Goal: Task Accomplishment & Management: Manage account settings

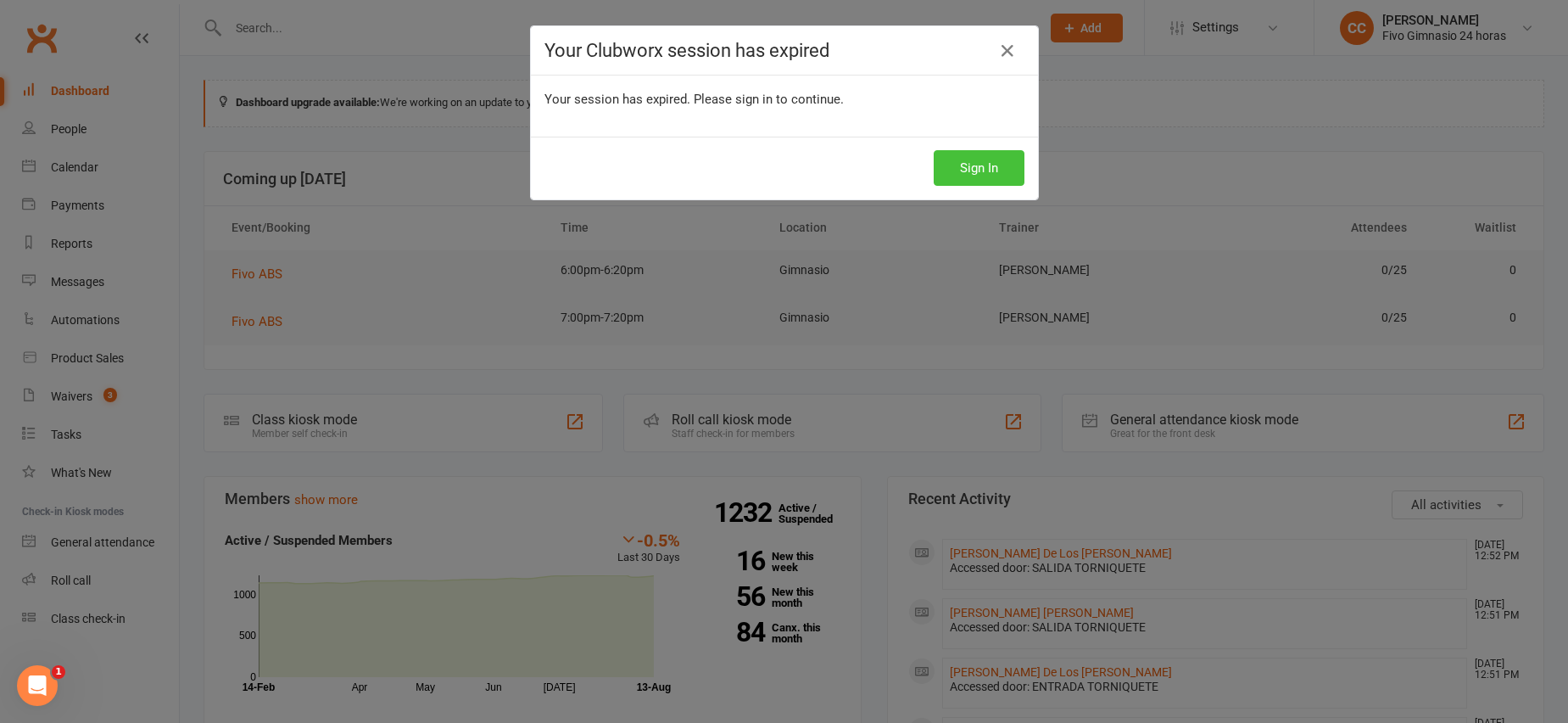
click at [986, 163] on button "Sign In" at bounding box center [979, 168] width 91 height 36
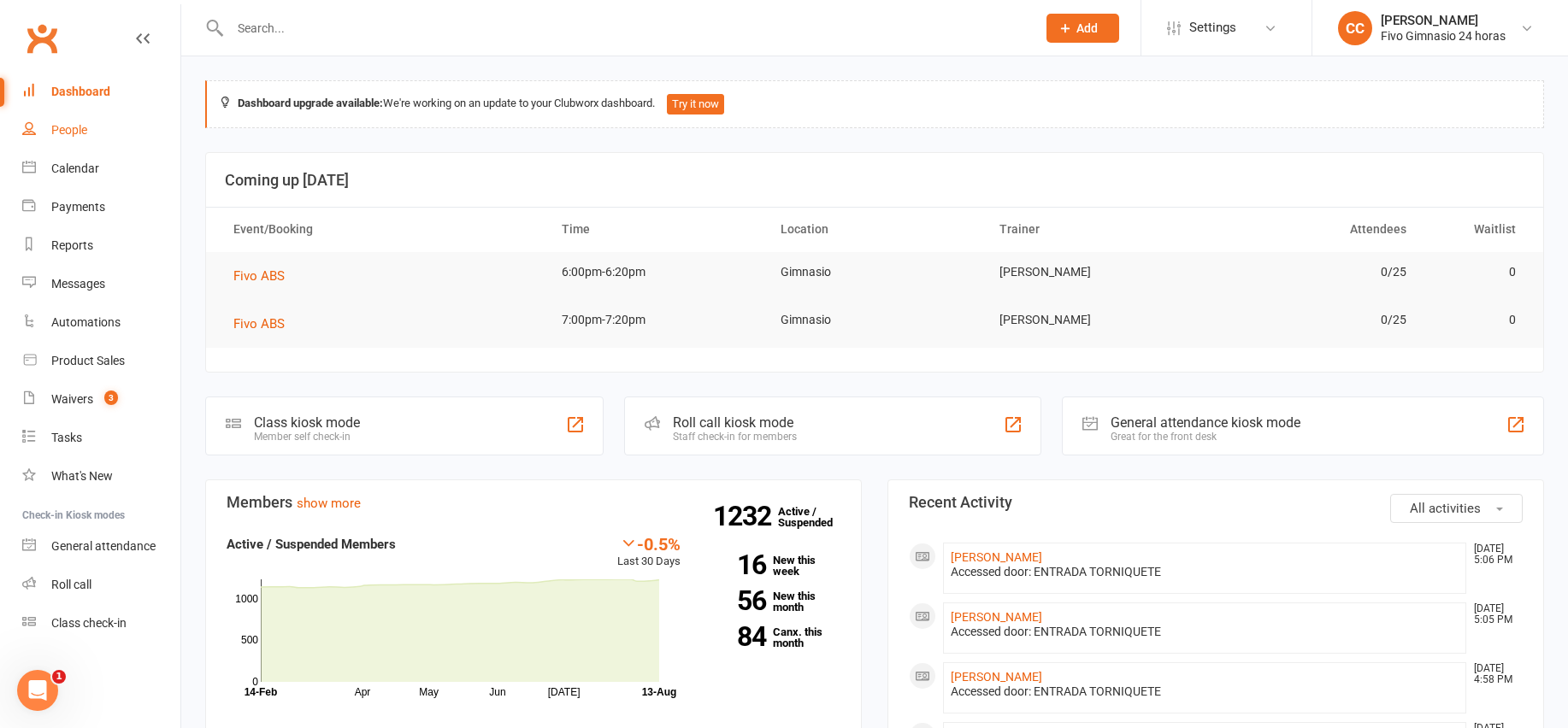
click at [70, 118] on link "People" at bounding box center [101, 130] width 158 height 39
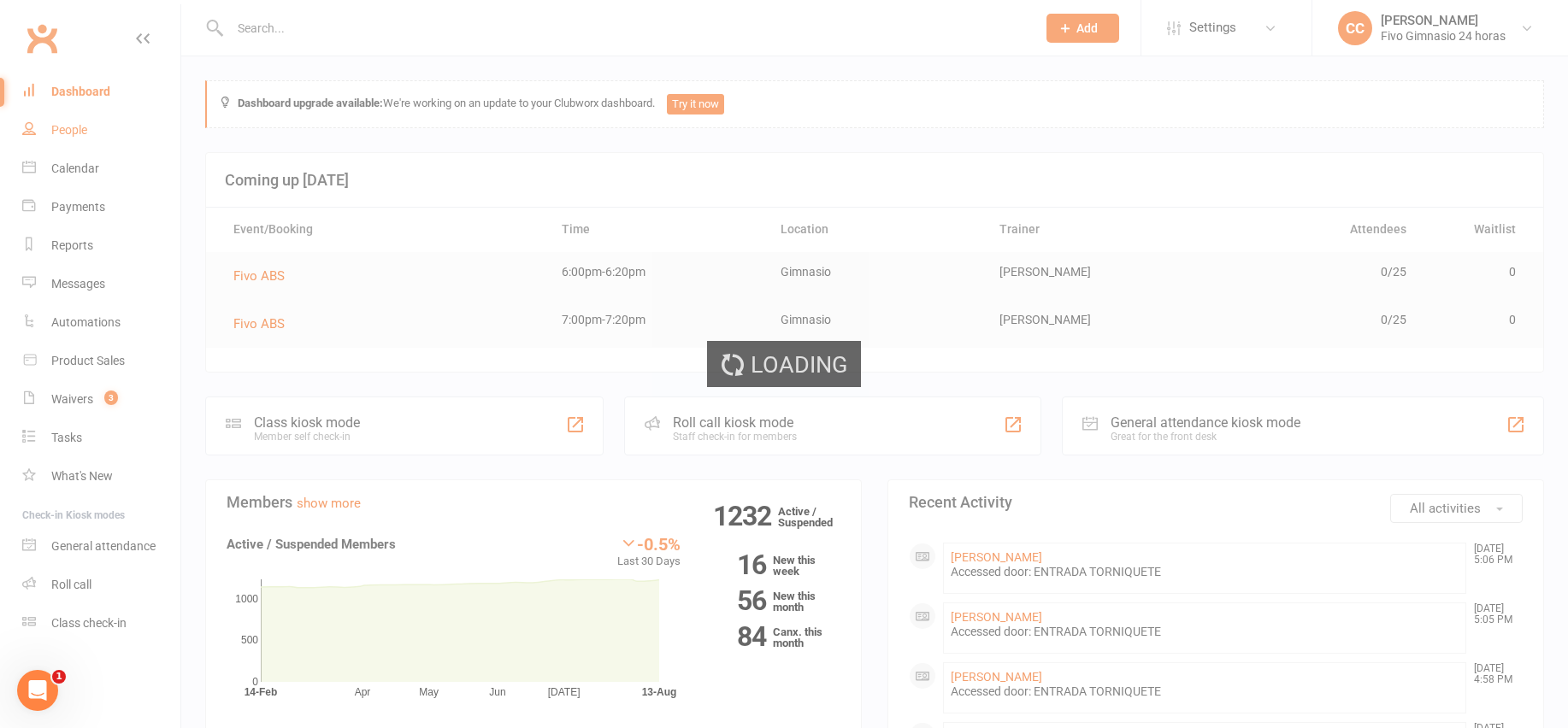
select select "100"
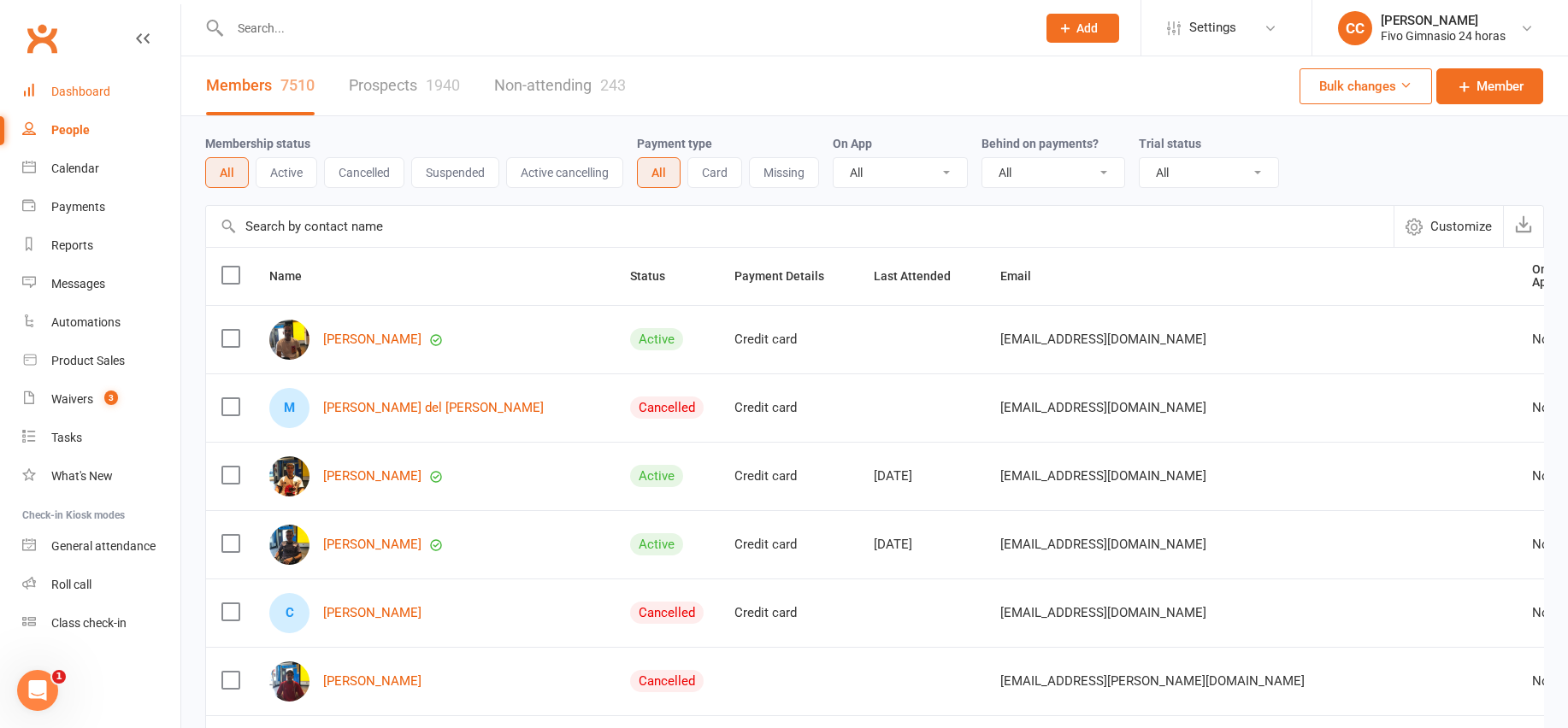
click at [98, 79] on link "Dashboard" at bounding box center [101, 92] width 158 height 39
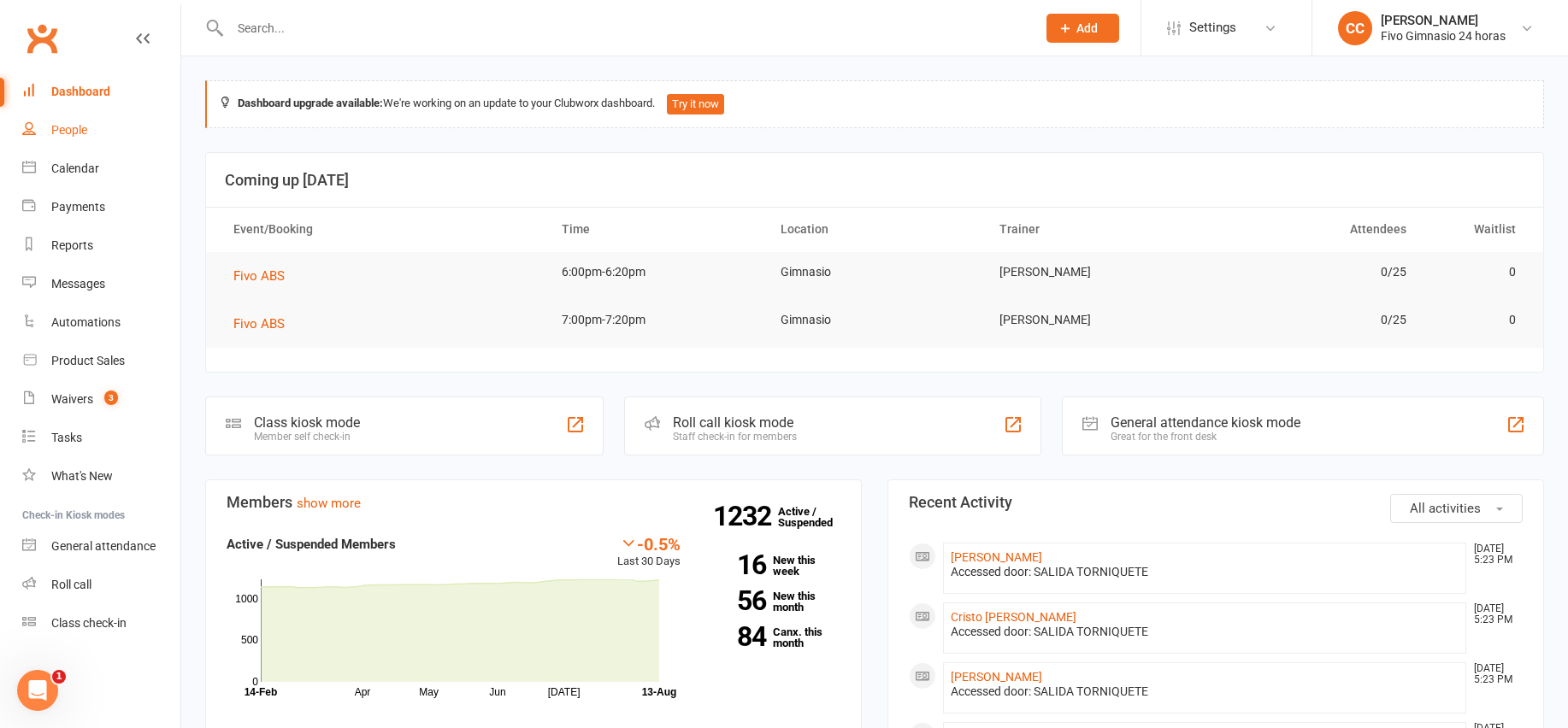
click at [56, 127] on div "People" at bounding box center [69, 129] width 36 height 14
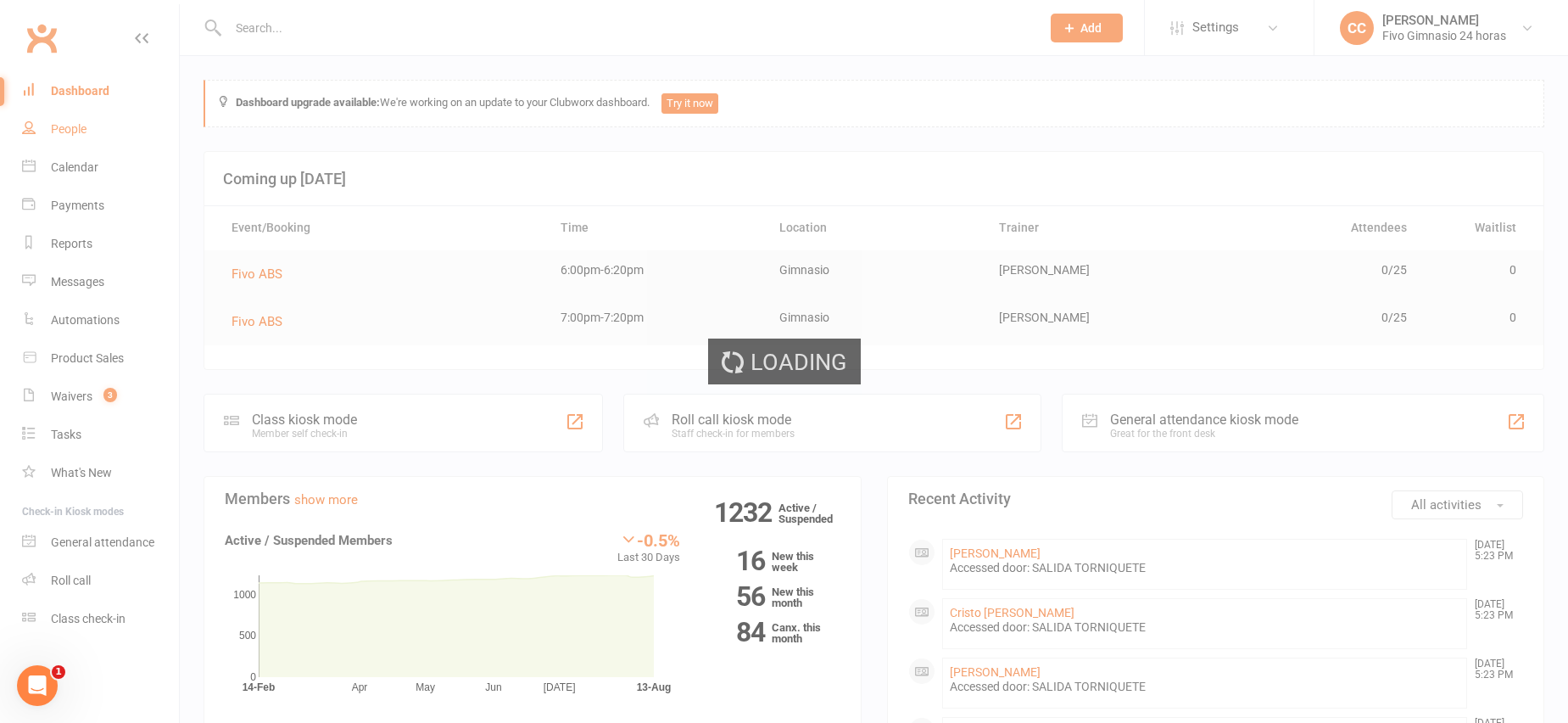
select select "100"
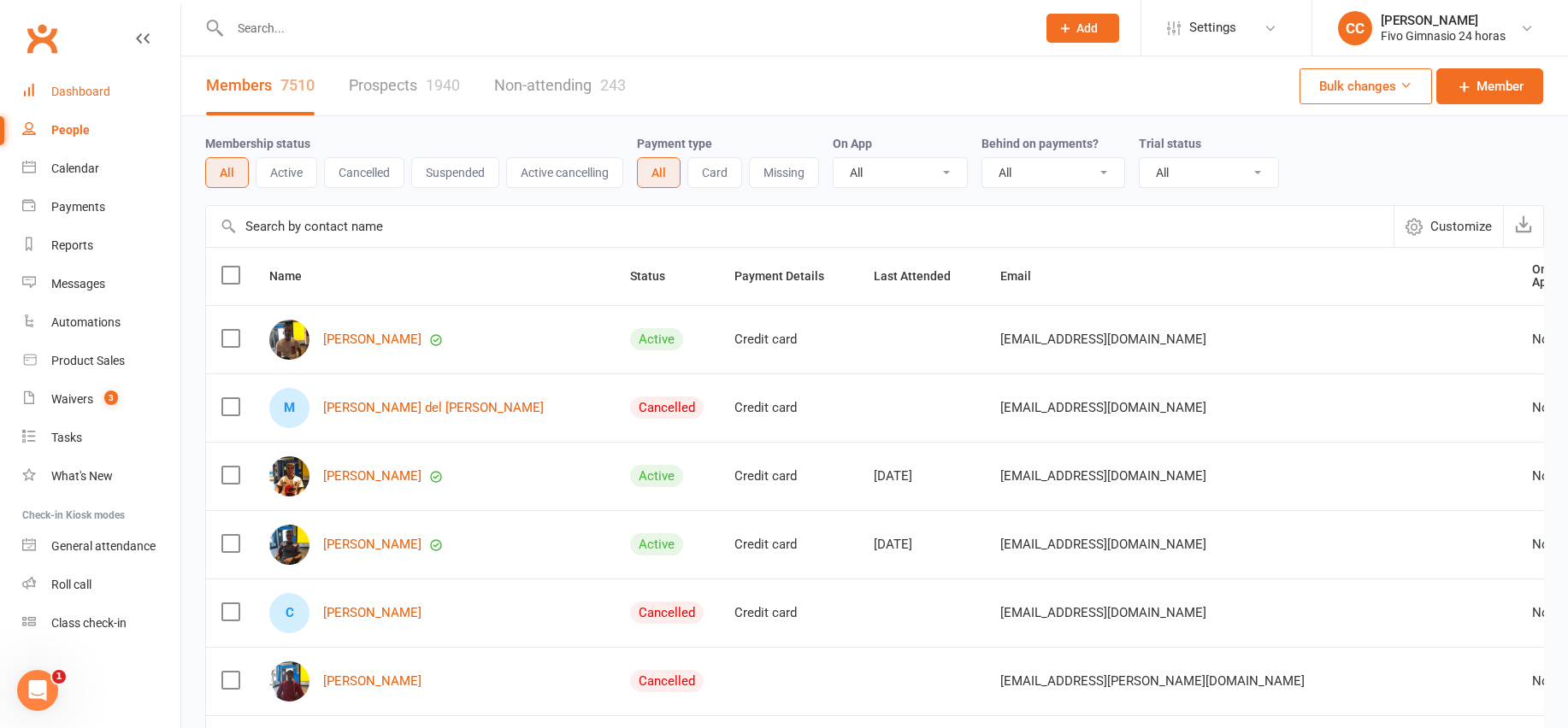
click at [89, 100] on link "Dashboard" at bounding box center [101, 92] width 158 height 39
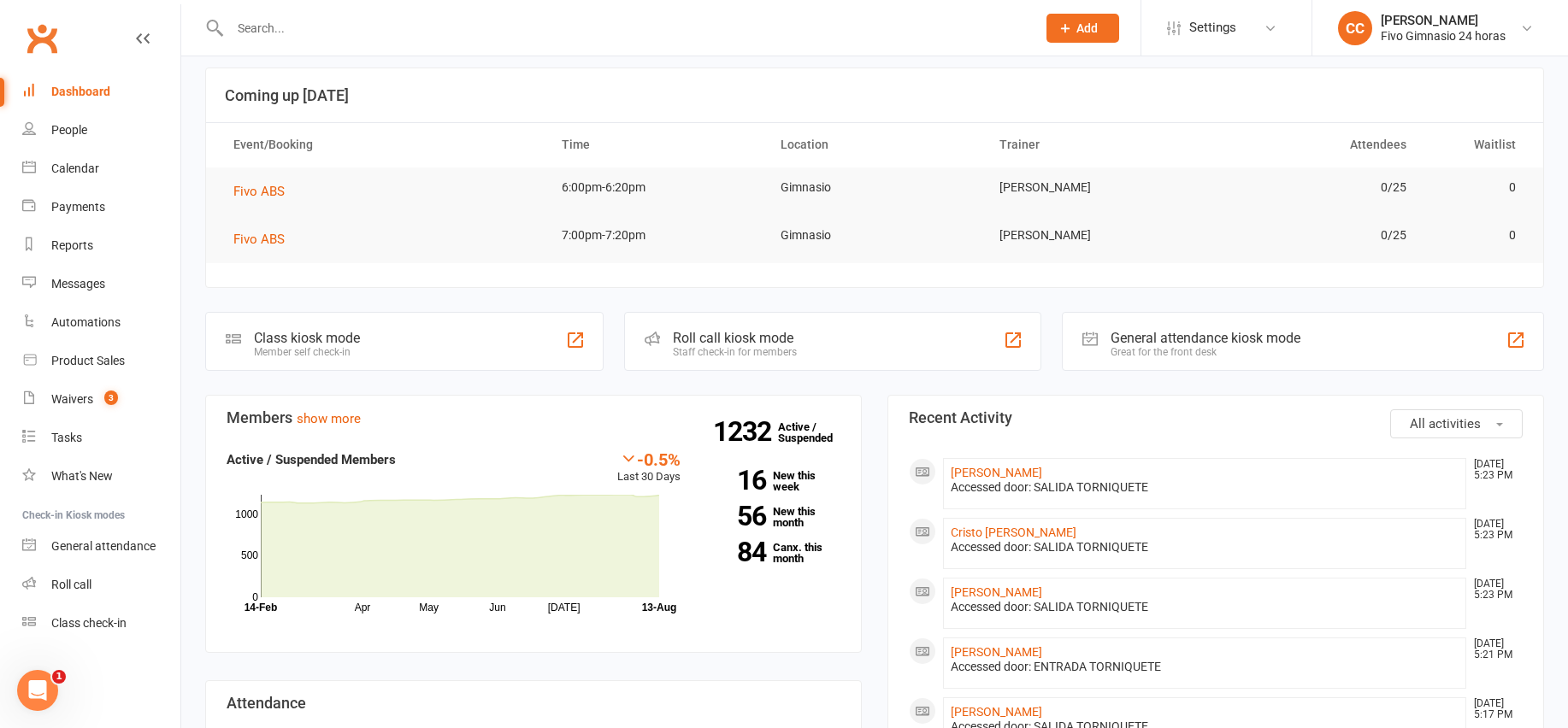
scroll to position [296, 0]
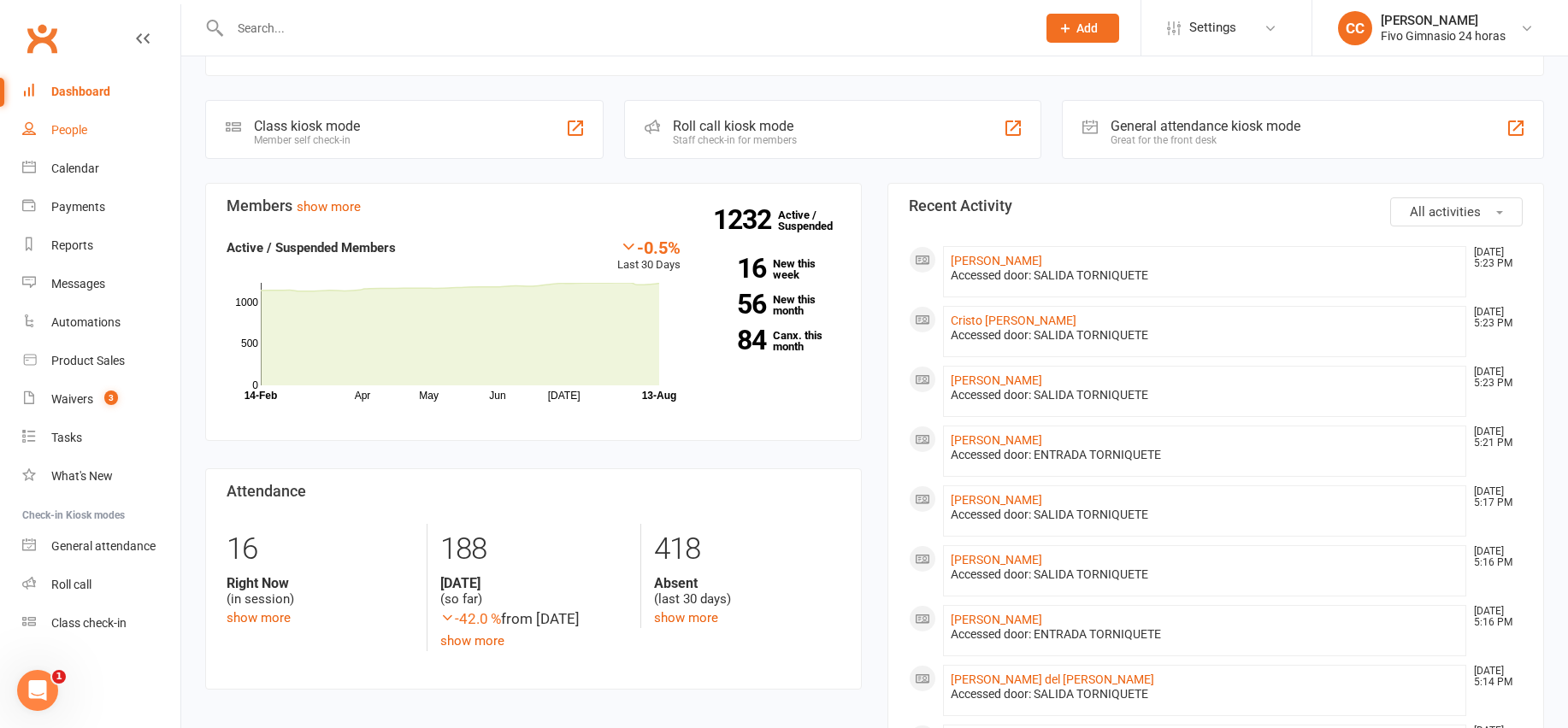
click at [99, 147] on link "People" at bounding box center [101, 130] width 158 height 39
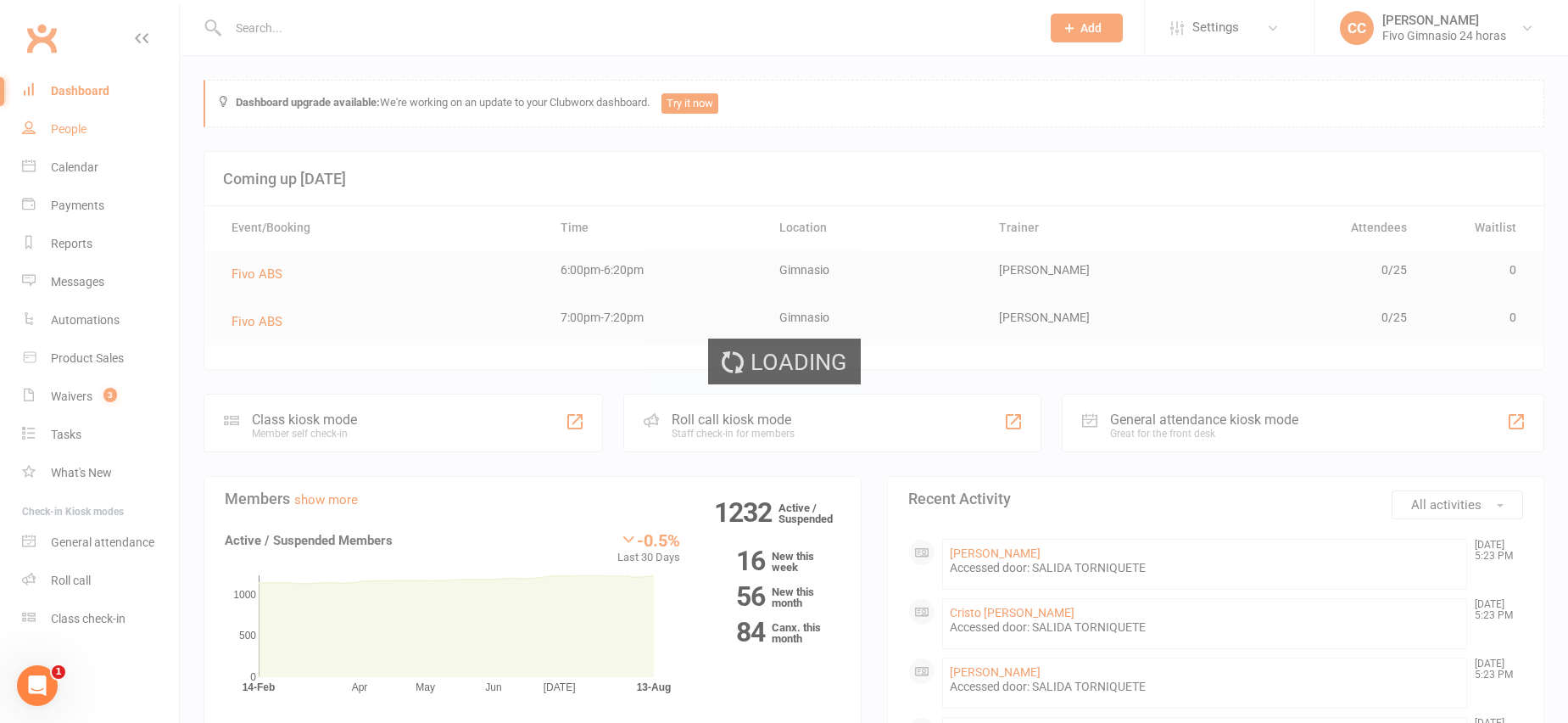
select select "100"
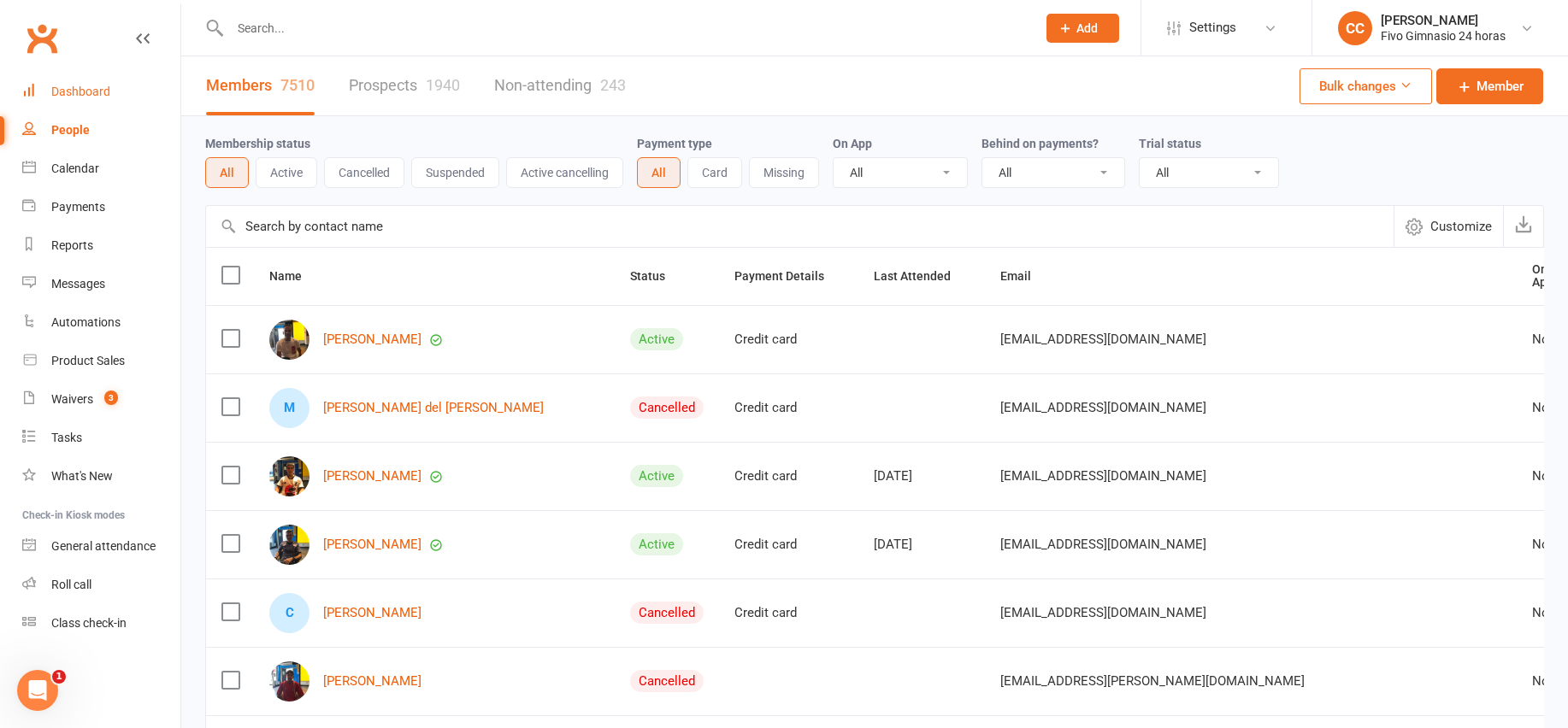
click at [65, 94] on div "Dashboard" at bounding box center [81, 91] width 59 height 14
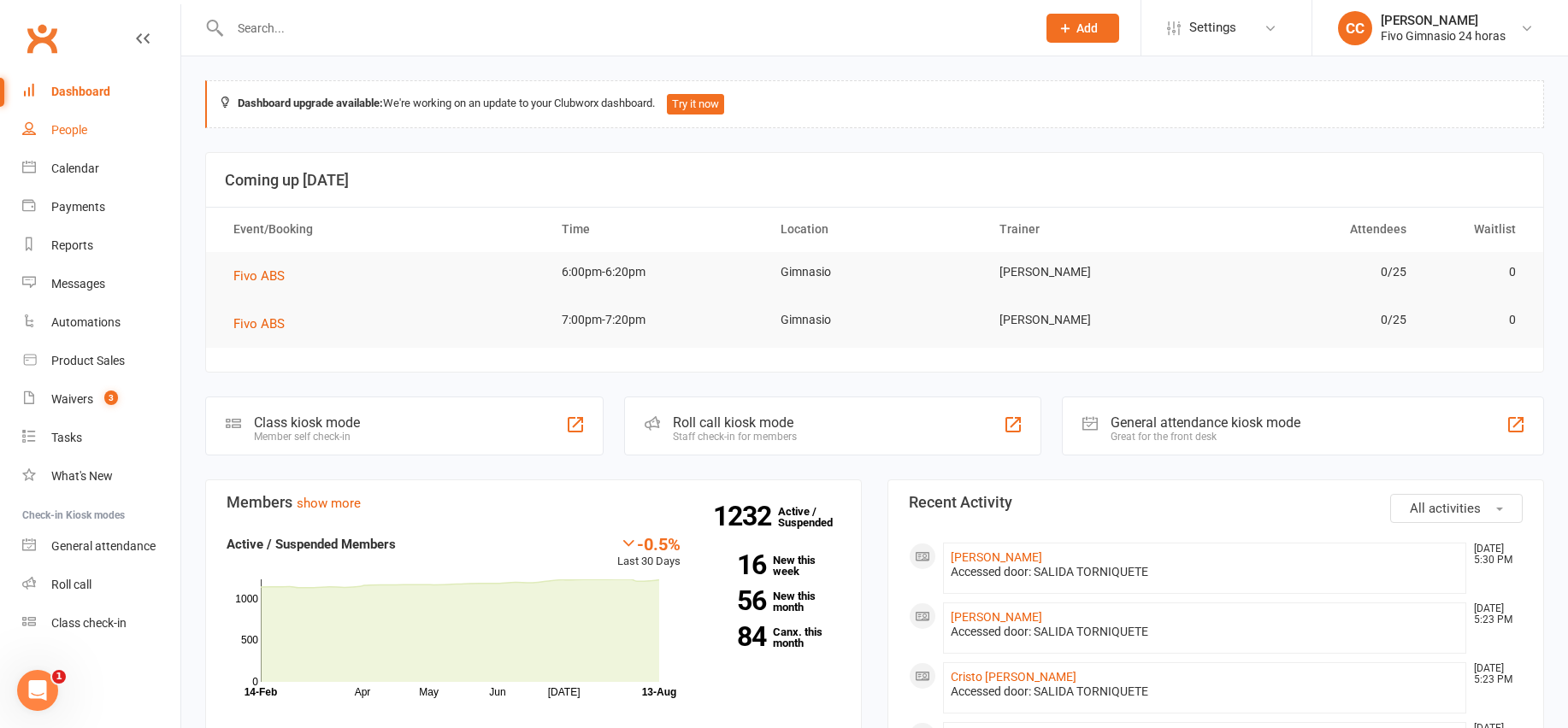
drag, startPoint x: 95, startPoint y: 131, endPoint x: 78, endPoint y: 24, distance: 108.3
click at [95, 131] on link "People" at bounding box center [101, 130] width 158 height 39
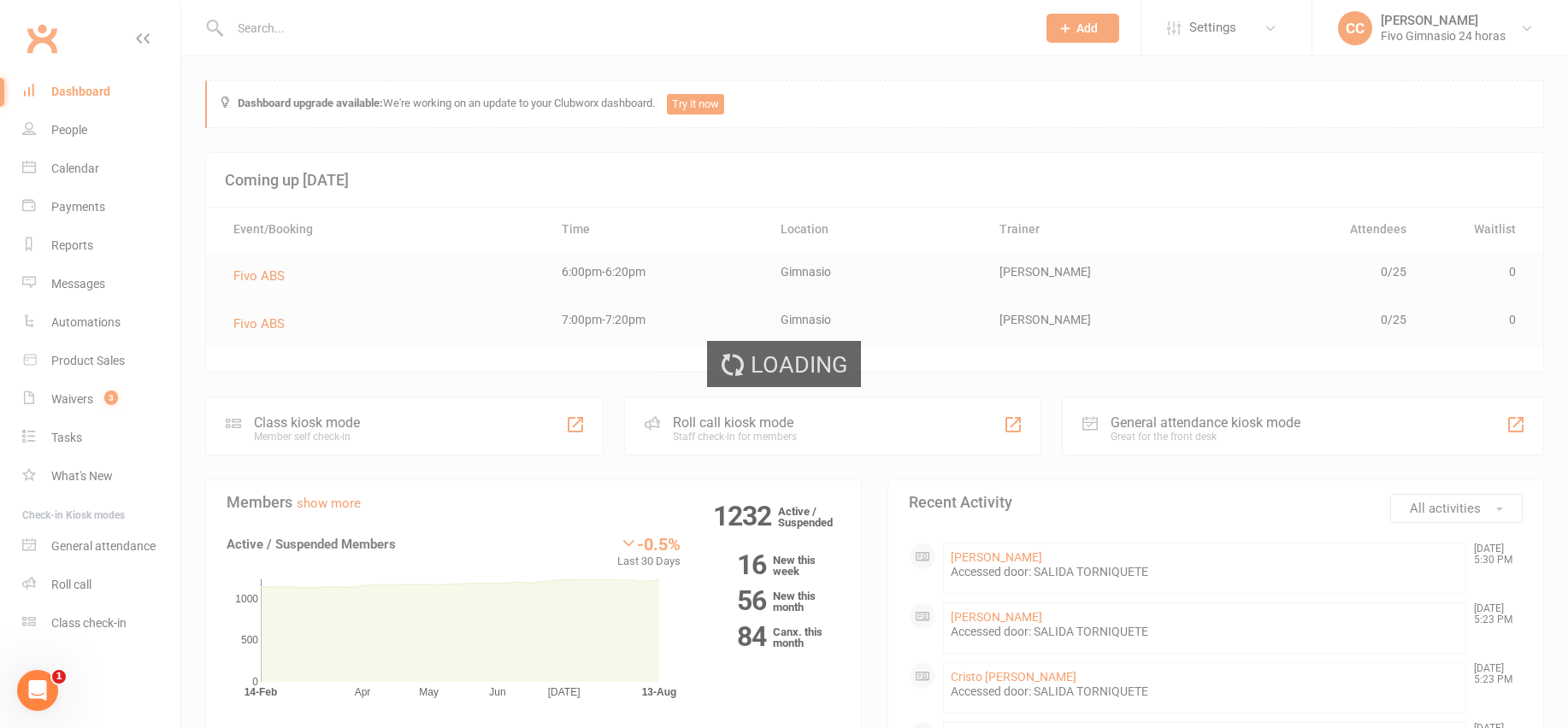
select select "100"
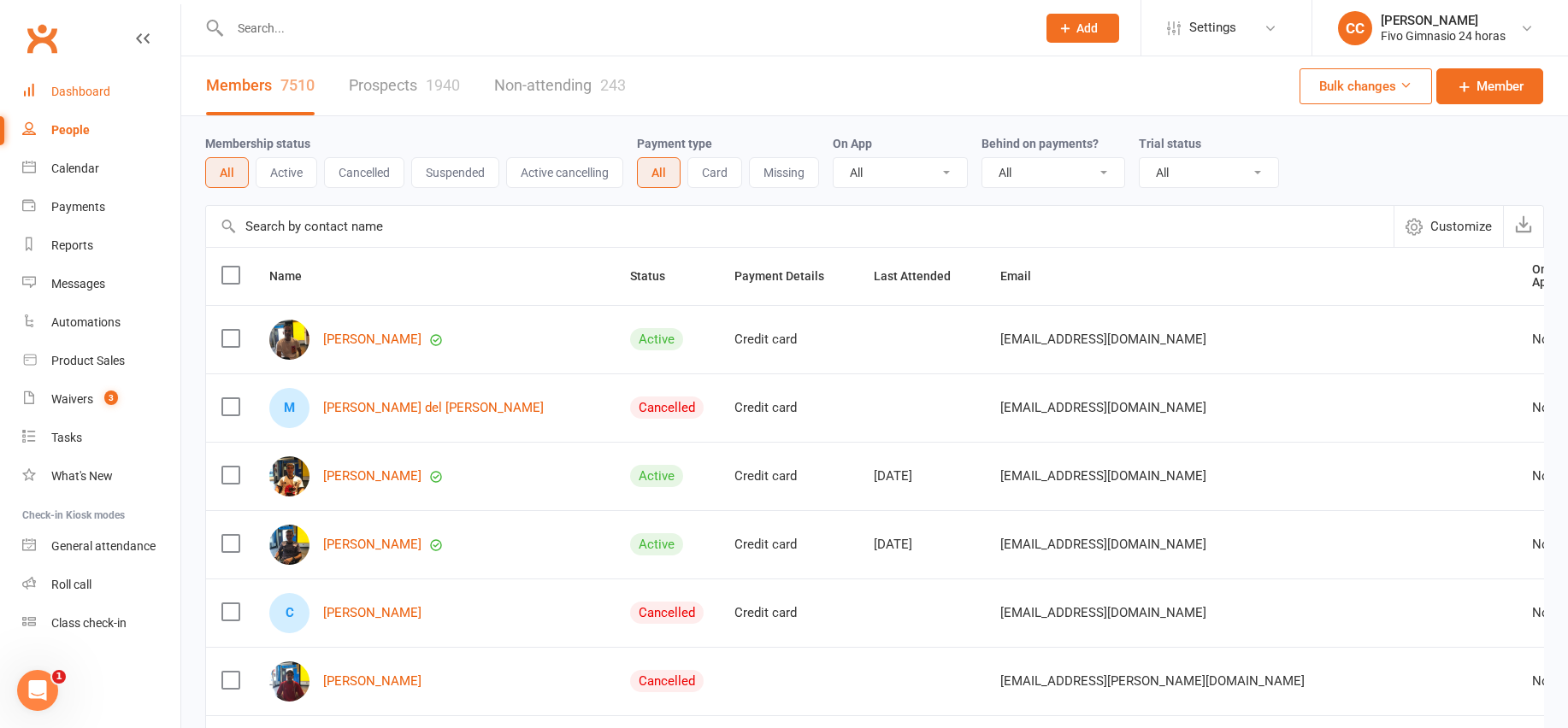
click at [128, 81] on link "Dashboard" at bounding box center [101, 92] width 158 height 39
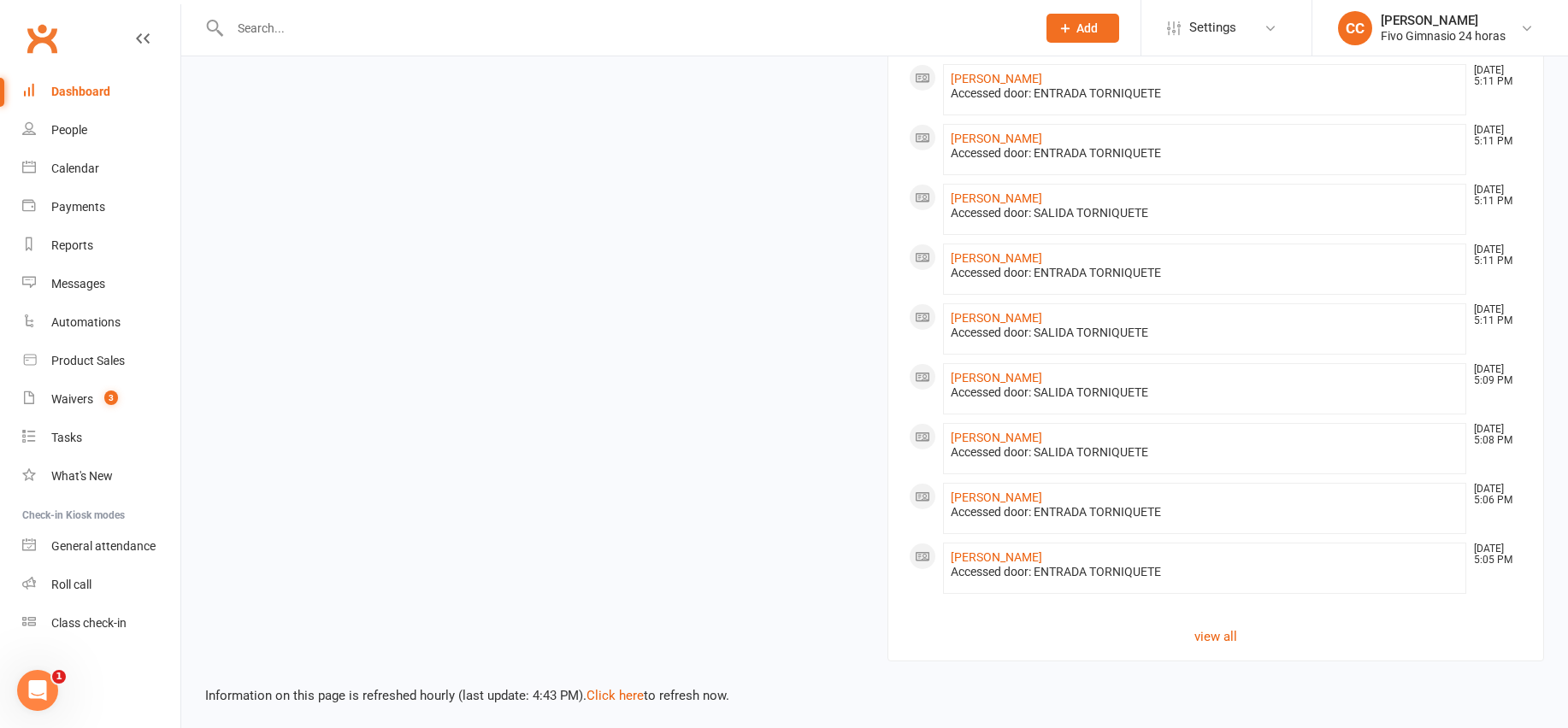
scroll to position [1139, 0]
click at [94, 131] on link "People" at bounding box center [101, 130] width 158 height 39
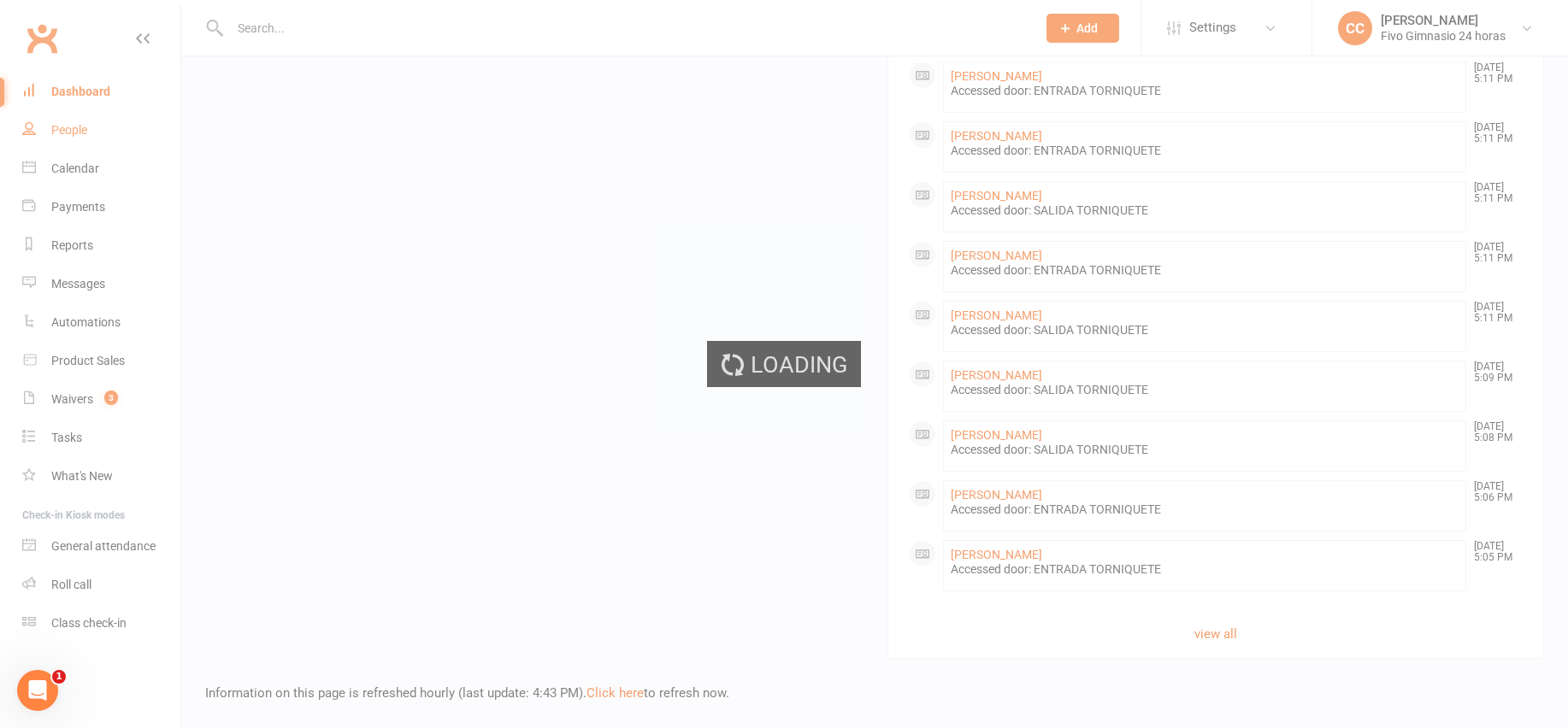
select select "100"
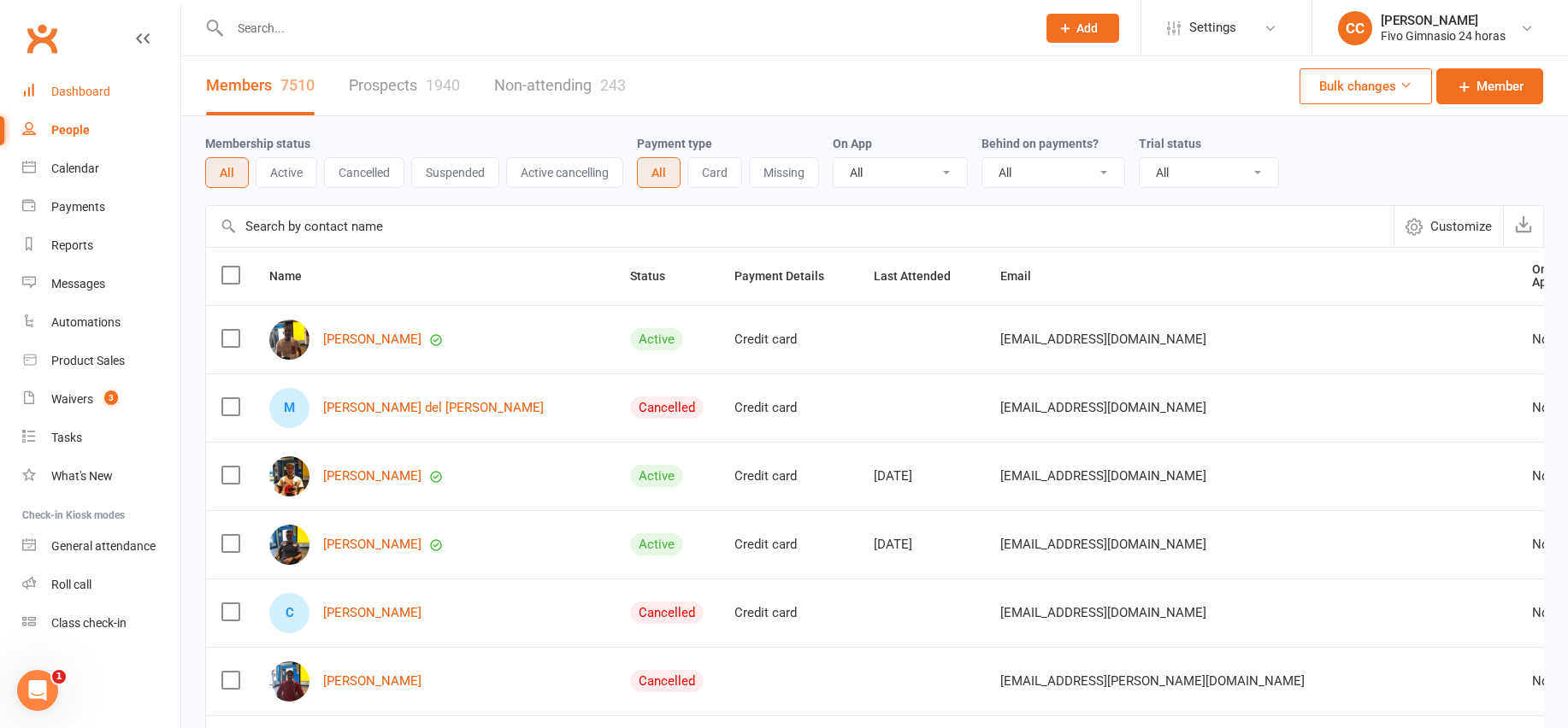
click at [69, 99] on link "Dashboard" at bounding box center [101, 92] width 158 height 39
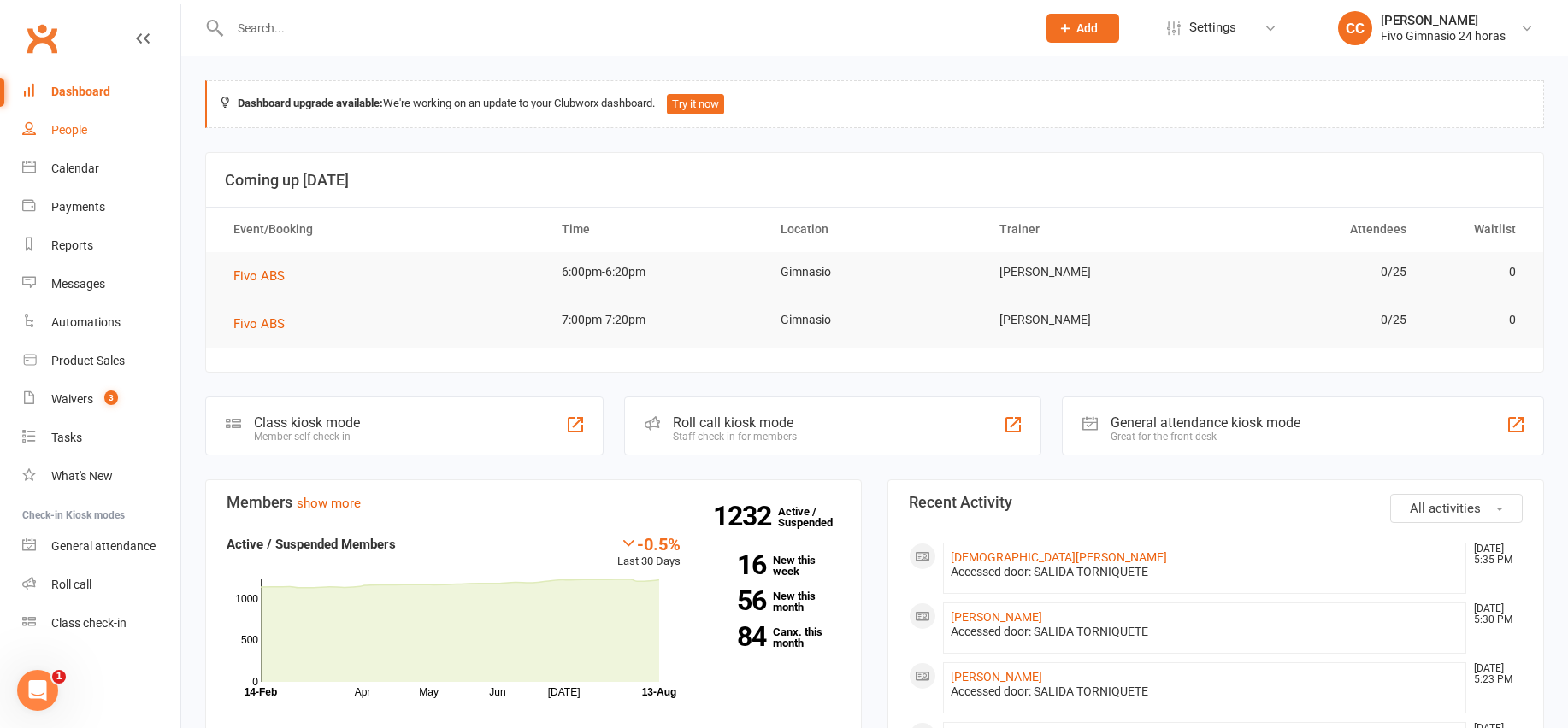
click at [71, 131] on div "People" at bounding box center [69, 129] width 36 height 14
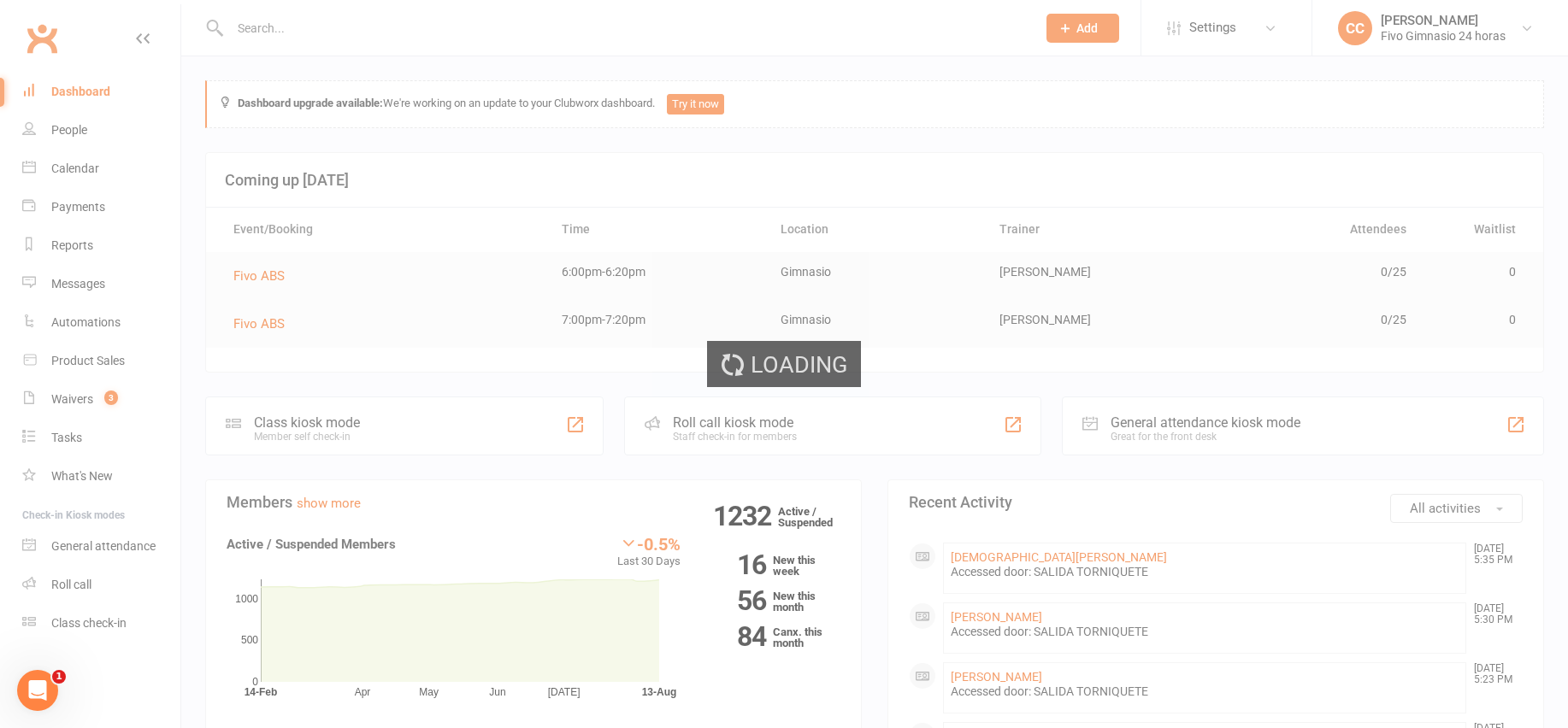
select select "100"
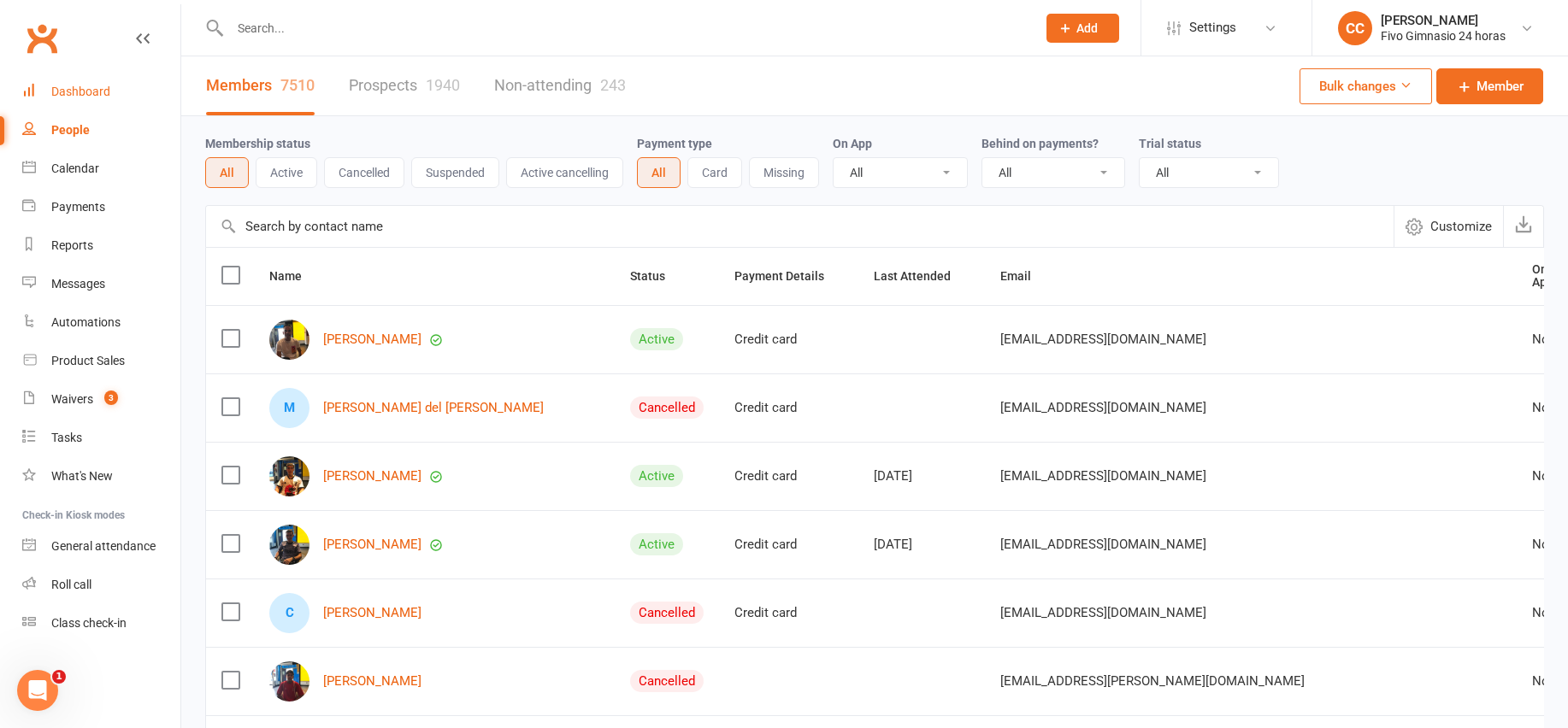
click at [45, 99] on link "Dashboard" at bounding box center [101, 92] width 158 height 39
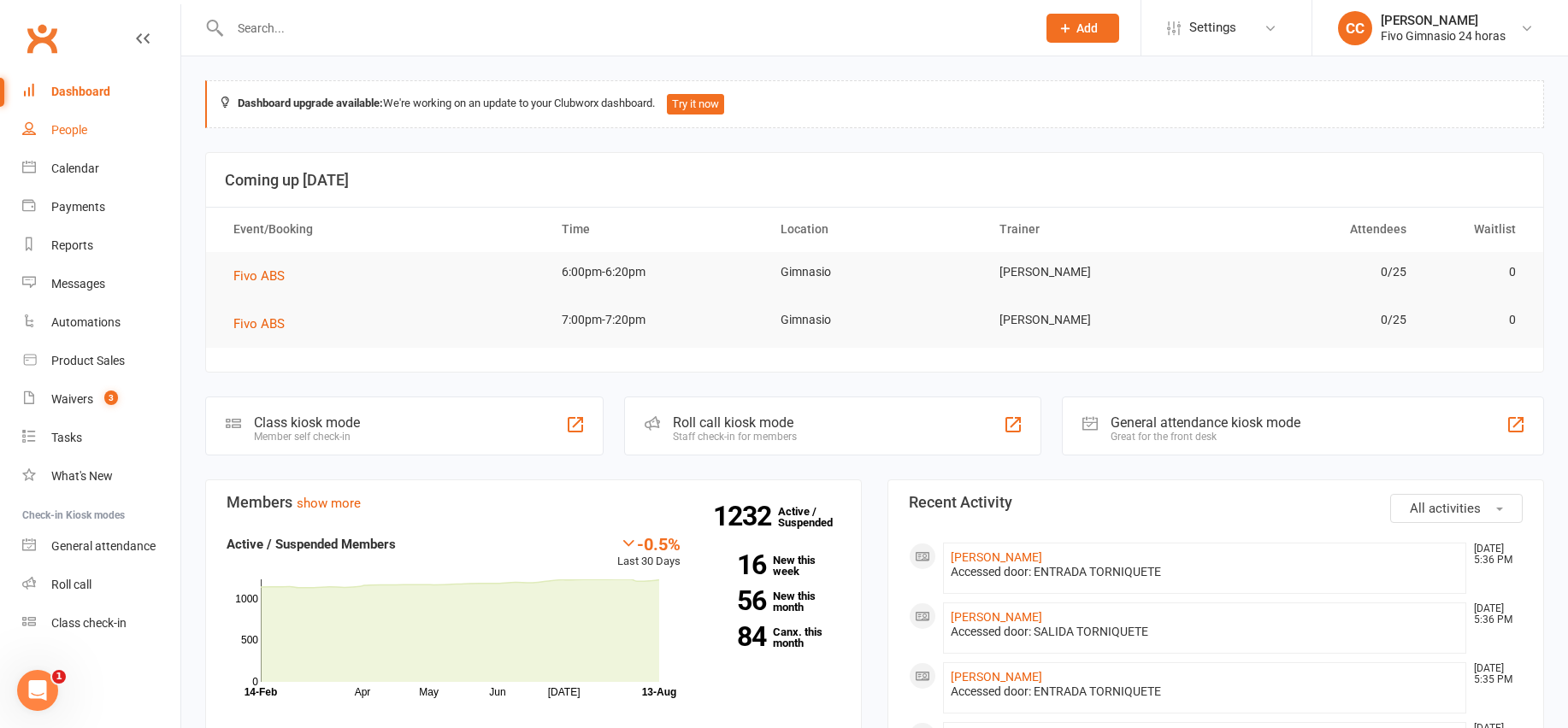
click at [108, 131] on link "People" at bounding box center [101, 130] width 158 height 39
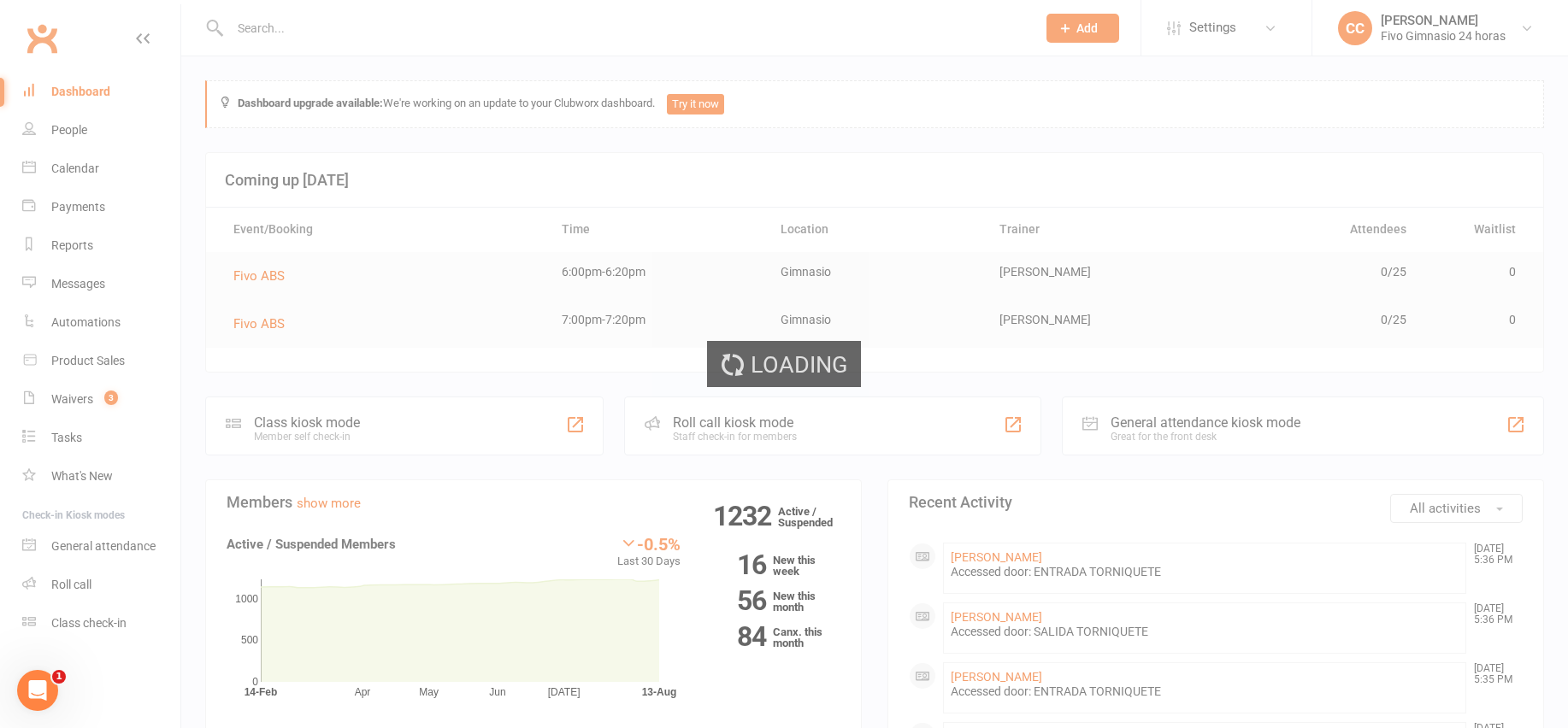
select select "100"
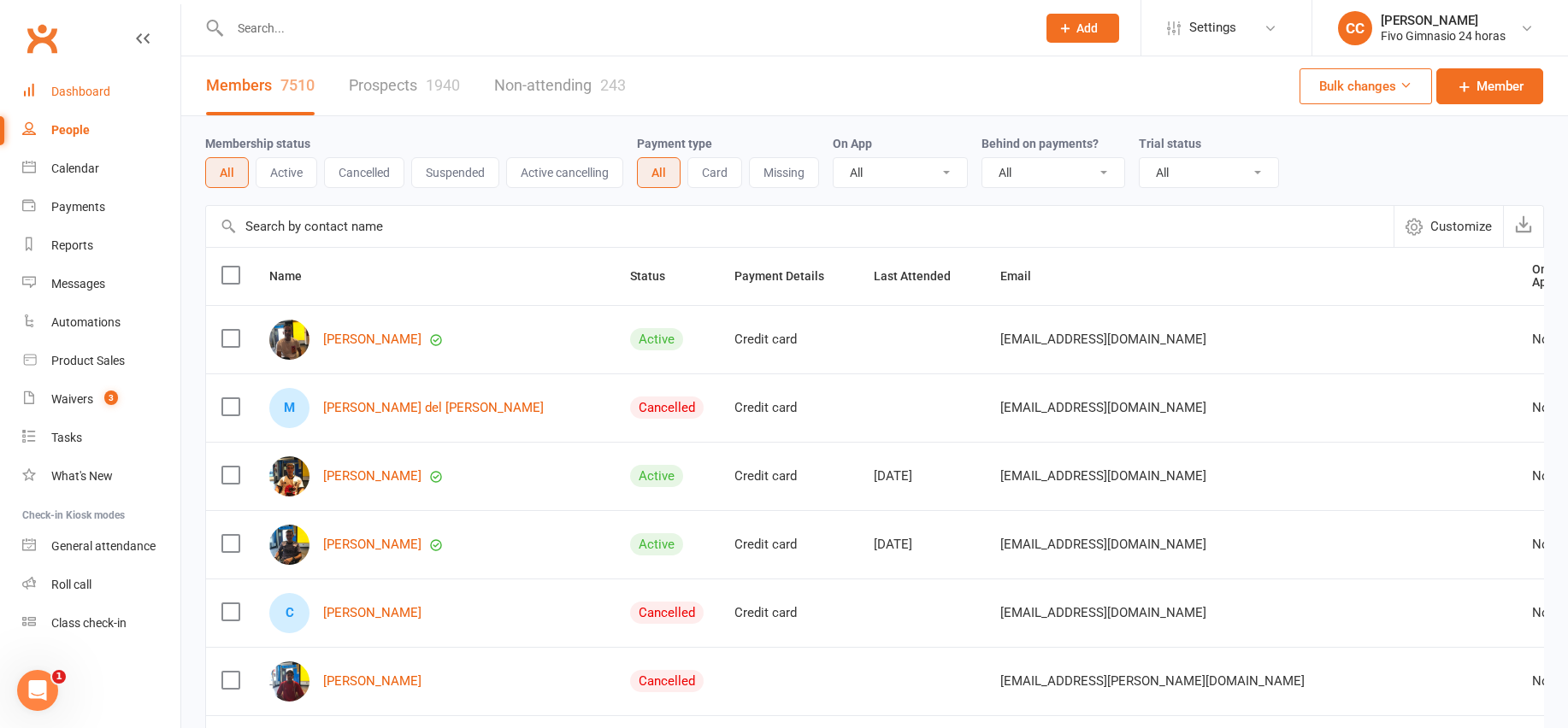
click at [89, 84] on div "Dashboard" at bounding box center [81, 91] width 59 height 14
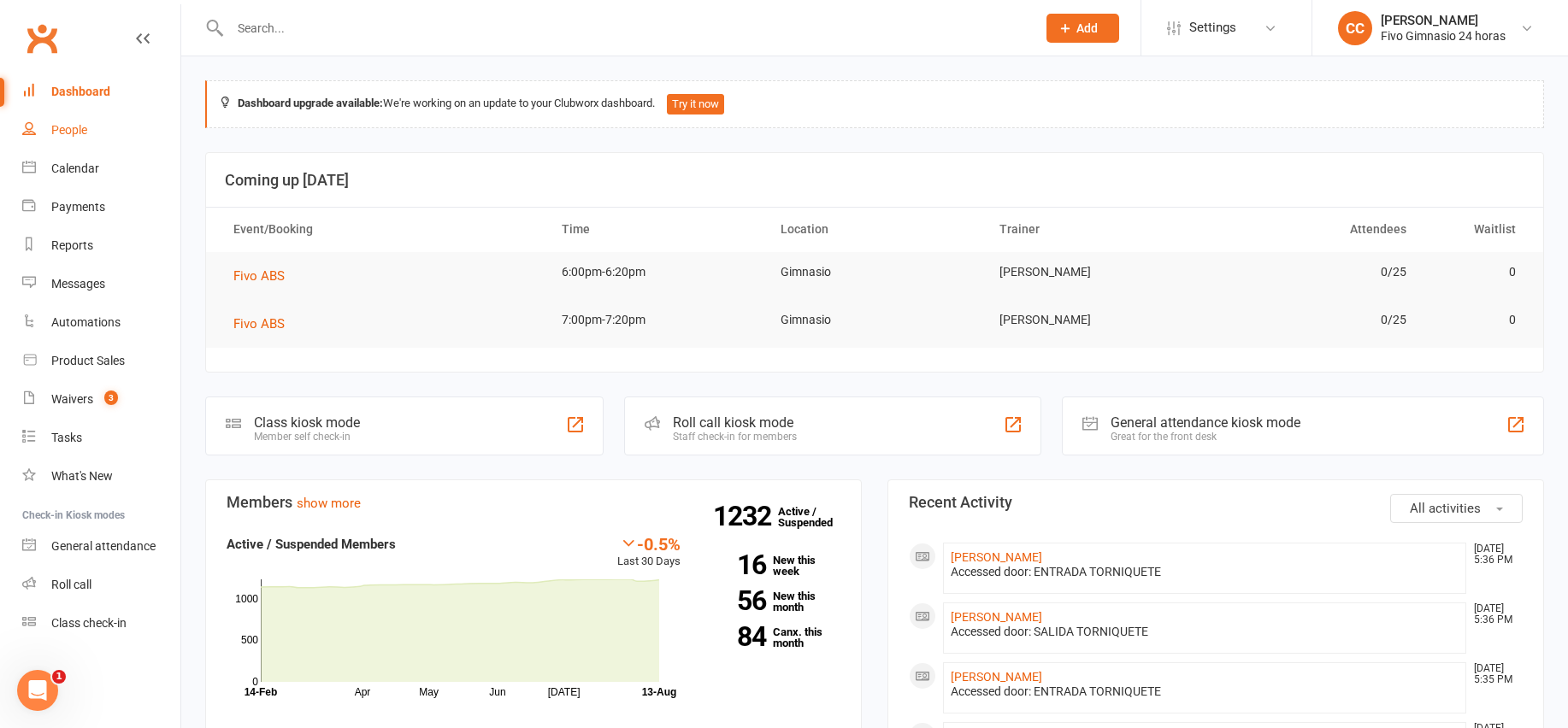
click at [106, 113] on link "People" at bounding box center [101, 130] width 158 height 39
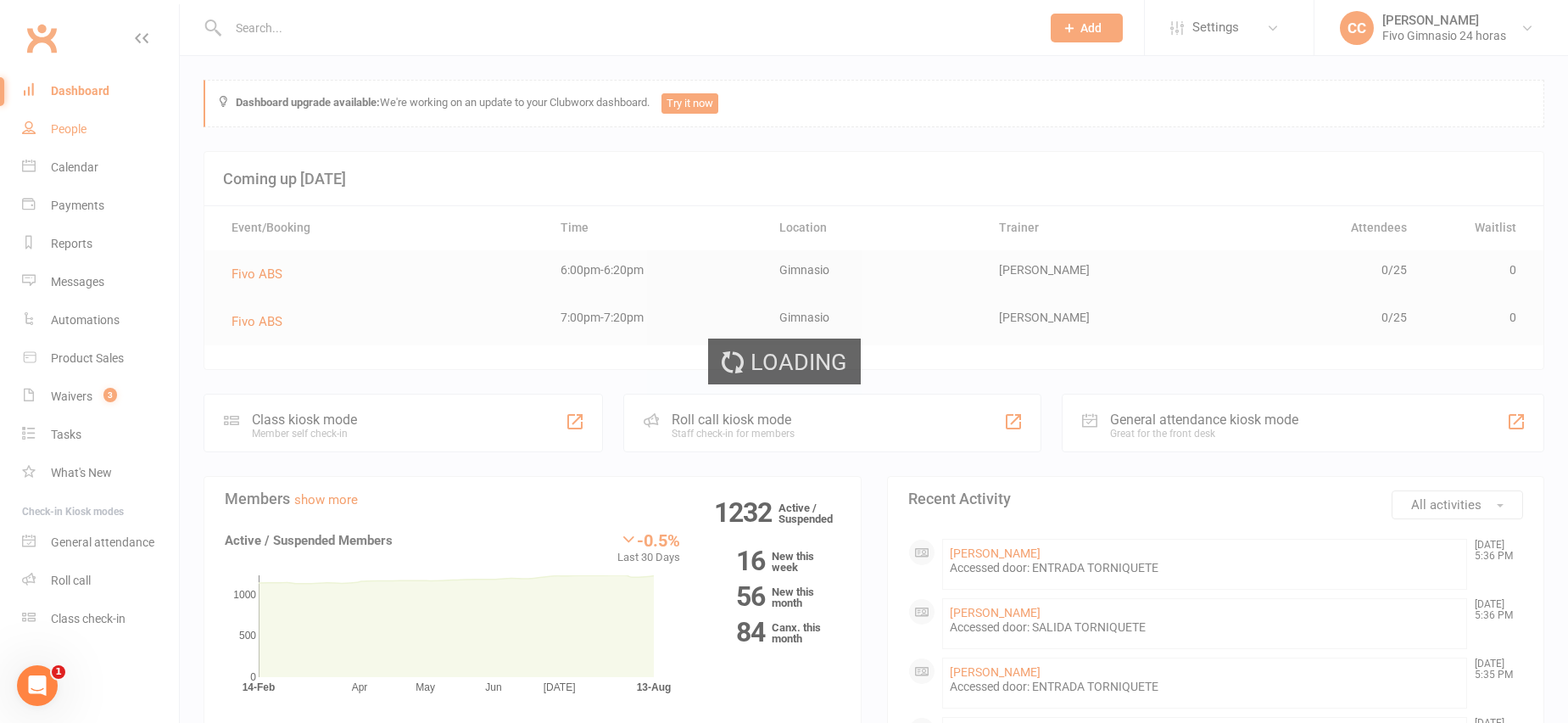
select select "100"
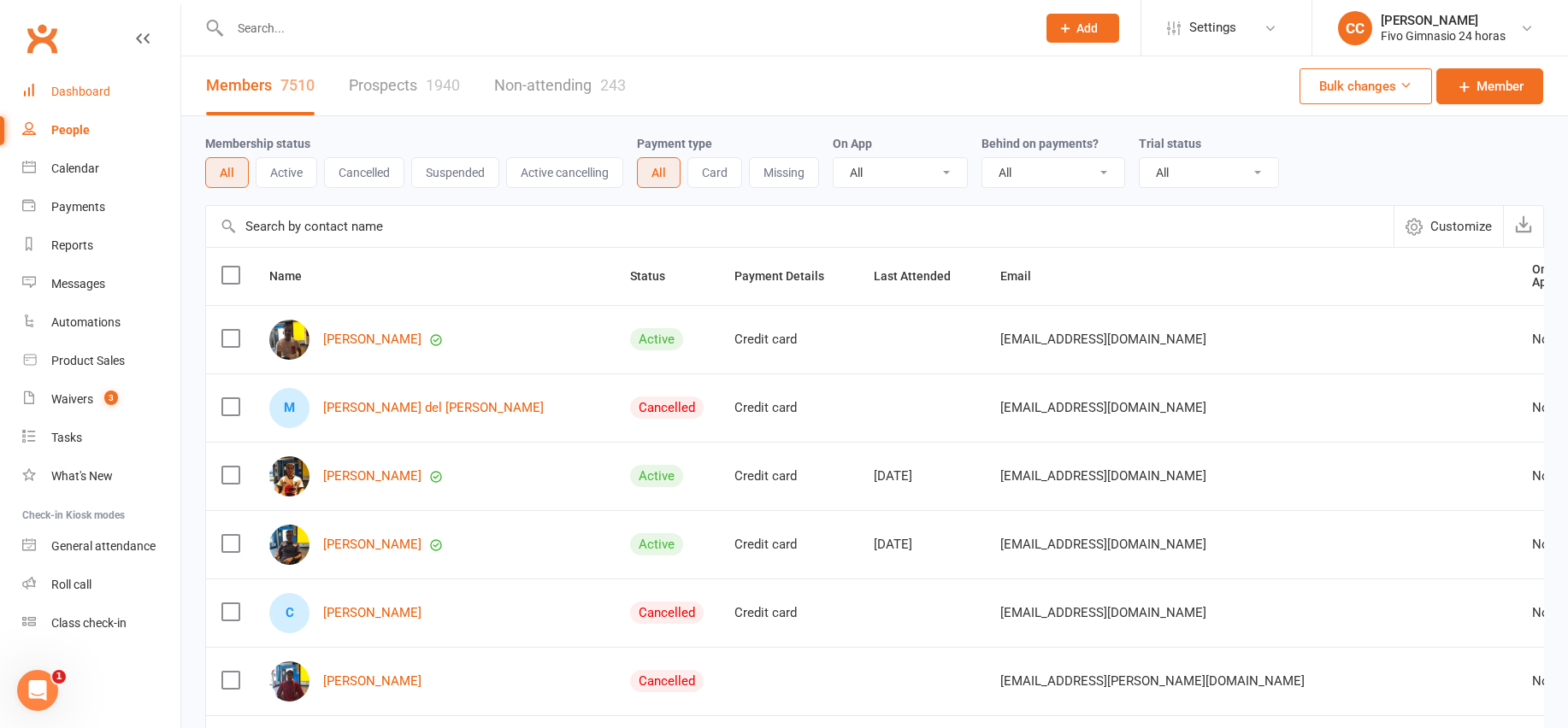
click at [110, 82] on link "Dashboard" at bounding box center [101, 92] width 158 height 39
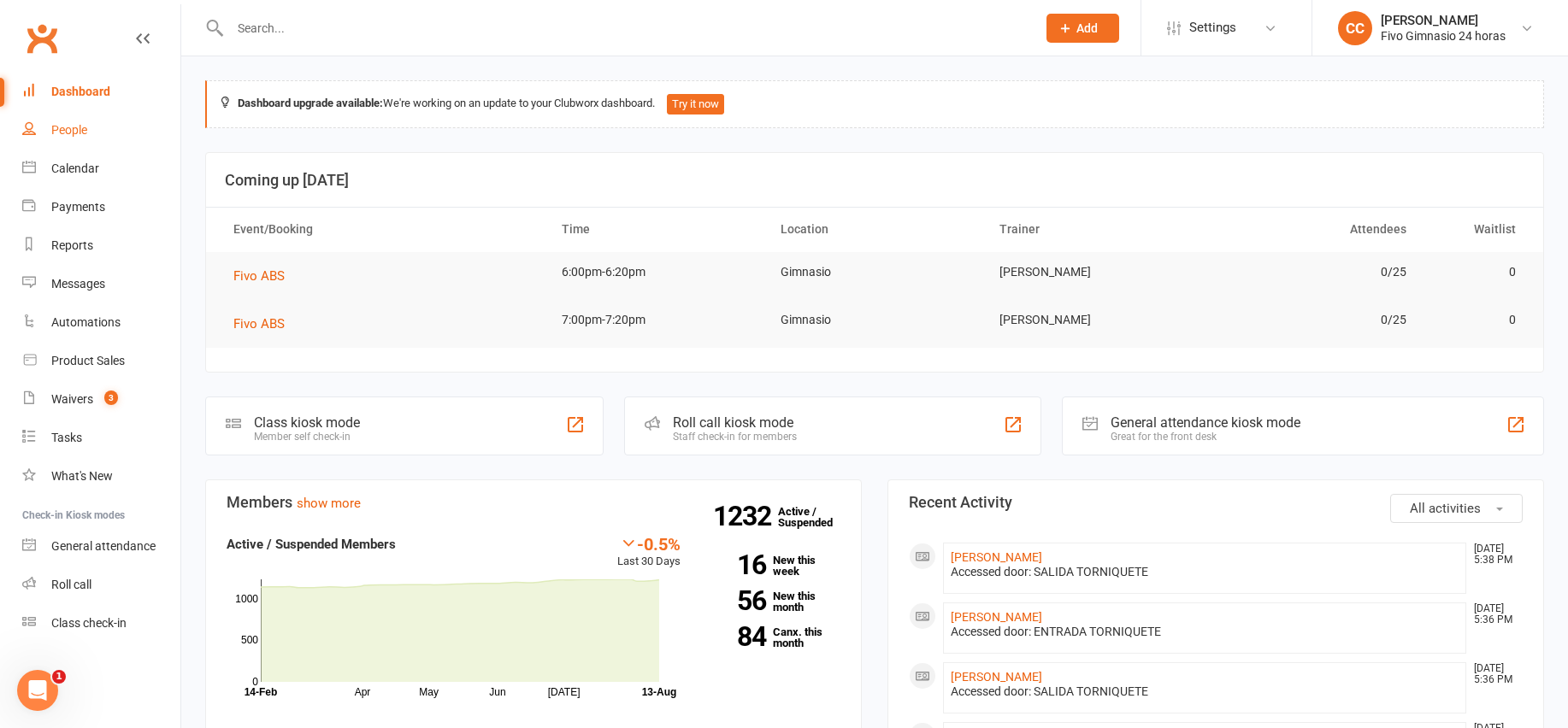
click at [126, 124] on link "People" at bounding box center [101, 130] width 158 height 39
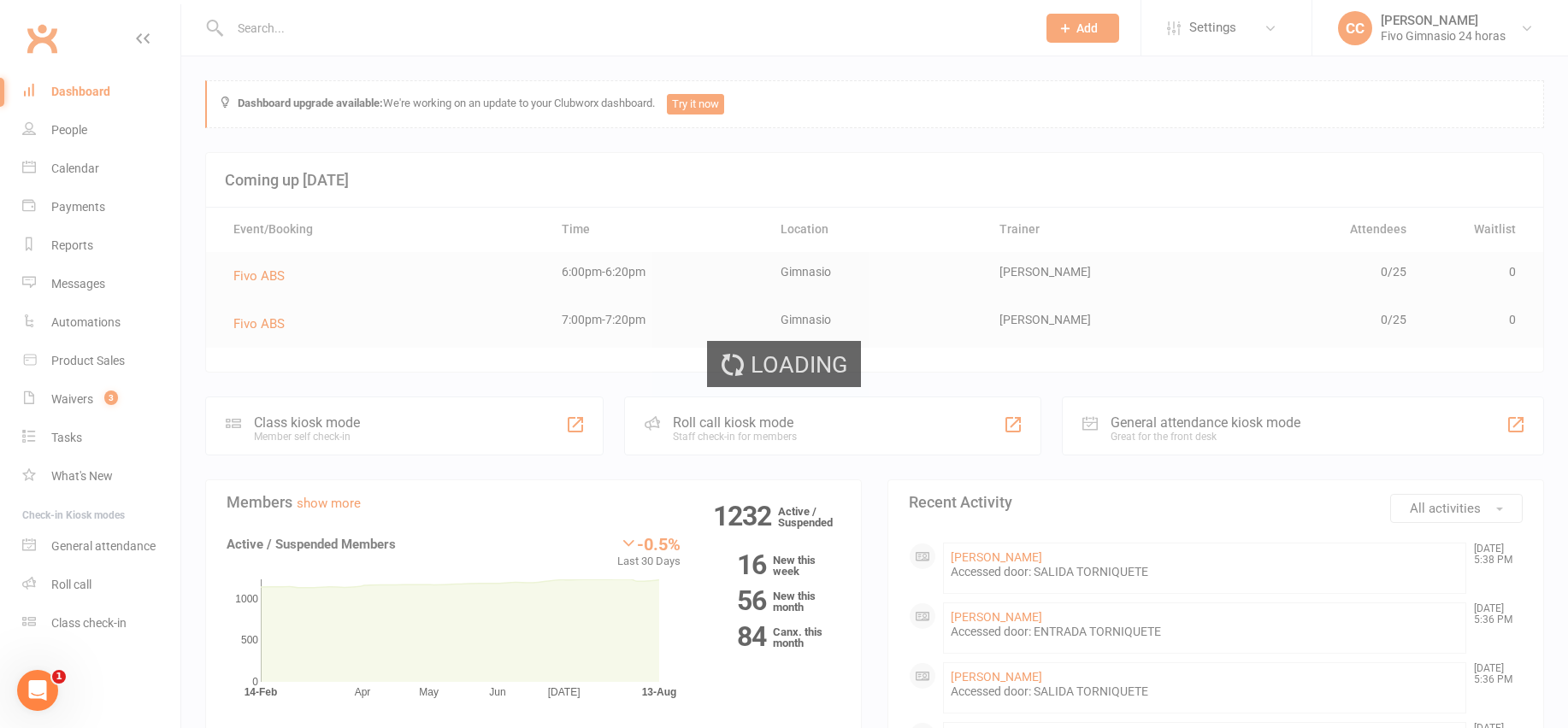
select select "100"
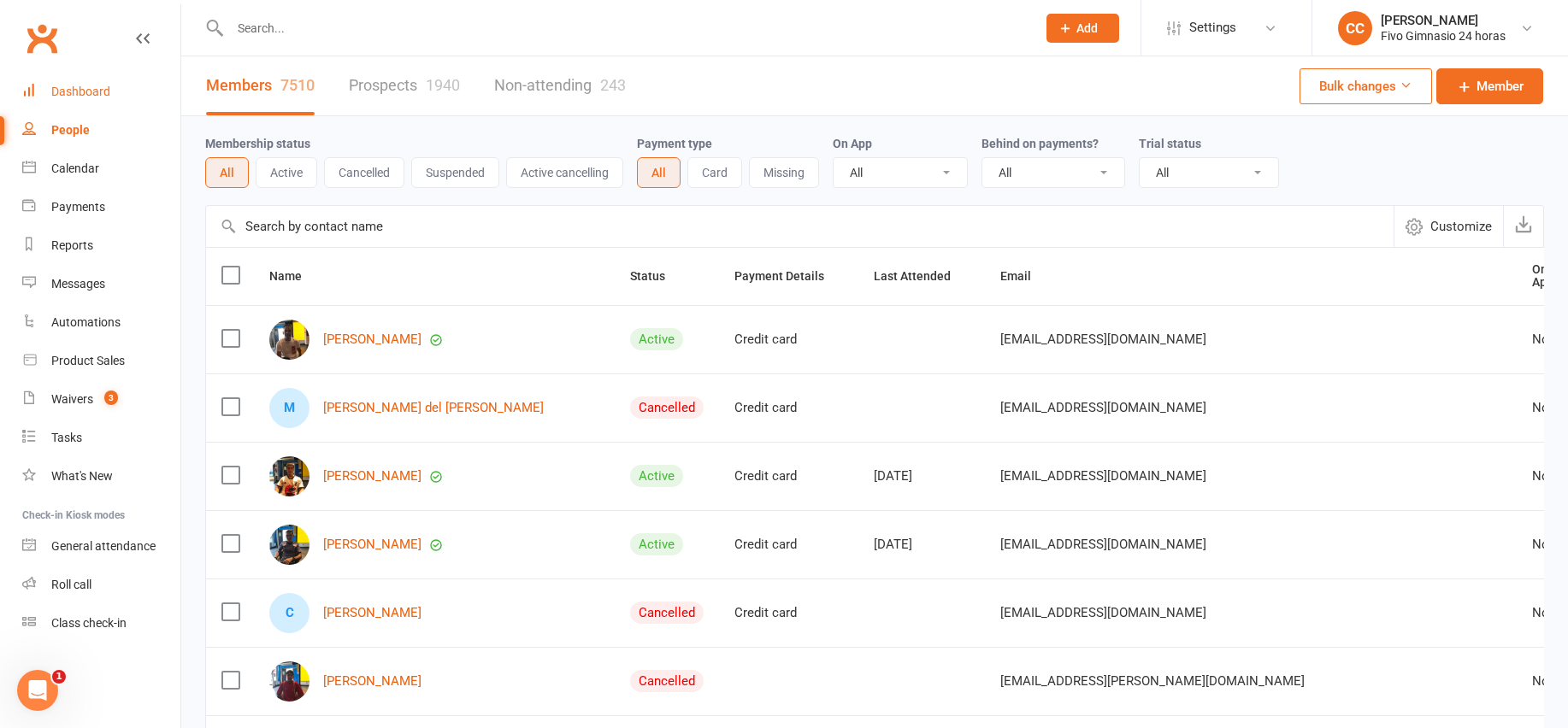
click at [83, 94] on div "Dashboard" at bounding box center [81, 91] width 59 height 14
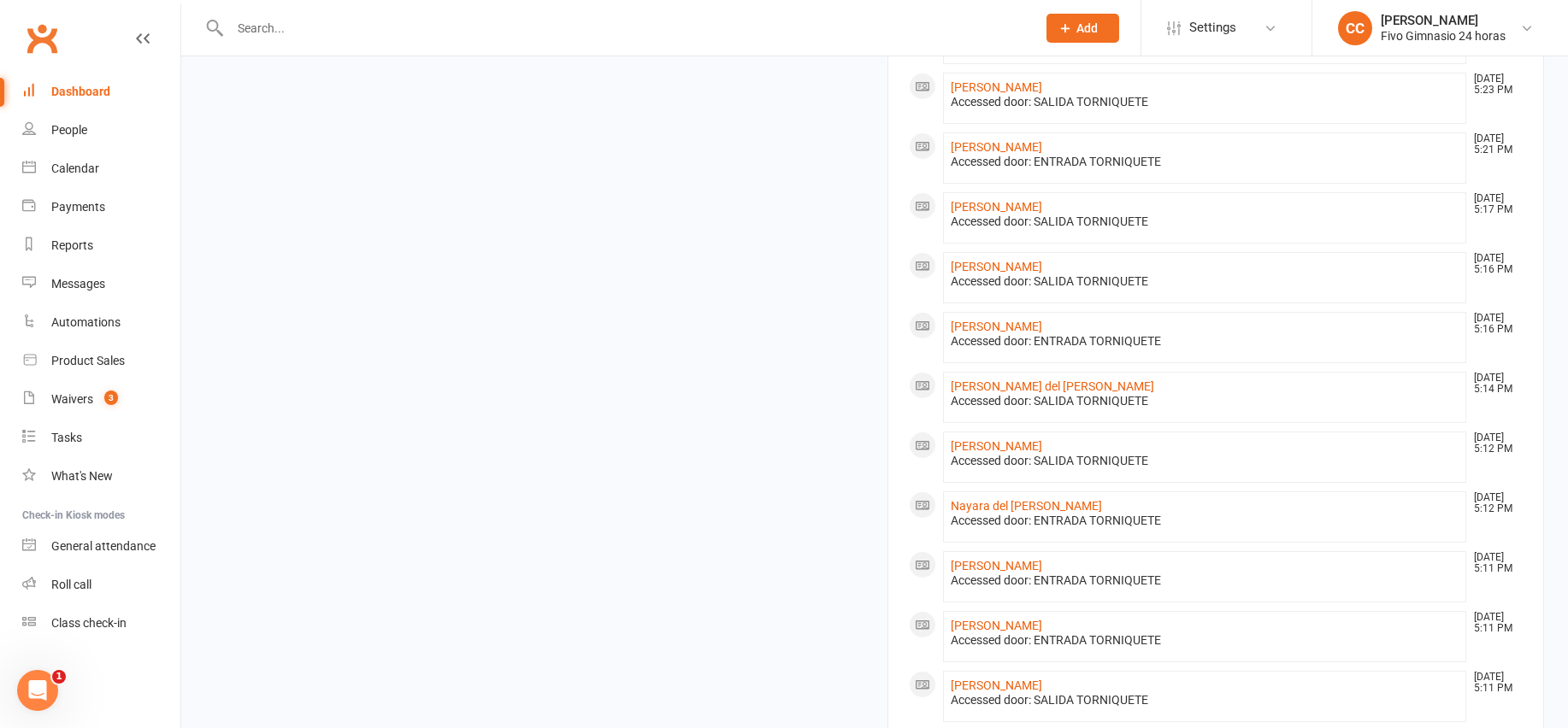
scroll to position [1139, 0]
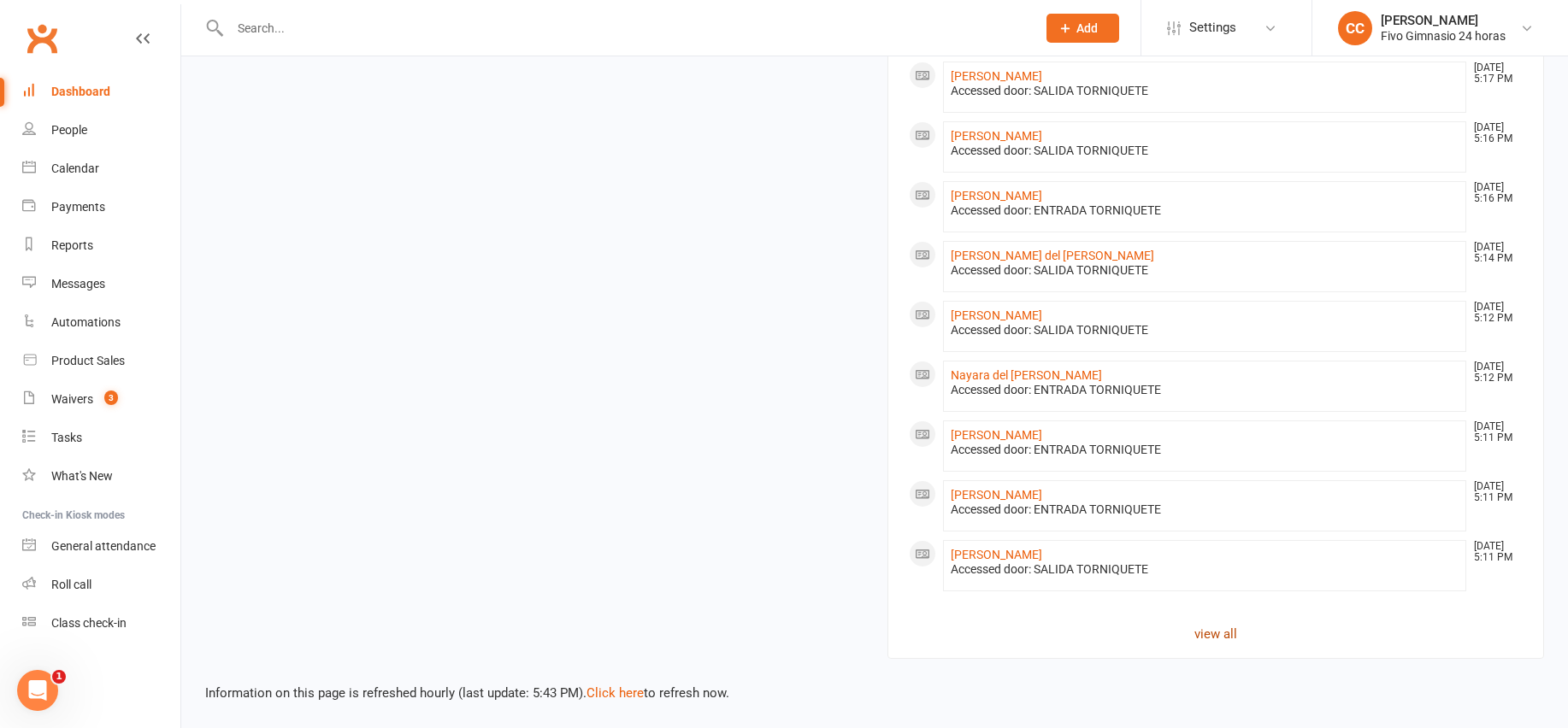
click at [1195, 634] on link "view all" at bounding box center [1215, 634] width 614 height 20
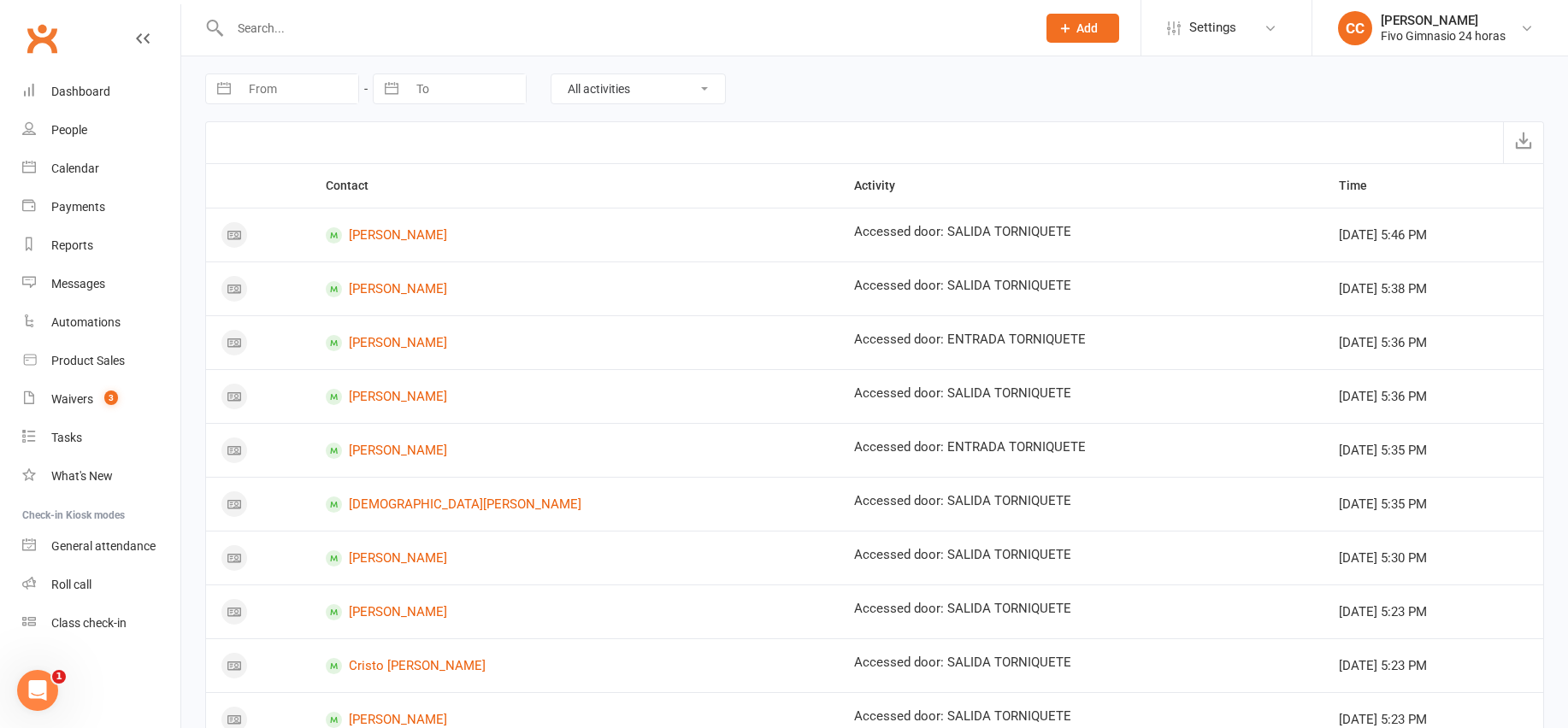
click at [314, 28] on input "text" at bounding box center [624, 28] width 799 height 24
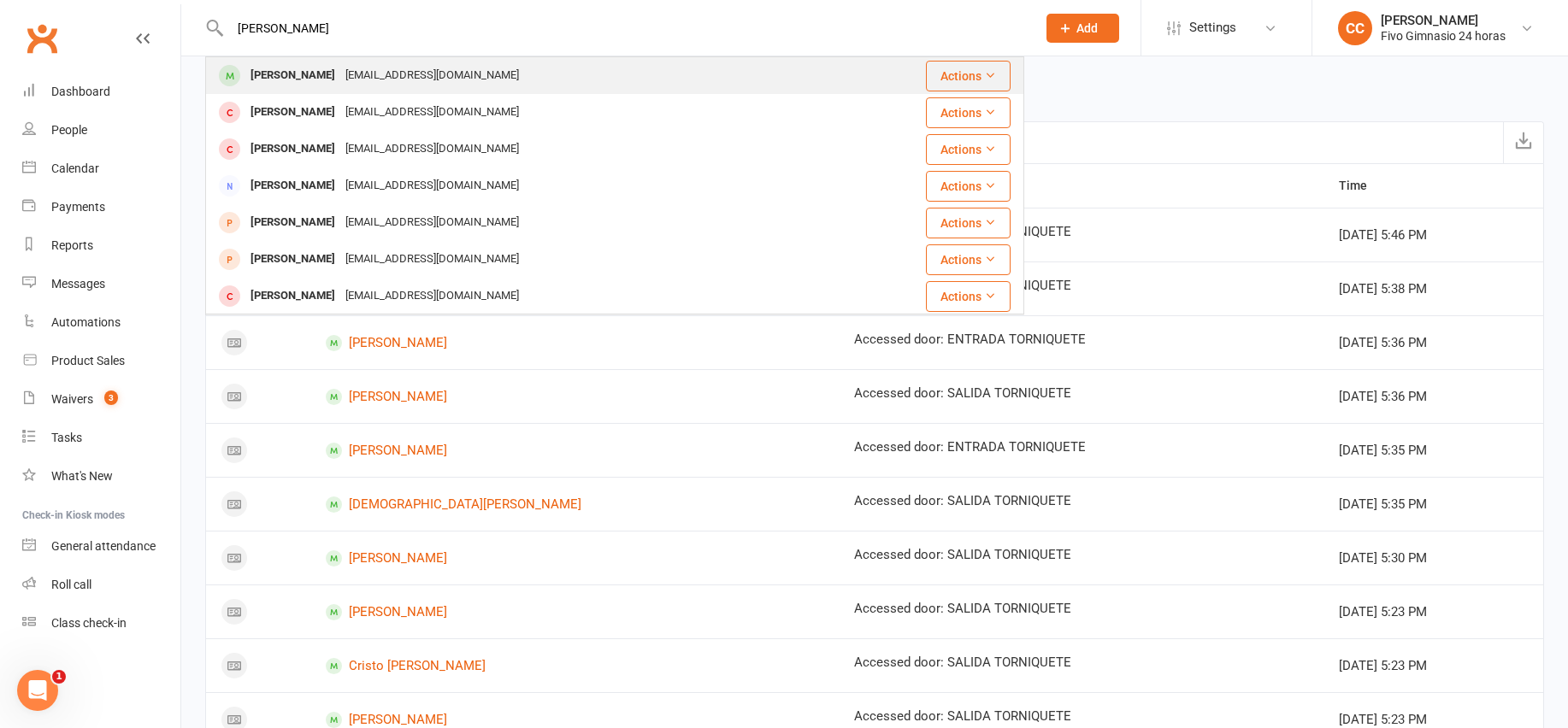
type input "guillen sanchez"
click at [340, 67] on div "[PERSON_NAME]" at bounding box center [292, 75] width 95 height 25
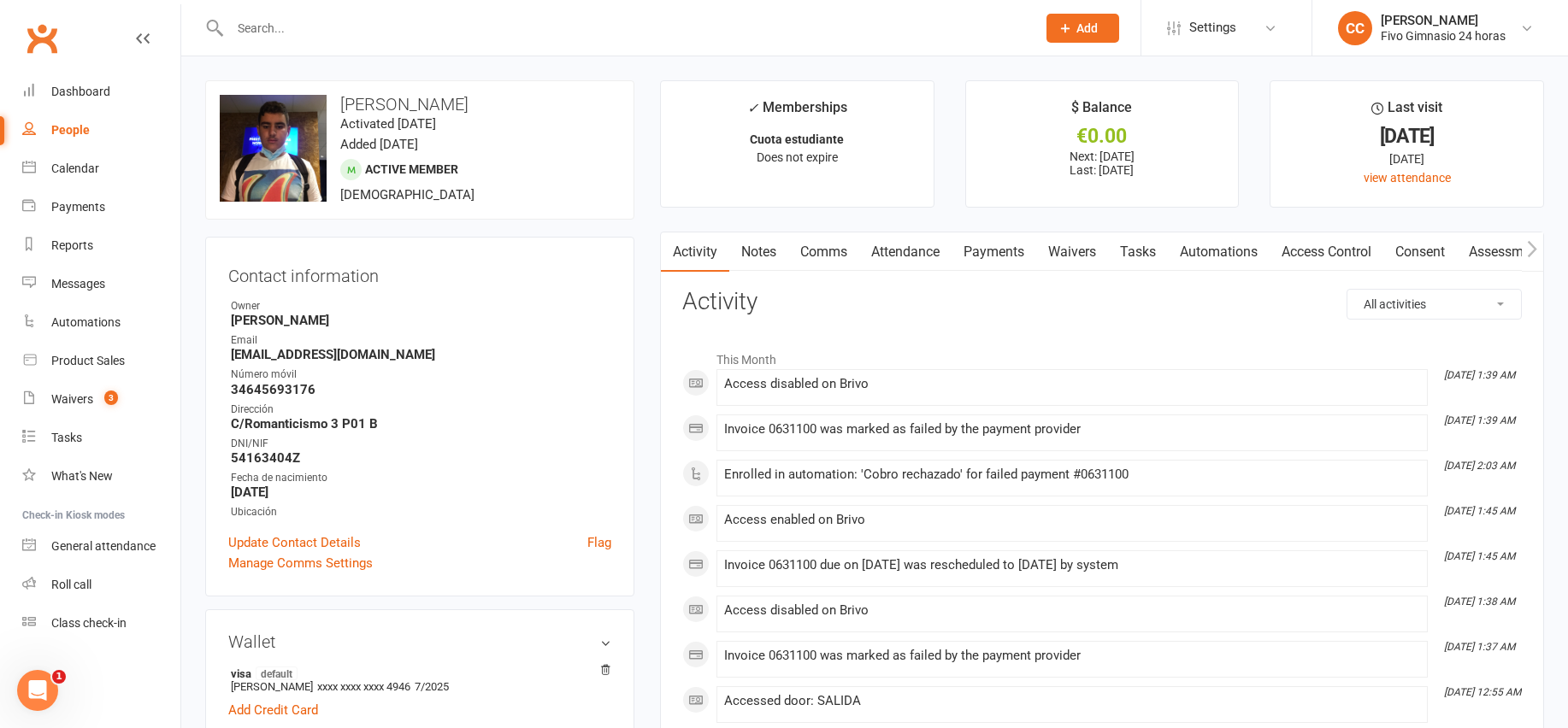
scroll to position [28, 0]
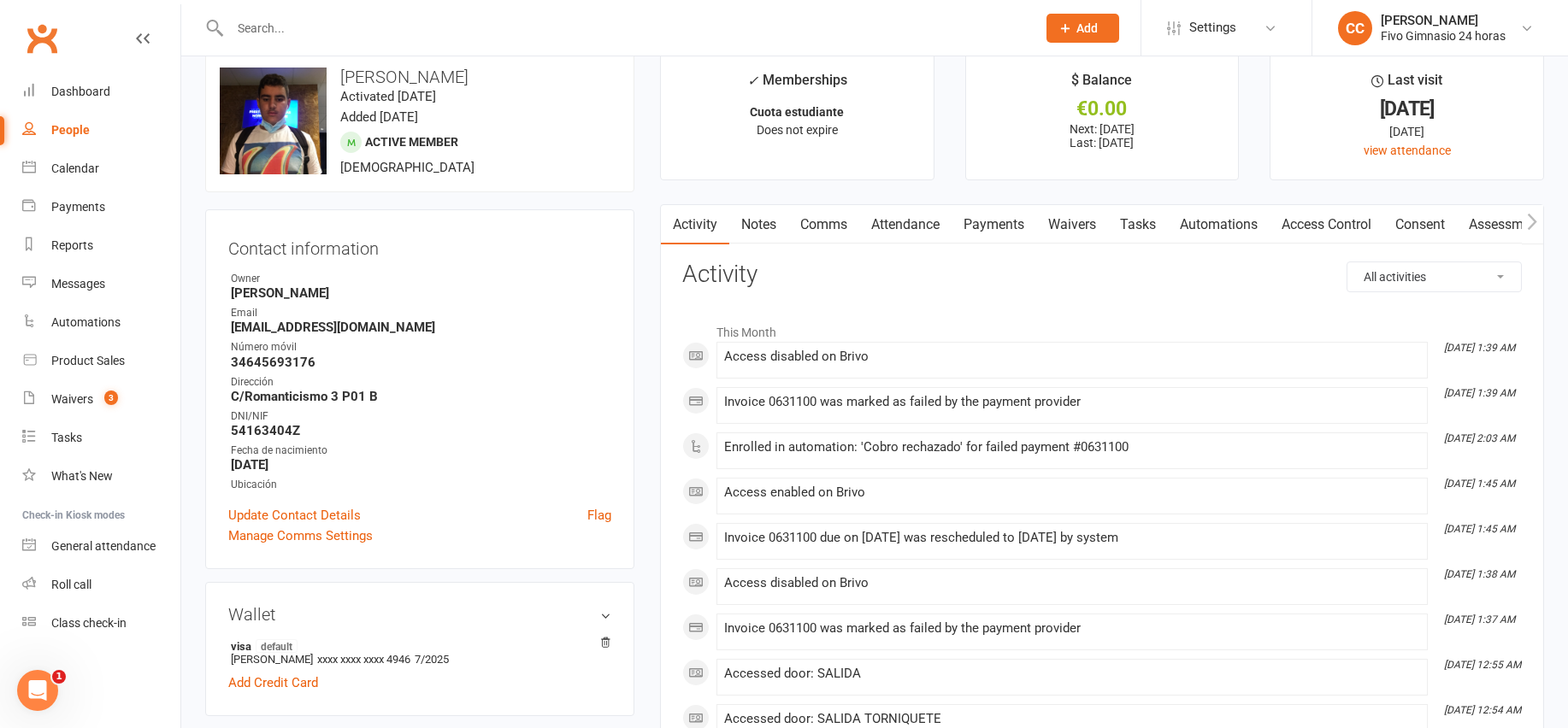
click at [996, 211] on link "Payments" at bounding box center [994, 225] width 84 height 39
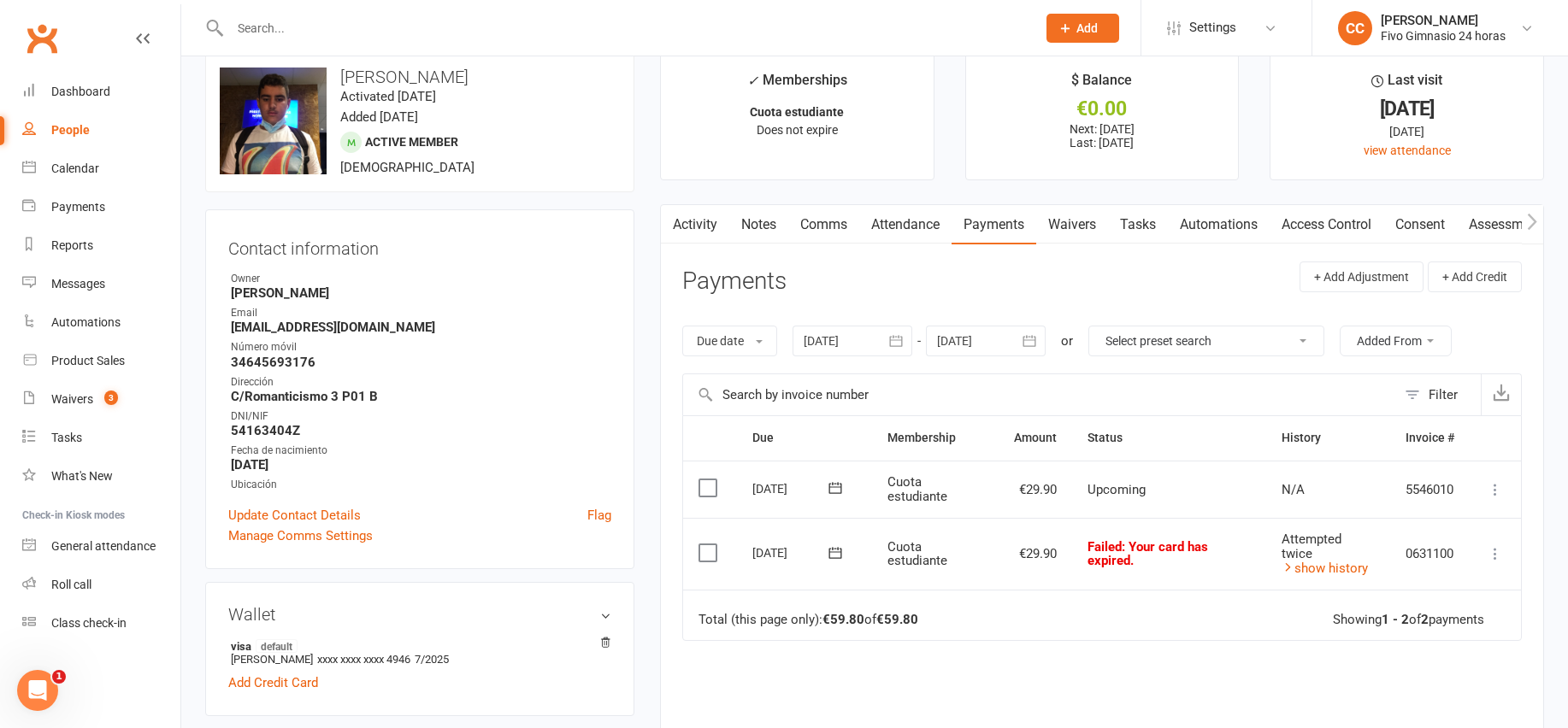
click at [1296, 229] on link "Access Control" at bounding box center [1326, 225] width 114 height 39
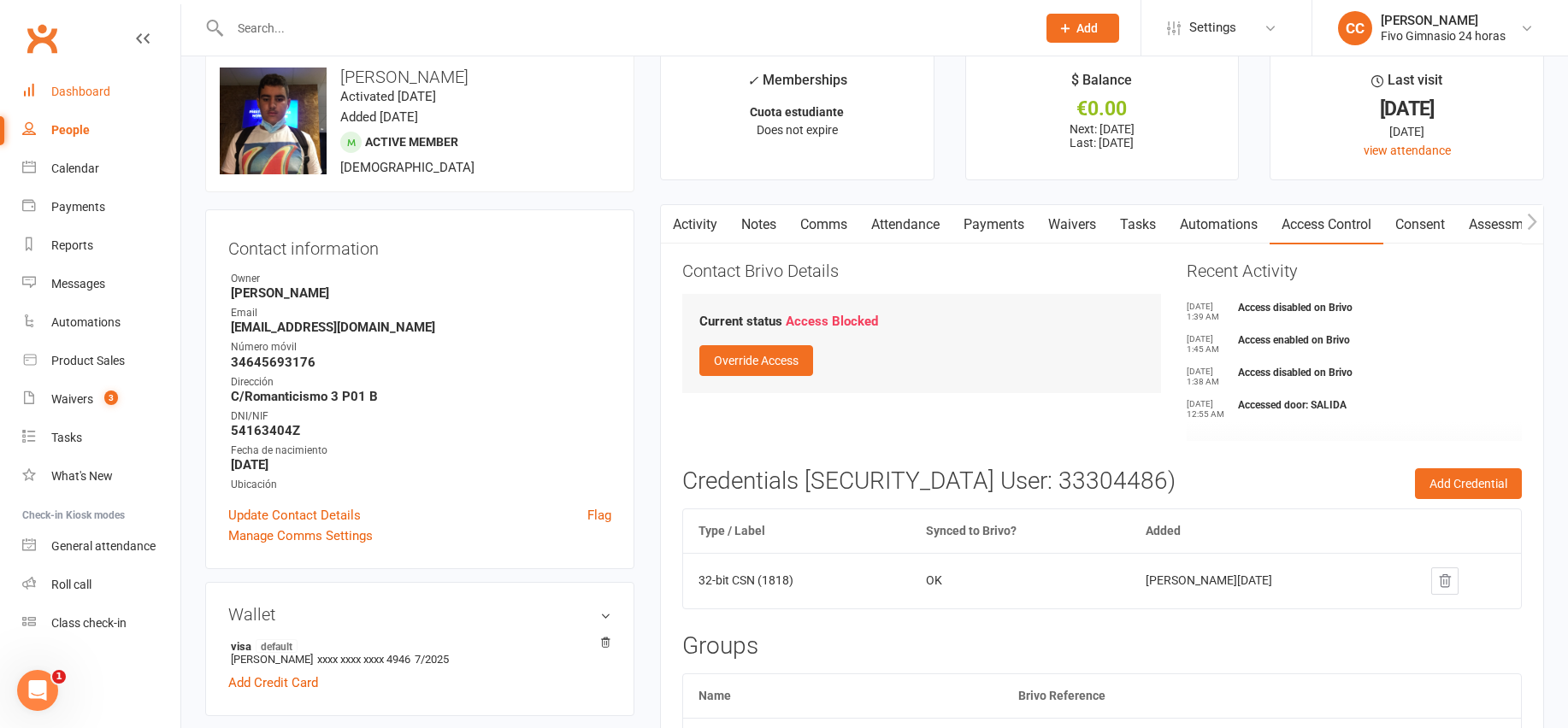
click at [111, 88] on link "Dashboard" at bounding box center [101, 92] width 158 height 39
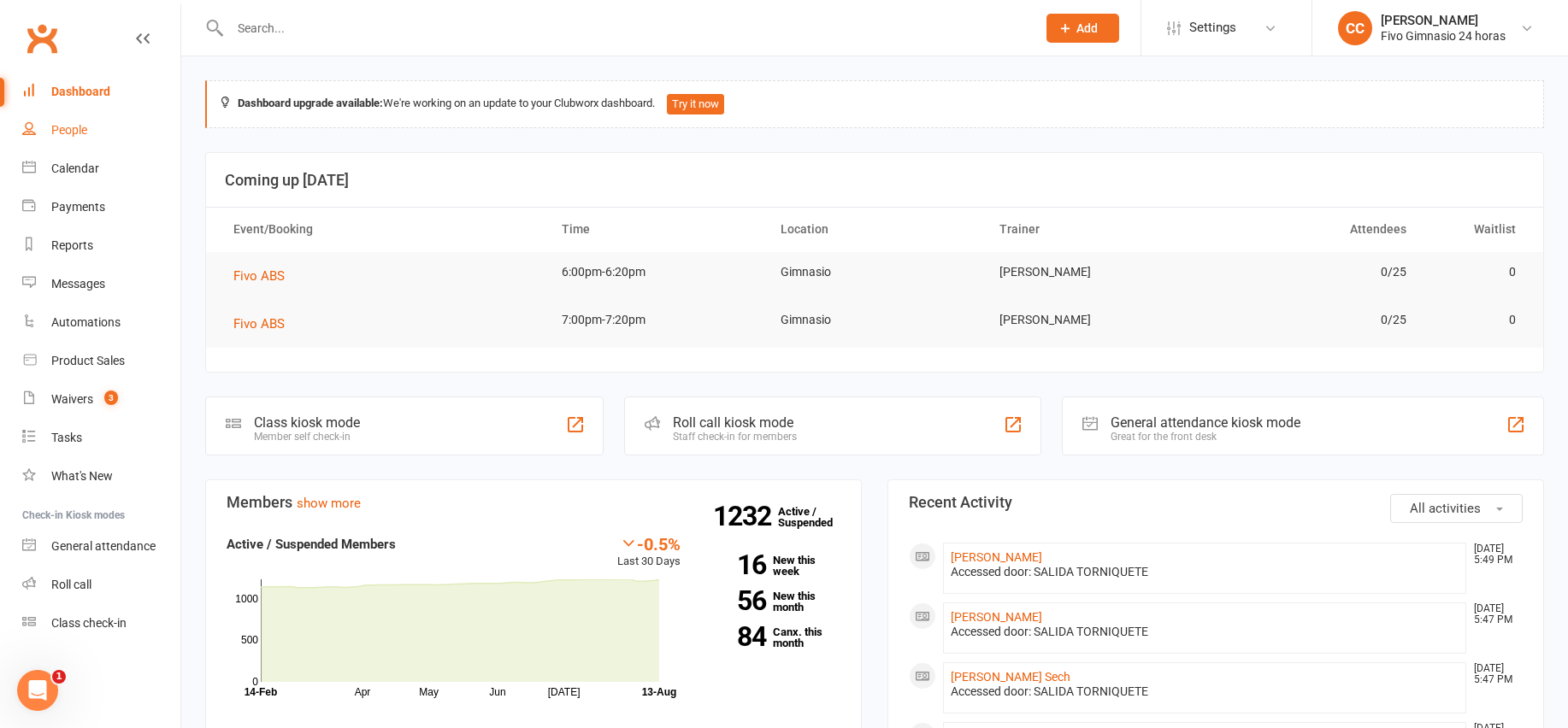
click at [79, 131] on div "People" at bounding box center [69, 129] width 36 height 14
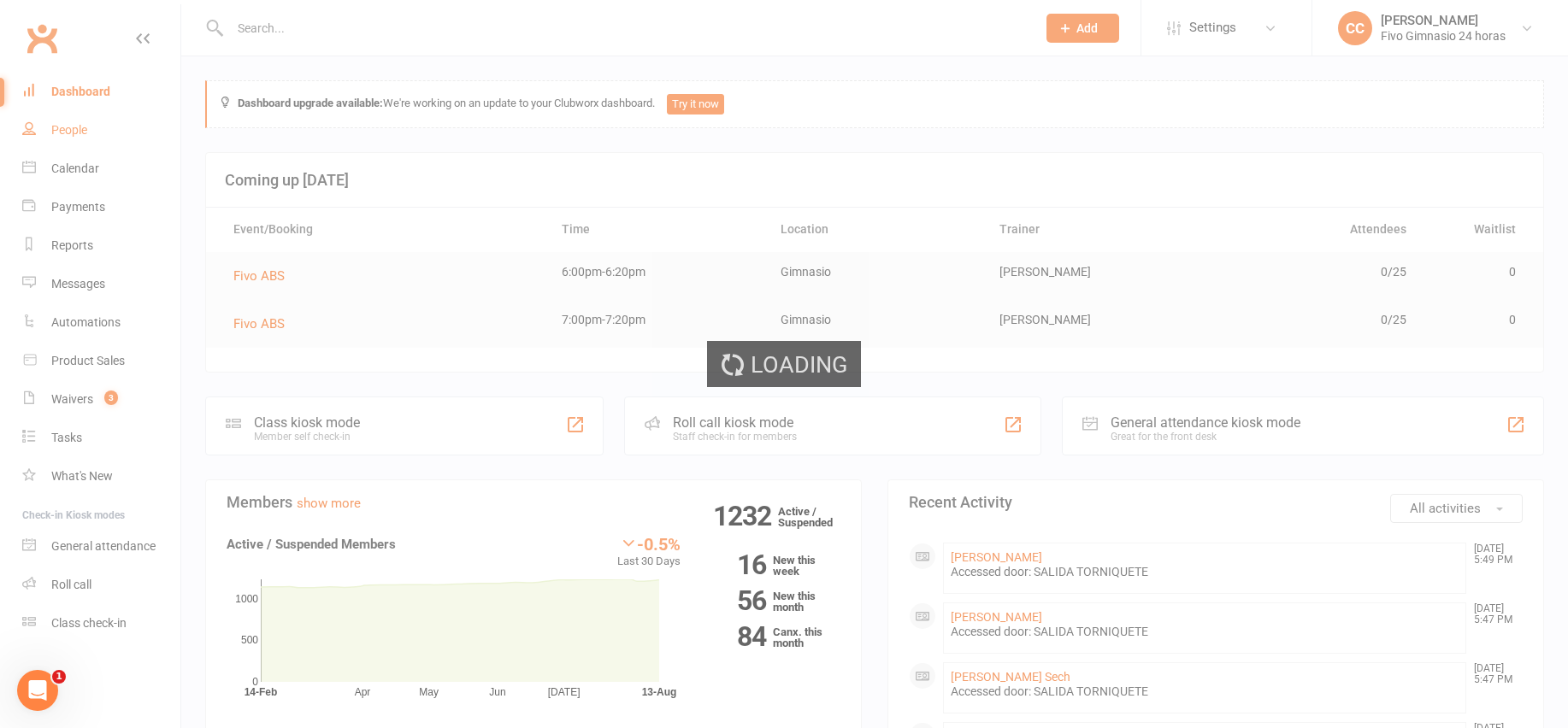
select select "100"
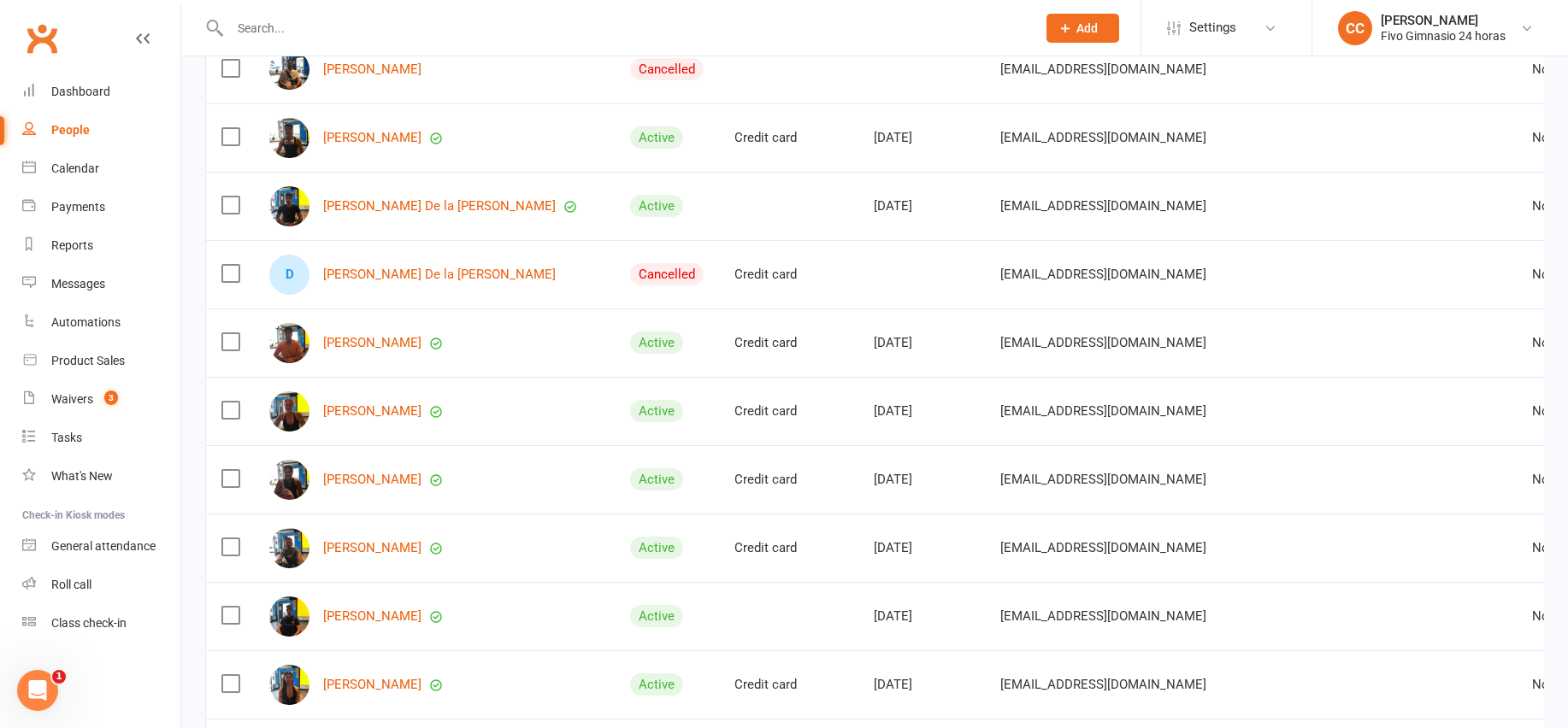
scroll to position [1707, 0]
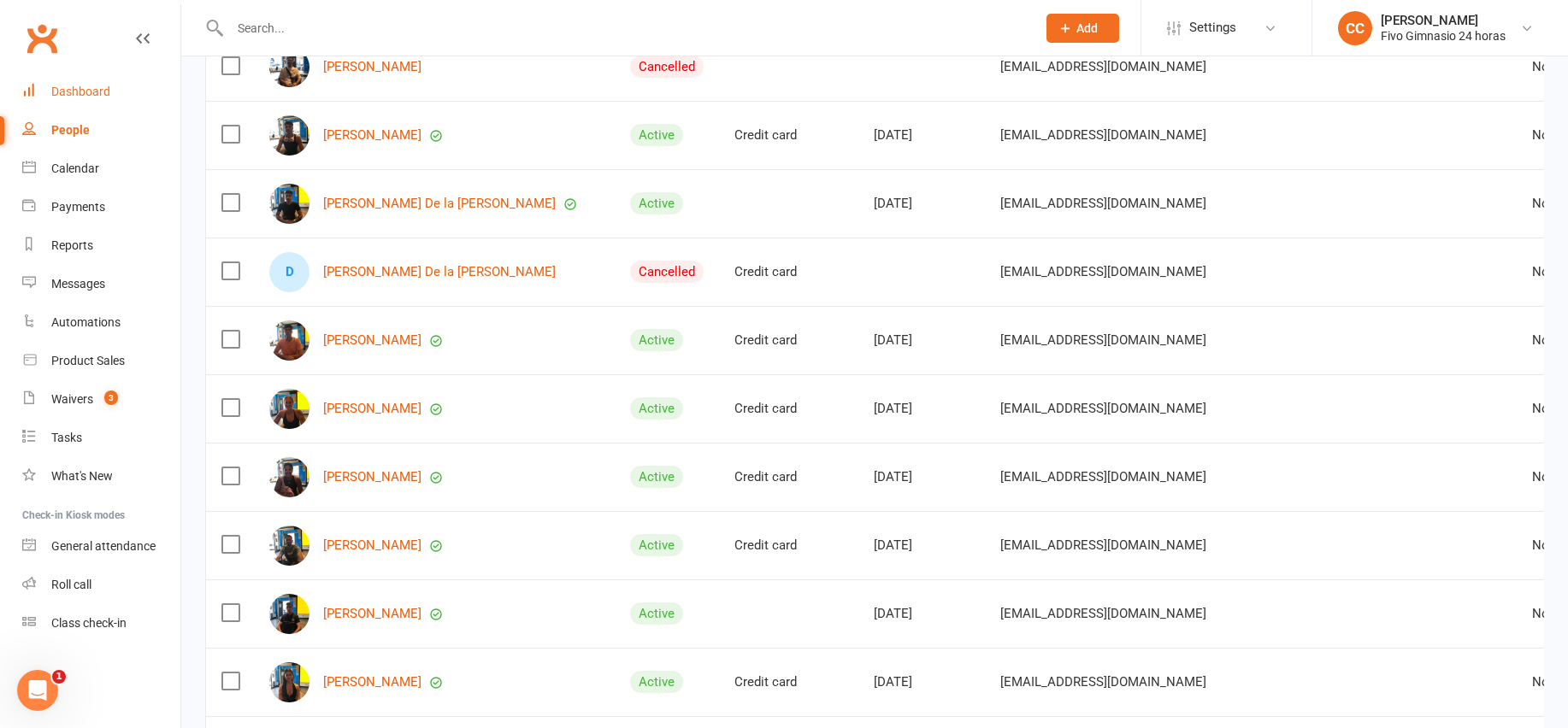
click at [97, 108] on link "Dashboard" at bounding box center [101, 92] width 158 height 39
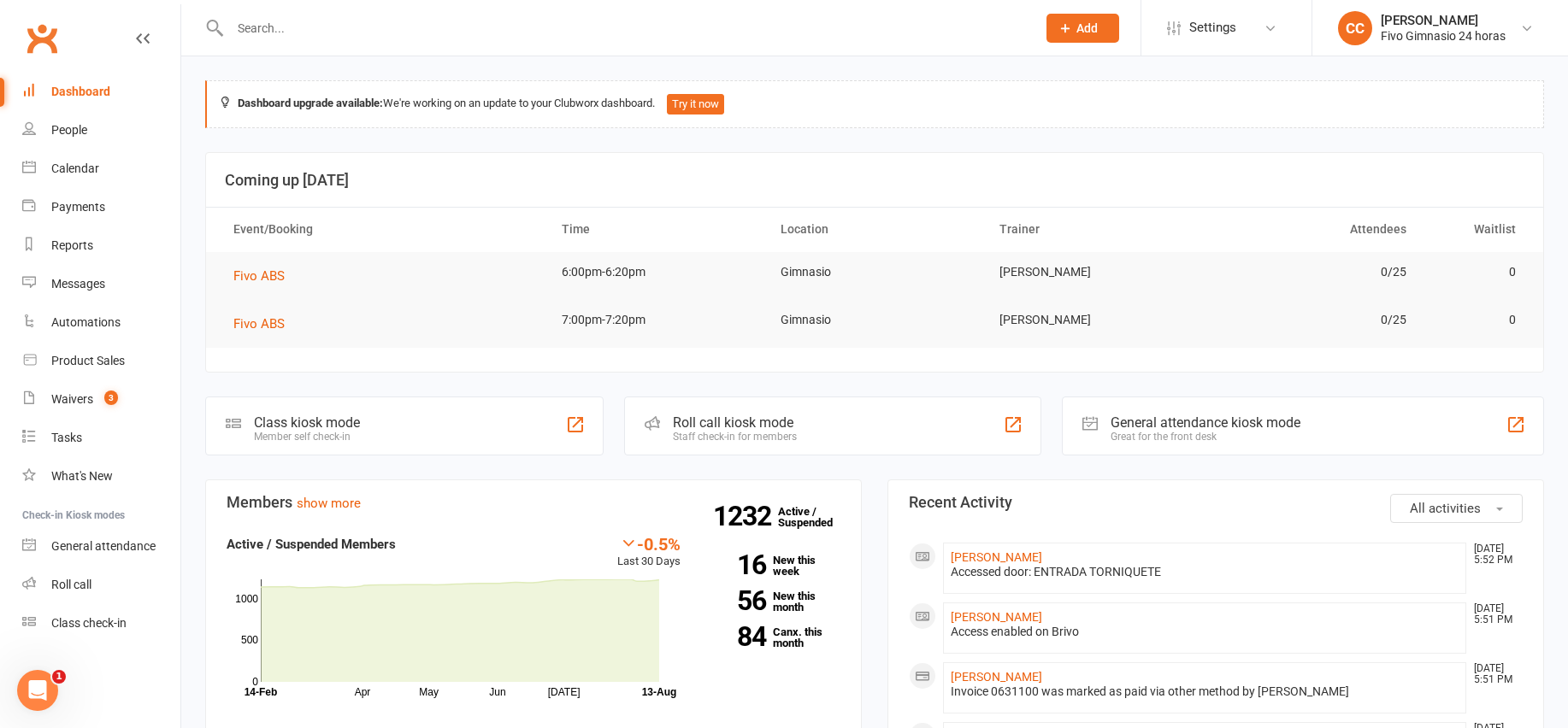
click at [301, 29] on input "text" at bounding box center [624, 28] width 799 height 24
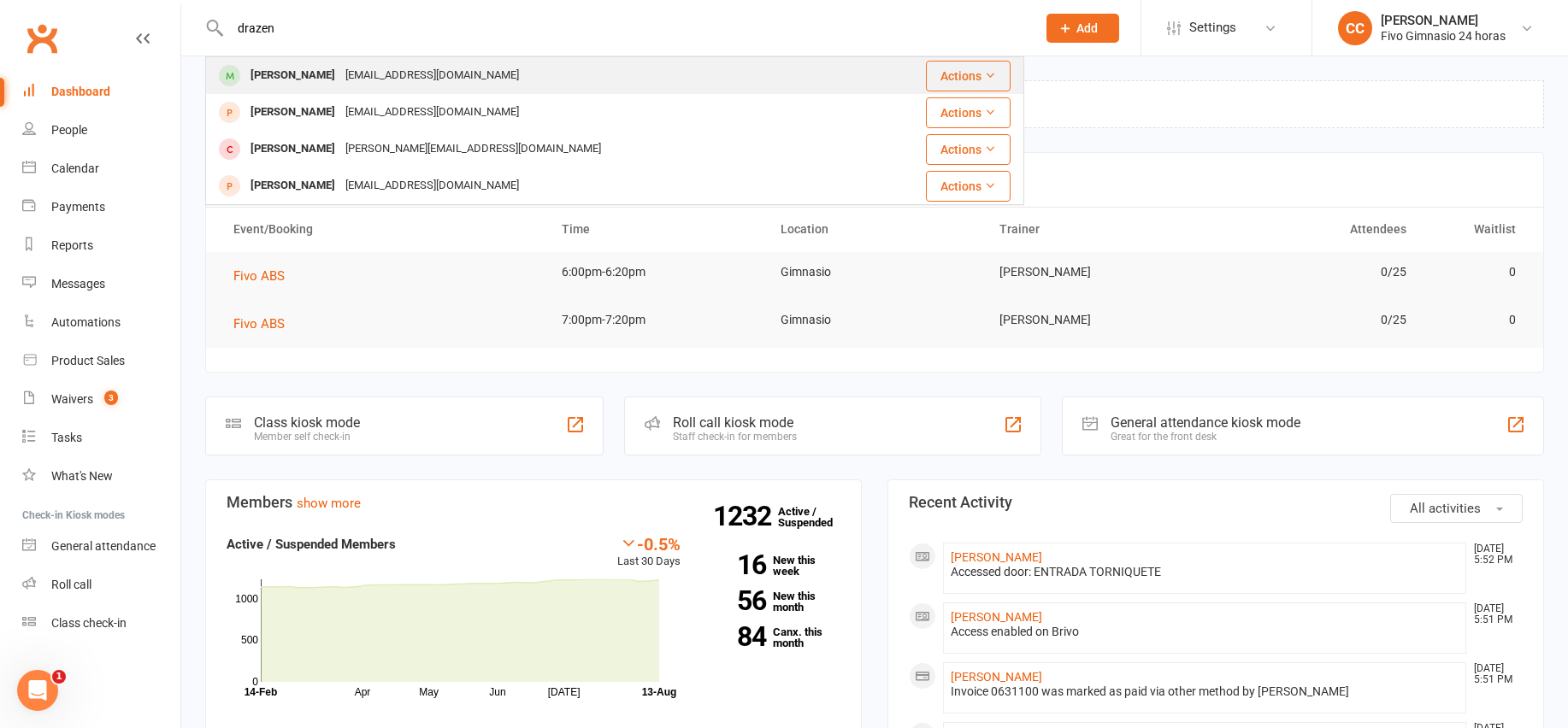
type input "drazen"
click at [340, 66] on div "[PERSON_NAME]" at bounding box center [292, 75] width 95 height 25
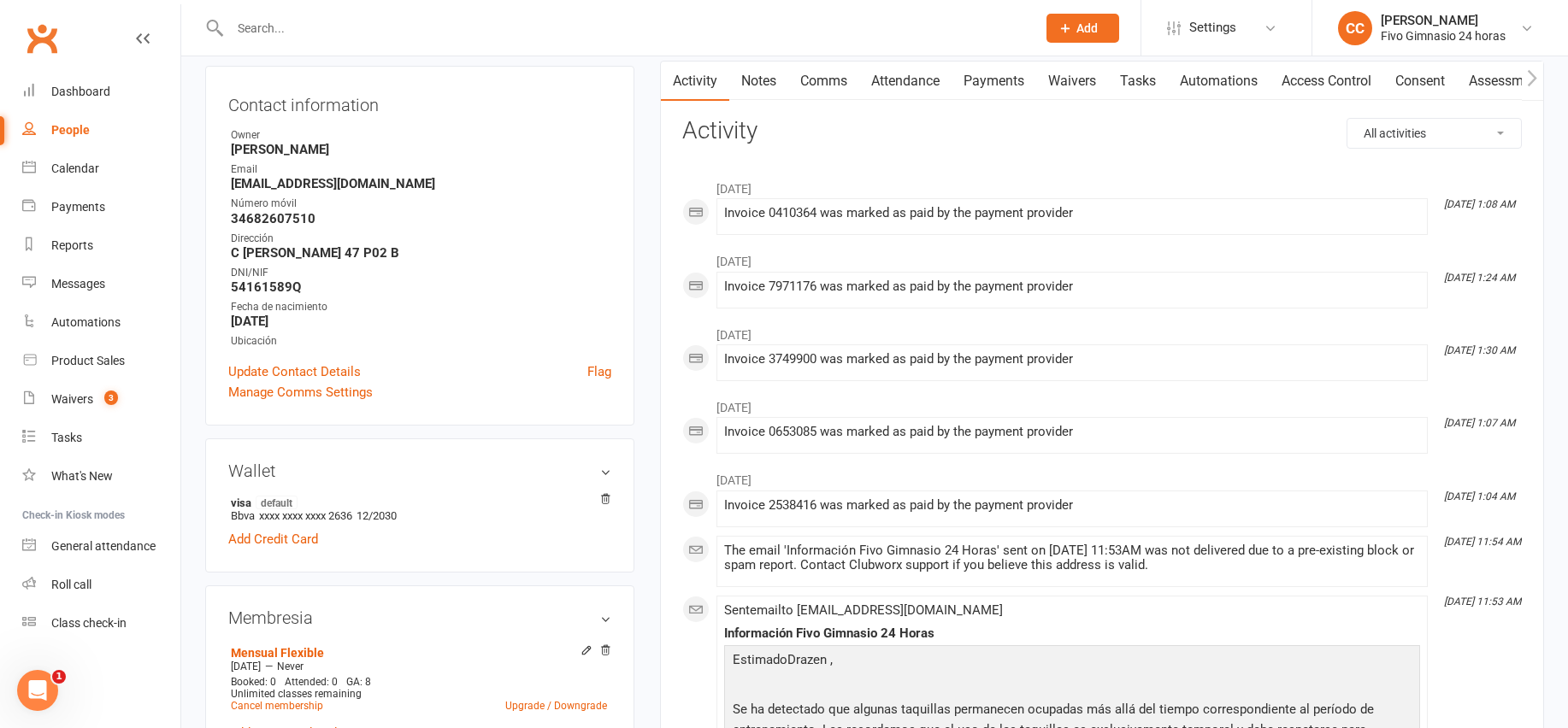
scroll to position [329, 0]
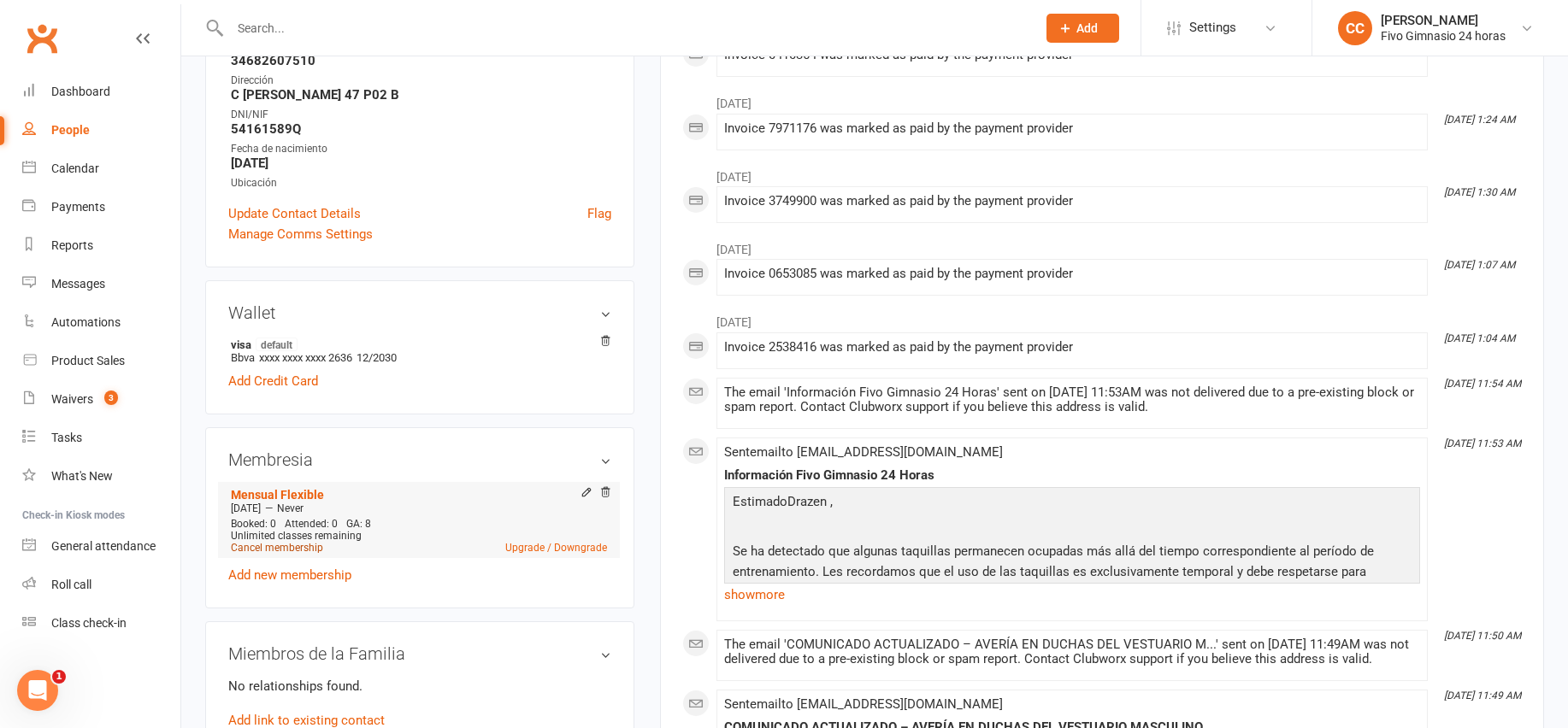
click at [299, 547] on link "Cancel membership" at bounding box center [277, 547] width 93 height 12
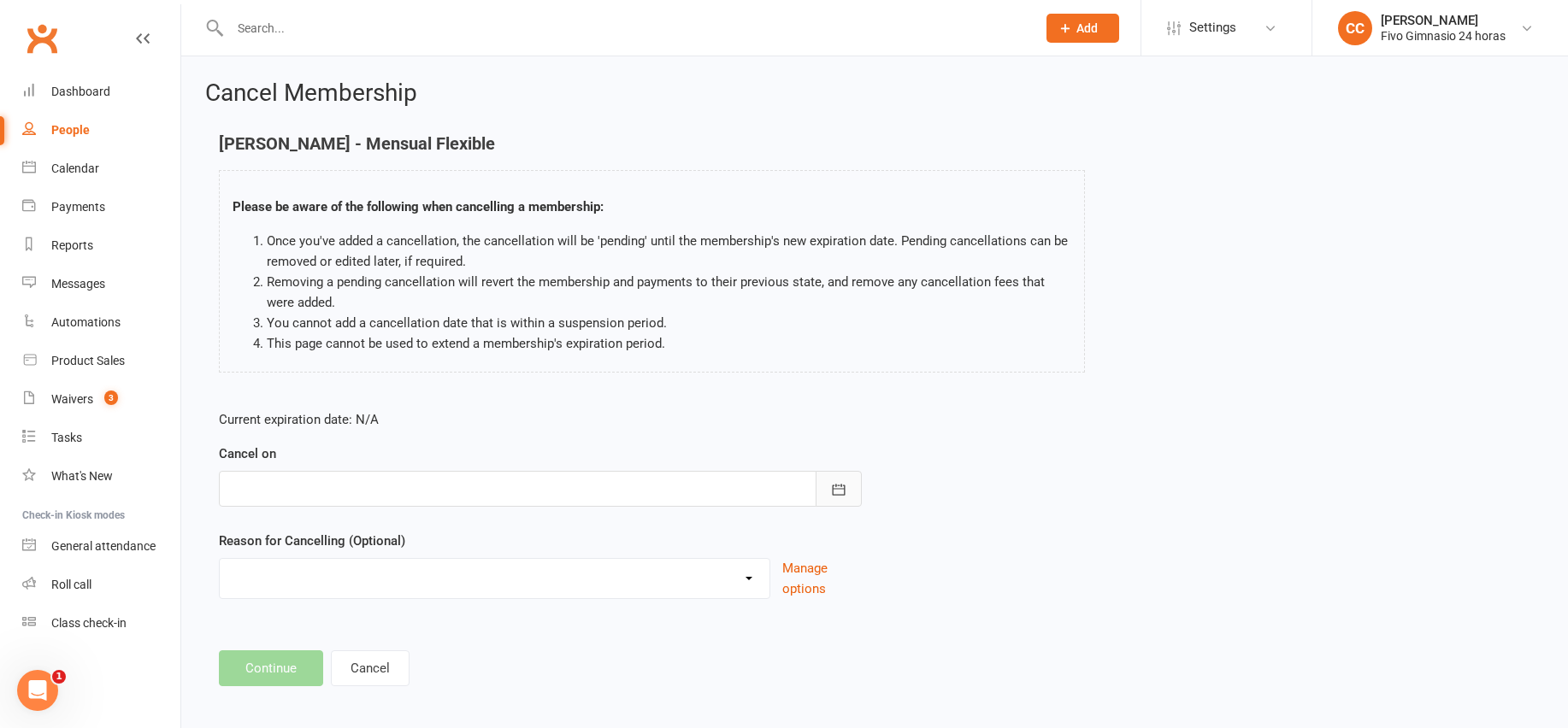
click at [831, 487] on icon "button" at bounding box center [839, 490] width 17 height 17
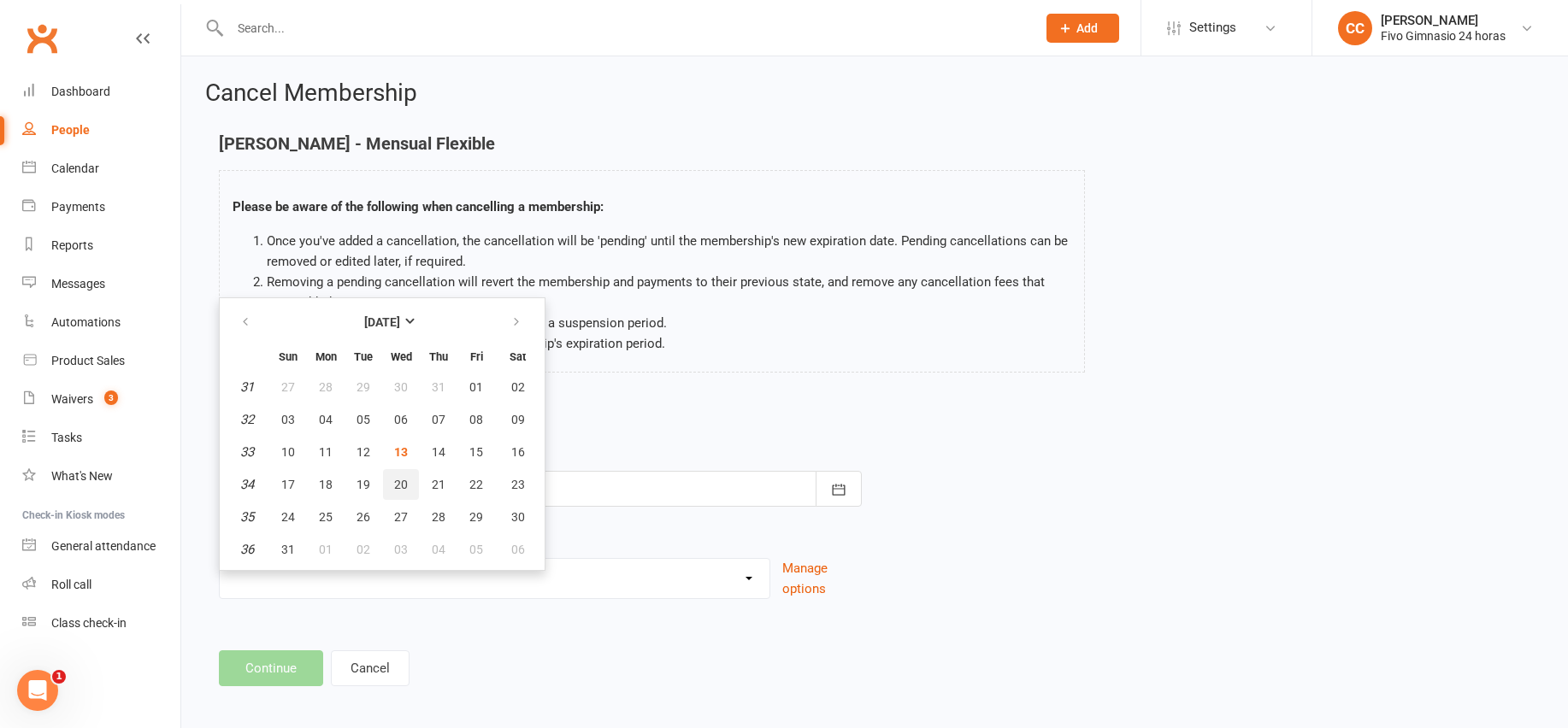
click at [406, 491] on span "20" at bounding box center [400, 484] width 14 height 14
type input "20 Aug 2025"
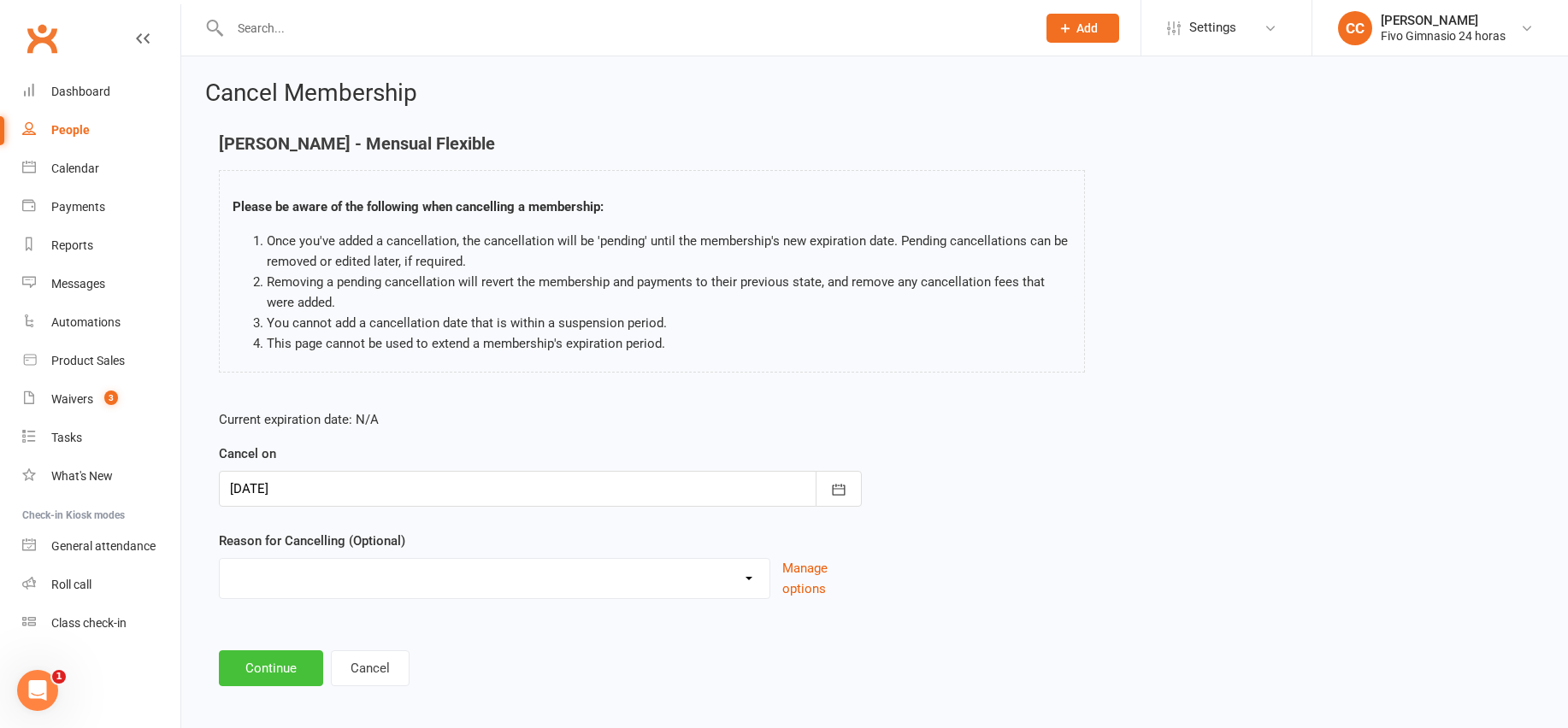
click at [272, 681] on button "Continue" at bounding box center [271, 667] width 105 height 36
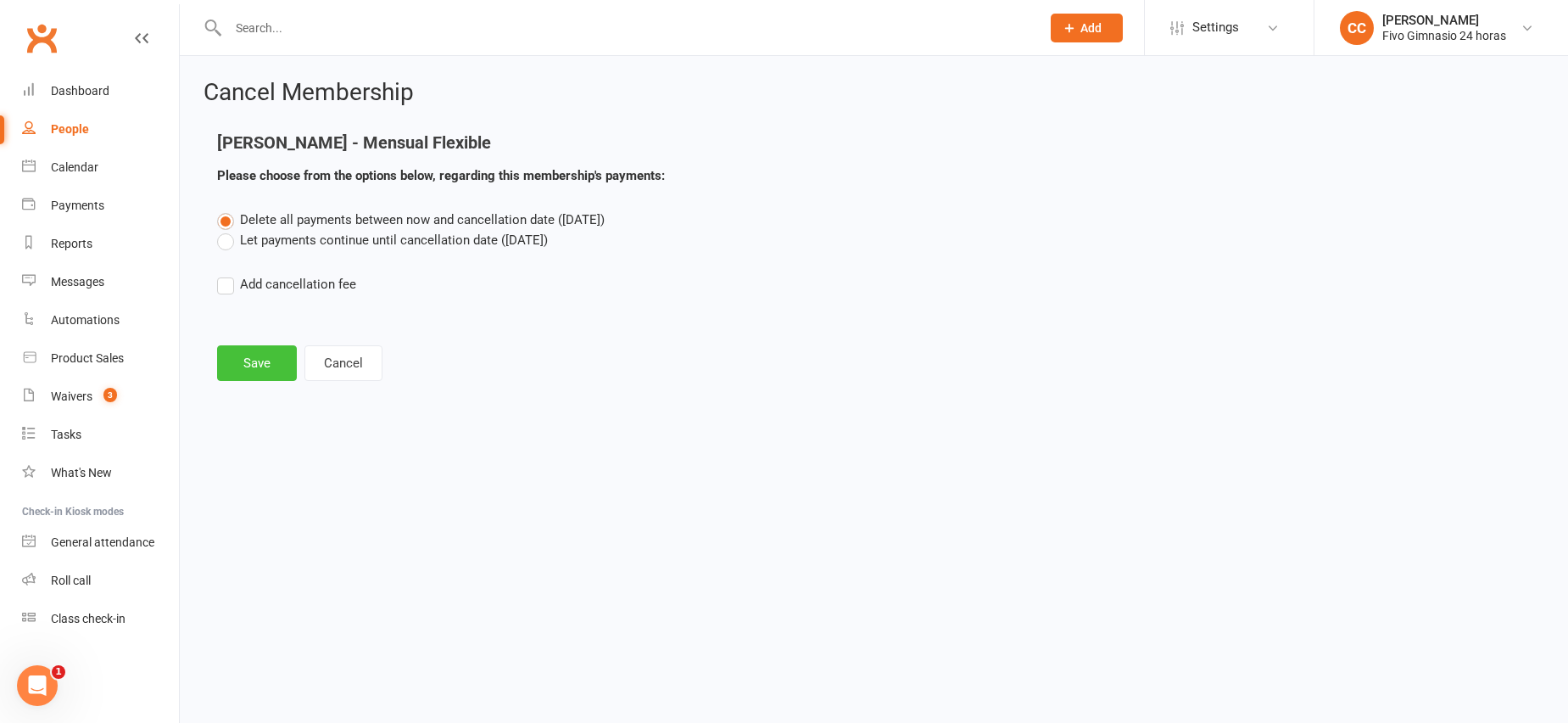
click at [265, 371] on button "Save" at bounding box center [257, 362] width 80 height 36
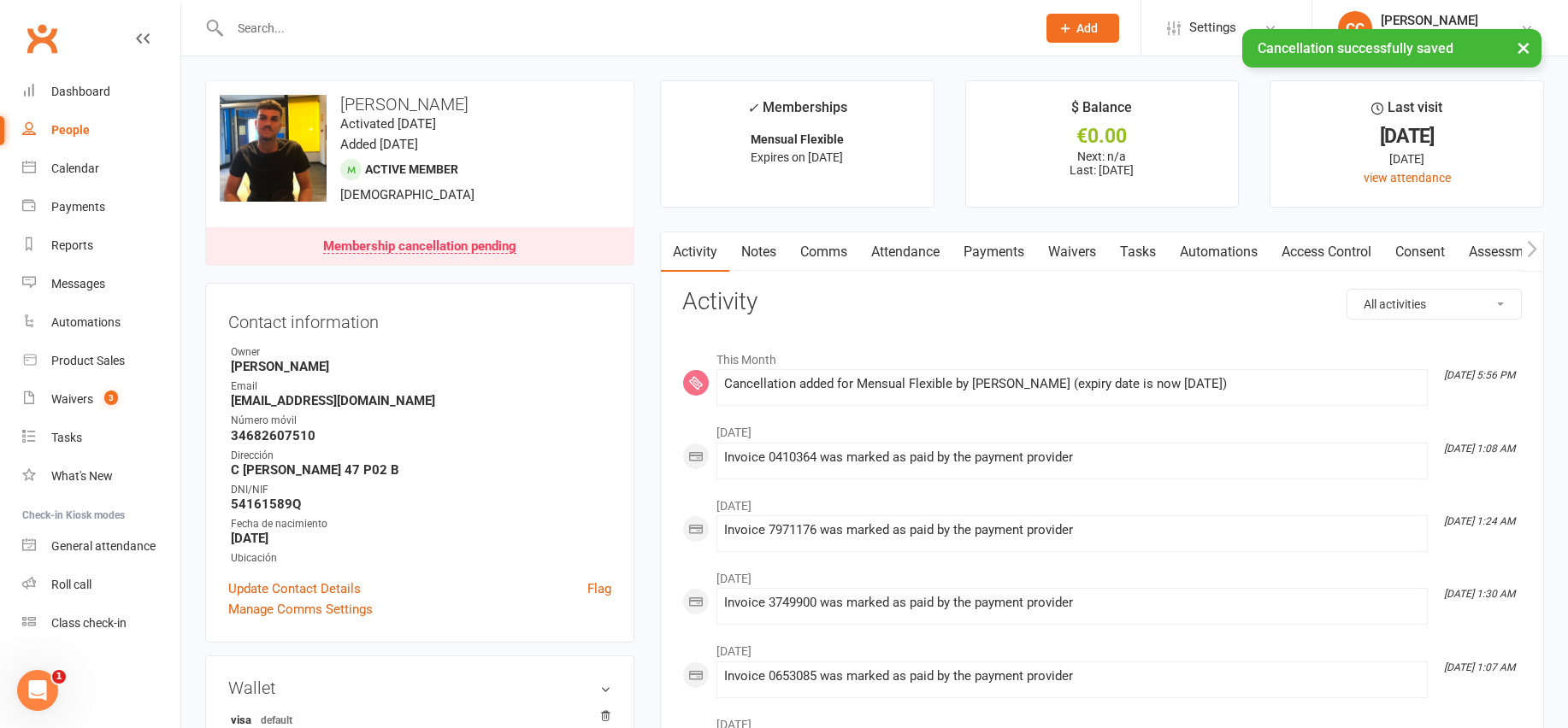
click at [844, 248] on link "Comms" at bounding box center [823, 251] width 71 height 39
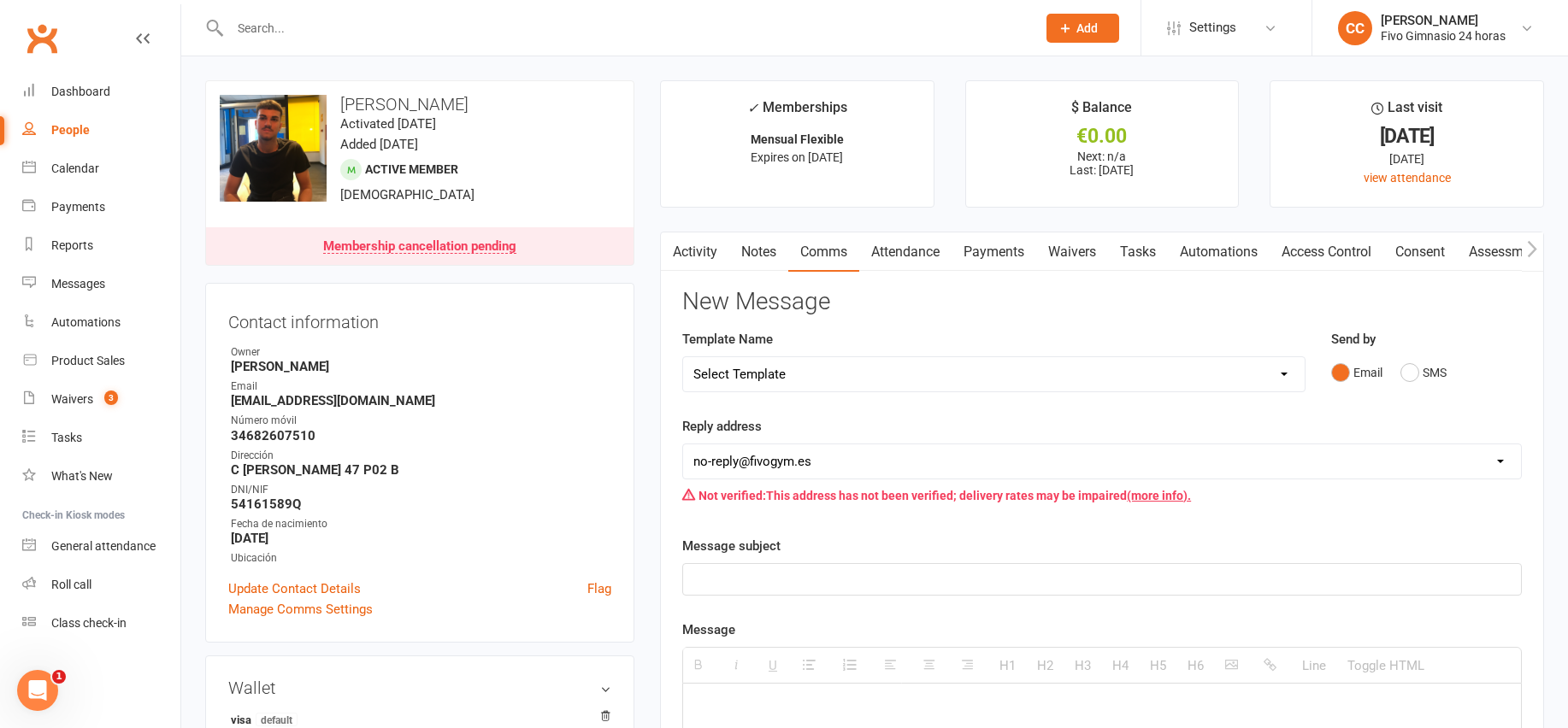
click at [822, 374] on select "Select Template [Email] Información fase 3 [Email] Aviso primero de incumplimie…" at bounding box center [993, 373] width 621 height 34
drag, startPoint x: 223, startPoint y: 396, endPoint x: 396, endPoint y: 406, distance: 173.3
click at [396, 406] on div "Contact information Owner Cristina Cabrera Email tmh26022005@gmail.com Número m…" at bounding box center [420, 462] width 429 height 359
copy strong "tmh26022005@gmail.com"
click at [71, 90] on div "Dashboard" at bounding box center [81, 91] width 59 height 14
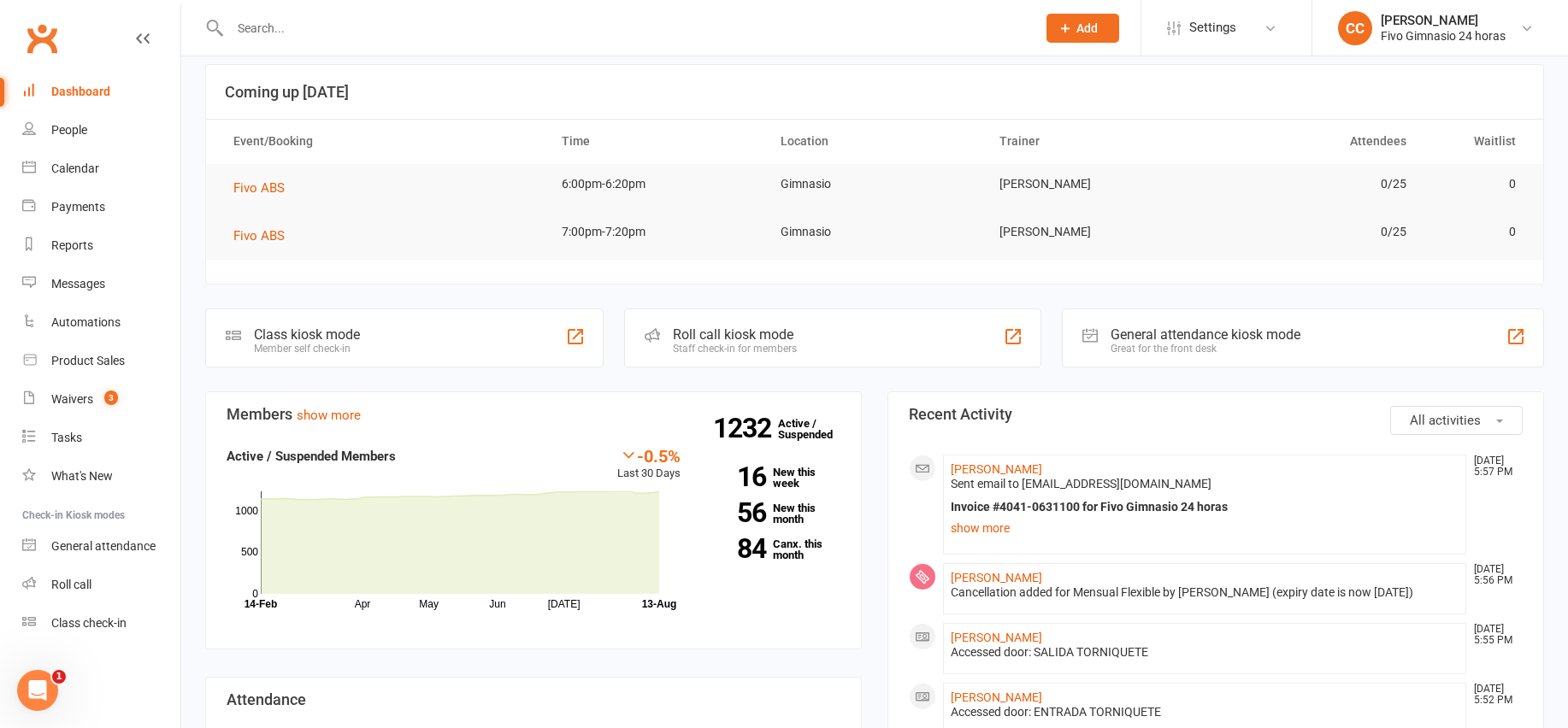
scroll to position [160, 0]
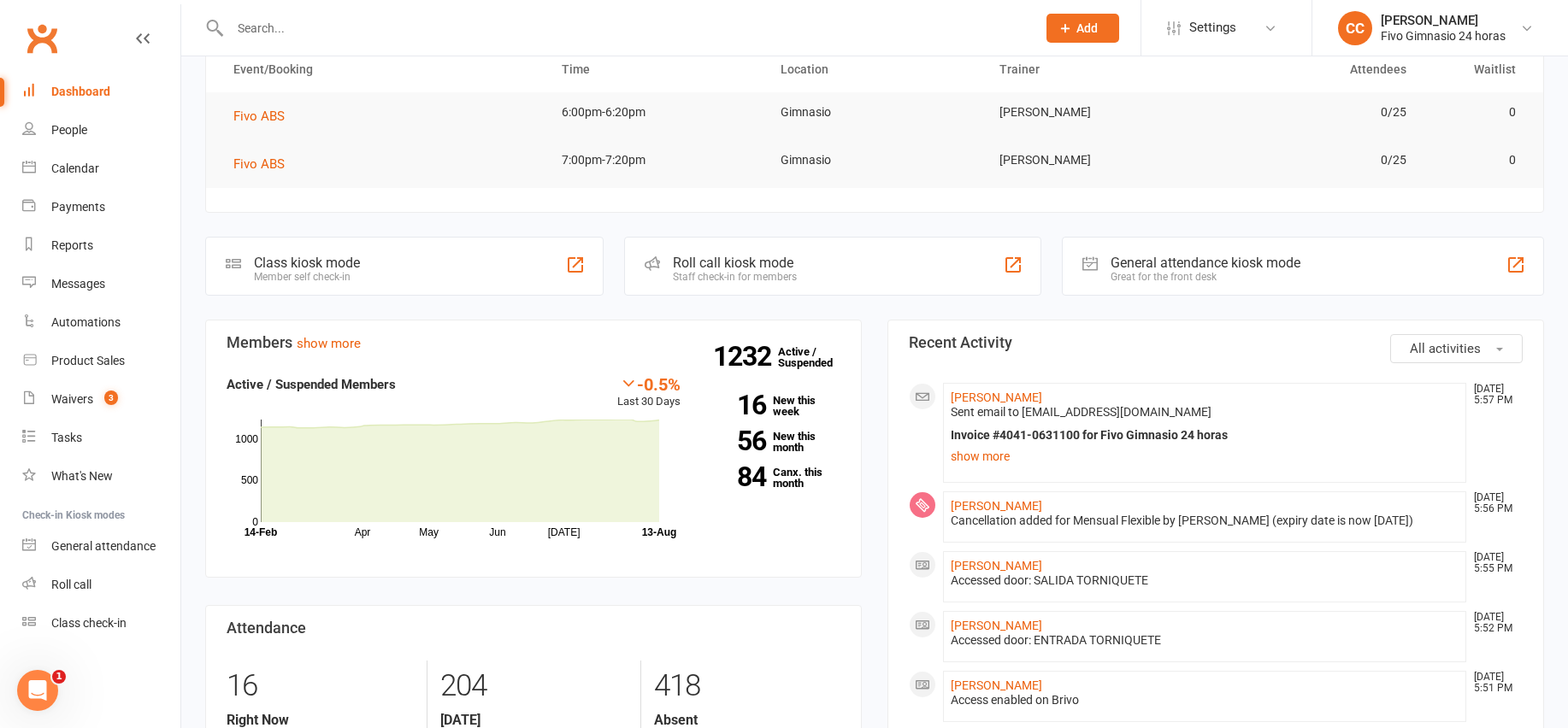
click at [1001, 513] on div "Cancellation added for Mensual Flexible by [PERSON_NAME] (expiry date is now [D…" at bounding box center [1204, 521] width 507 height 15
click at [996, 502] on link "[PERSON_NAME]" at bounding box center [996, 505] width 92 height 14
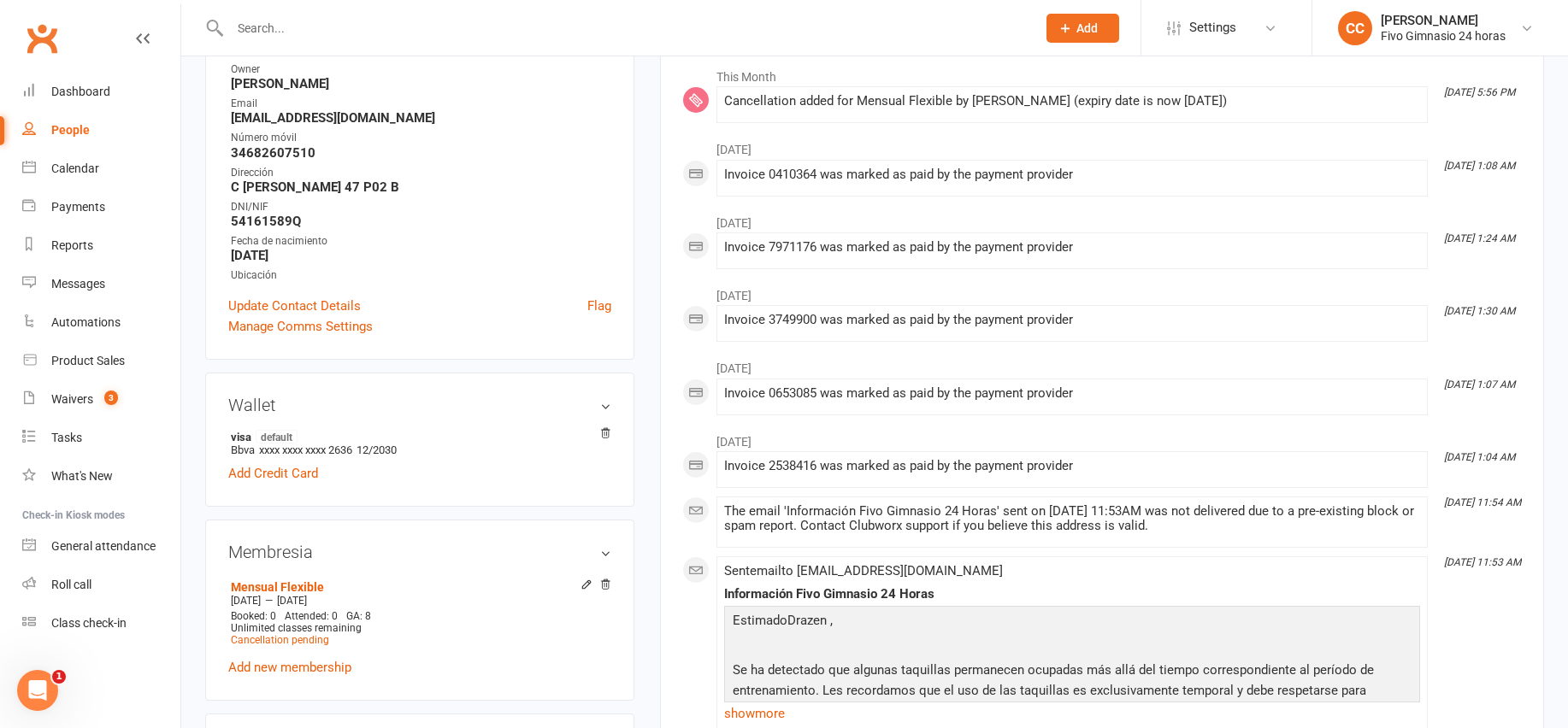
scroll to position [299, 0]
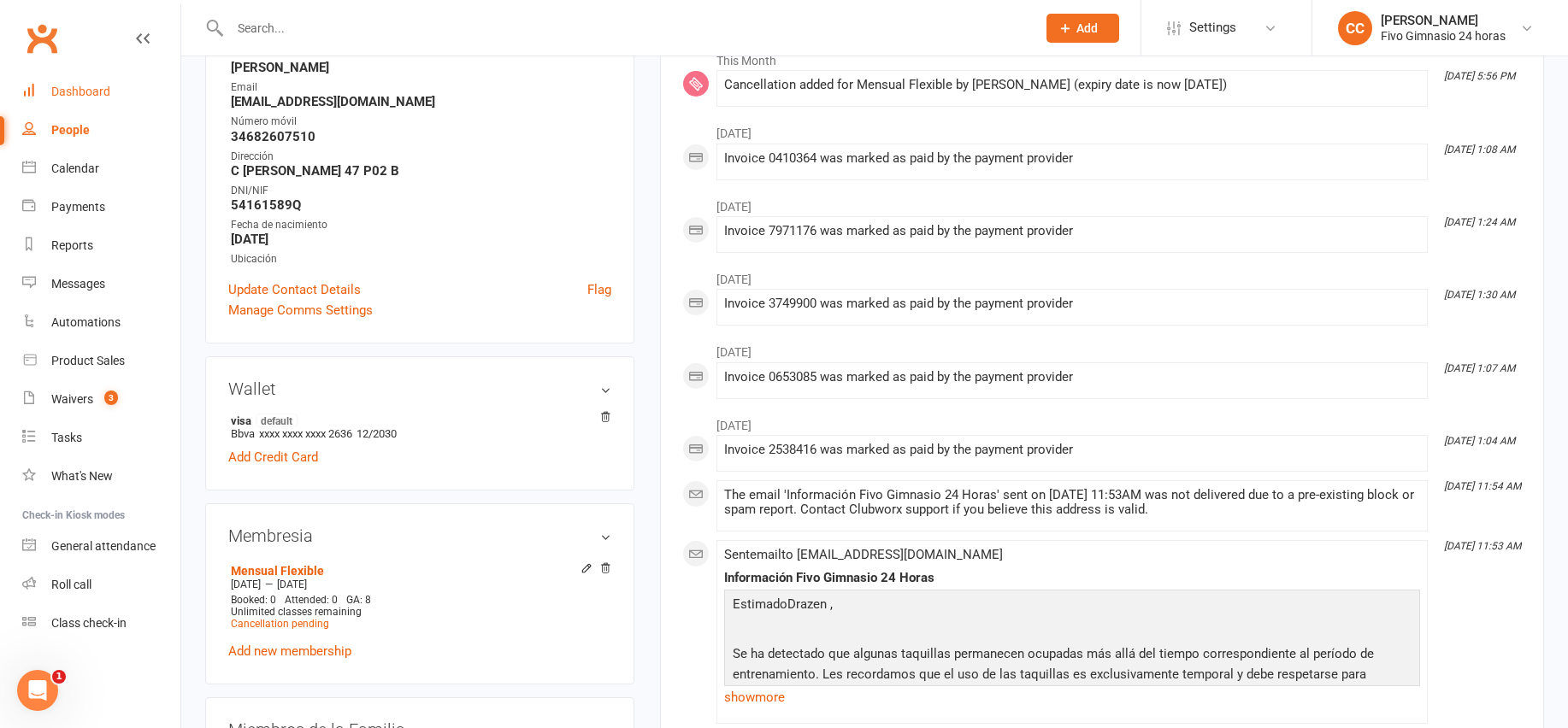
click at [81, 74] on link "Dashboard" at bounding box center [101, 92] width 158 height 39
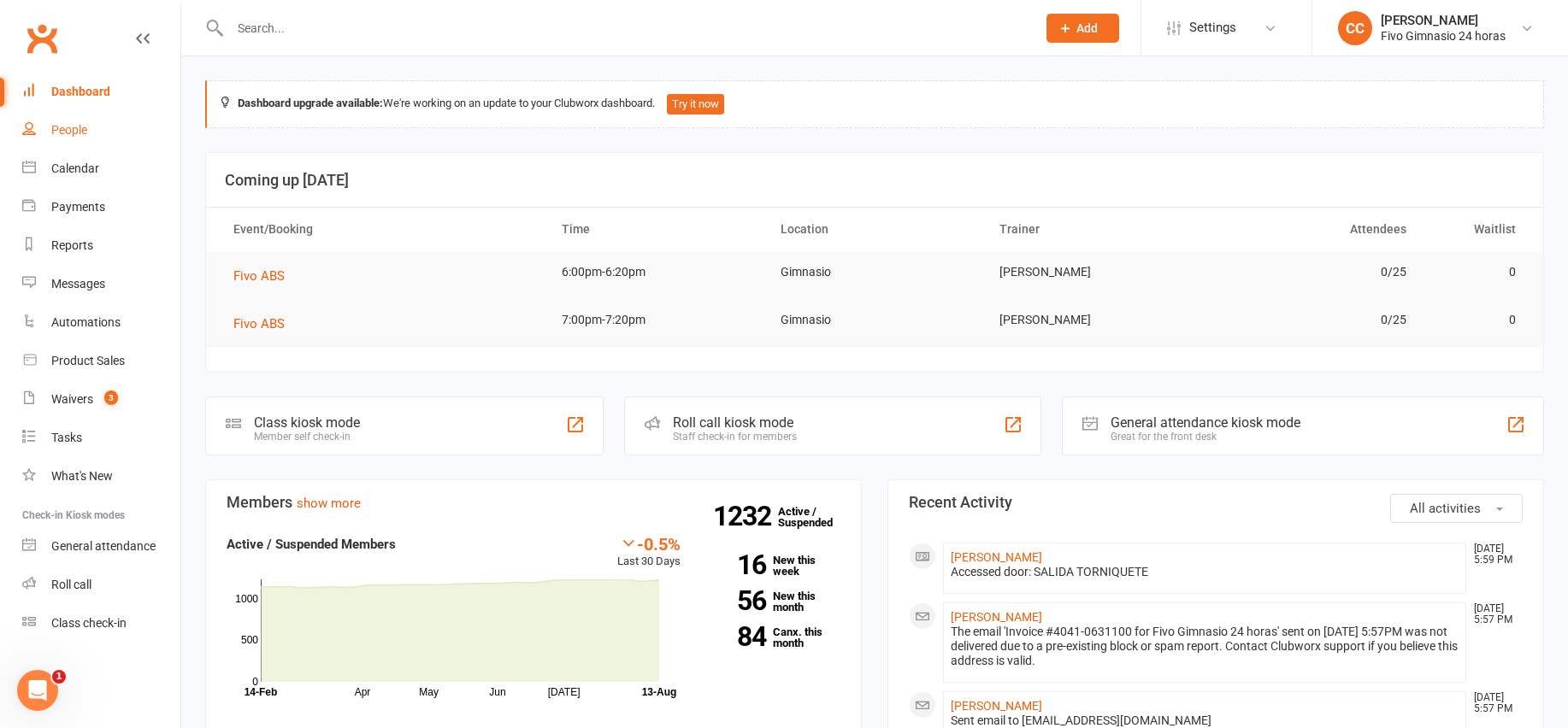
click at [82, 124] on div "People" at bounding box center [69, 129] width 36 height 14
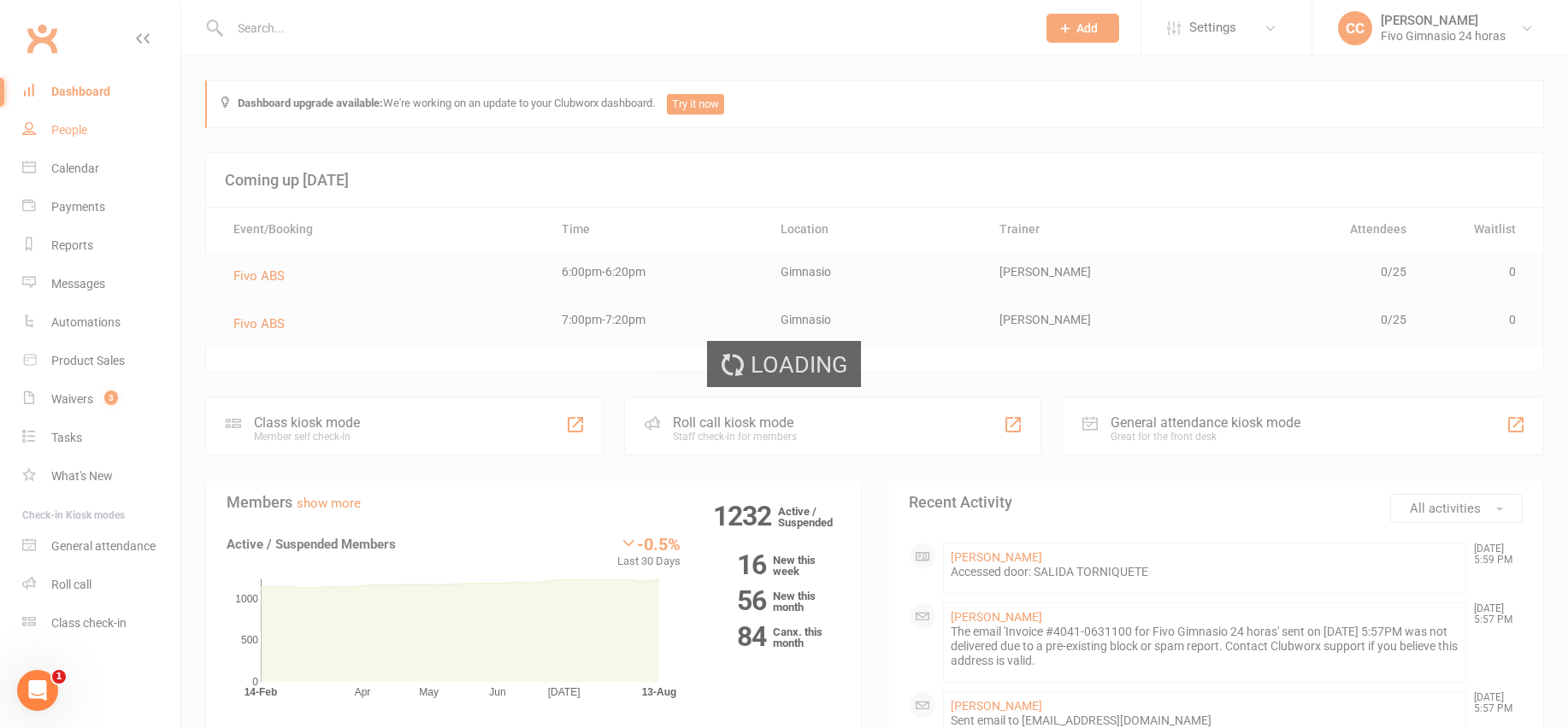
select select "100"
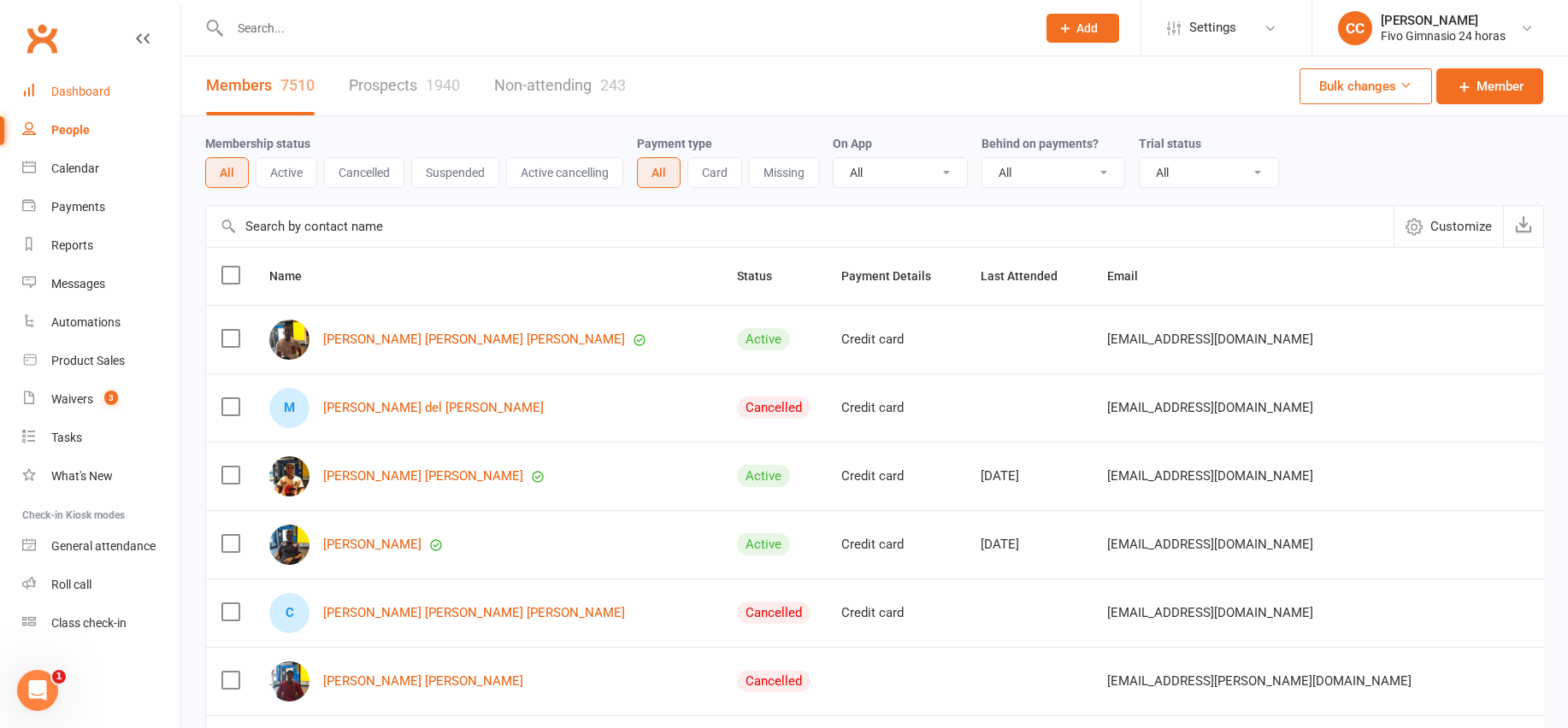
click at [89, 79] on link "Dashboard" at bounding box center [101, 92] width 158 height 39
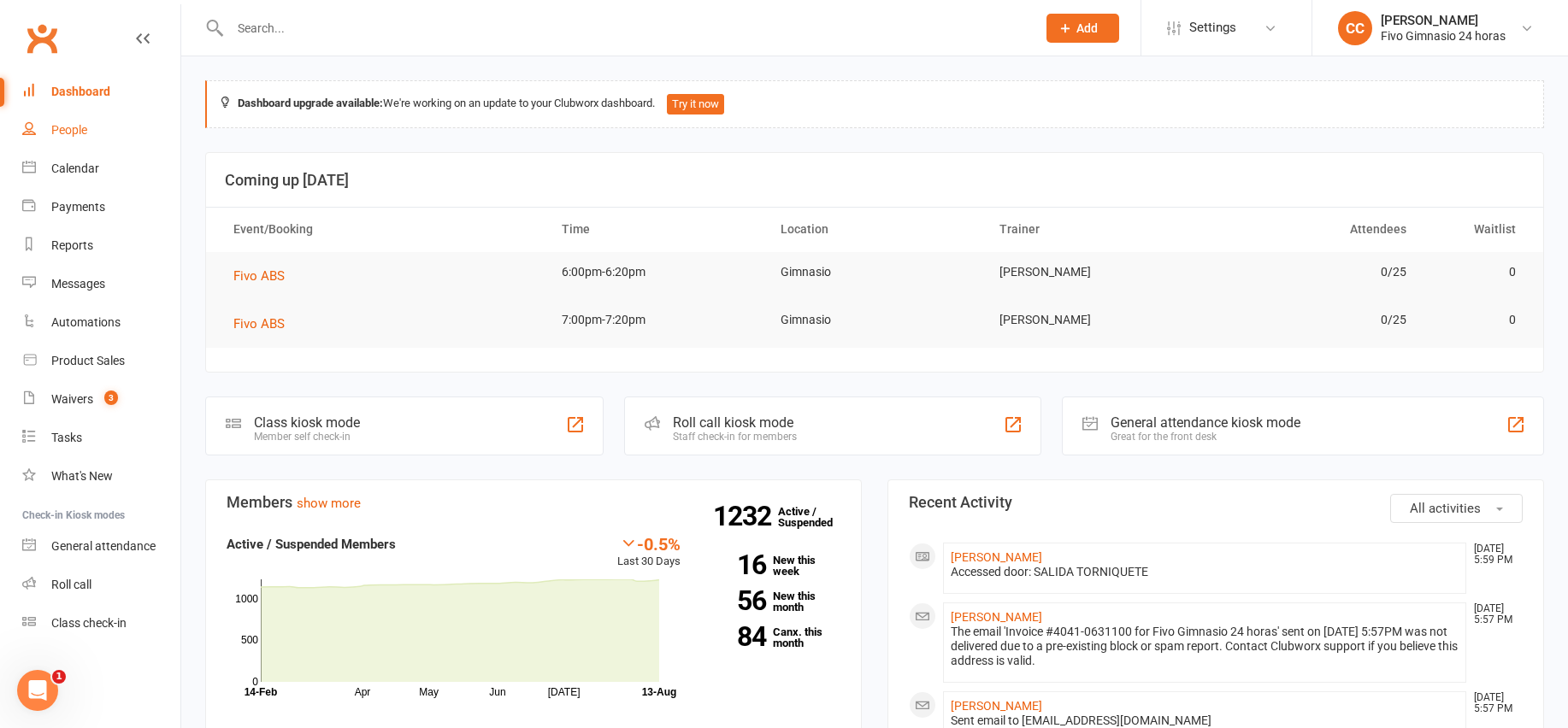
click at [77, 127] on div "People" at bounding box center [69, 129] width 36 height 14
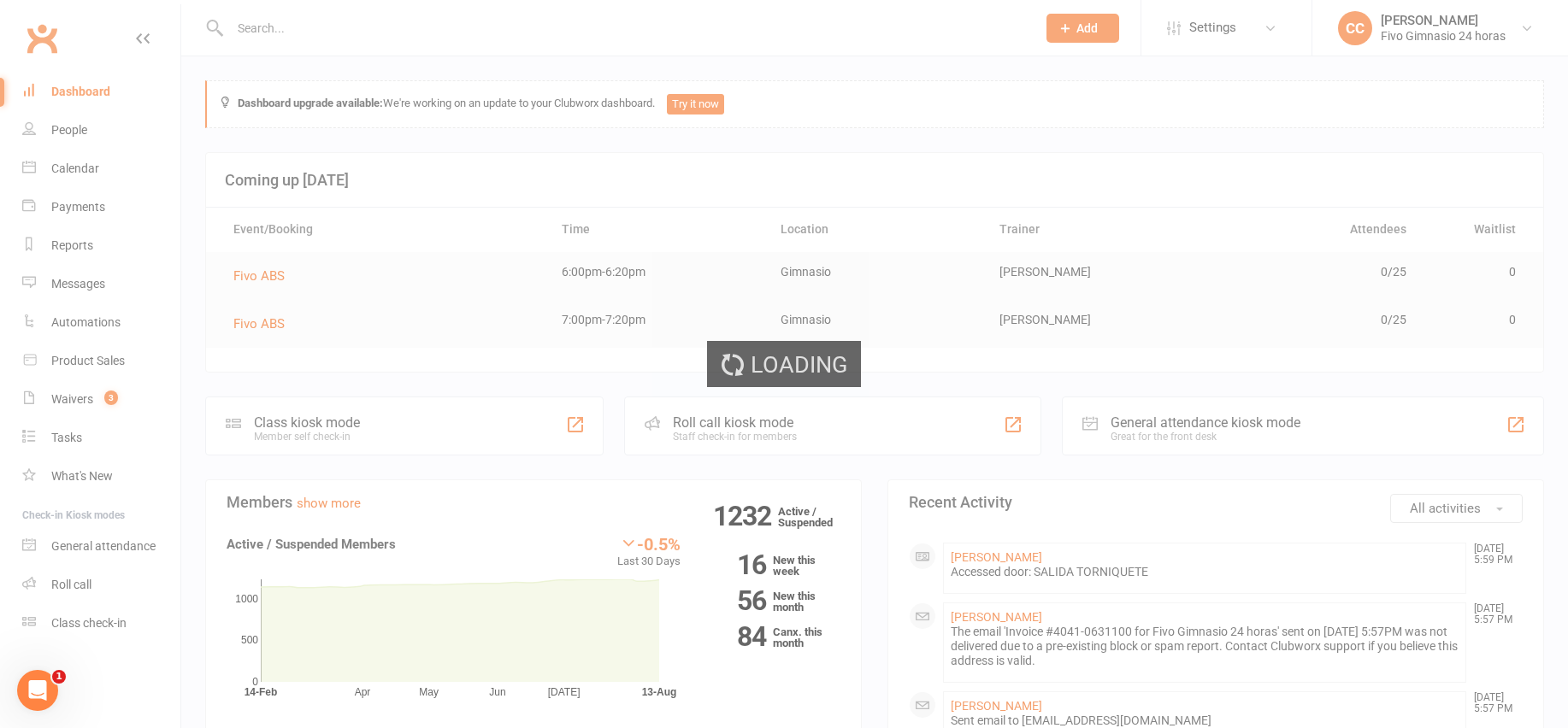
select select "100"
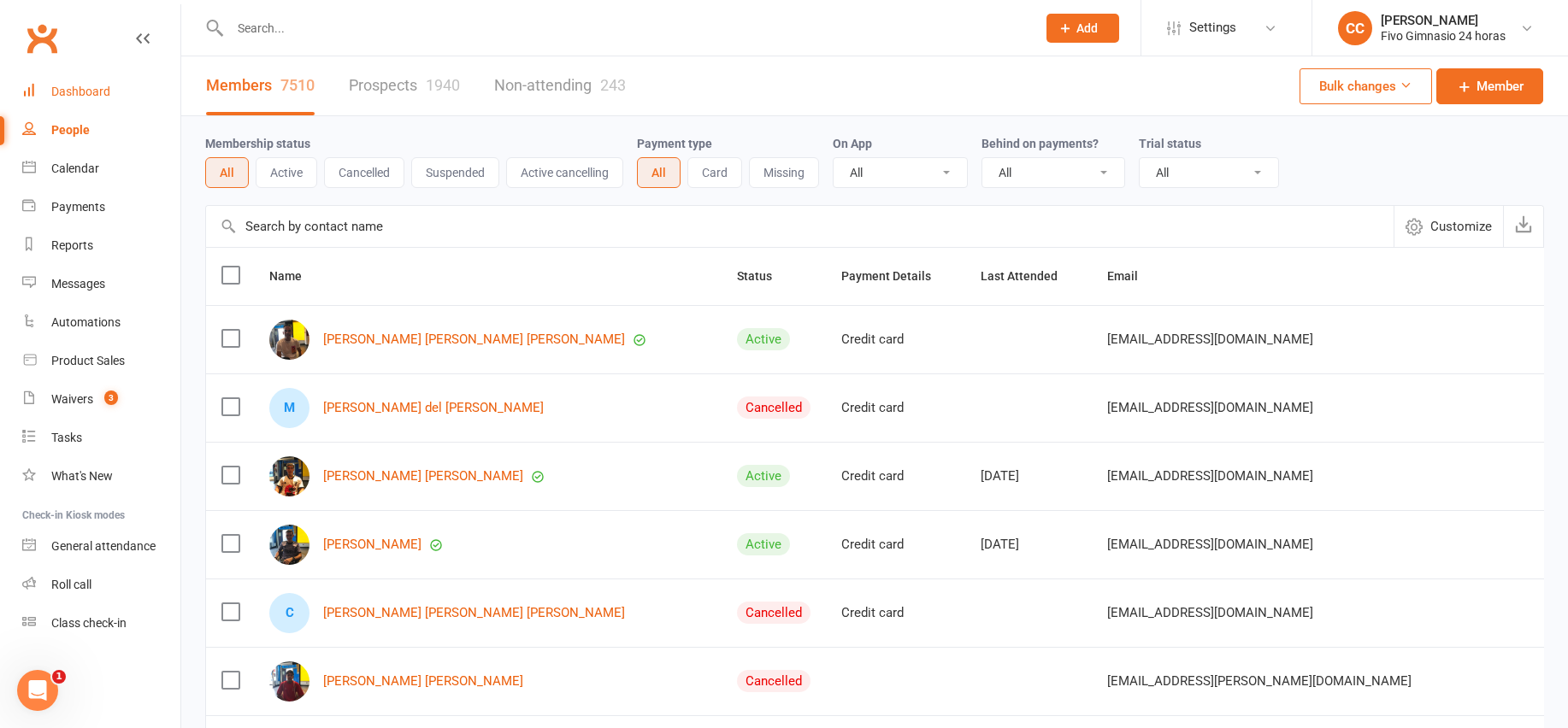
click at [99, 82] on link "Dashboard" at bounding box center [101, 92] width 158 height 39
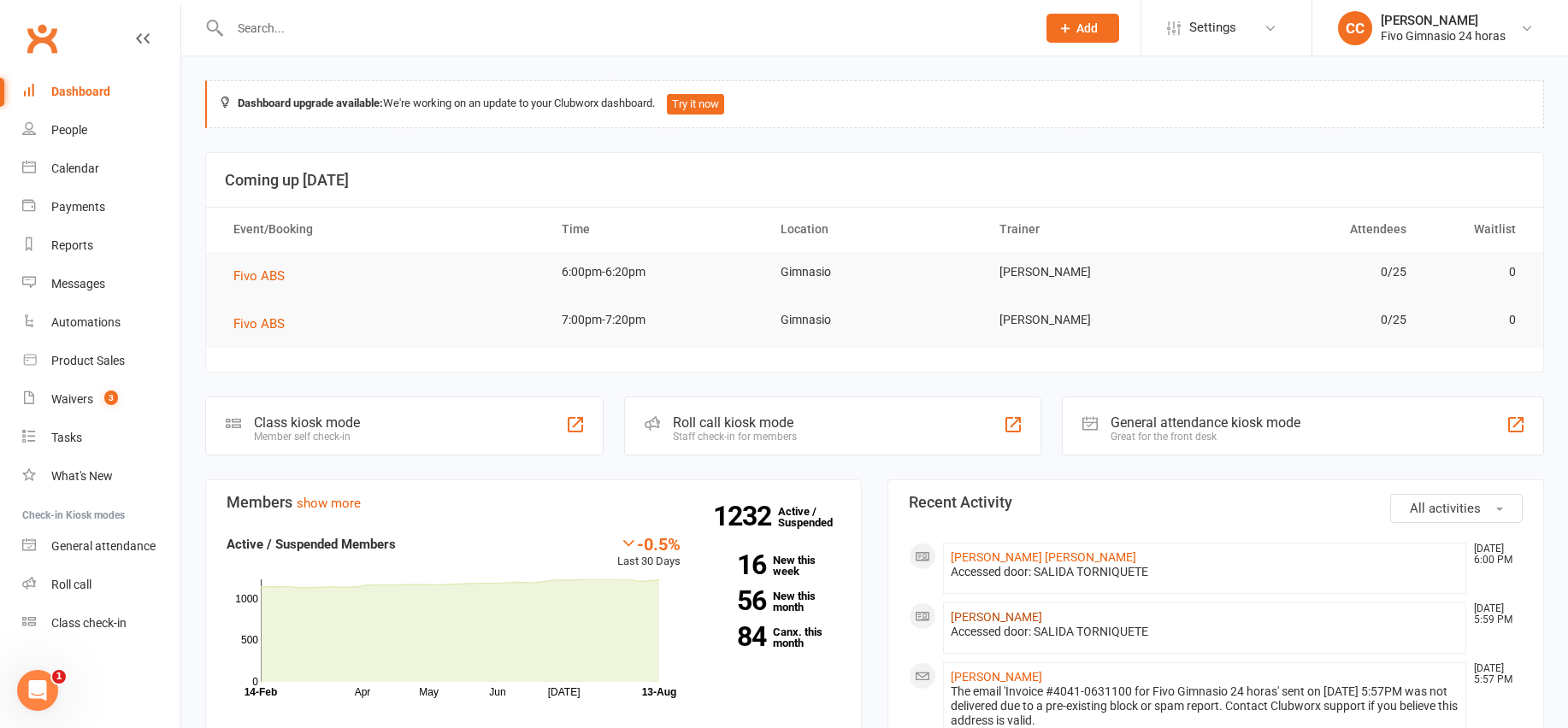
click at [1017, 622] on link "[PERSON_NAME]" at bounding box center [996, 616] width 92 height 14
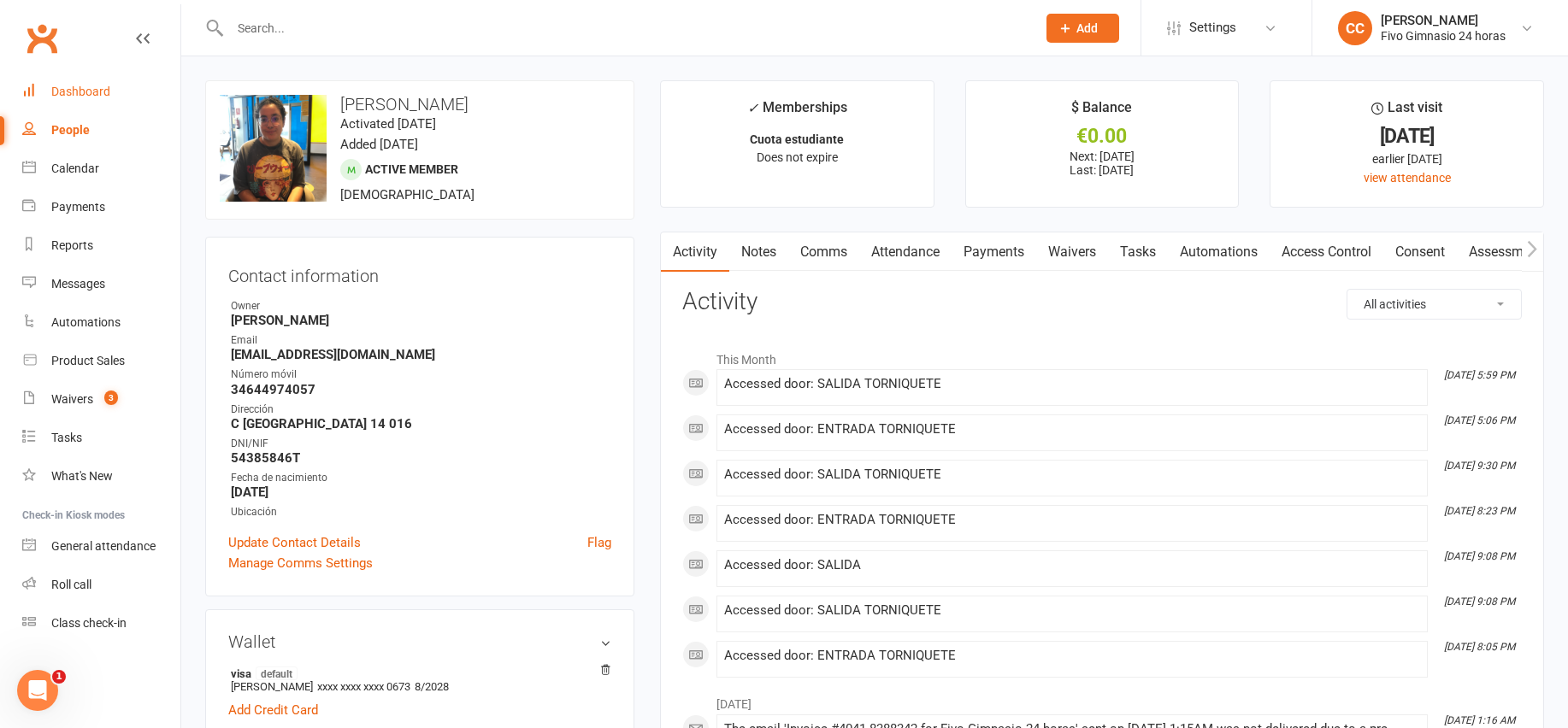
click at [67, 96] on div "Dashboard" at bounding box center [81, 91] width 59 height 14
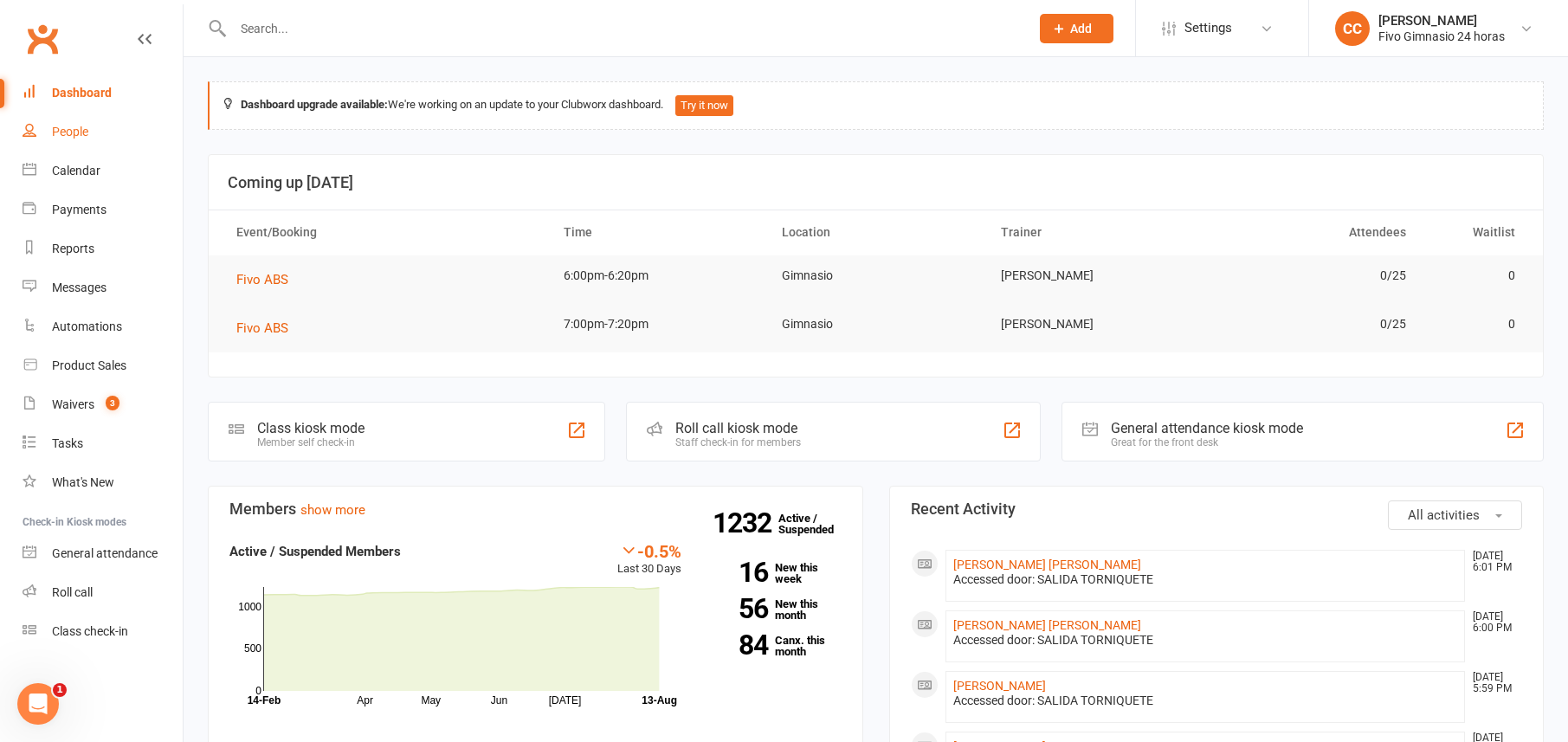
click at [115, 113] on link "People" at bounding box center [102, 132] width 160 height 39
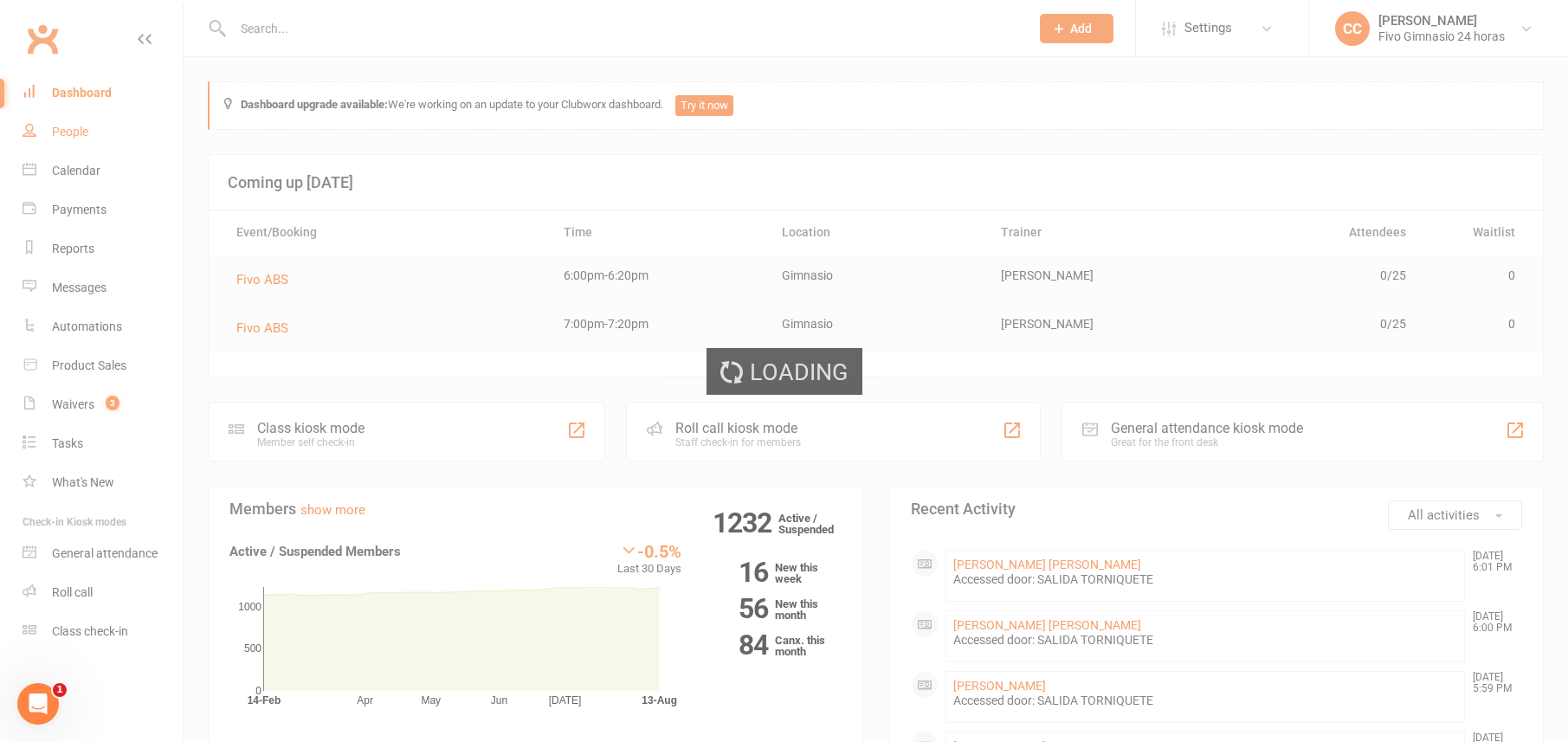
select select "100"
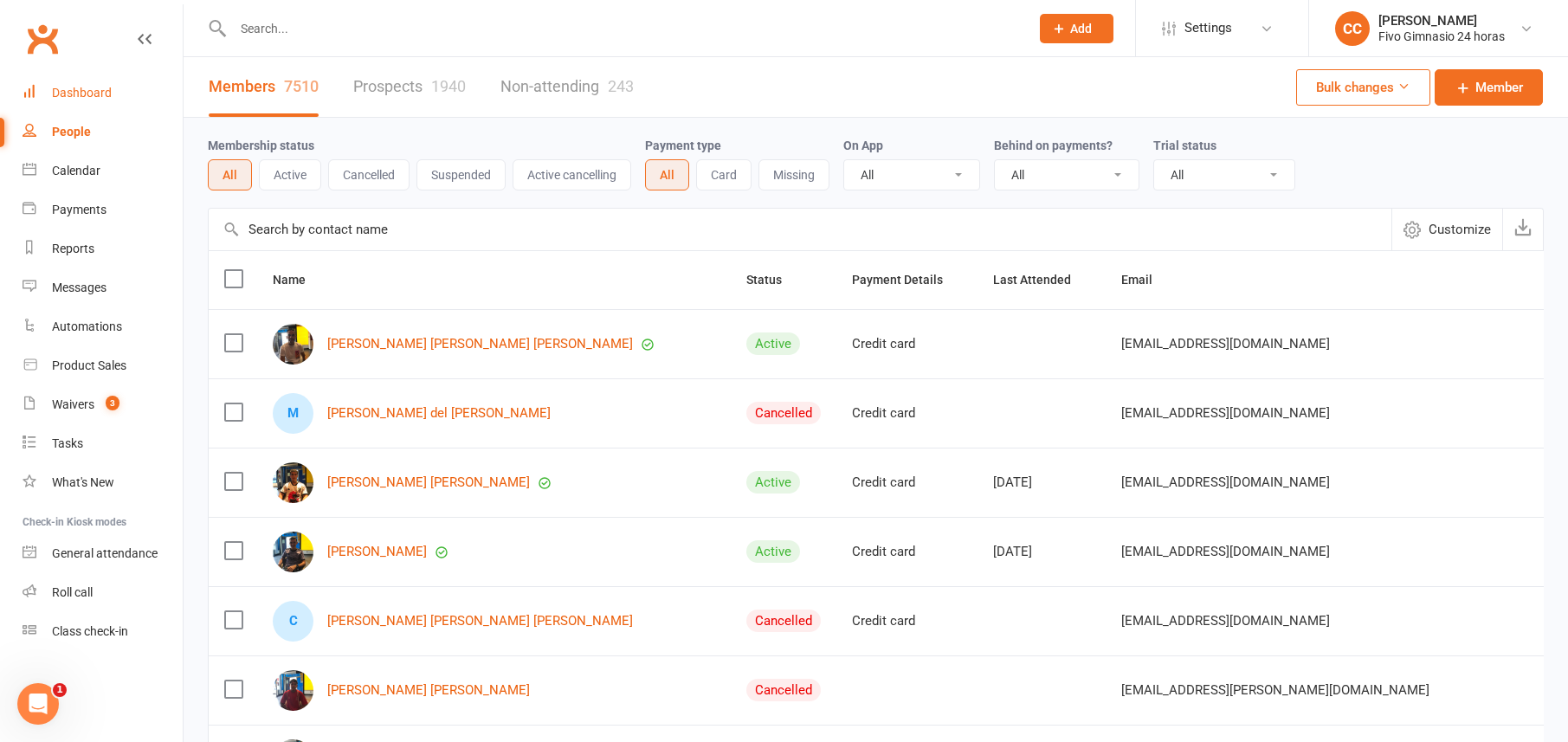
click at [91, 83] on link "Dashboard" at bounding box center [102, 93] width 160 height 39
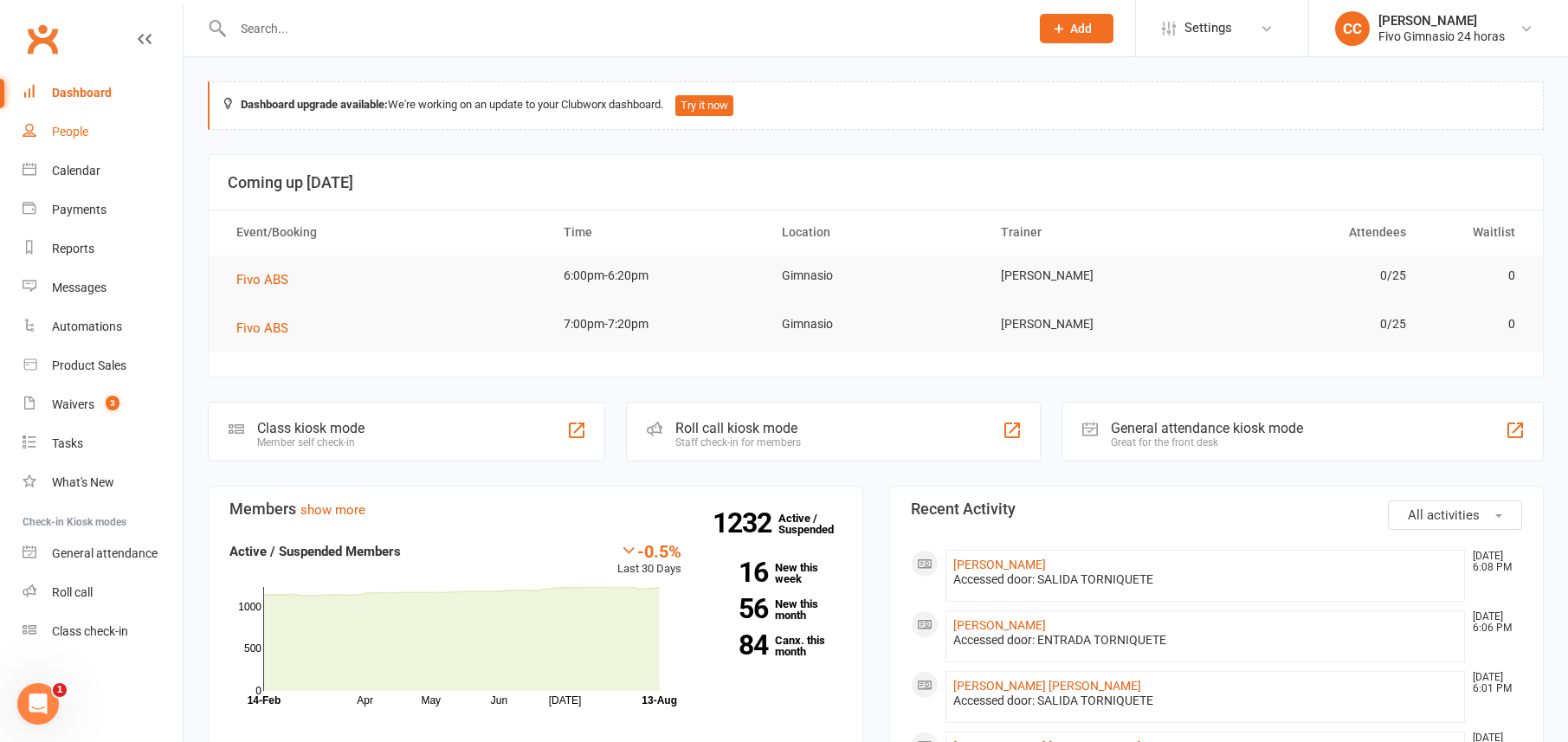
click at [42, 129] on link "People" at bounding box center [102, 132] width 160 height 39
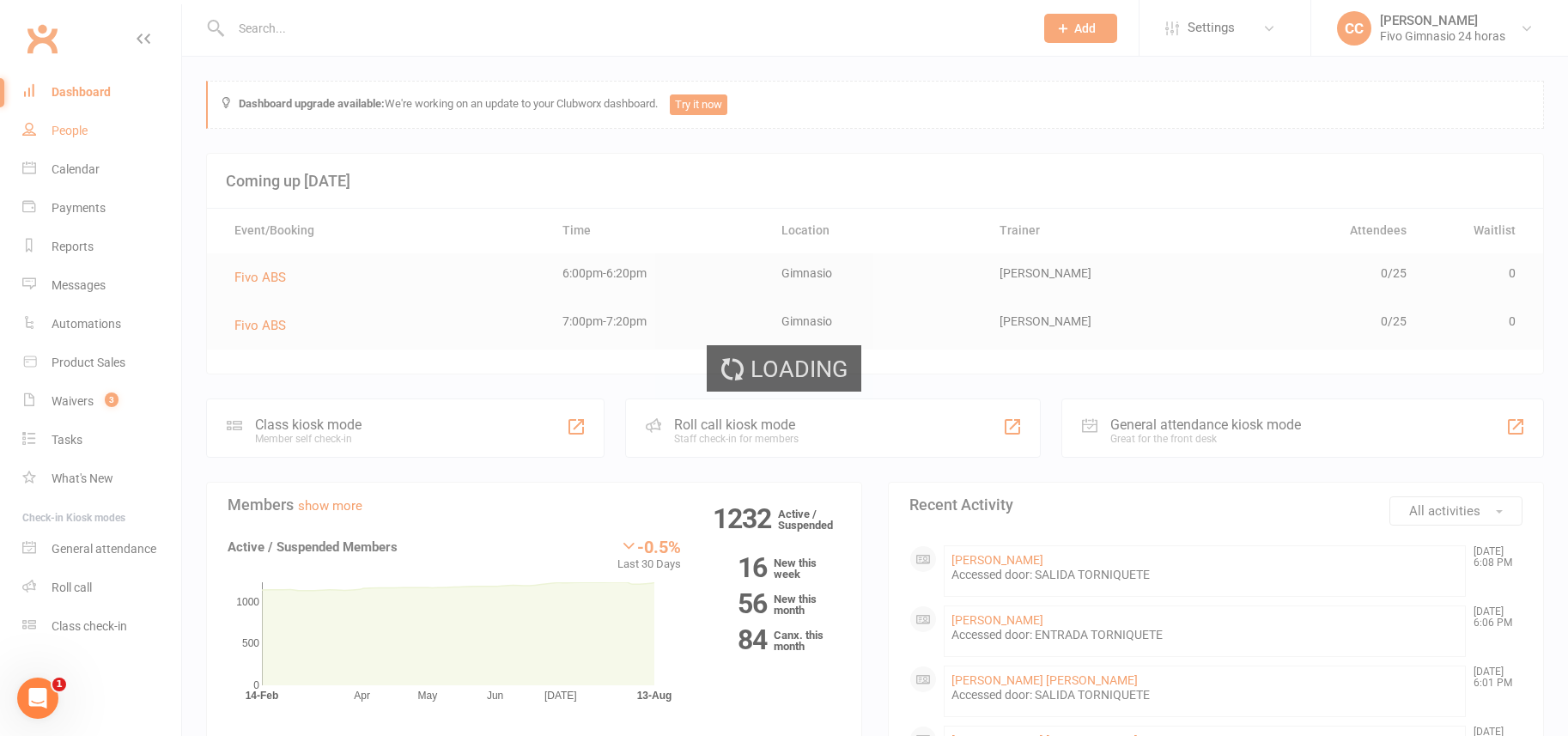
select select "100"
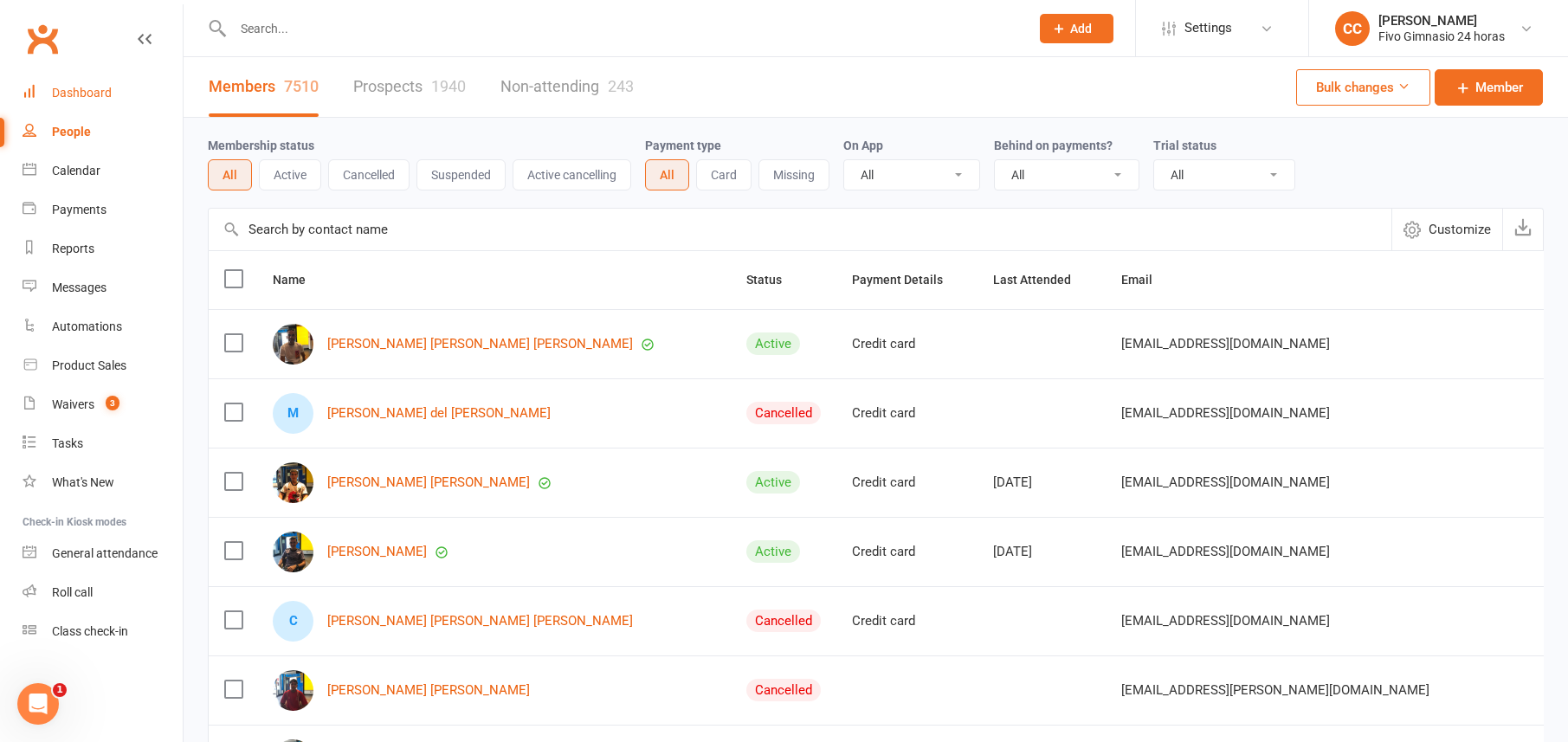
click at [90, 99] on link "Dashboard" at bounding box center [102, 93] width 160 height 39
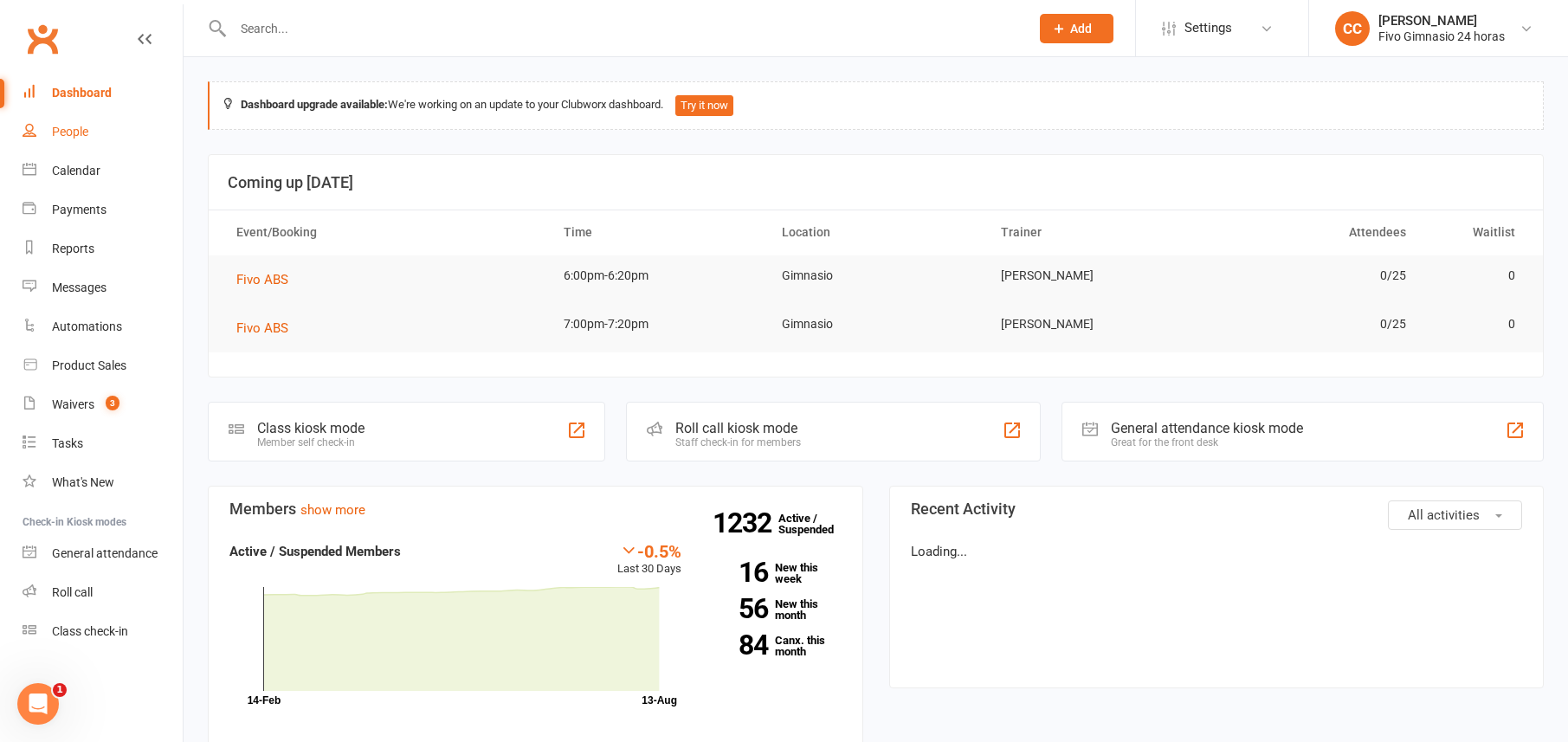
click at [99, 123] on link "People" at bounding box center [102, 132] width 160 height 39
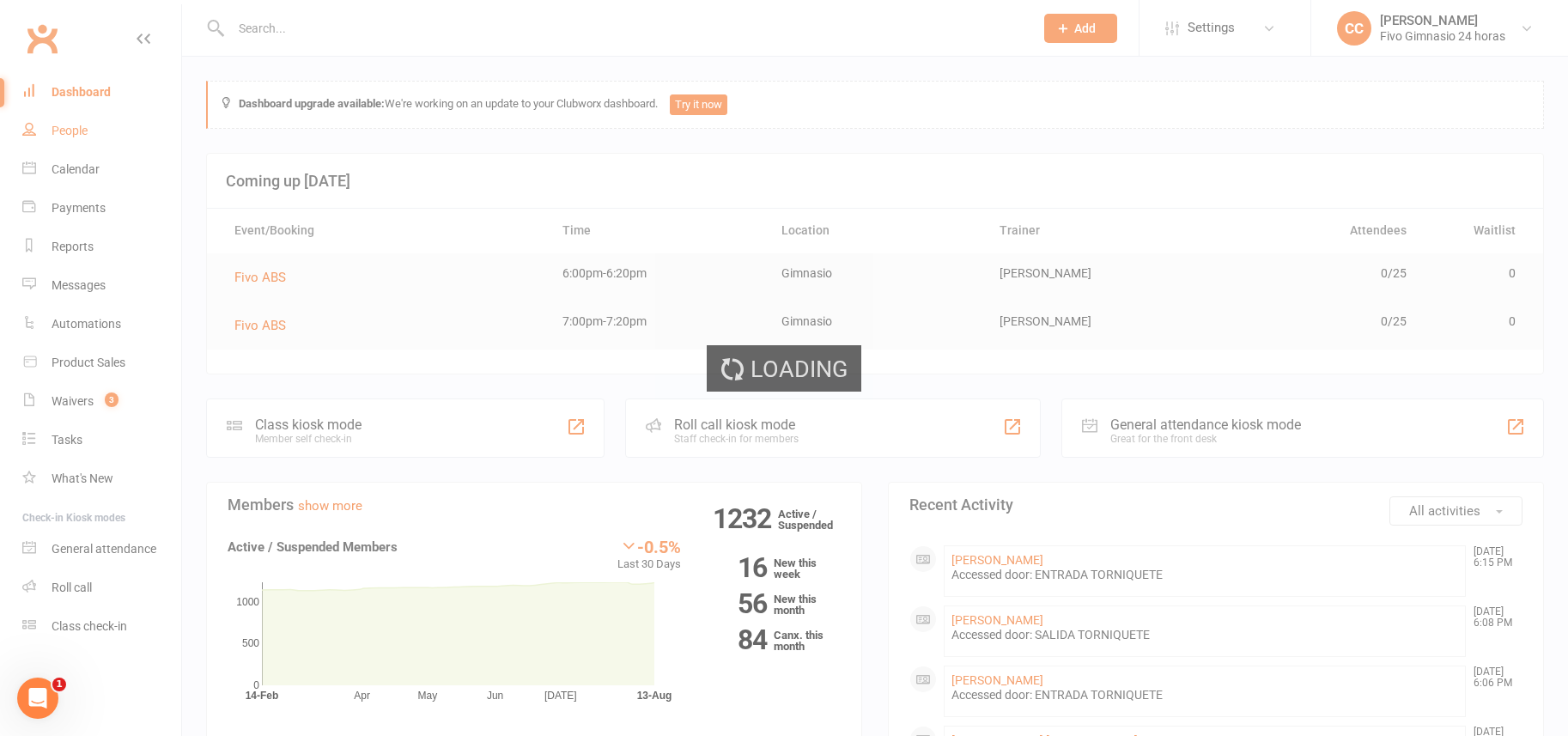
select select "100"
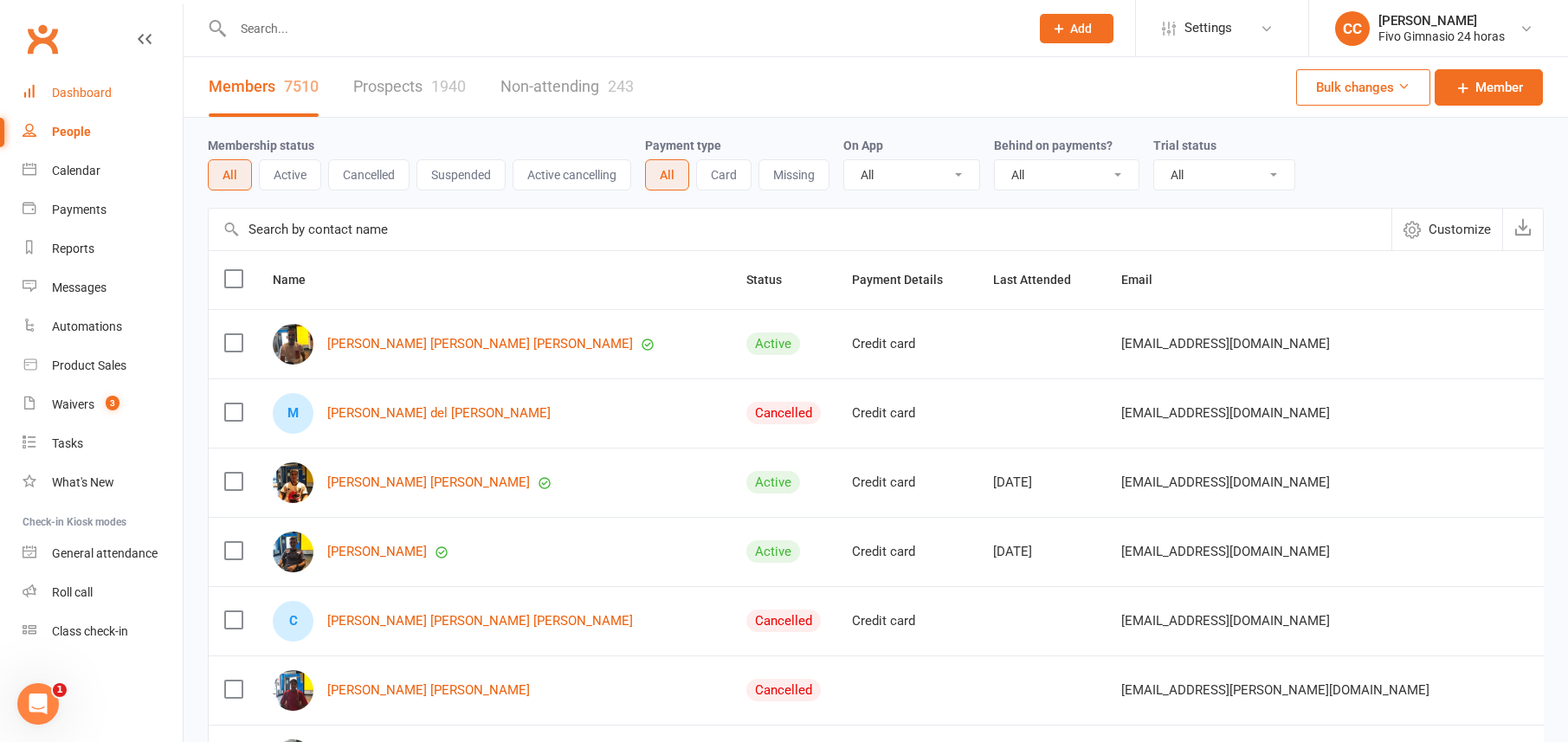
click at [122, 80] on link "Dashboard" at bounding box center [102, 93] width 160 height 39
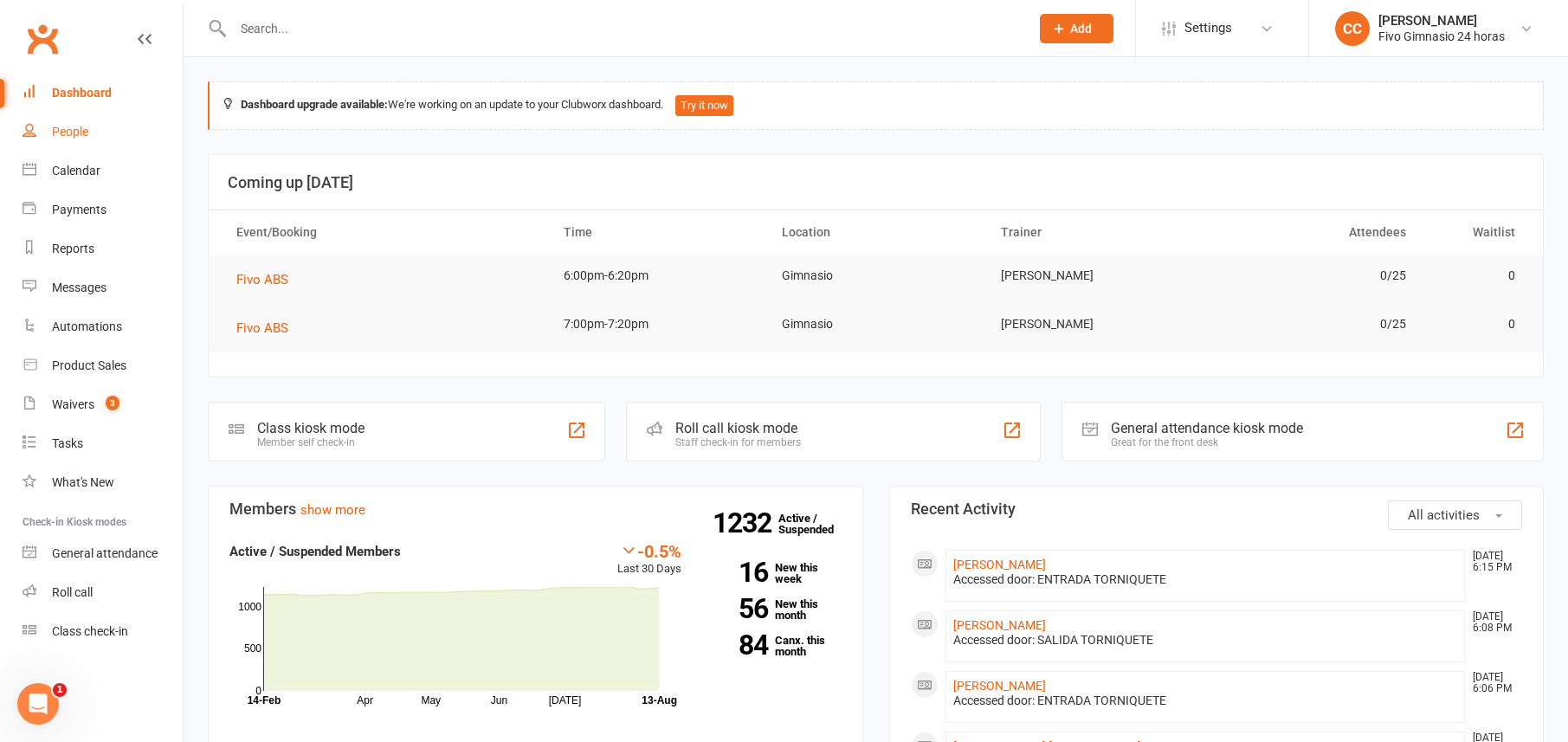
click at [45, 139] on link "People" at bounding box center [102, 132] width 160 height 39
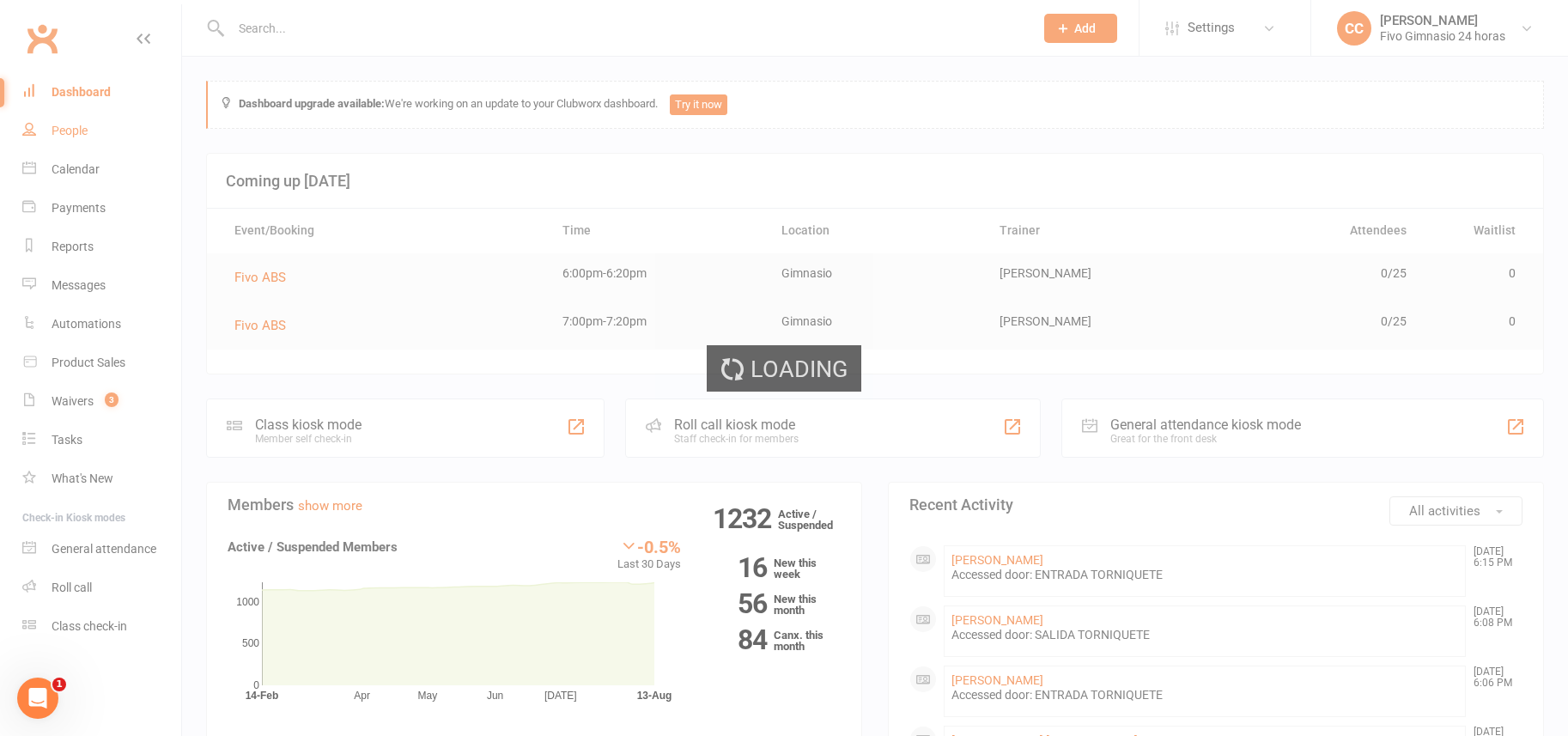
select select "100"
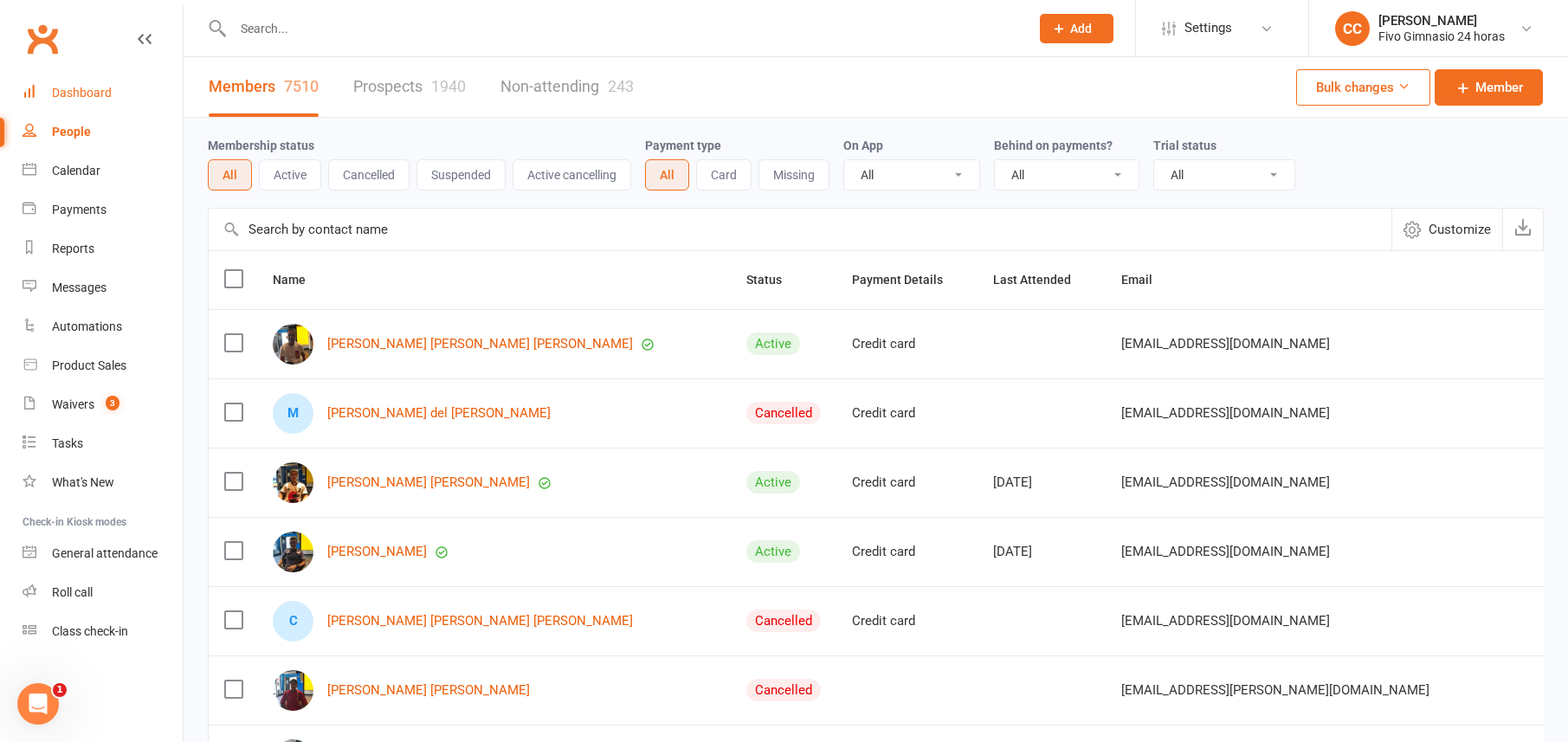
click at [93, 83] on link "Dashboard" at bounding box center [102, 93] width 160 height 39
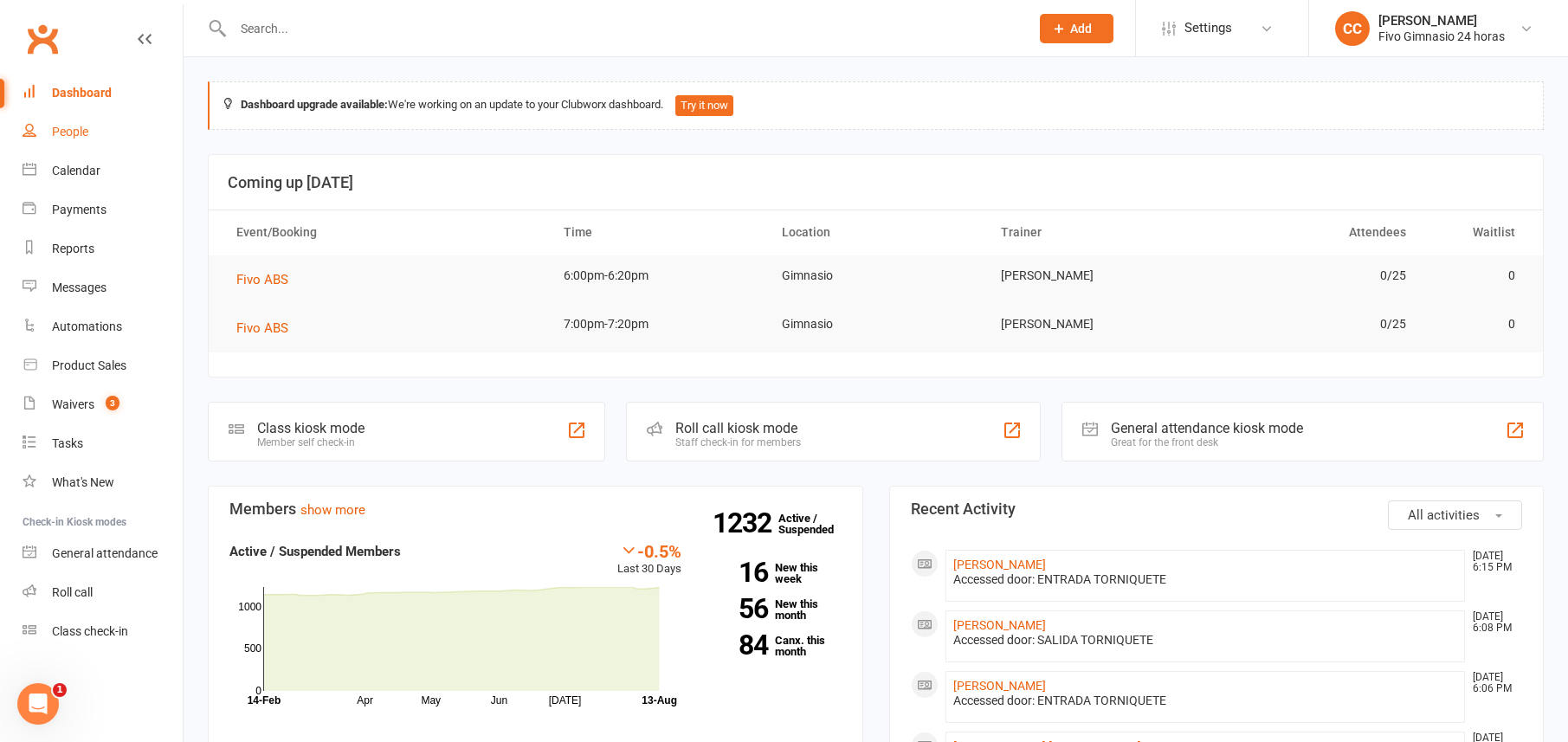
click at [86, 118] on link "People" at bounding box center [102, 132] width 160 height 39
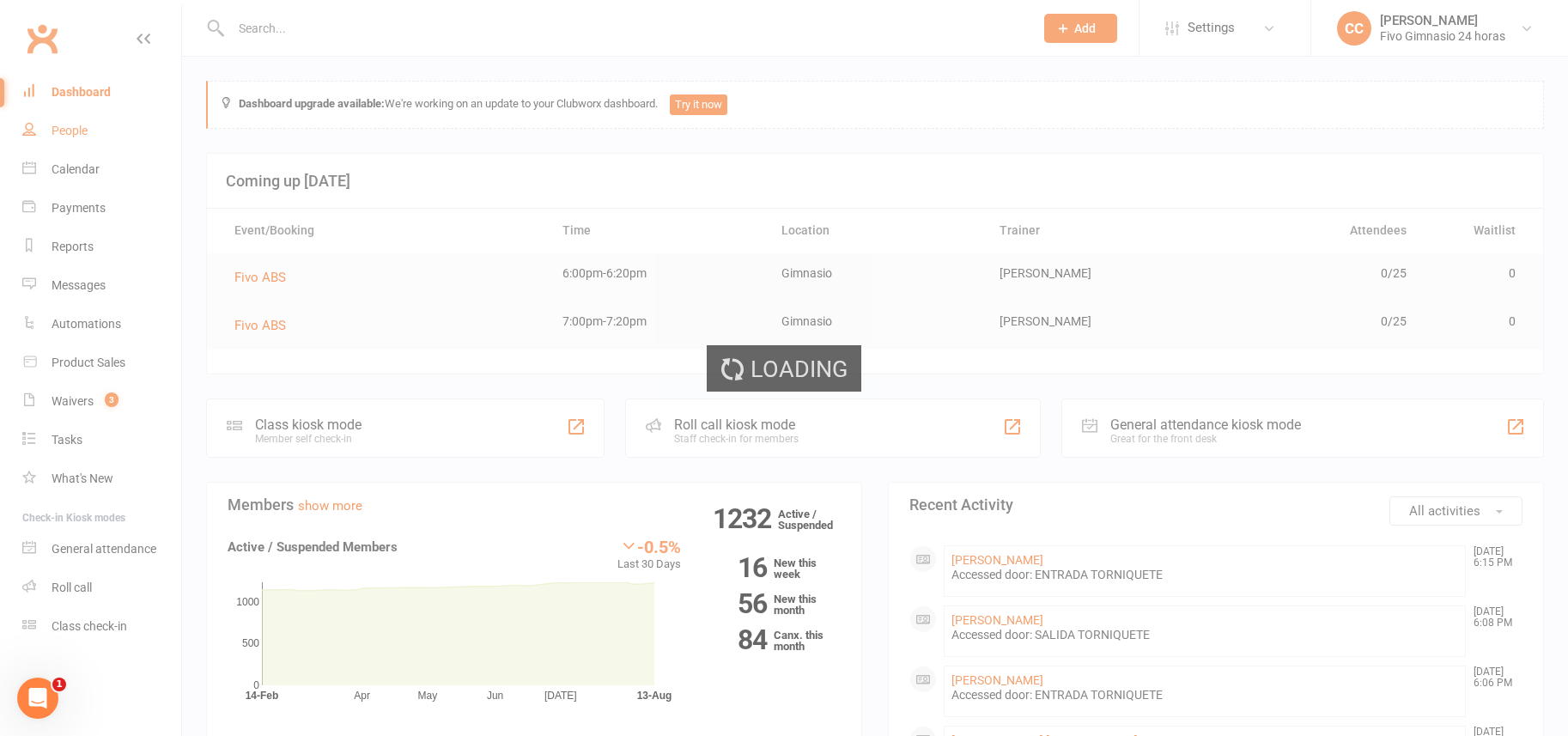
select select "100"
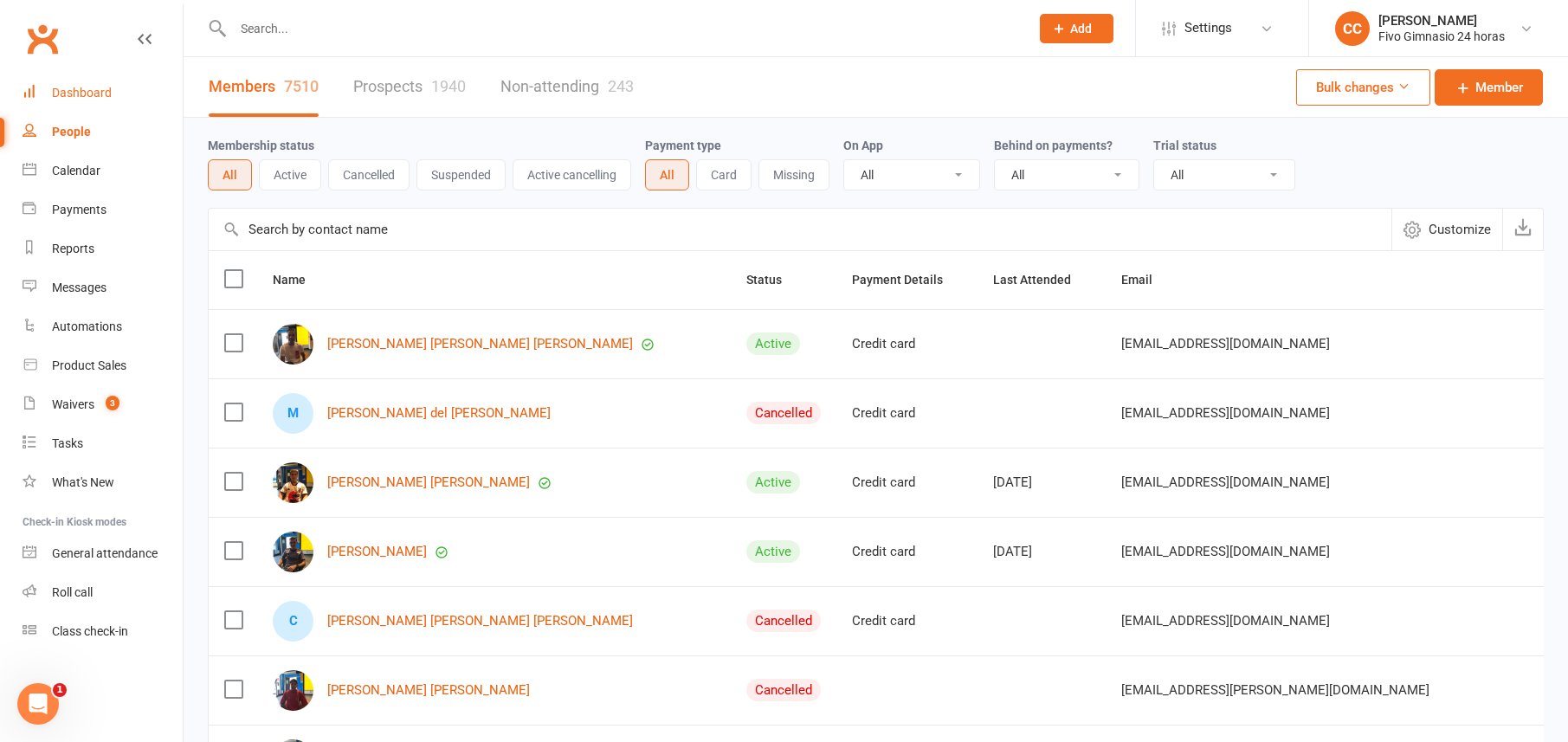
click at [95, 95] on div "Dashboard" at bounding box center [82, 92] width 59 height 14
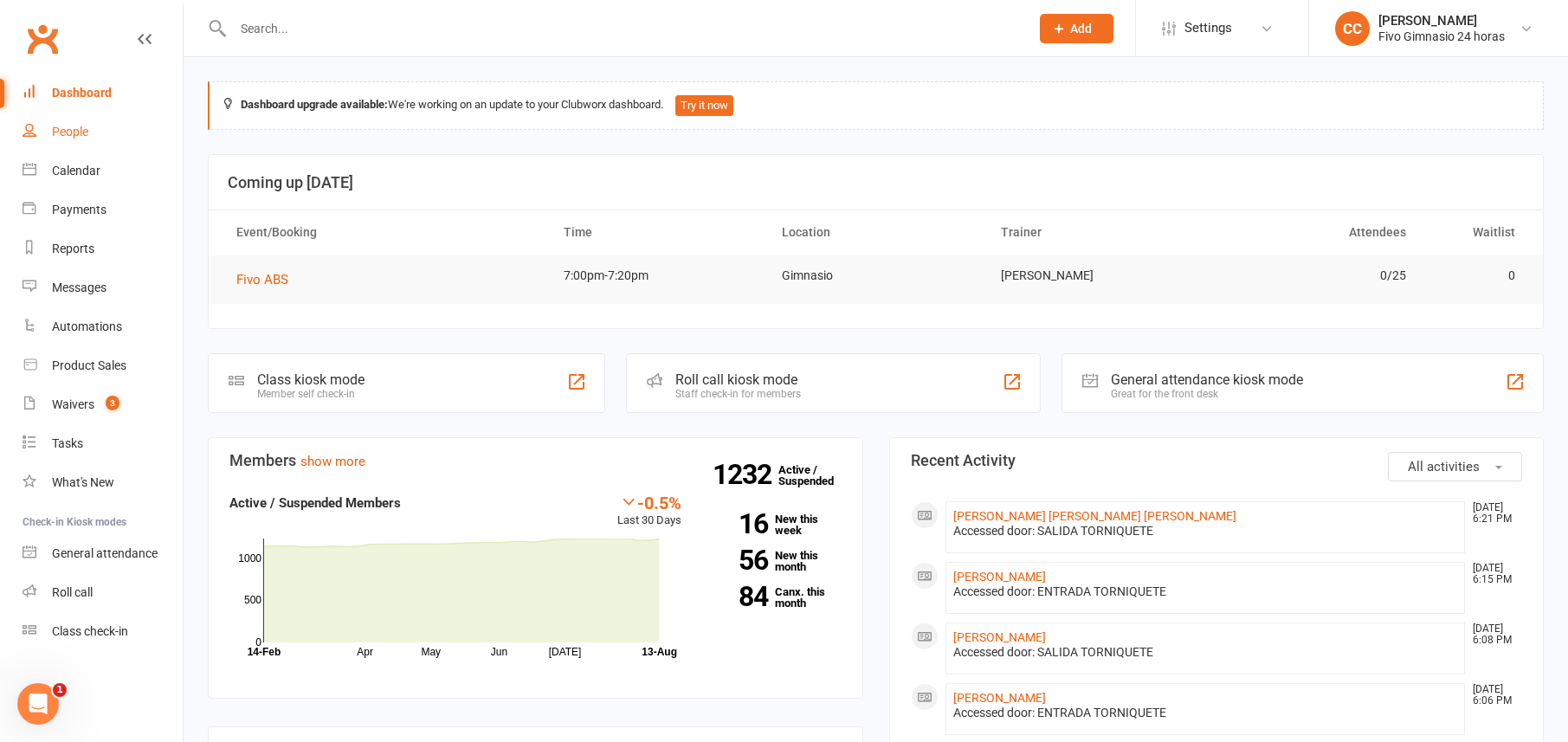
click at [37, 128] on link "People" at bounding box center [102, 132] width 160 height 39
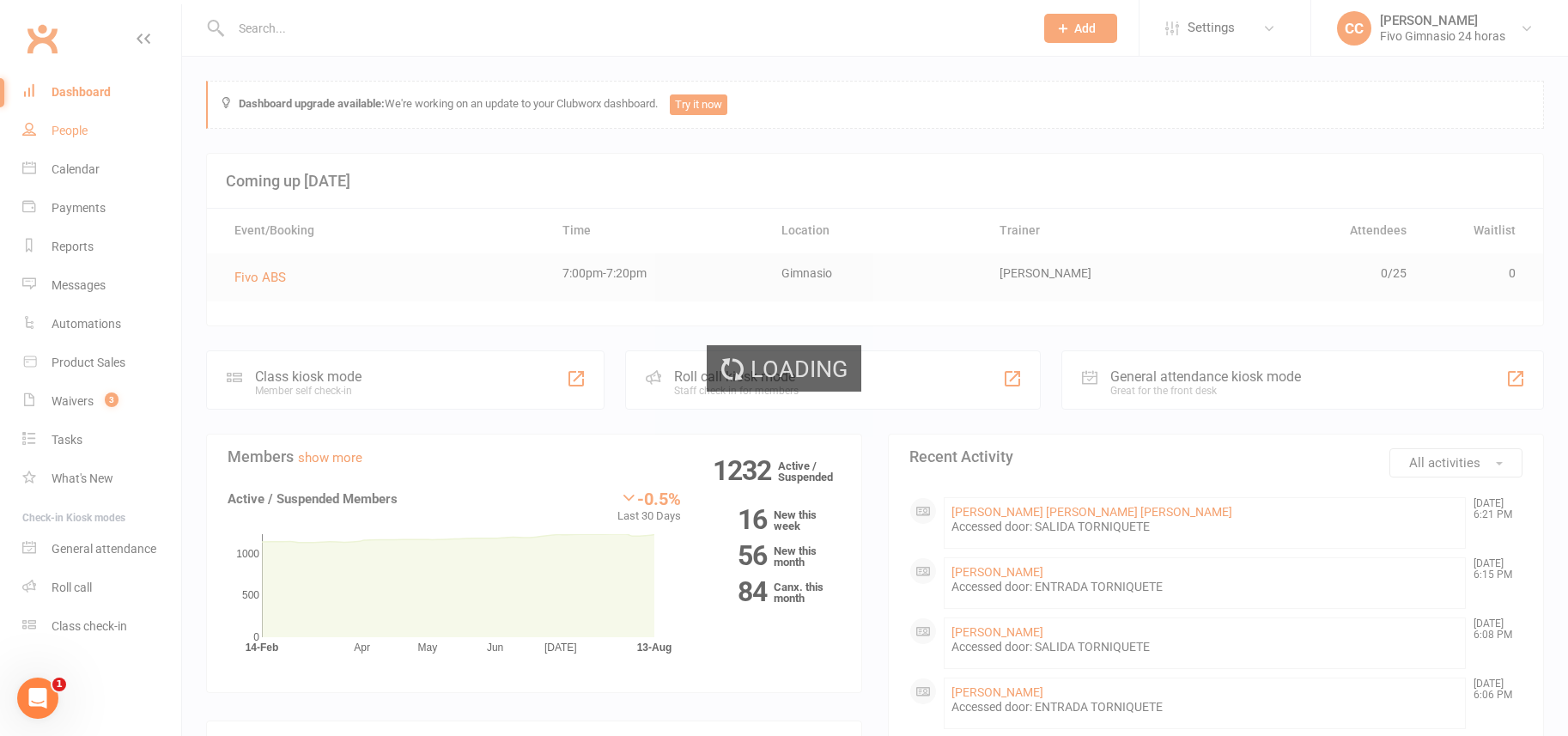
select select "100"
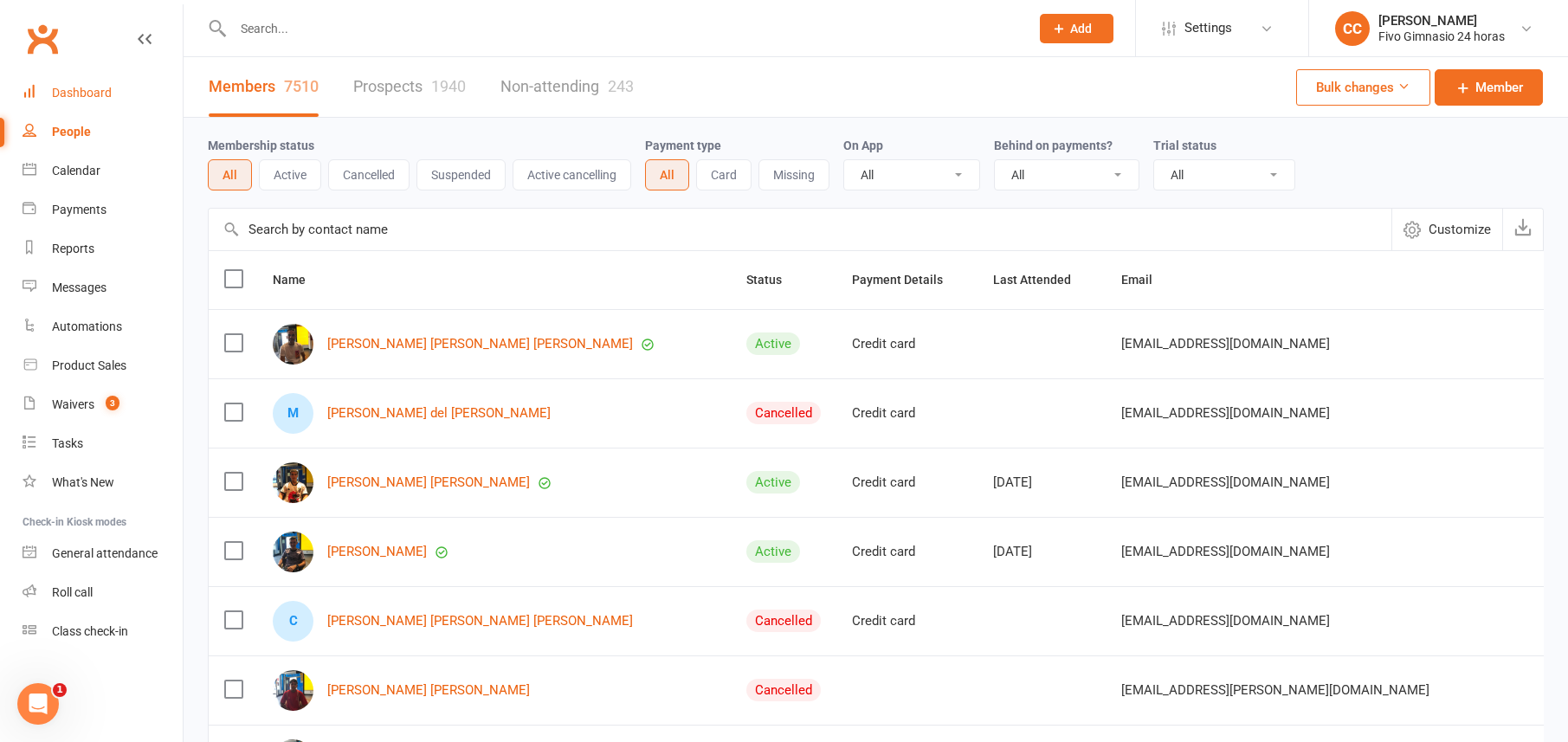
click at [97, 91] on div "Dashboard" at bounding box center [82, 92] width 59 height 14
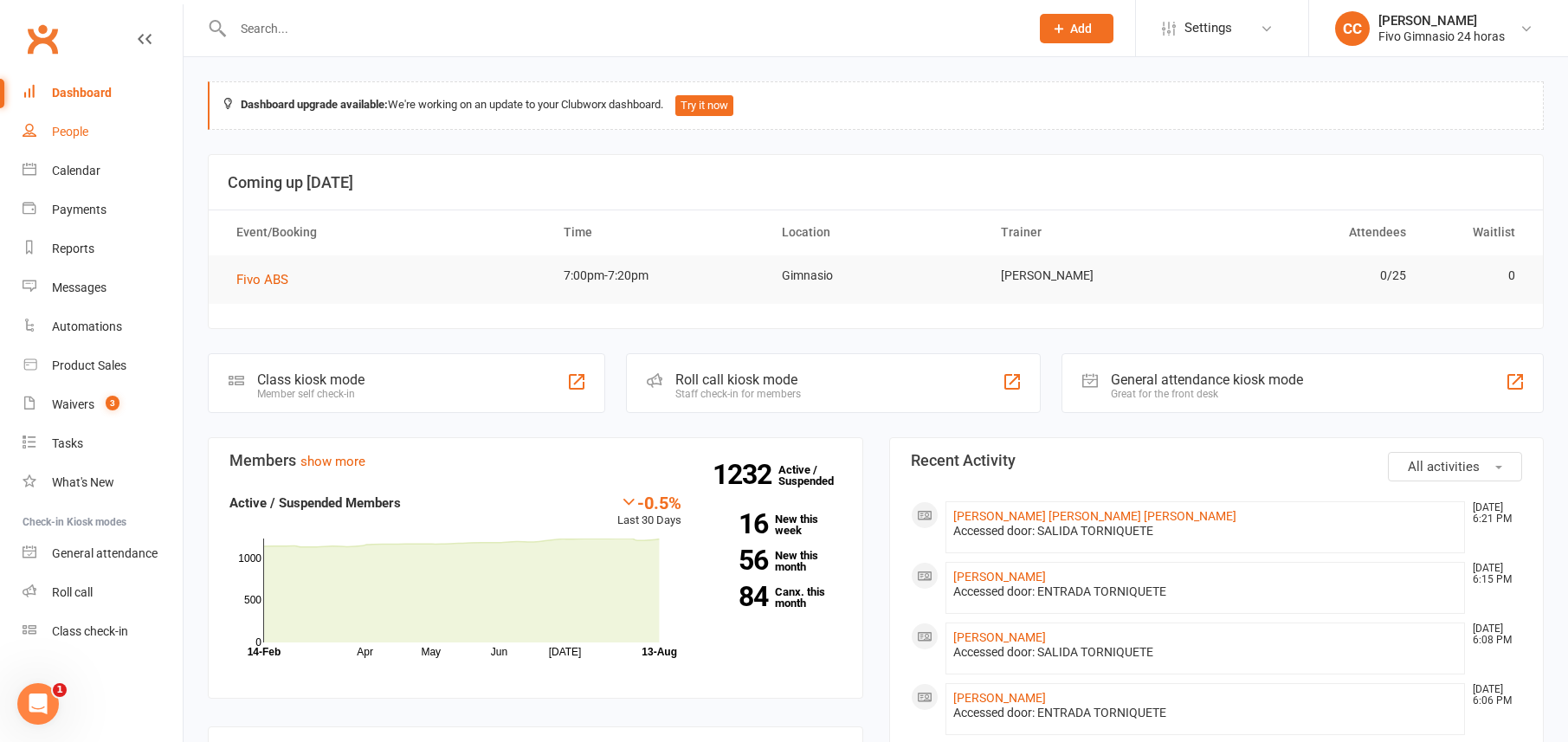
click at [97, 134] on link "People" at bounding box center [102, 132] width 160 height 39
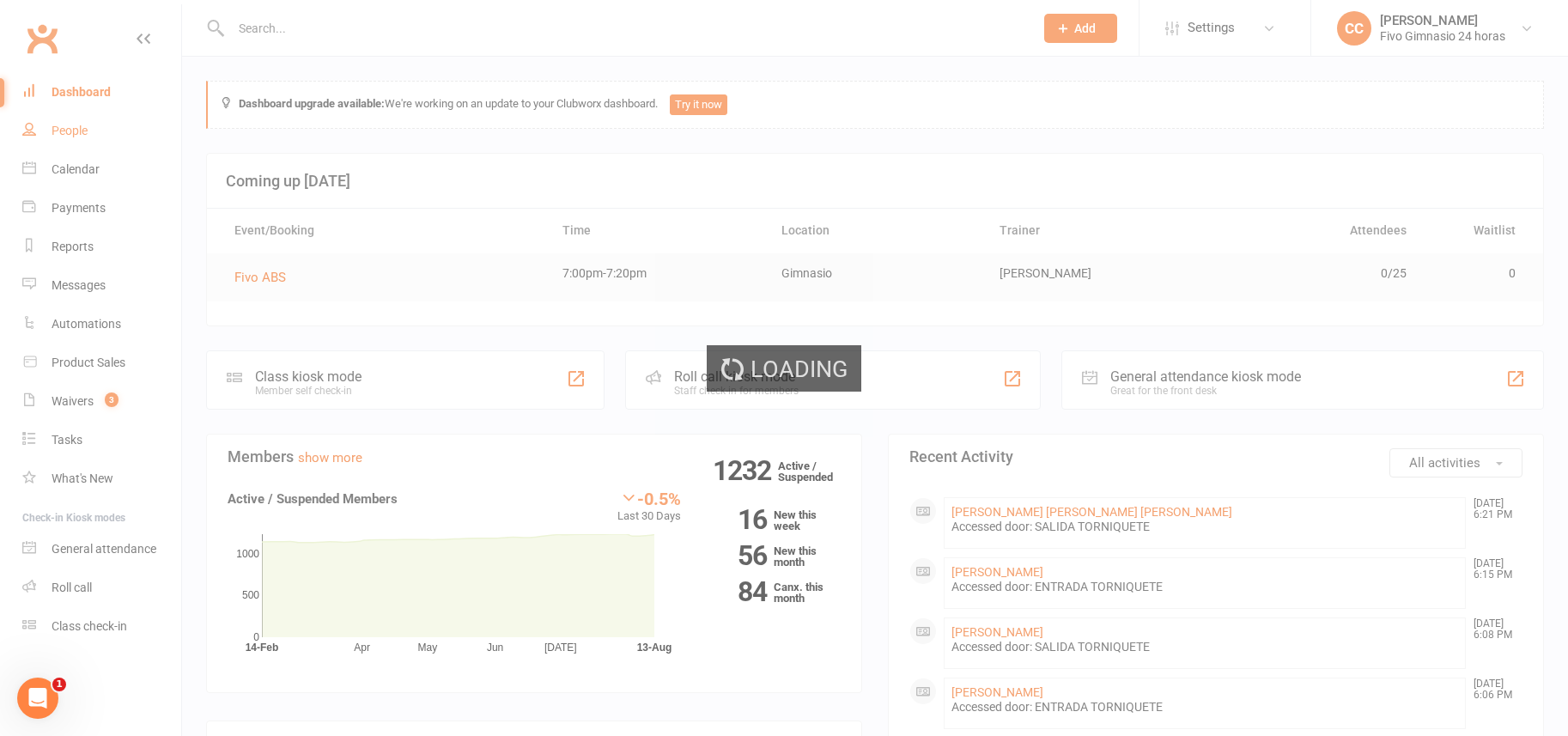
select select "100"
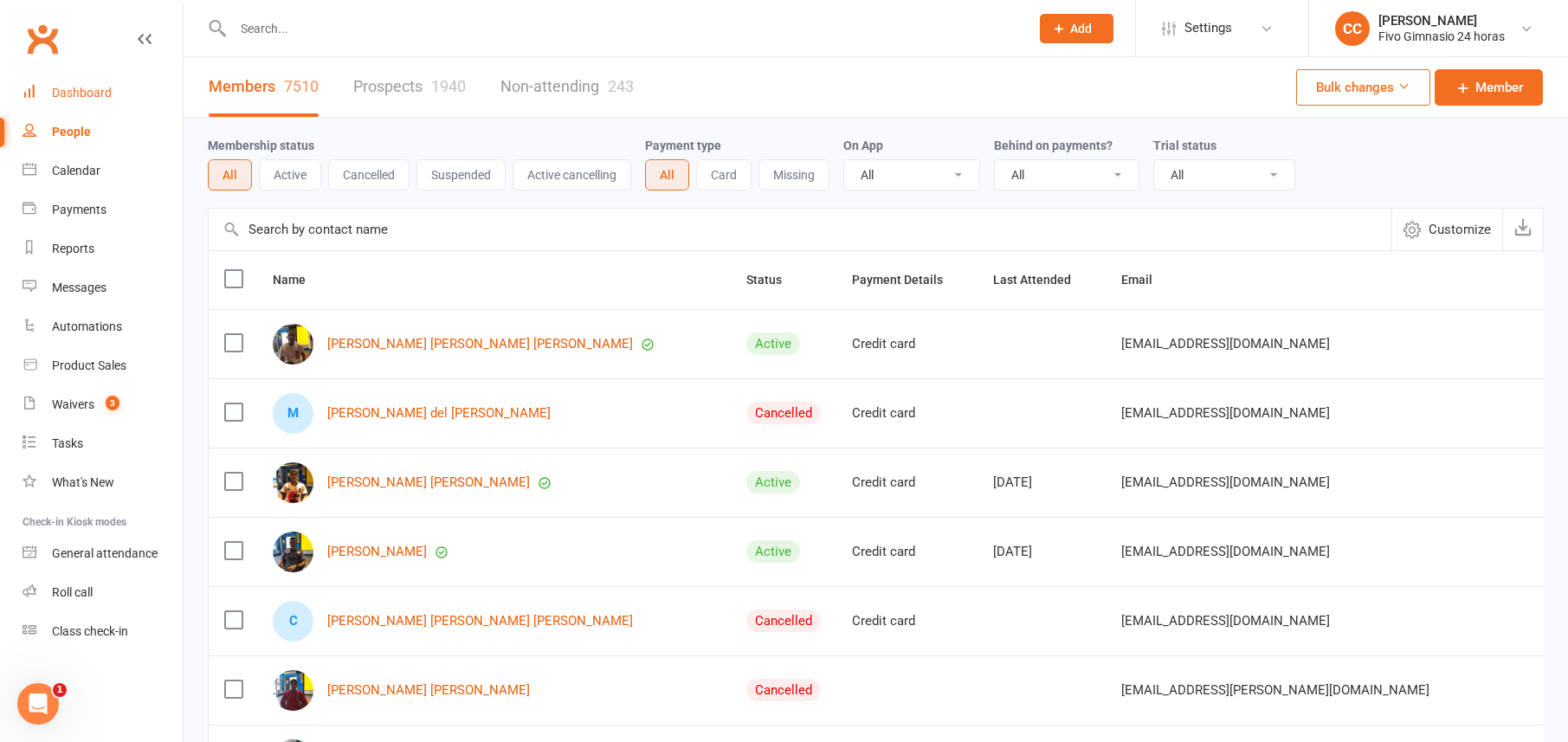
click at [83, 86] on div "Dashboard" at bounding box center [82, 92] width 59 height 14
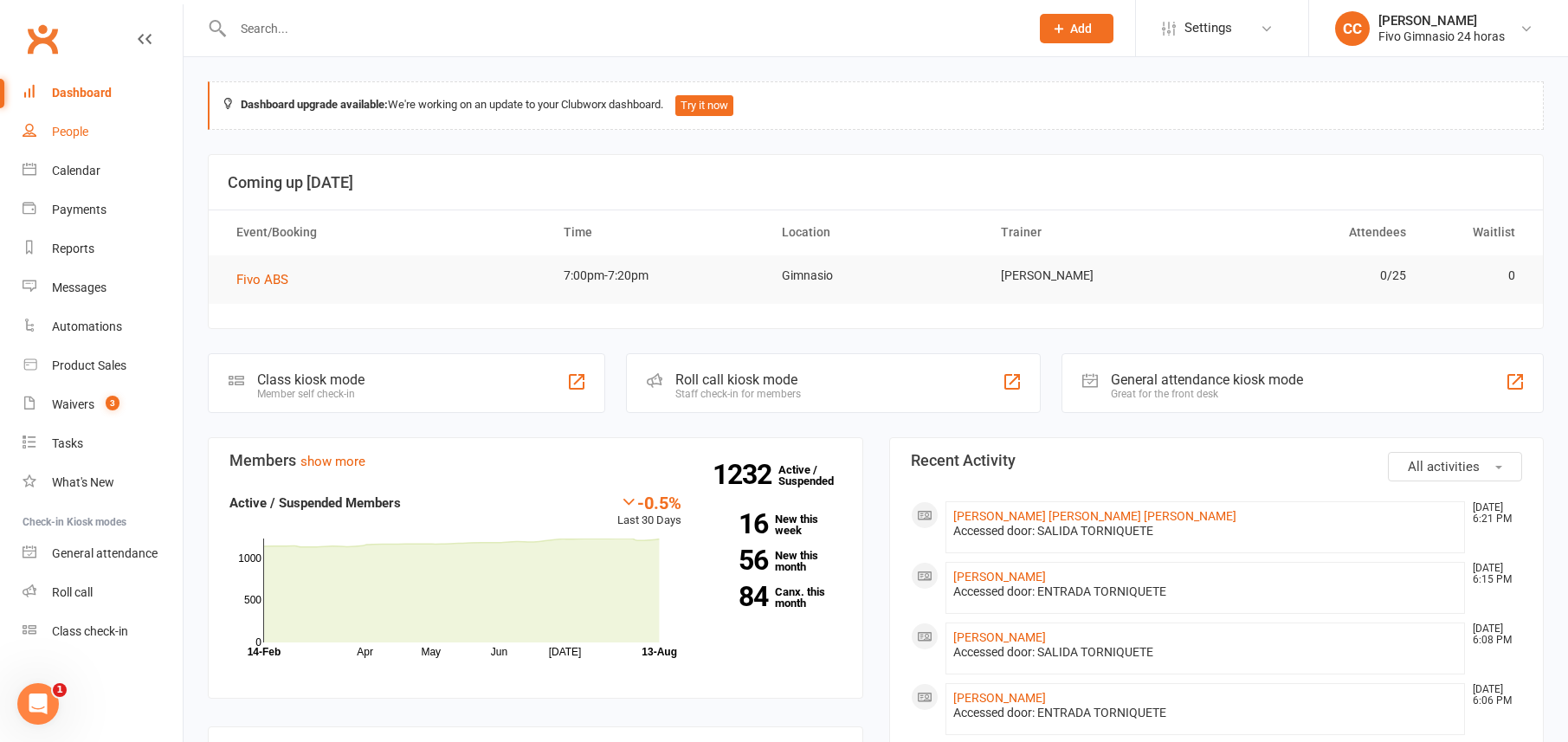
click at [61, 134] on div "People" at bounding box center [70, 131] width 36 height 14
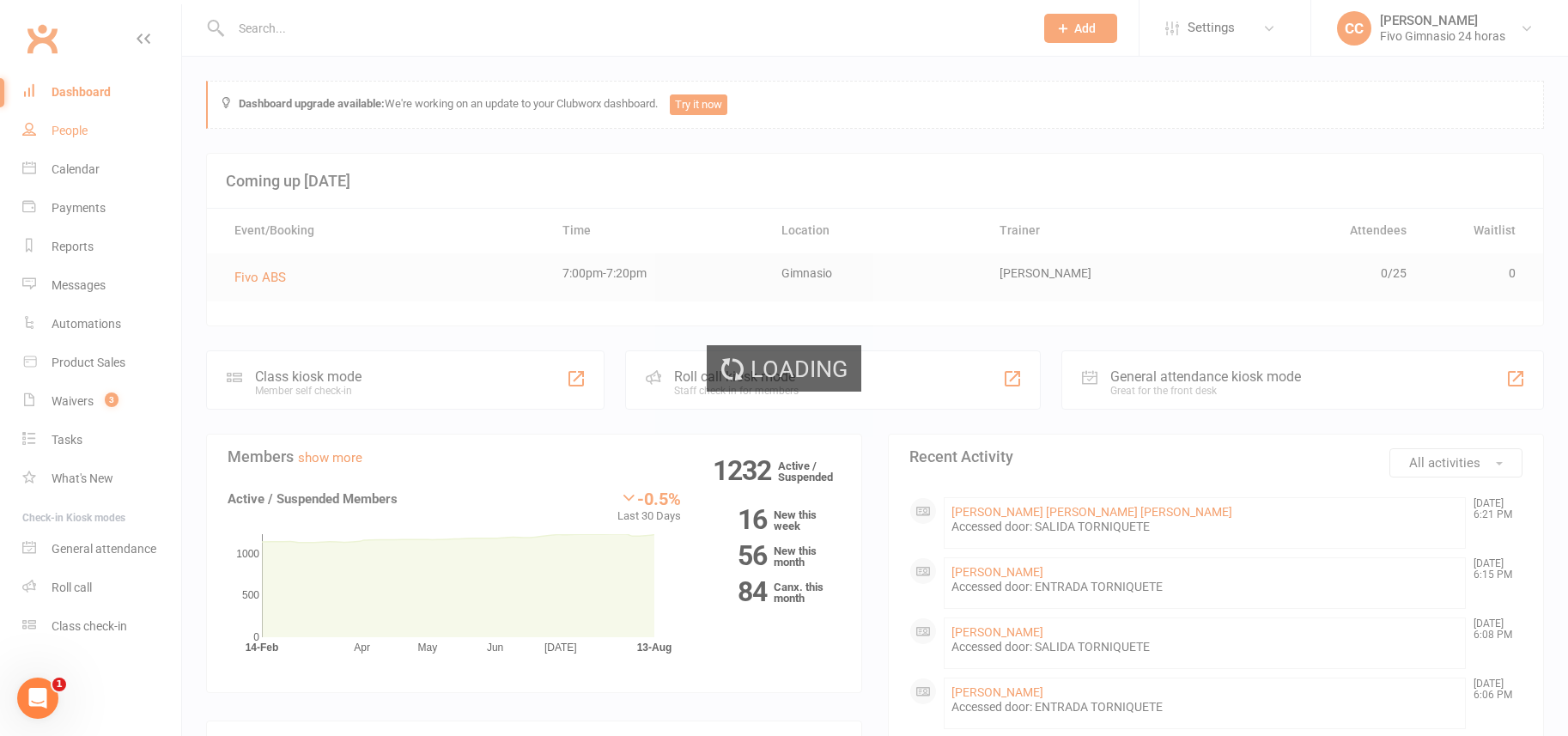
select select "100"
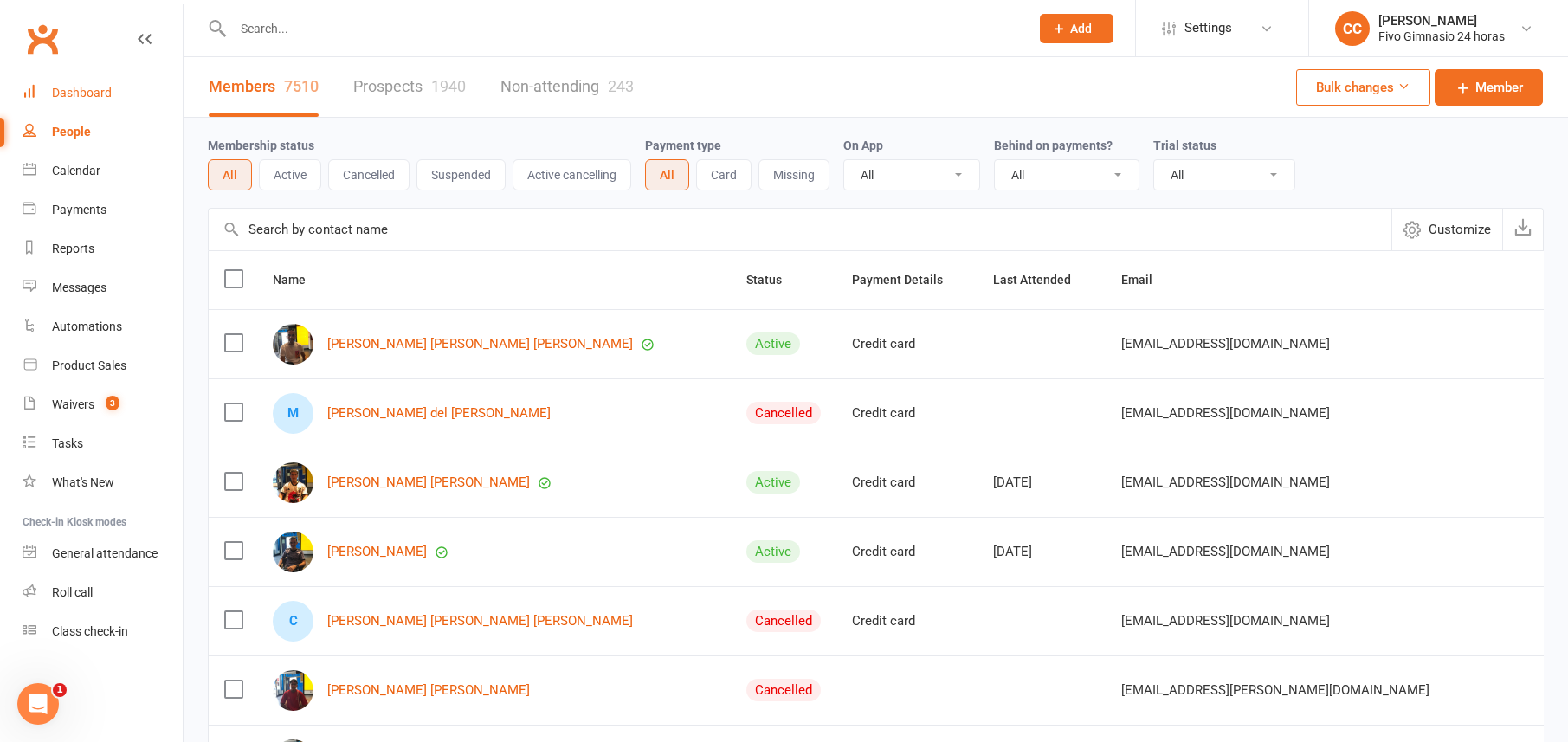
click at [77, 95] on div "Dashboard" at bounding box center [82, 92] width 59 height 14
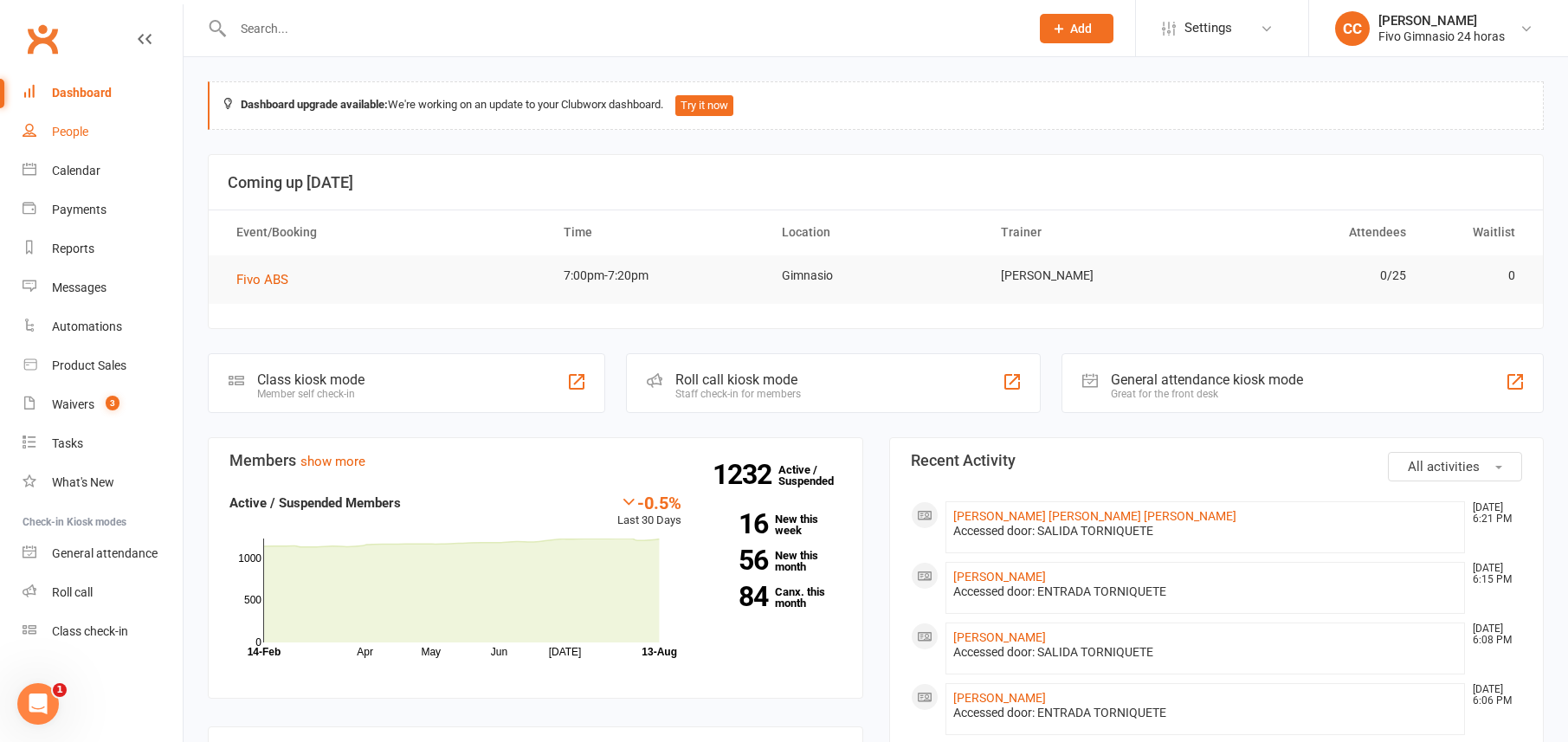
click at [85, 139] on link "People" at bounding box center [102, 132] width 160 height 39
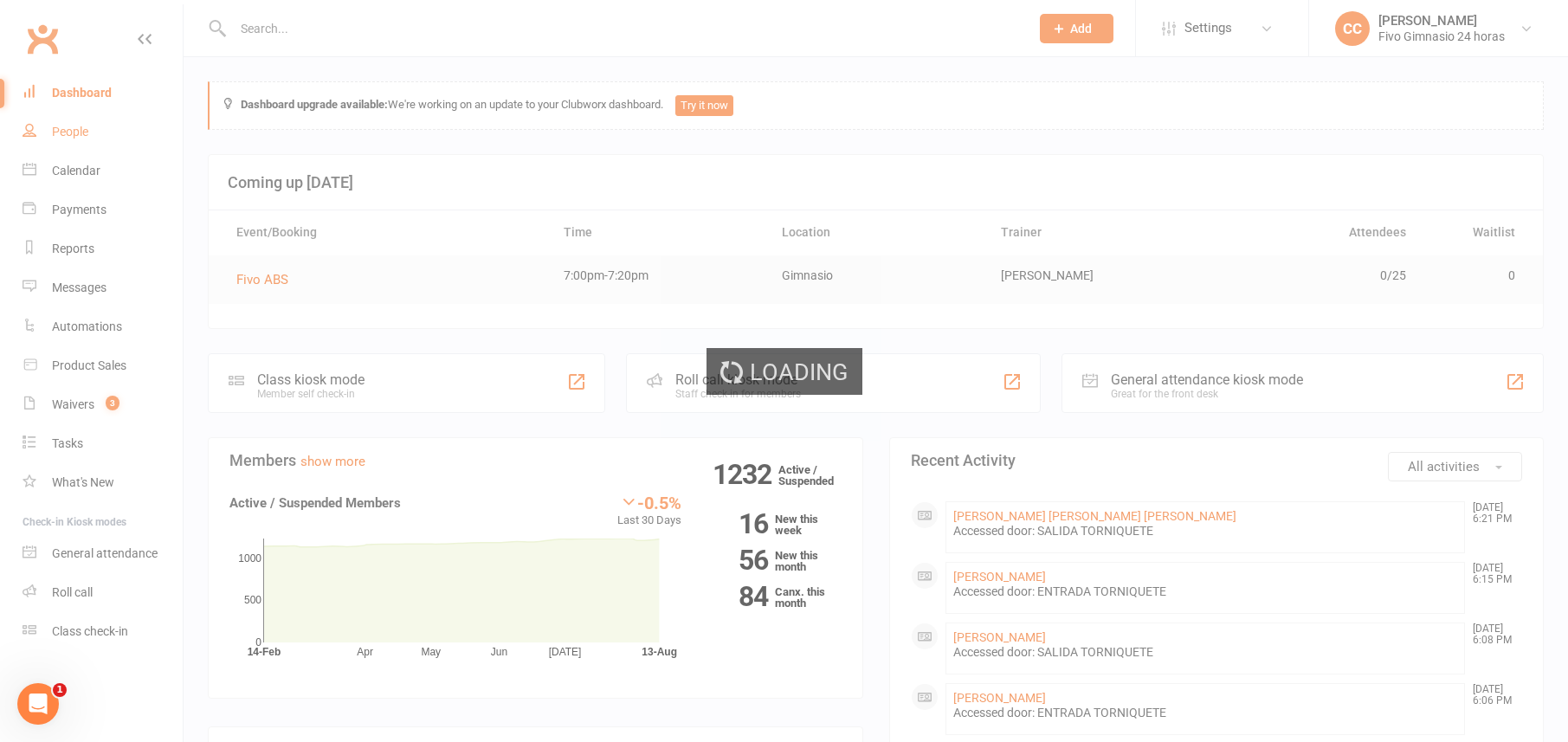
select select "100"
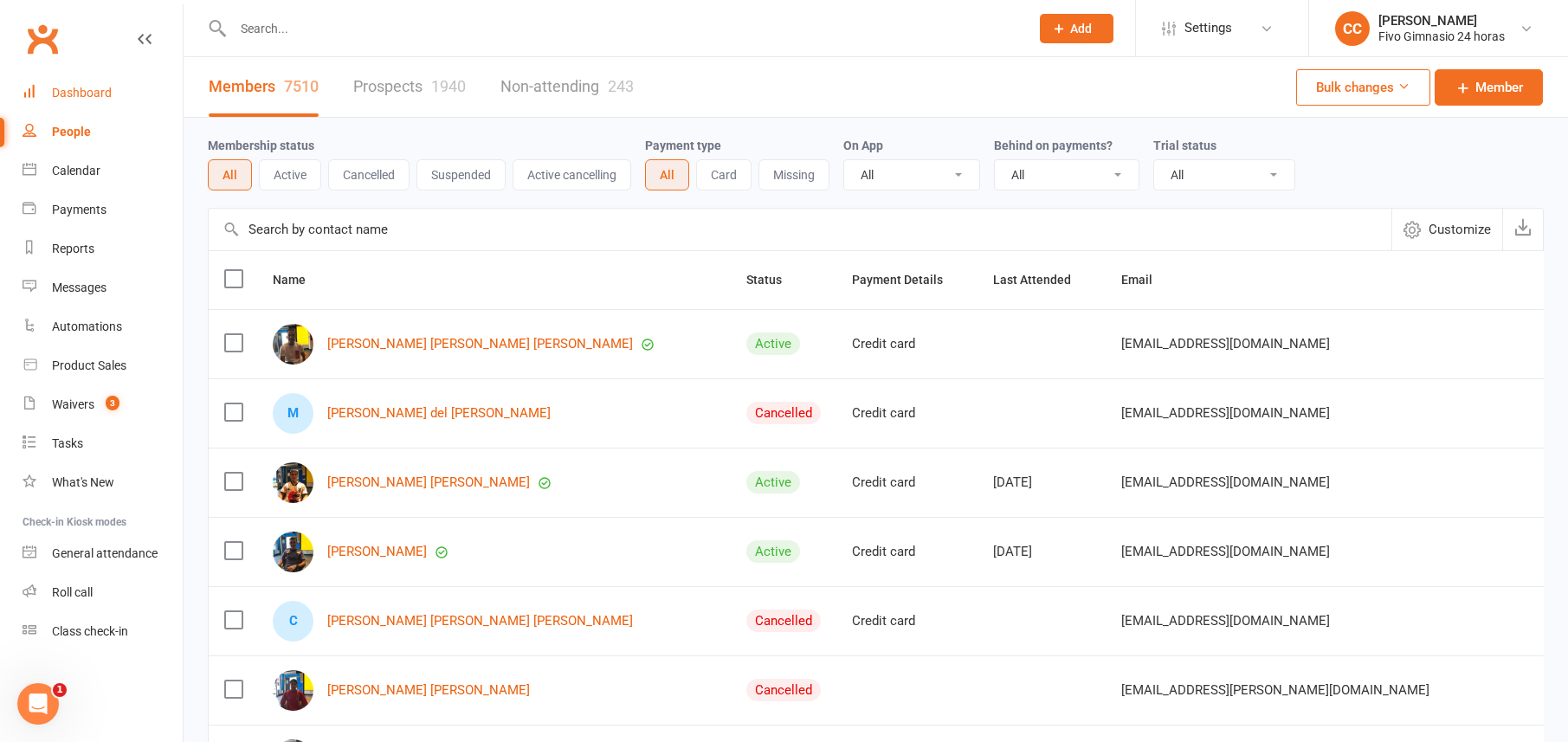
click at [78, 86] on div "Dashboard" at bounding box center [82, 92] width 59 height 14
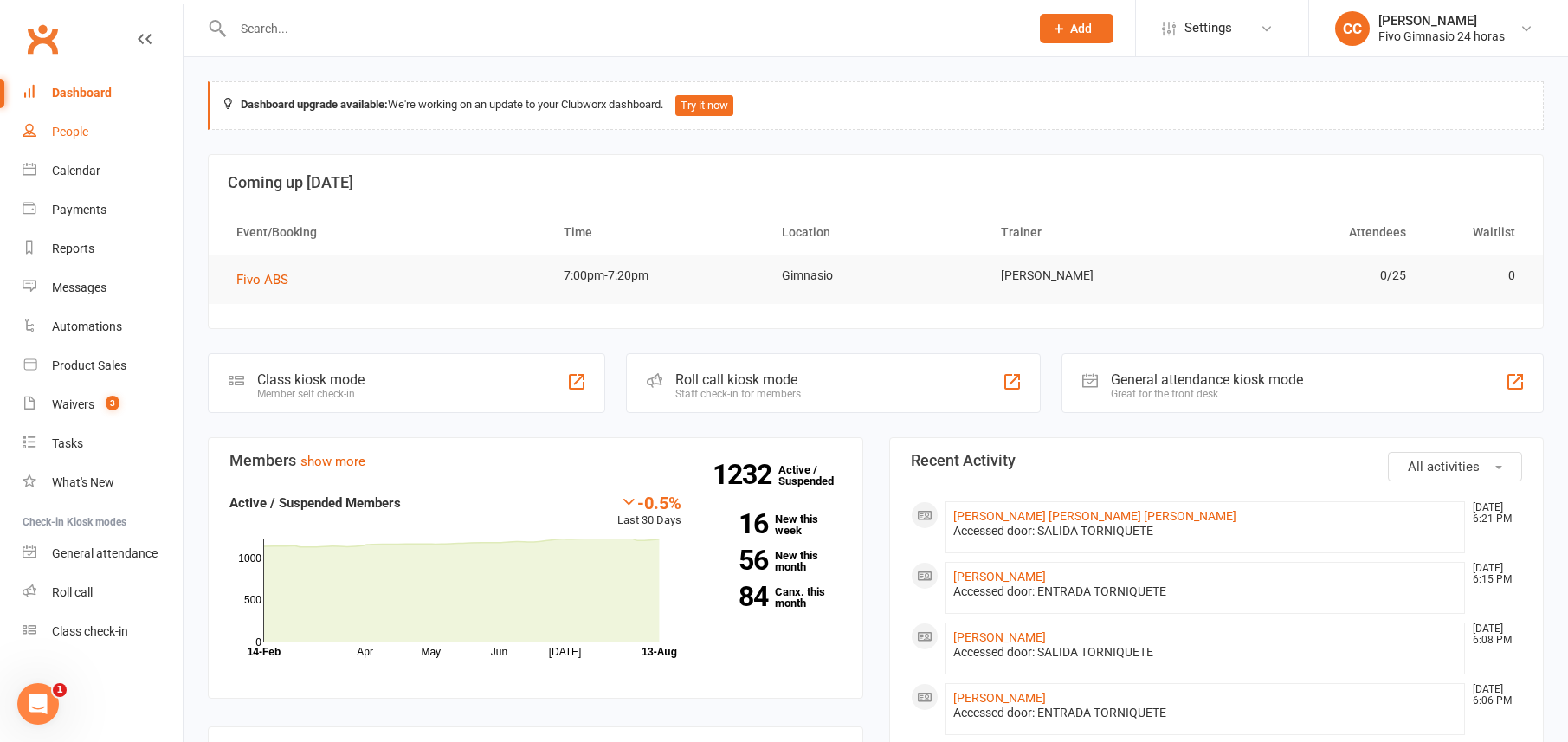
click at [43, 133] on link "People" at bounding box center [102, 132] width 160 height 39
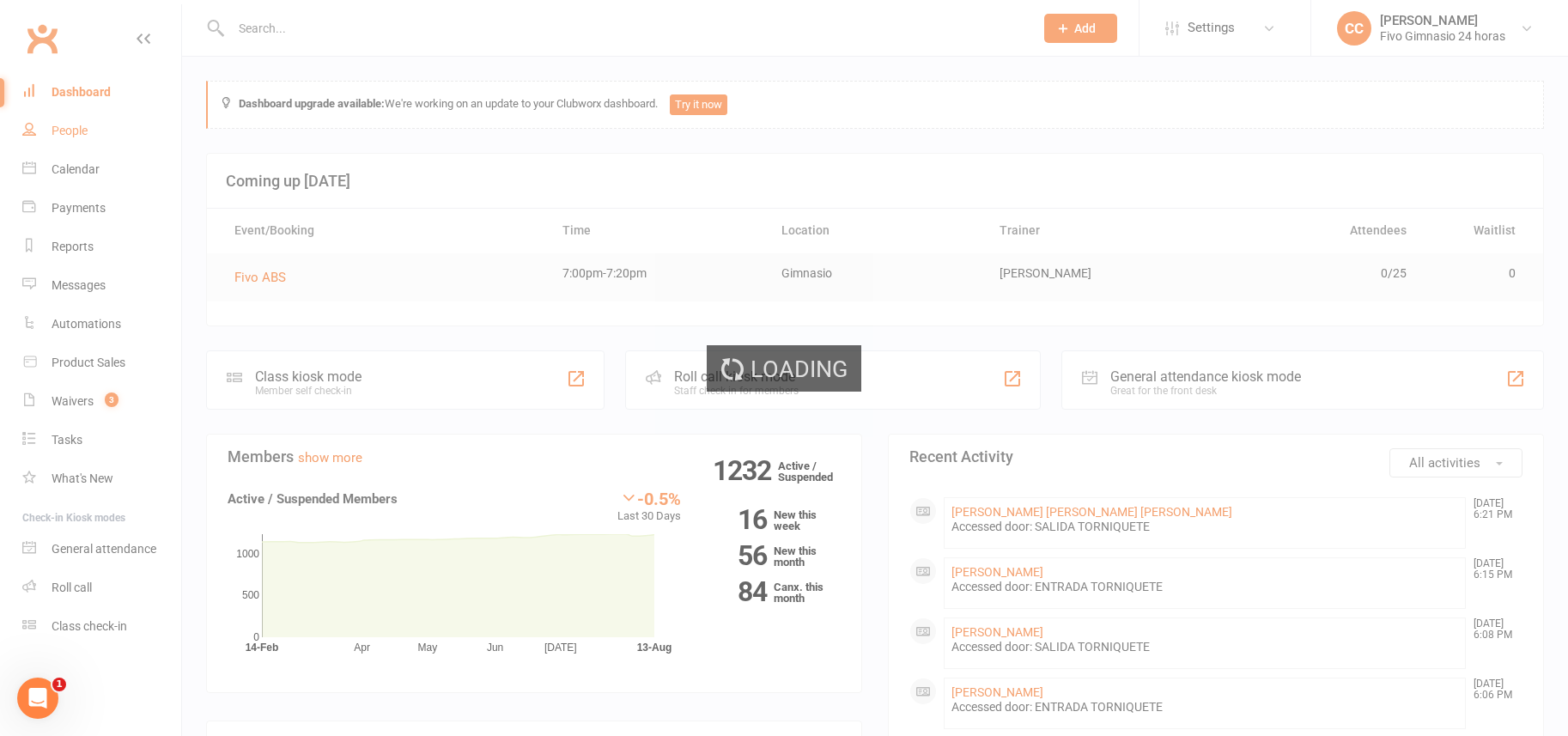
select select "100"
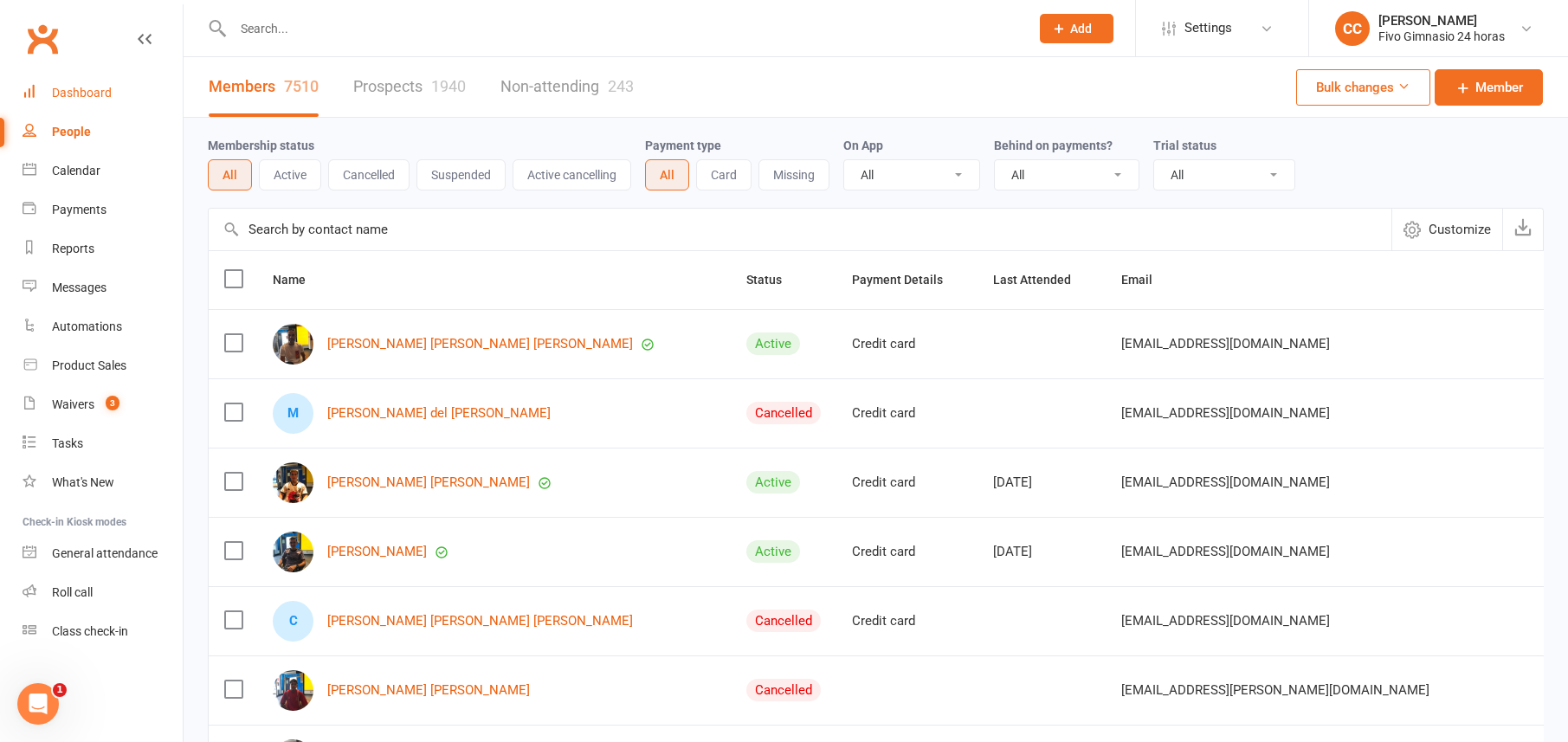
click at [98, 96] on div "Dashboard" at bounding box center [82, 92] width 59 height 14
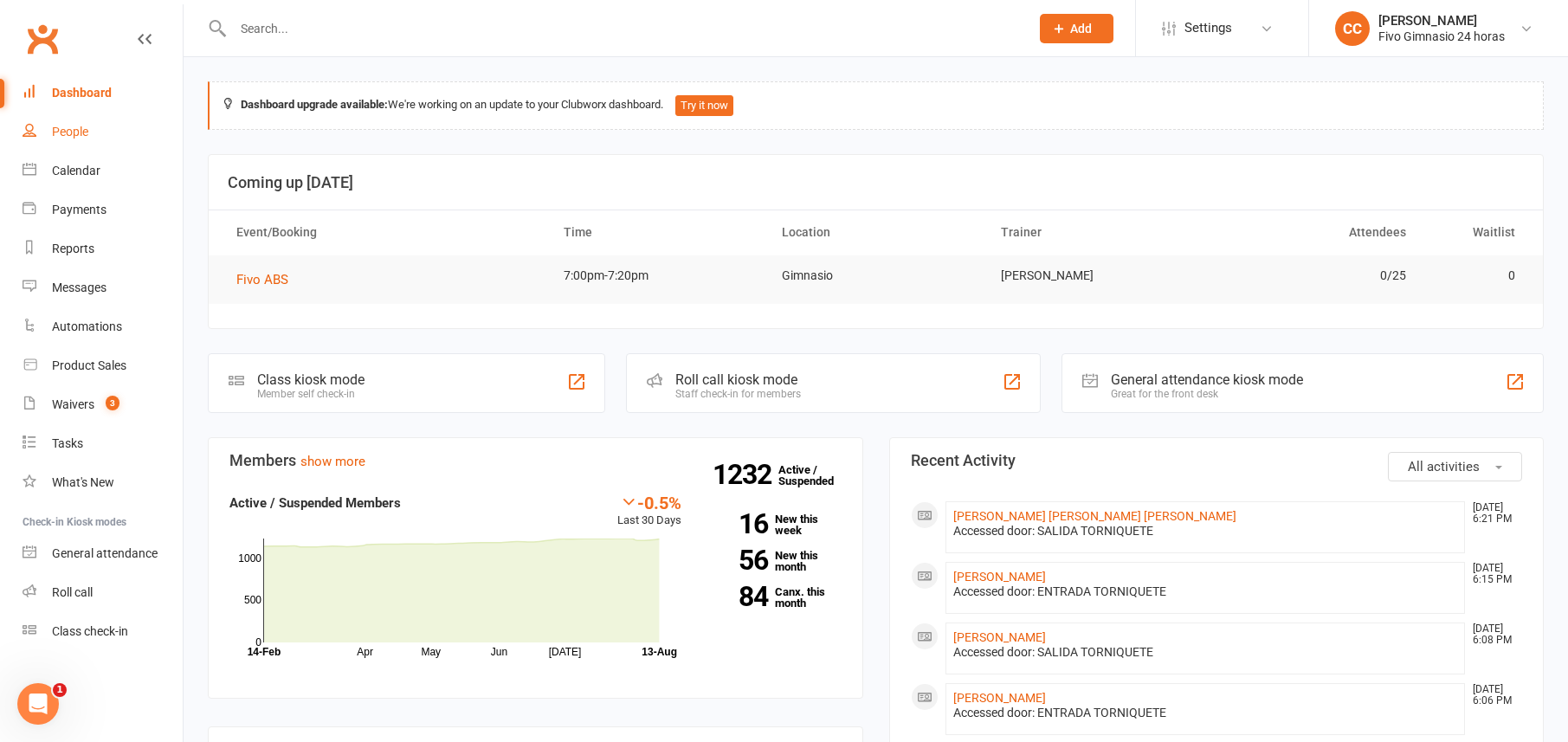
click at [32, 138] on link "People" at bounding box center [102, 132] width 160 height 39
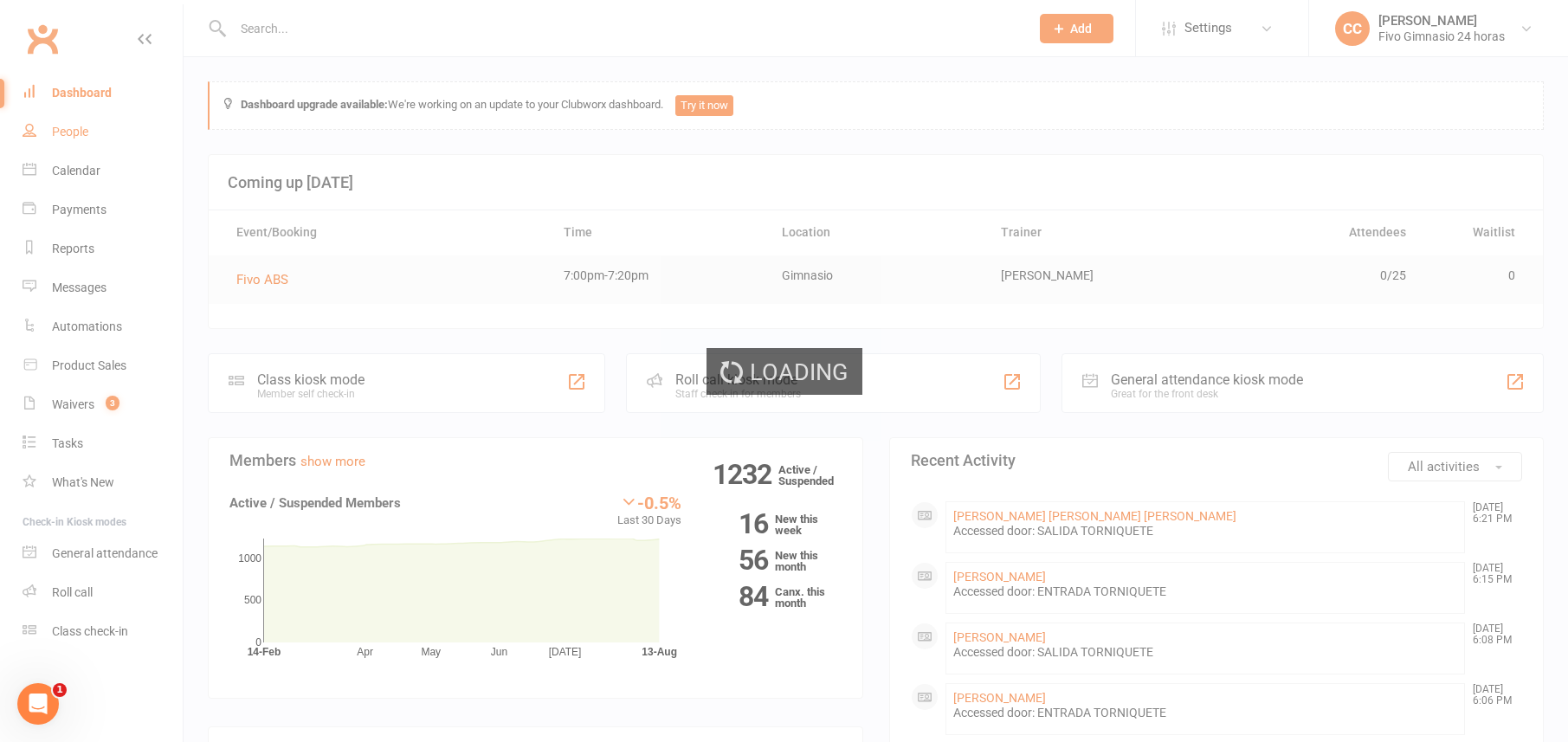
select select "100"
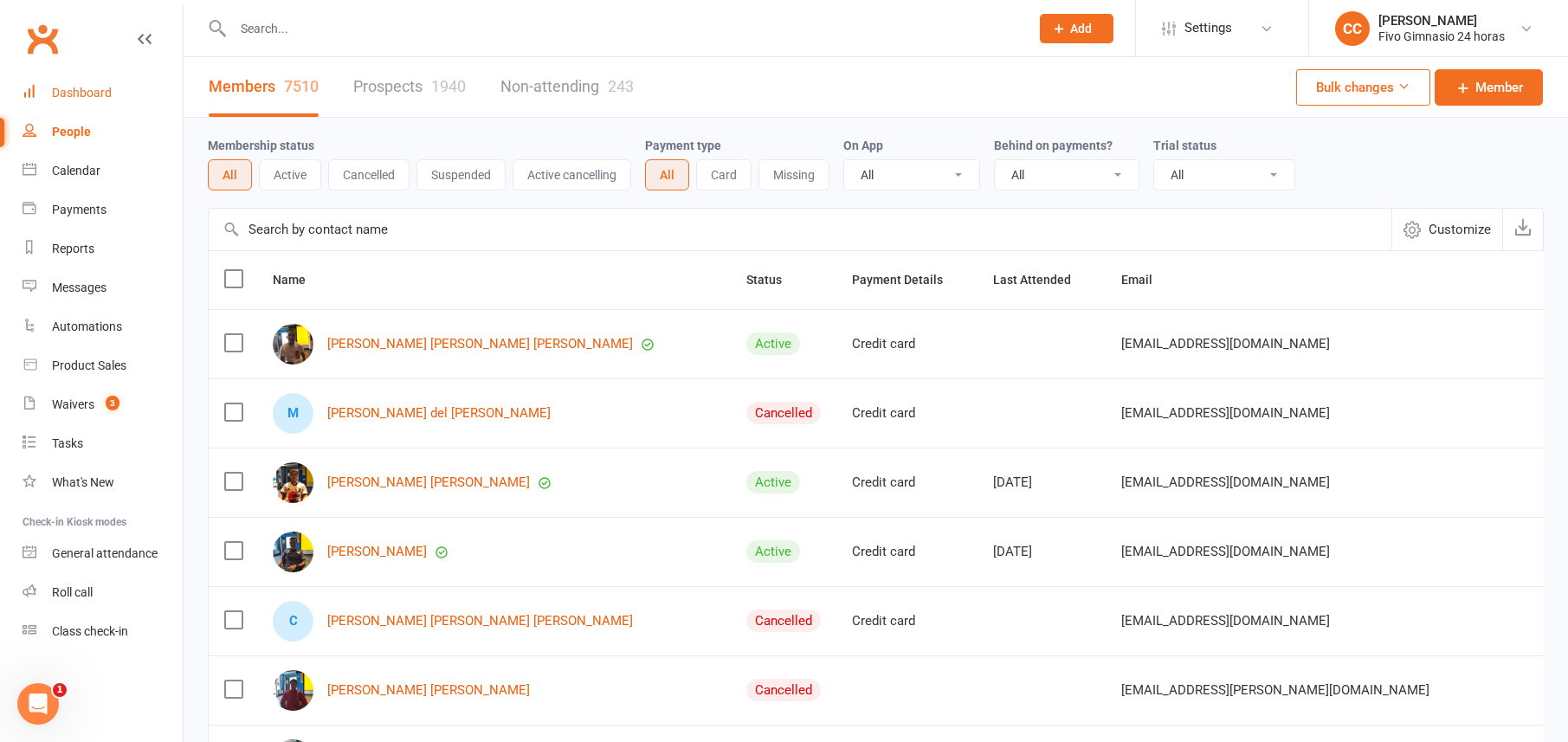
click at [96, 102] on link "Dashboard" at bounding box center [102, 93] width 160 height 39
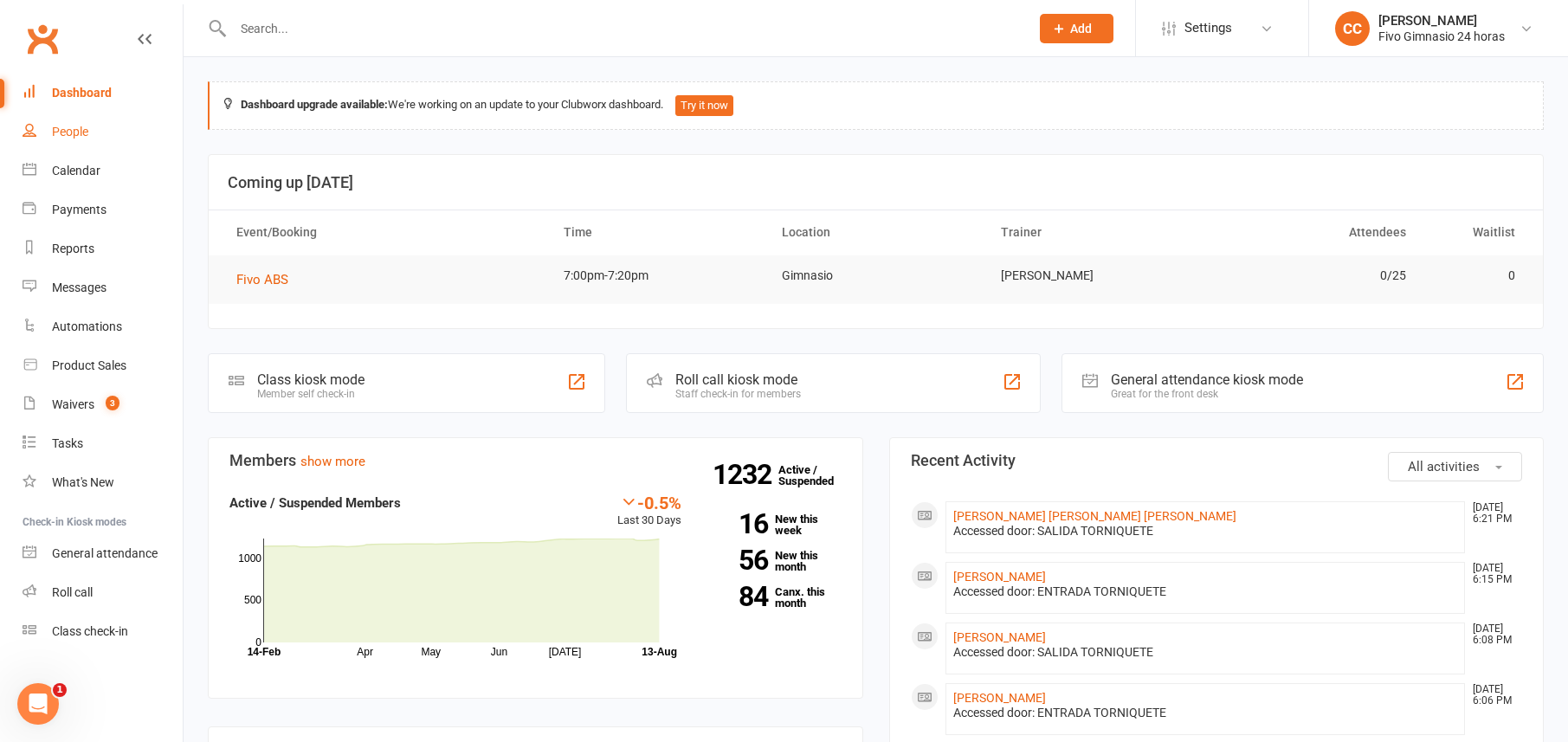
click at [90, 123] on link "People" at bounding box center [102, 132] width 160 height 39
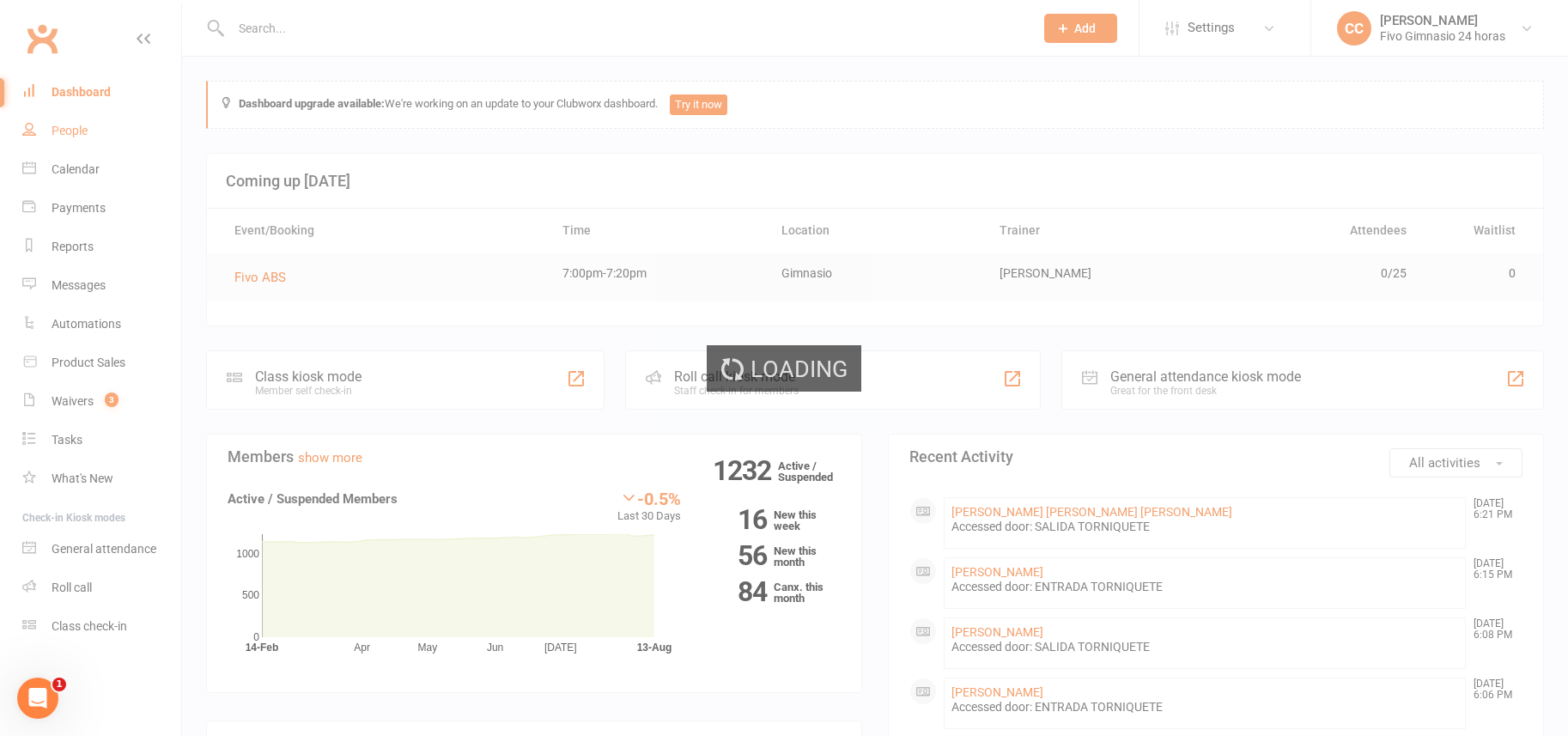
select select "100"
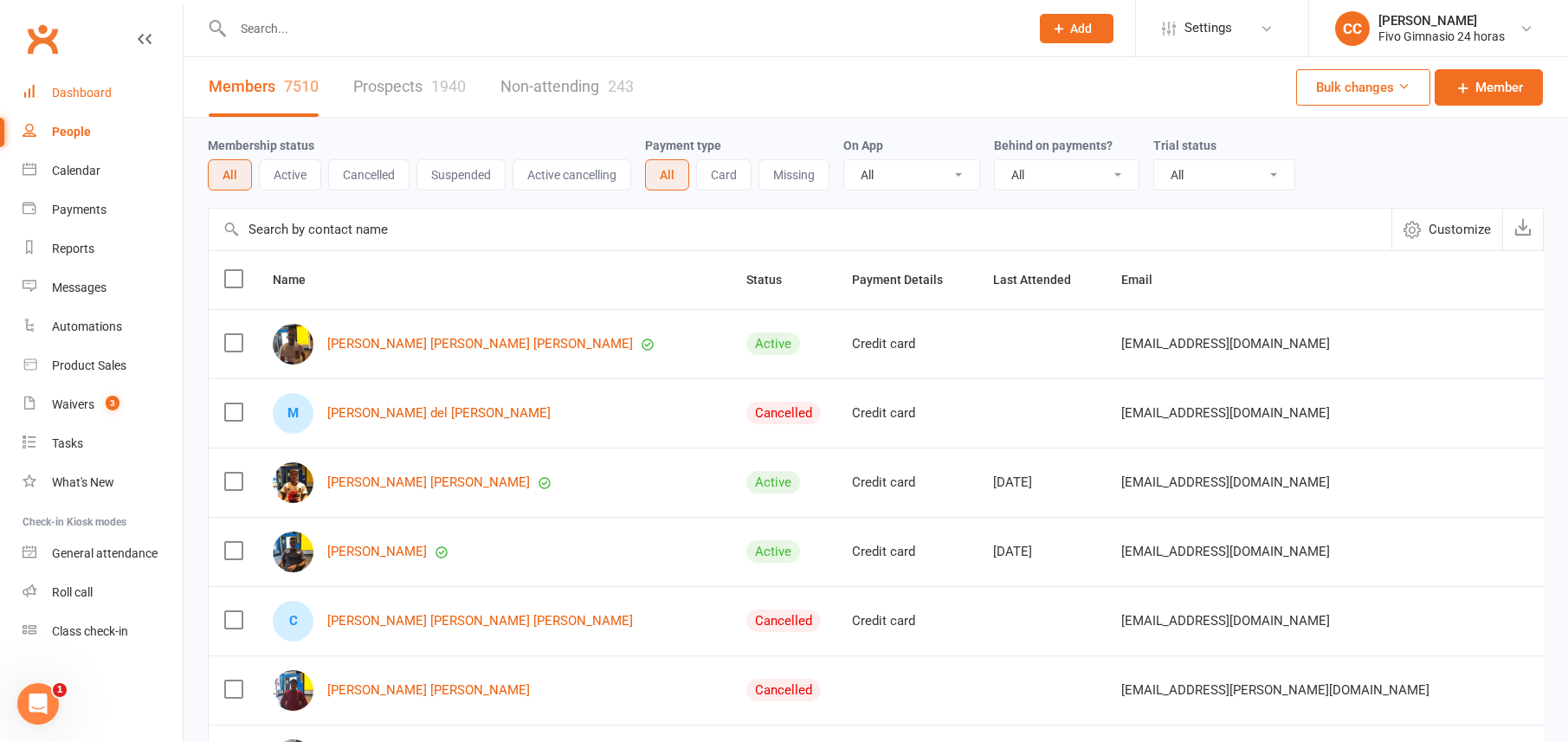
click at [75, 89] on div "Dashboard" at bounding box center [82, 92] width 59 height 14
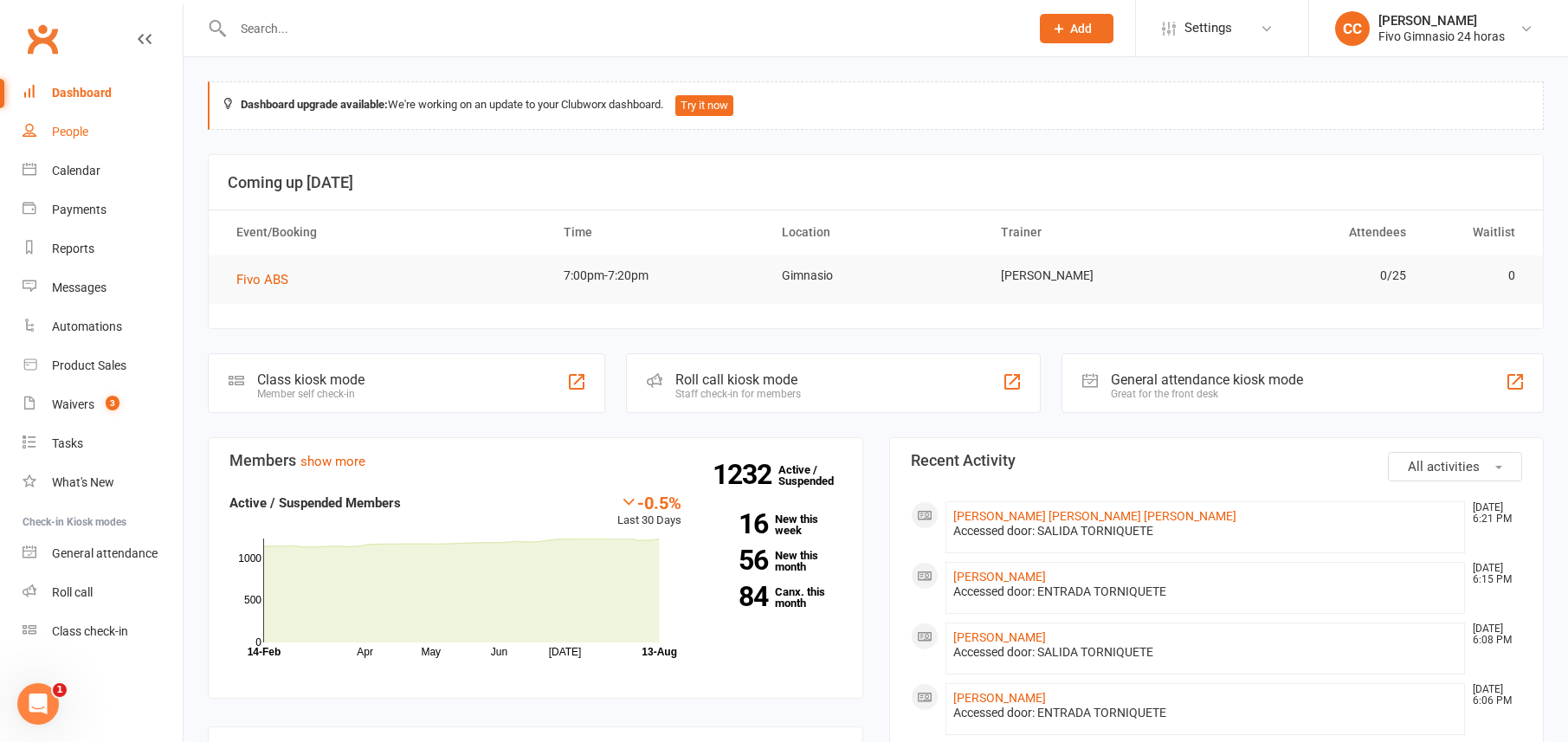
click at [95, 126] on link "People" at bounding box center [102, 132] width 160 height 39
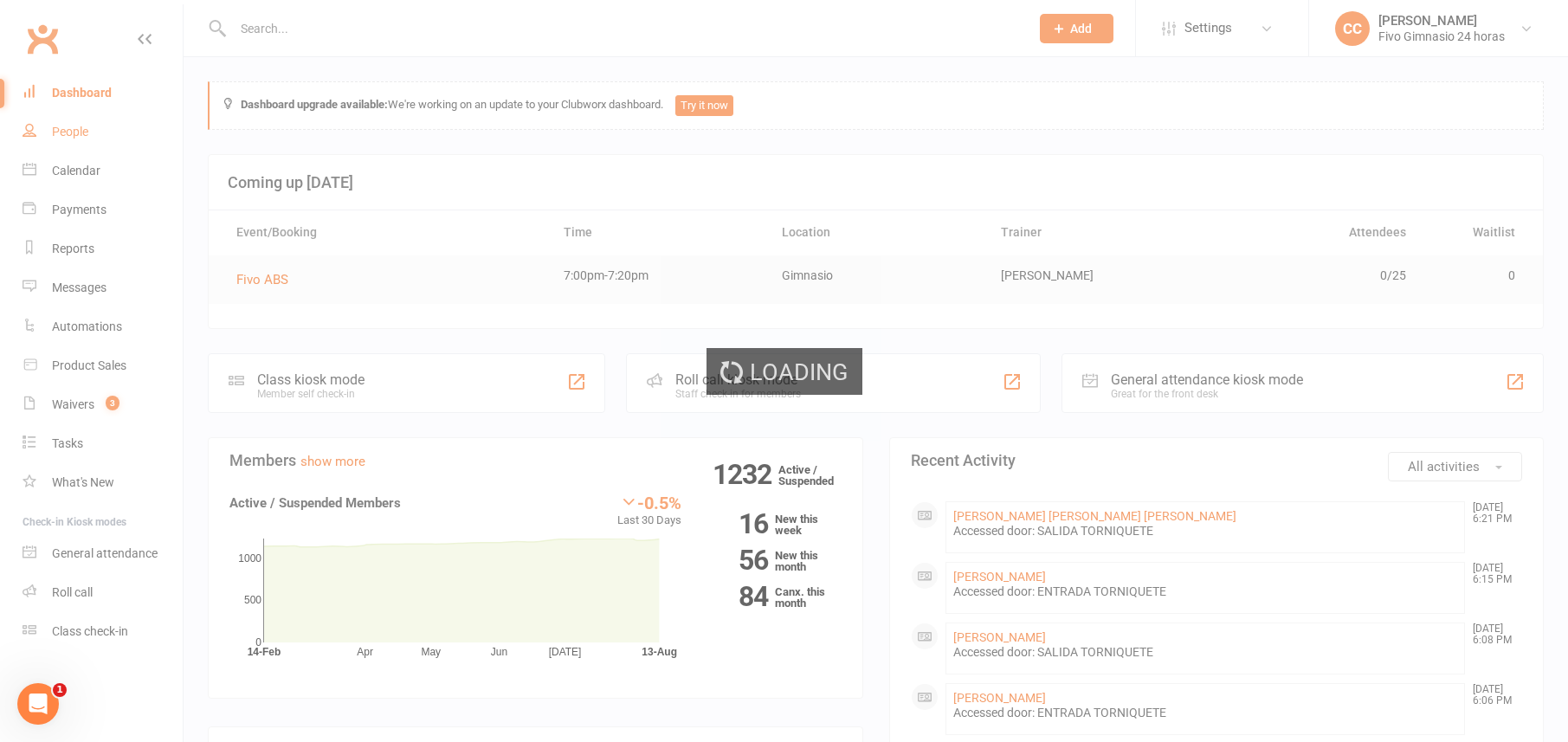
select select "100"
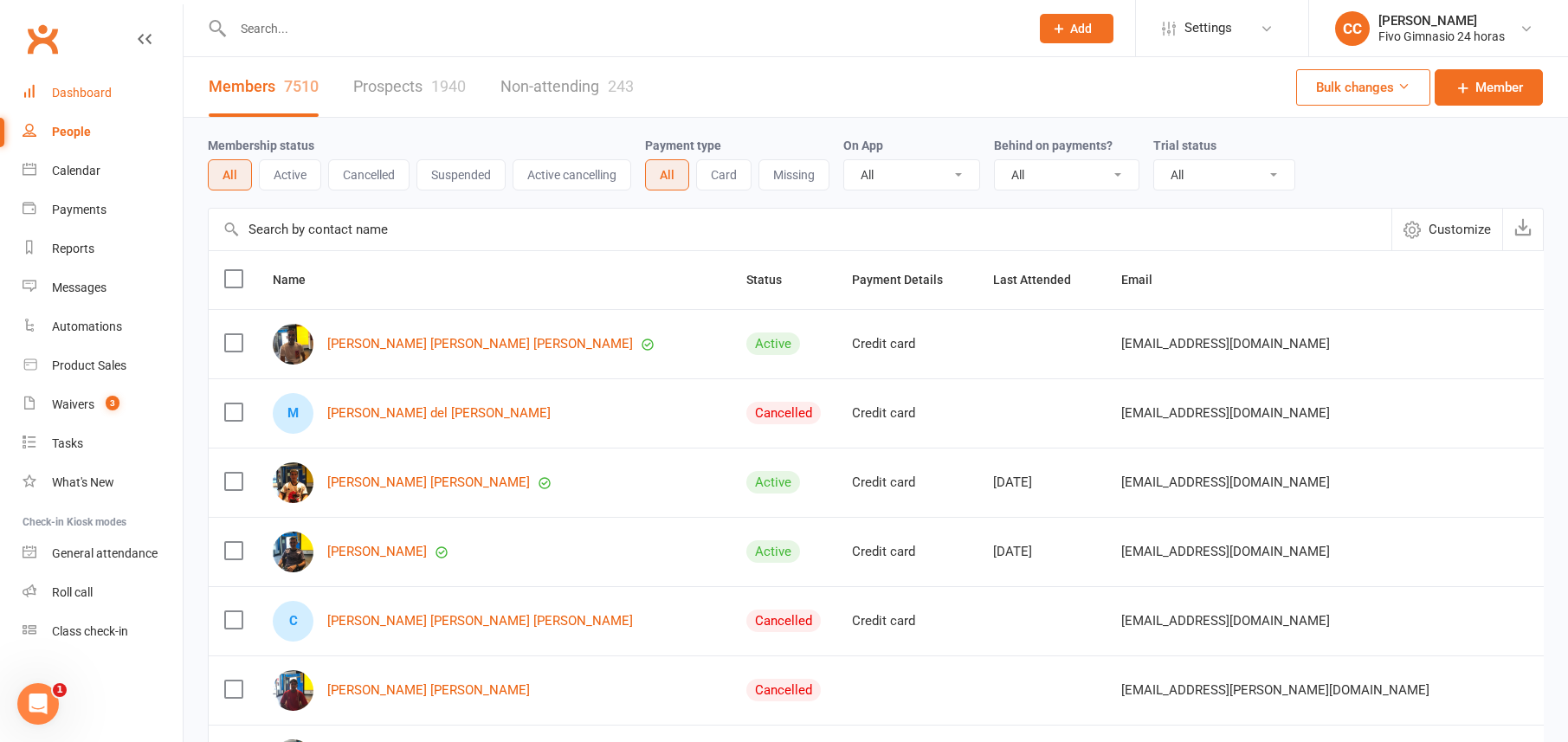
click at [101, 91] on div "Dashboard" at bounding box center [82, 92] width 59 height 14
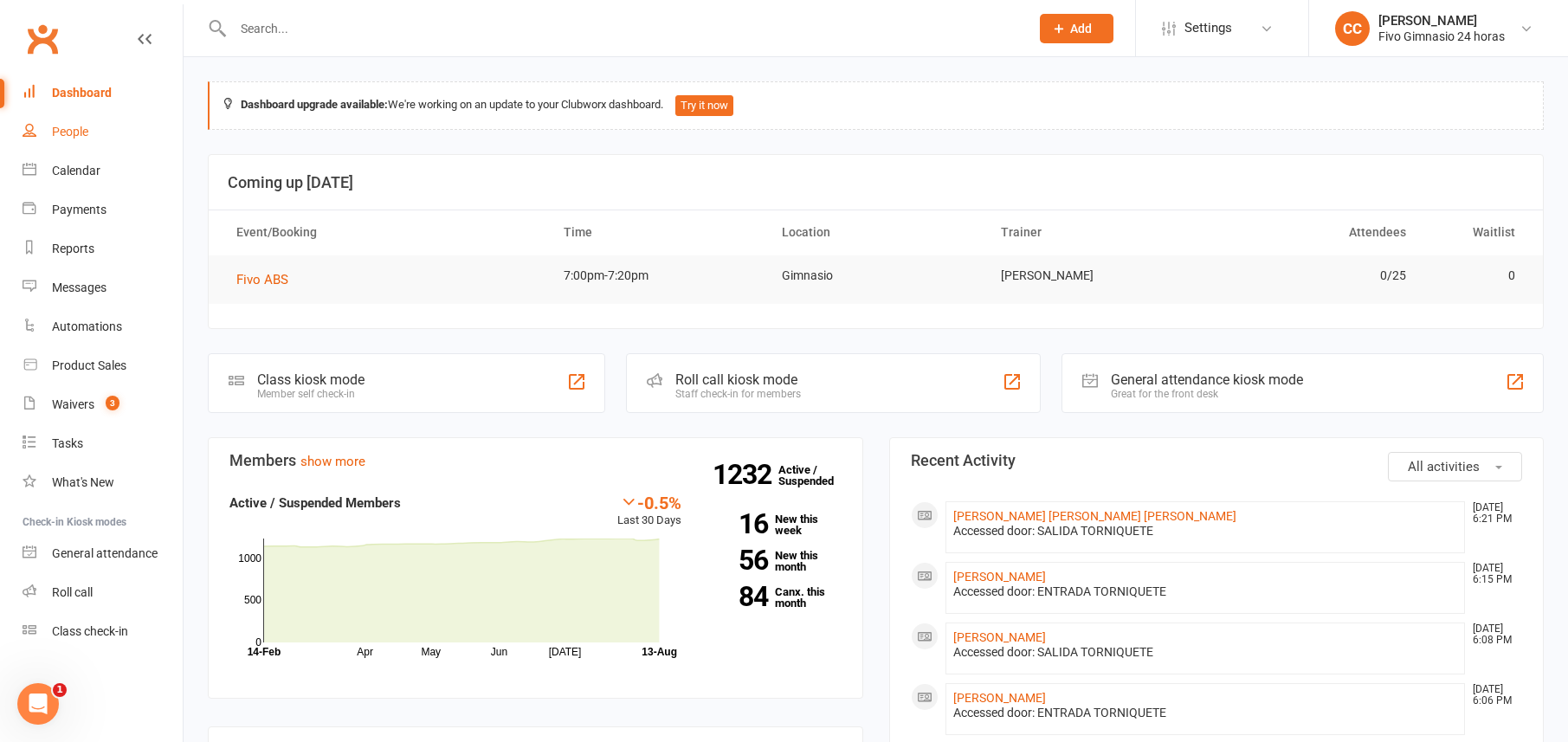
click at [45, 121] on link "People" at bounding box center [102, 132] width 160 height 39
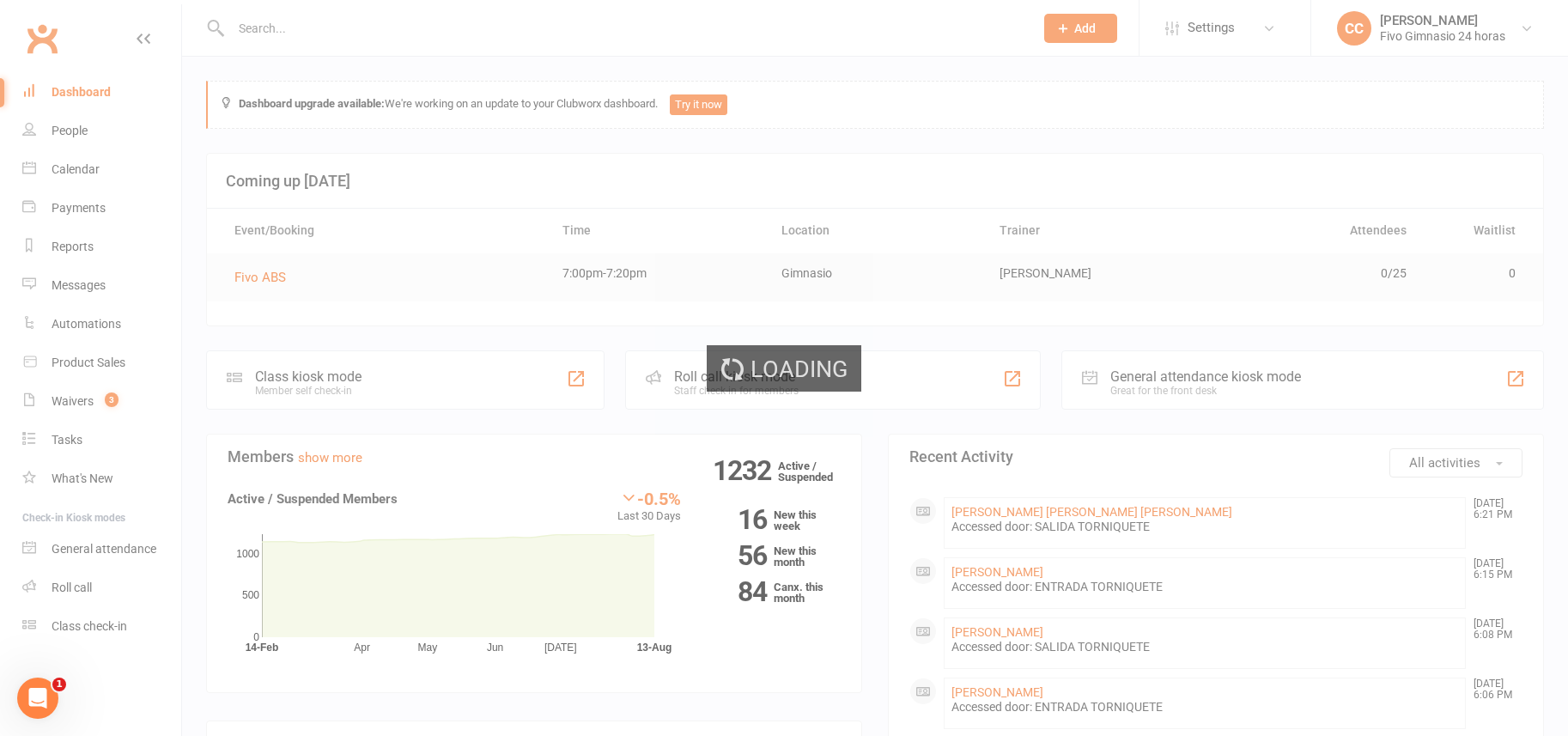
select select "100"
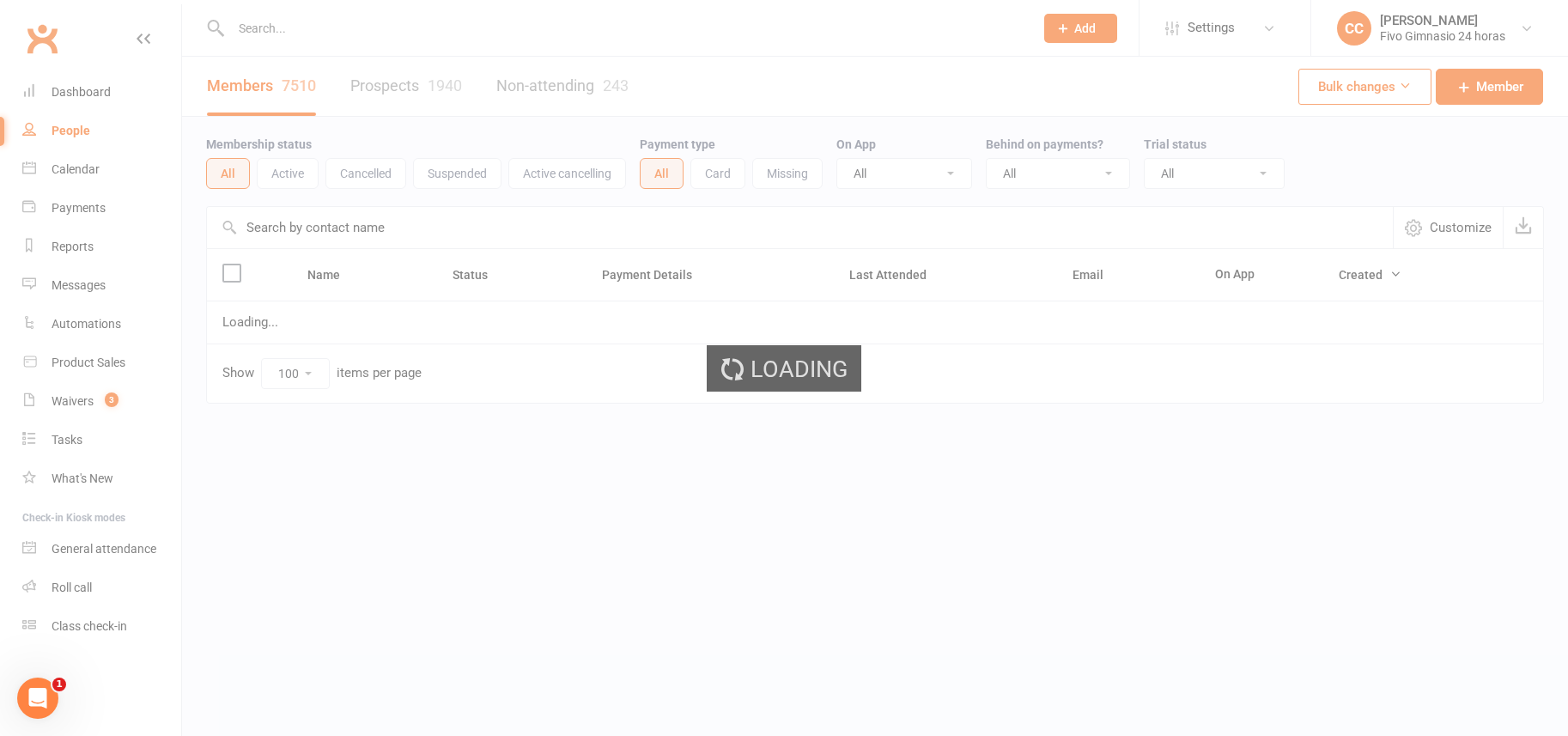
click at [83, 97] on div "Loading" at bounding box center [784, 368] width 1568 height 736
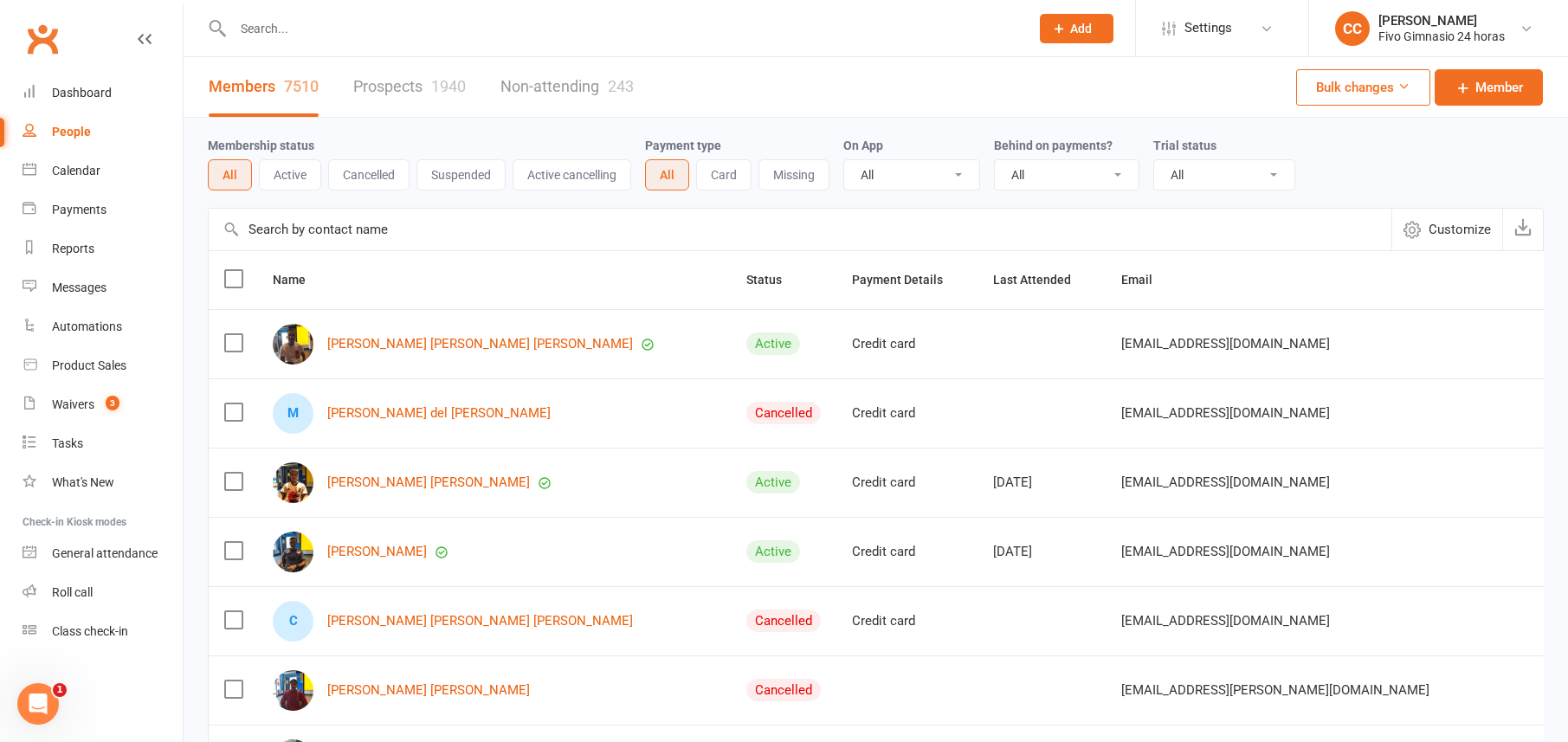
click at [68, 127] on div "People" at bounding box center [72, 131] width 39 height 14
click at [73, 84] on link "Dashboard" at bounding box center [102, 93] width 160 height 39
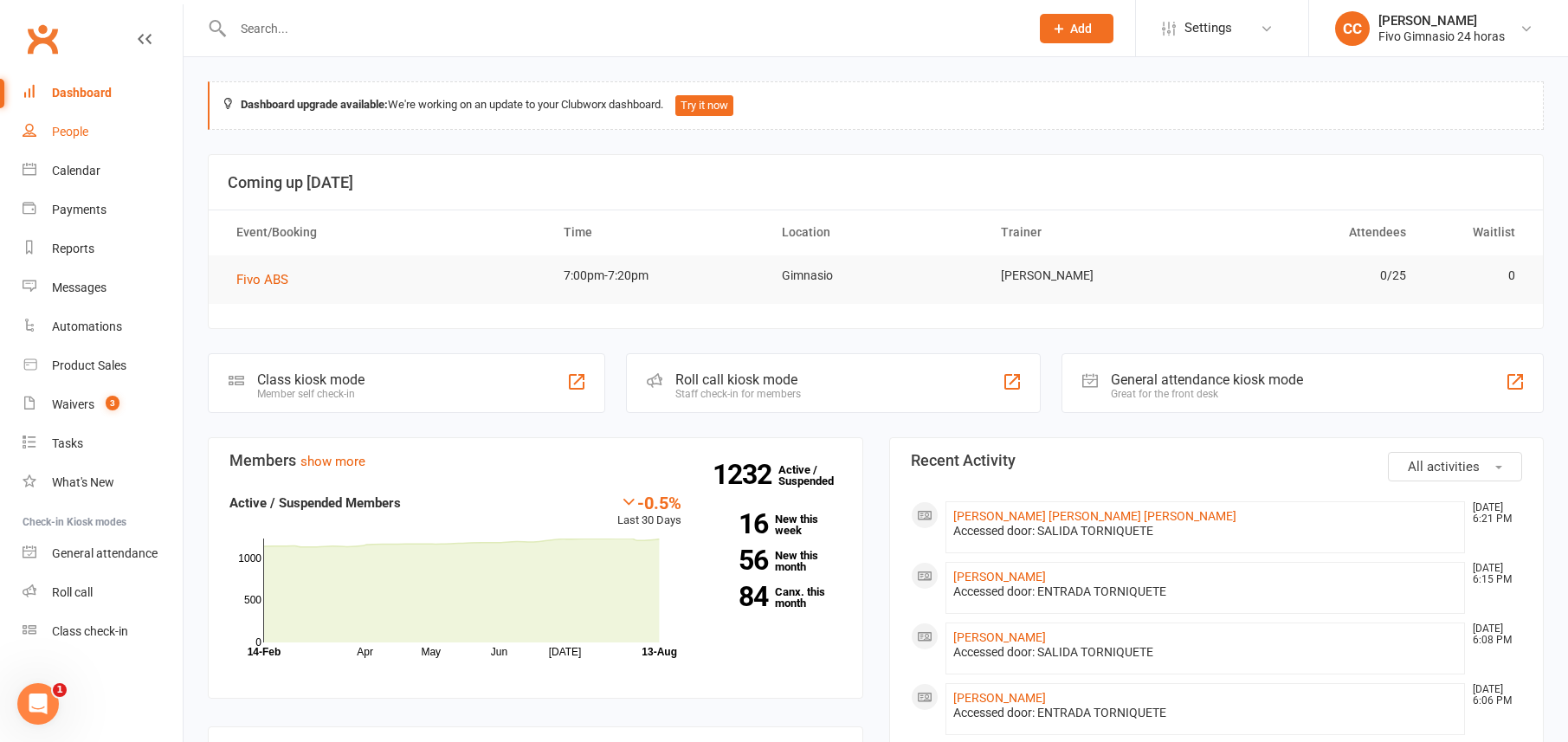
click at [54, 129] on div "People" at bounding box center [70, 131] width 36 height 14
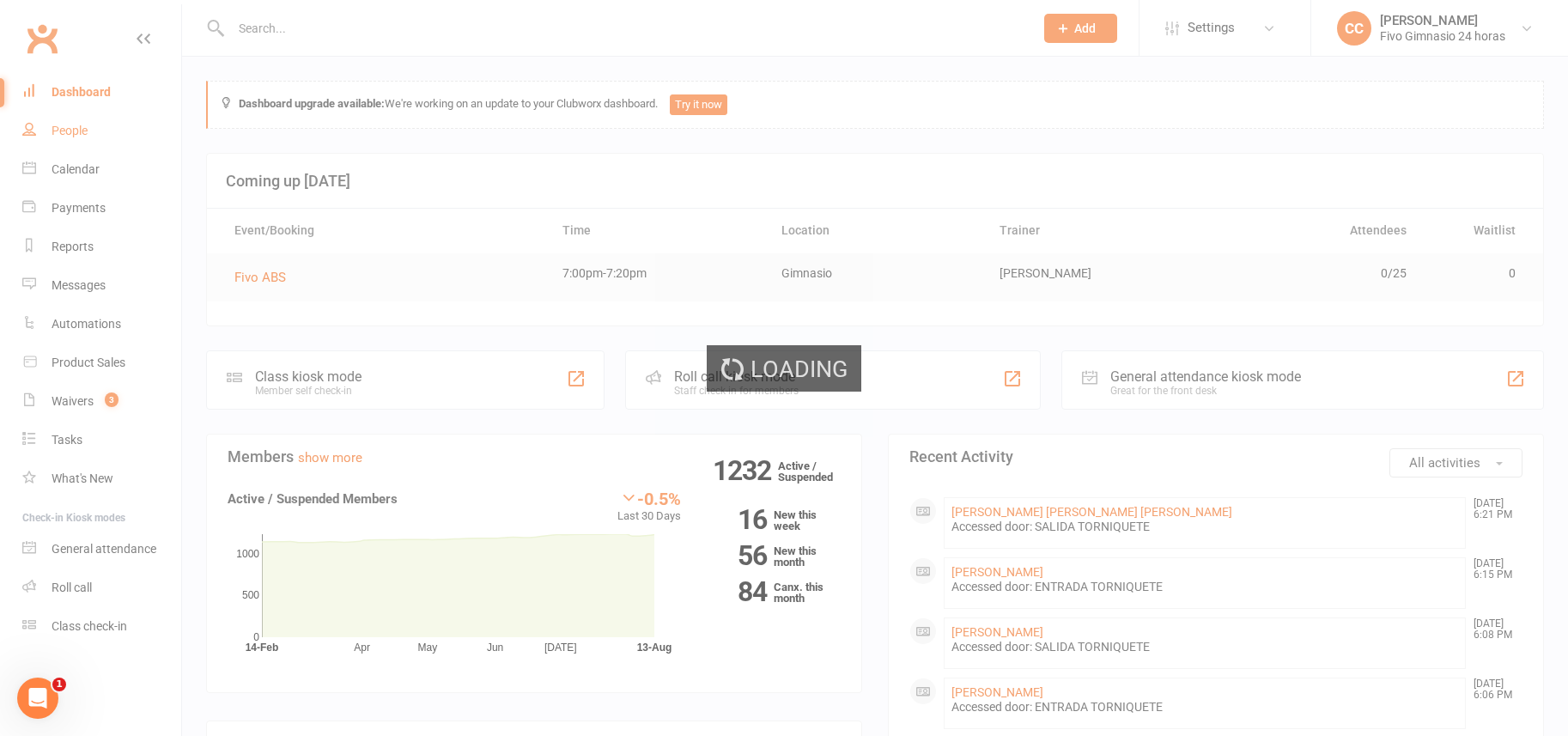
select select "100"
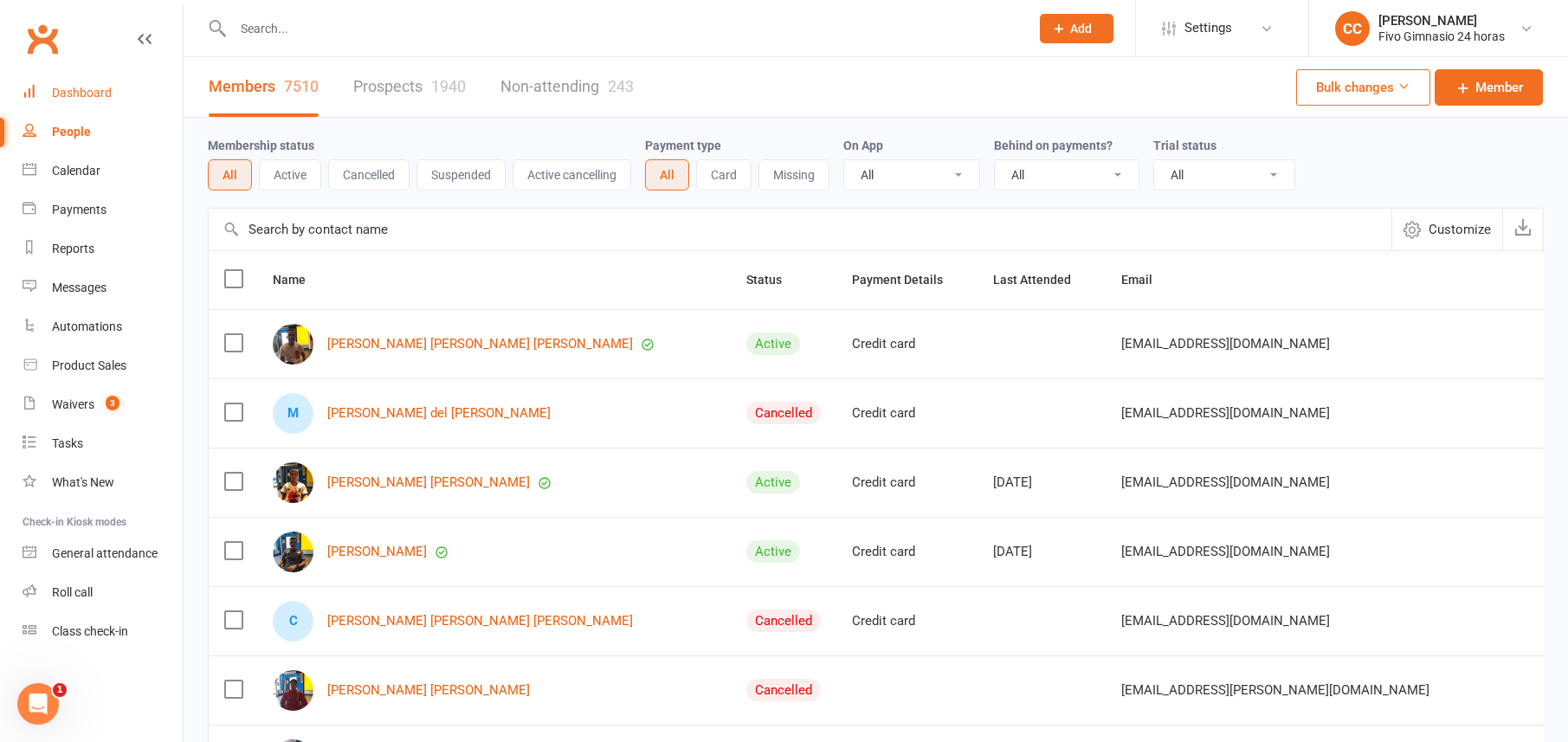
click at [77, 87] on div "Dashboard" at bounding box center [82, 92] width 59 height 14
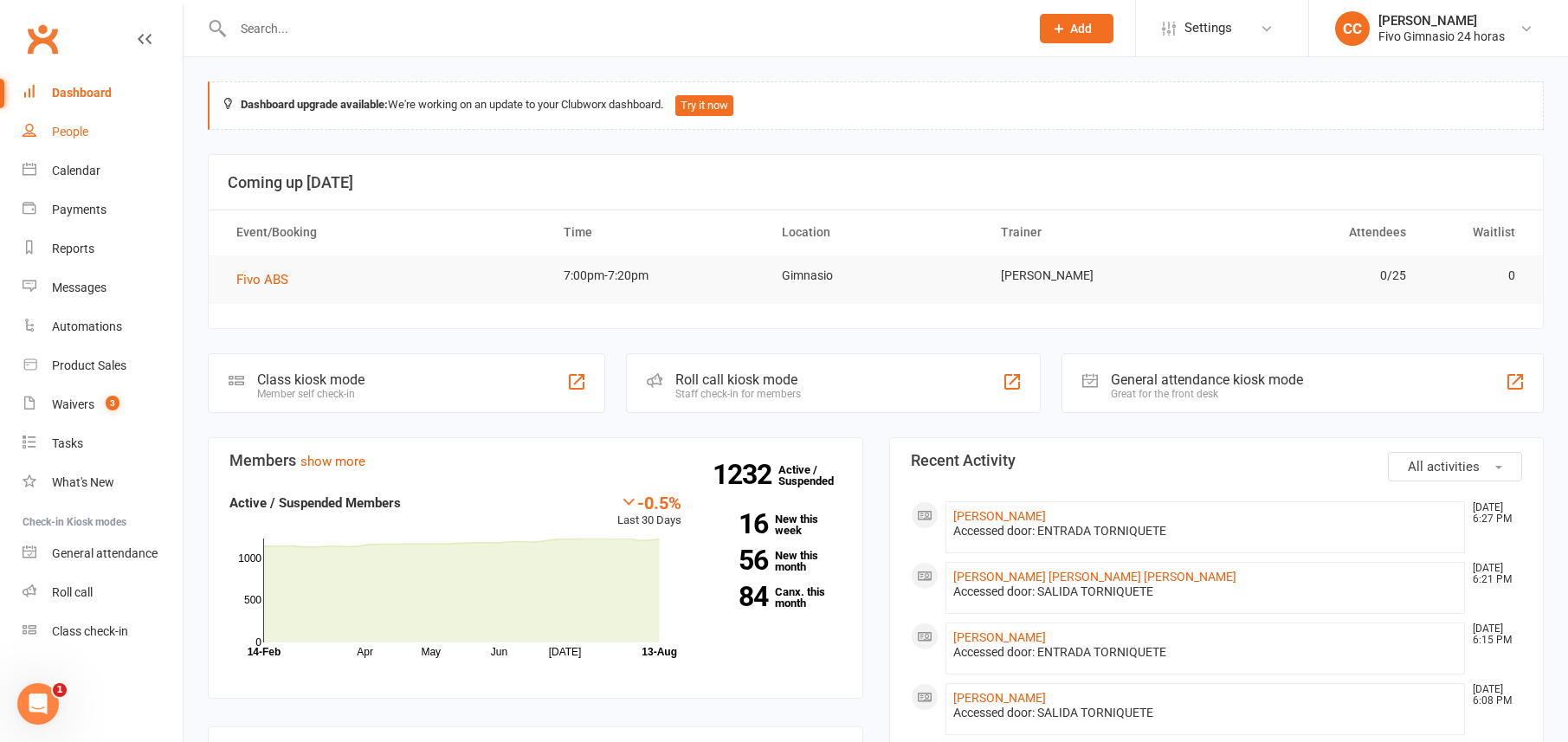
click at [162, 143] on link "People" at bounding box center [102, 132] width 160 height 39
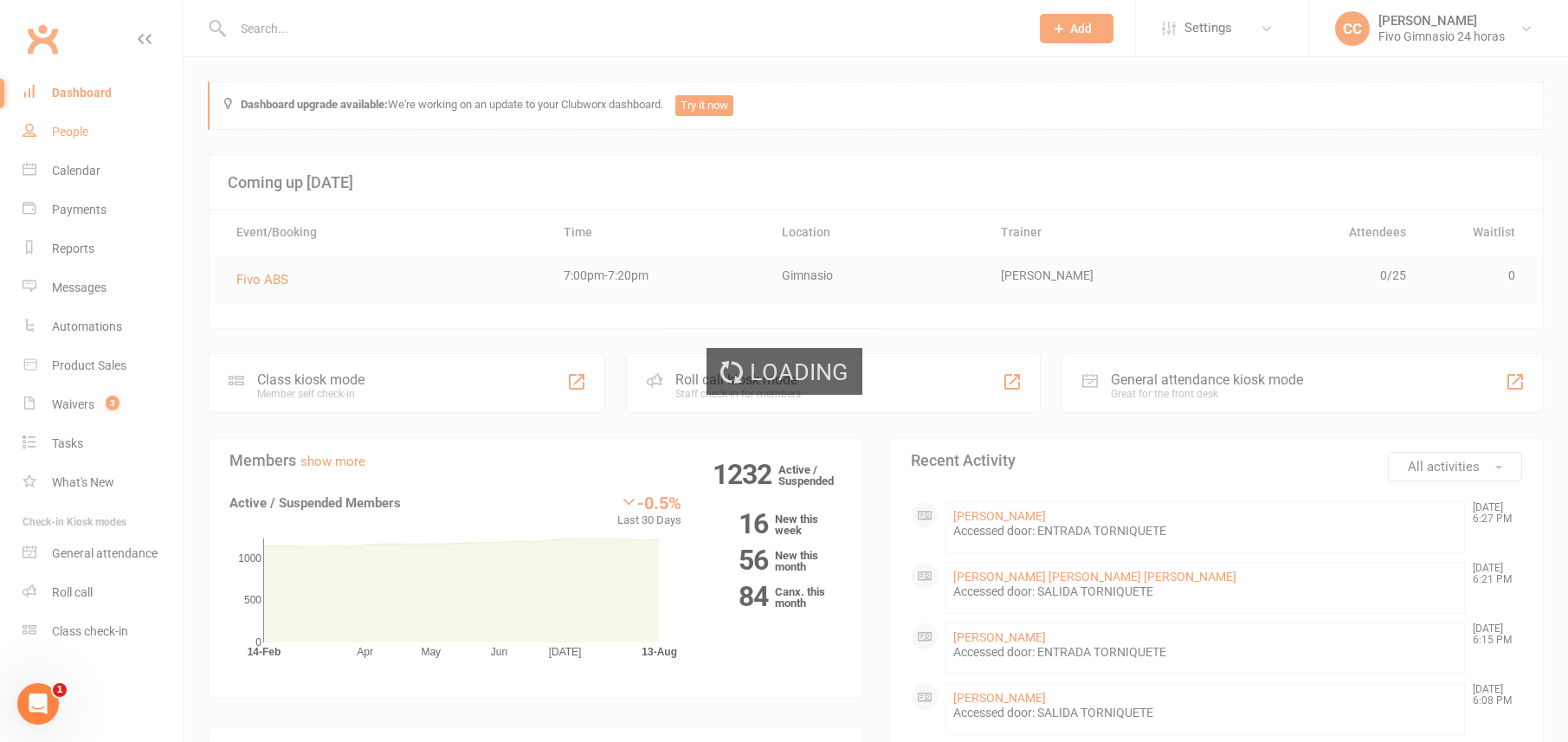
select select "100"
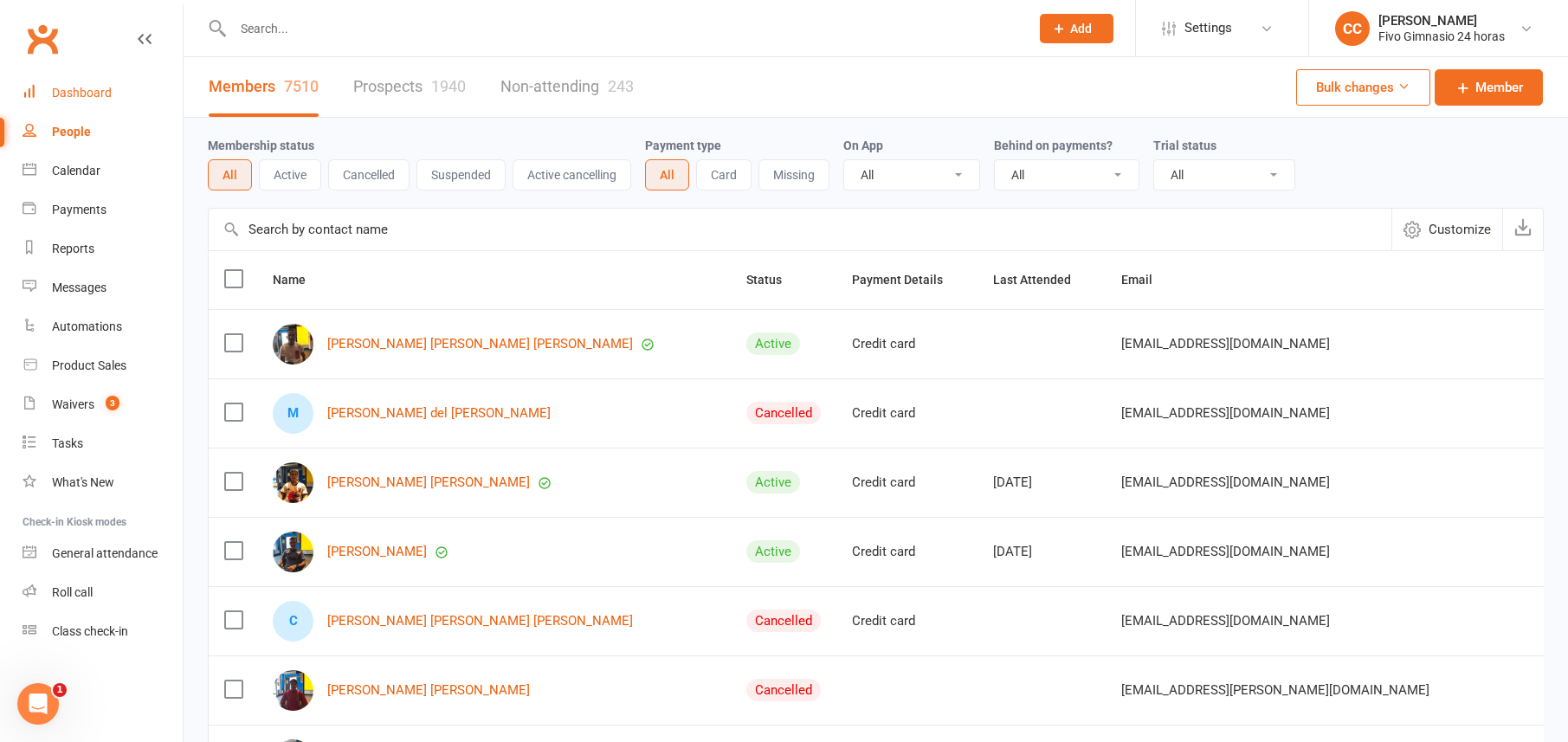
click at [122, 81] on link "Dashboard" at bounding box center [102, 93] width 160 height 39
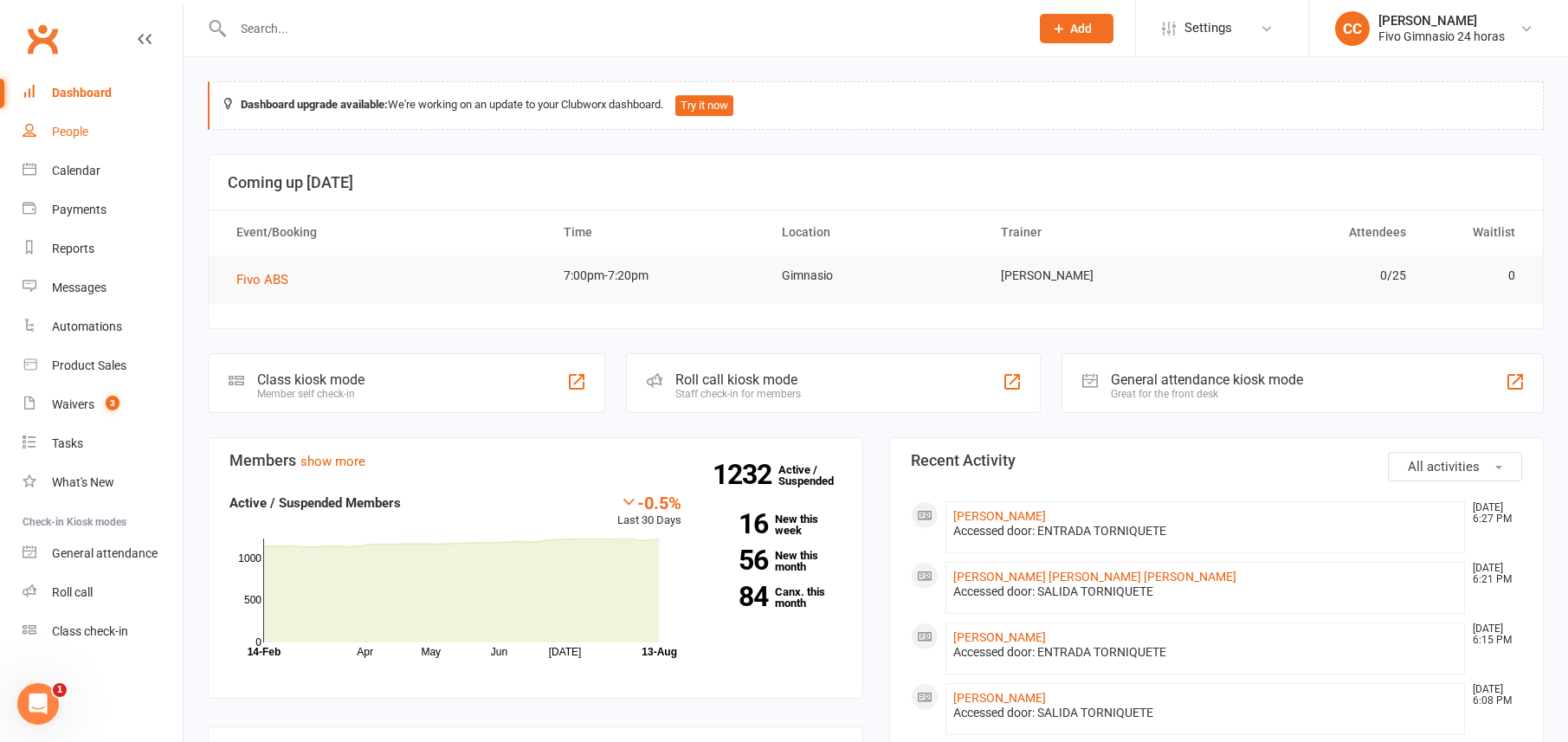
click at [60, 118] on link "People" at bounding box center [102, 132] width 160 height 39
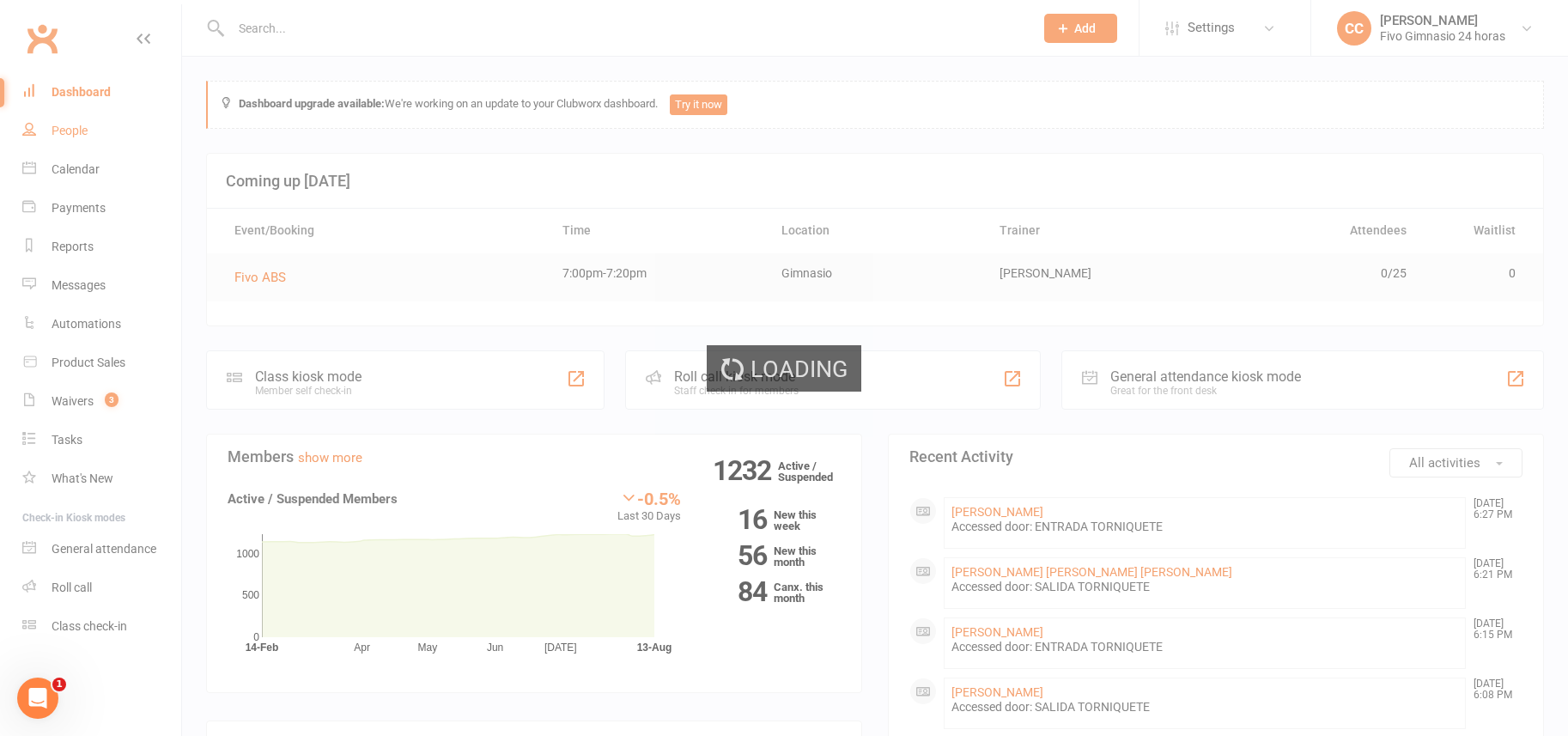
select select "100"
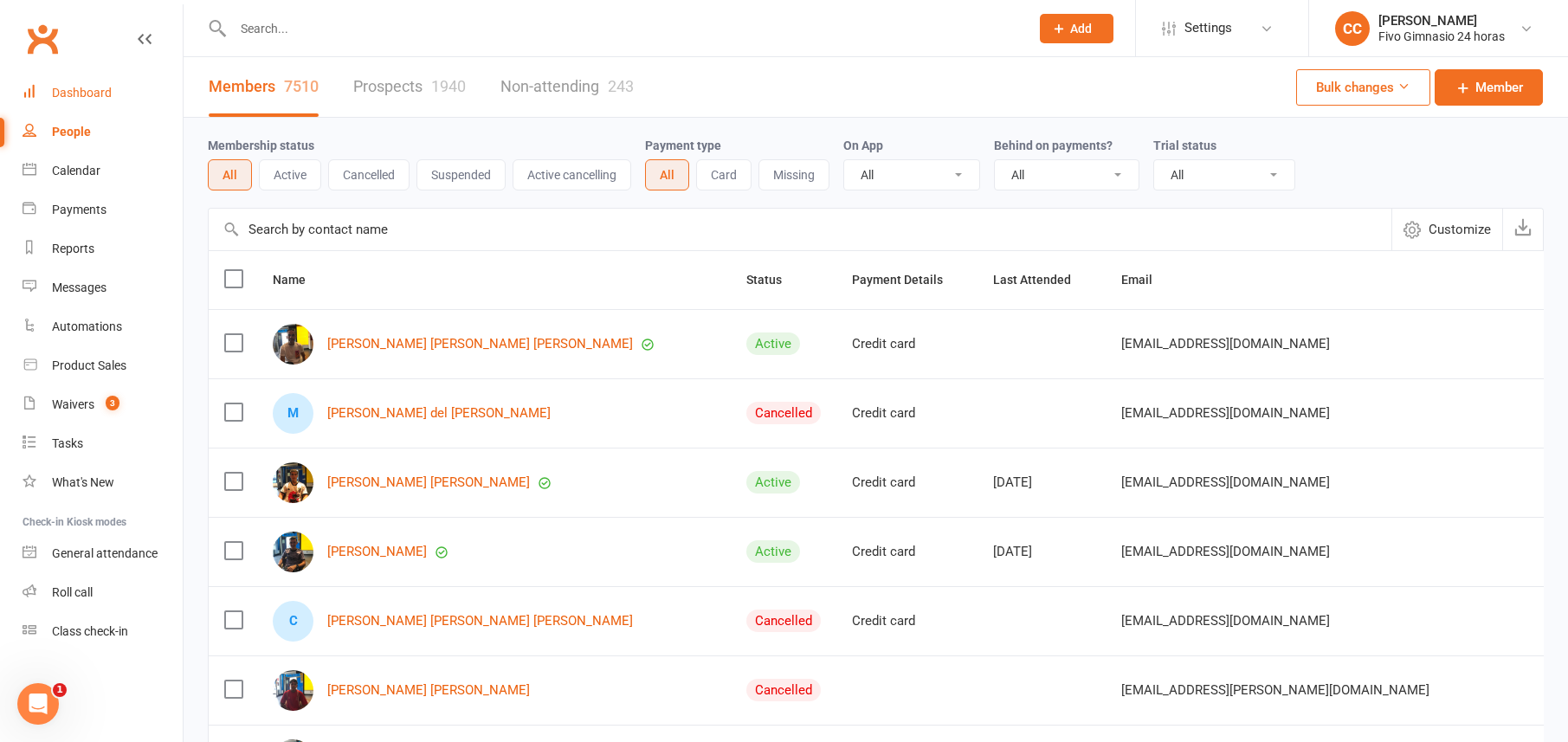
click at [70, 96] on div "Dashboard" at bounding box center [82, 92] width 59 height 14
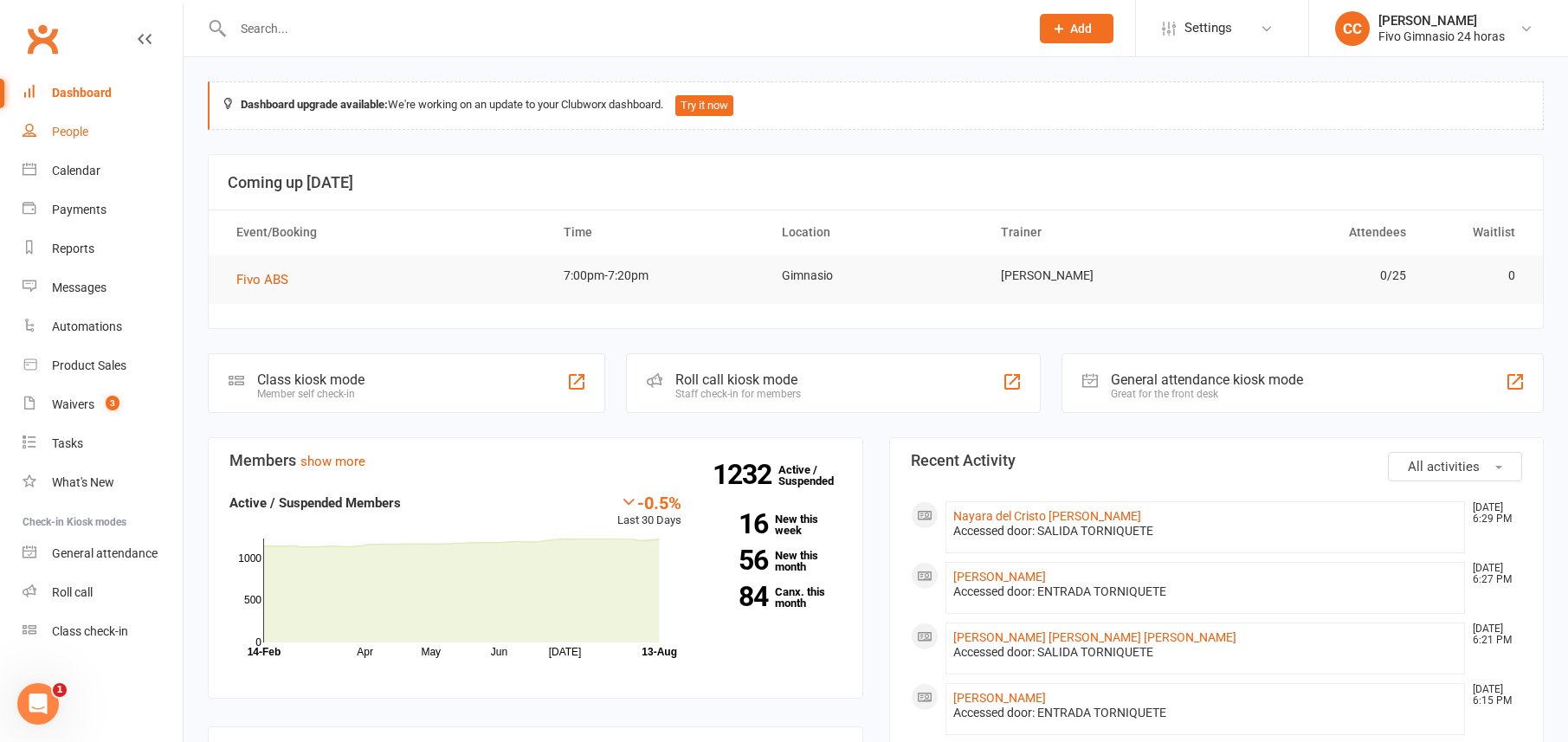
click at [74, 122] on link "People" at bounding box center [102, 132] width 160 height 39
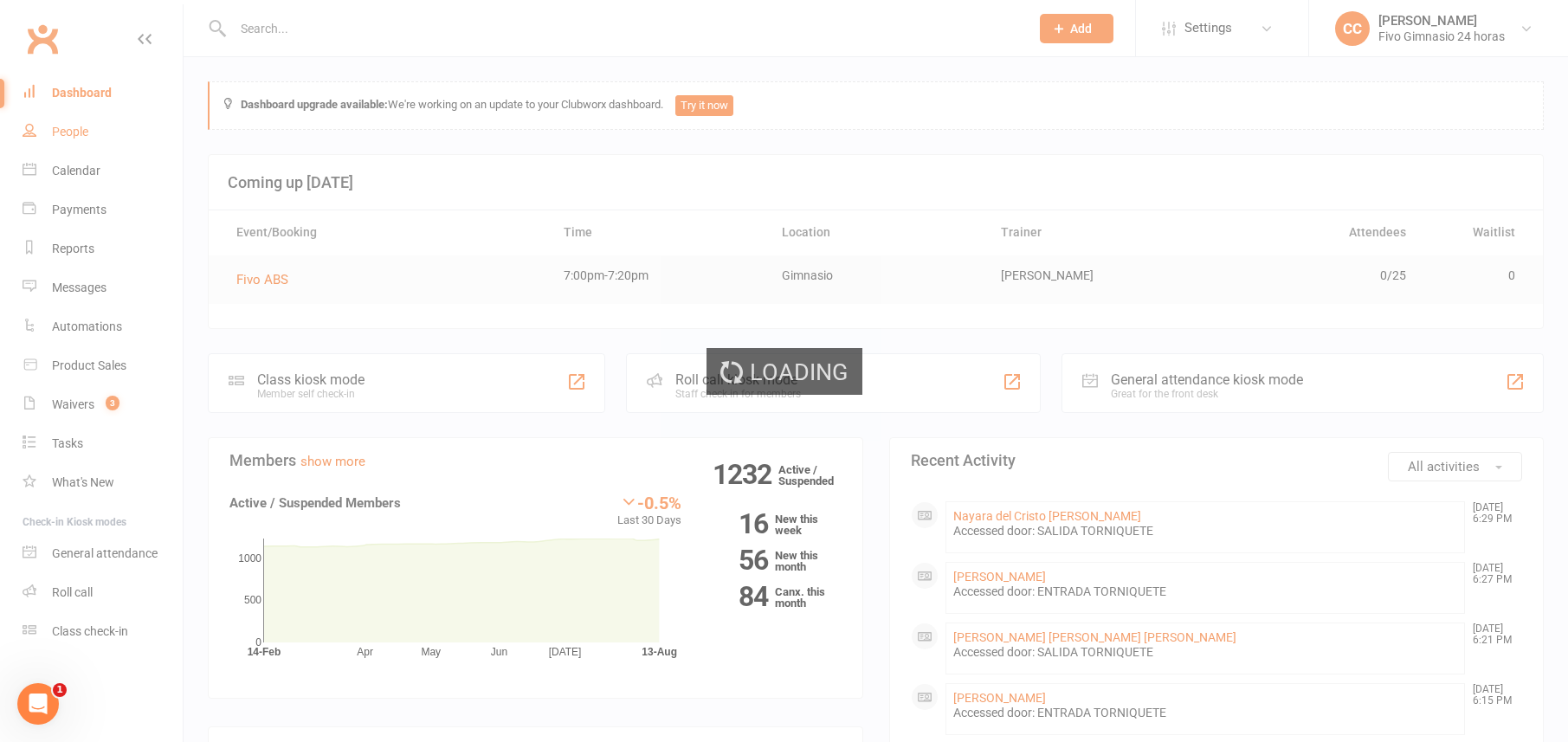
select select "100"
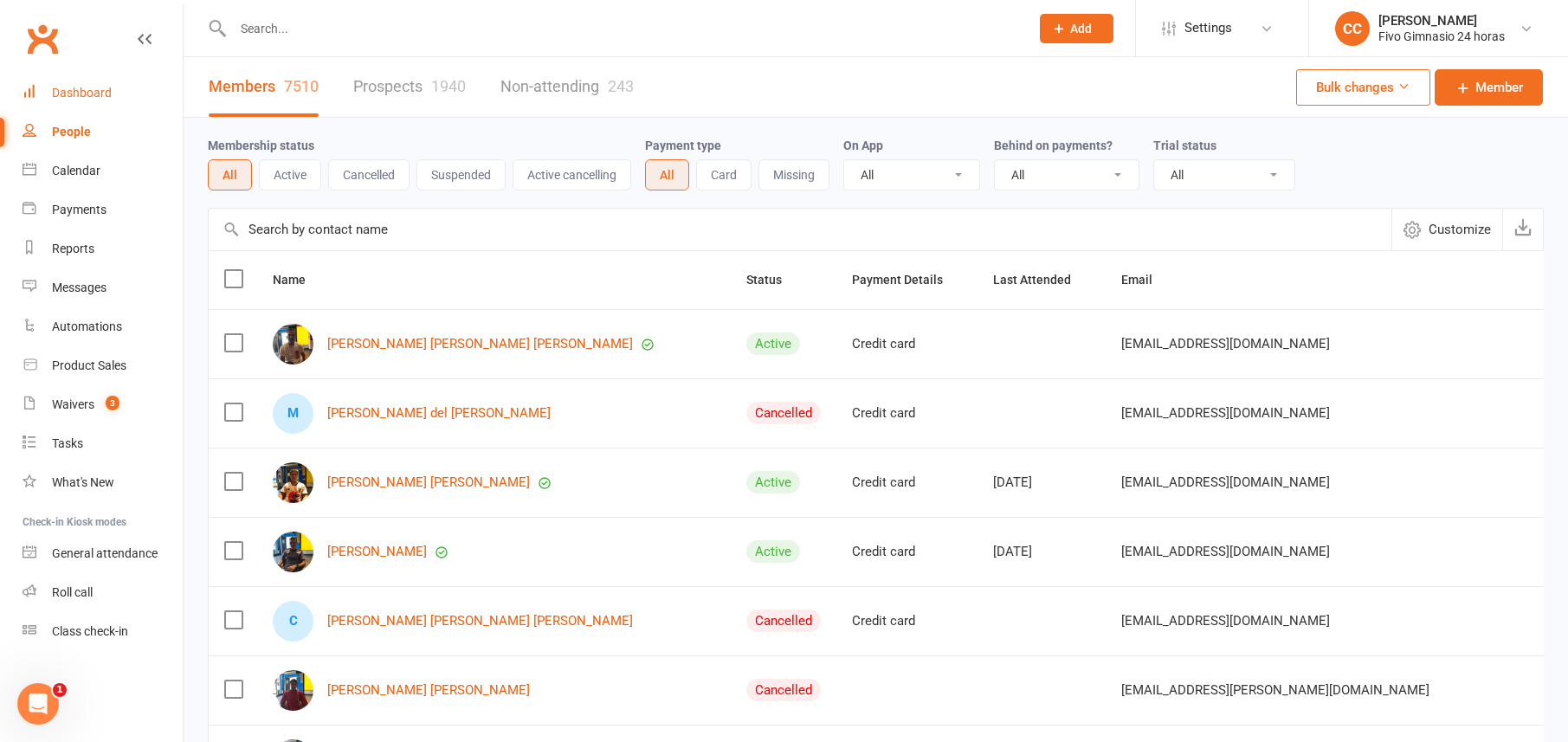
click at [58, 94] on div "Dashboard" at bounding box center [82, 92] width 59 height 14
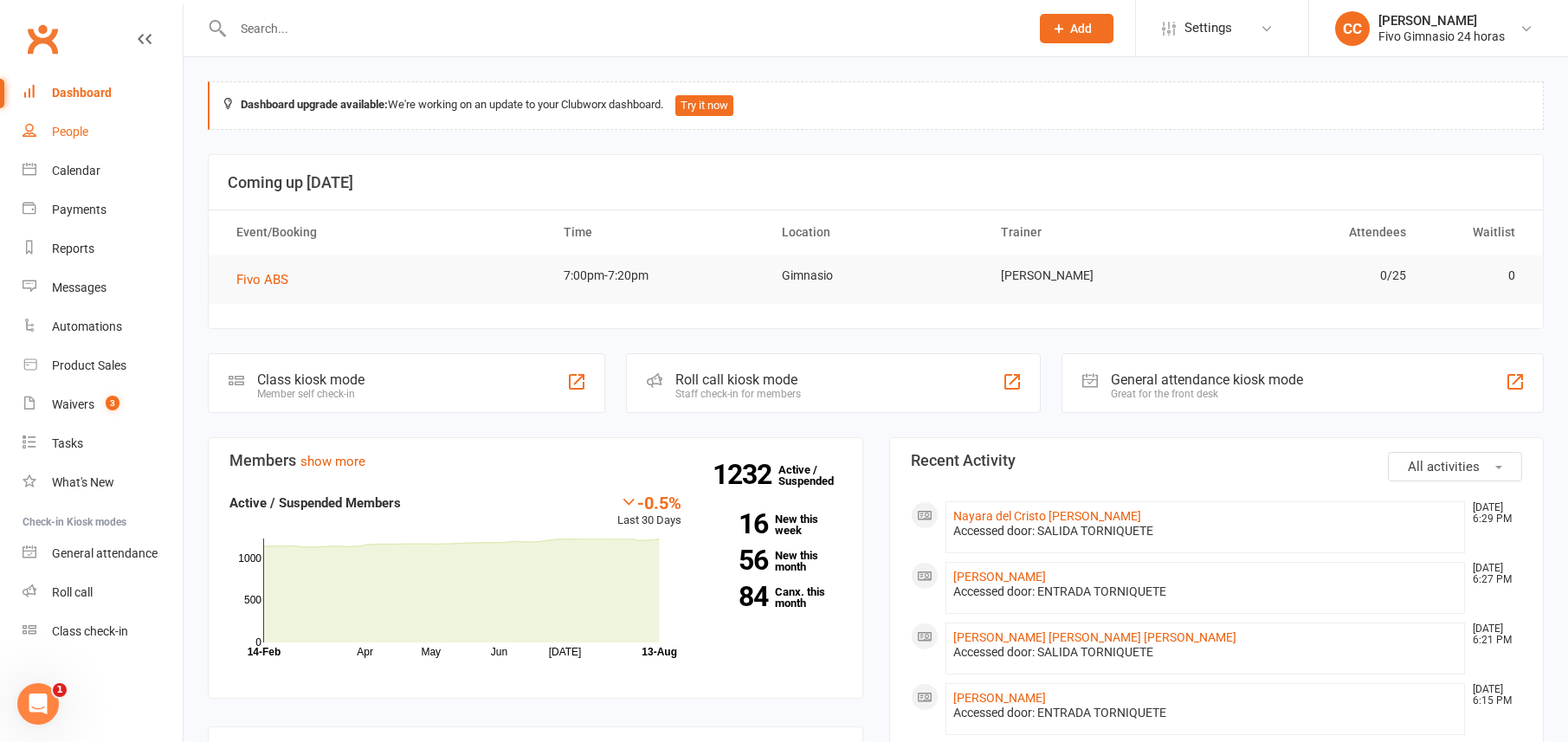
click at [77, 127] on div "People" at bounding box center [70, 131] width 36 height 14
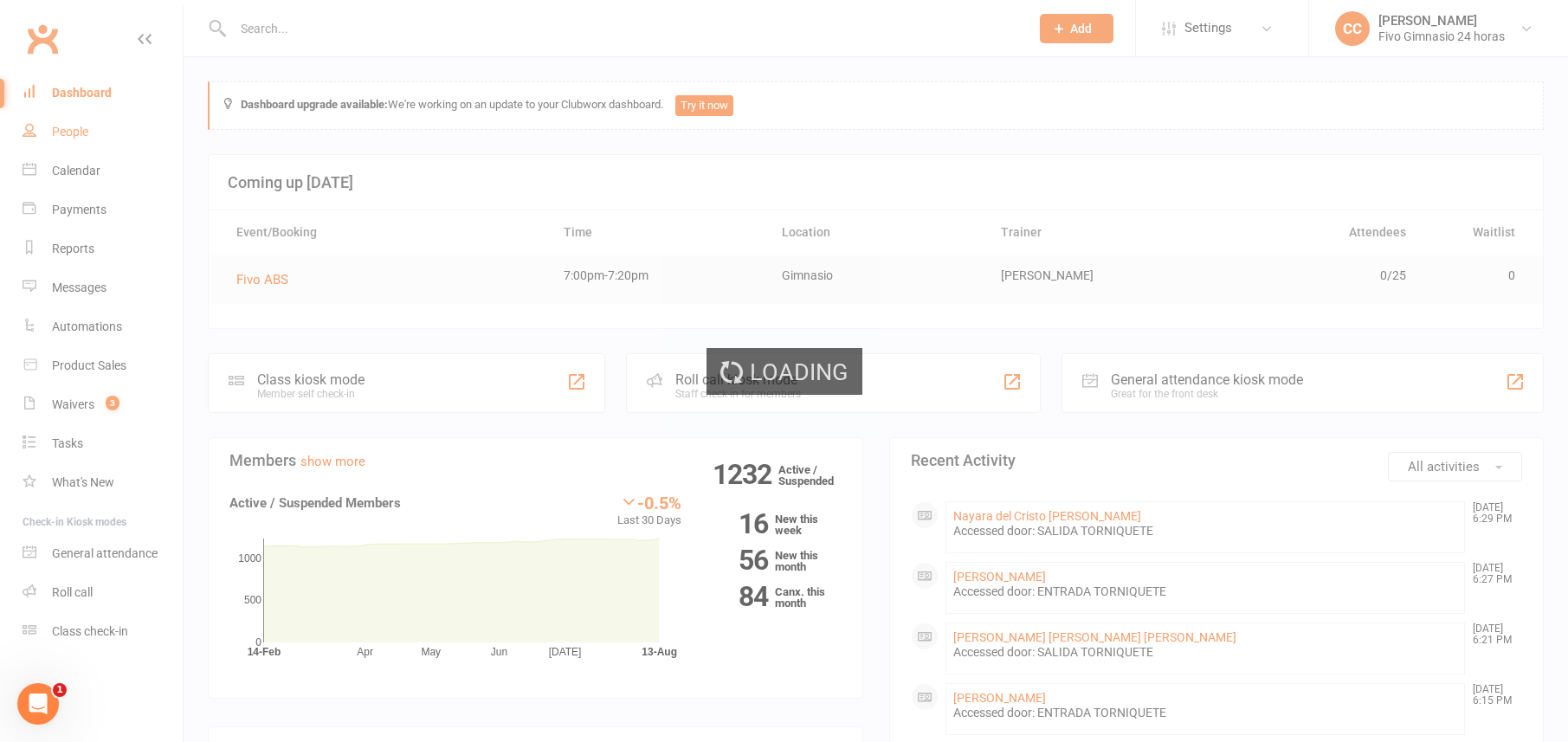
select select "100"
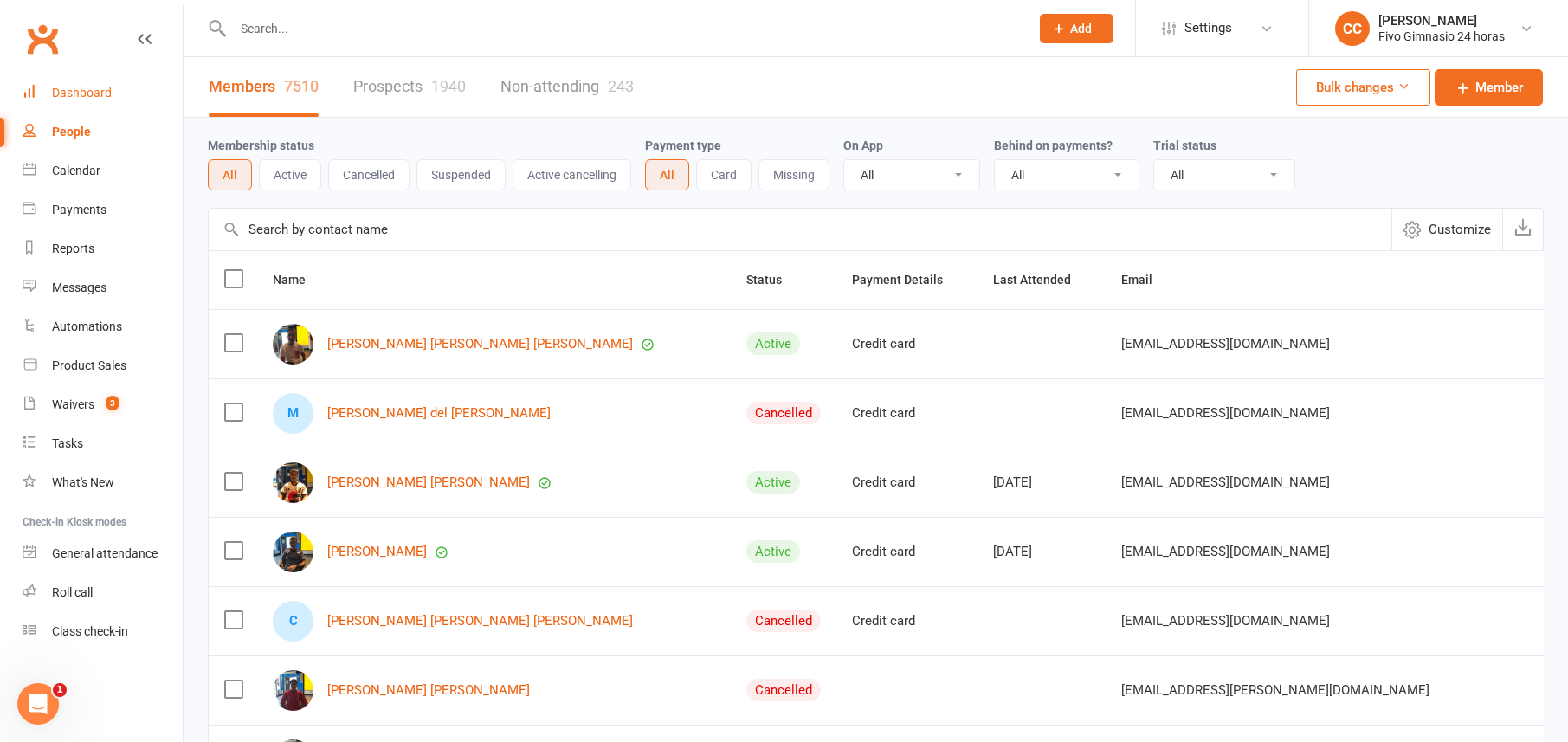
click at [57, 99] on link "Dashboard" at bounding box center [102, 93] width 160 height 39
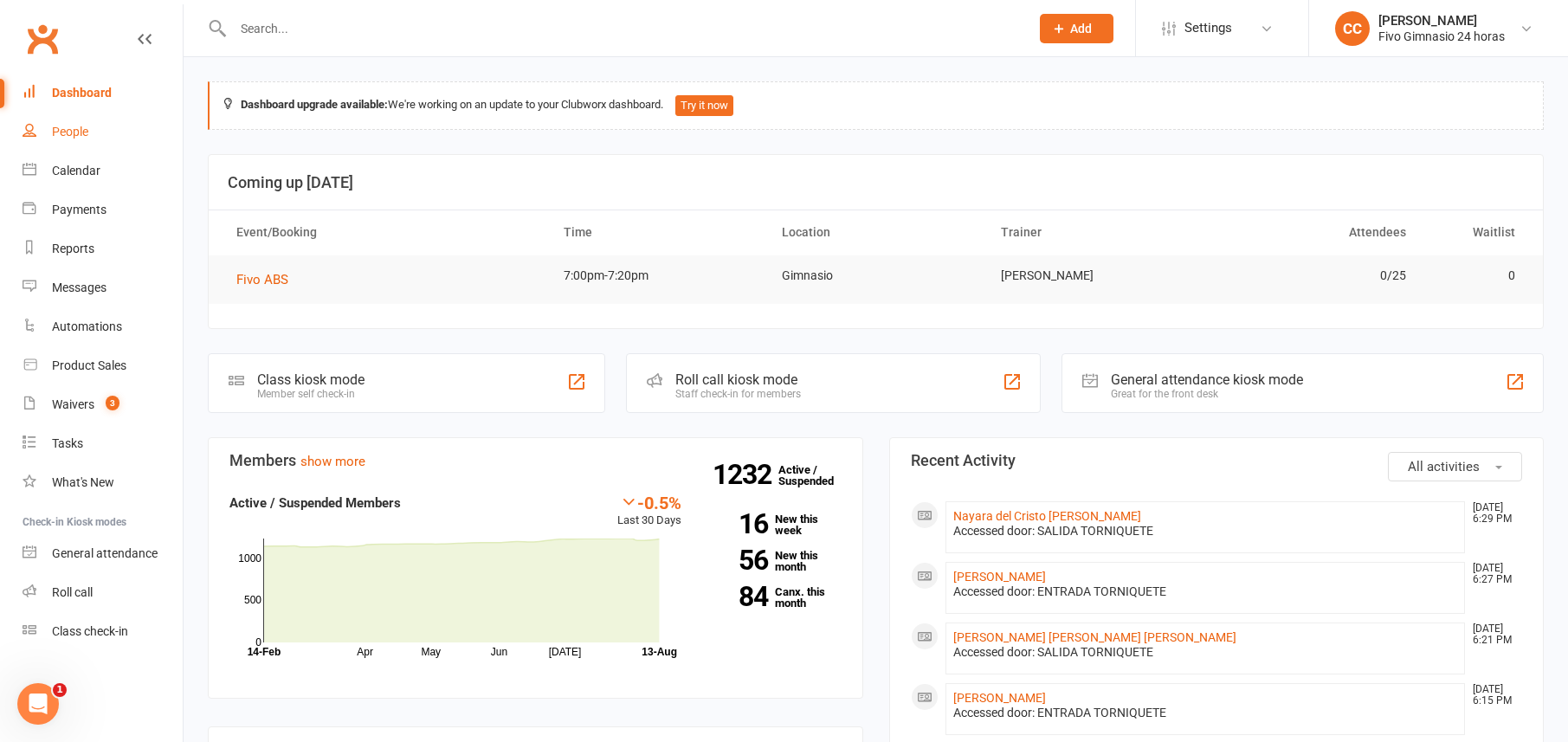
click at [53, 121] on link "People" at bounding box center [102, 132] width 160 height 39
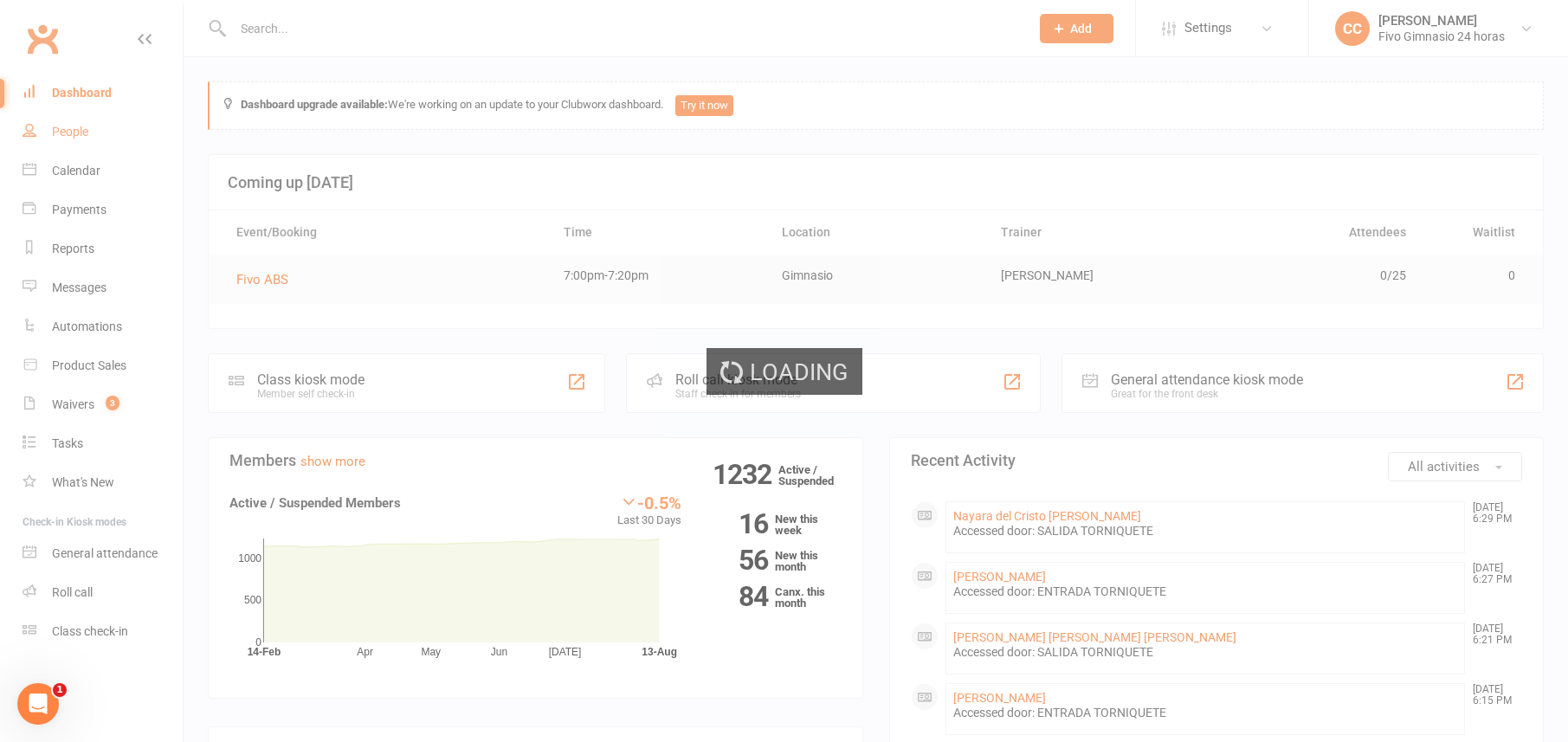
select select "100"
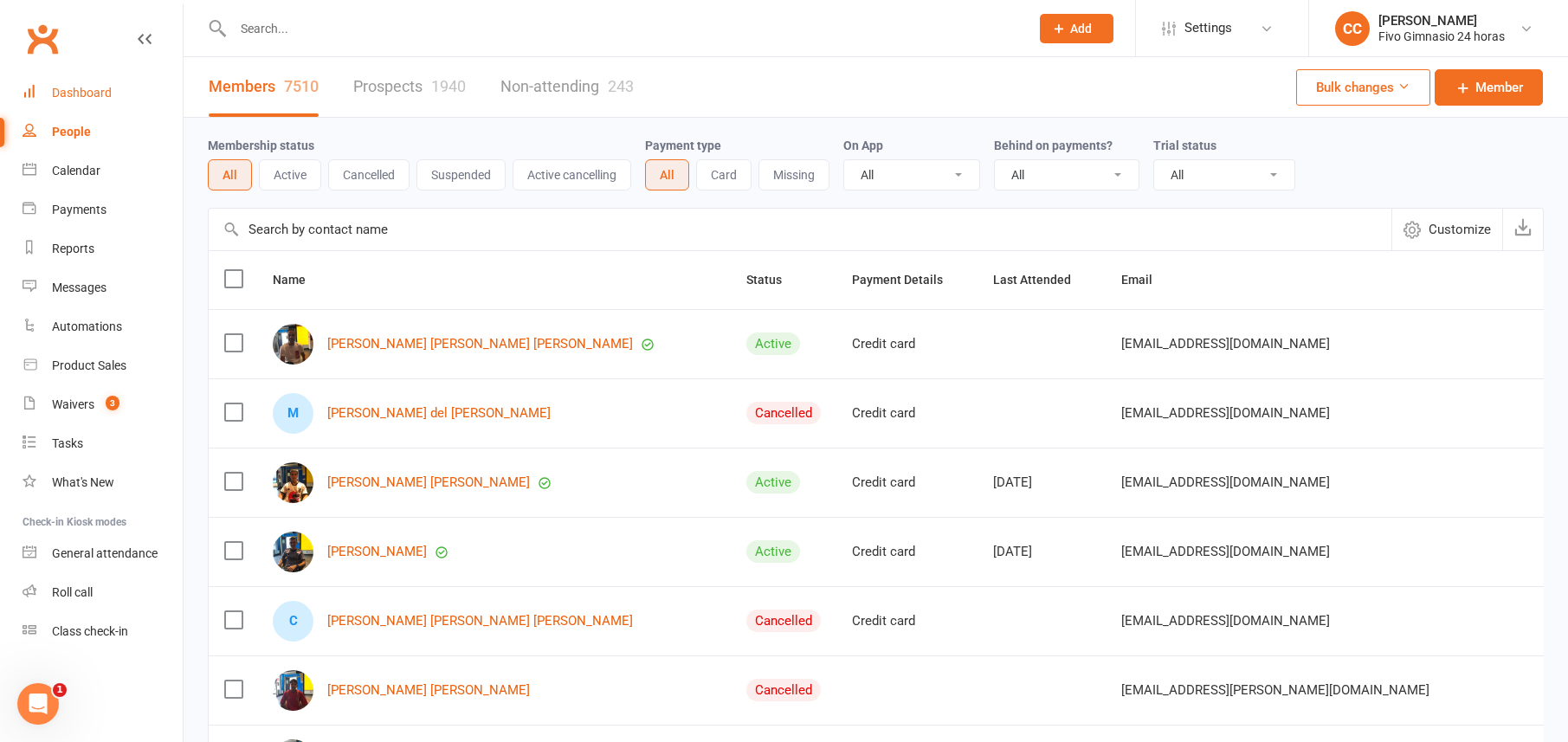
click at [73, 91] on div "Dashboard" at bounding box center [82, 92] width 59 height 14
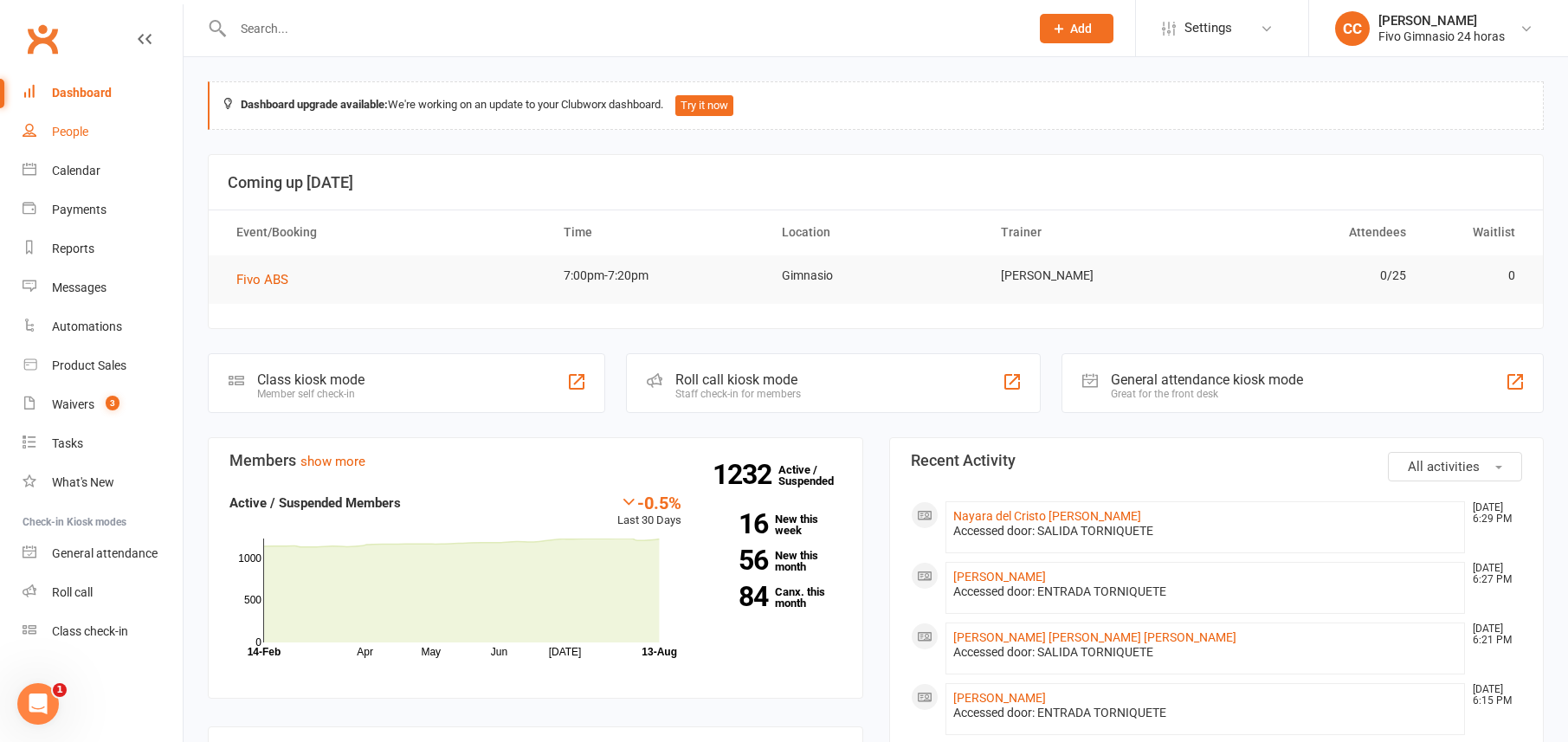
click at [35, 115] on link "People" at bounding box center [102, 132] width 160 height 39
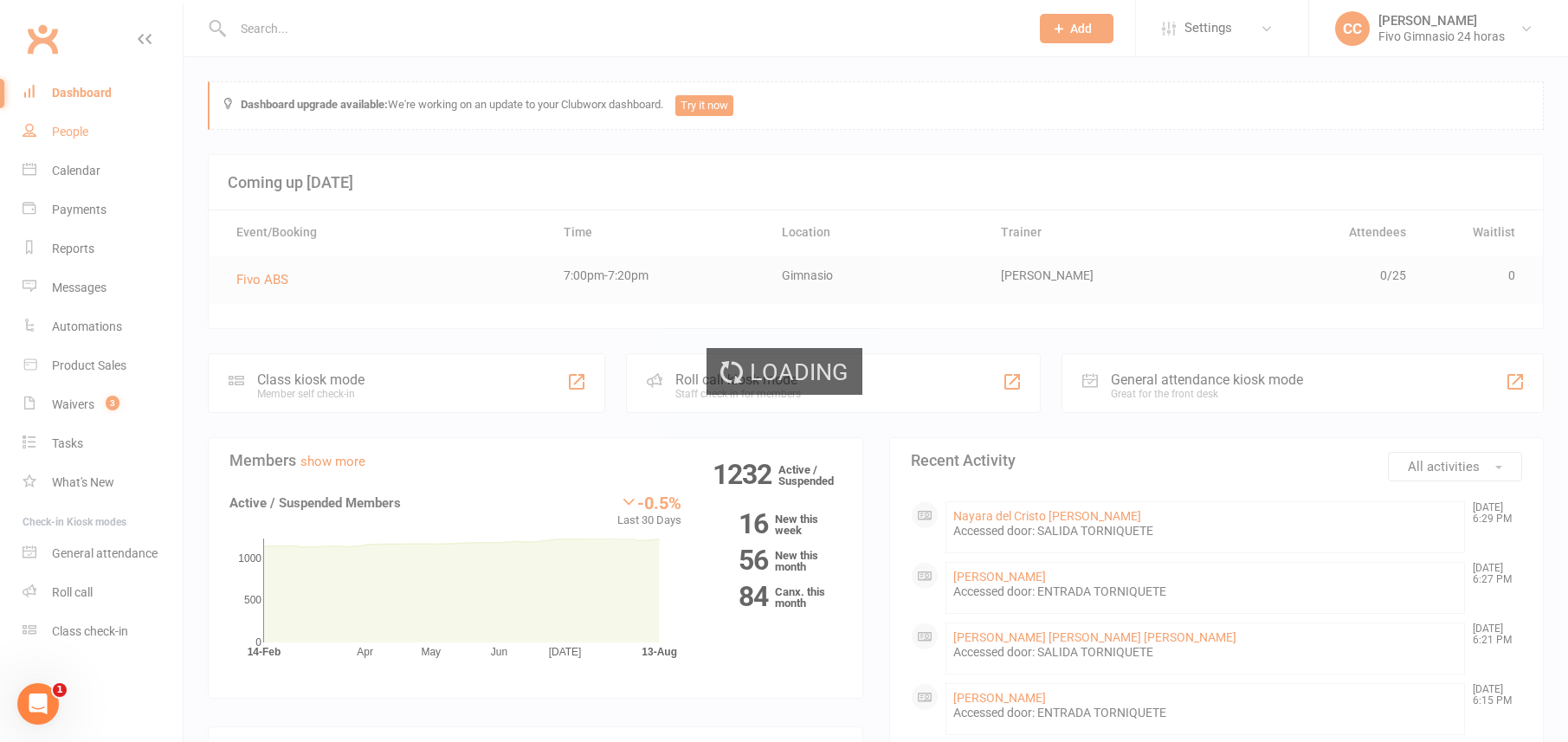
select select "100"
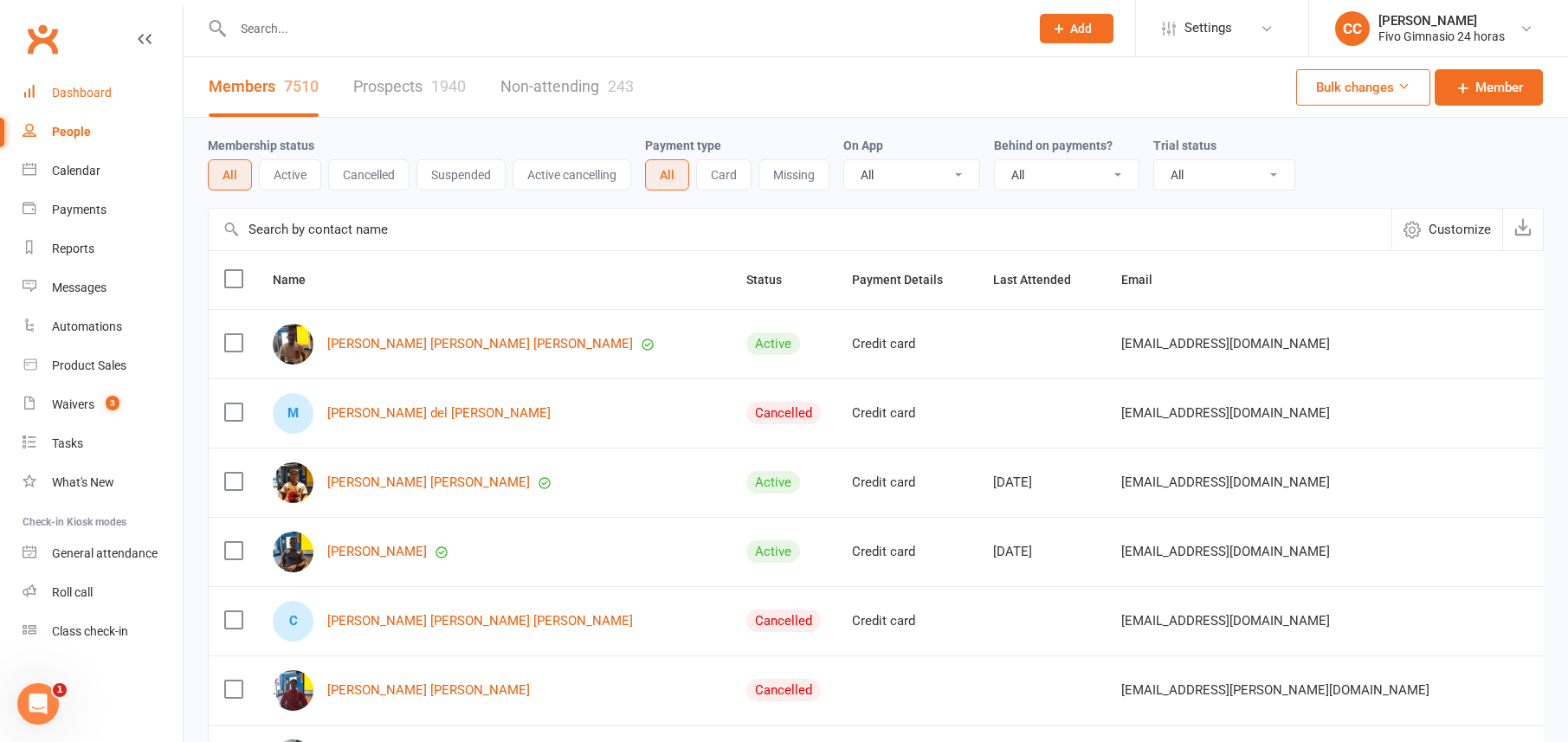
click at [47, 98] on link "Dashboard" at bounding box center [102, 93] width 160 height 39
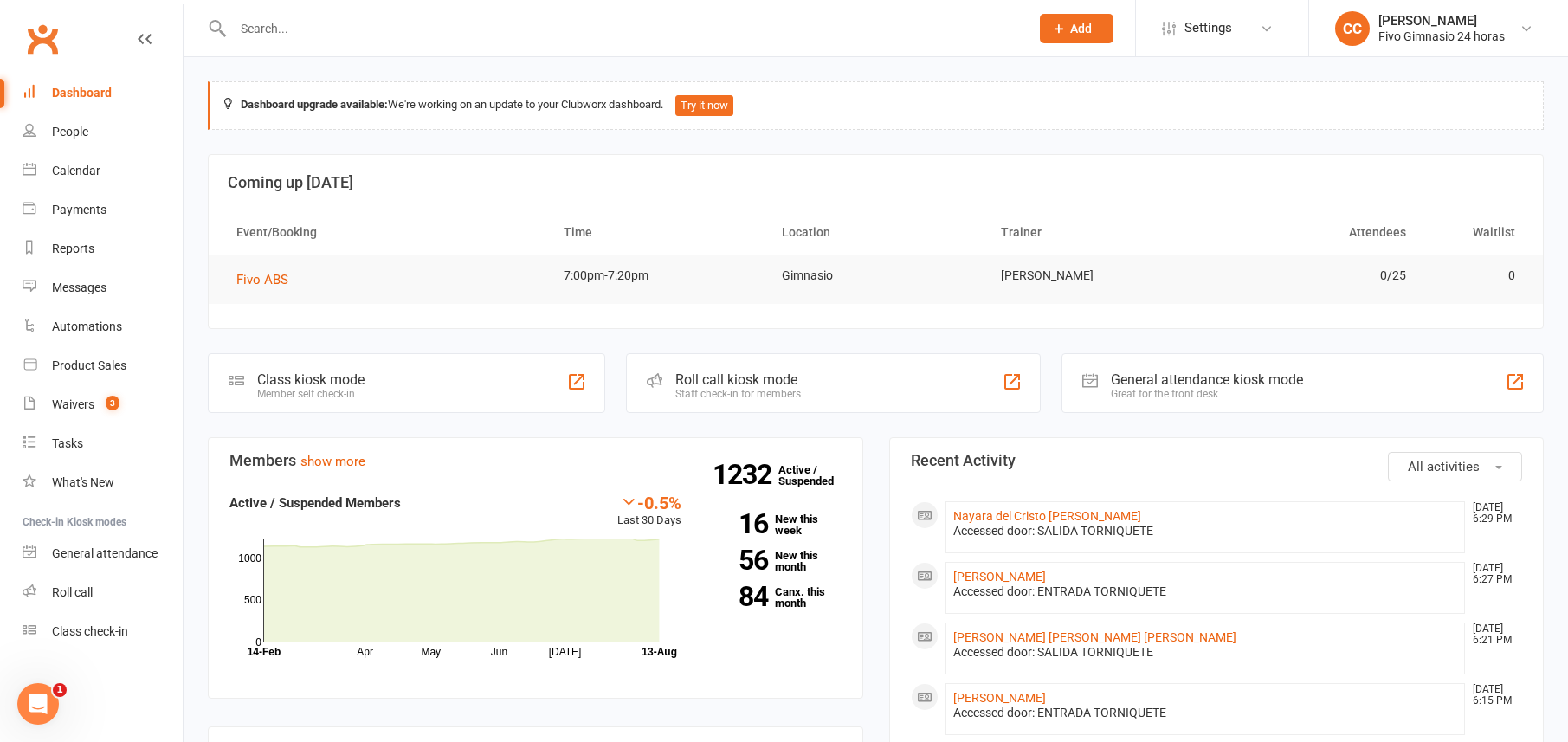
click at [83, 111] on link "Dashboard" at bounding box center [102, 93] width 160 height 39
click at [79, 125] on div "People" at bounding box center [70, 131] width 36 height 14
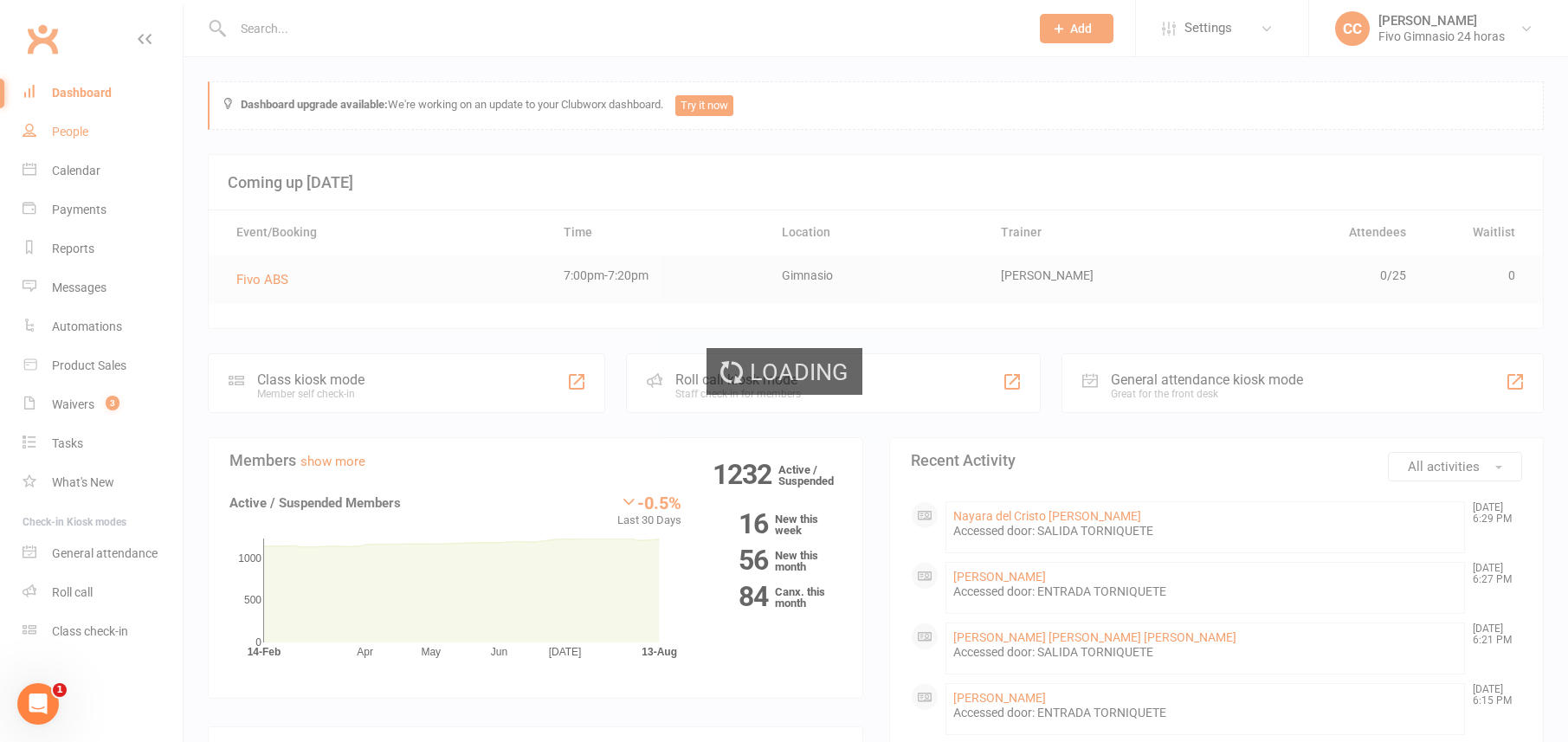
select select "100"
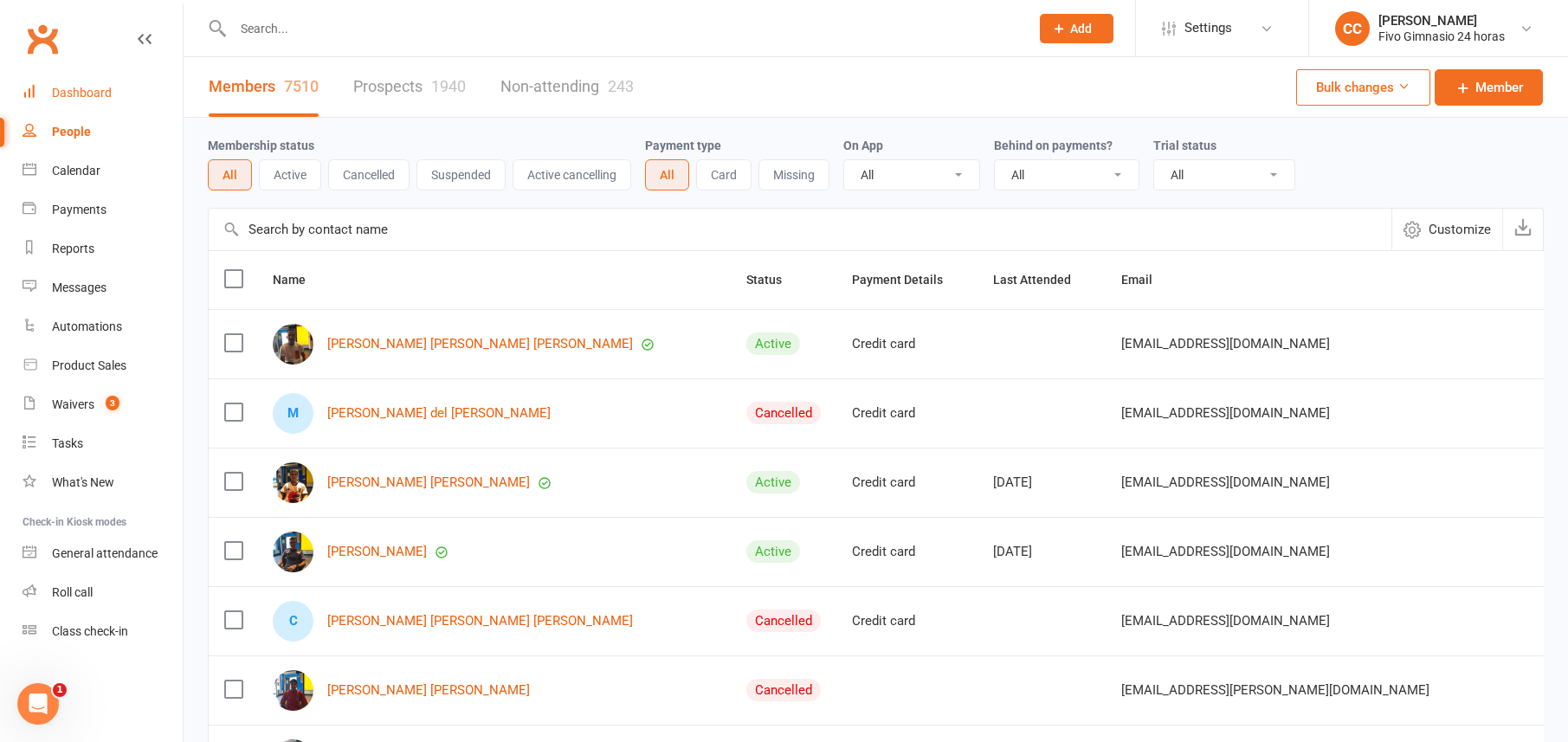
click at [86, 99] on link "Dashboard" at bounding box center [102, 93] width 160 height 39
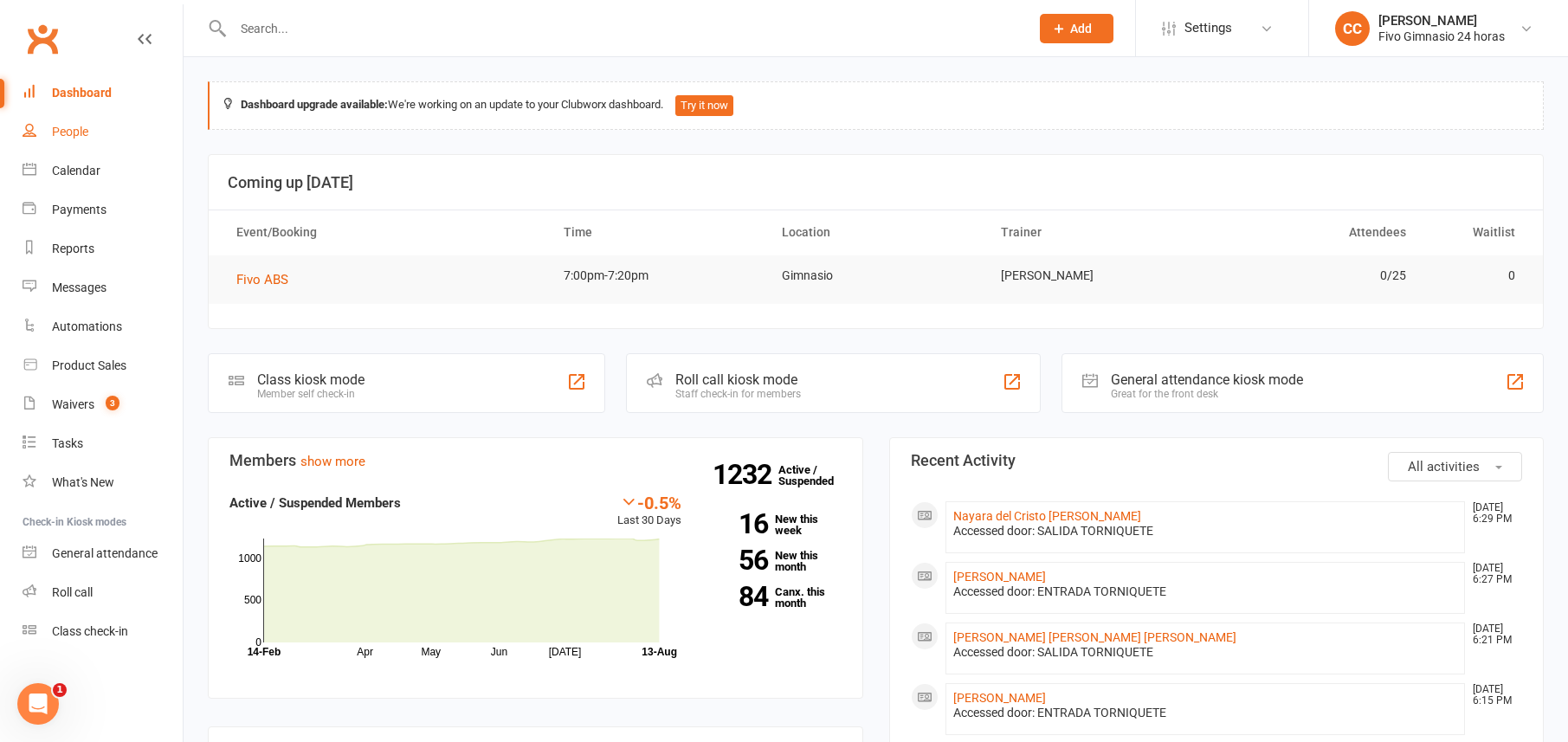
click at [148, 150] on link "People" at bounding box center [102, 132] width 160 height 39
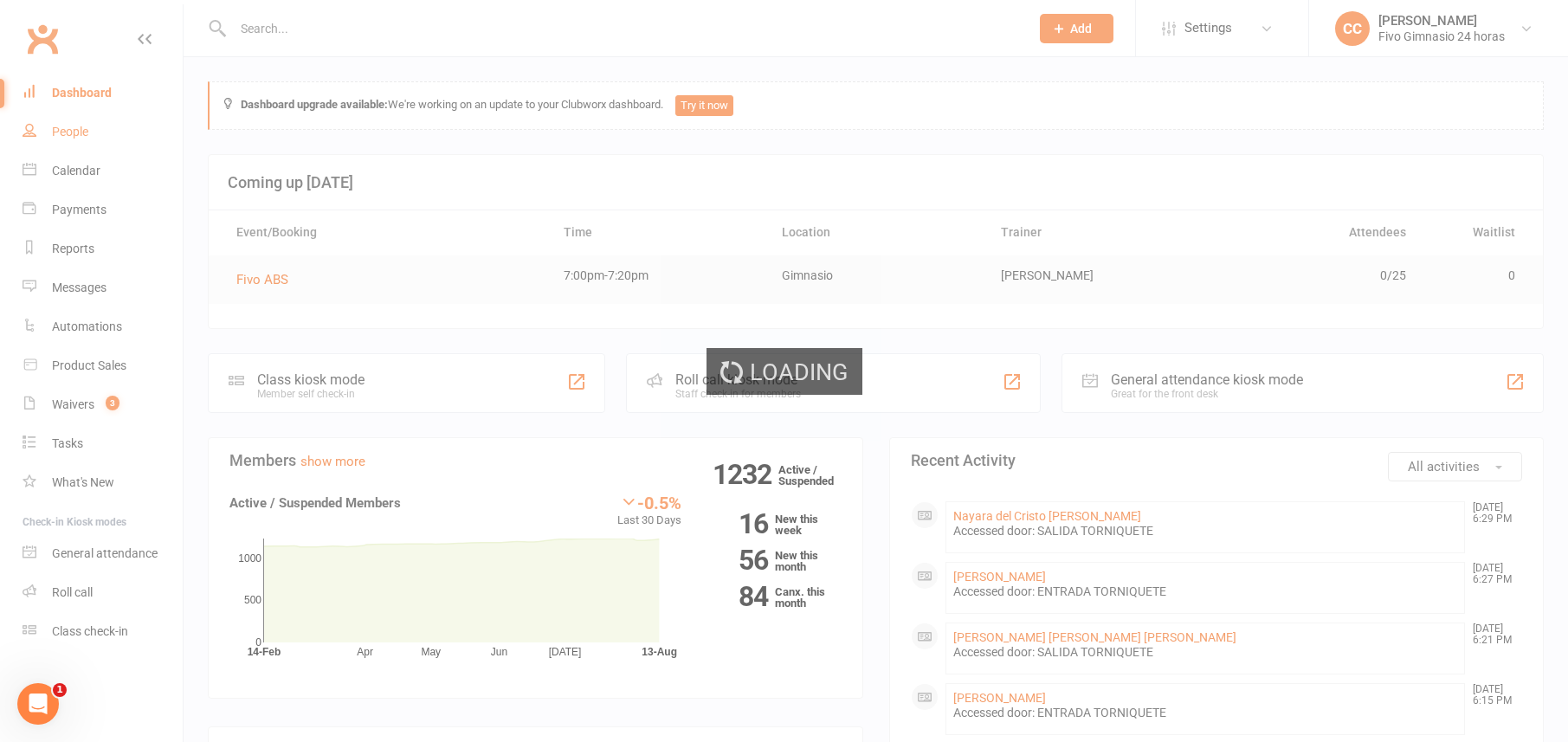
select select "100"
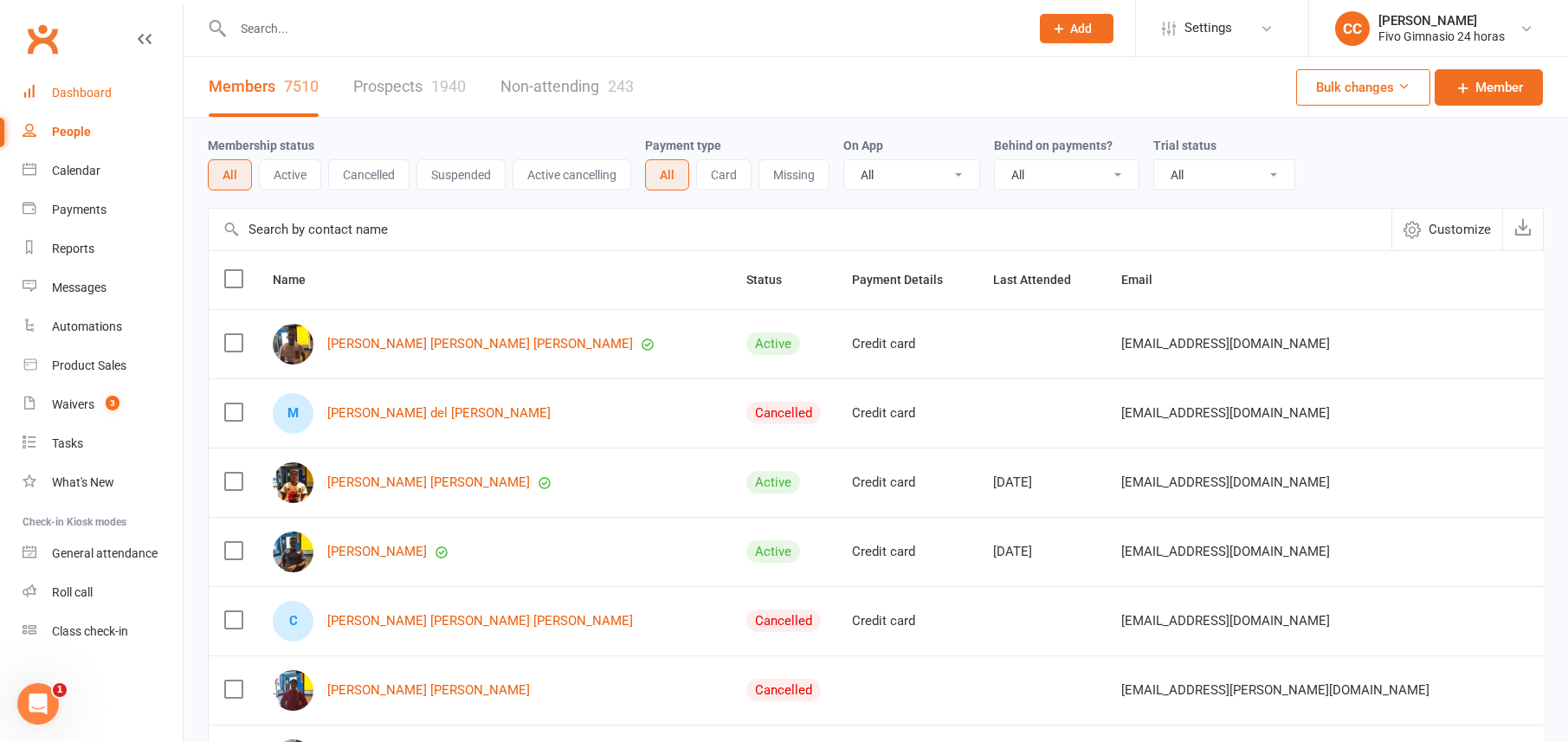
click at [100, 80] on link "Dashboard" at bounding box center [102, 93] width 160 height 39
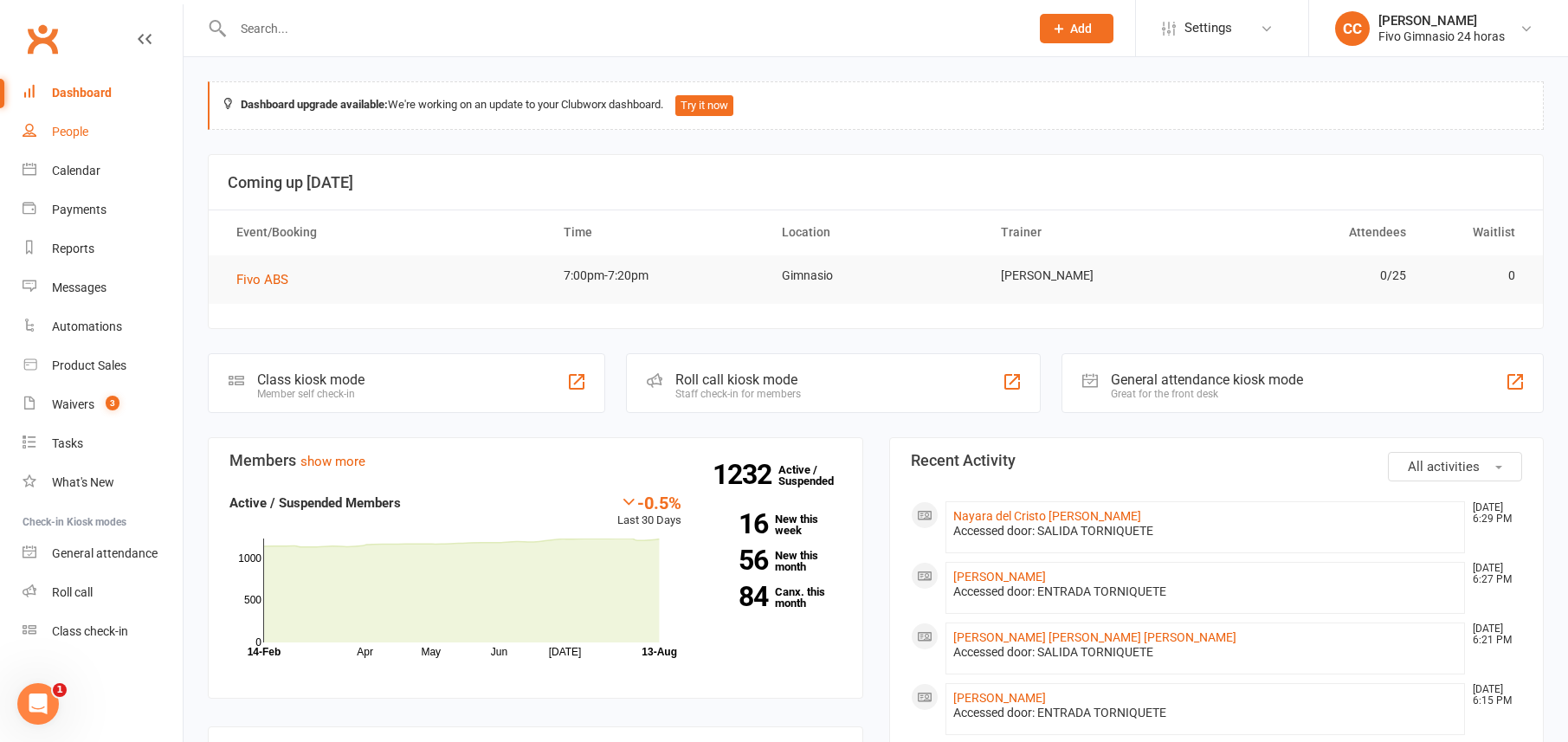
click at [45, 118] on link "People" at bounding box center [102, 132] width 160 height 39
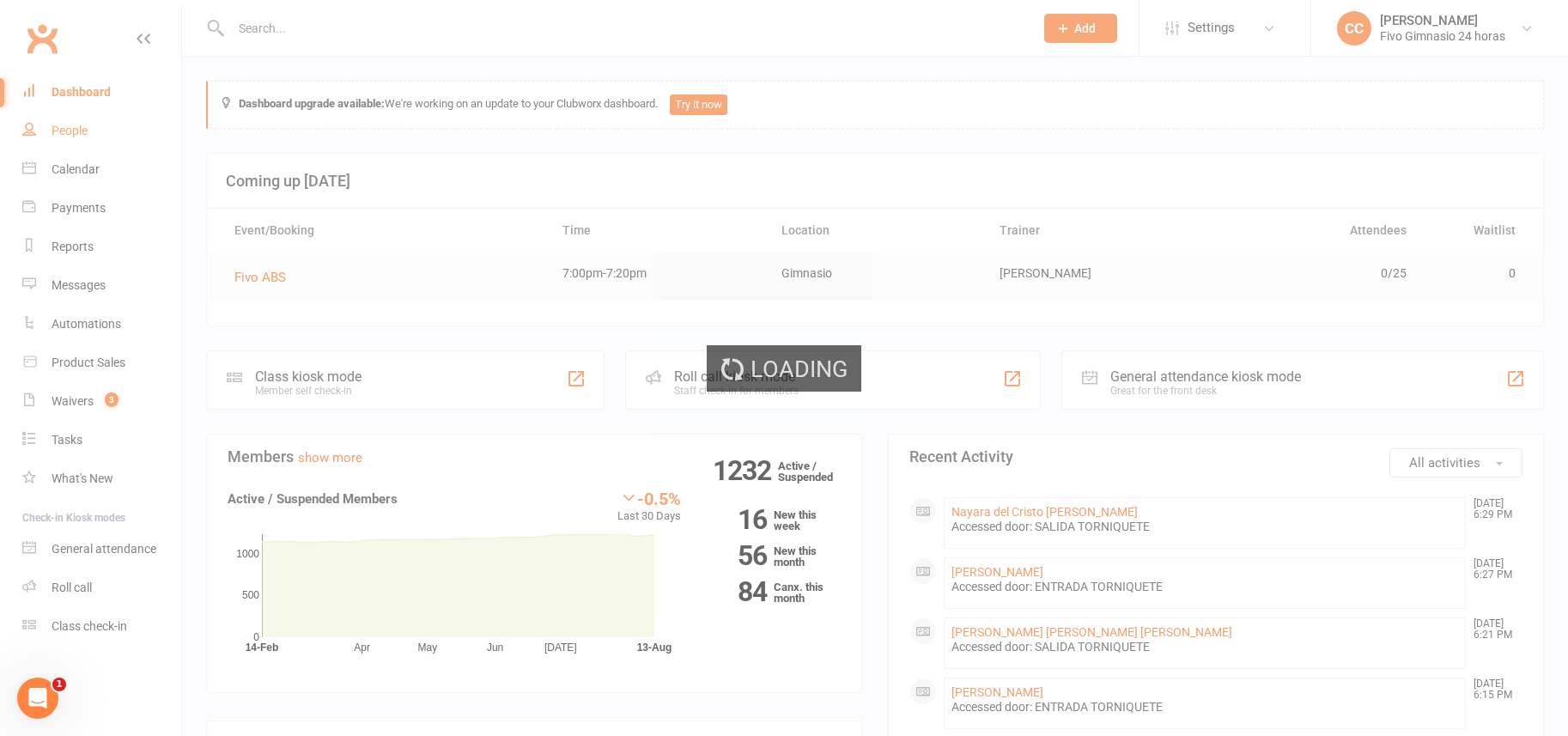
select select "100"
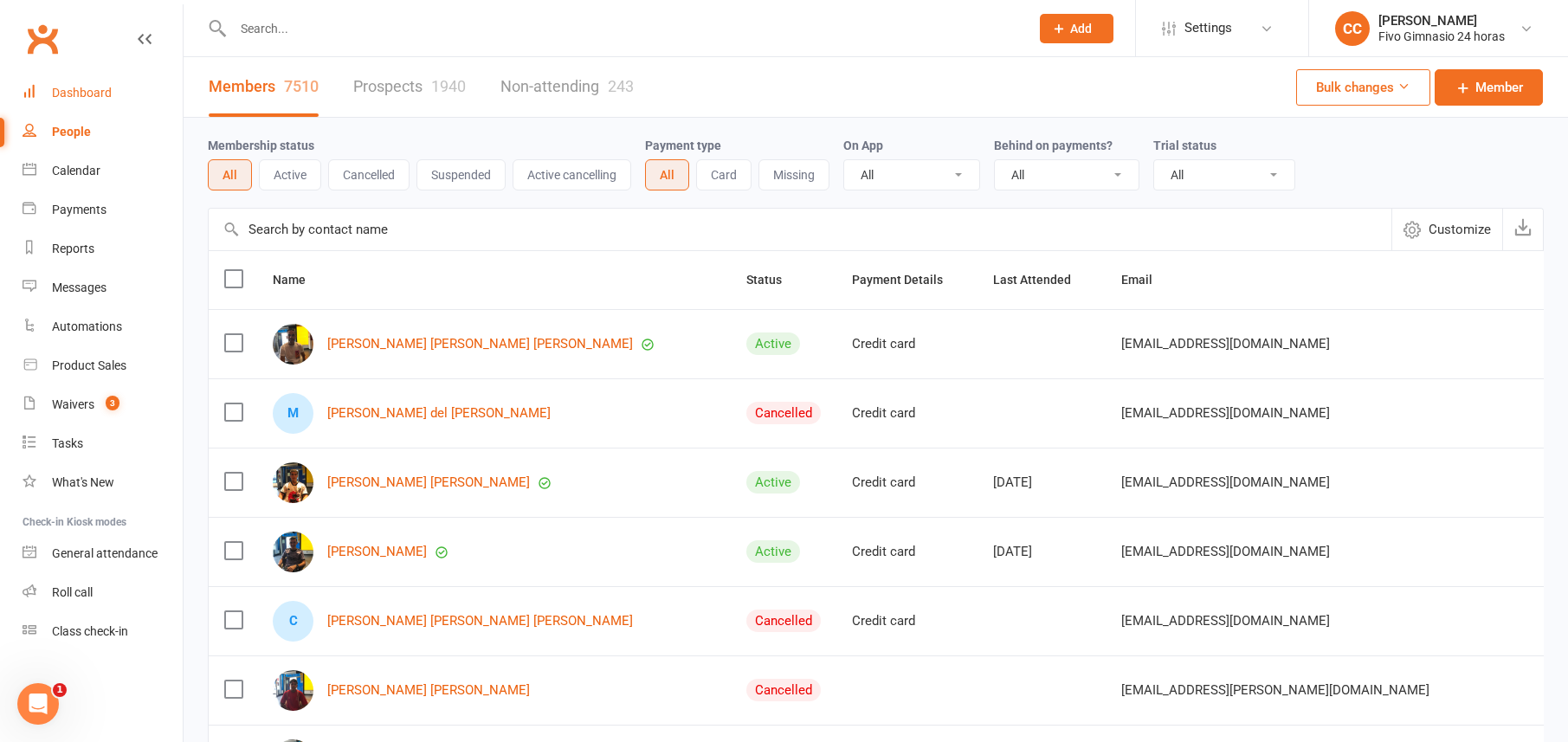
click at [63, 88] on div "Dashboard" at bounding box center [82, 92] width 59 height 14
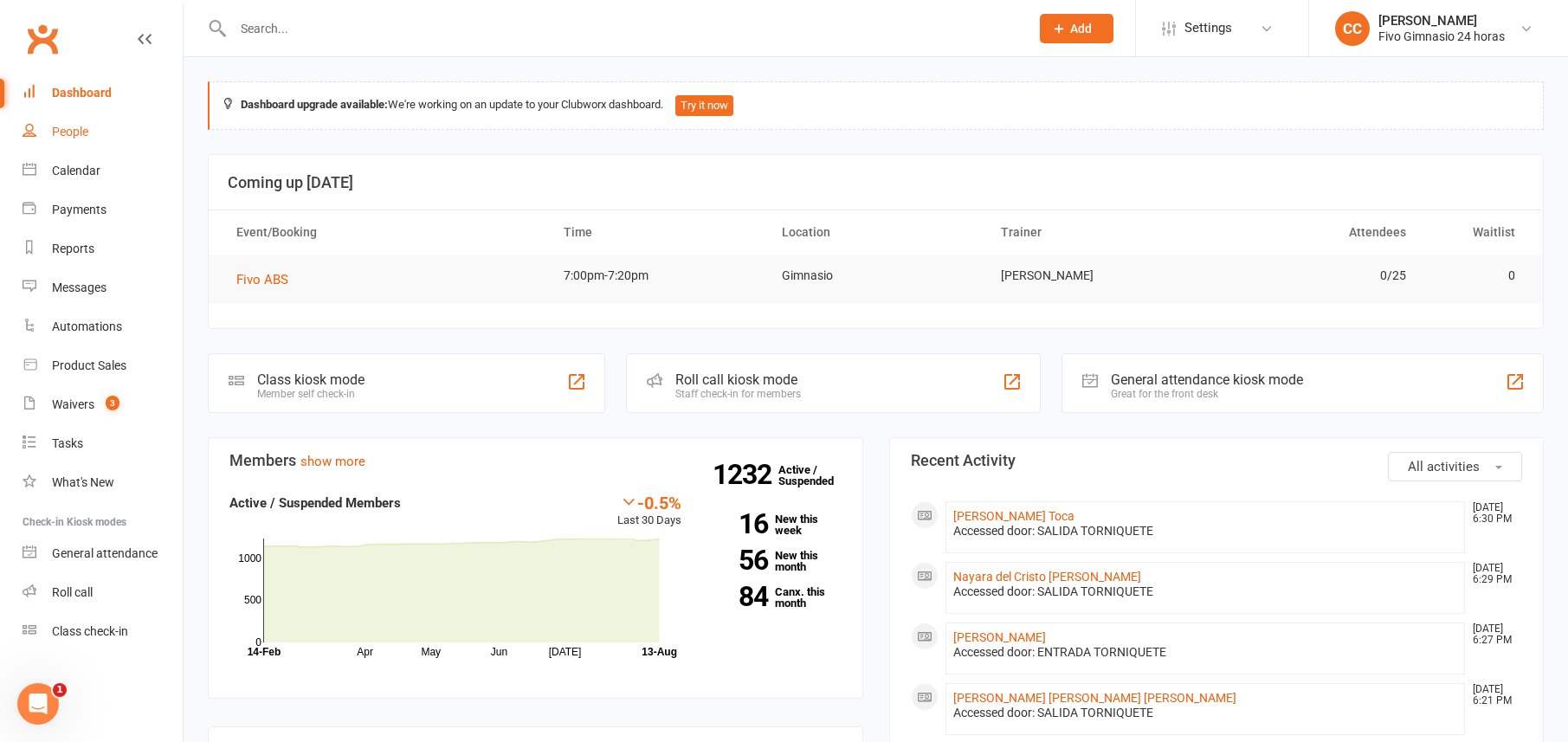
click at [75, 128] on div "People" at bounding box center [70, 131] width 36 height 14
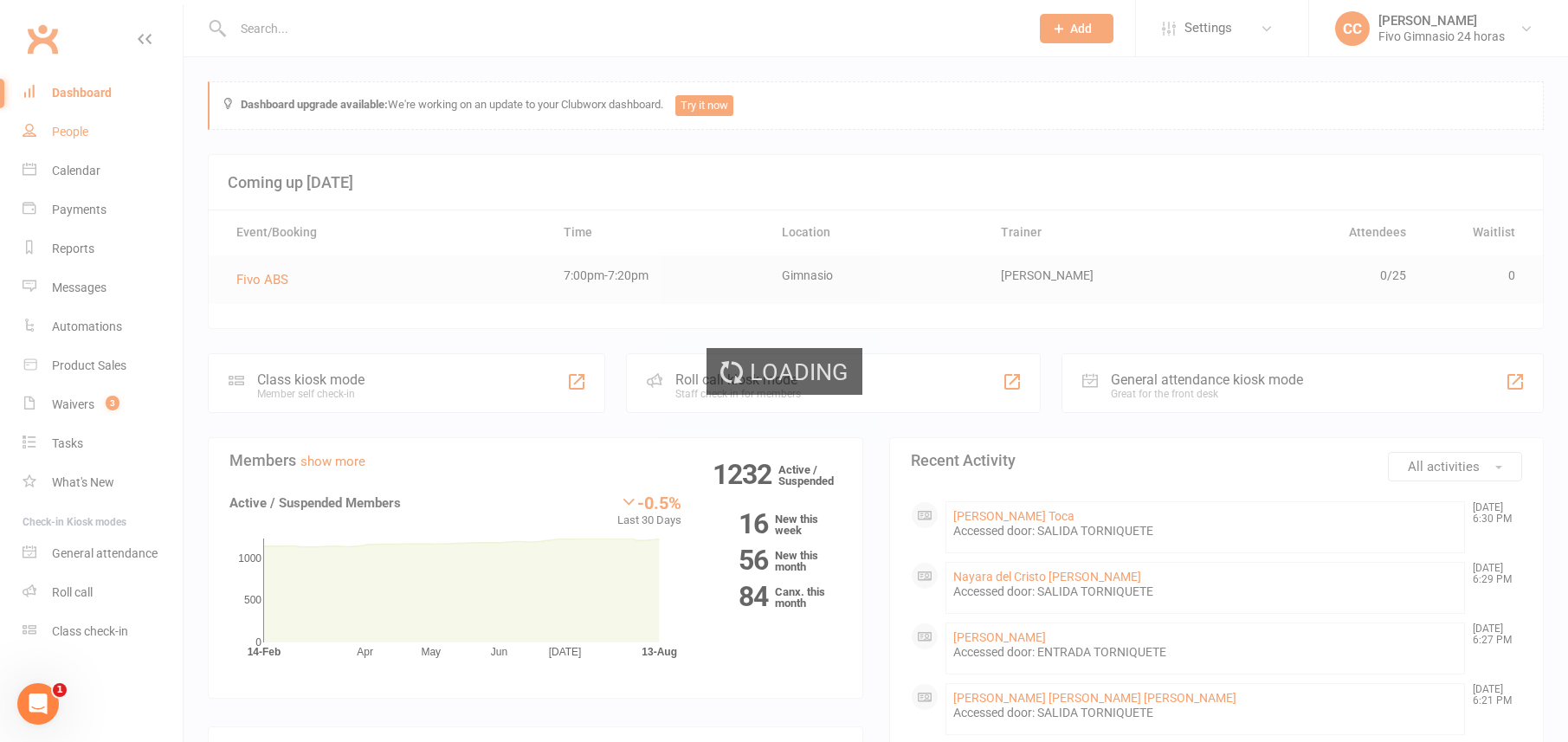
select select "100"
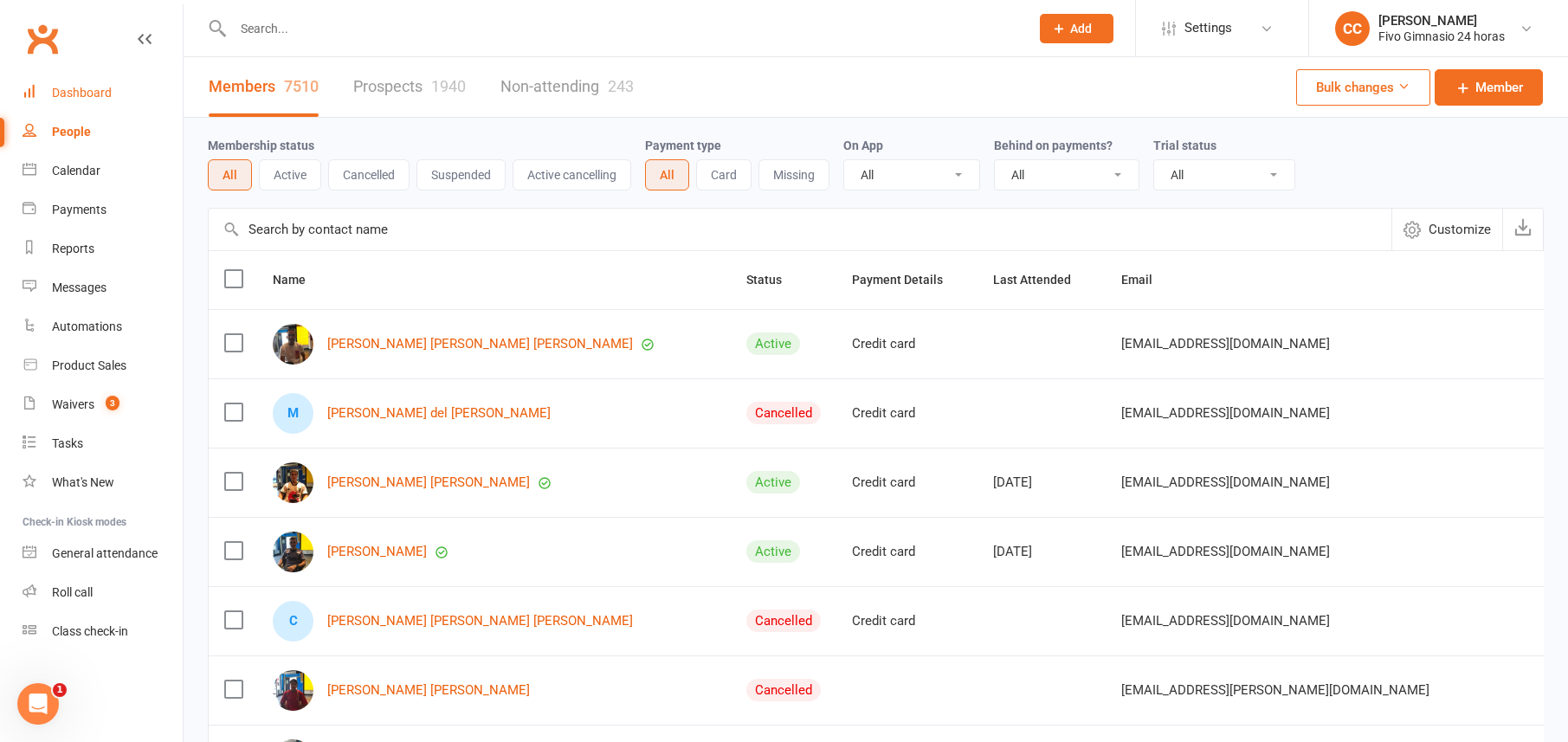
click at [57, 99] on div "Dashboard" at bounding box center [82, 92] width 59 height 14
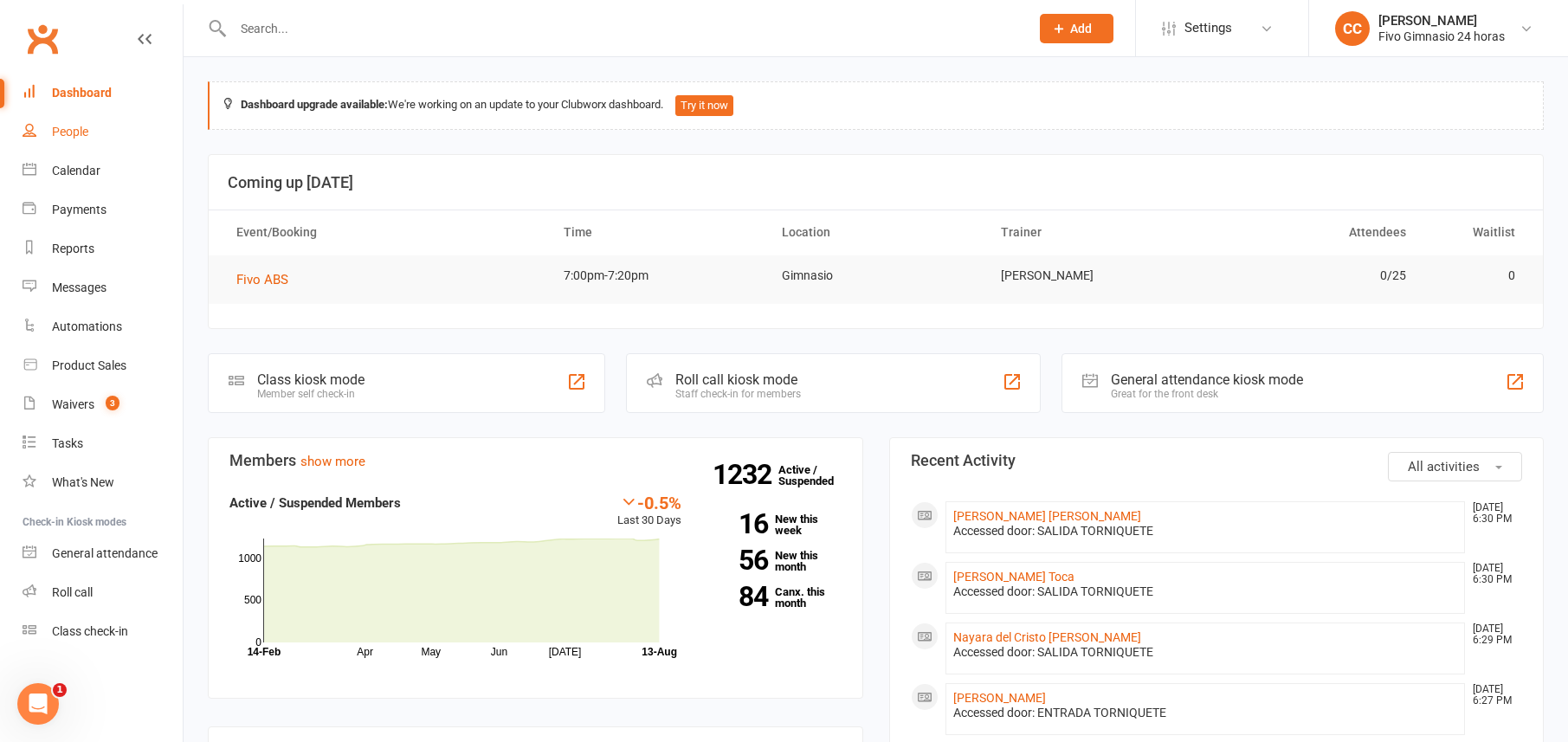
click at [68, 137] on div "People" at bounding box center [70, 131] width 36 height 14
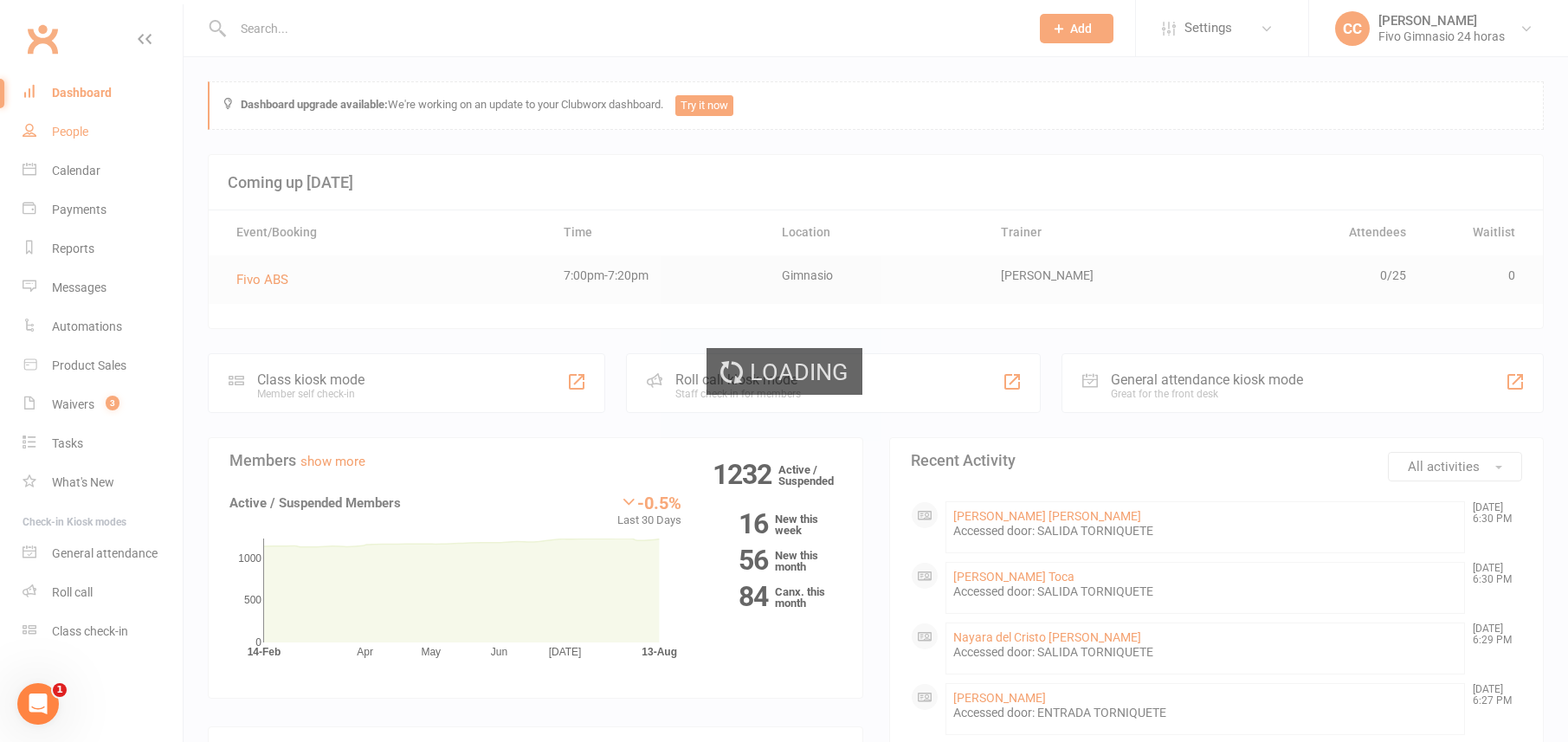
select select "100"
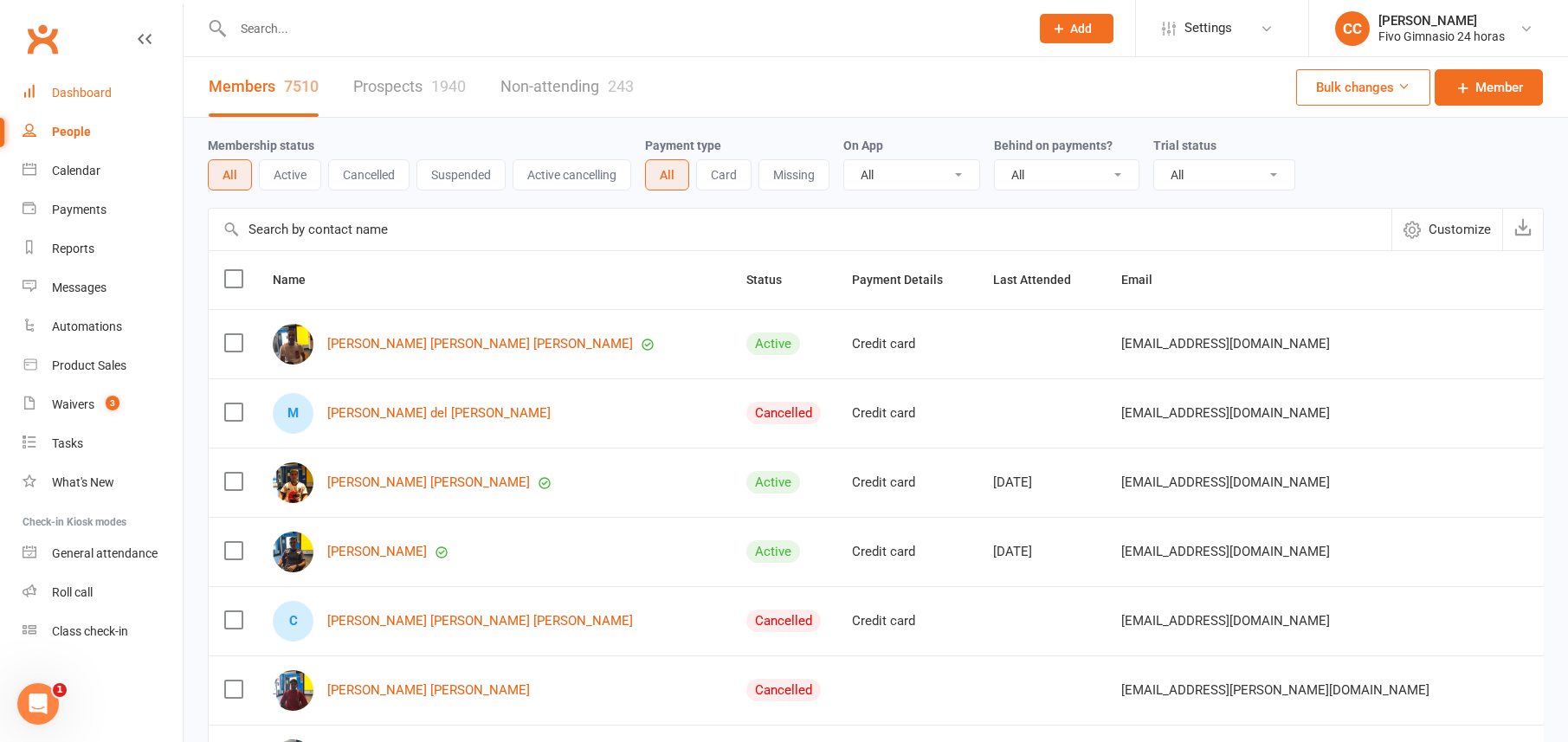
click at [64, 82] on link "Dashboard" at bounding box center [102, 93] width 160 height 39
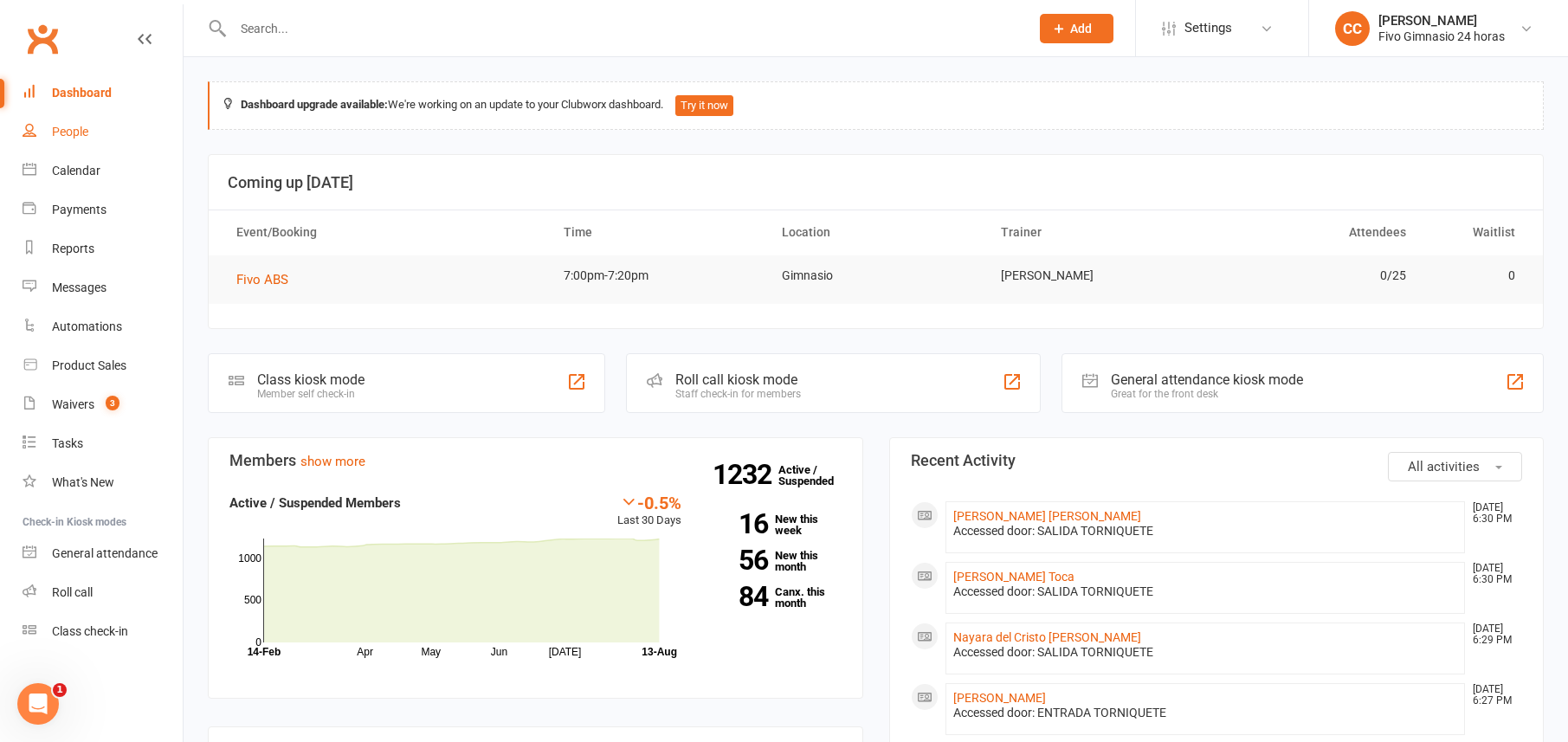
click at [57, 117] on link "People" at bounding box center [102, 132] width 160 height 39
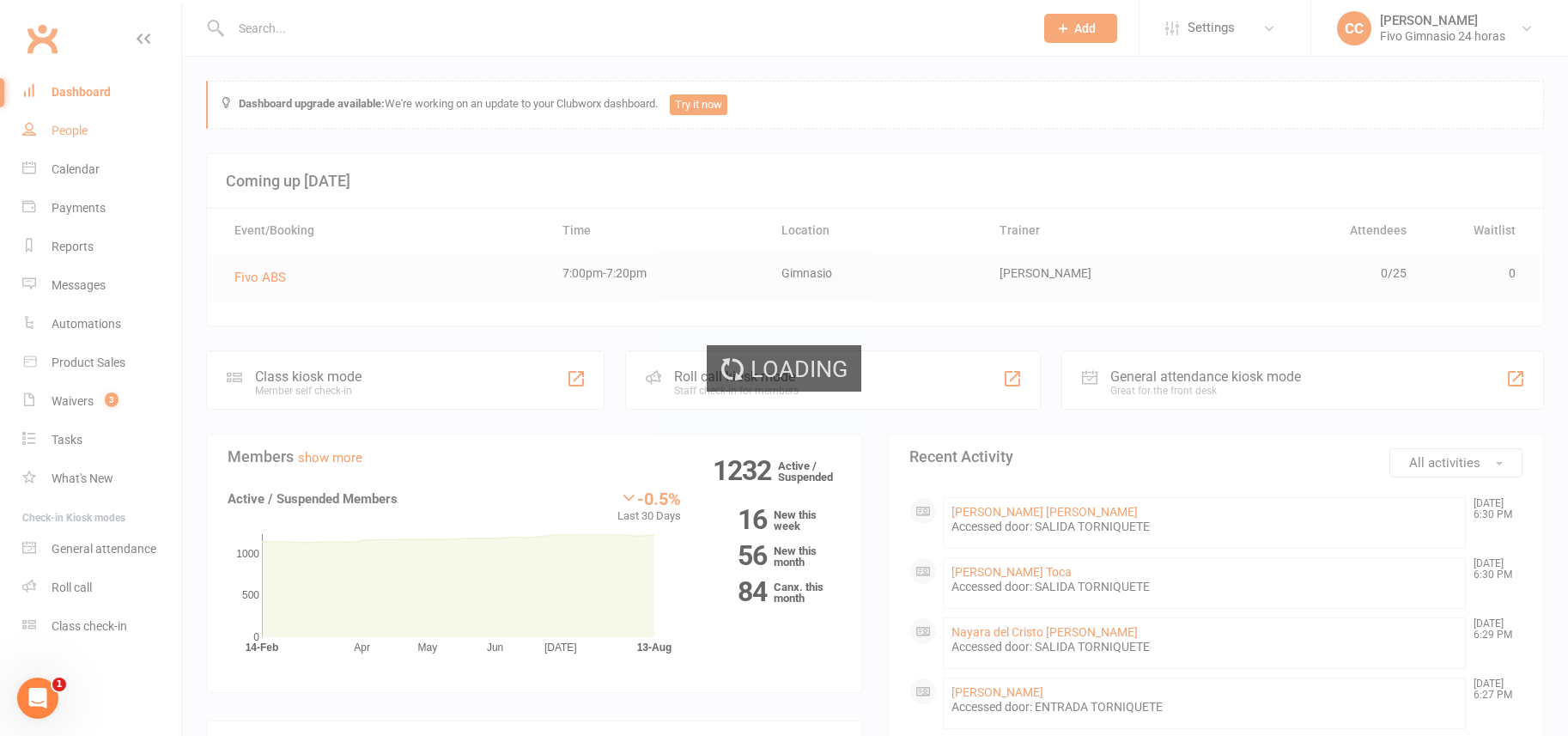
select select "100"
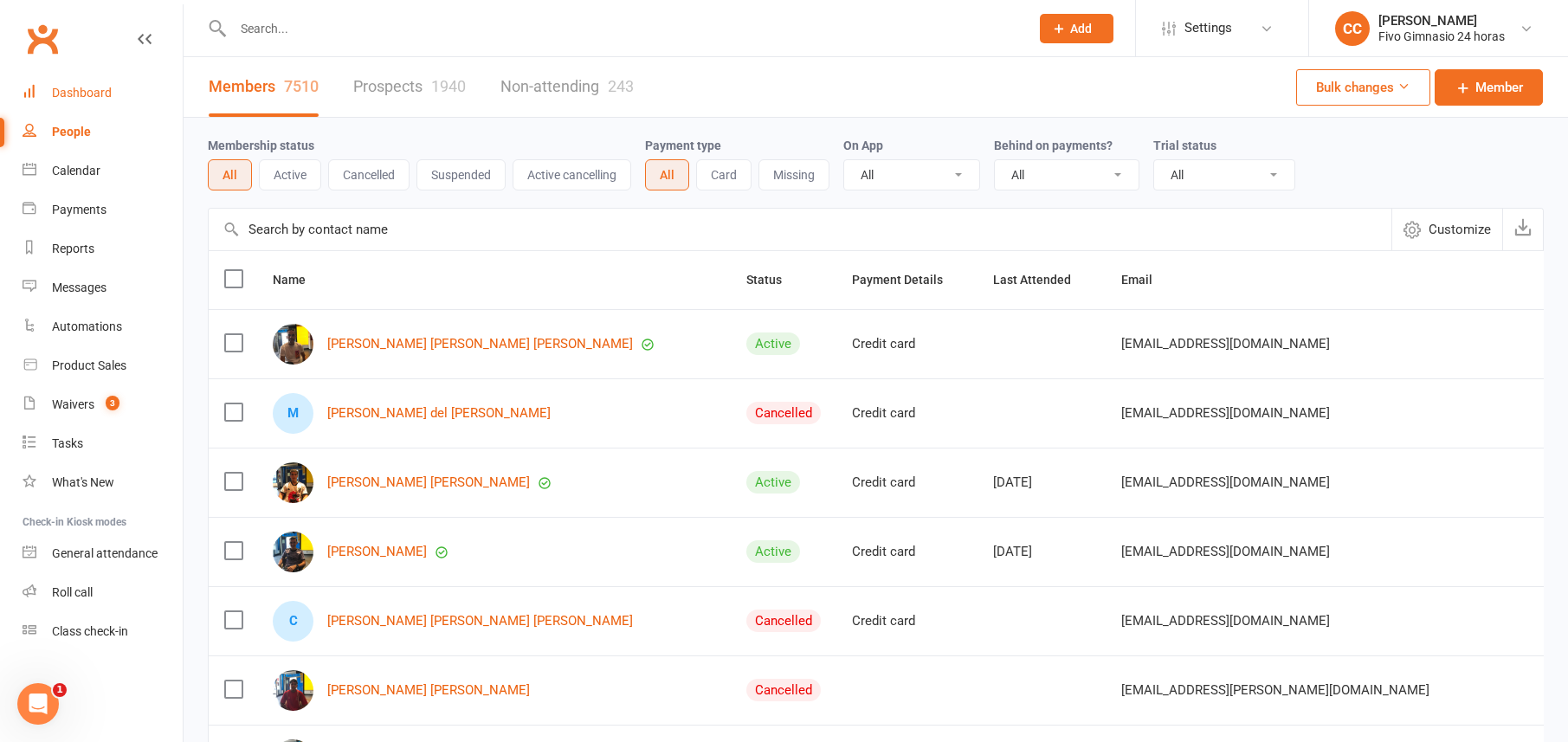
click at [119, 93] on link "Dashboard" at bounding box center [102, 93] width 160 height 39
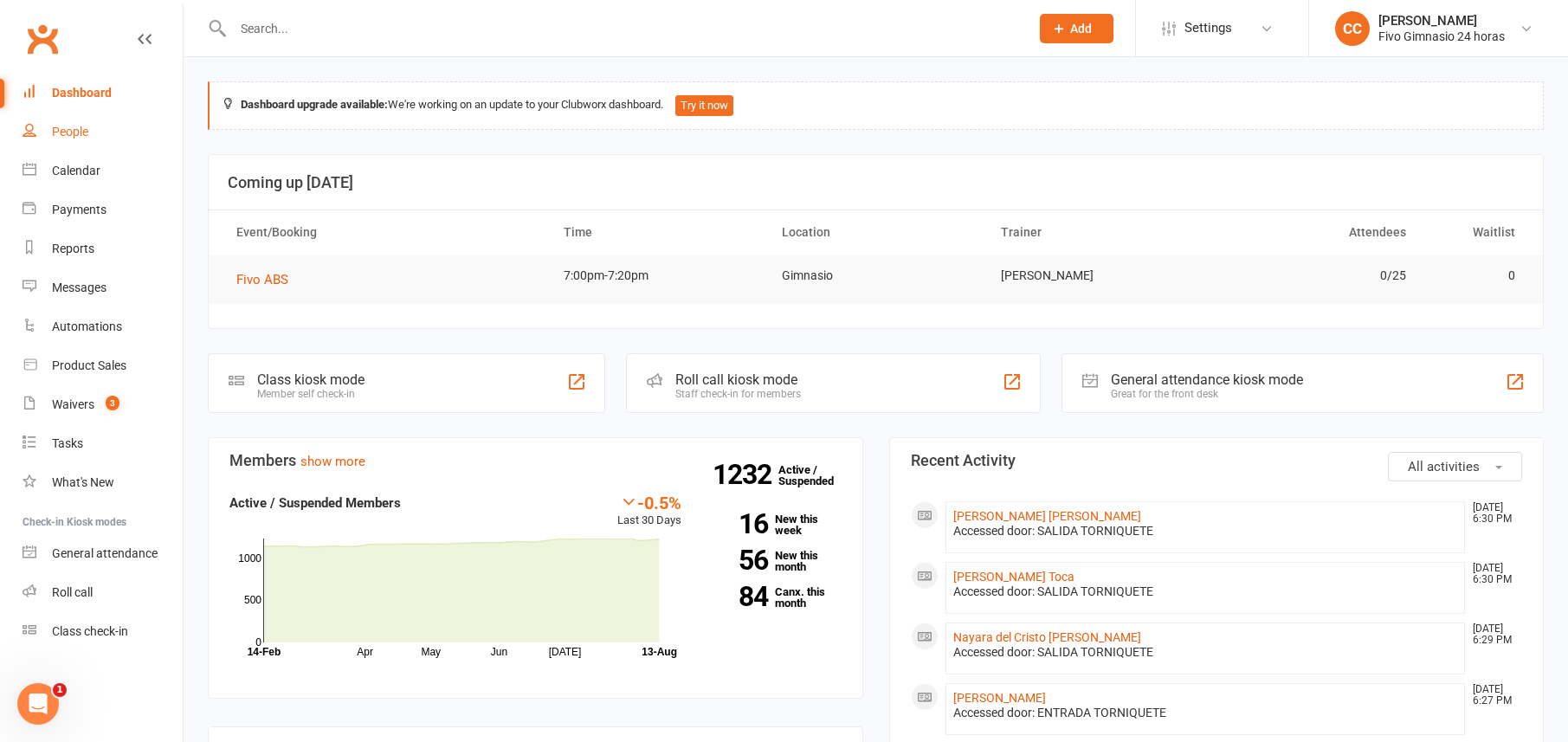
click at [83, 115] on link "People" at bounding box center [102, 132] width 160 height 39
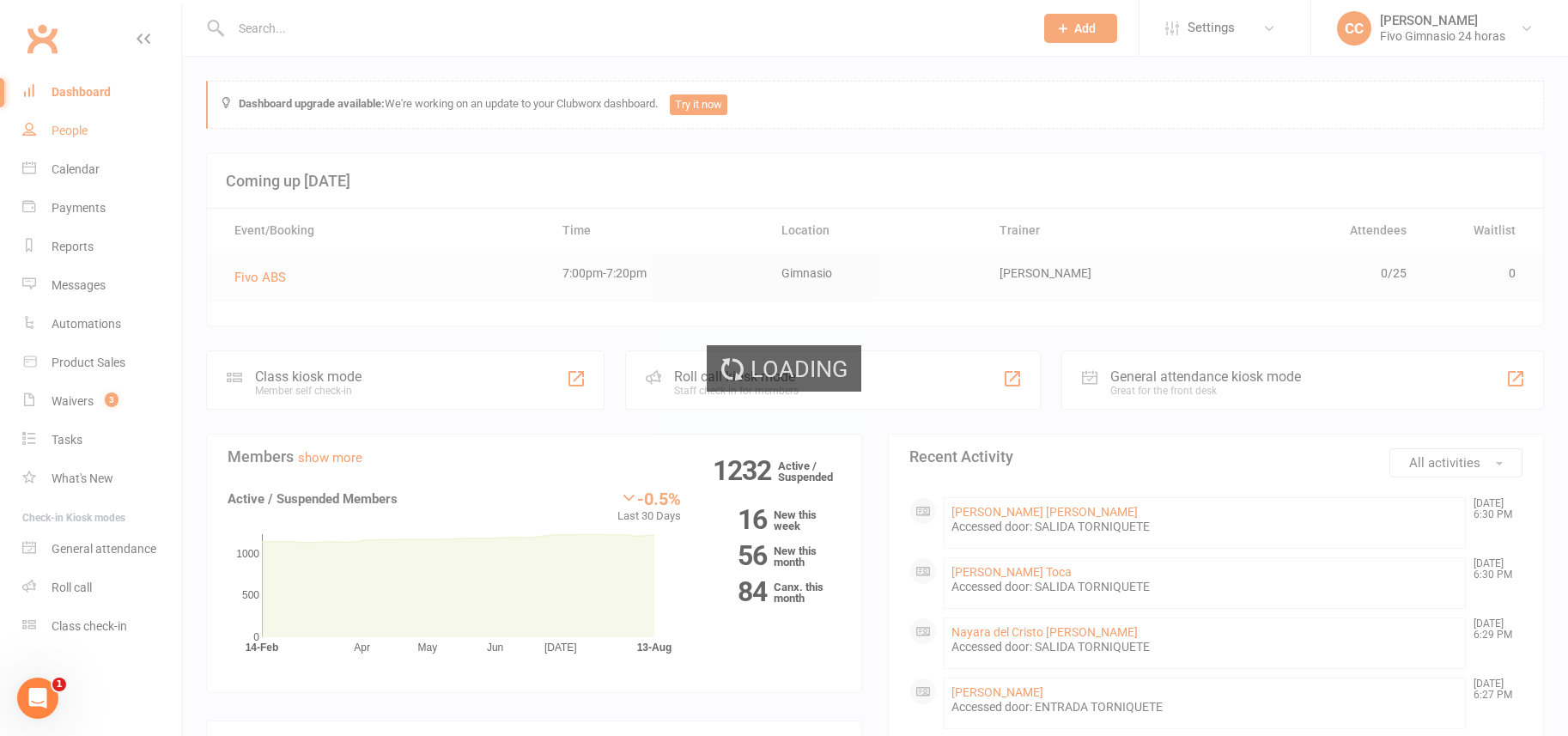
select select "100"
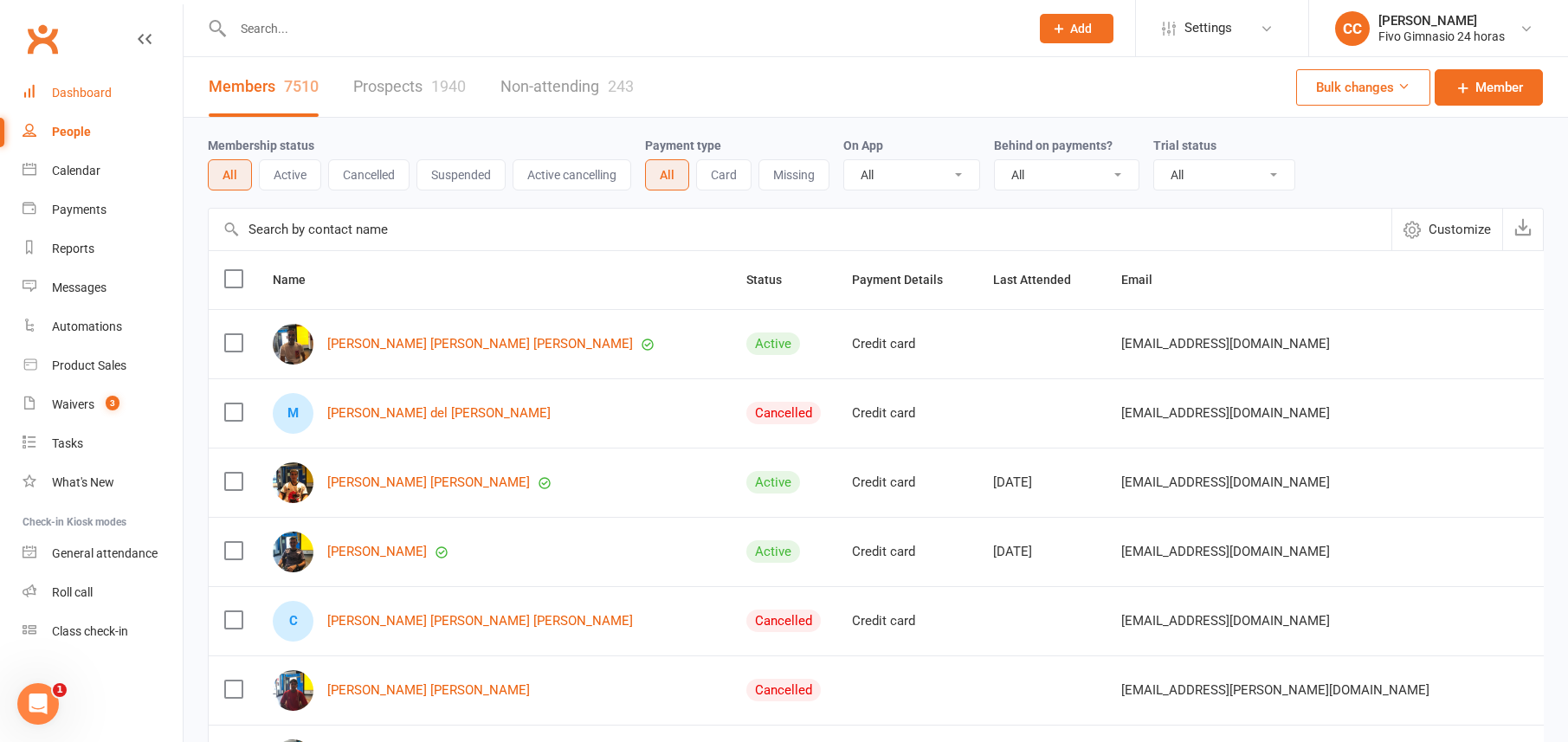
click at [67, 98] on div "Dashboard" at bounding box center [82, 92] width 59 height 14
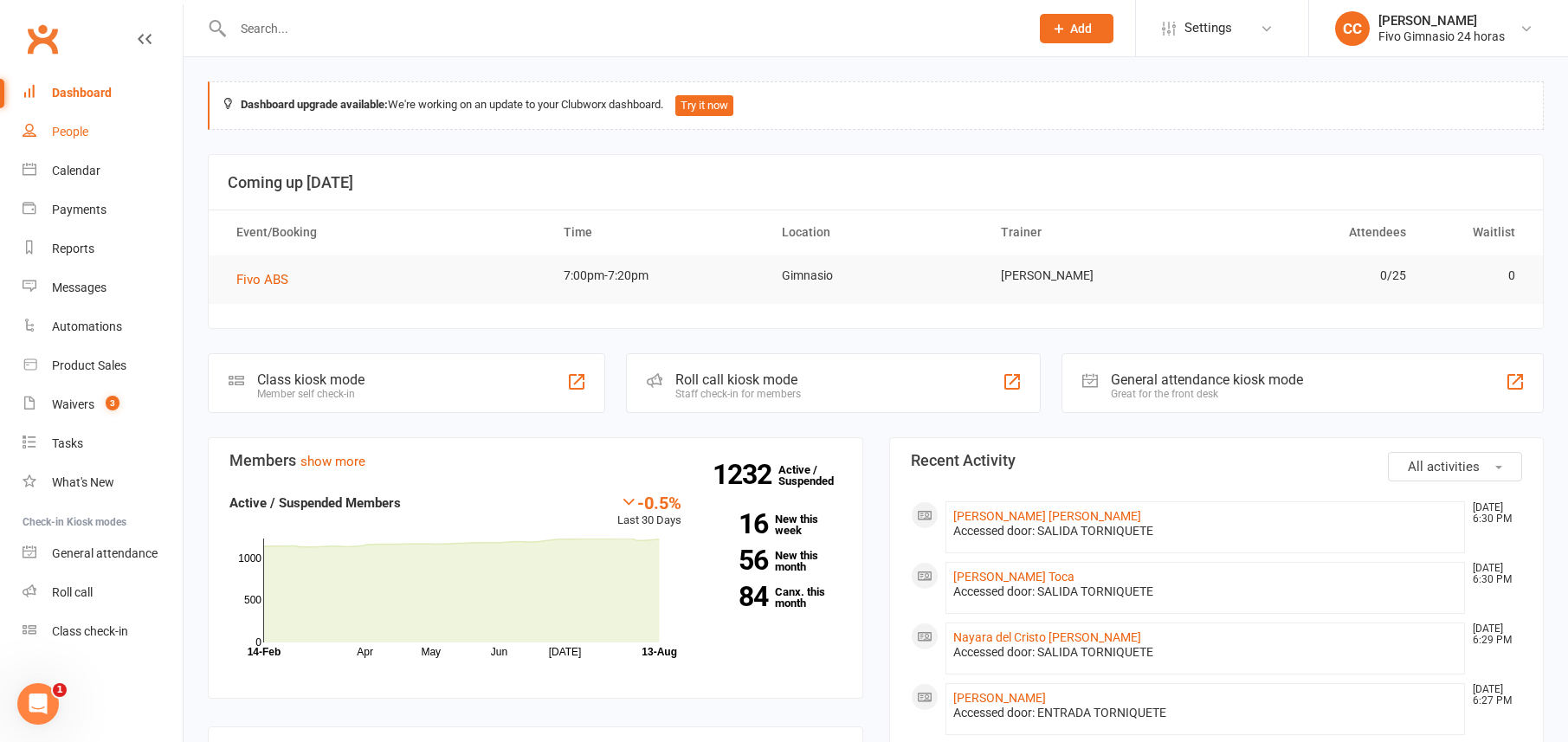
click at [80, 117] on link "People" at bounding box center [102, 132] width 160 height 39
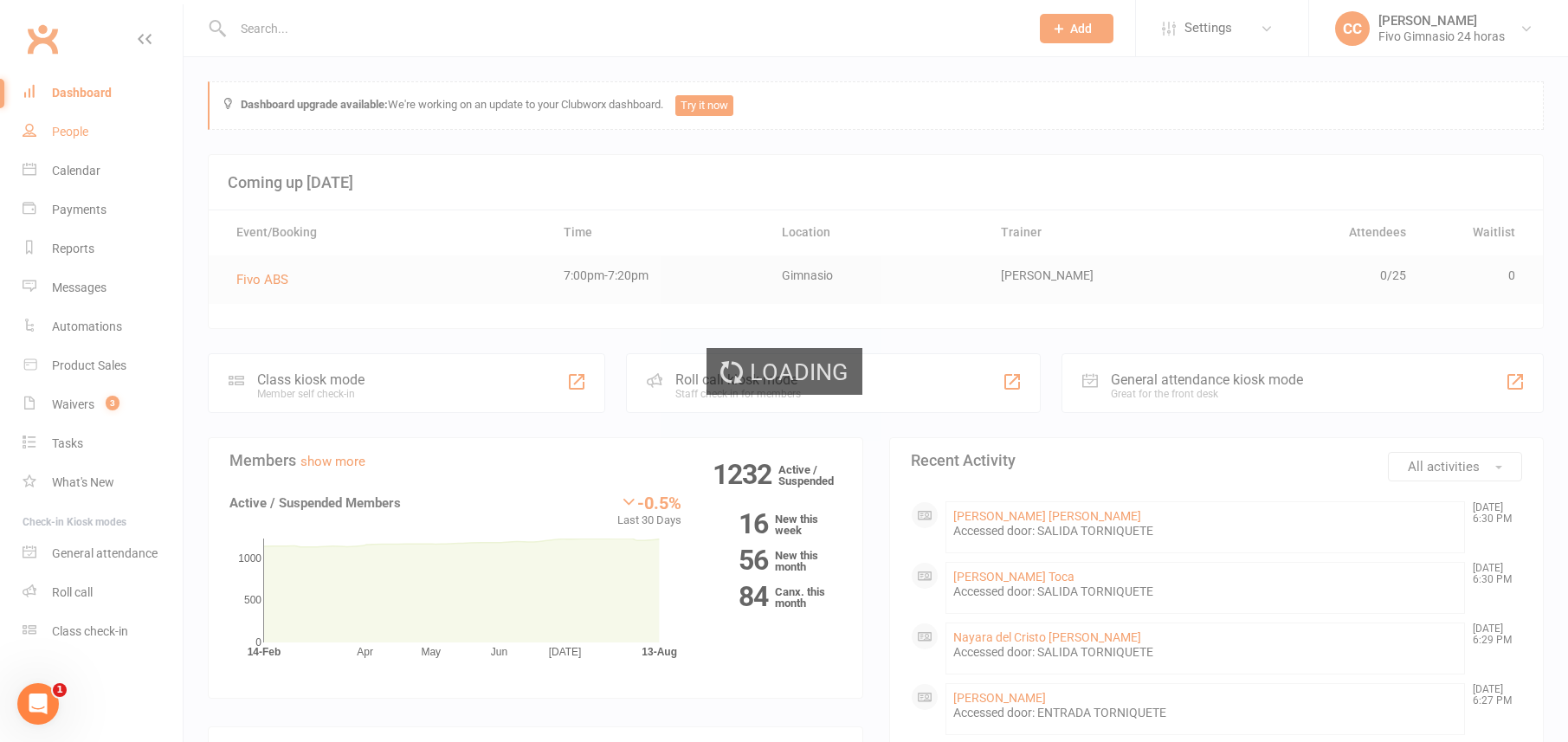
select select "100"
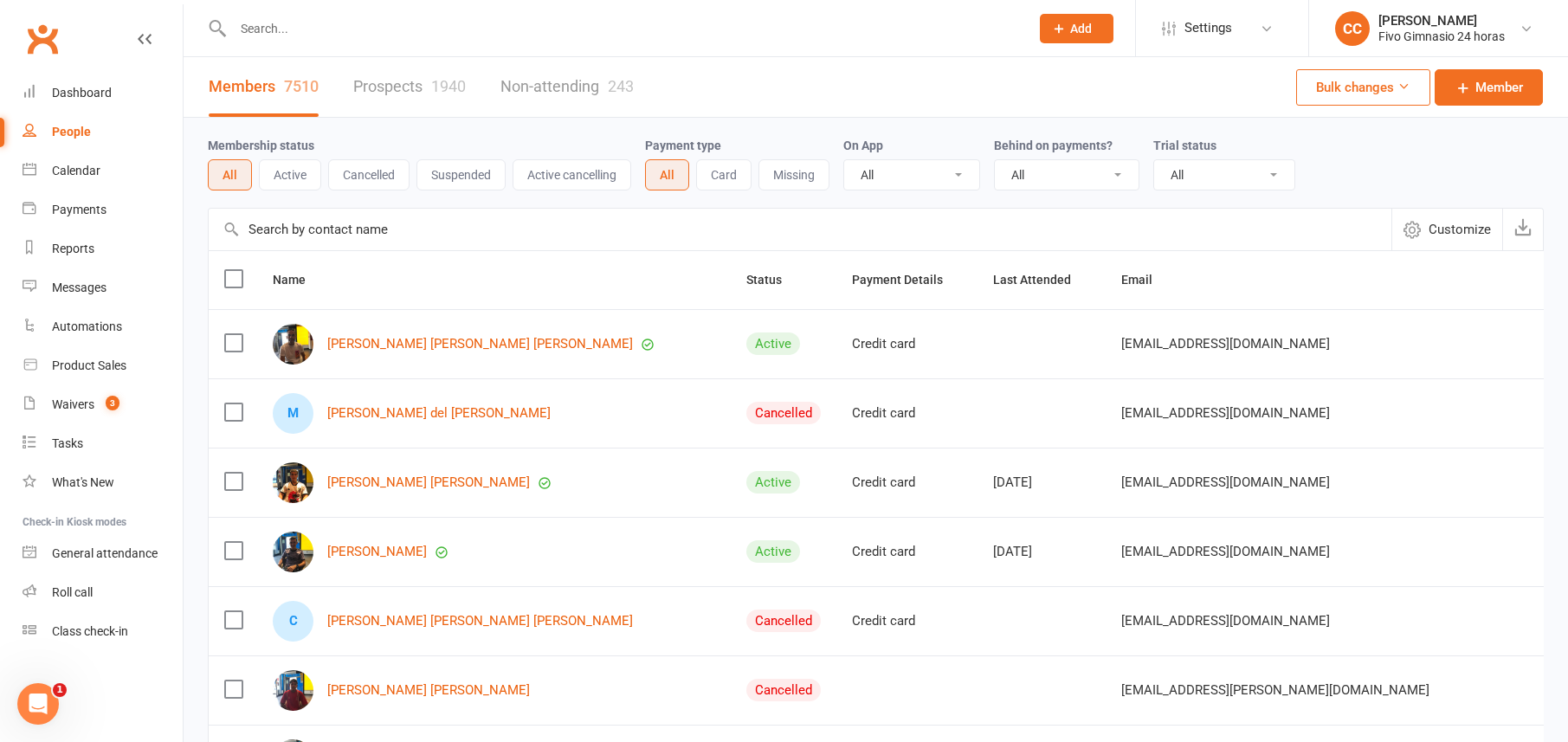
click at [75, 117] on link "People" at bounding box center [102, 132] width 160 height 39
click at [63, 95] on div "Dashboard" at bounding box center [82, 92] width 59 height 14
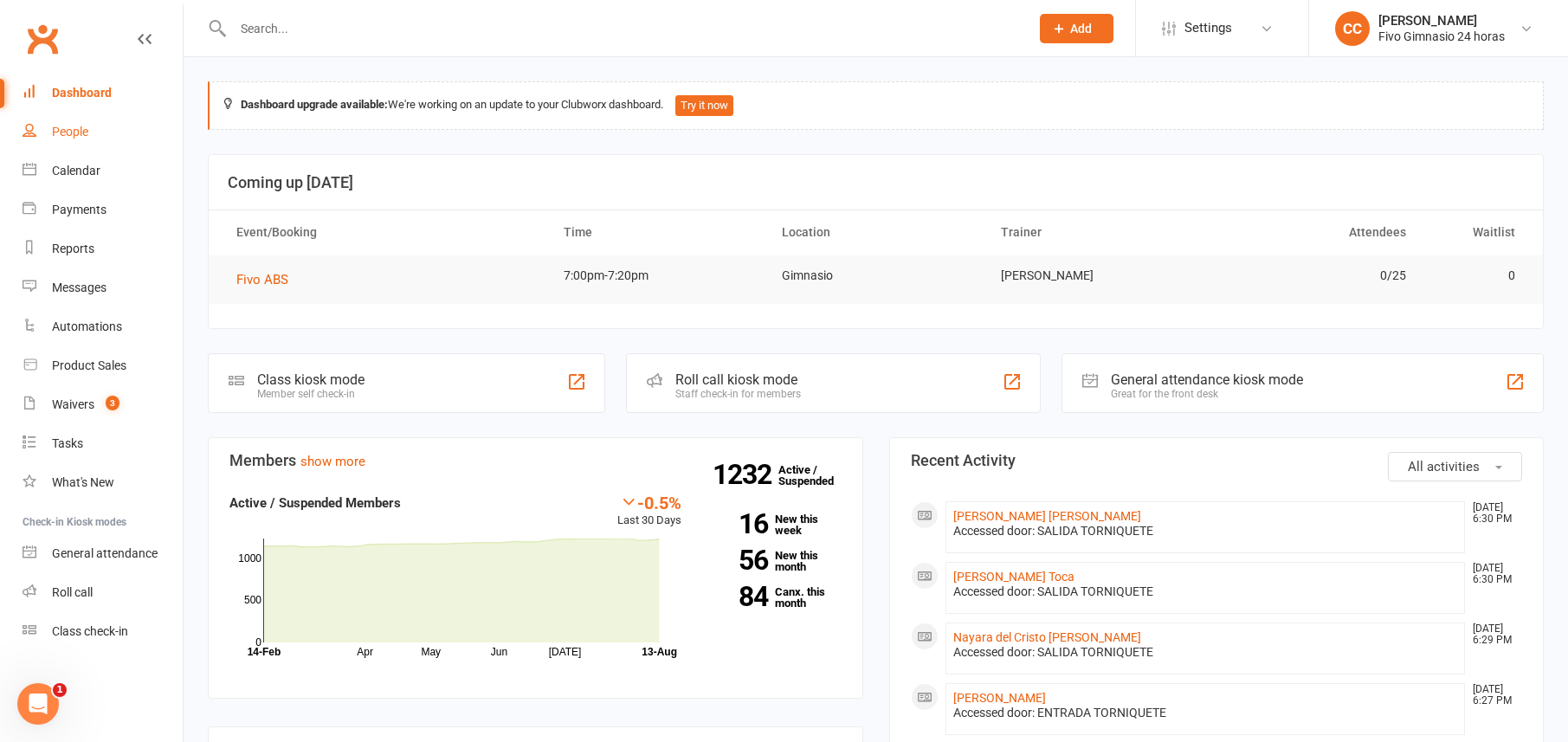
click at [135, 126] on link "People" at bounding box center [102, 132] width 160 height 39
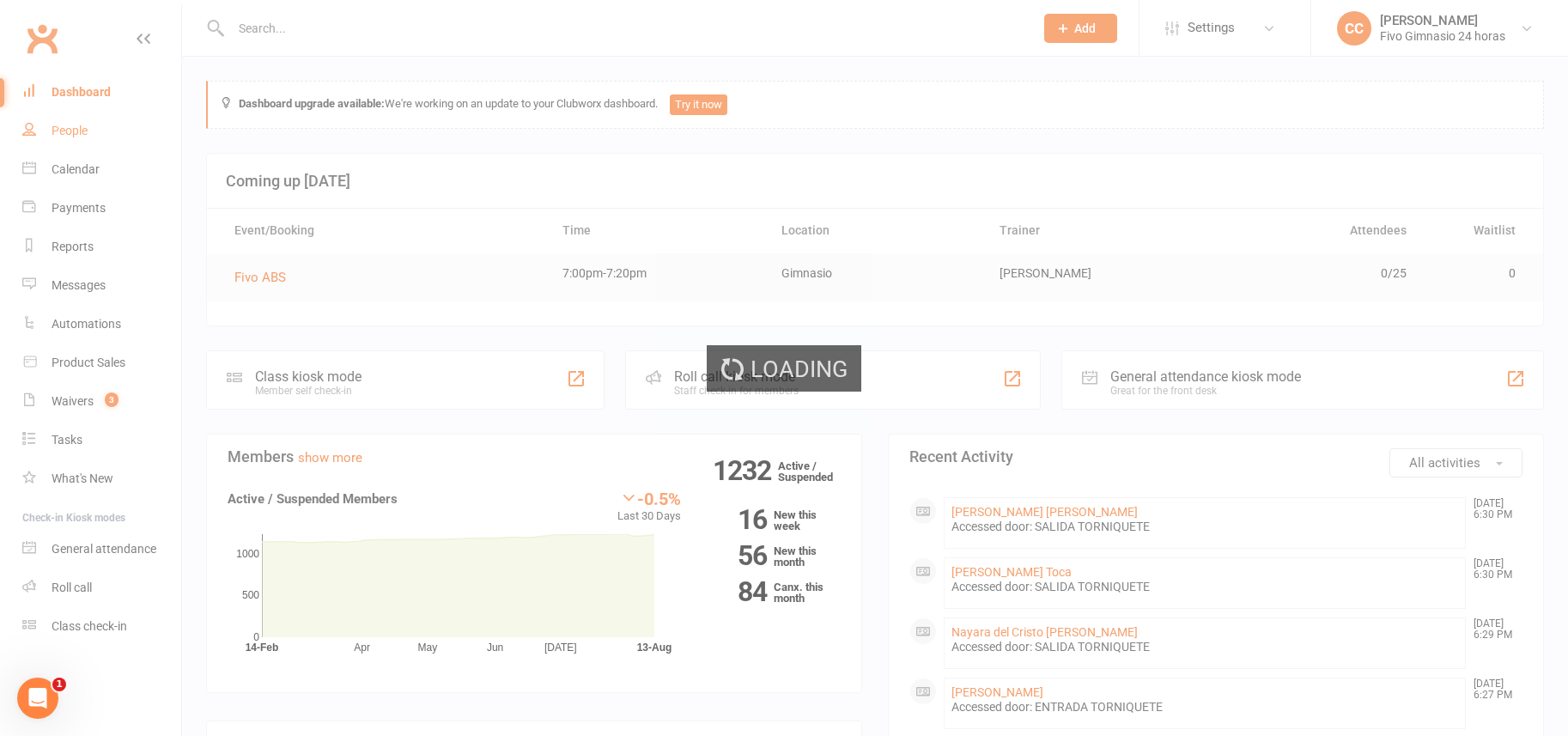
select select "100"
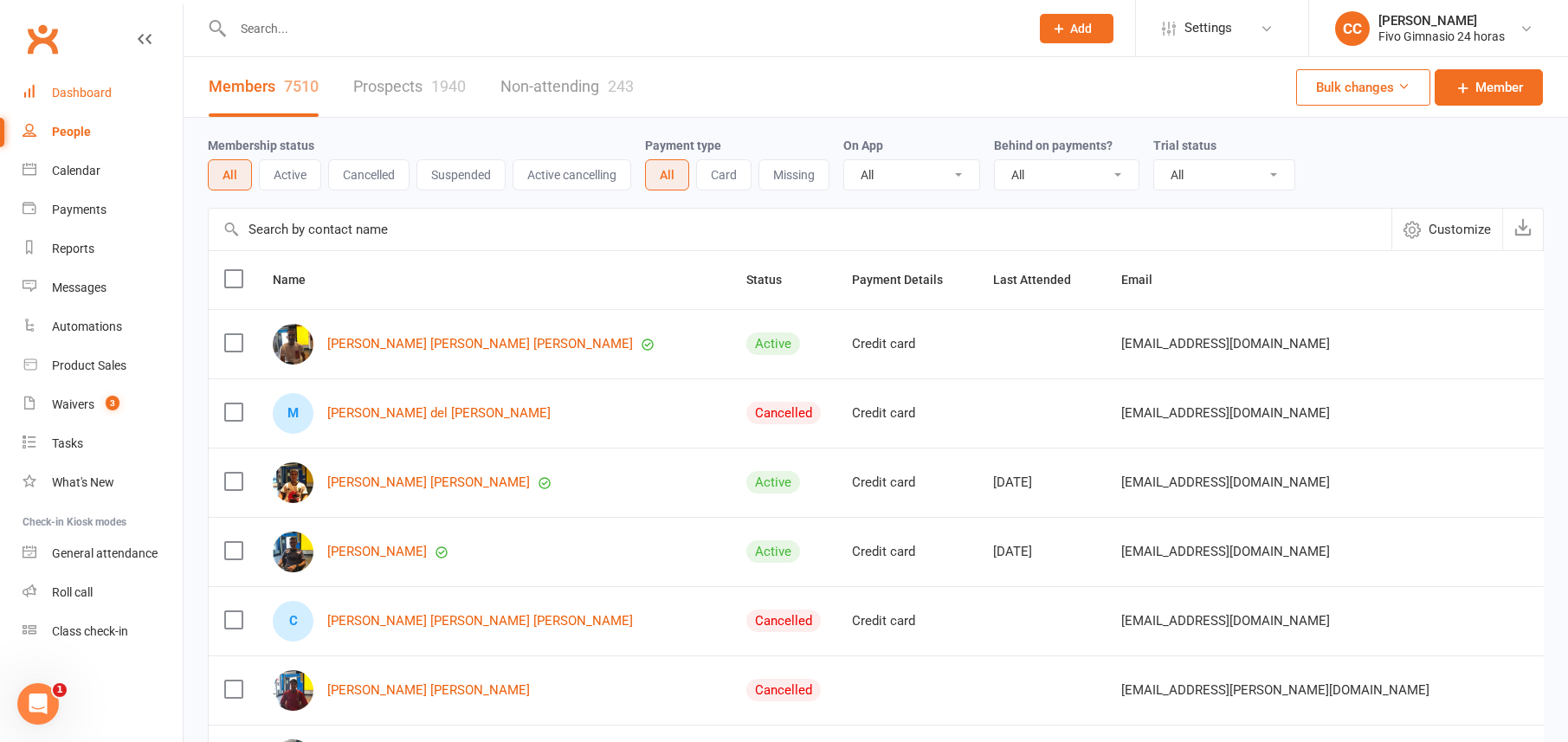
click at [95, 104] on link "Dashboard" at bounding box center [102, 93] width 160 height 39
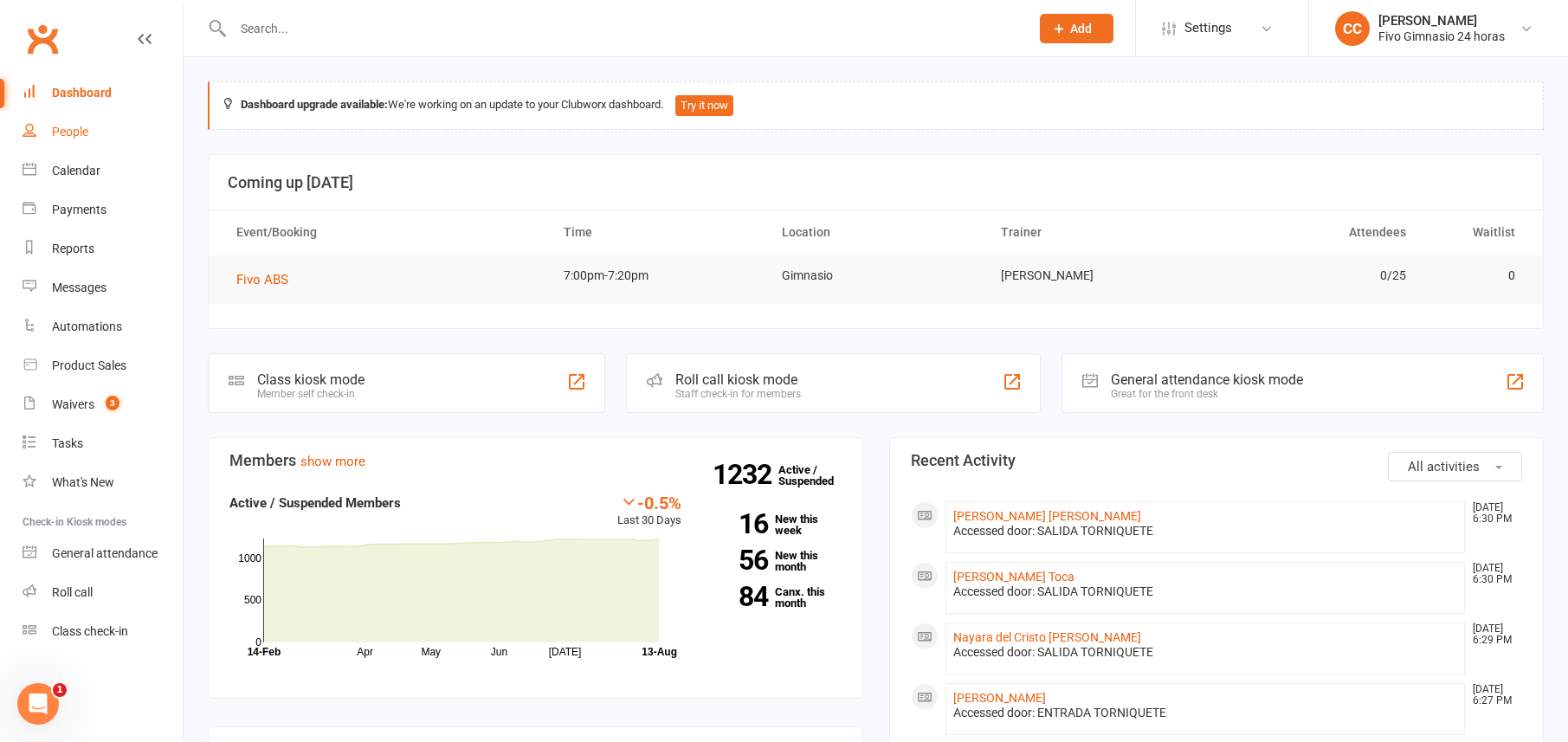
click at [103, 117] on link "People" at bounding box center [102, 132] width 160 height 39
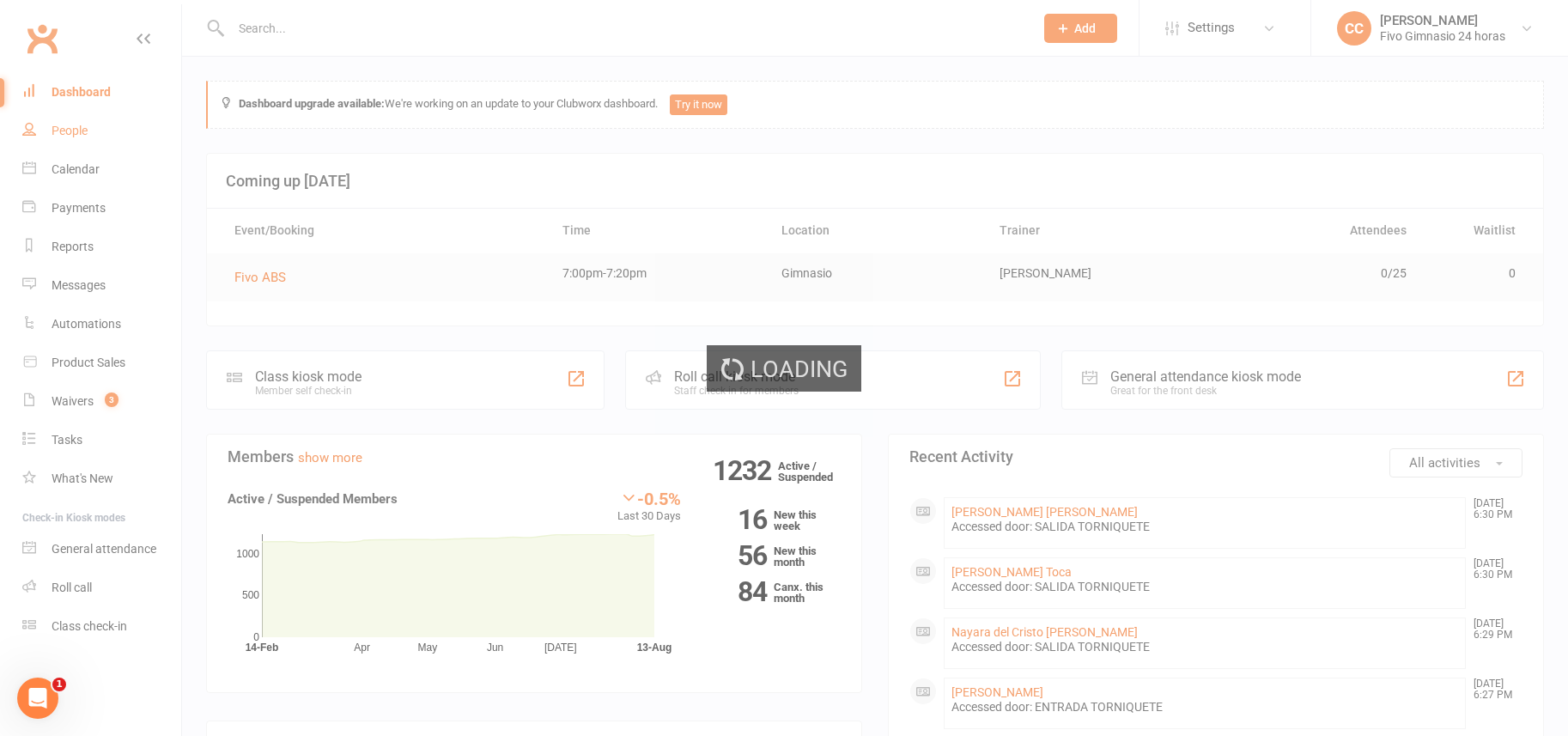
select select "100"
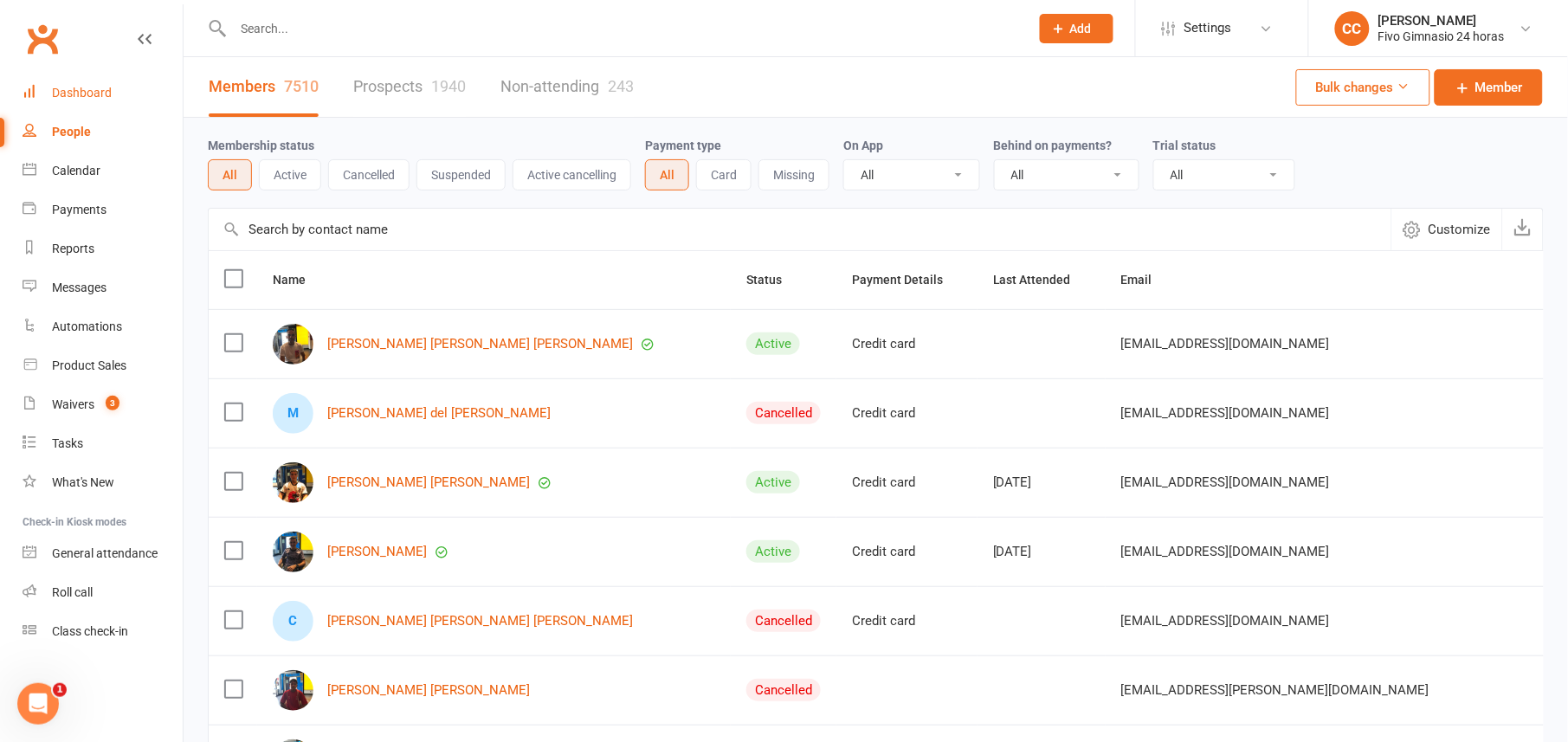
click at [83, 91] on div "Dashboard" at bounding box center [82, 92] width 59 height 14
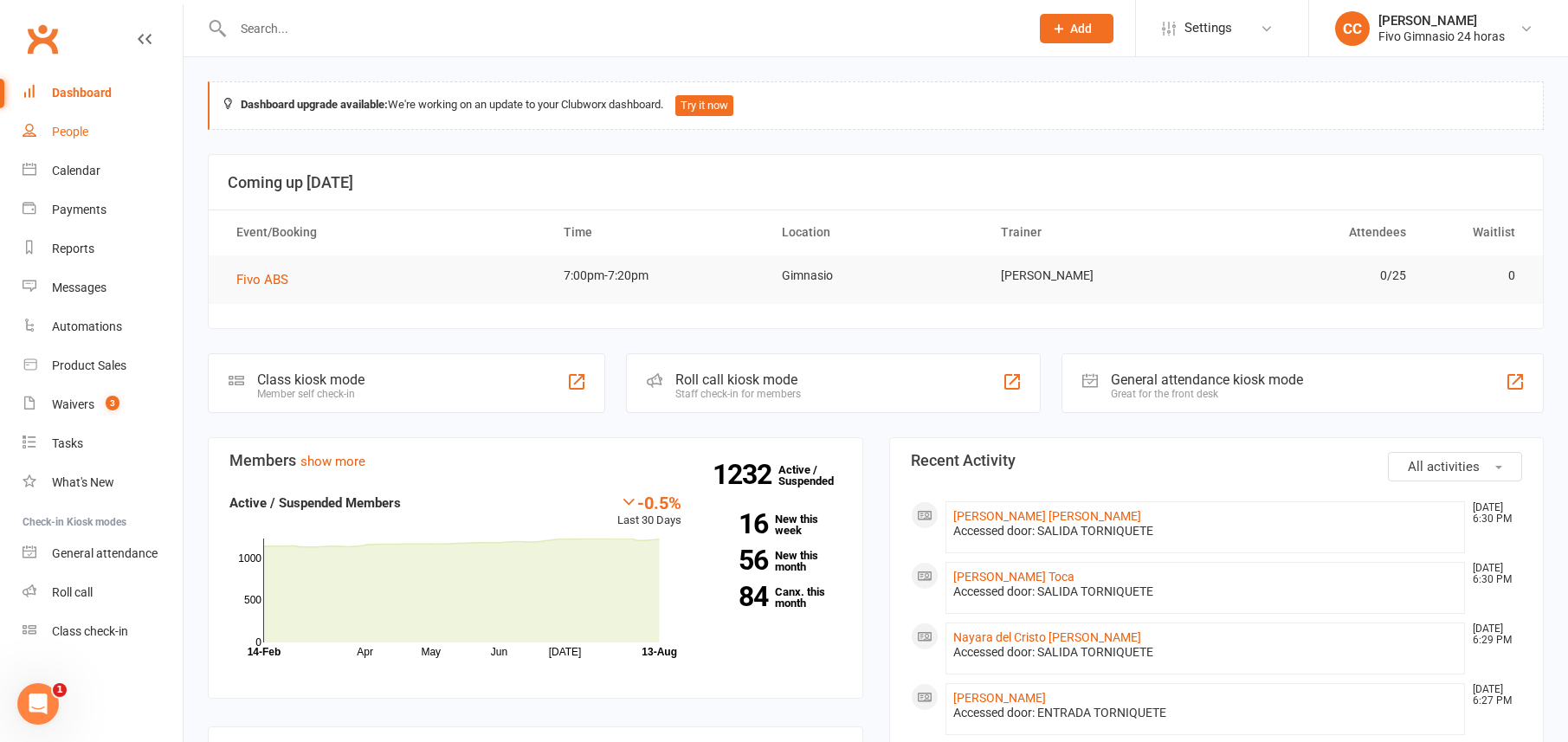
click at [52, 128] on div "People" at bounding box center [70, 131] width 36 height 14
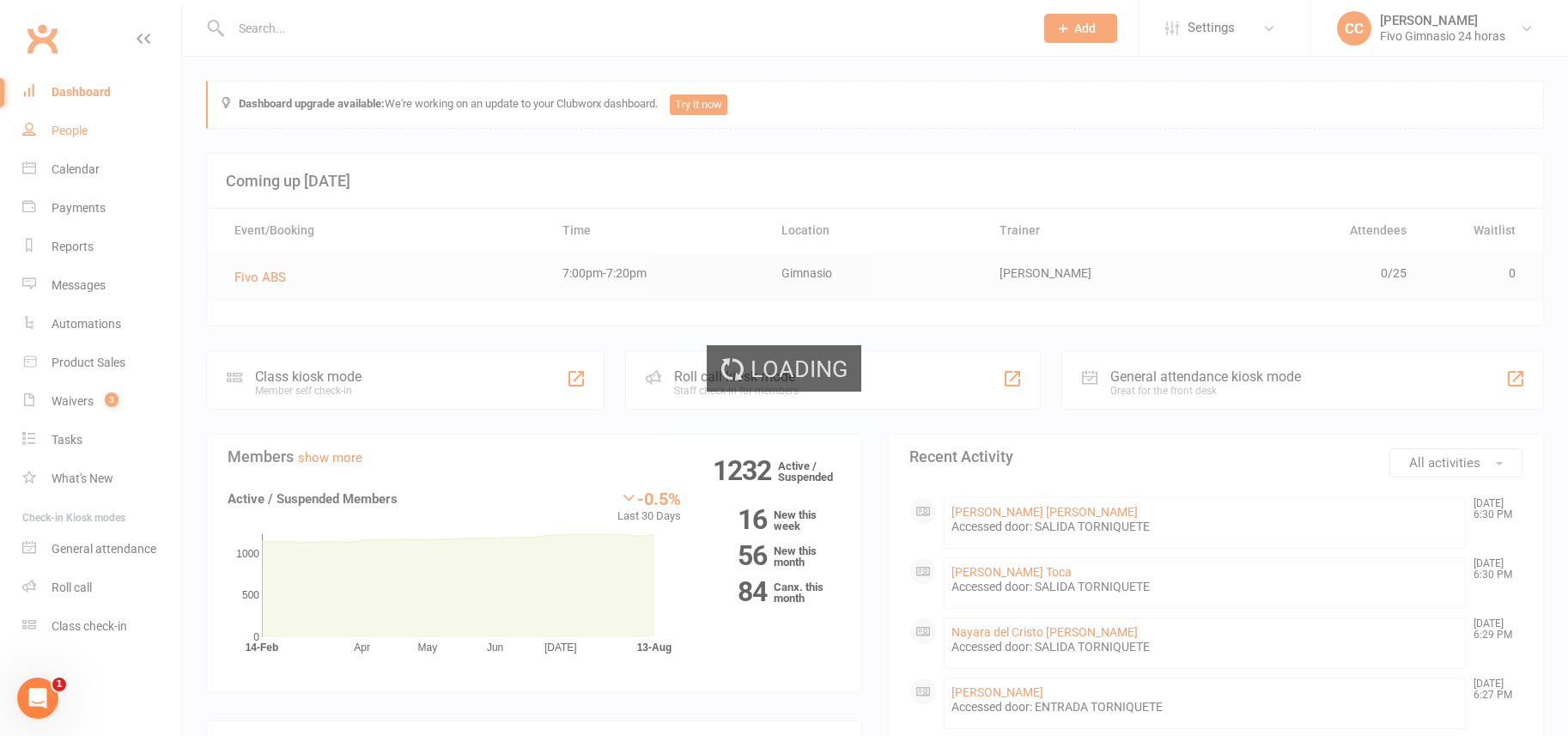
select select "100"
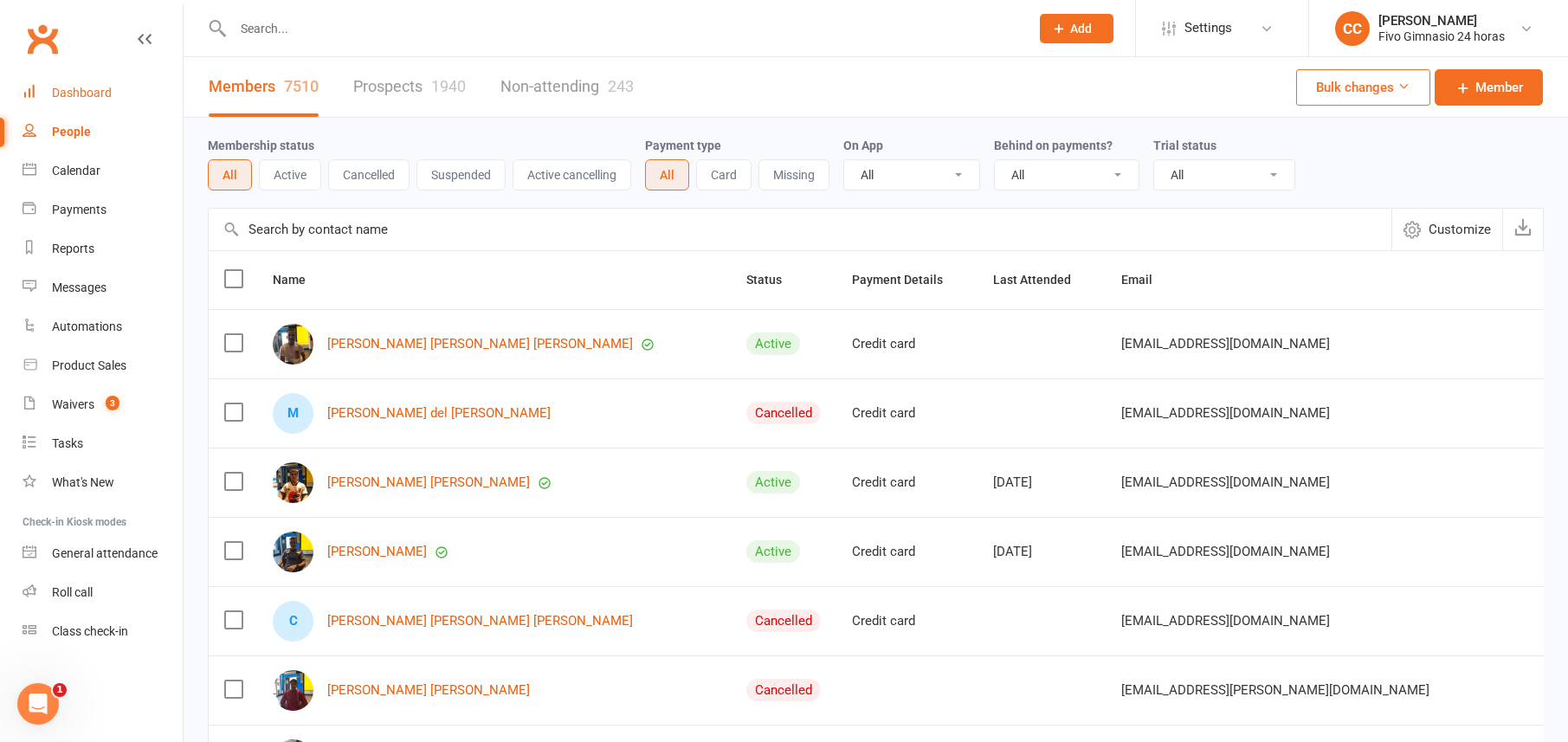
click at [101, 96] on div "Dashboard" at bounding box center [82, 92] width 59 height 14
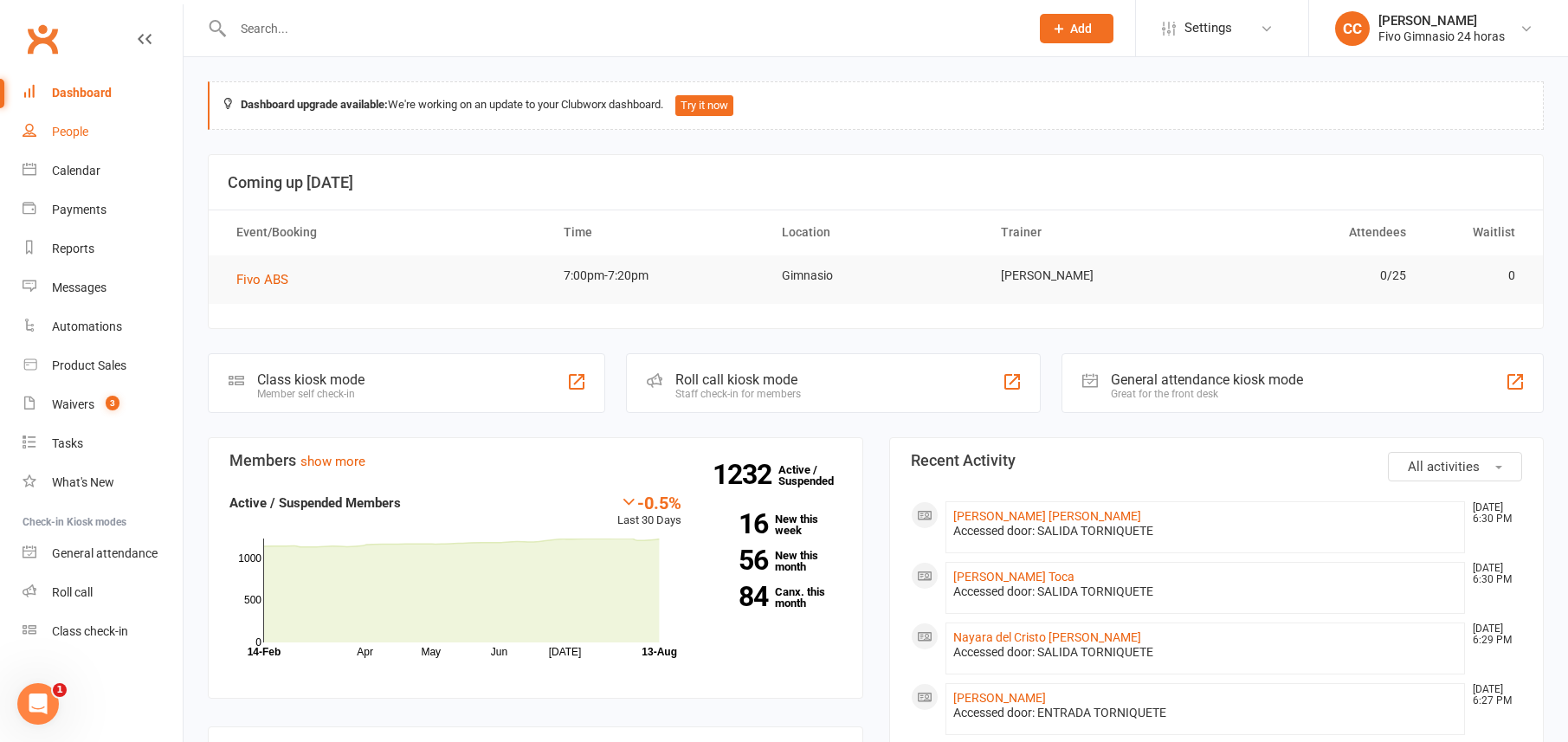
click at [77, 135] on div "People" at bounding box center [70, 131] width 36 height 14
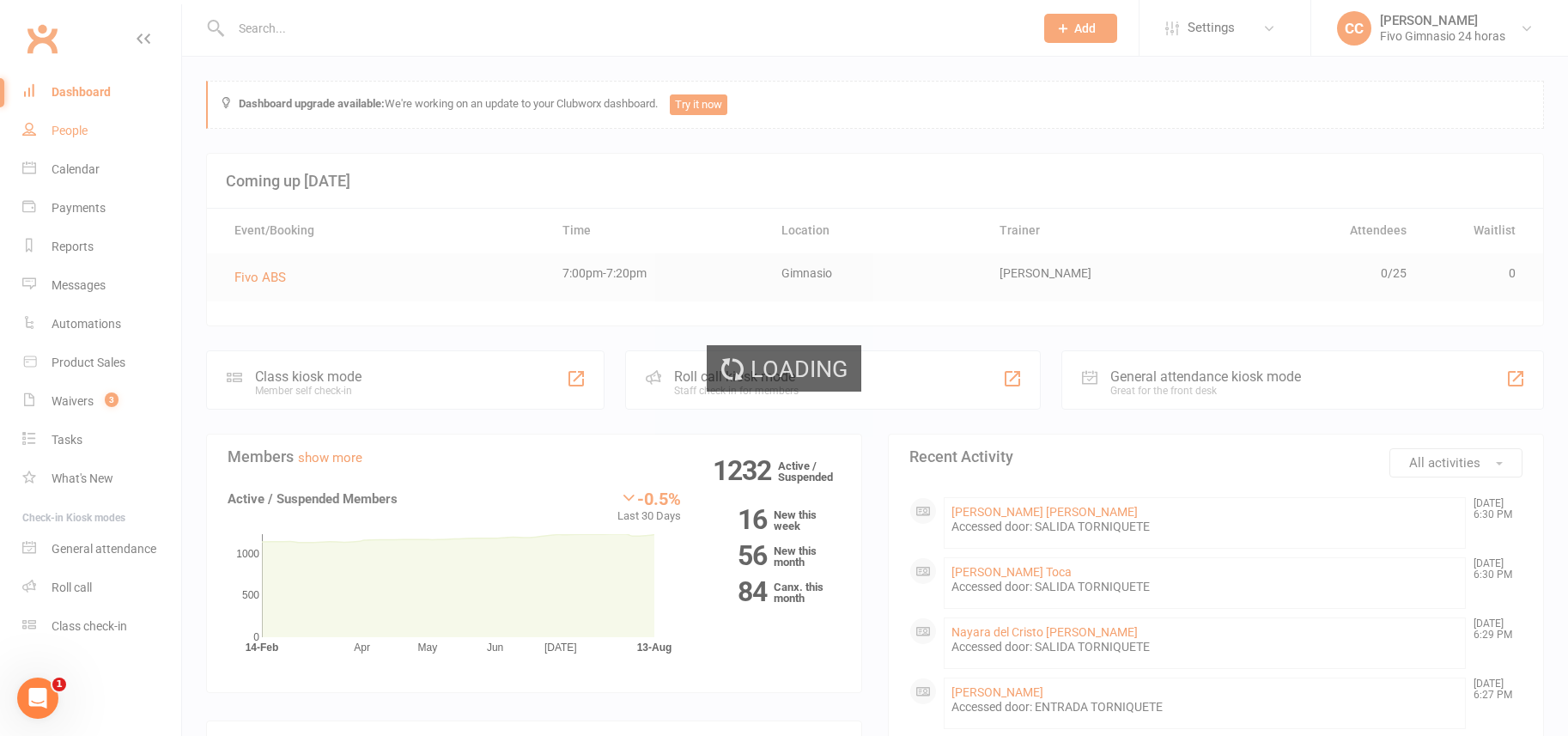
select select "100"
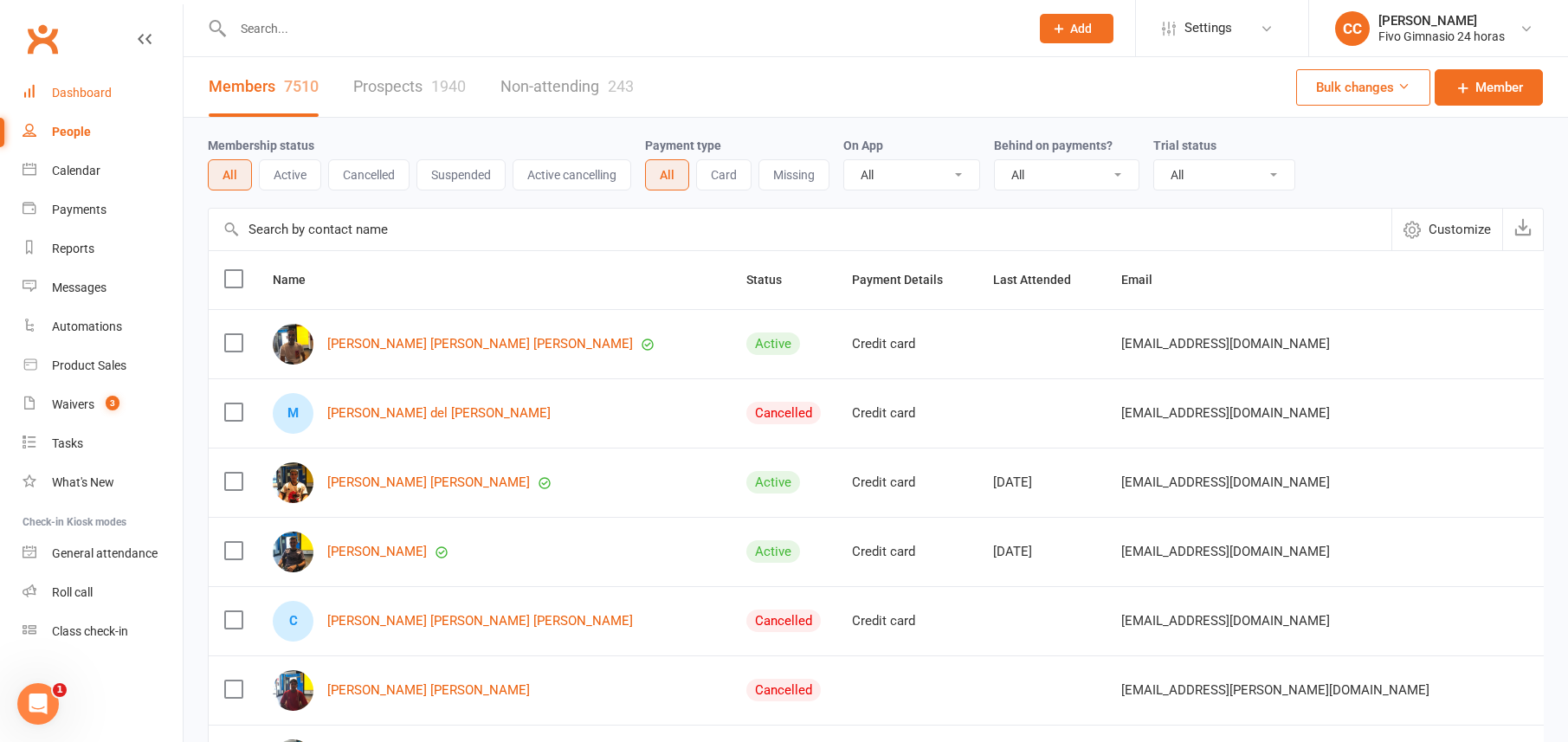
click at [79, 90] on div "Dashboard" at bounding box center [82, 92] width 59 height 14
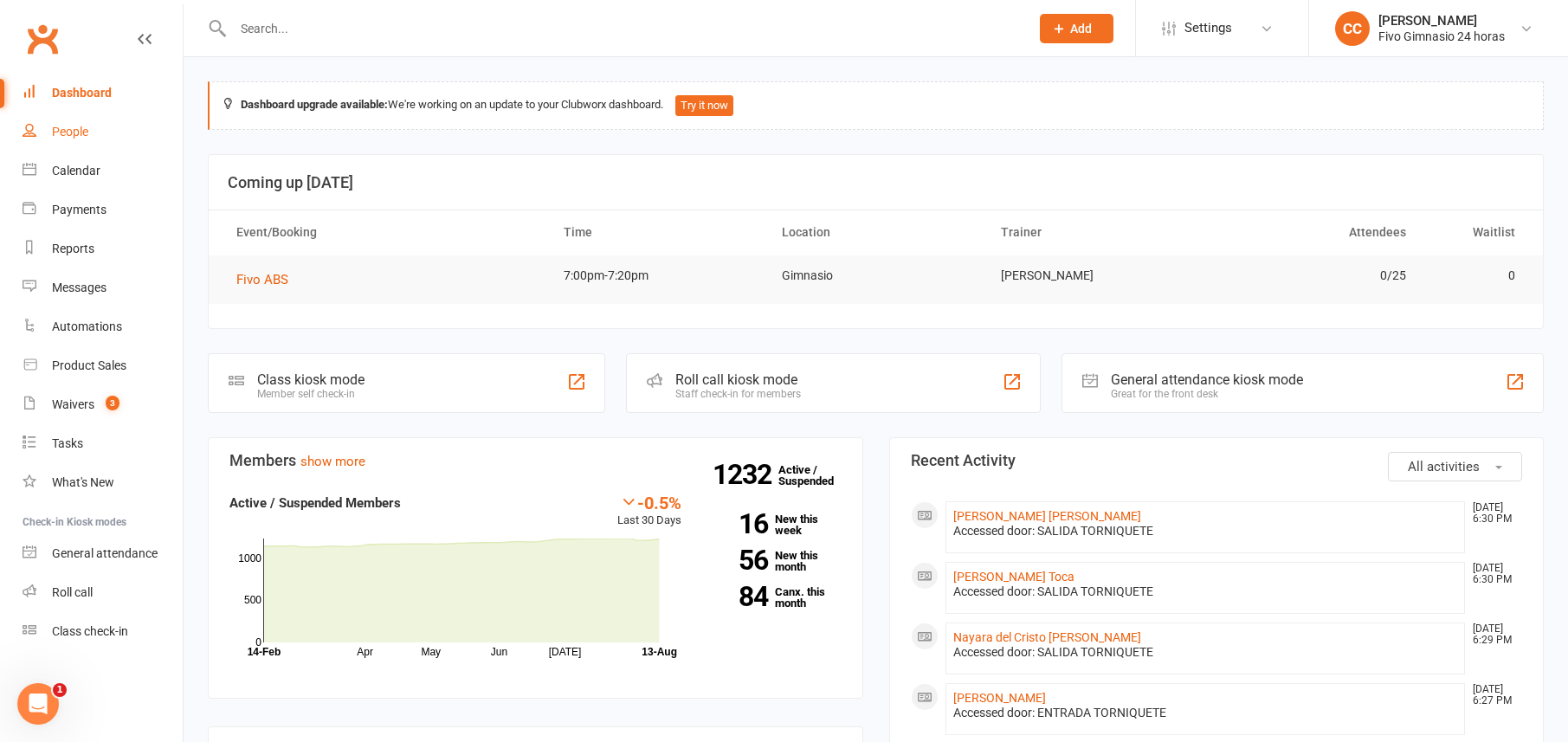
click at [74, 131] on div "People" at bounding box center [70, 131] width 36 height 14
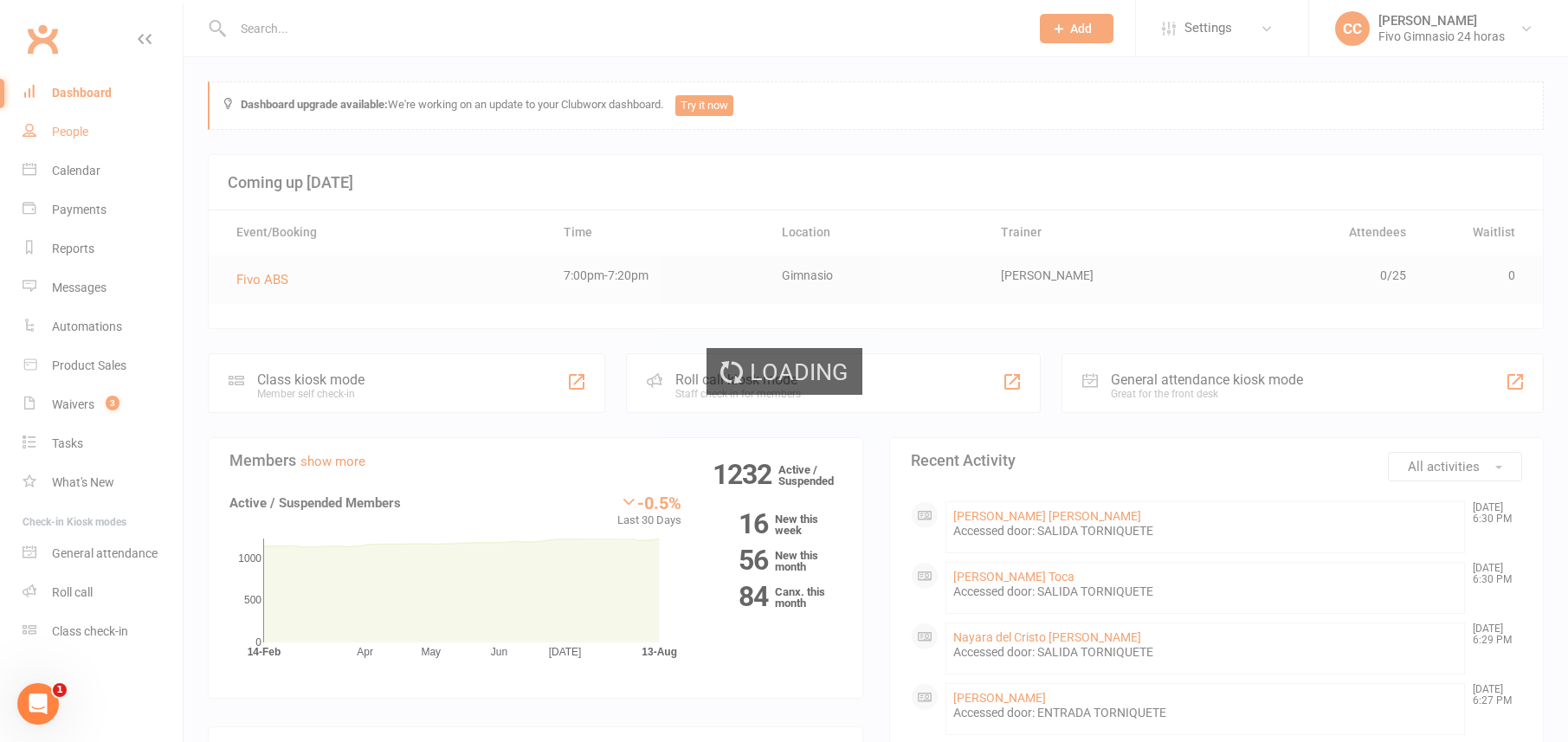
select select "100"
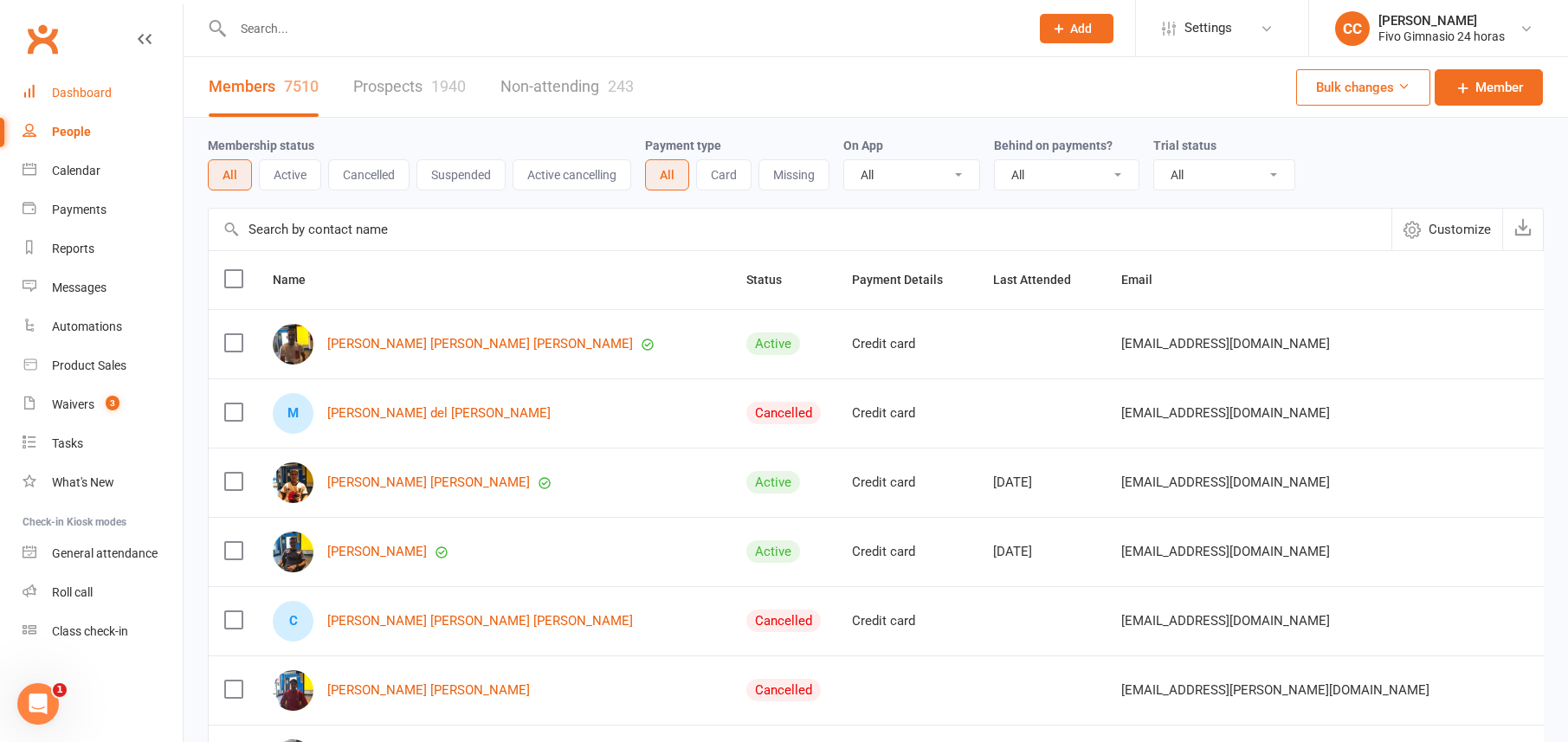
click at [66, 88] on div "Dashboard" at bounding box center [82, 92] width 59 height 14
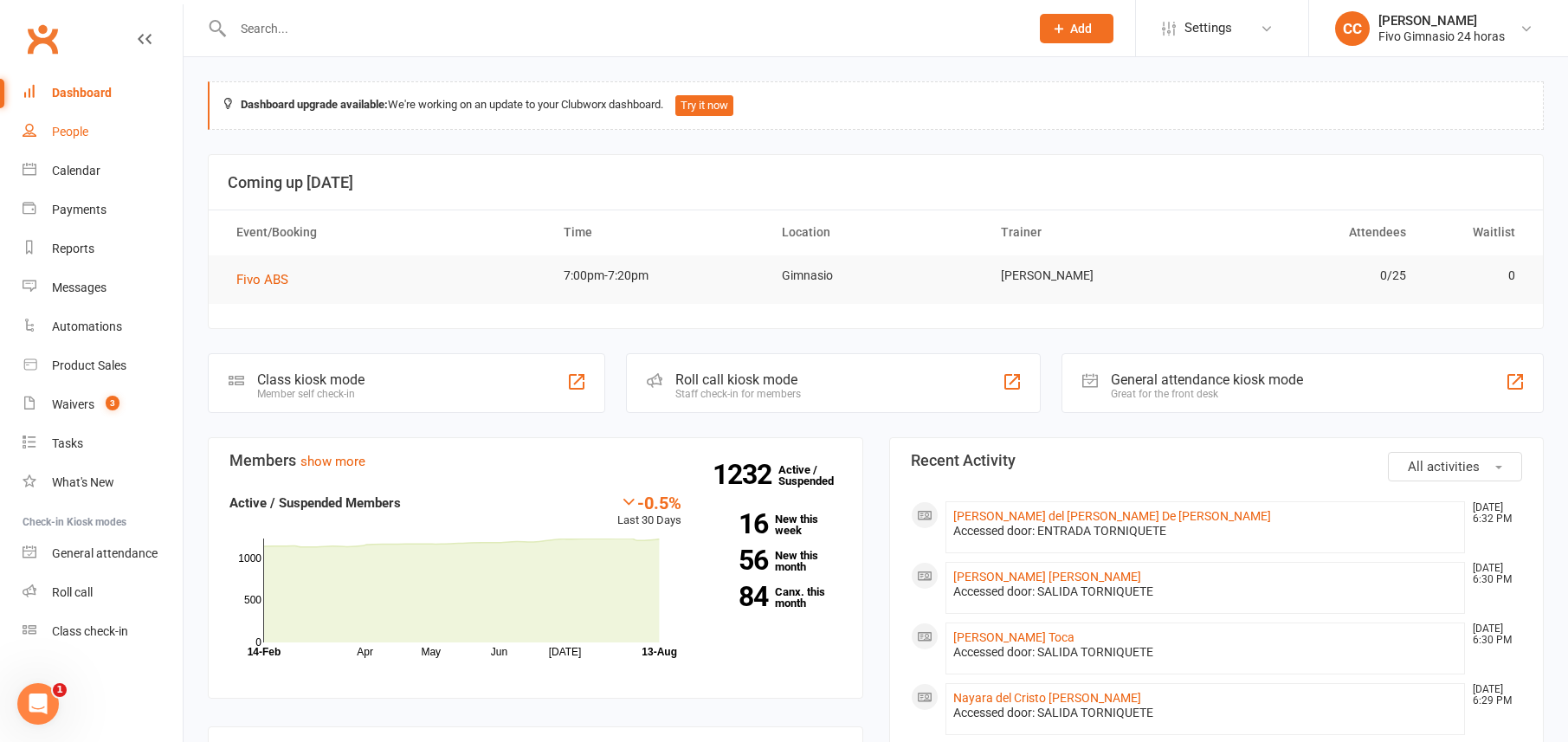
click at [78, 135] on div "People" at bounding box center [70, 131] width 36 height 14
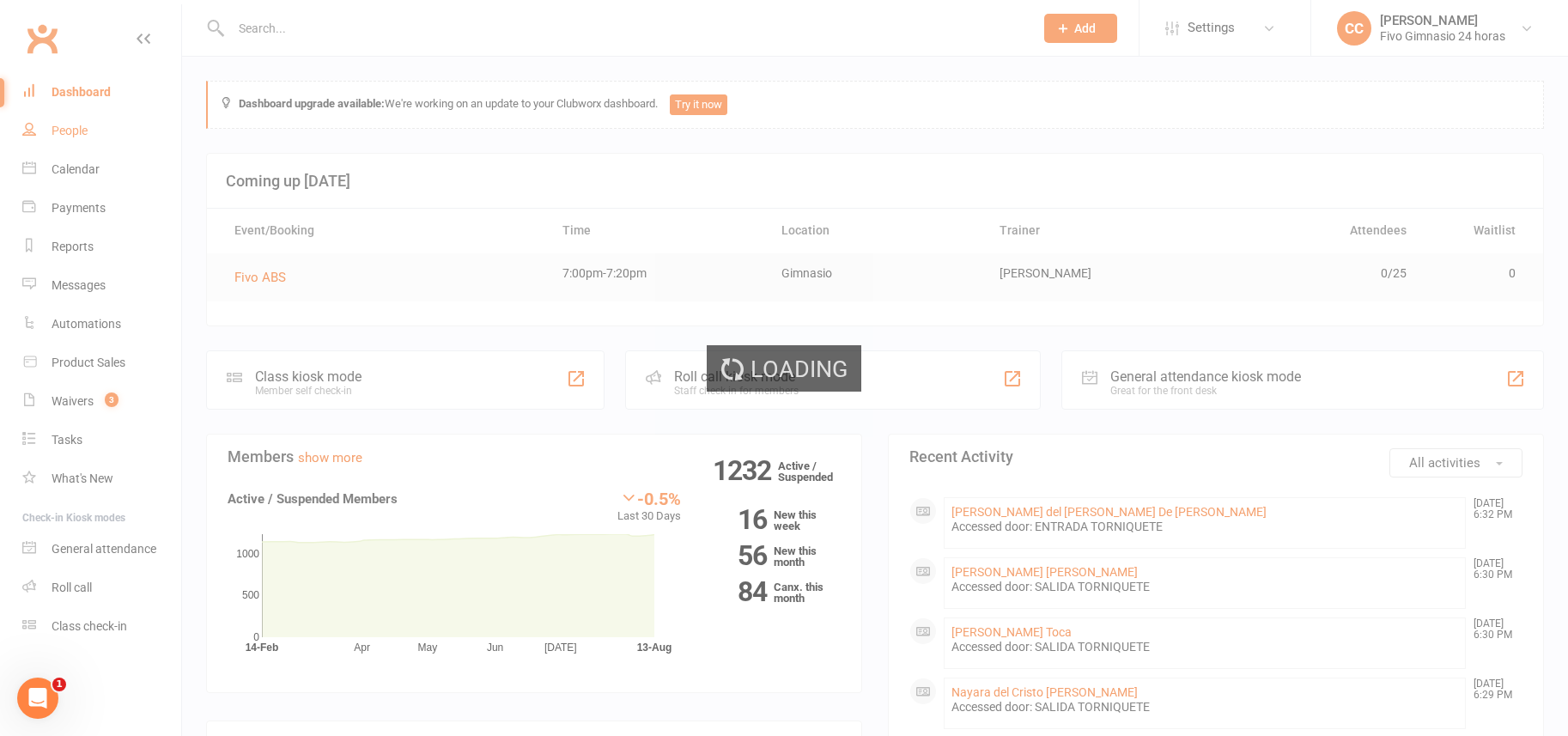
select select "100"
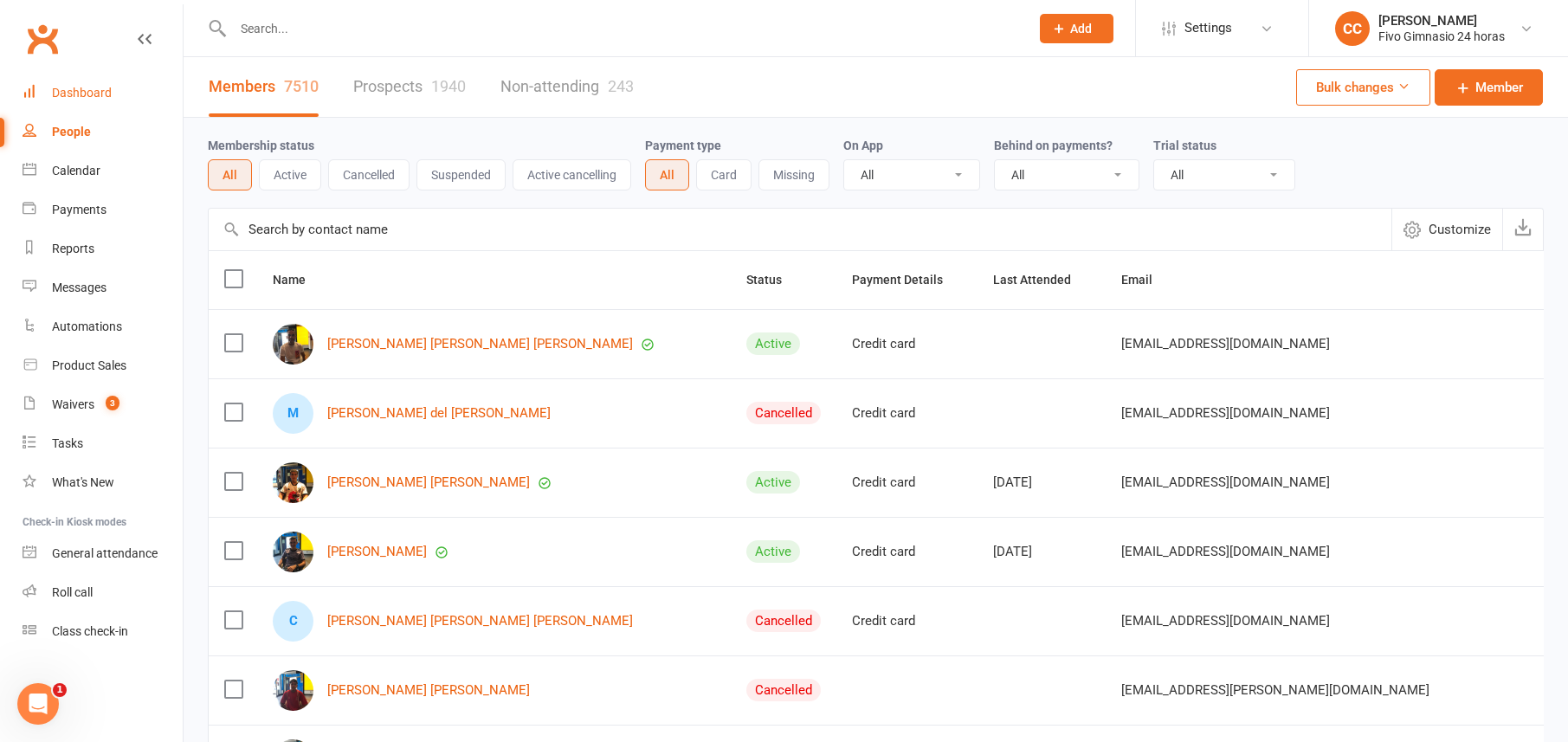
click at [70, 95] on div "Dashboard" at bounding box center [82, 92] width 59 height 14
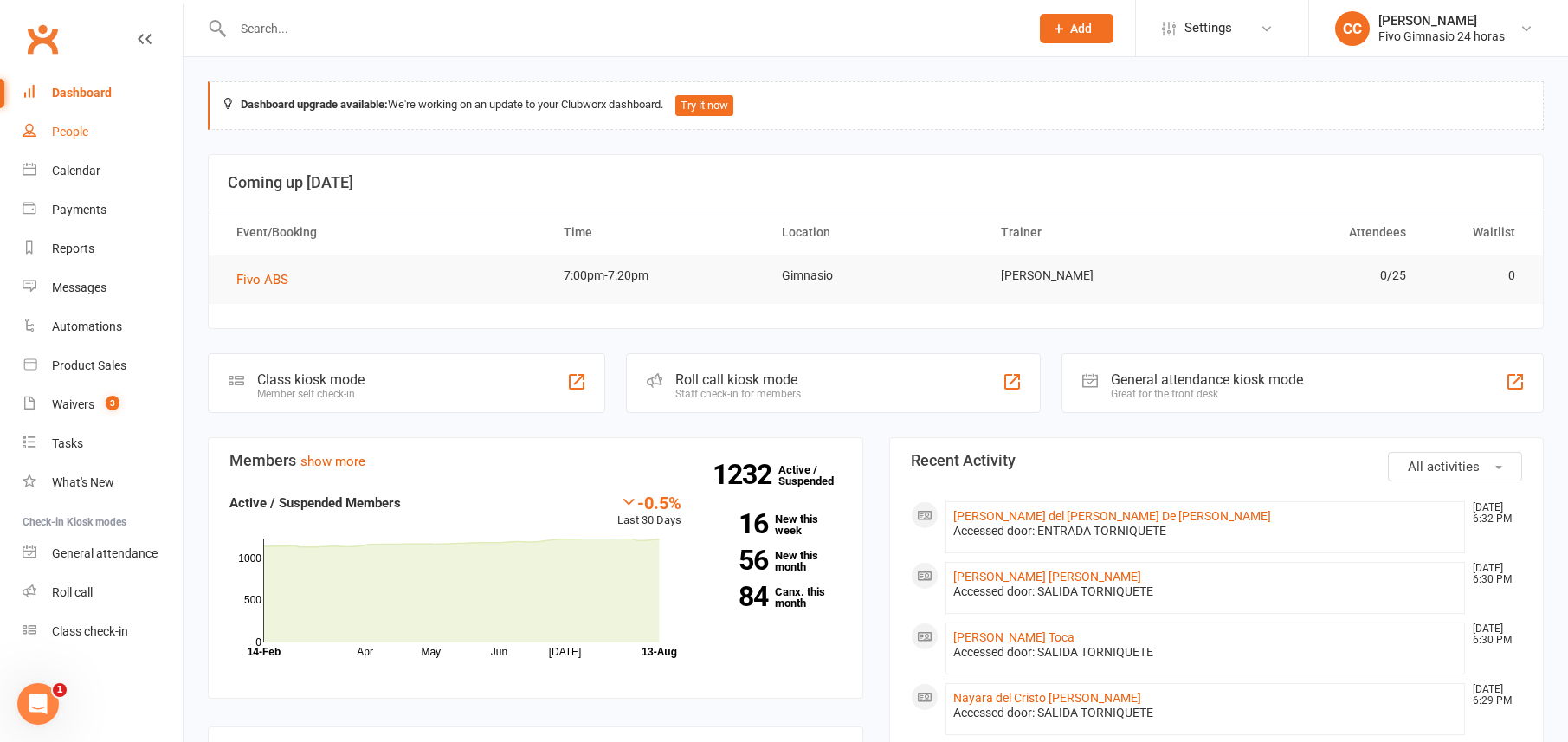
click at [86, 131] on div "People" at bounding box center [70, 131] width 36 height 14
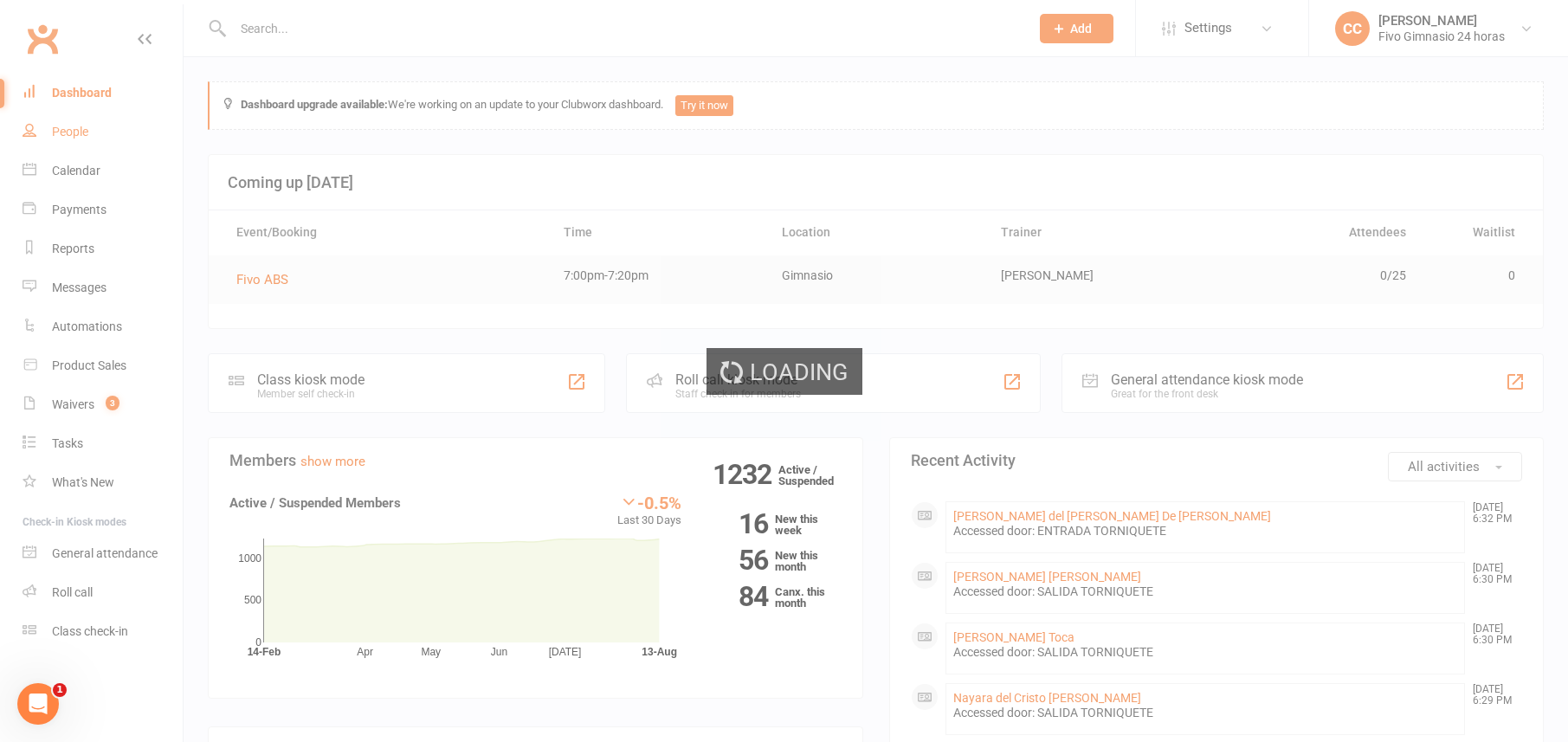
select select "100"
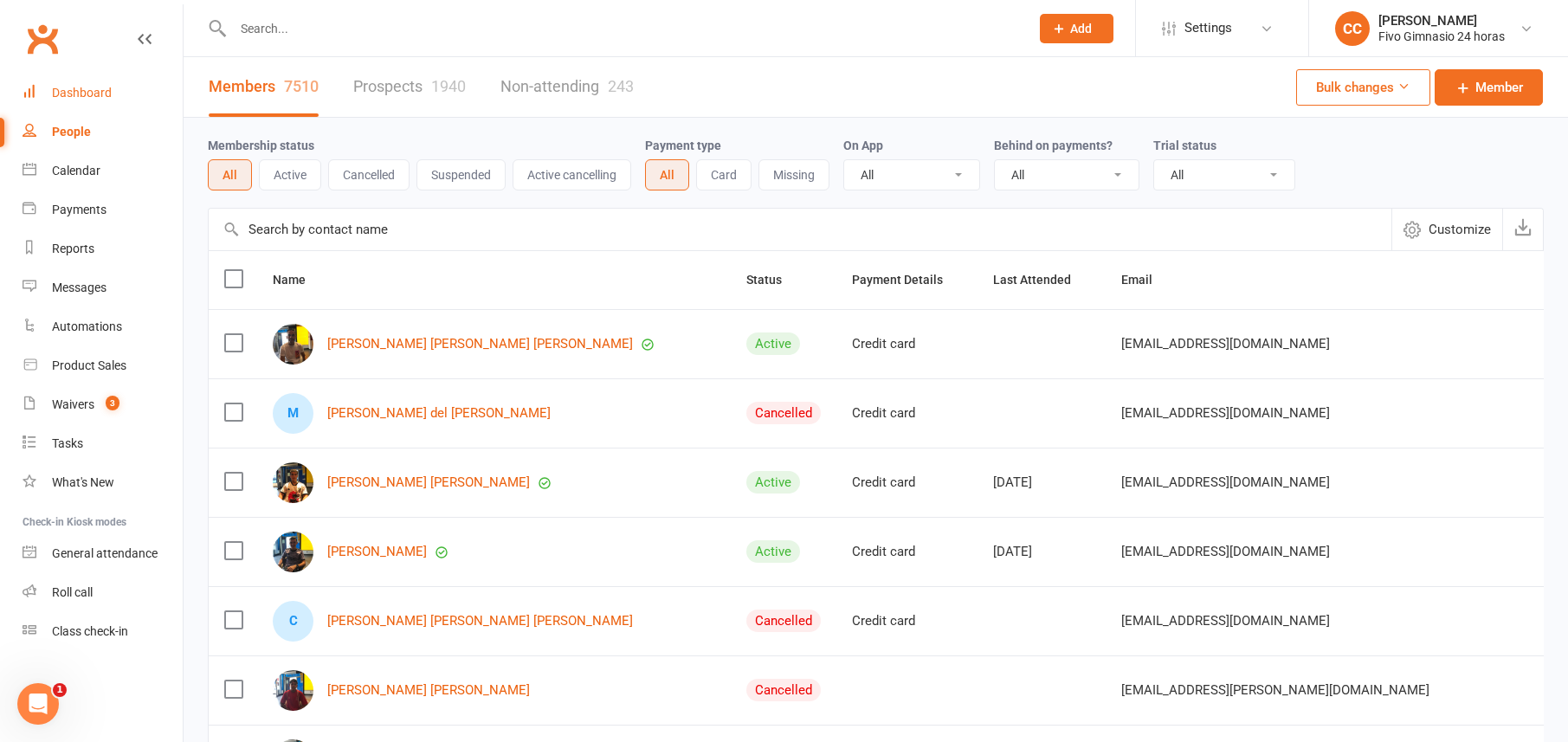
click at [99, 94] on div "Dashboard" at bounding box center [82, 92] width 59 height 14
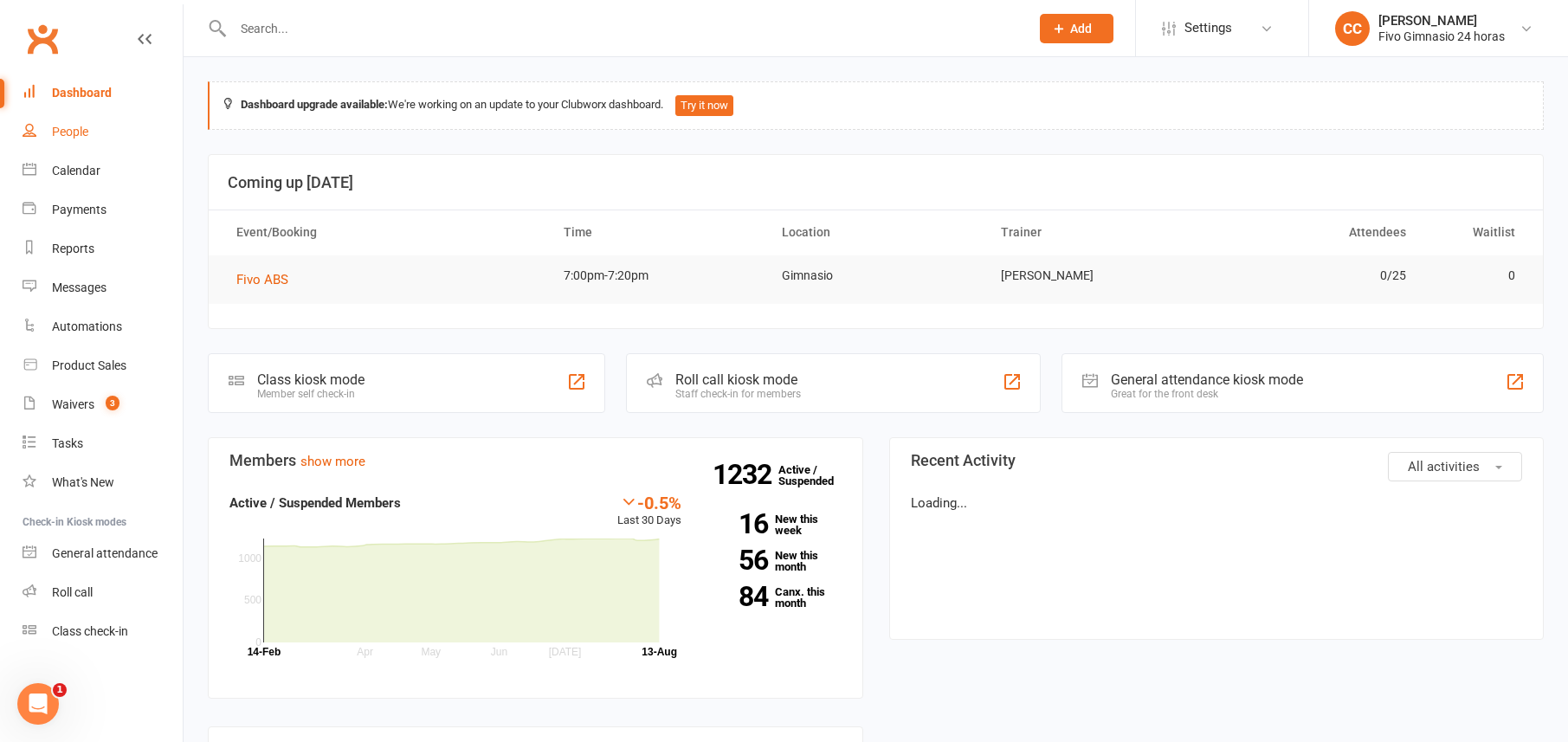
click at [90, 133] on link "People" at bounding box center [102, 132] width 160 height 39
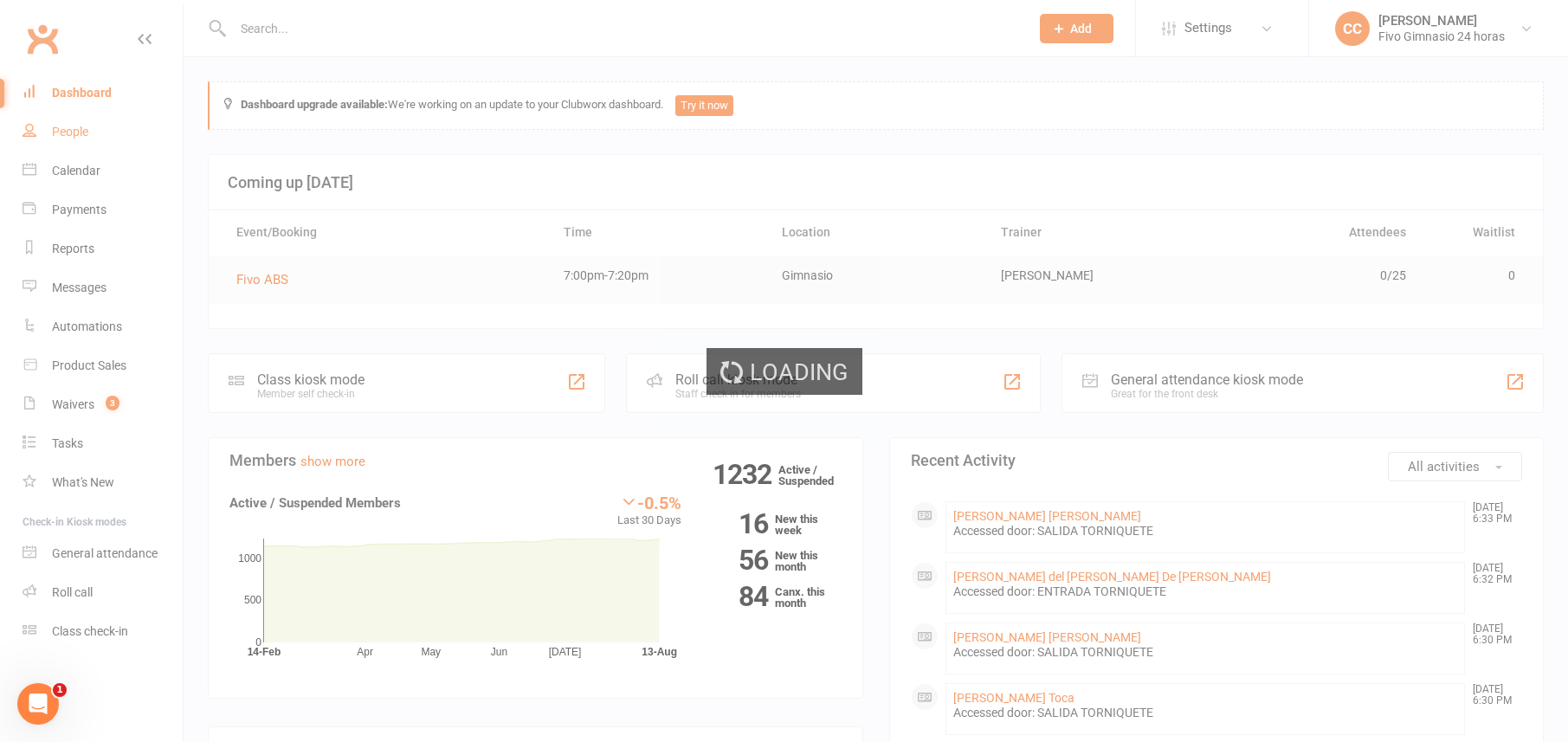
select select "100"
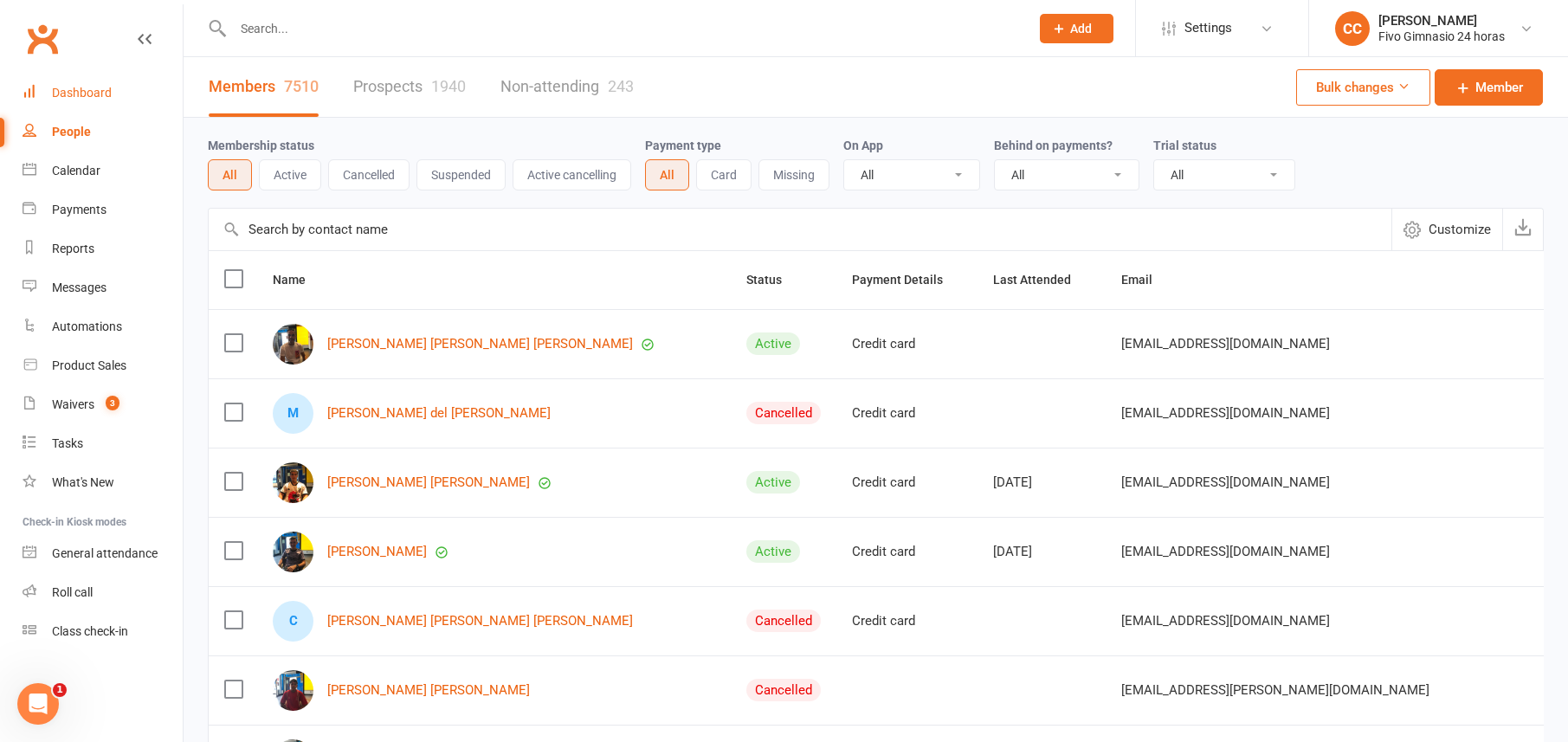
click at [102, 107] on link "Dashboard" at bounding box center [102, 93] width 160 height 39
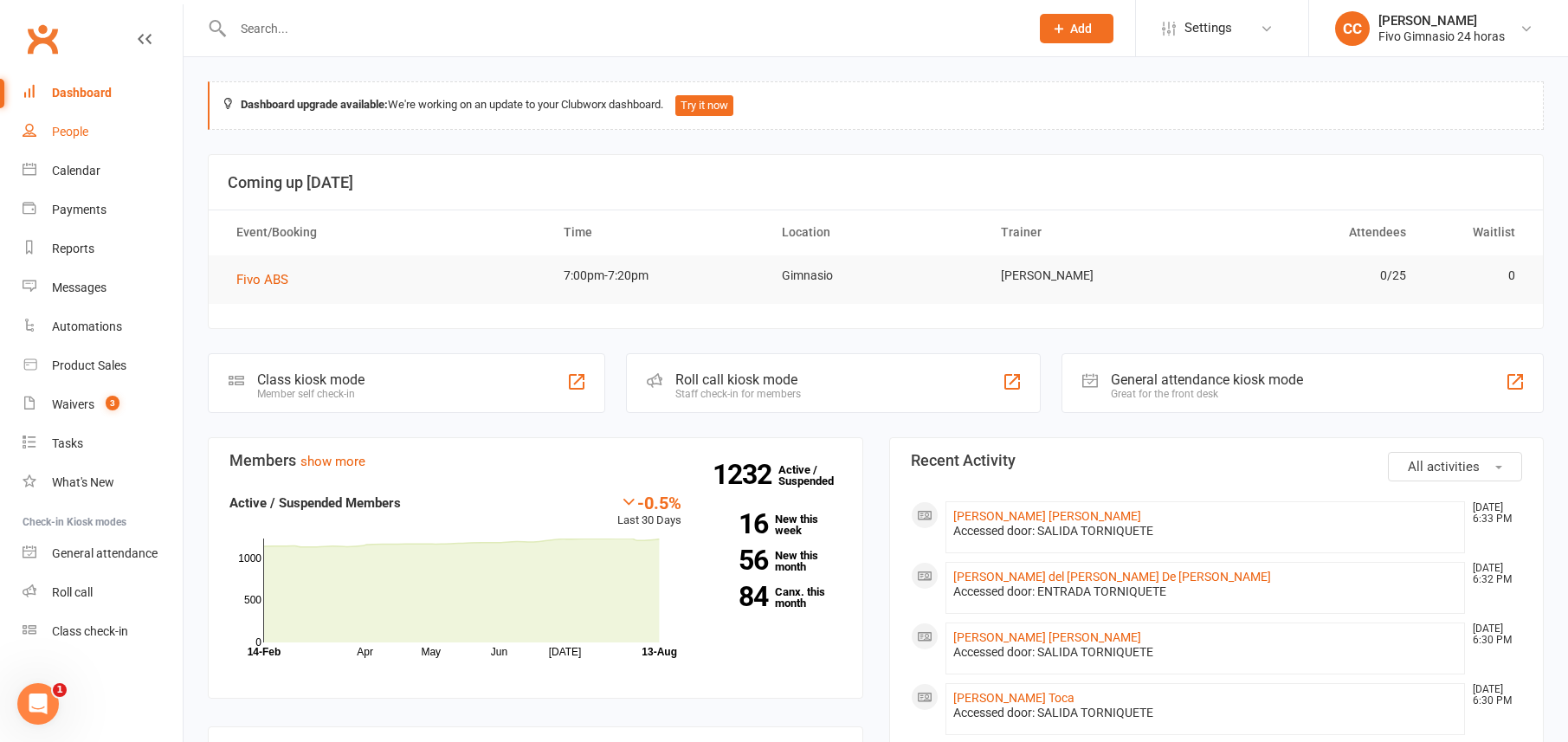
click at [125, 139] on link "People" at bounding box center [102, 132] width 160 height 39
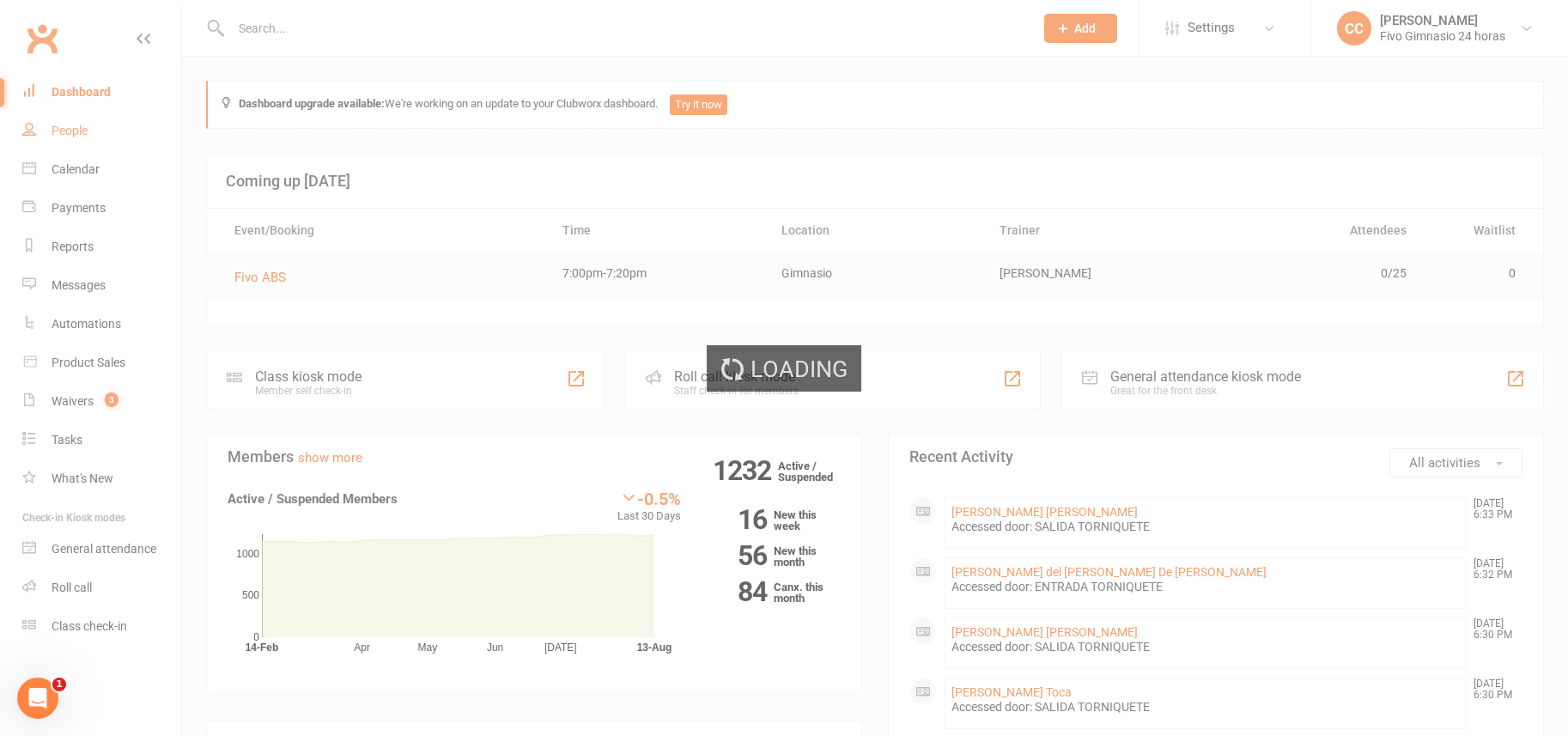
select select "100"
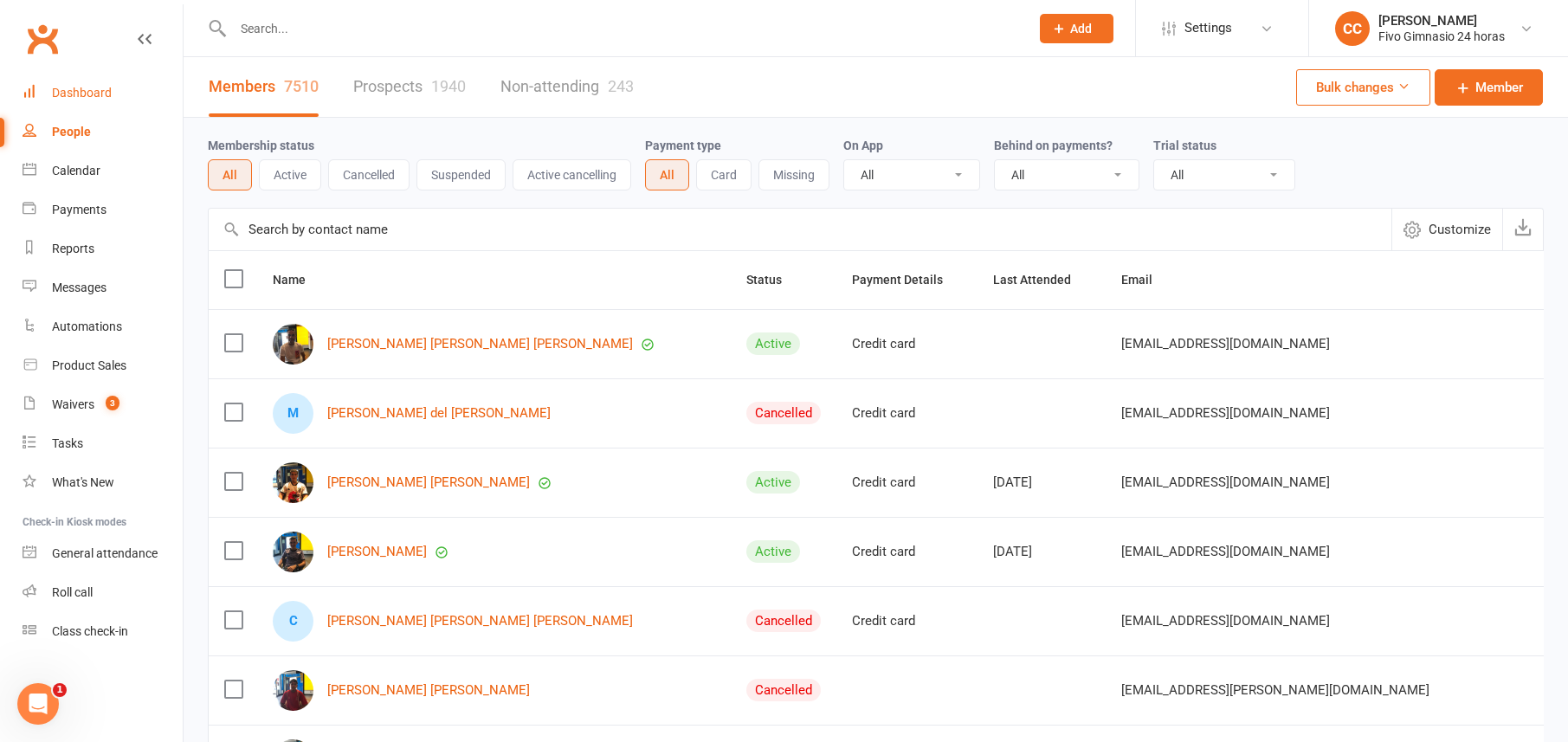
click at [112, 95] on link "Dashboard" at bounding box center [102, 93] width 160 height 39
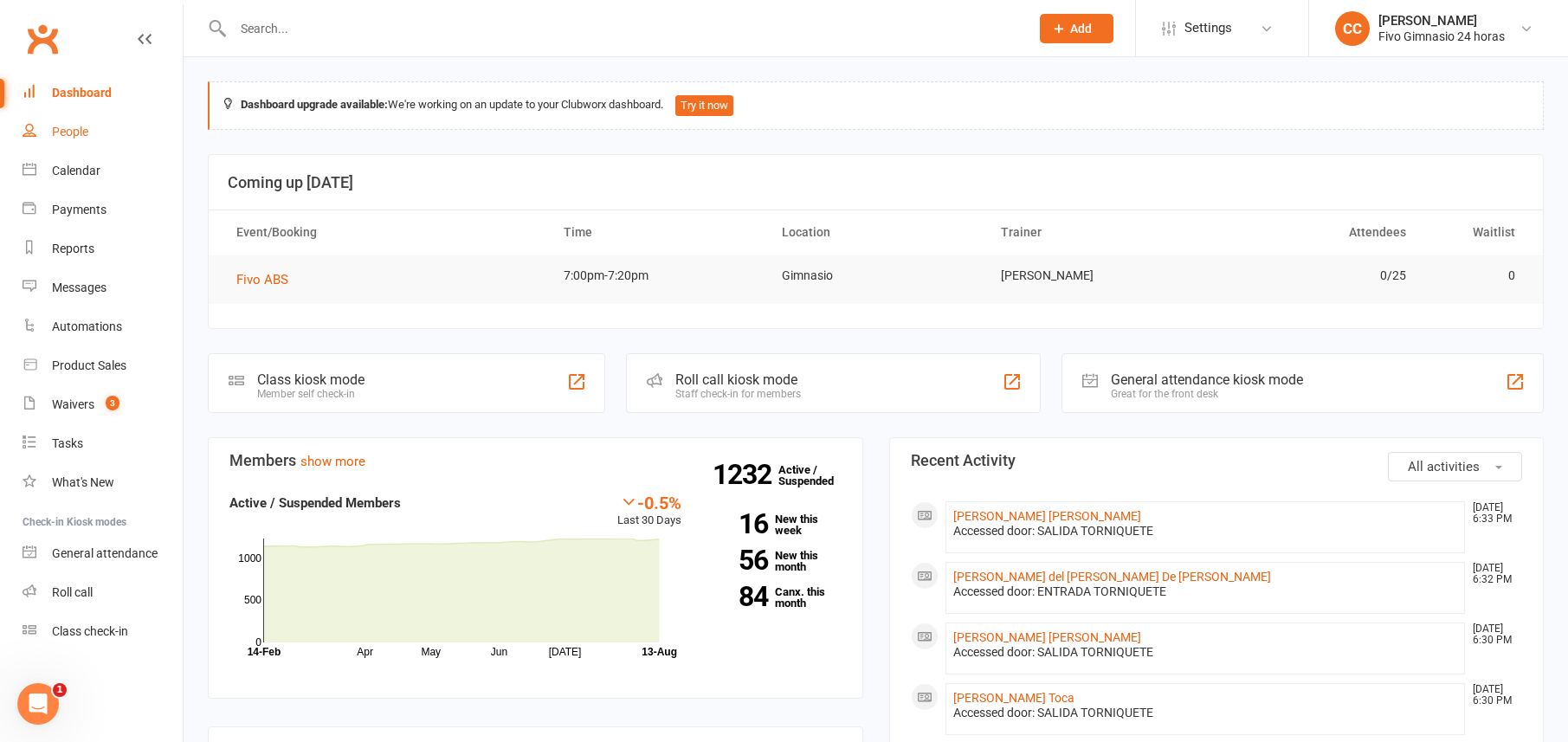
click at [79, 134] on div "People" at bounding box center [70, 131] width 36 height 14
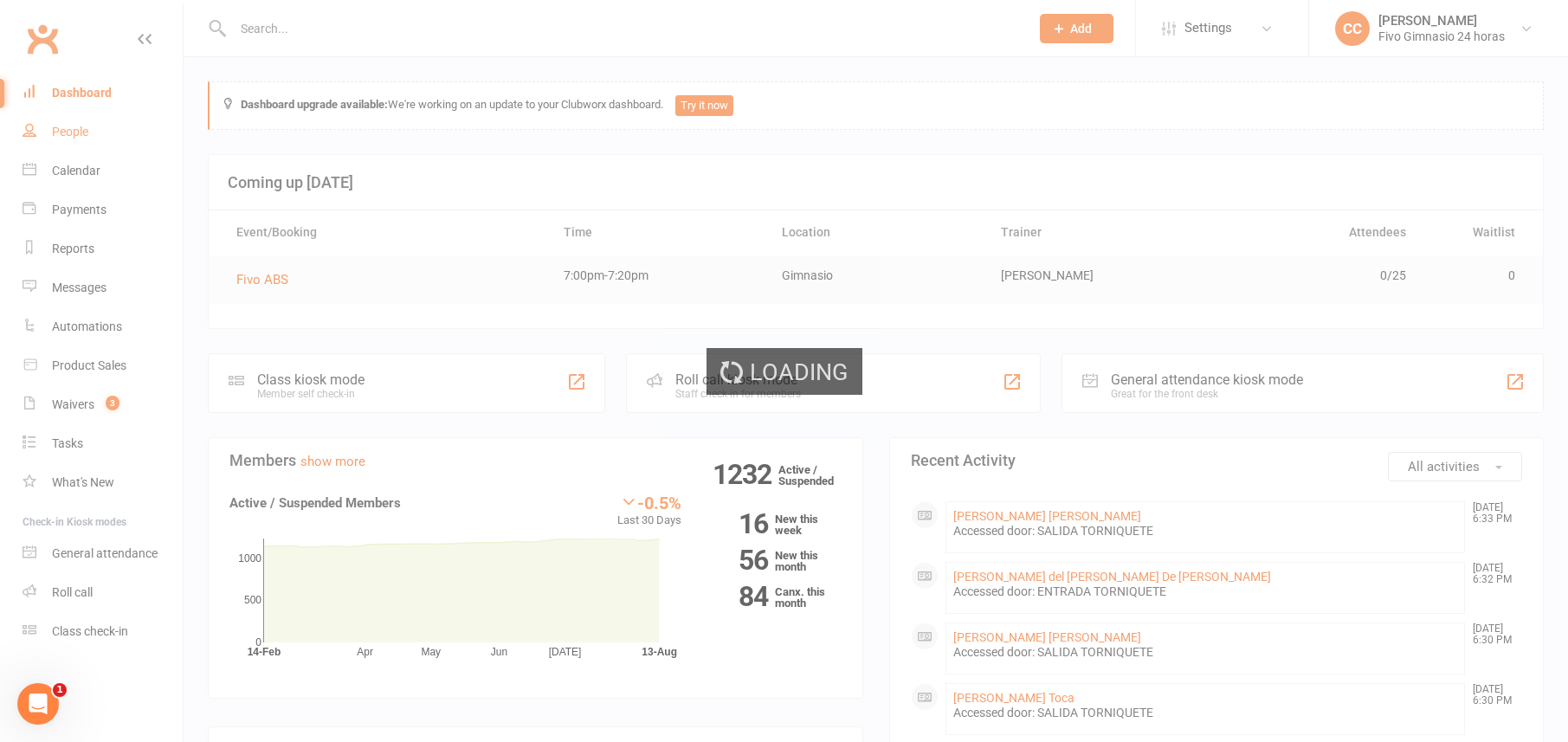
select select "100"
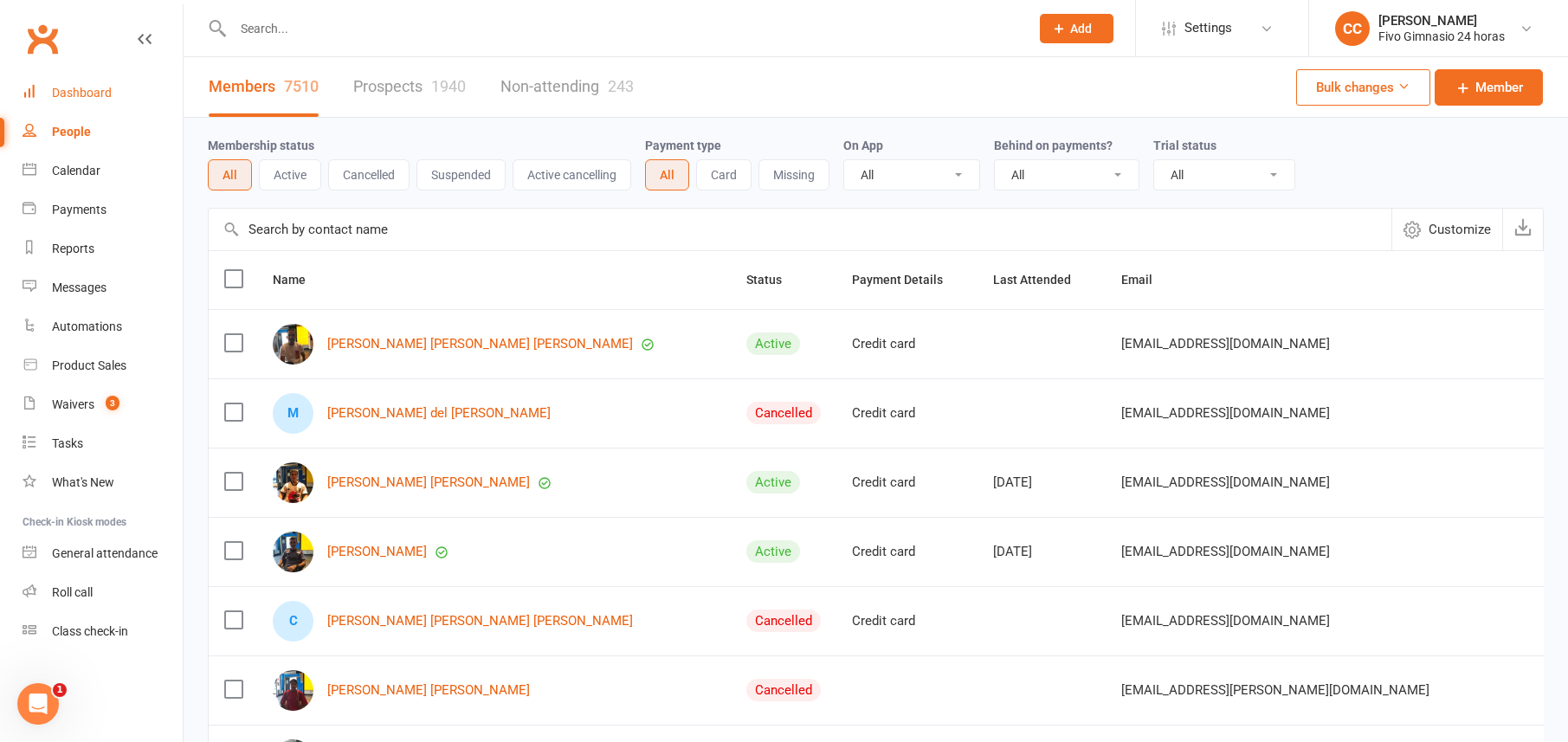
click at [77, 101] on link "Dashboard" at bounding box center [102, 93] width 160 height 39
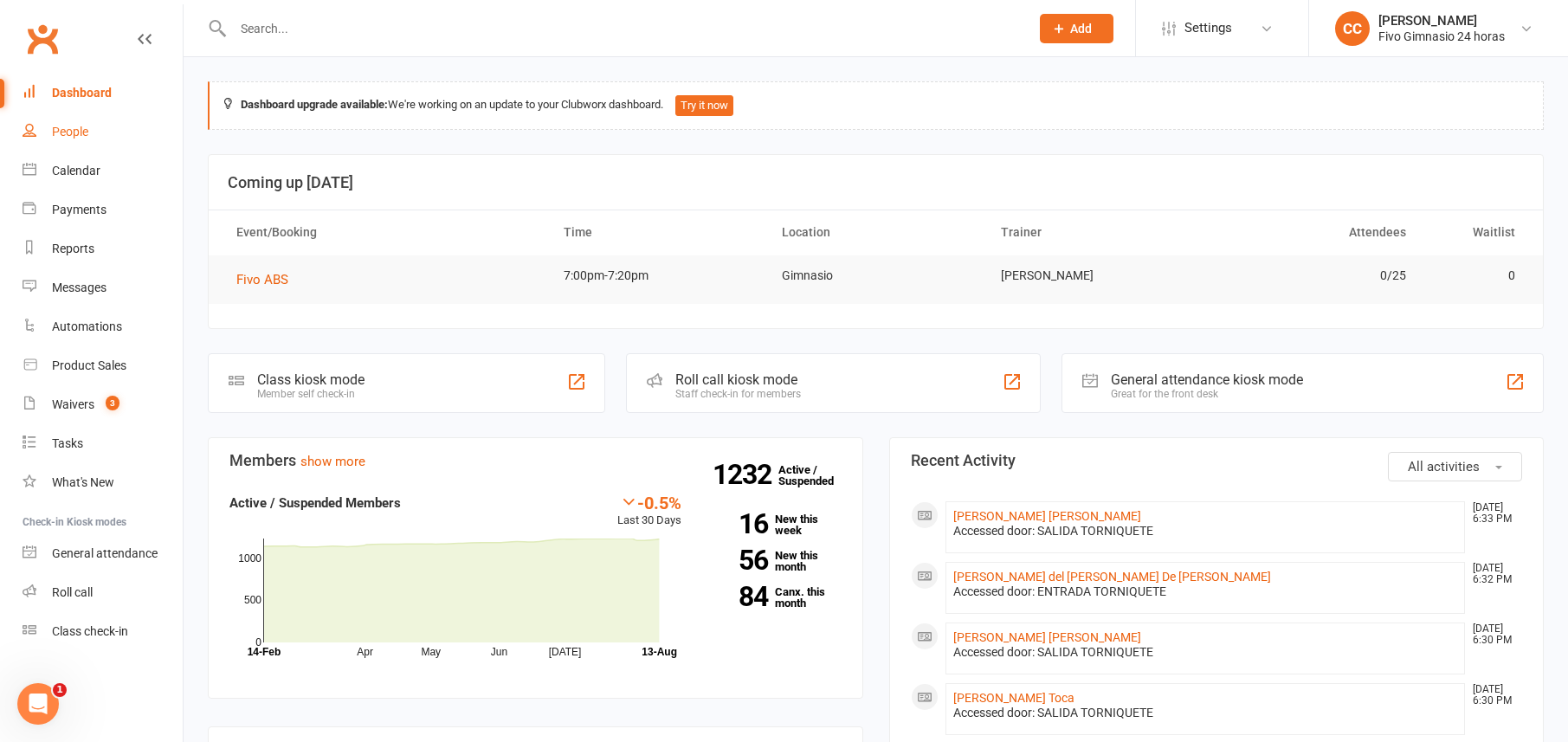
drag, startPoint x: 81, startPoint y: 142, endPoint x: 81, endPoint y: 124, distance: 18.0
click at [81, 142] on link "People" at bounding box center [102, 132] width 160 height 39
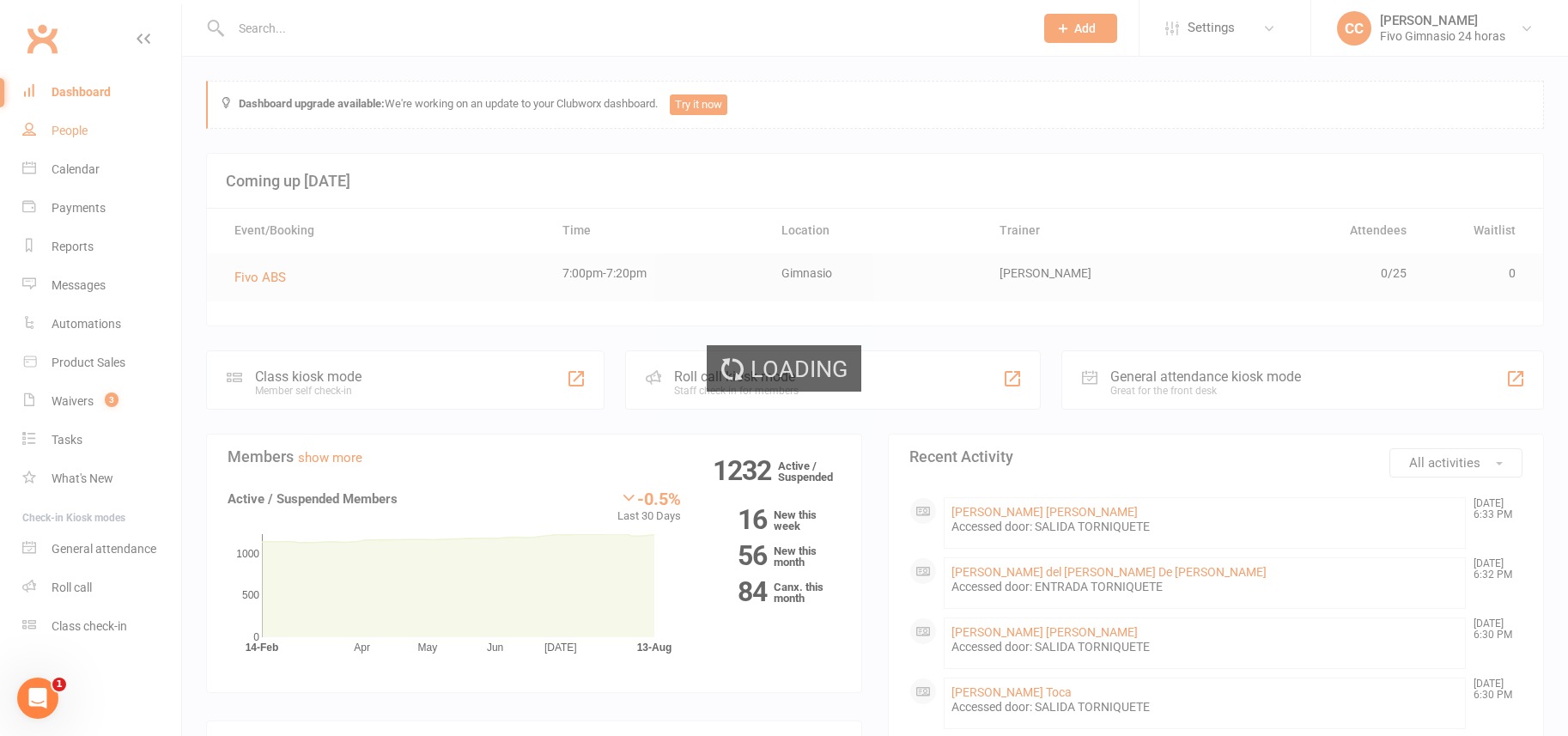
select select "100"
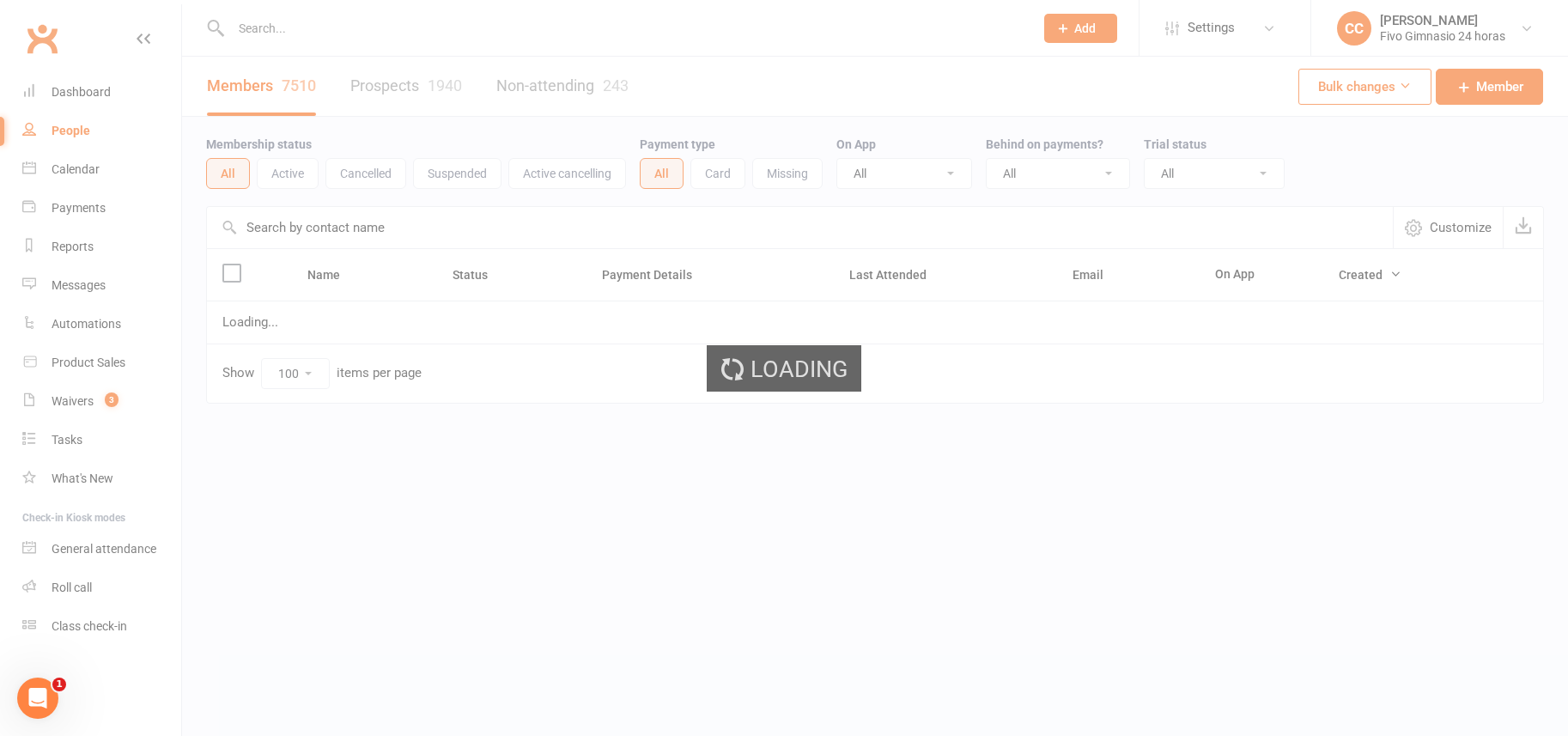
click at [65, 82] on link "Dashboard" at bounding box center [101, 92] width 159 height 39
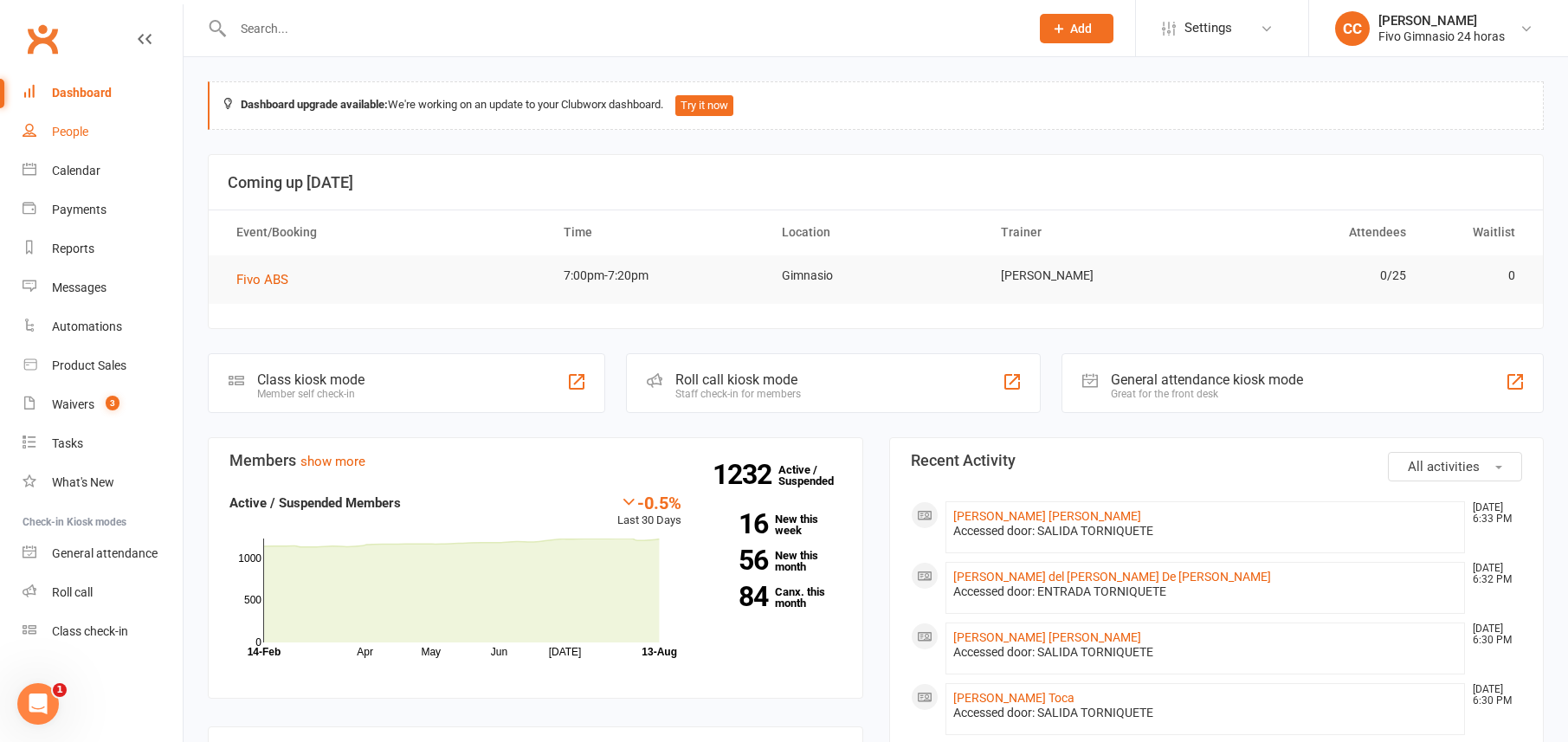
click at [68, 131] on div "People" at bounding box center [70, 131] width 36 height 14
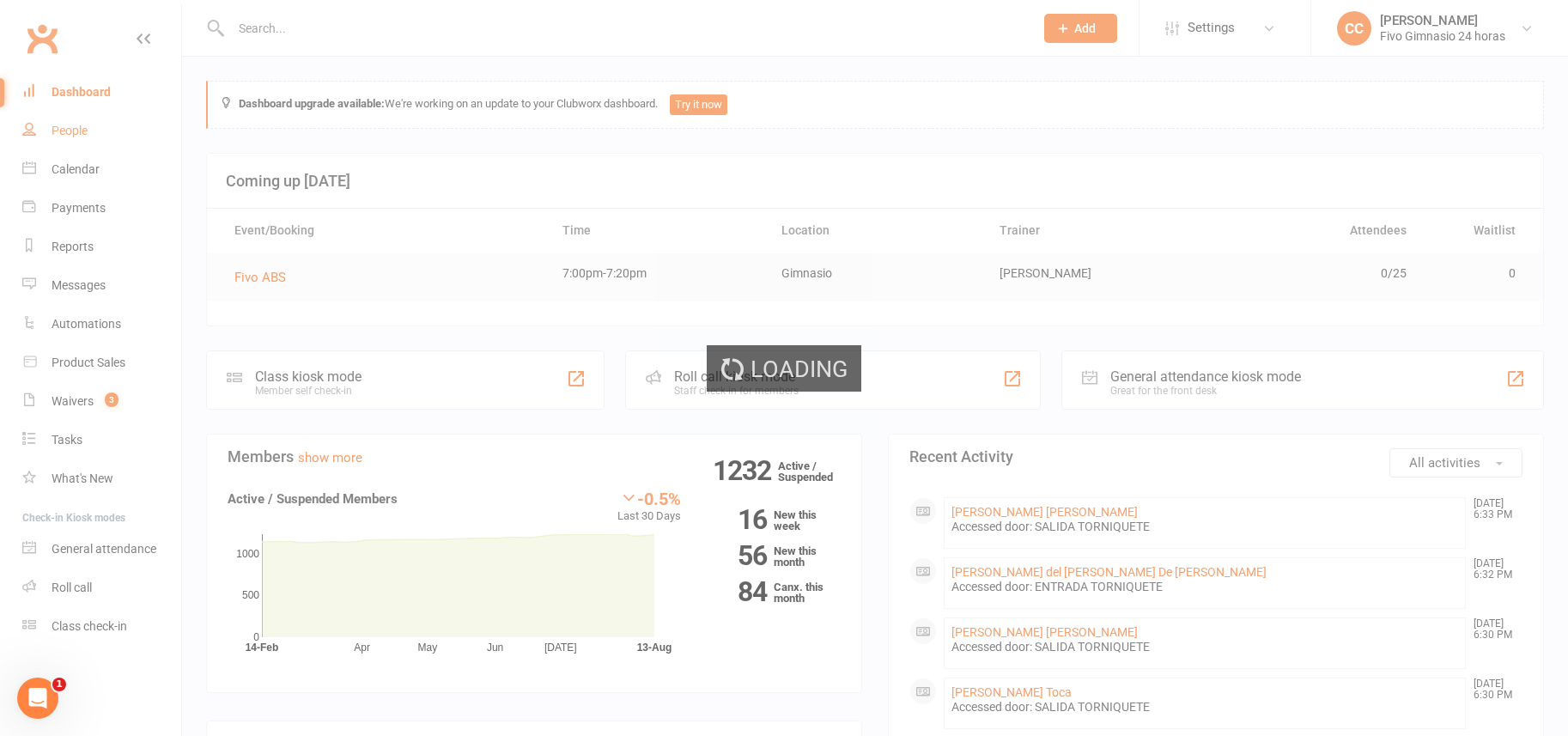
select select "100"
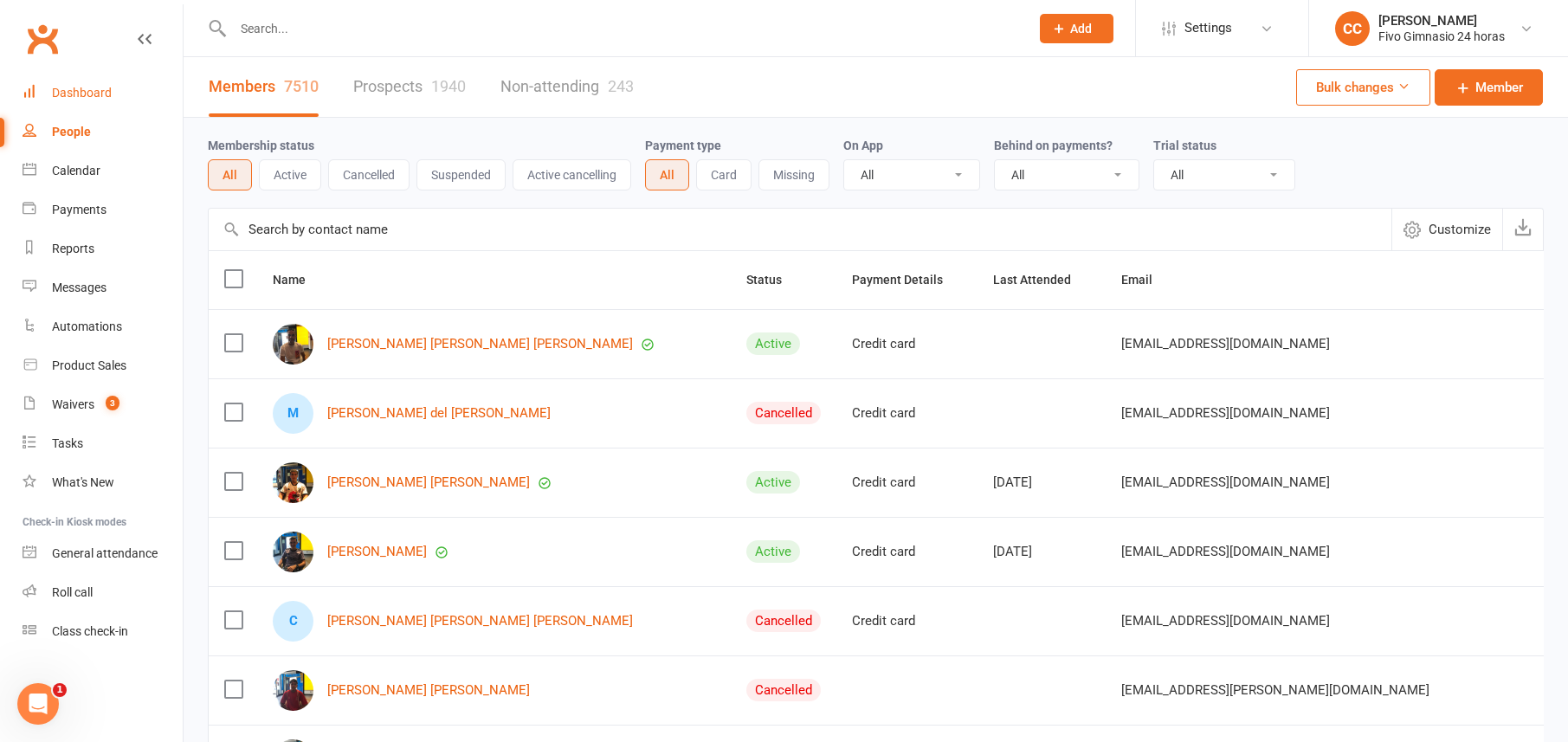
click at [57, 74] on link "Dashboard" at bounding box center [102, 93] width 160 height 39
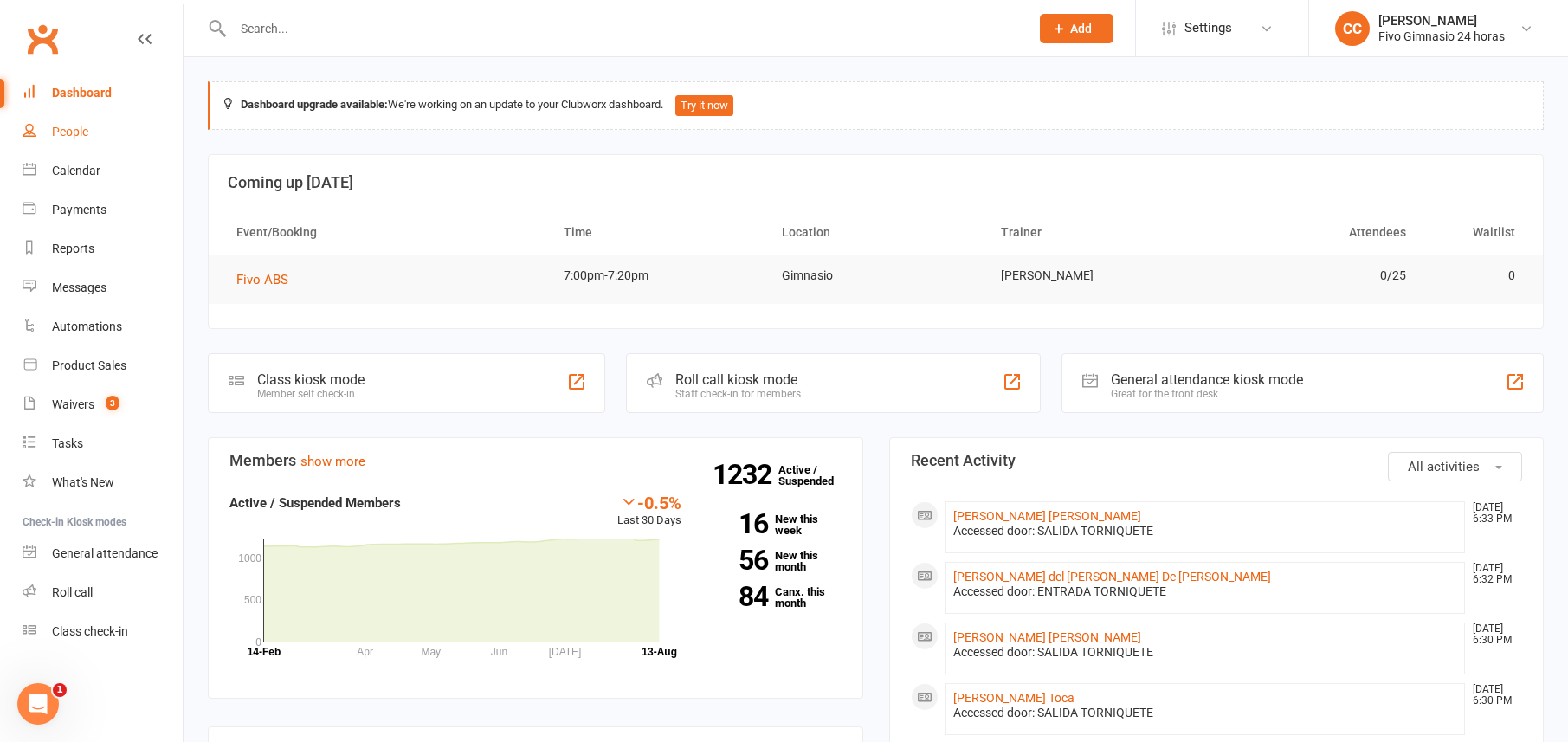
click at [79, 135] on div "People" at bounding box center [70, 131] width 36 height 14
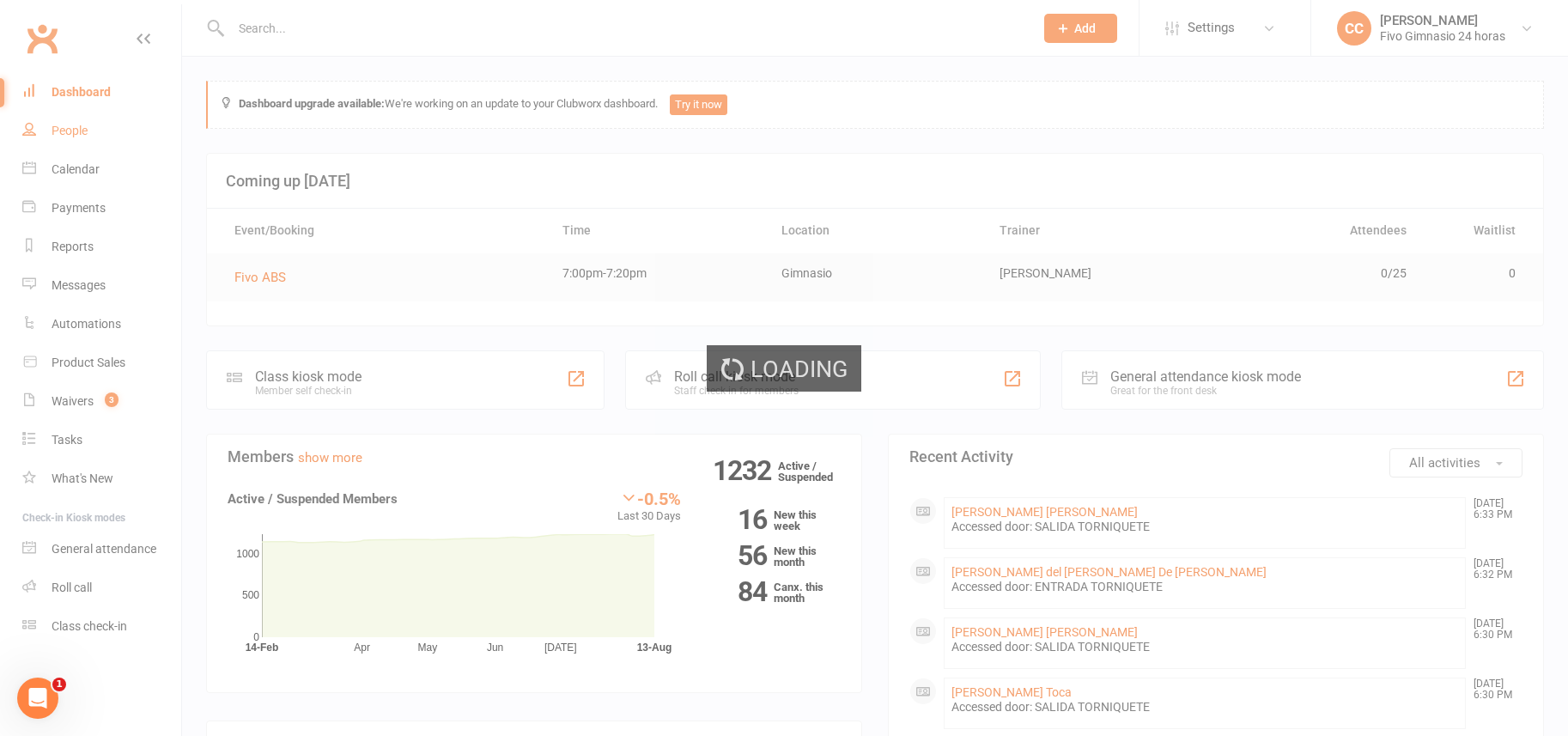
select select "100"
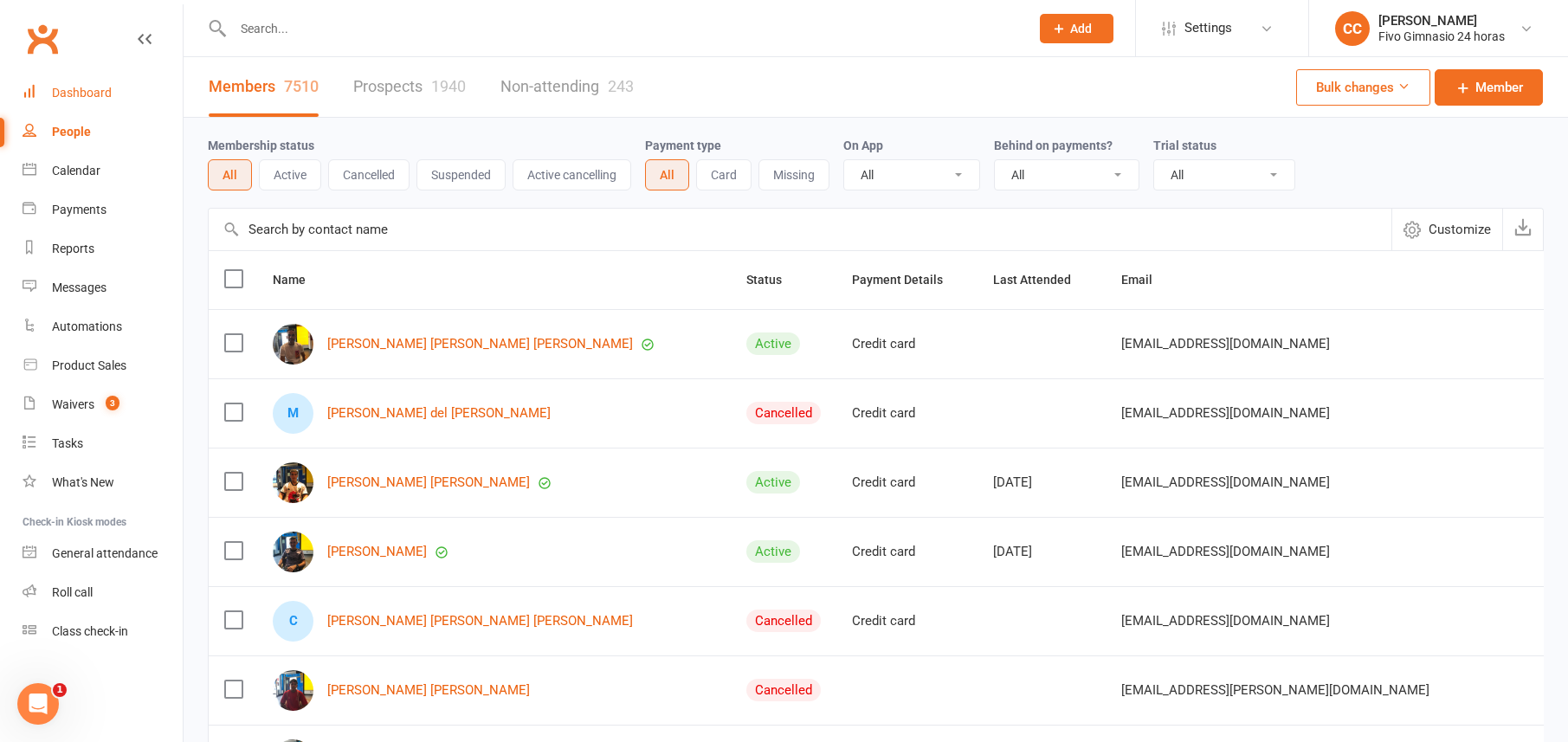
click at [102, 86] on div "Dashboard" at bounding box center [82, 92] width 59 height 14
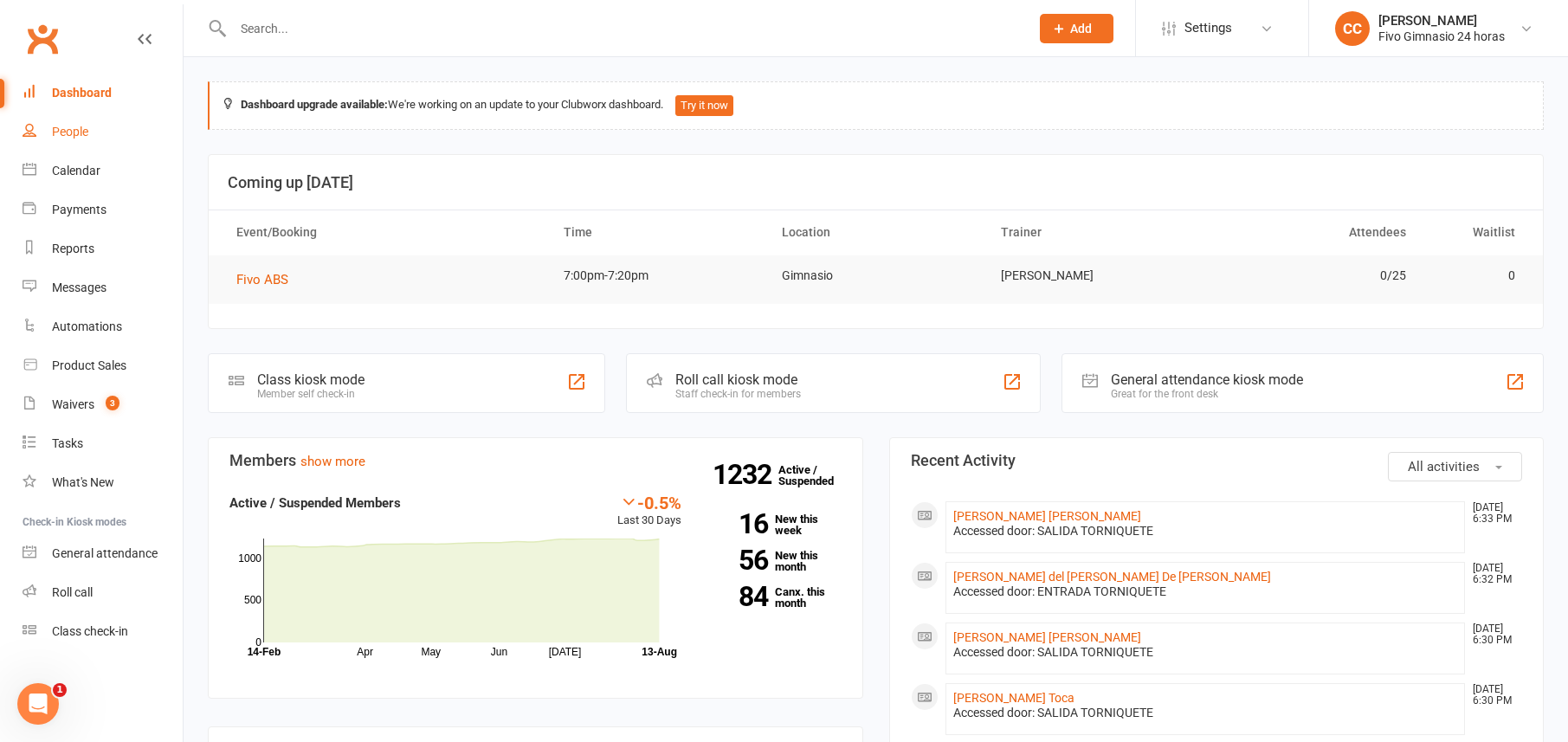
click at [73, 137] on div "People" at bounding box center [70, 131] width 36 height 14
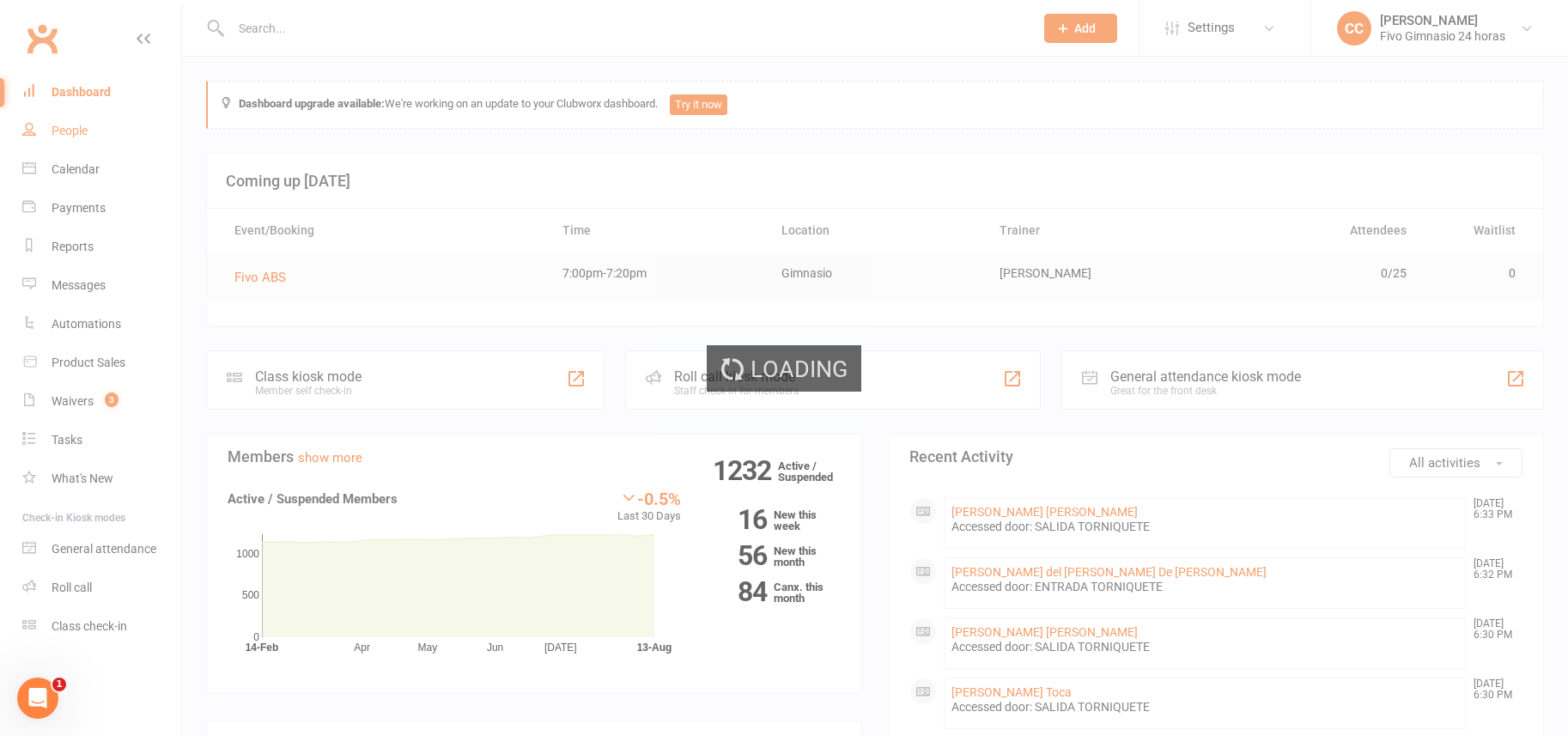
select select "100"
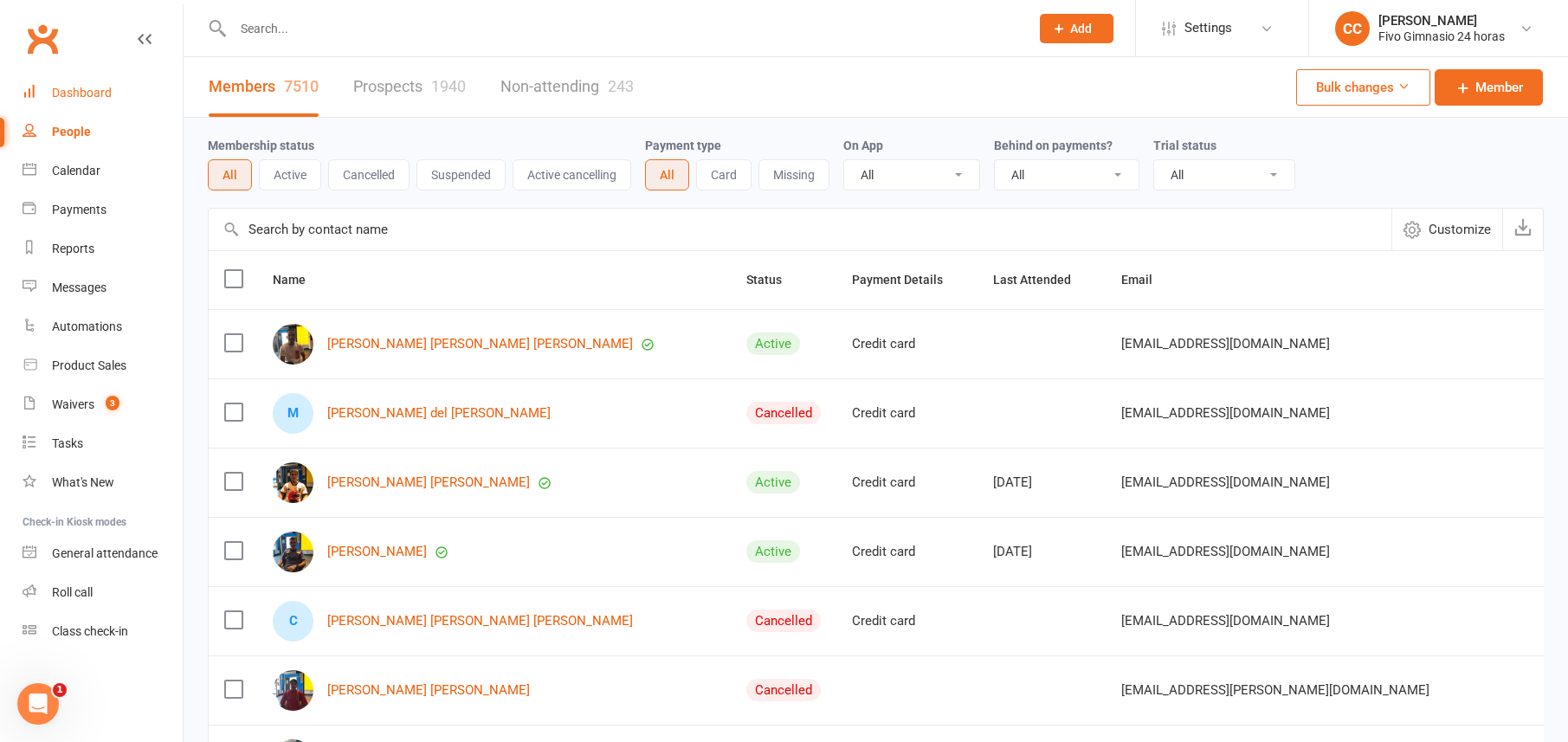
click at [95, 100] on link "Dashboard" at bounding box center [102, 93] width 160 height 39
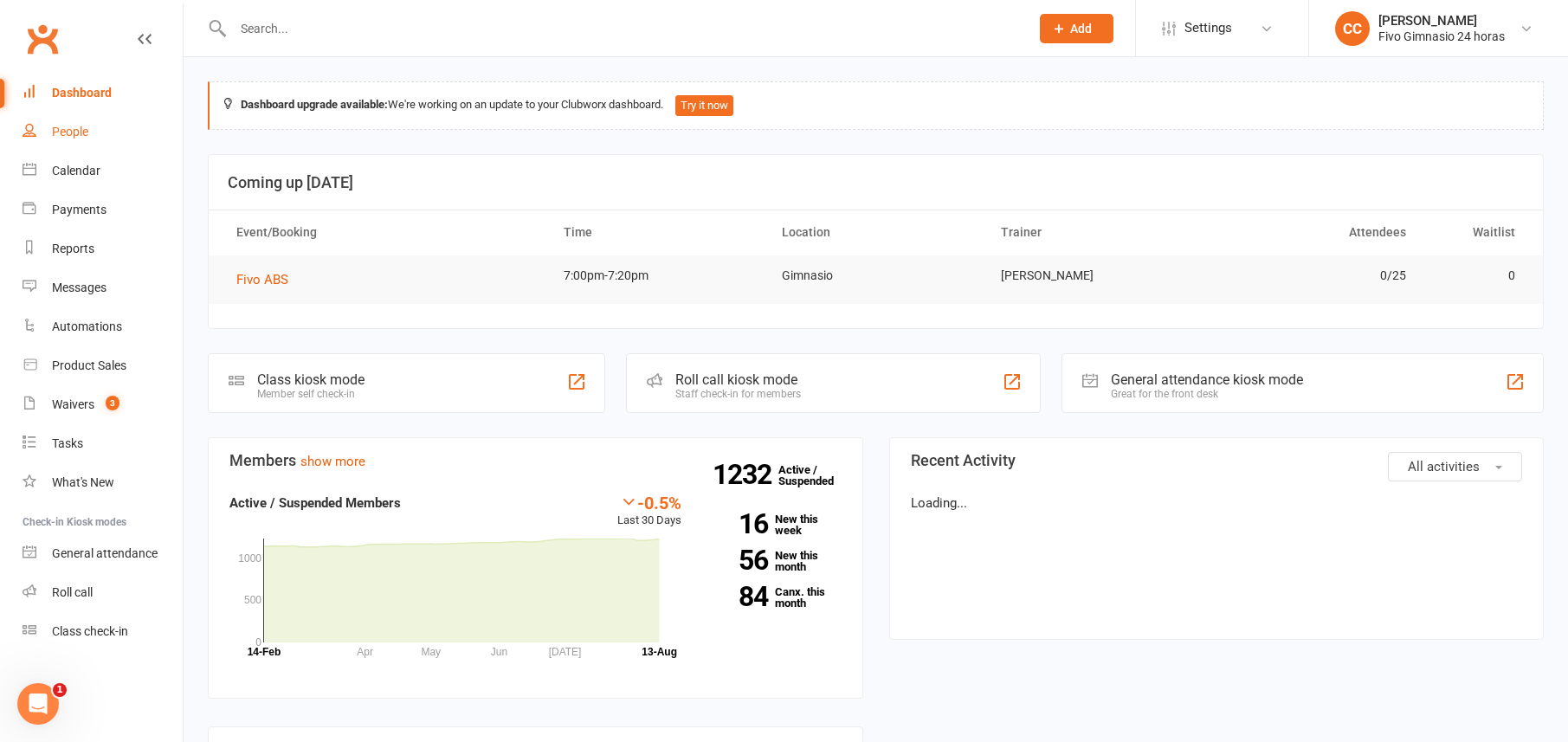
click at [82, 133] on div "People" at bounding box center [70, 131] width 36 height 14
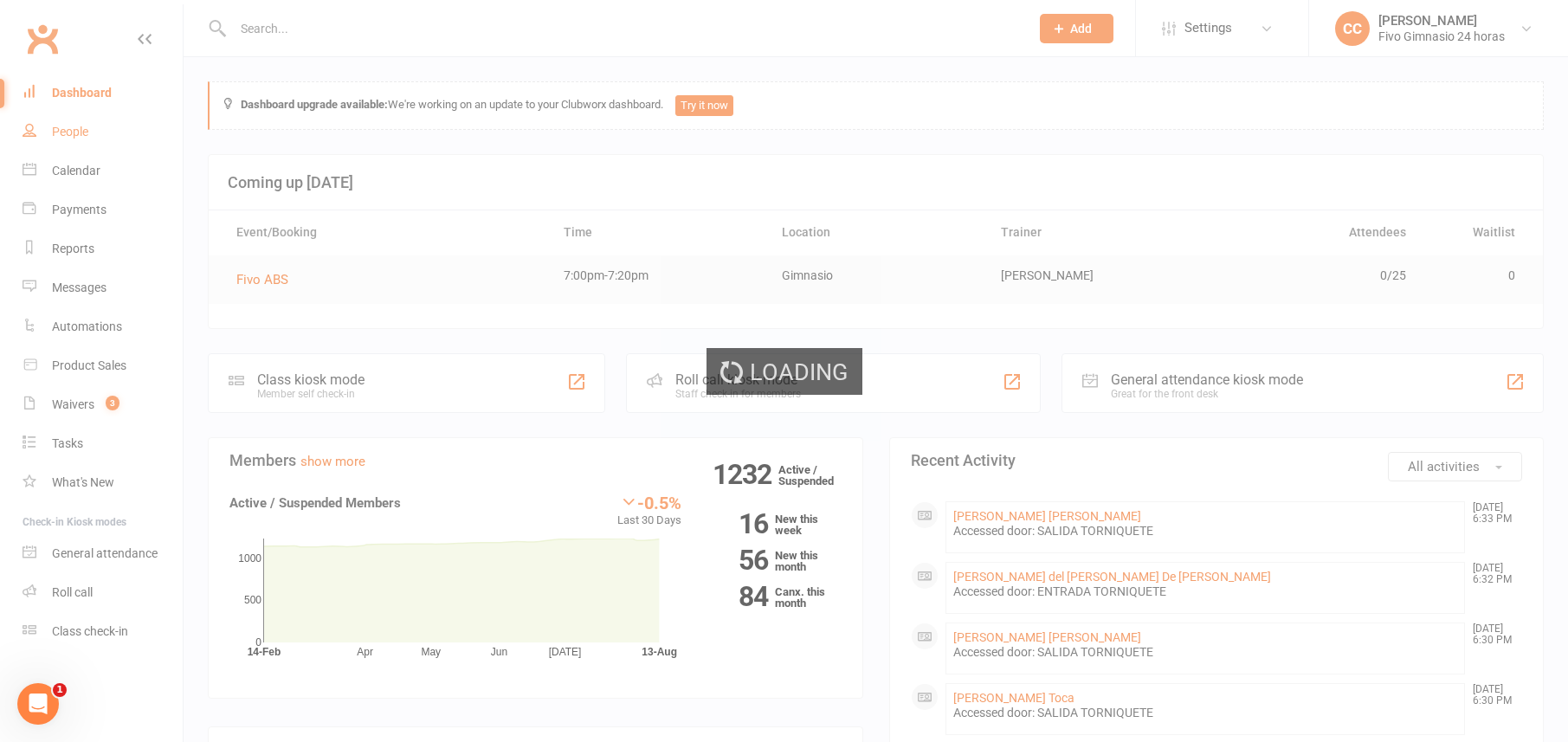
select select "100"
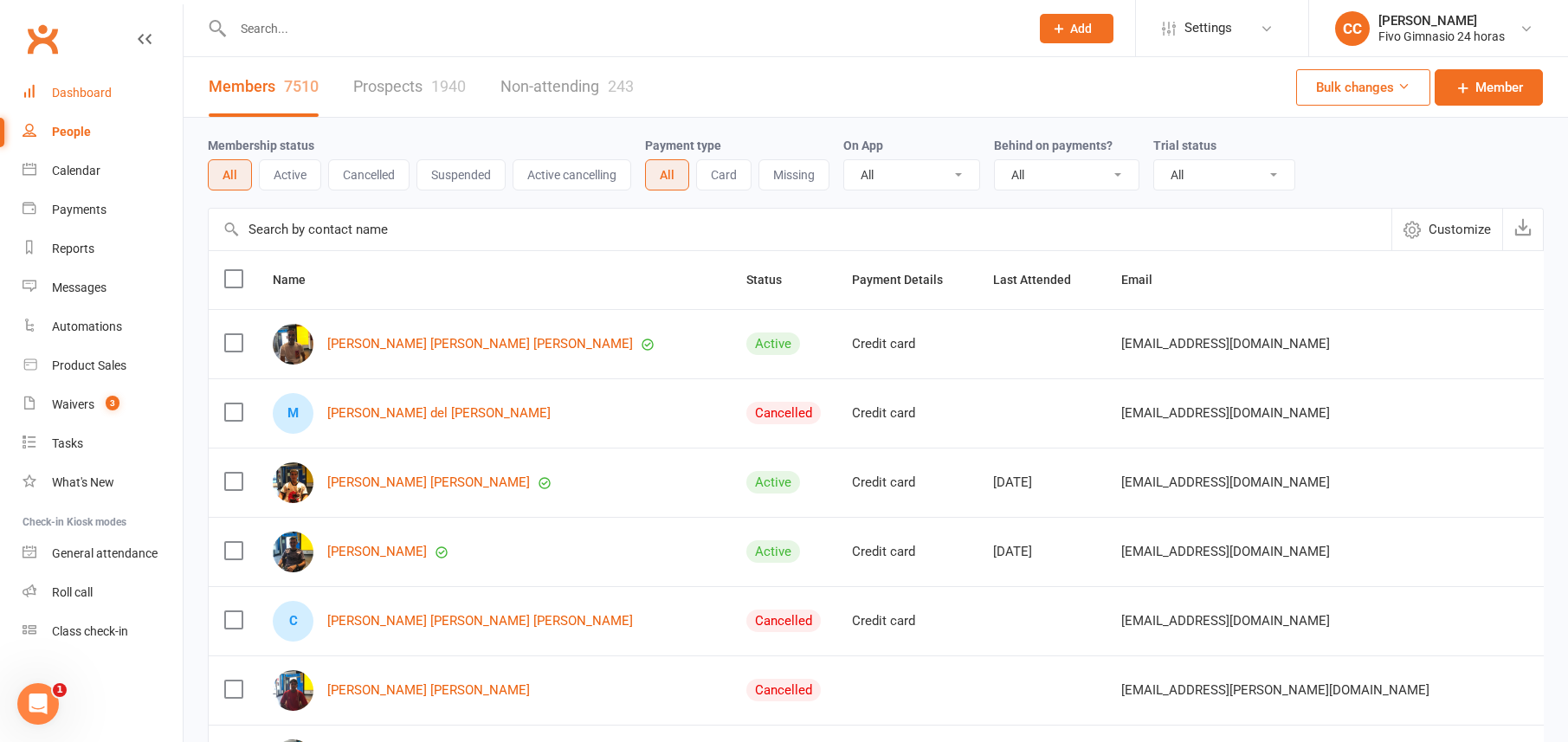
click at [72, 92] on div "Dashboard" at bounding box center [82, 92] width 59 height 14
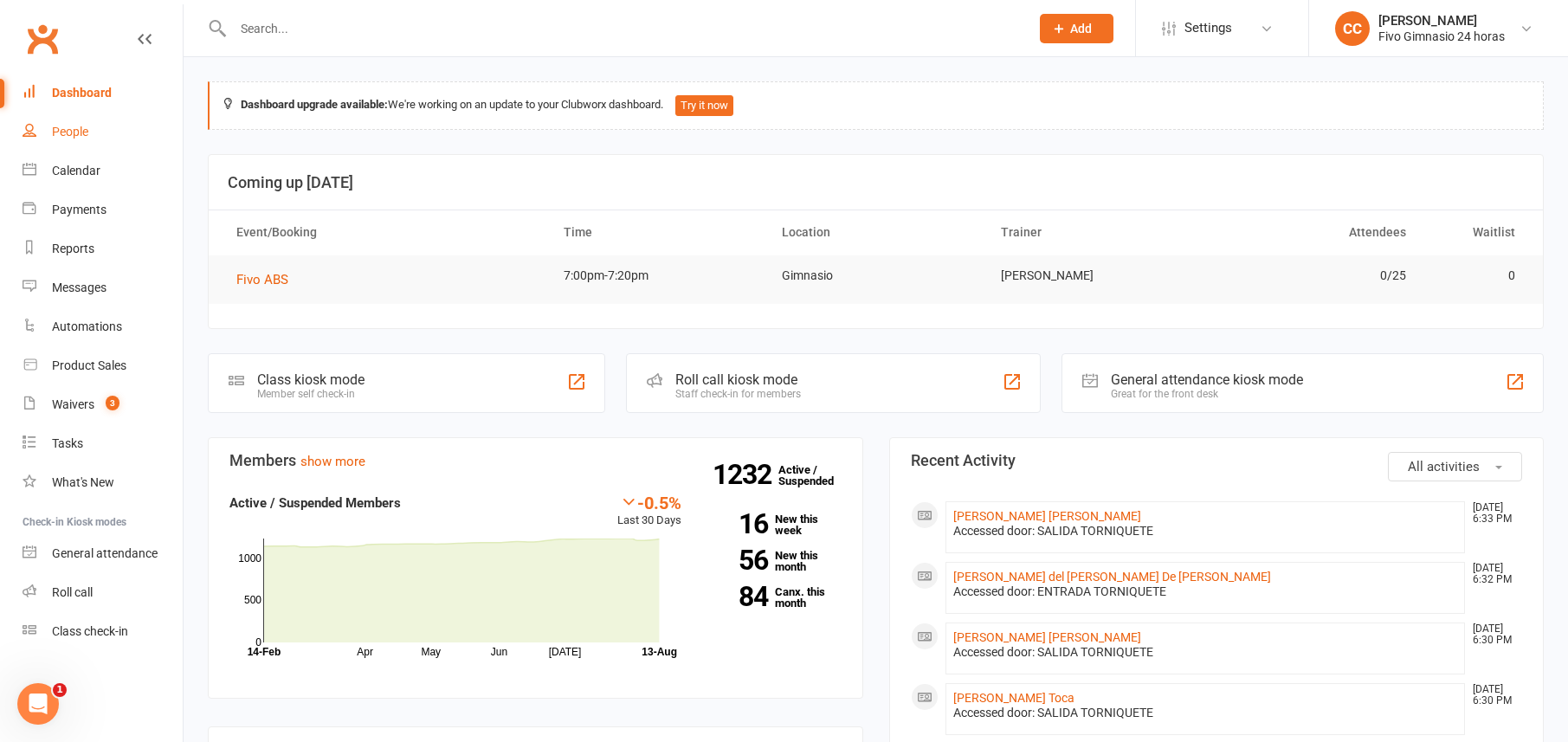
click at [96, 129] on link "People" at bounding box center [102, 132] width 160 height 39
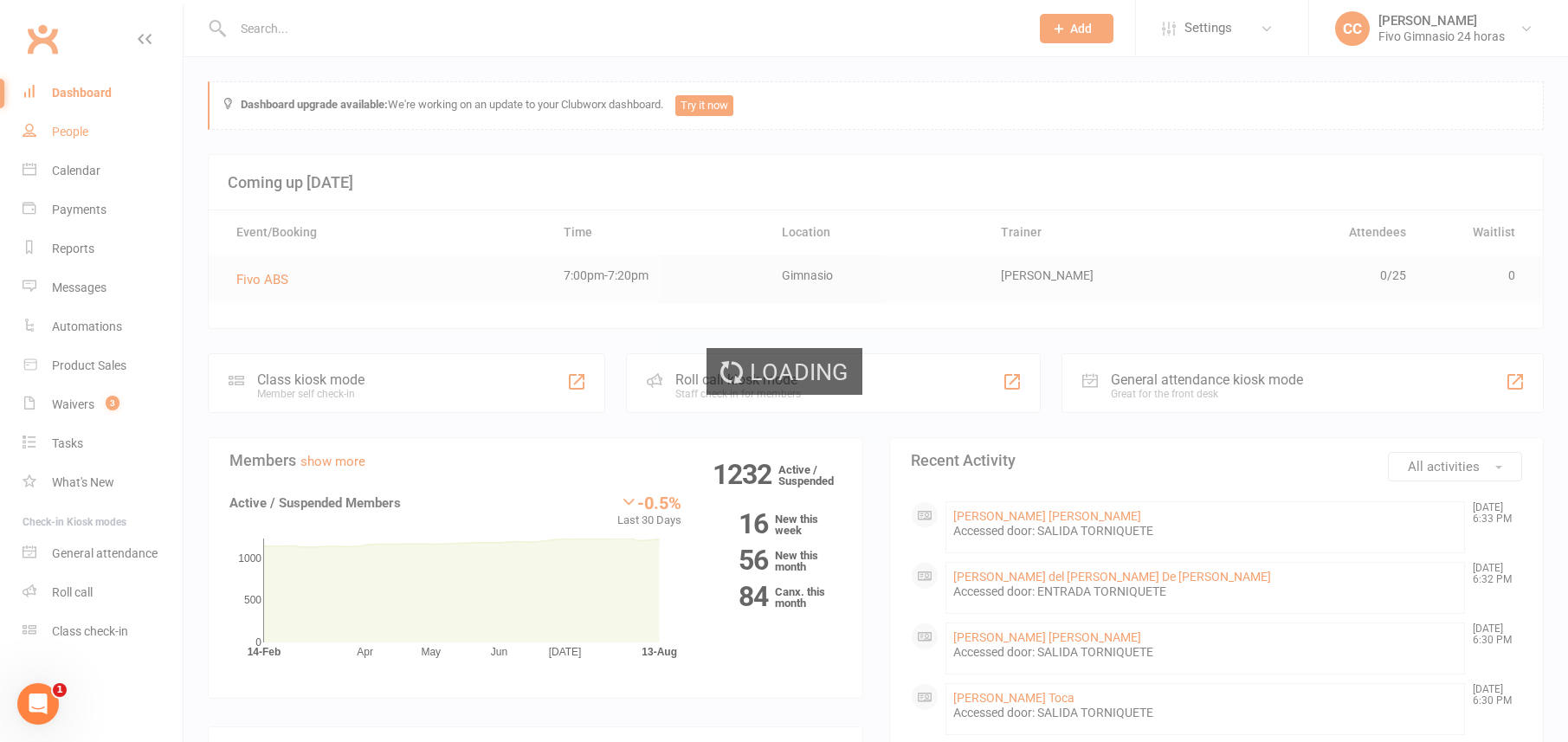
select select "100"
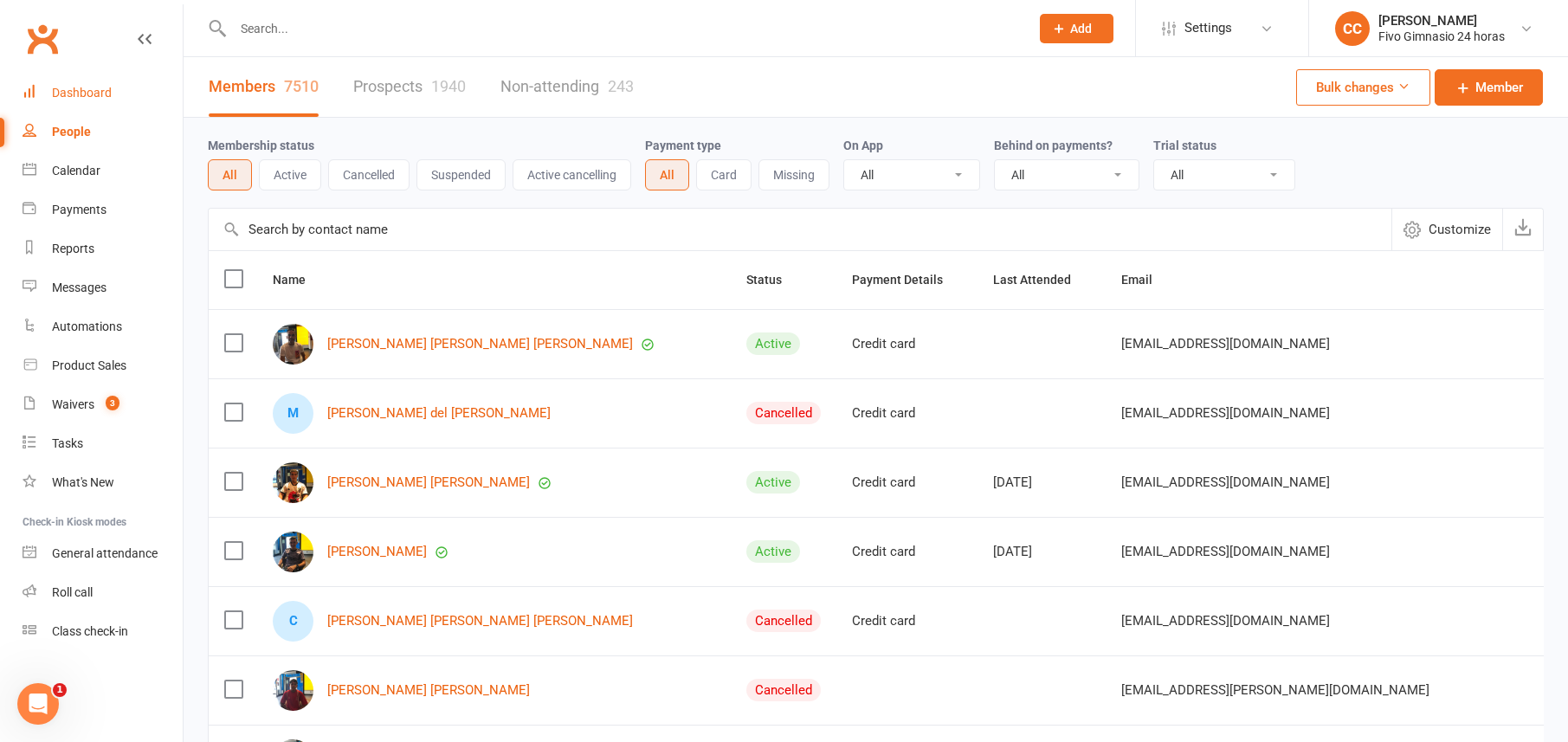
click at [88, 88] on div "Dashboard" at bounding box center [82, 92] width 59 height 14
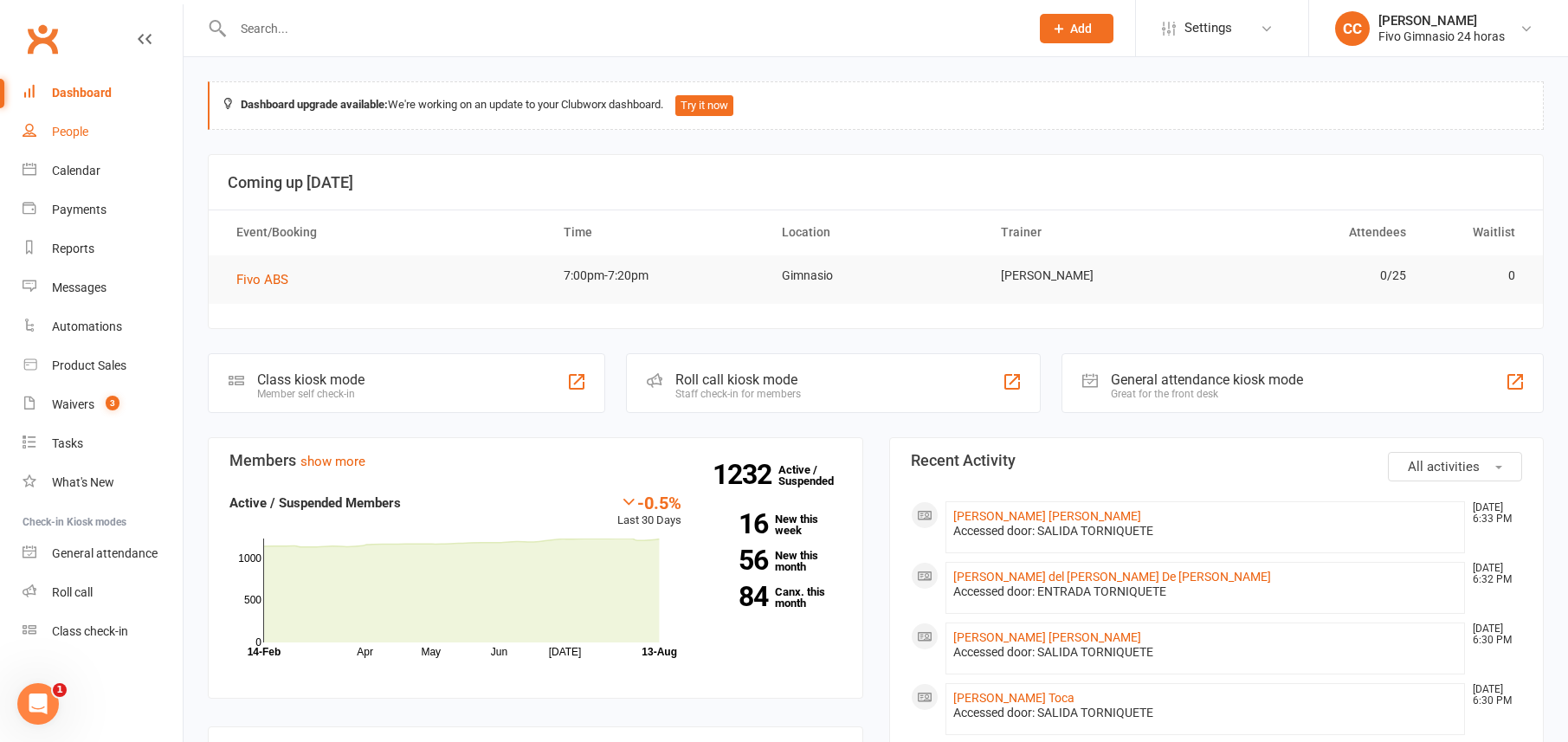
click at [69, 134] on div "People" at bounding box center [70, 131] width 36 height 14
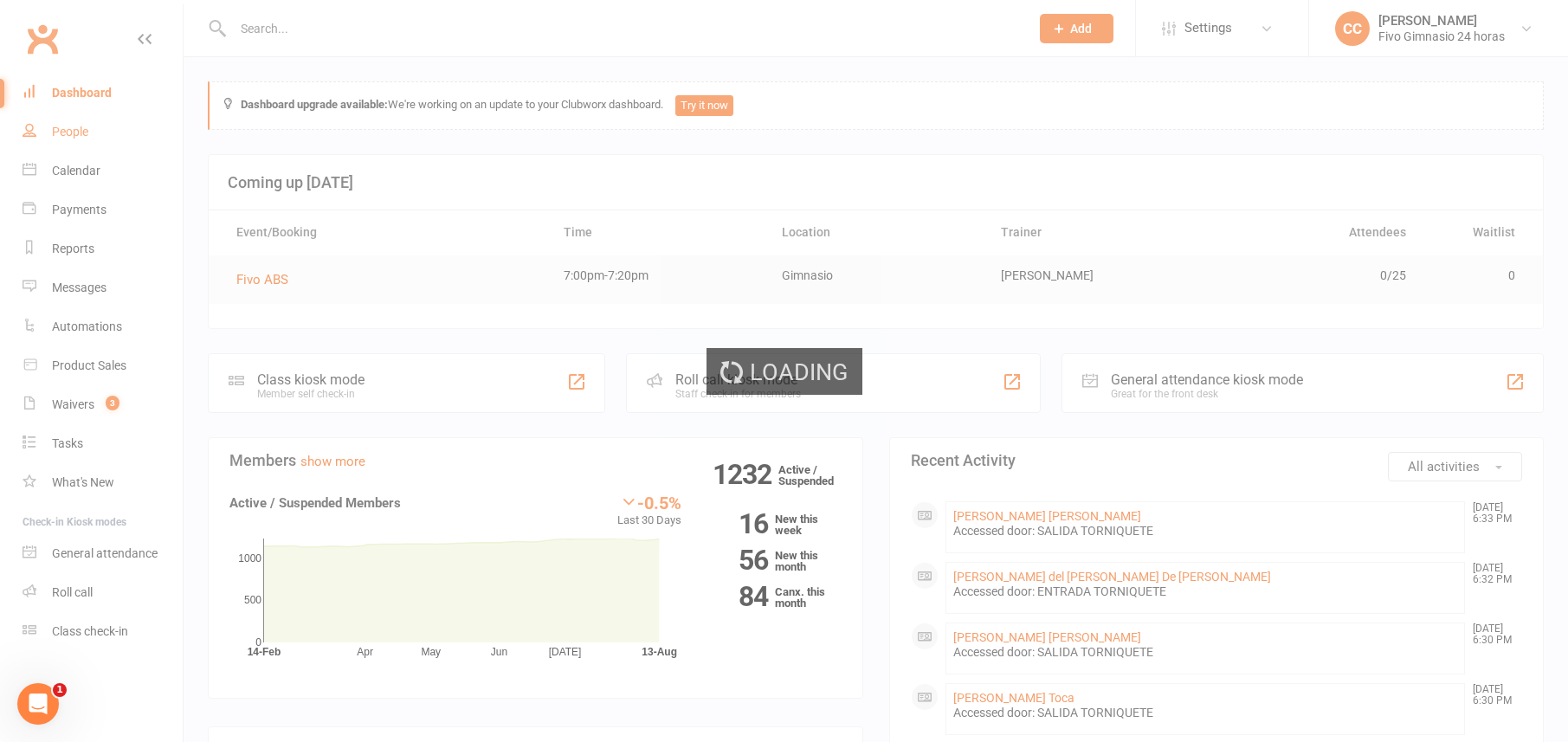
select select "100"
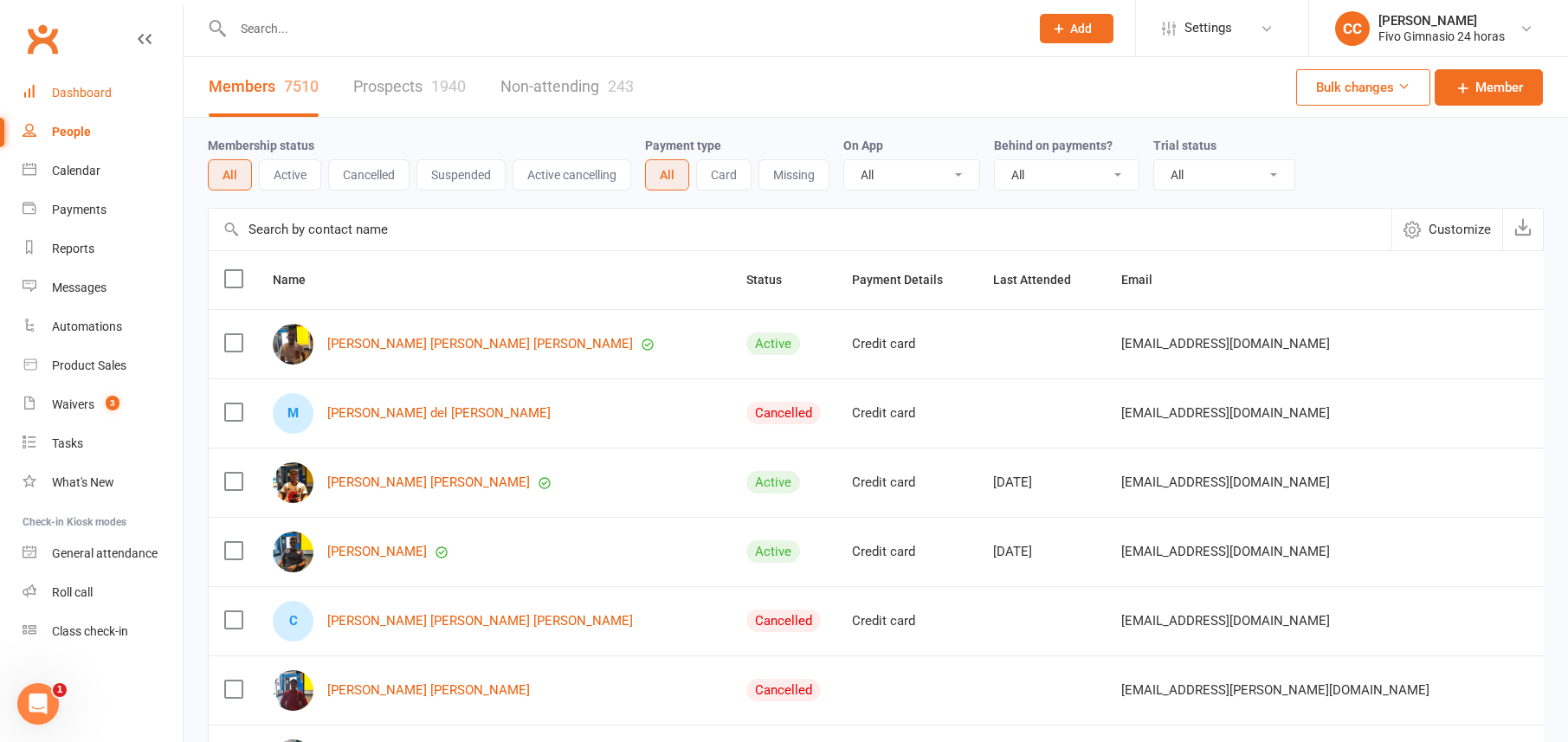
click at [72, 91] on div "Dashboard" at bounding box center [82, 92] width 59 height 14
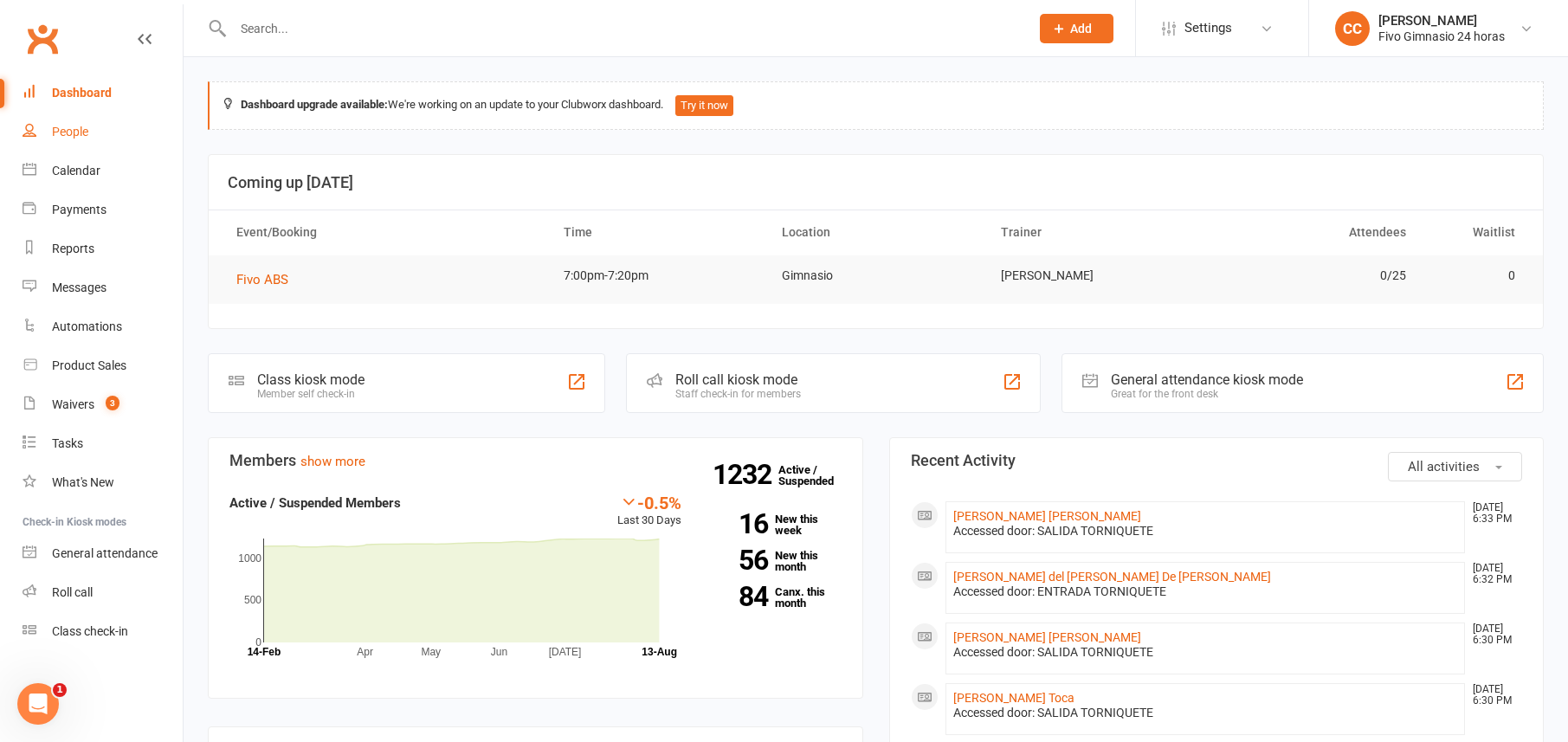
click at [63, 133] on div "People" at bounding box center [70, 131] width 36 height 14
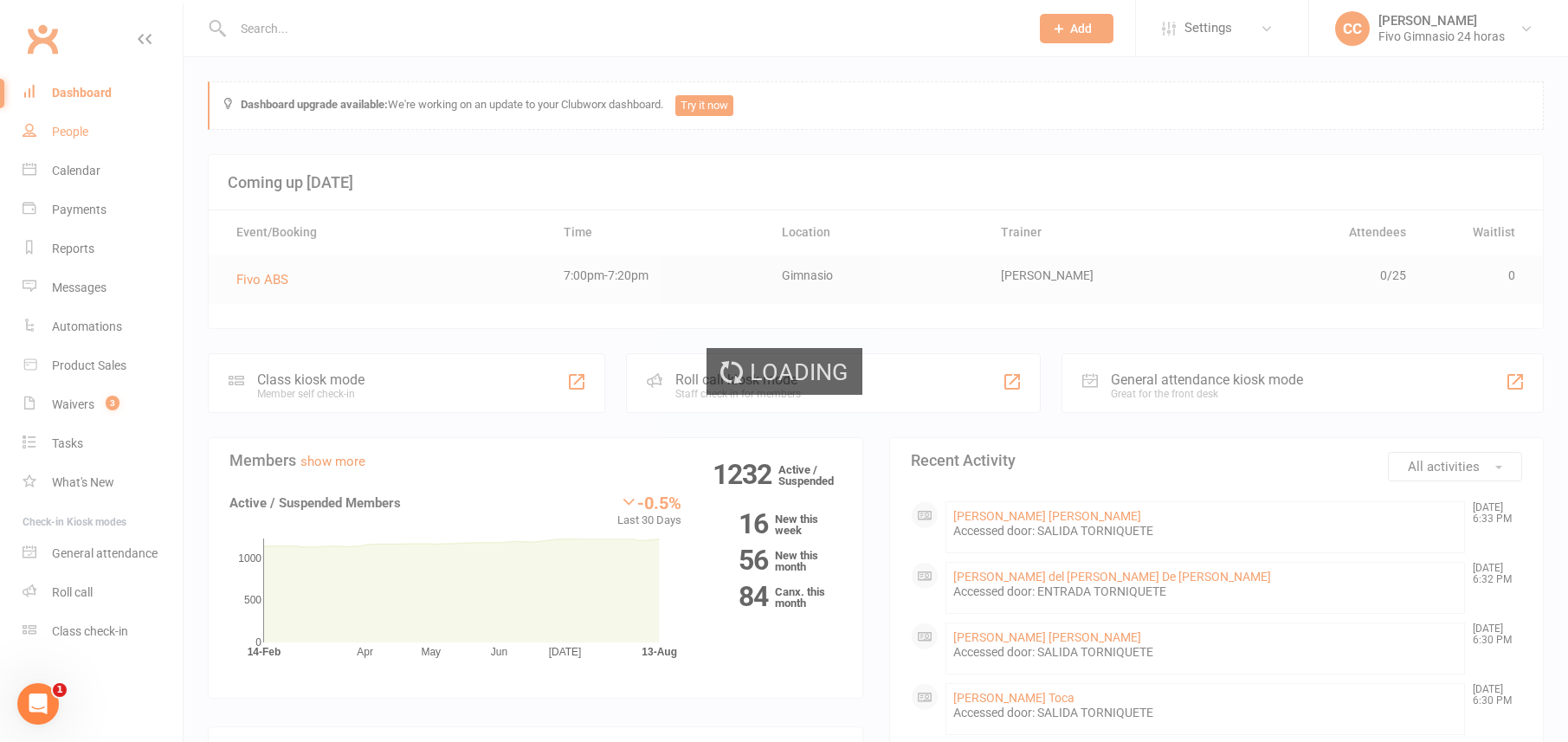
select select "100"
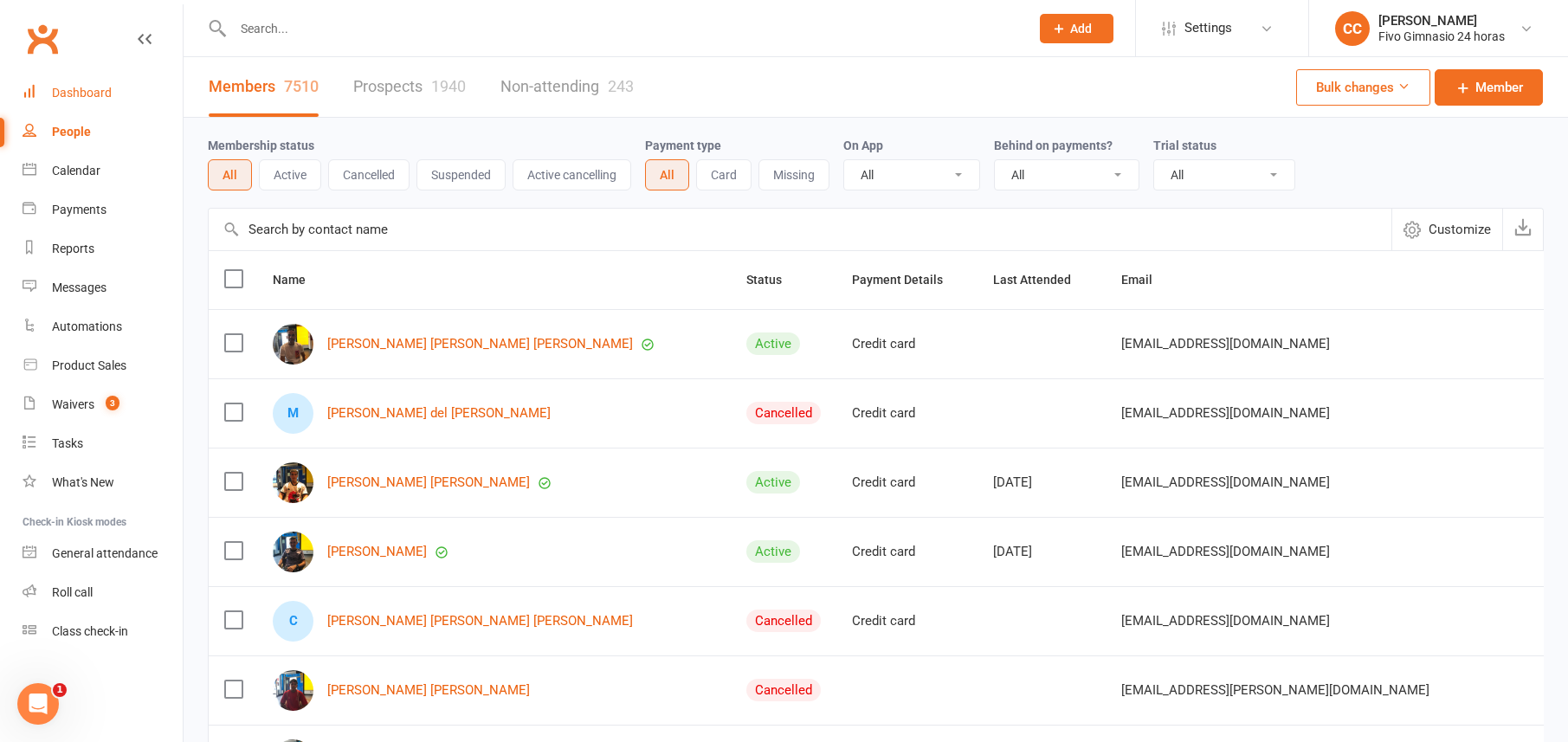
click at [86, 83] on link "Dashboard" at bounding box center [102, 93] width 160 height 39
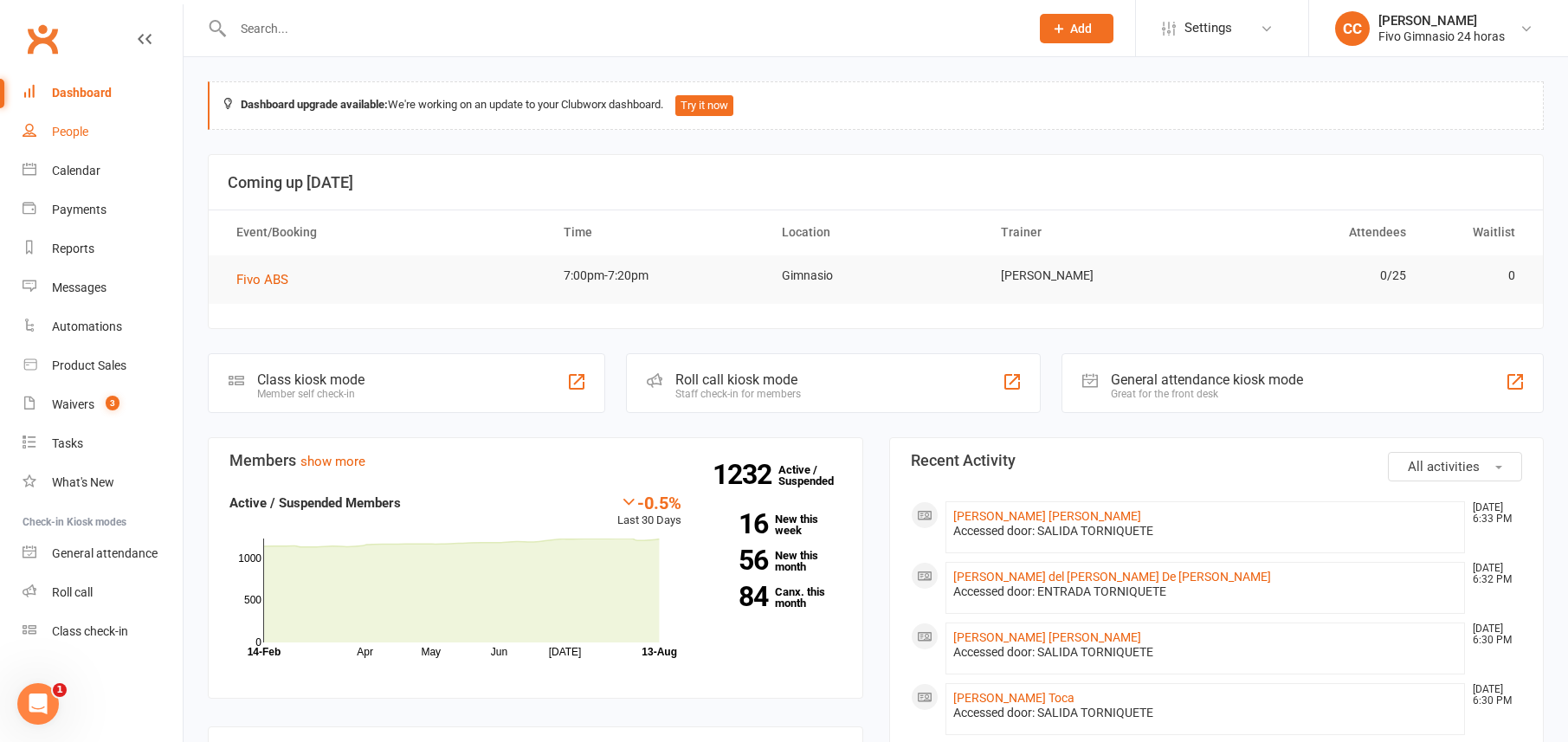
click at [103, 139] on link "People" at bounding box center [102, 132] width 160 height 39
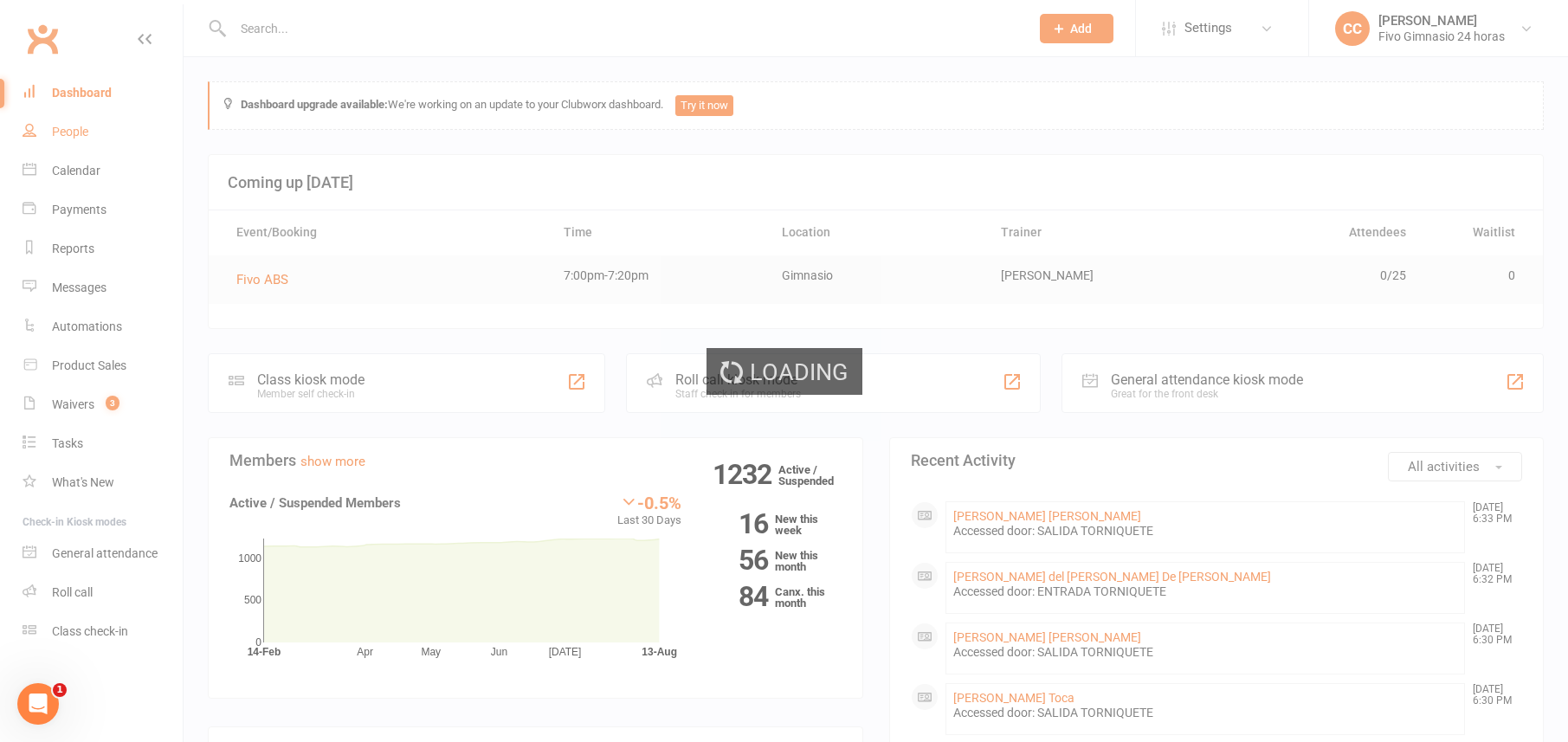
select select "100"
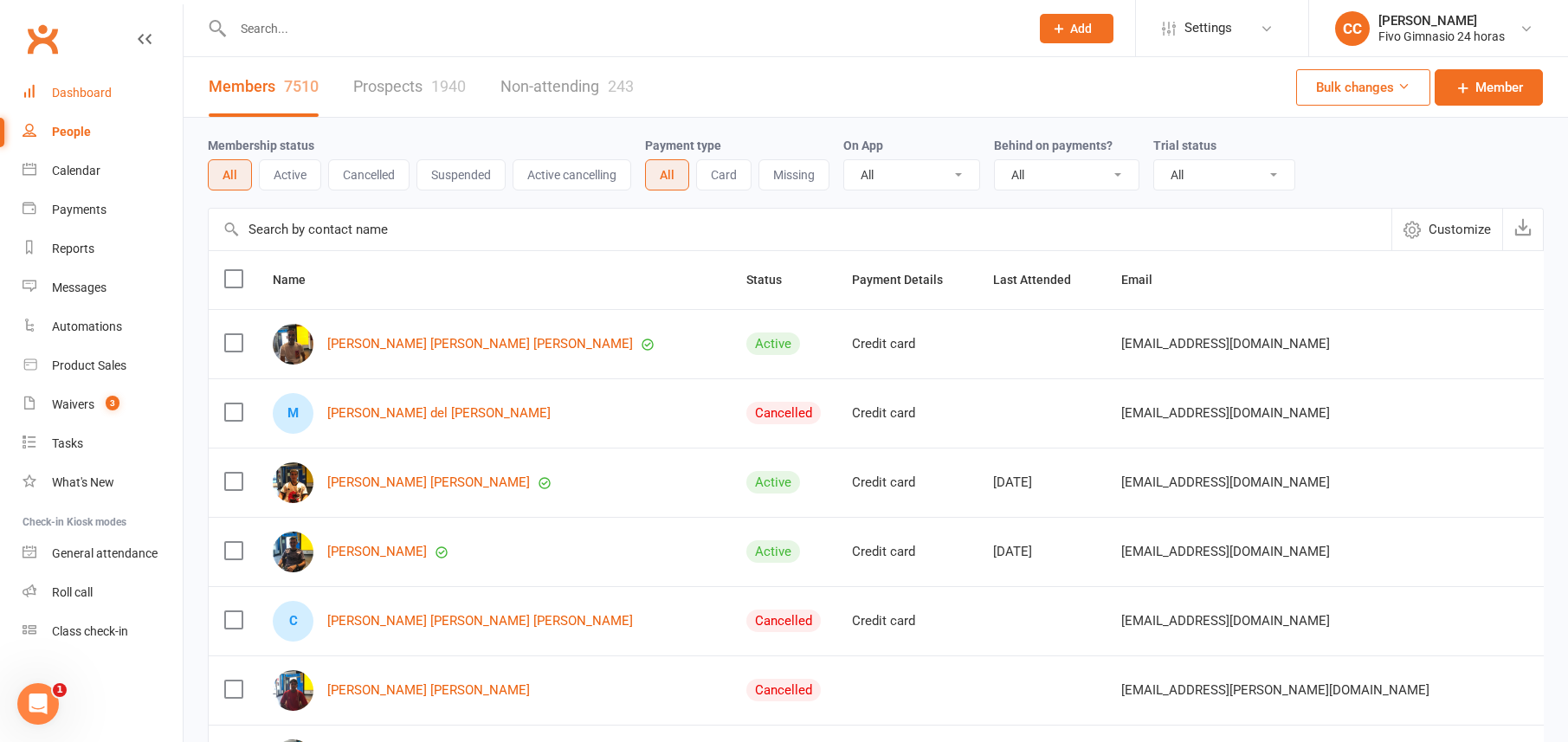
click at [89, 92] on div "Dashboard" at bounding box center [82, 92] width 59 height 14
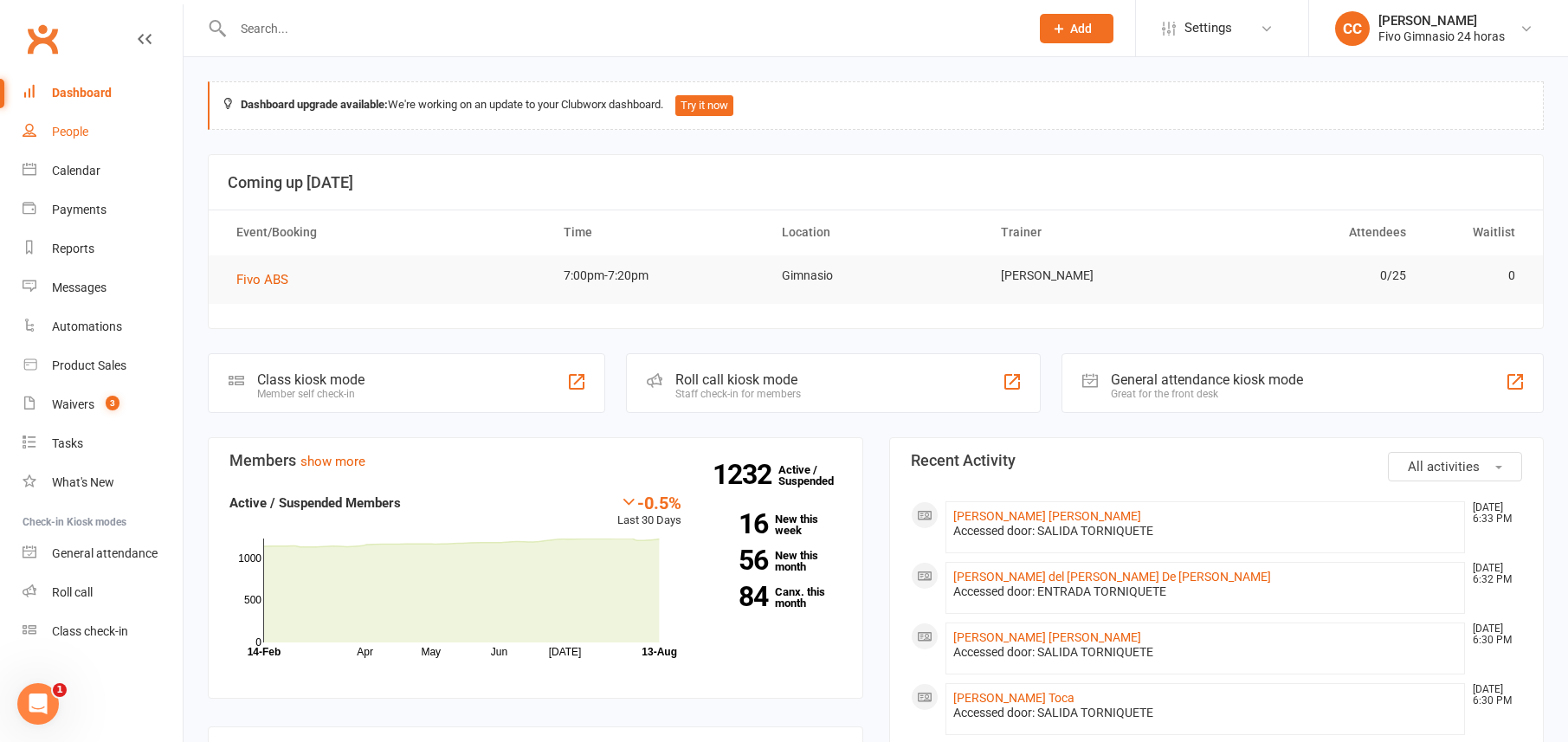
click at [79, 126] on div "People" at bounding box center [70, 131] width 36 height 14
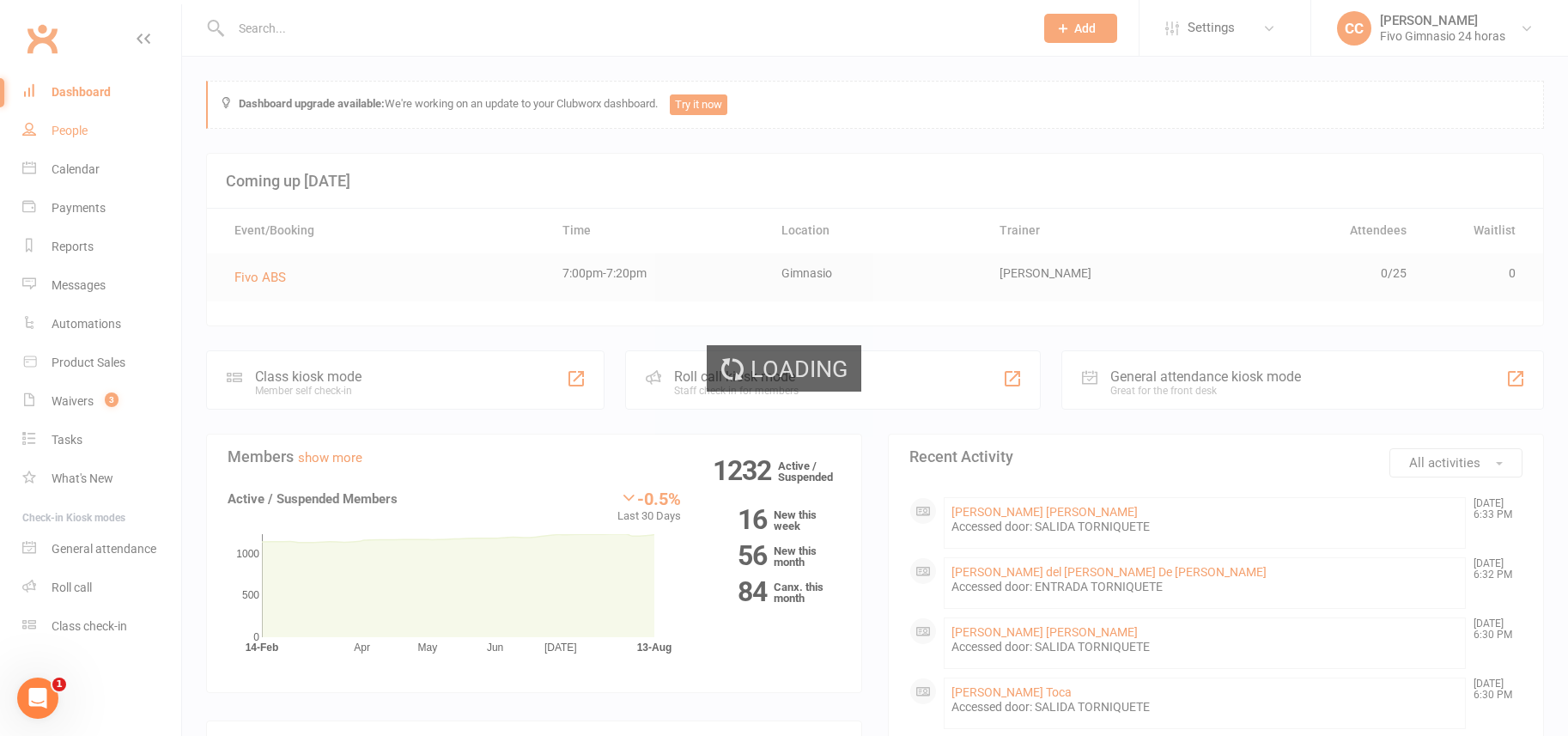
select select "100"
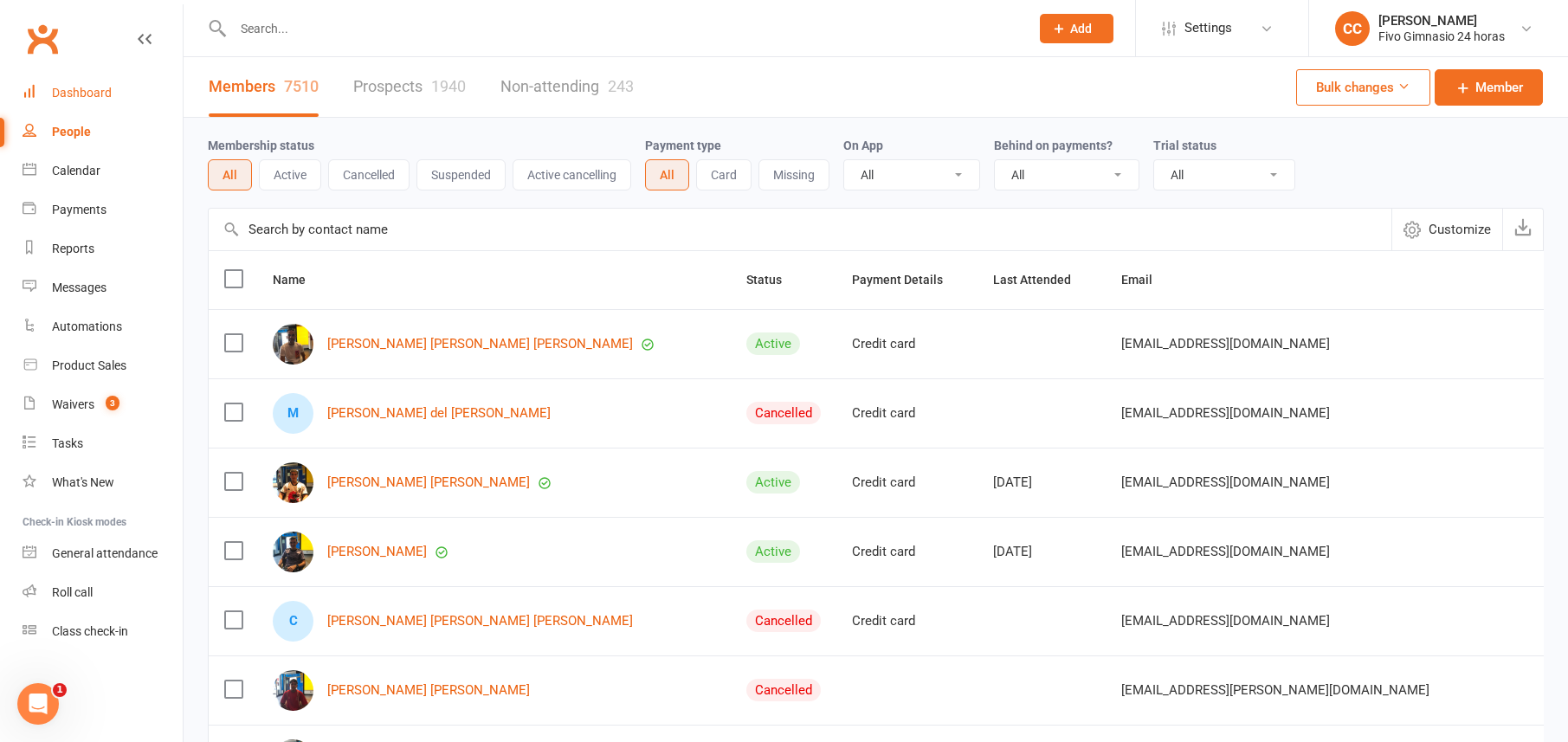
click at [105, 96] on div "Dashboard" at bounding box center [82, 92] width 59 height 14
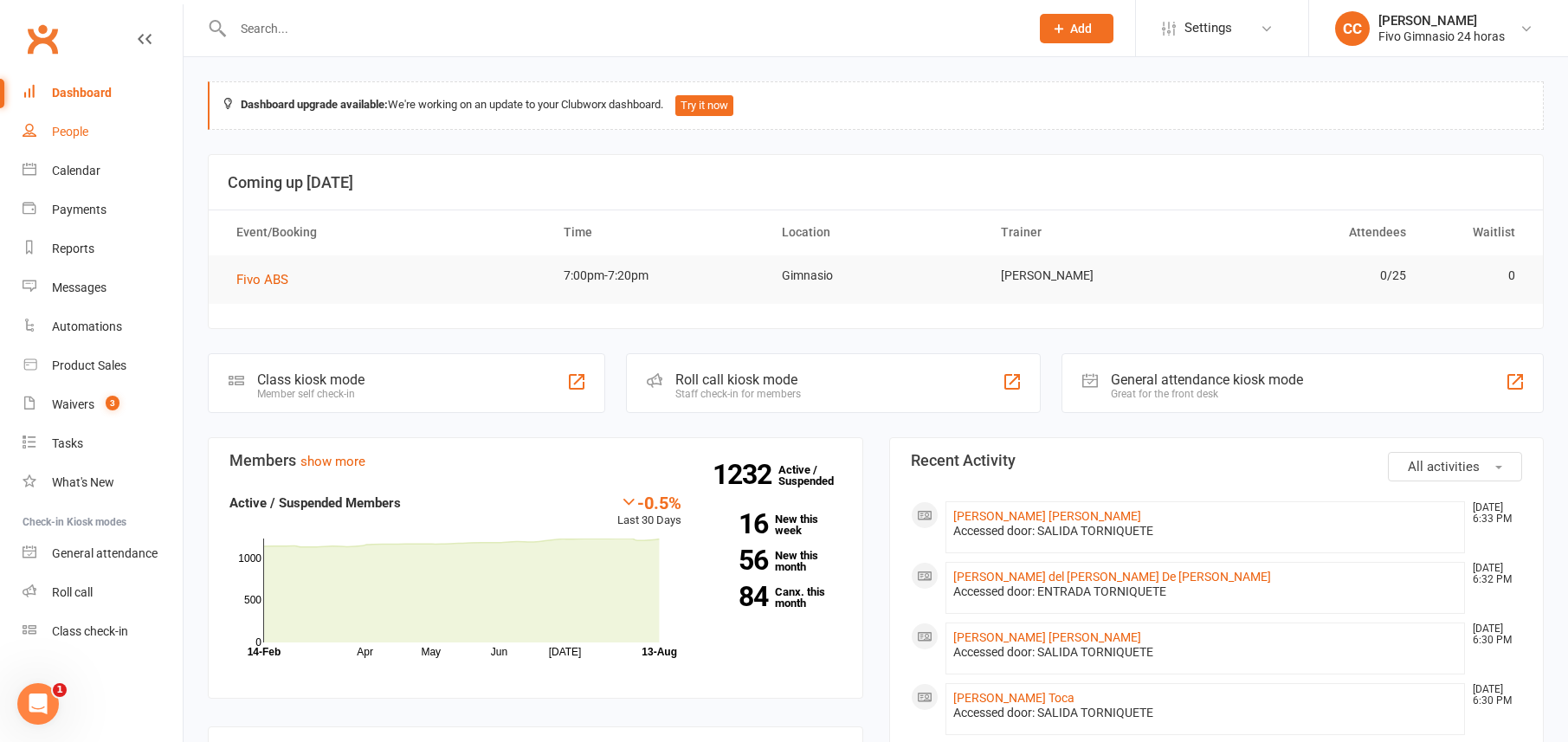
click at [63, 123] on link "People" at bounding box center [102, 132] width 160 height 39
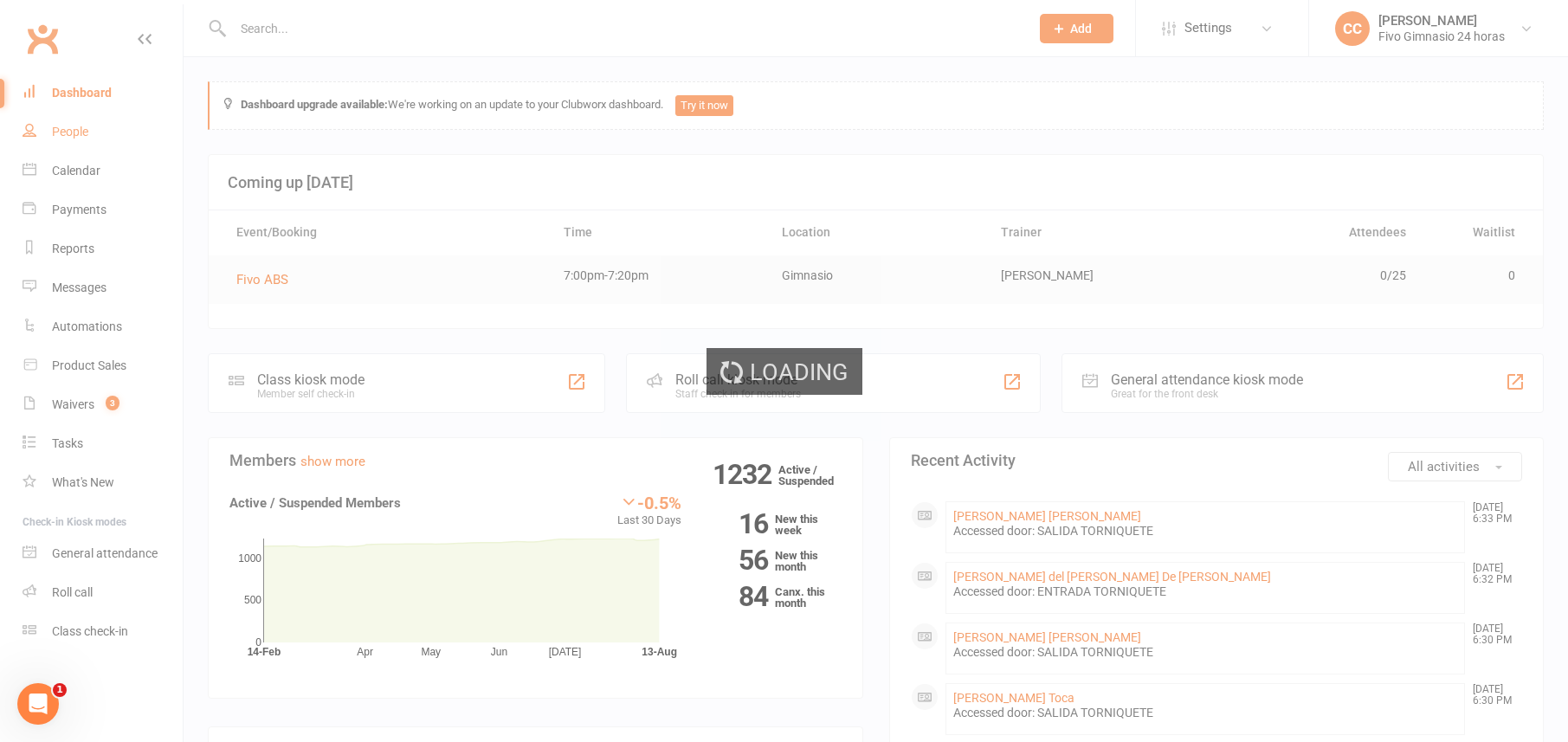
select select "100"
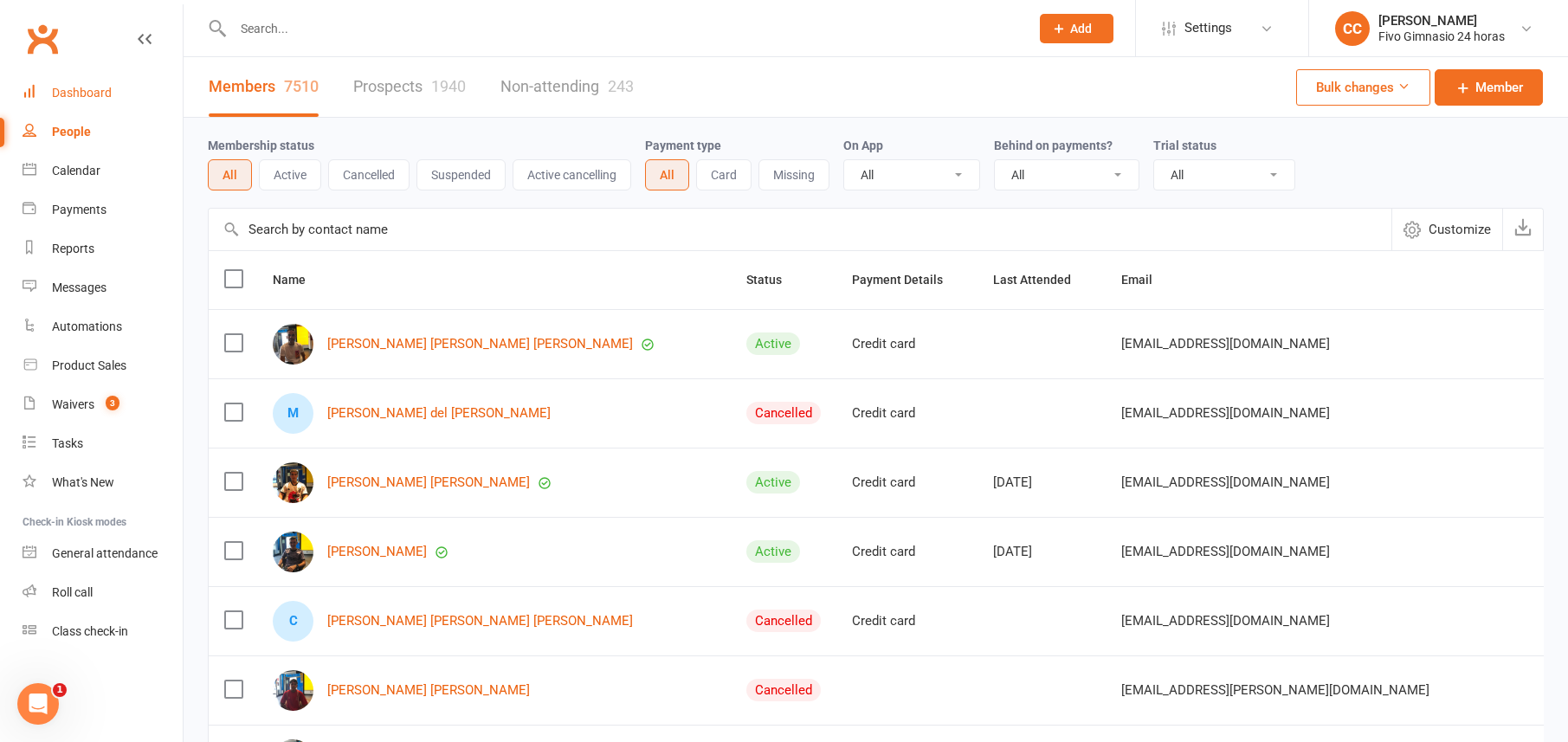
click at [58, 86] on div "Dashboard" at bounding box center [82, 92] width 59 height 14
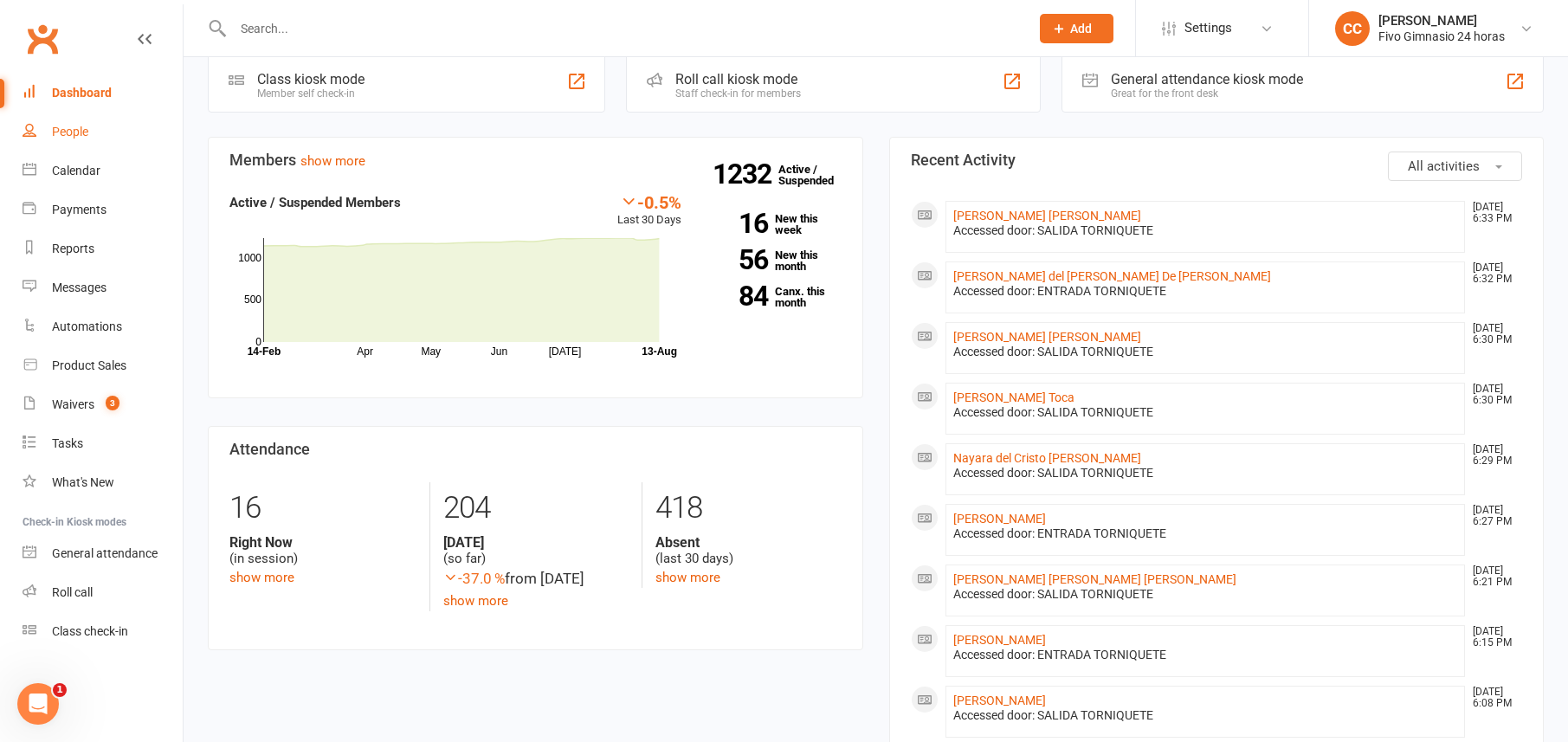
scroll to position [358, 0]
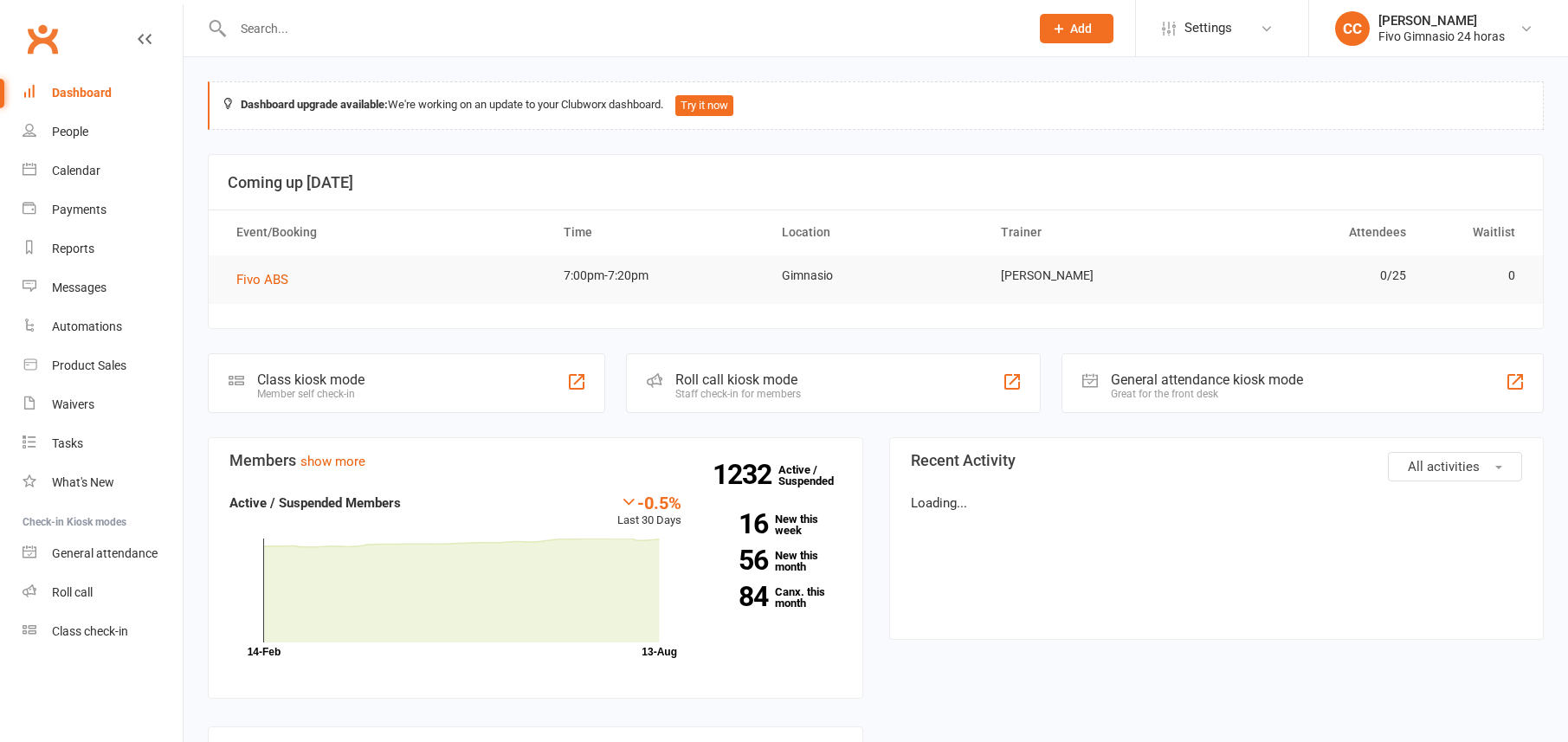
scroll to position [307, 0]
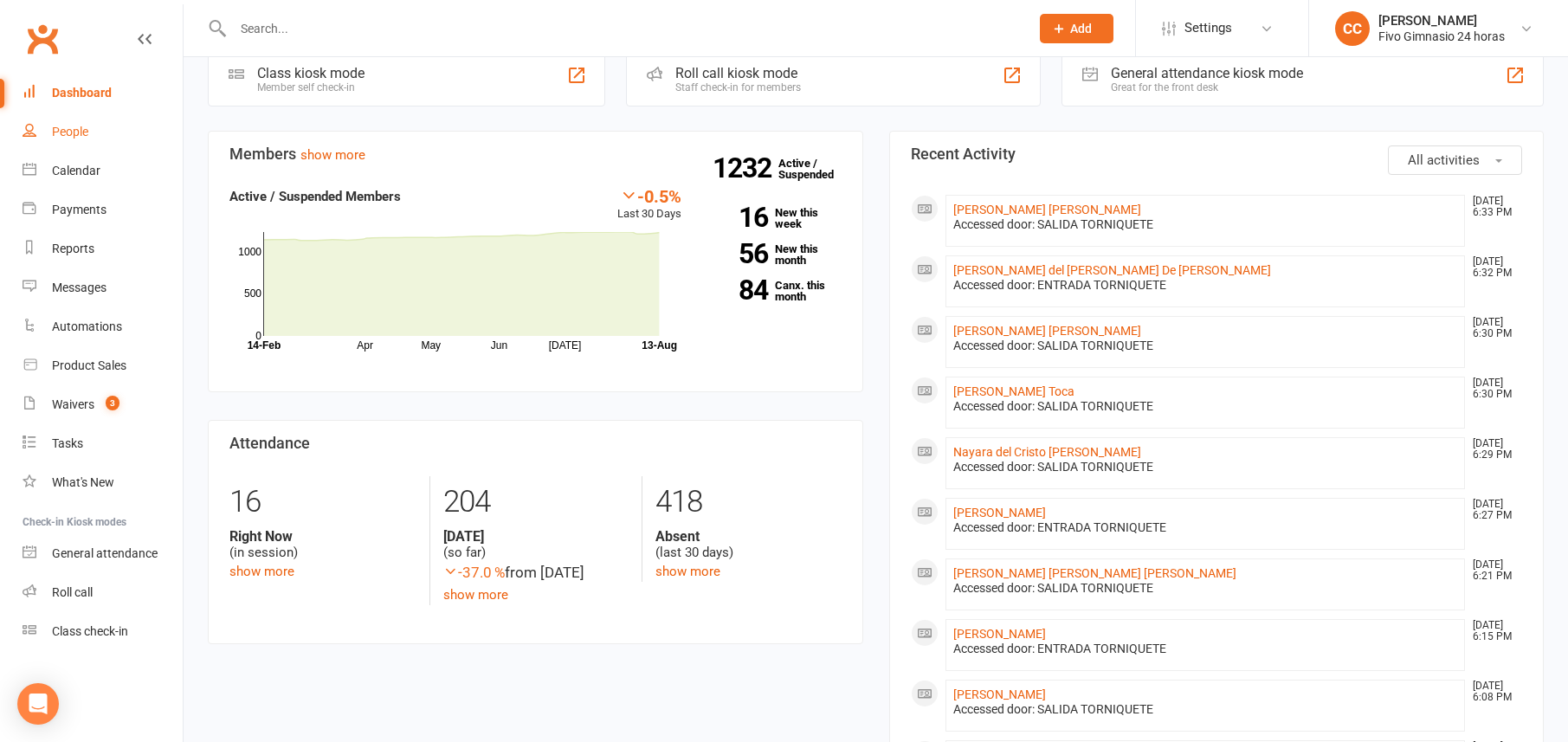
click at [57, 113] on link "People" at bounding box center [102, 132] width 160 height 39
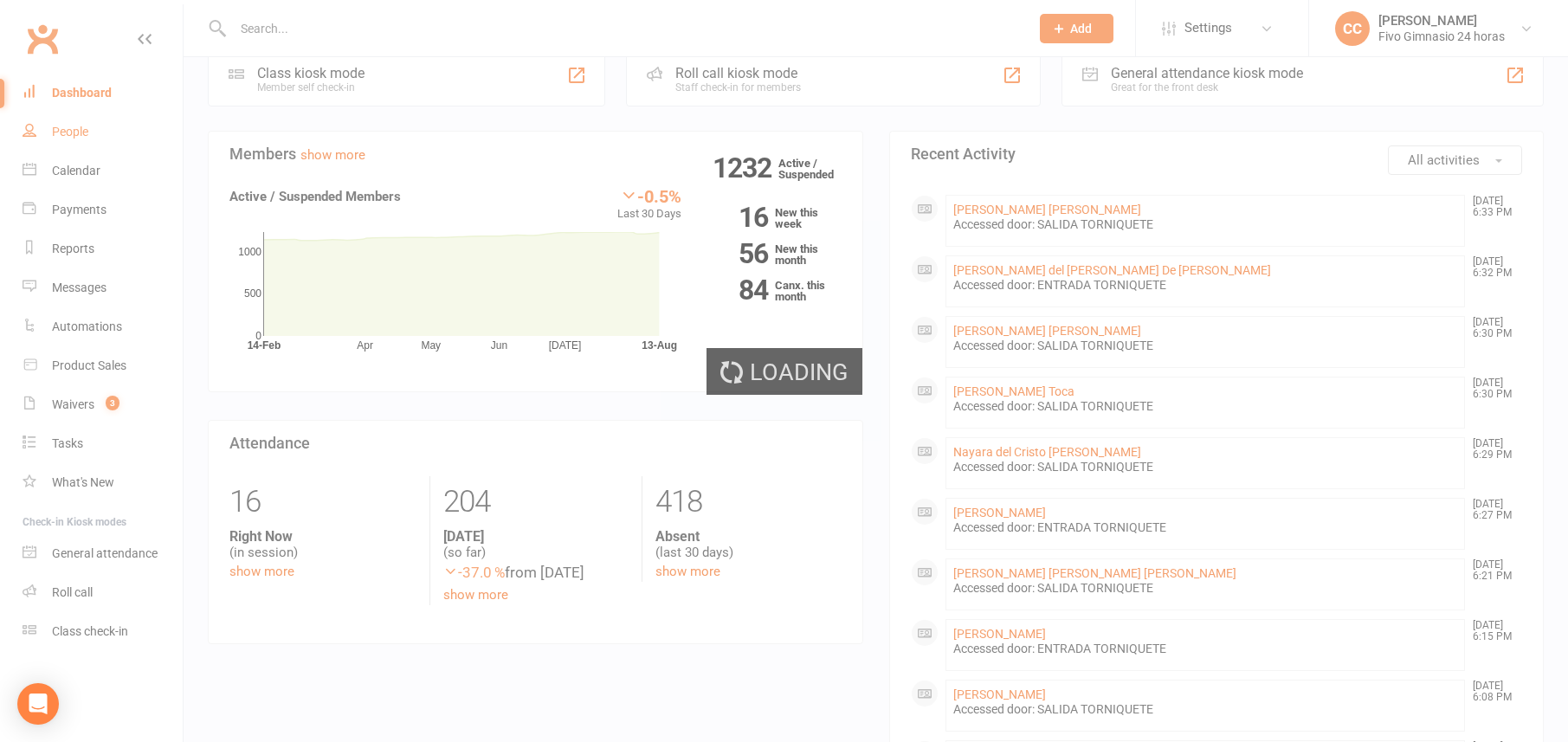
select select "100"
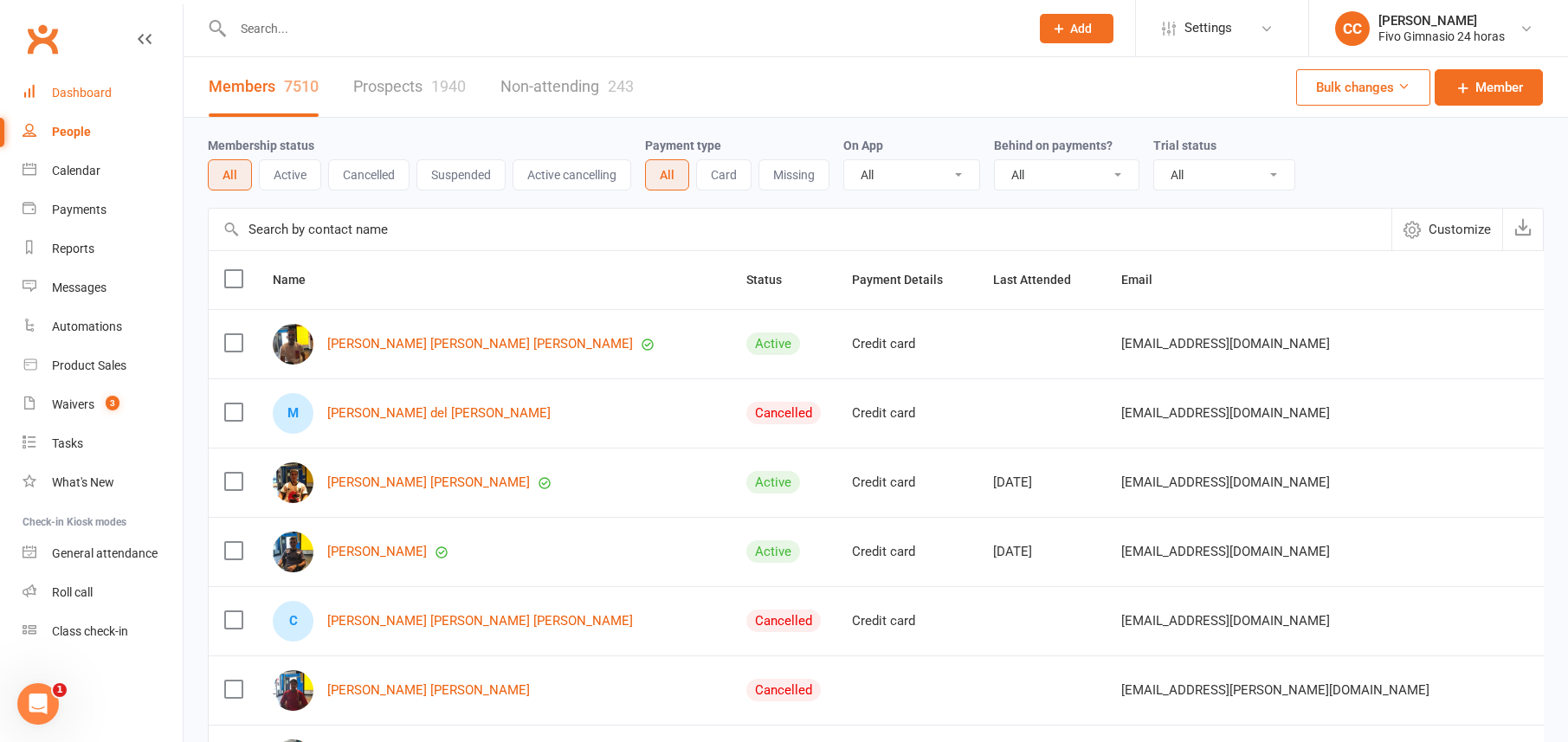
click at [81, 95] on div "Dashboard" at bounding box center [82, 92] width 59 height 14
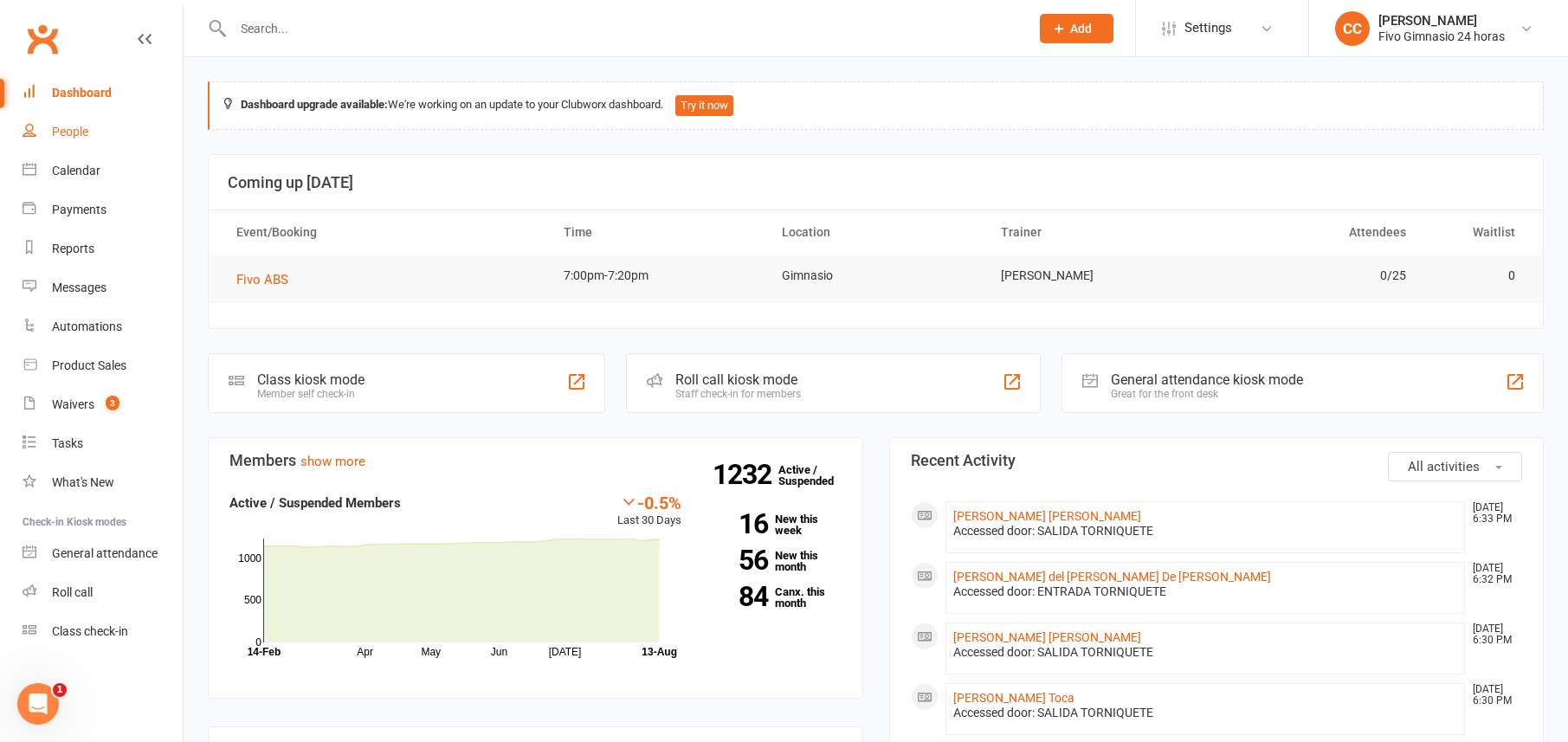
click at [71, 130] on div "People" at bounding box center [70, 131] width 36 height 14
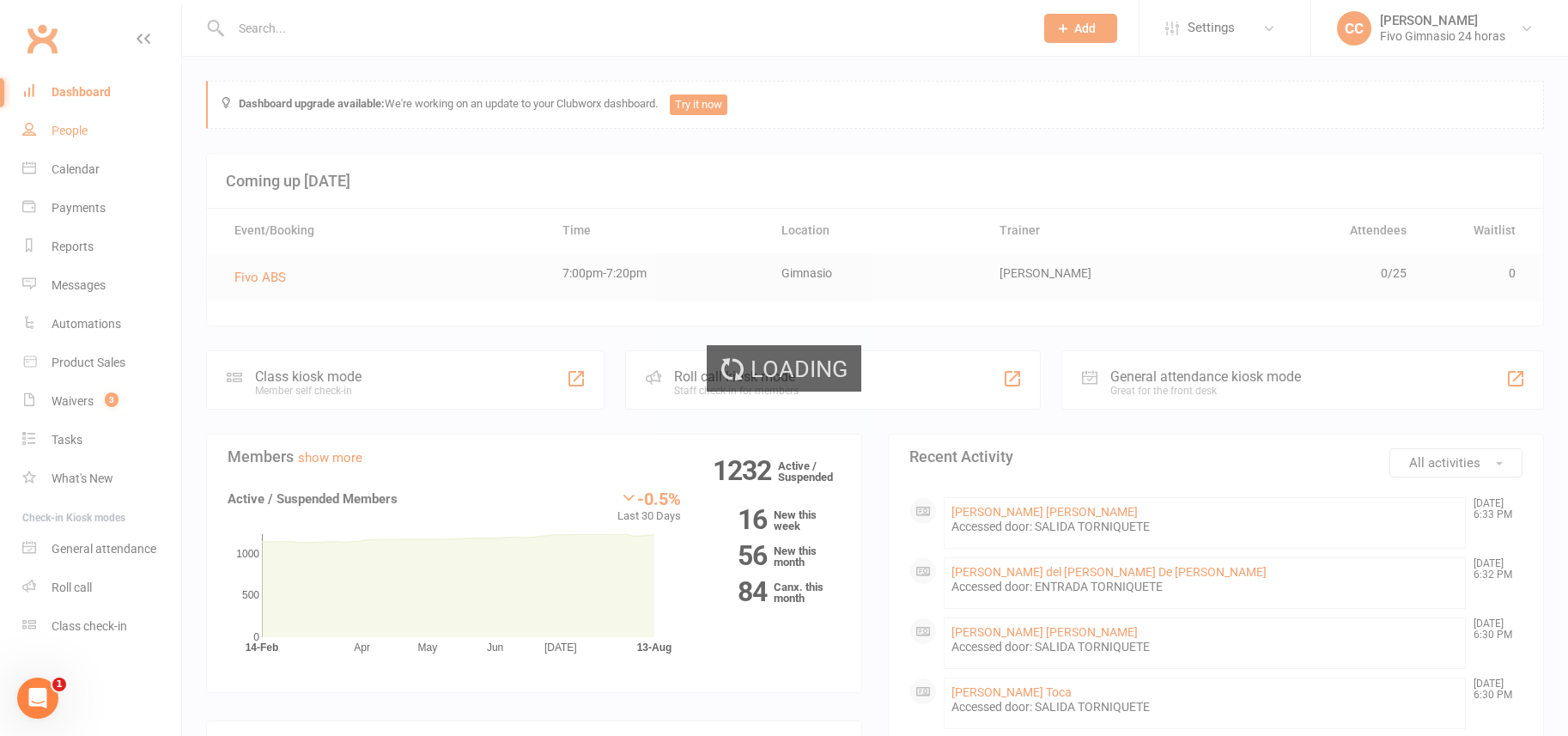
select select "100"
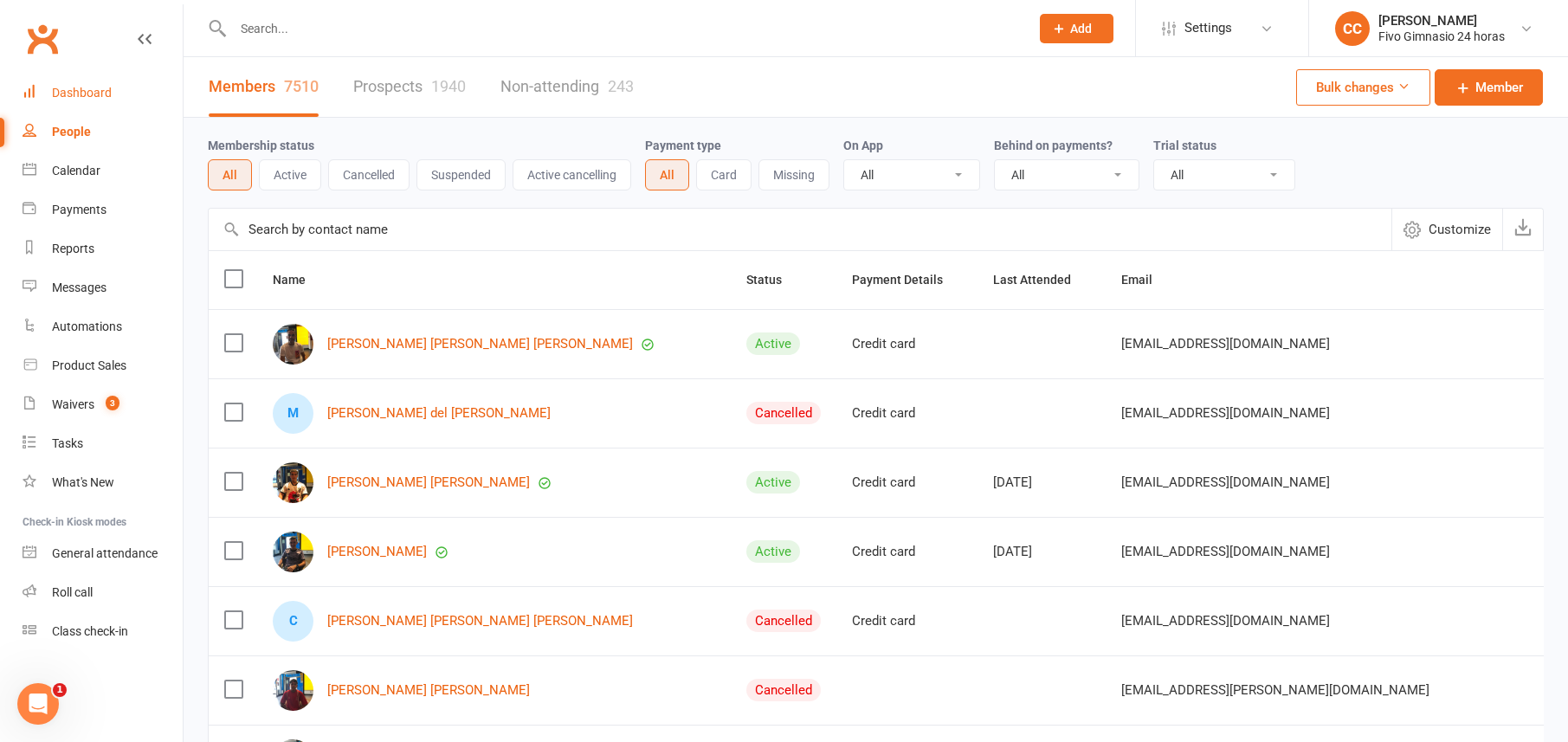
click at [91, 83] on link "Dashboard" at bounding box center [102, 93] width 160 height 39
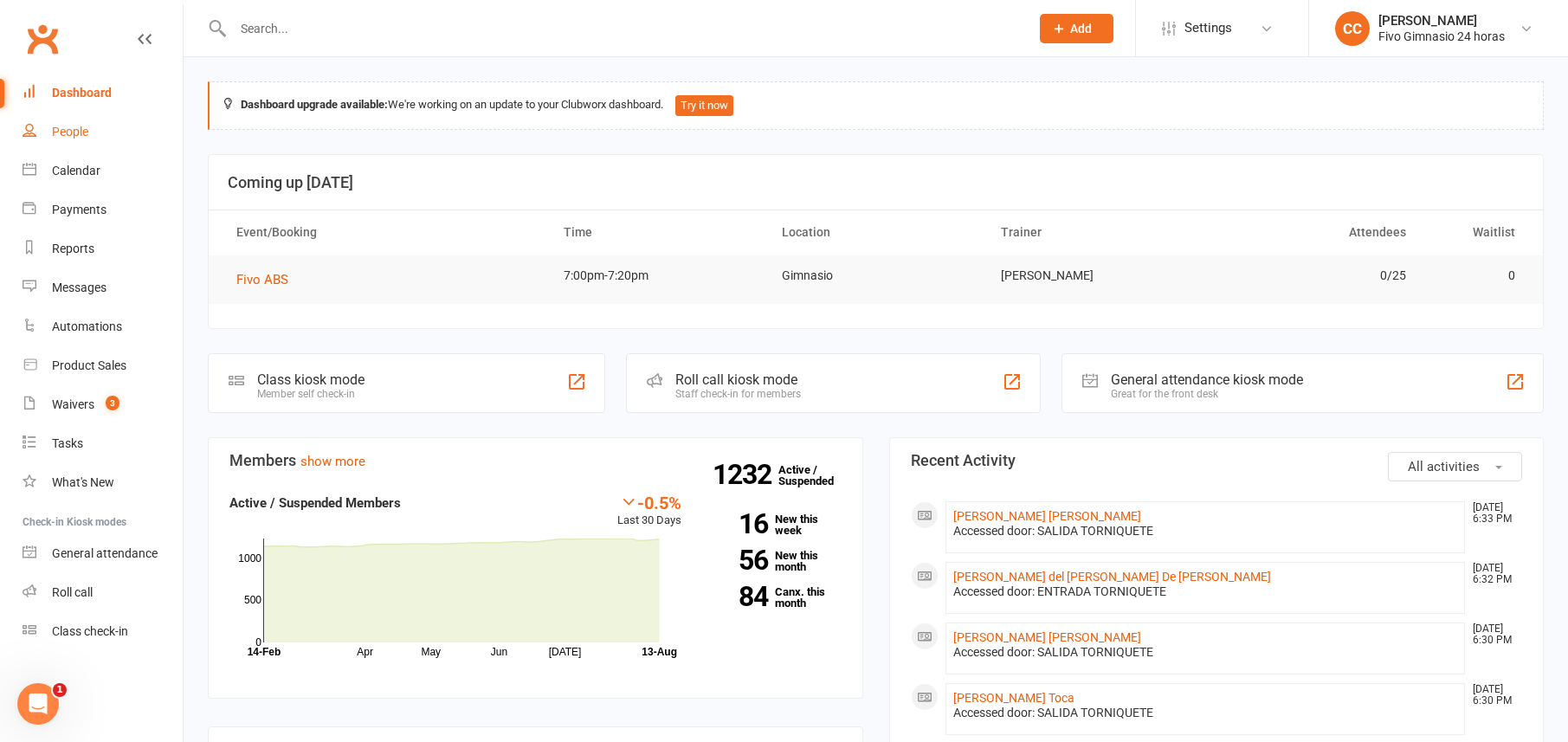
click at [96, 129] on link "People" at bounding box center [102, 132] width 160 height 39
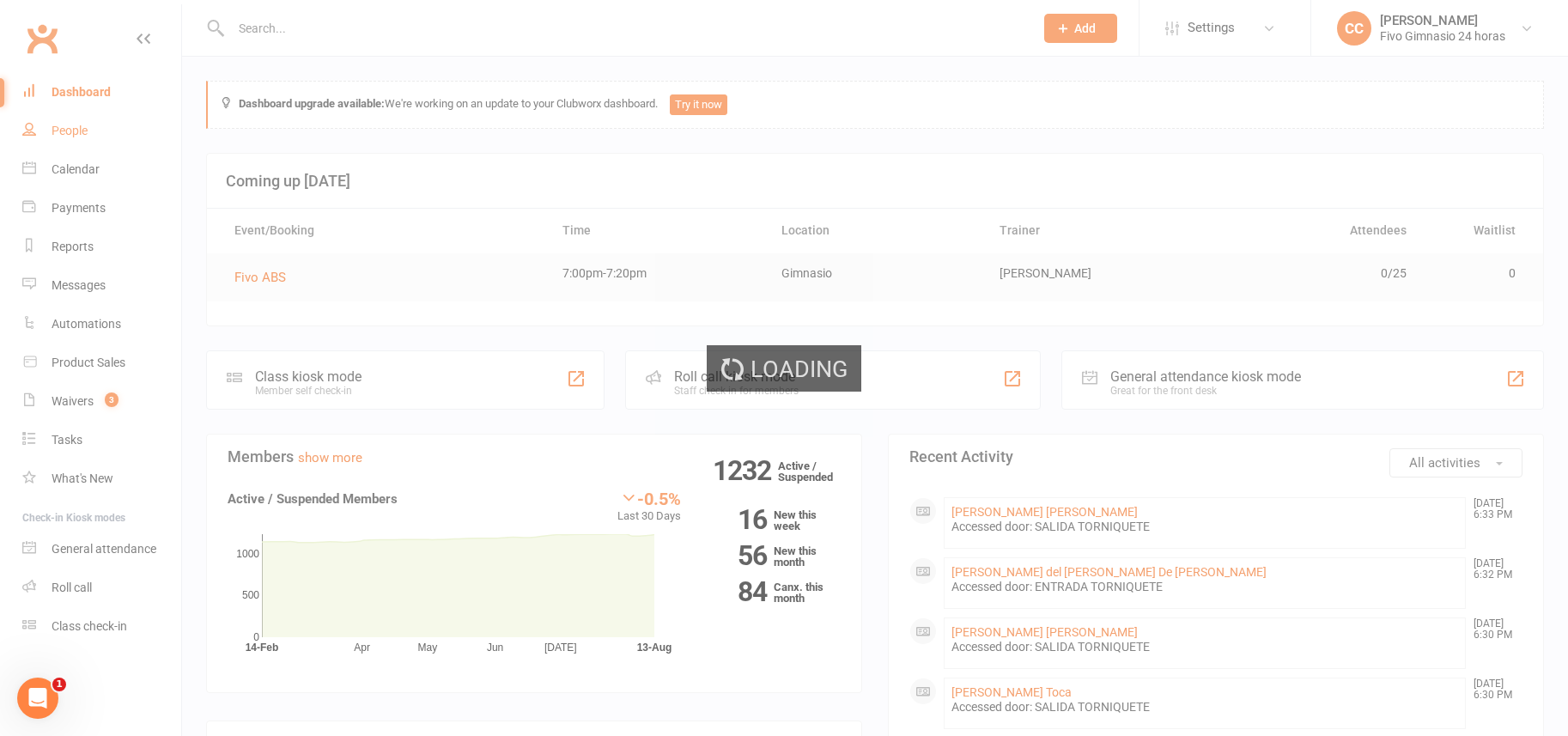
select select "100"
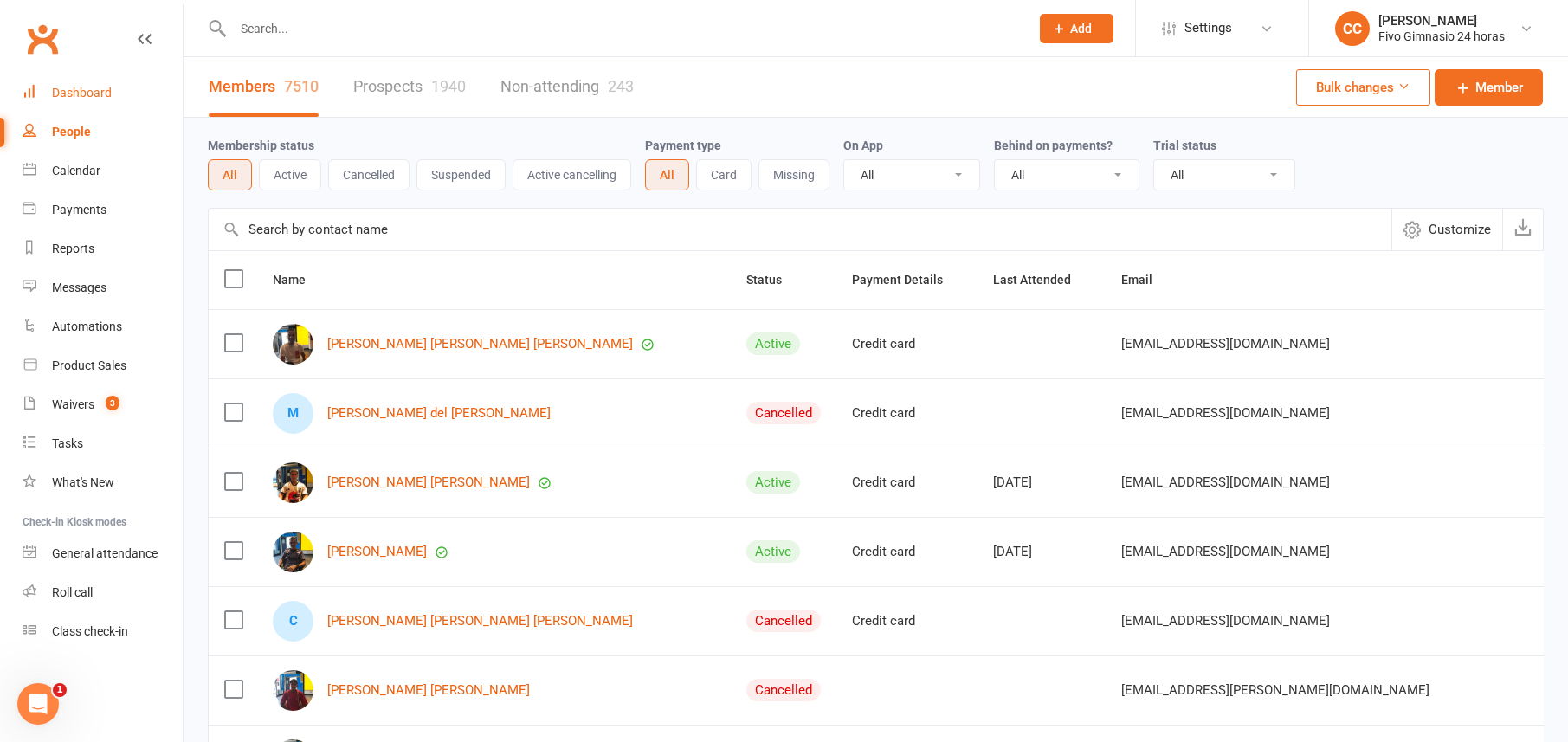
click at [99, 95] on div "Dashboard" at bounding box center [82, 92] width 59 height 14
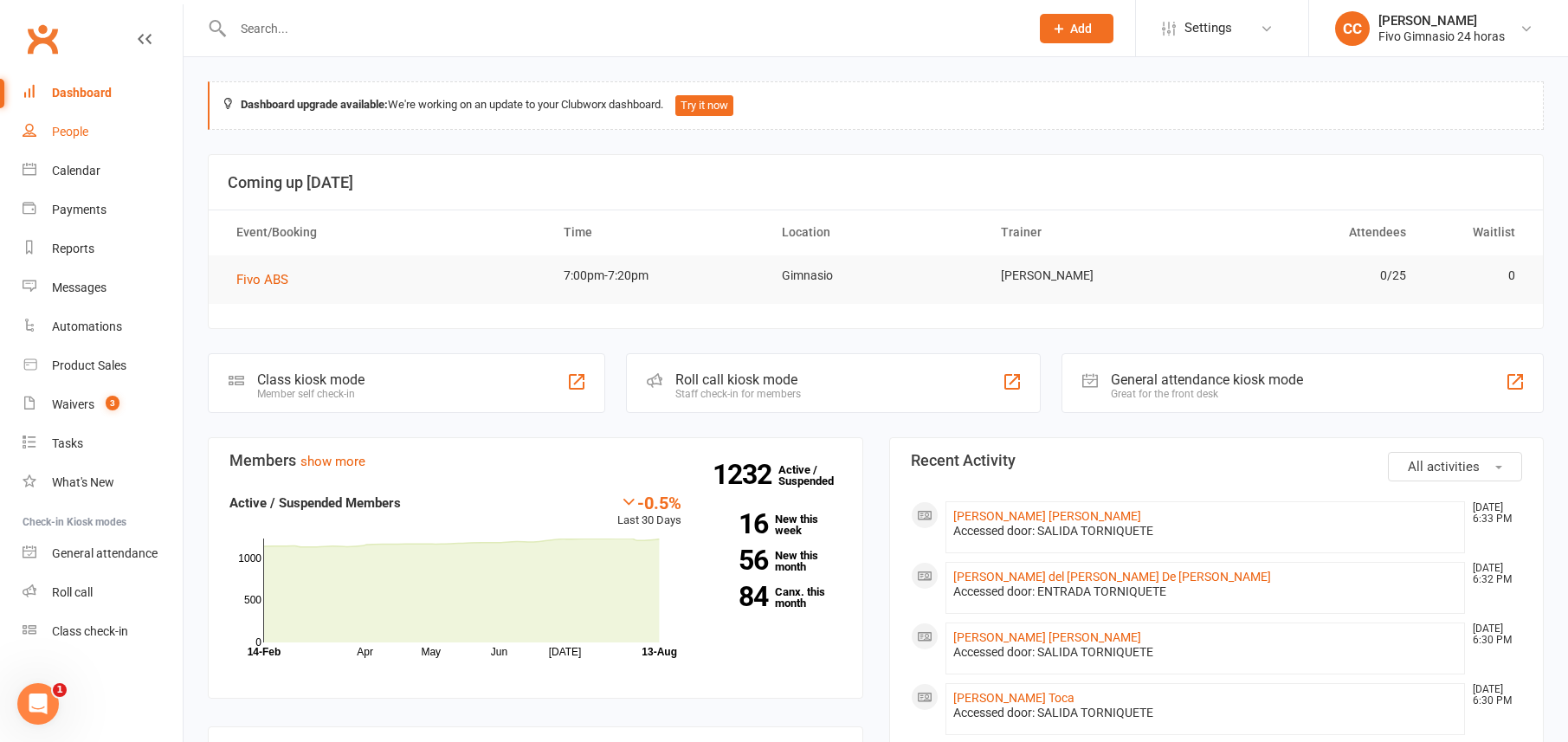
click at [133, 116] on link "People" at bounding box center [102, 132] width 160 height 39
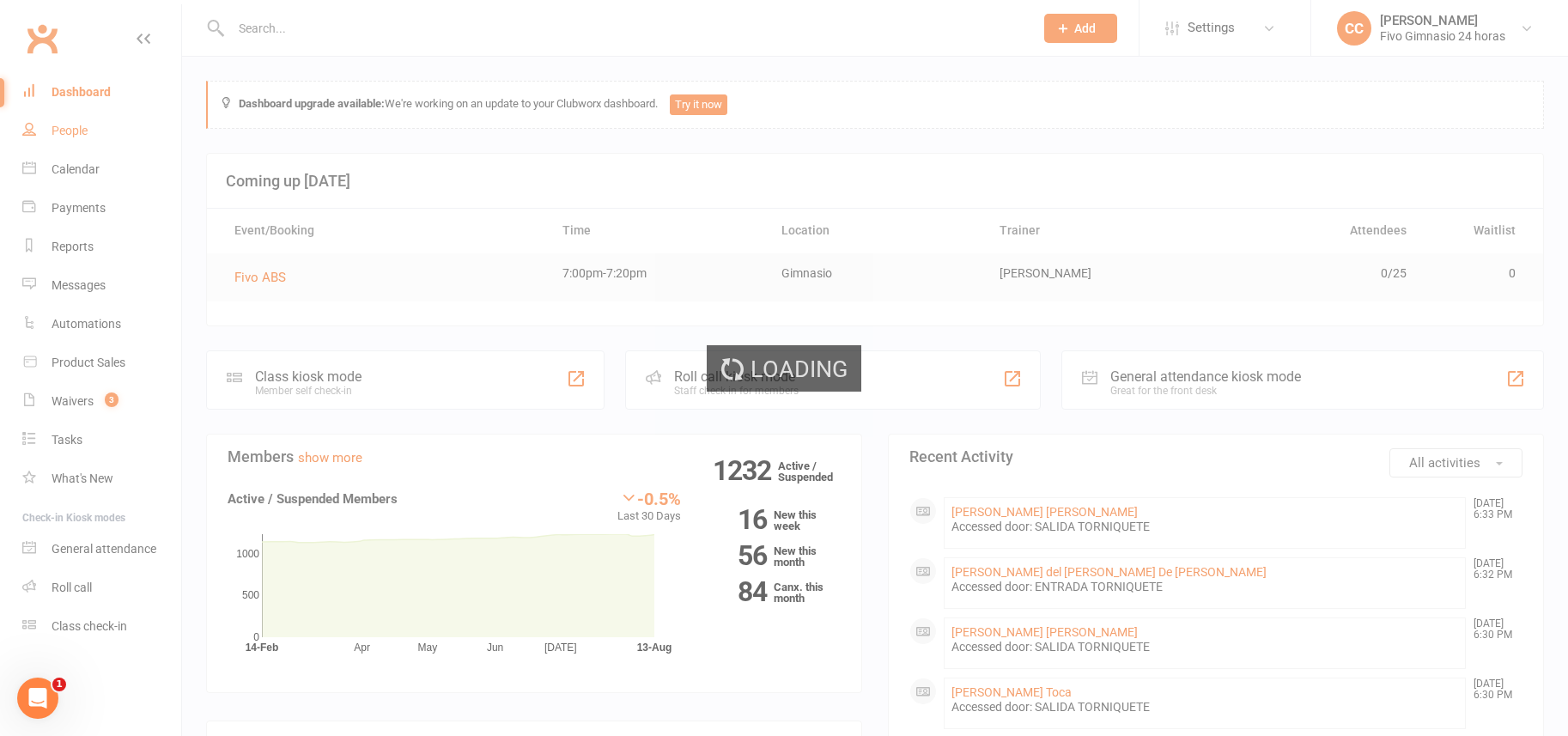
select select "100"
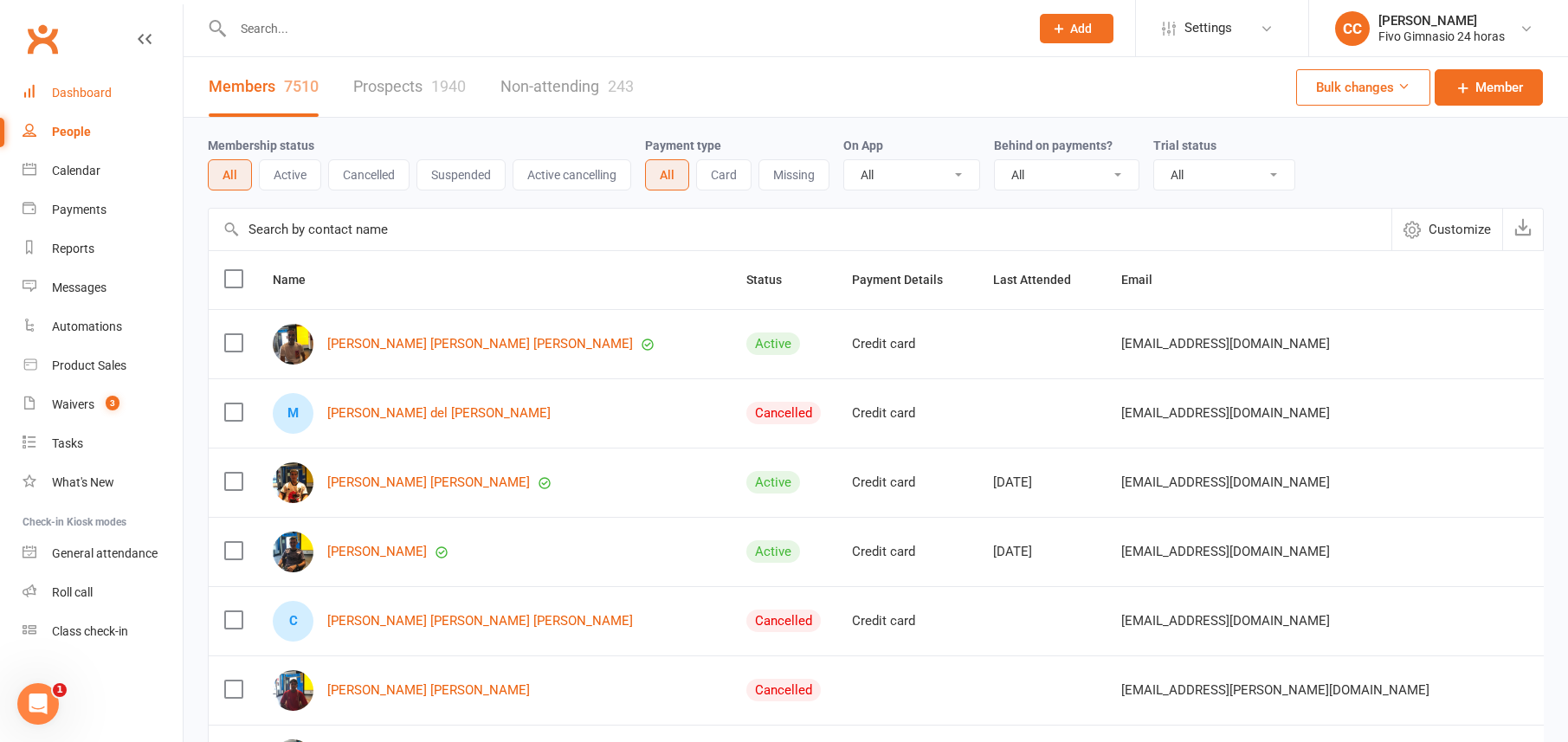
click at [113, 93] on link "Dashboard" at bounding box center [102, 93] width 160 height 39
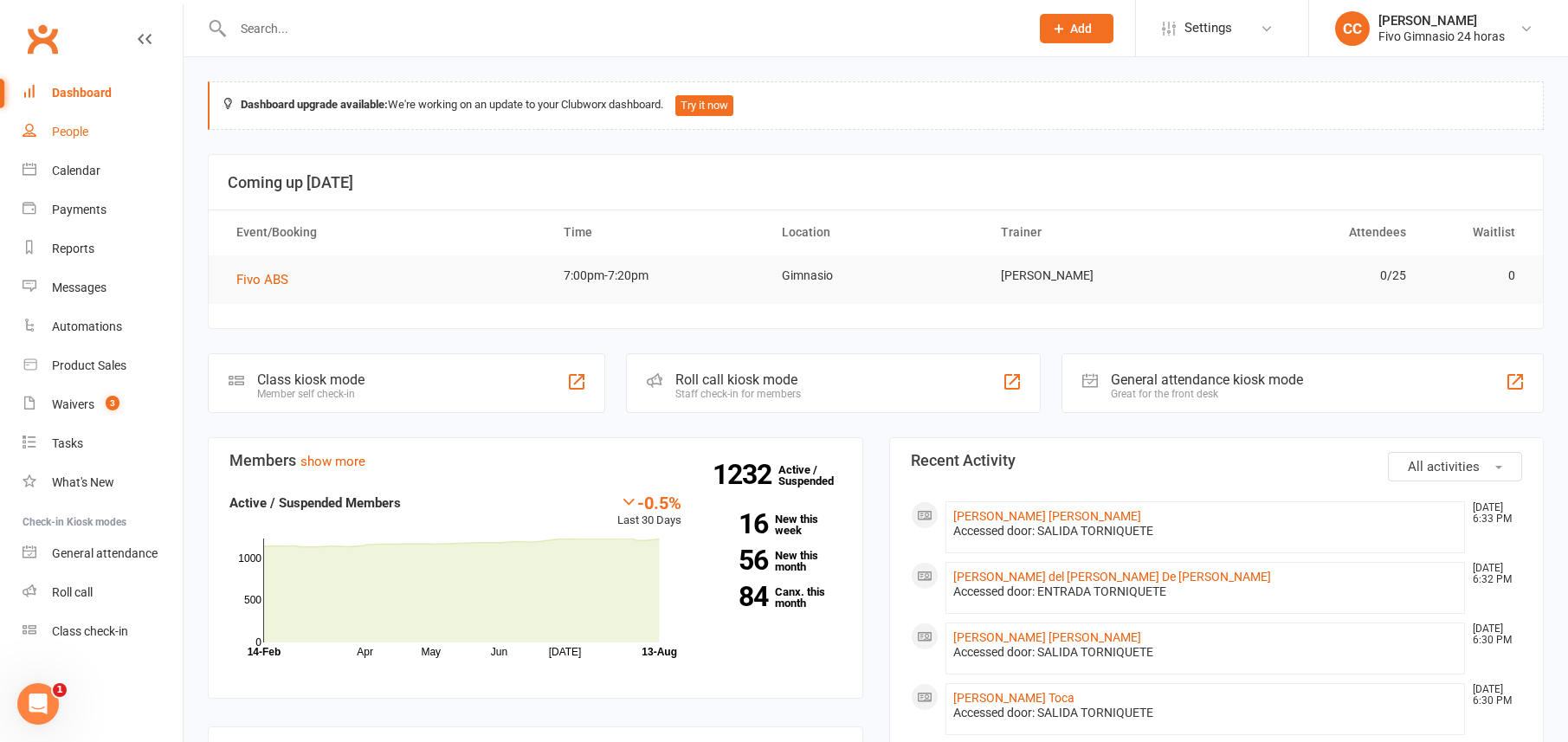
click at [85, 139] on link "People" at bounding box center [102, 132] width 160 height 39
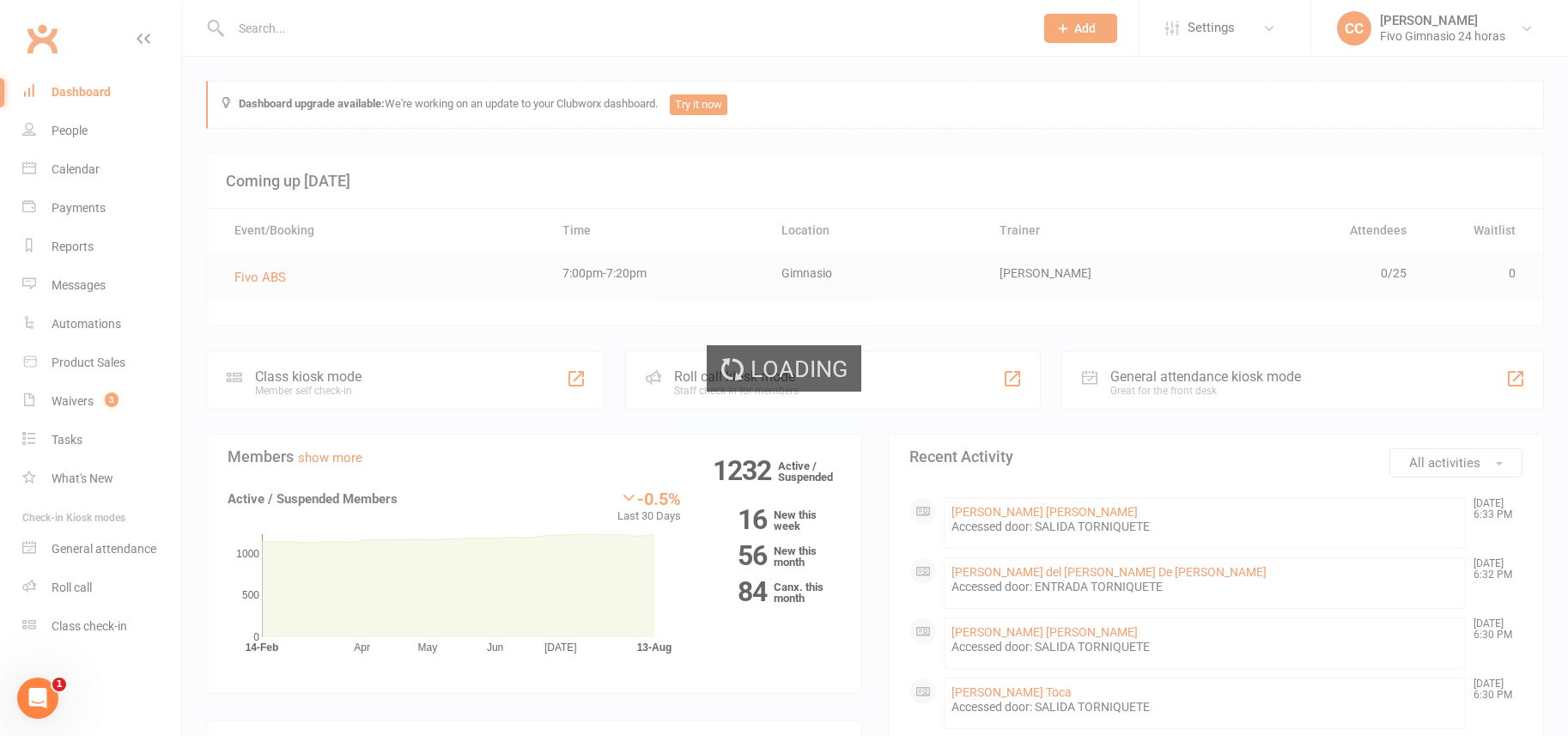
select select "100"
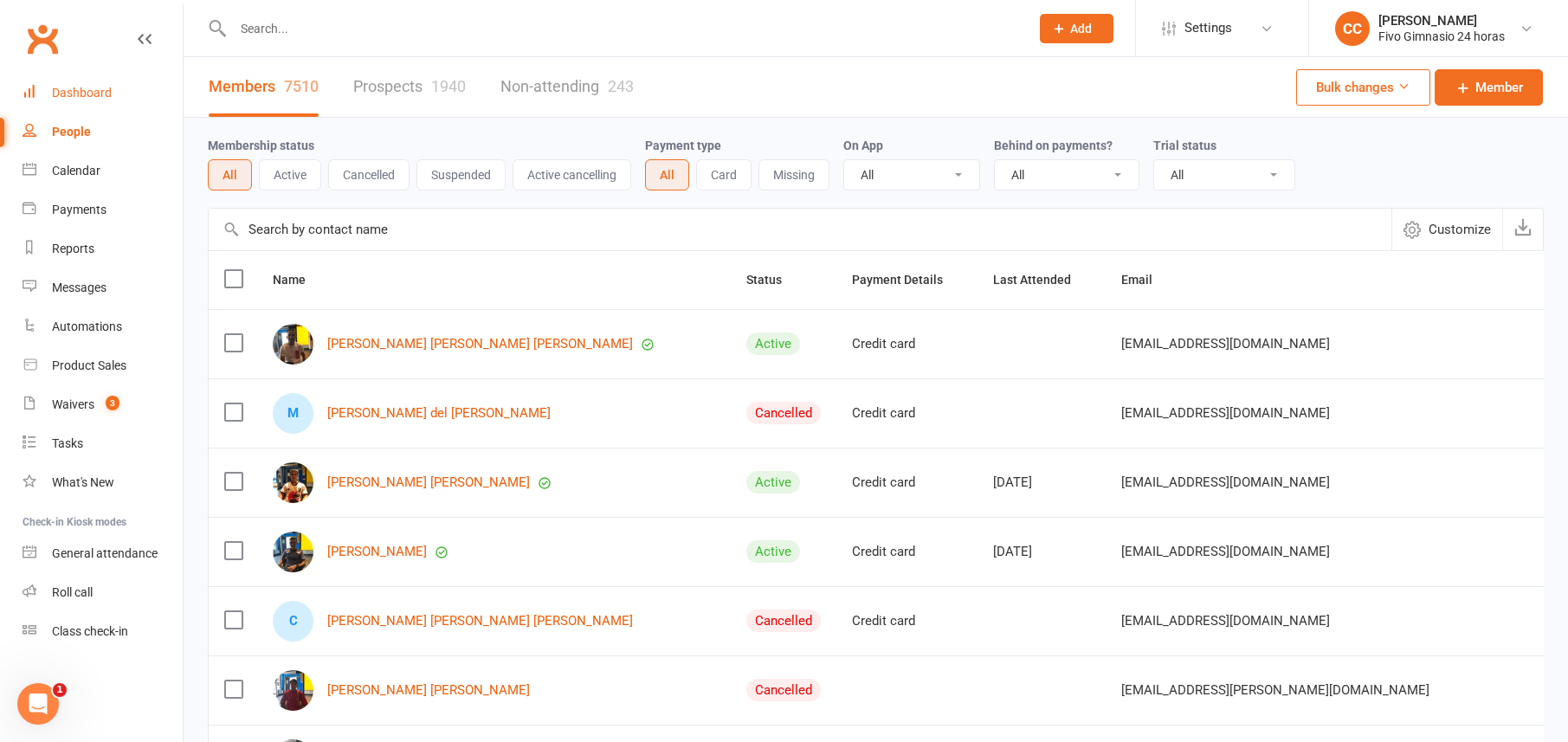
click at [152, 90] on link "Dashboard" at bounding box center [102, 93] width 160 height 39
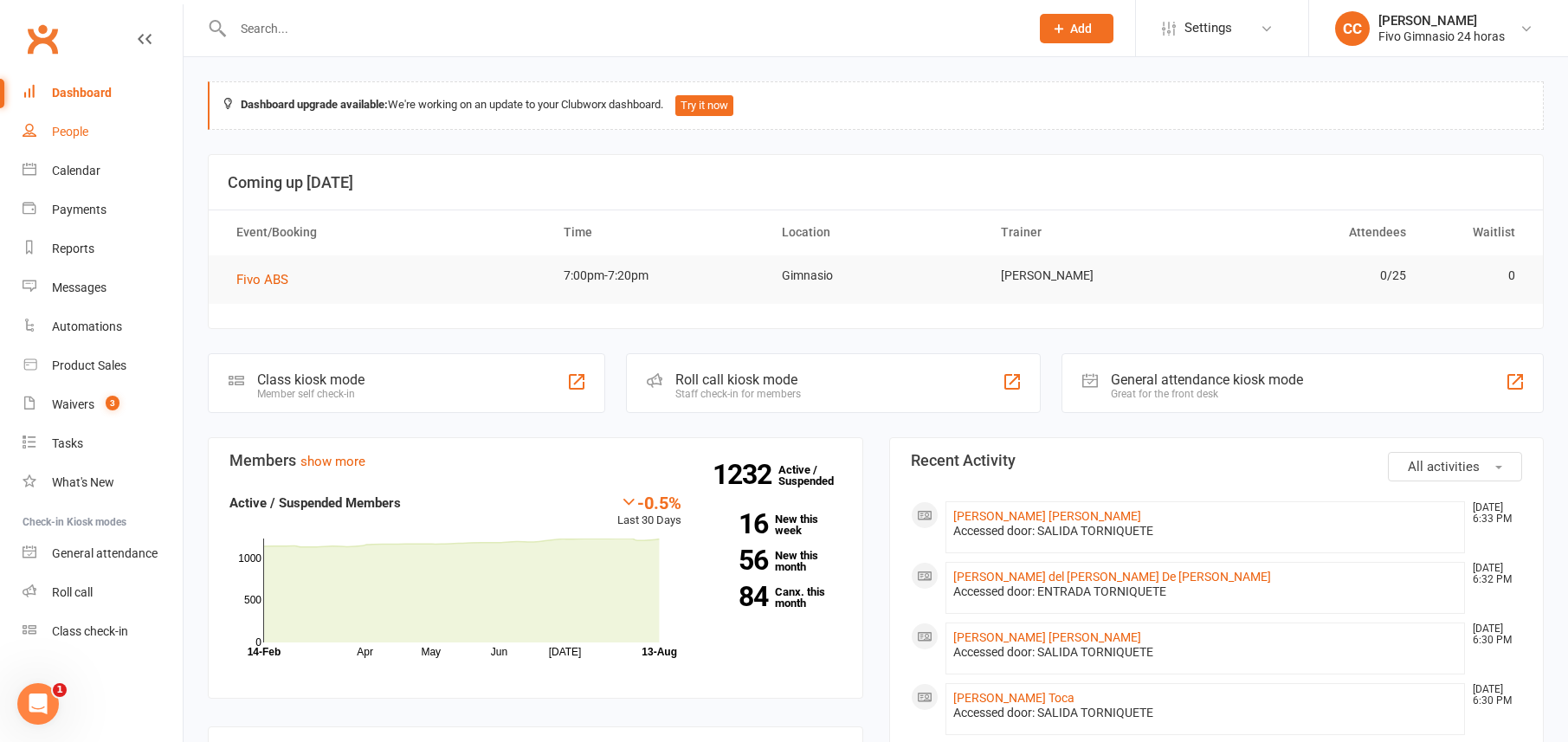
click at [52, 134] on div "People" at bounding box center [70, 131] width 36 height 14
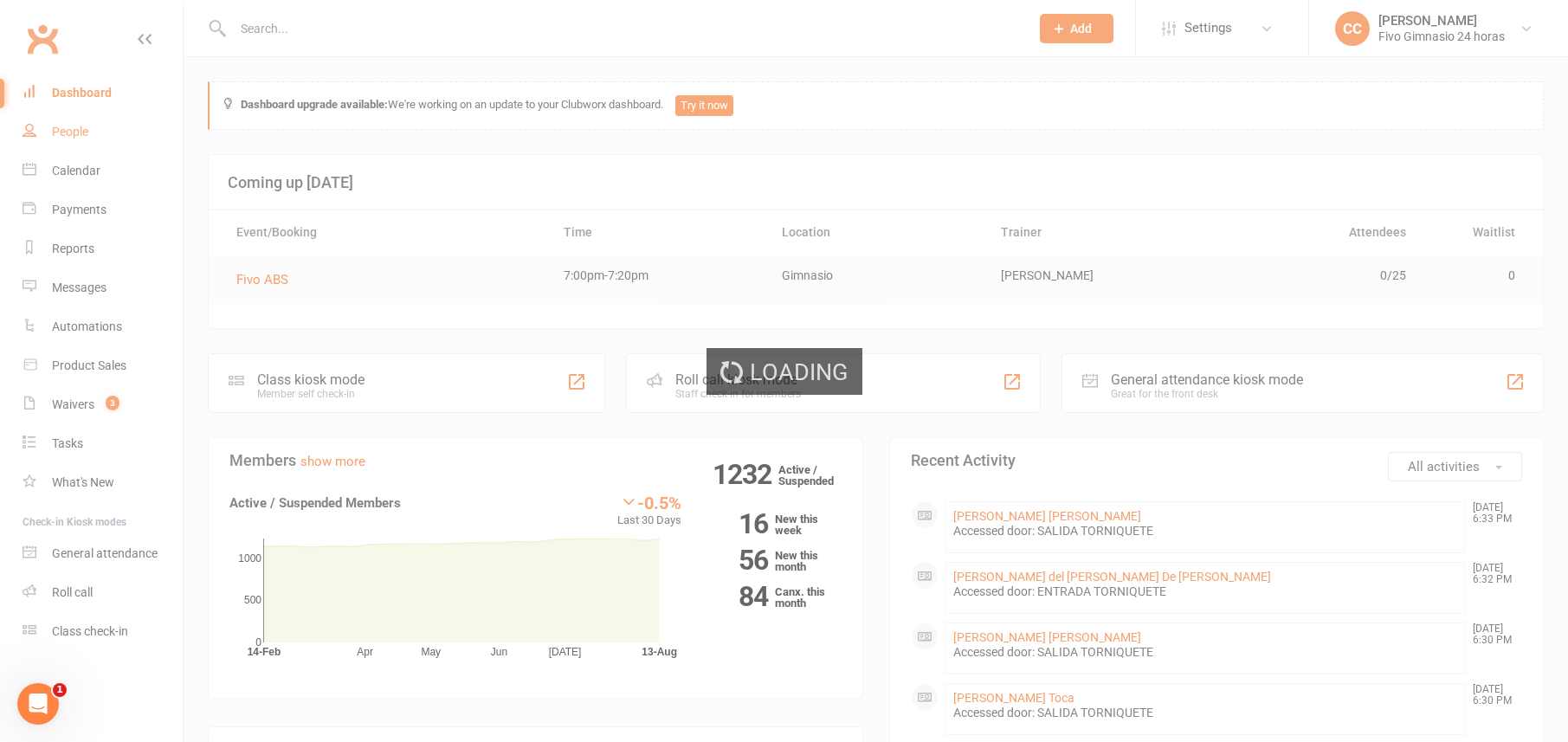
select select "100"
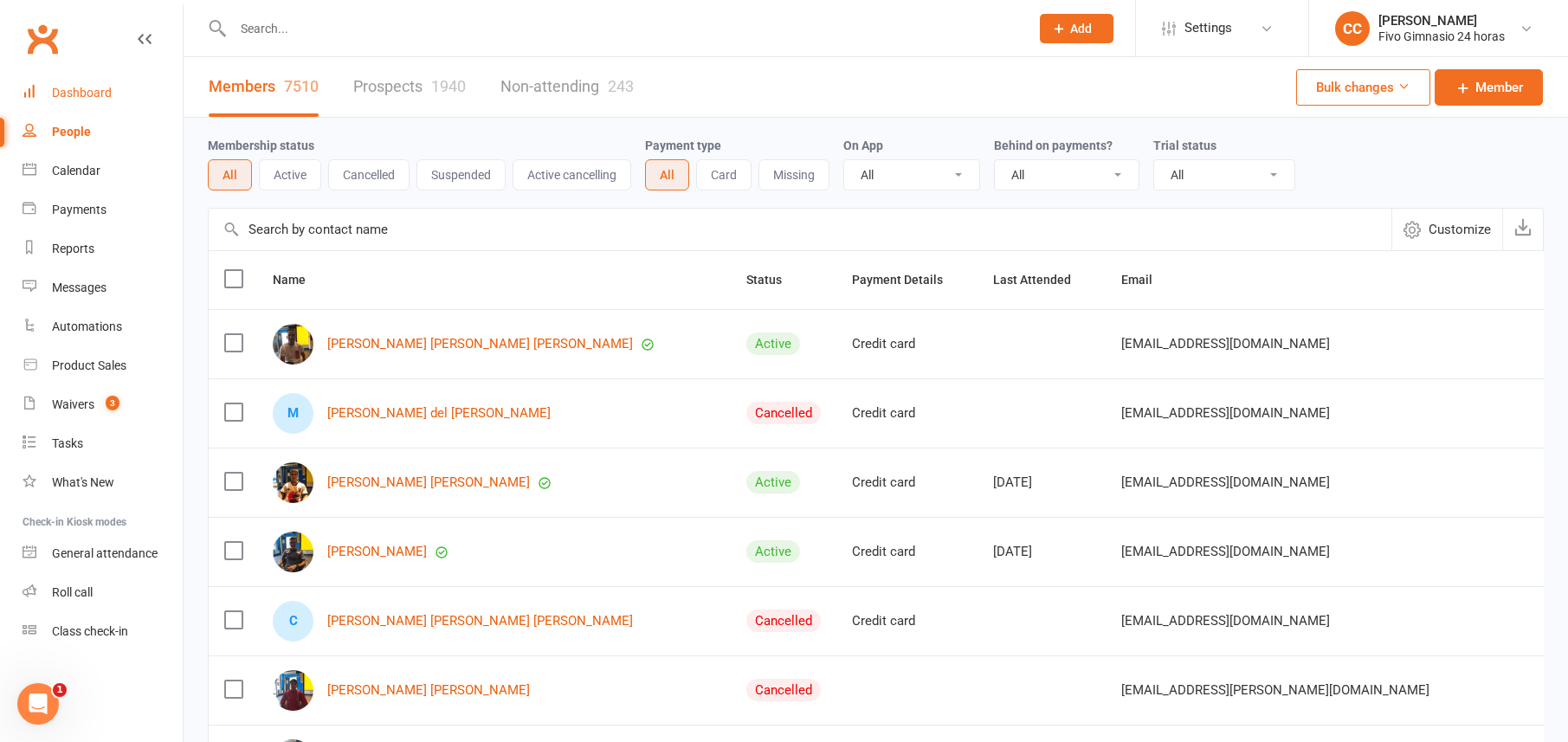
click at [86, 91] on div "Dashboard" at bounding box center [82, 92] width 59 height 14
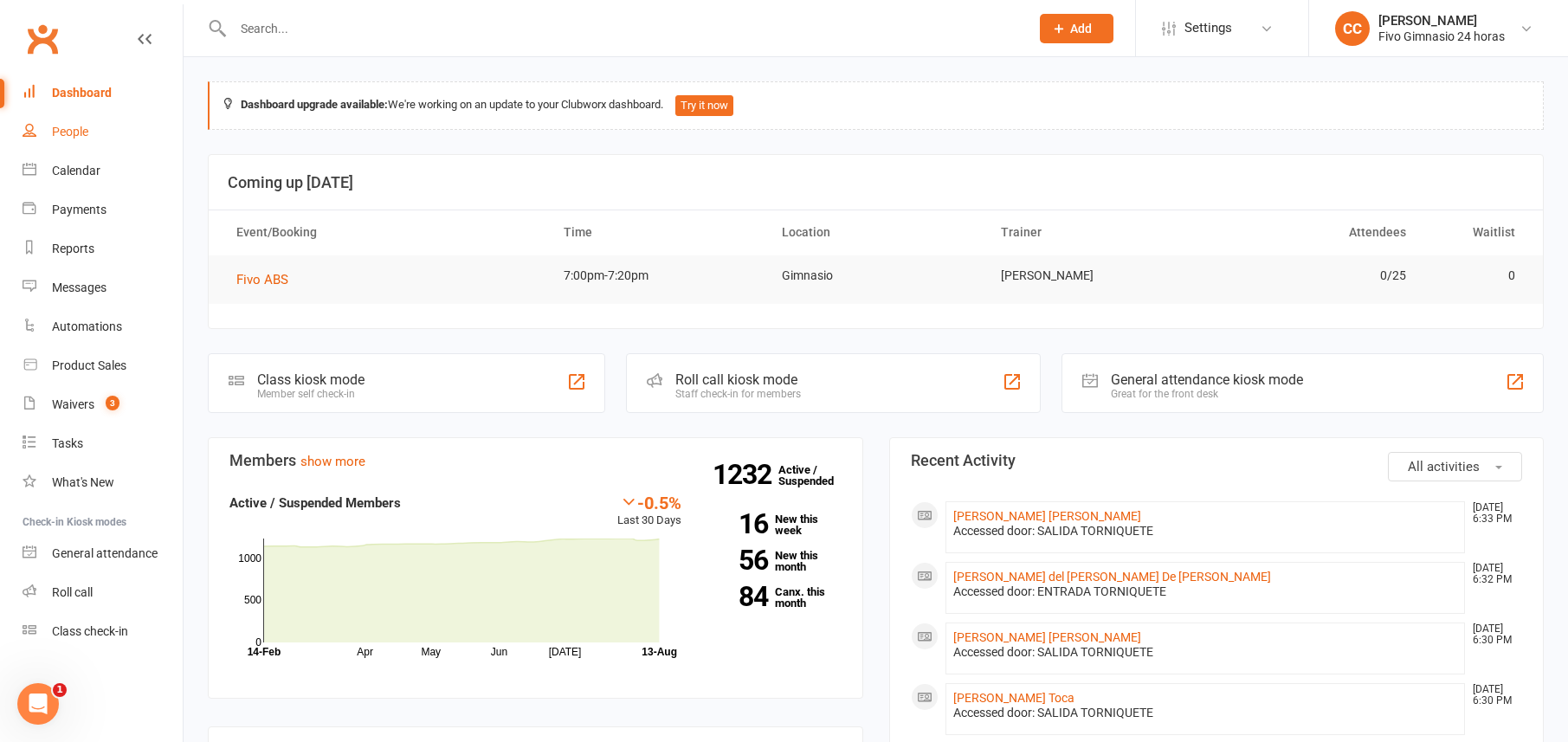
click at [54, 122] on link "People" at bounding box center [102, 132] width 160 height 39
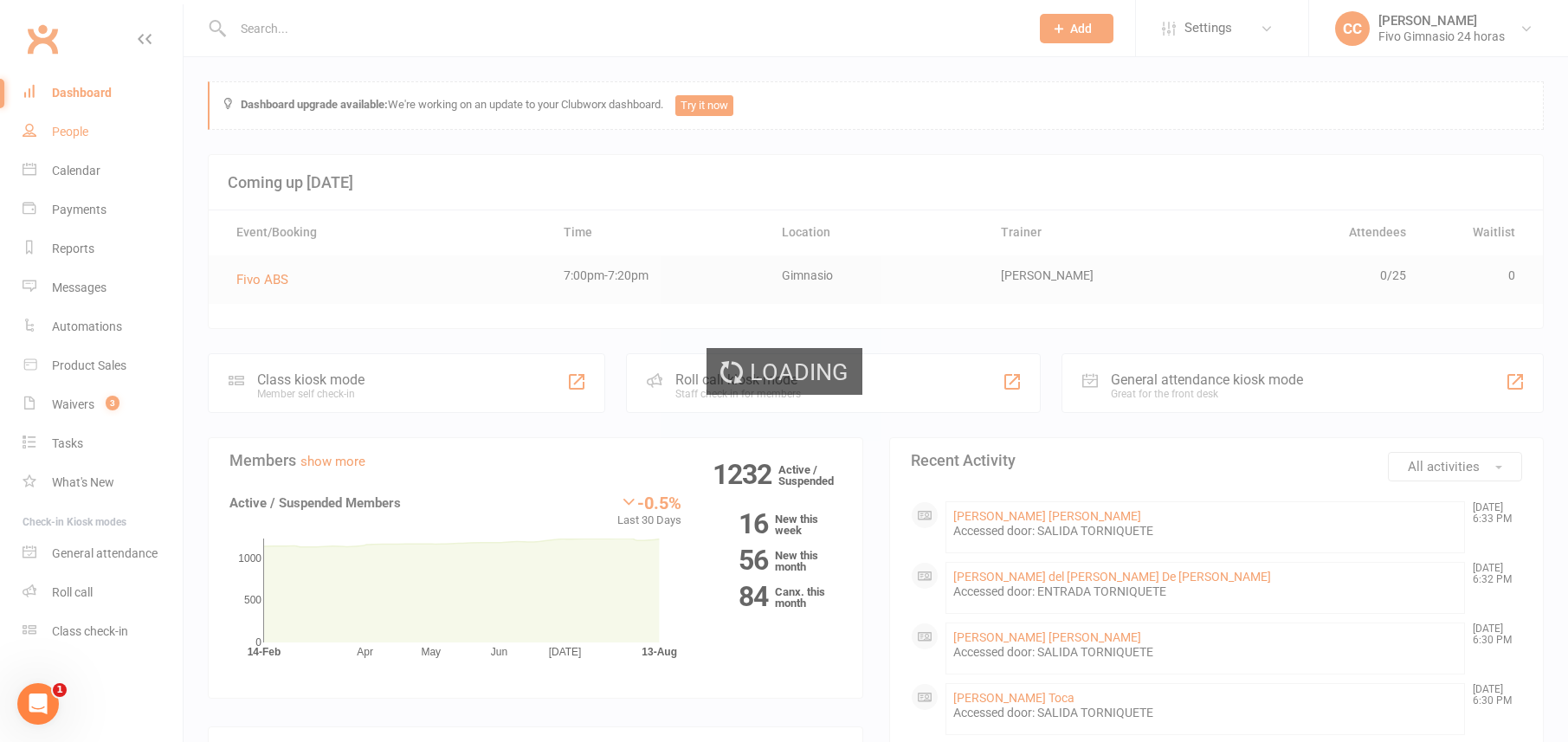
select select "100"
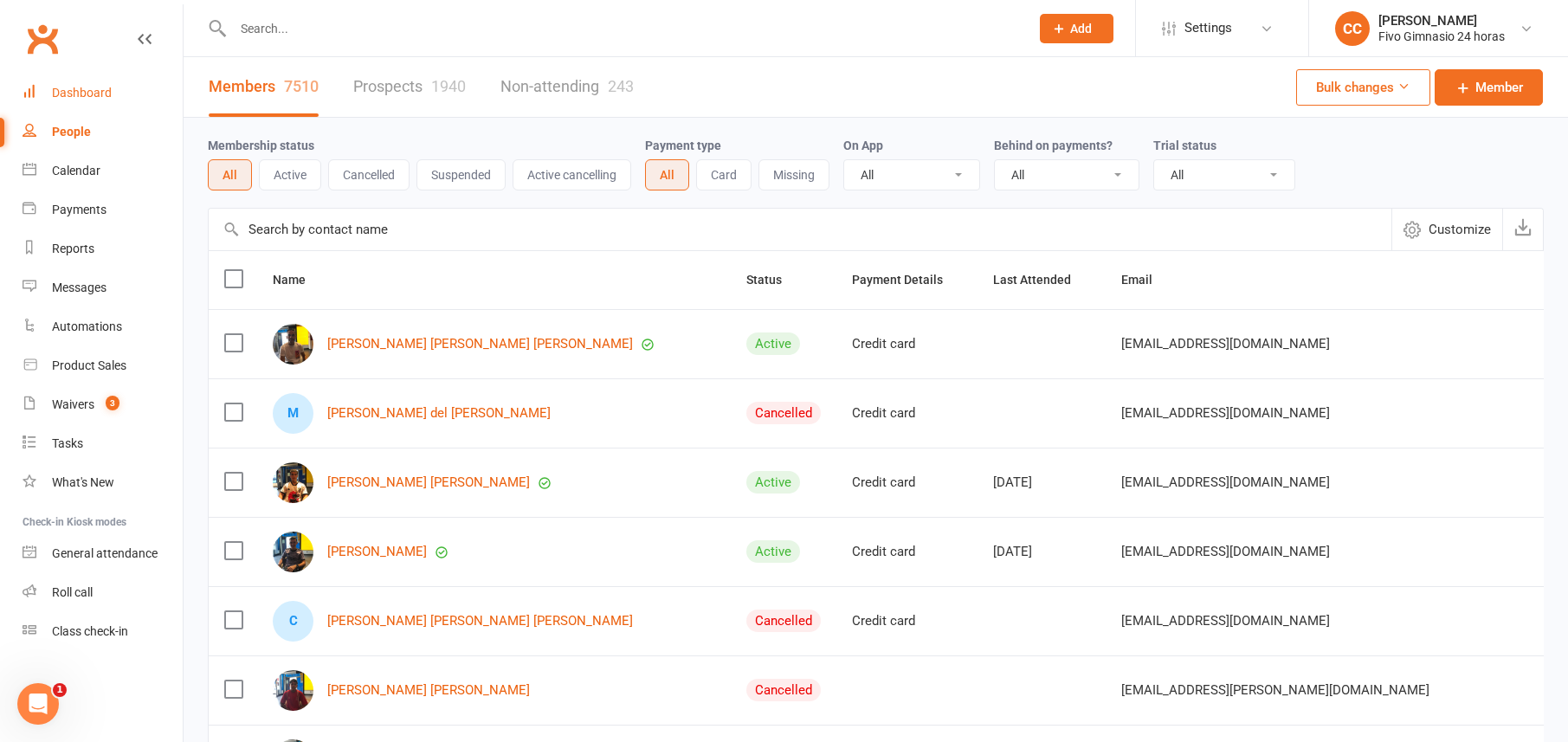
click at [86, 106] on link "Dashboard" at bounding box center [102, 93] width 160 height 39
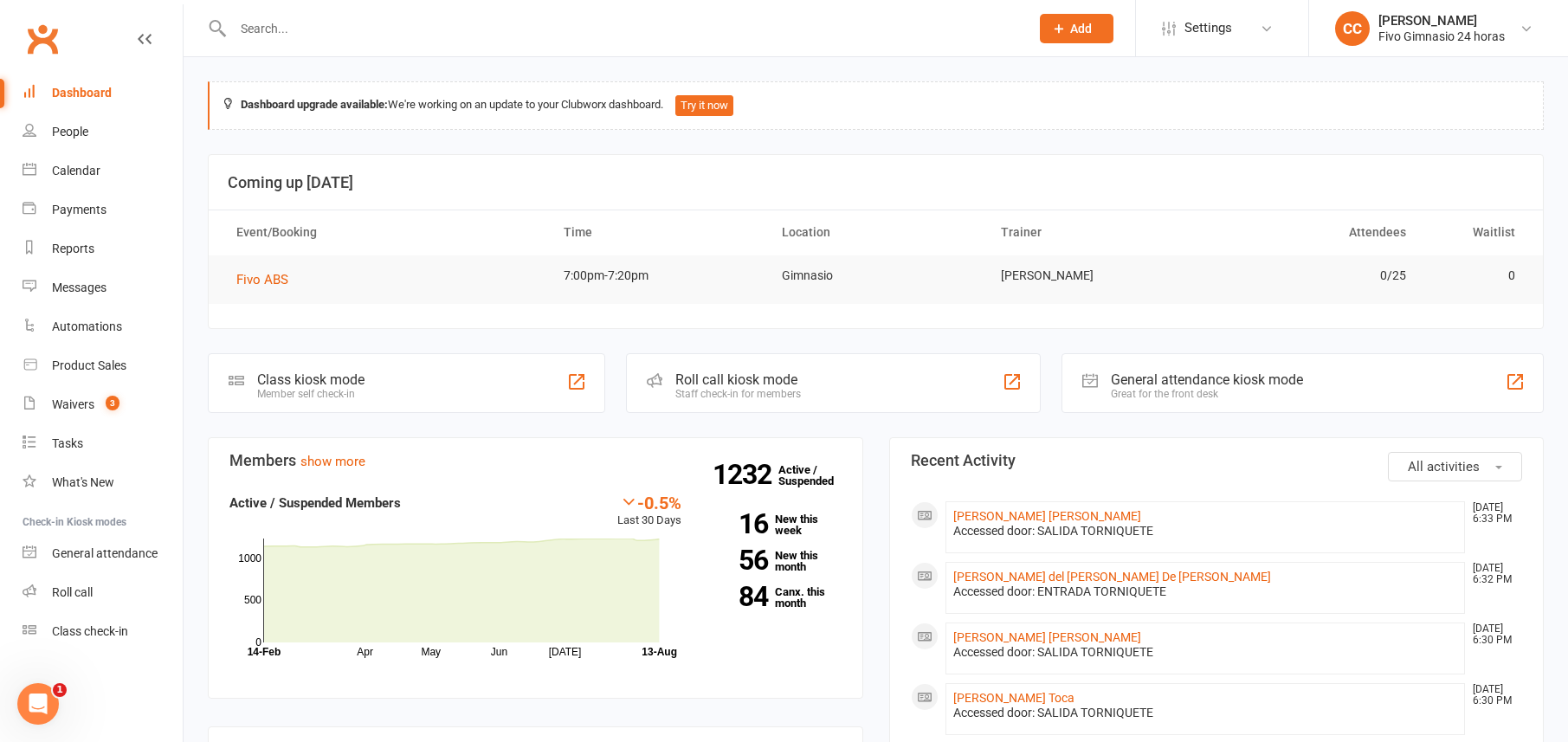
click at [95, 97] on div "Dashboard" at bounding box center [82, 92] width 59 height 14
click at [280, 14] on div at bounding box center [613, 28] width 810 height 57
click at [298, 42] on div at bounding box center [613, 28] width 810 height 57
click at [297, 45] on div at bounding box center [613, 28] width 810 height 57
click at [298, 38] on input "text" at bounding box center [623, 29] width 790 height 24
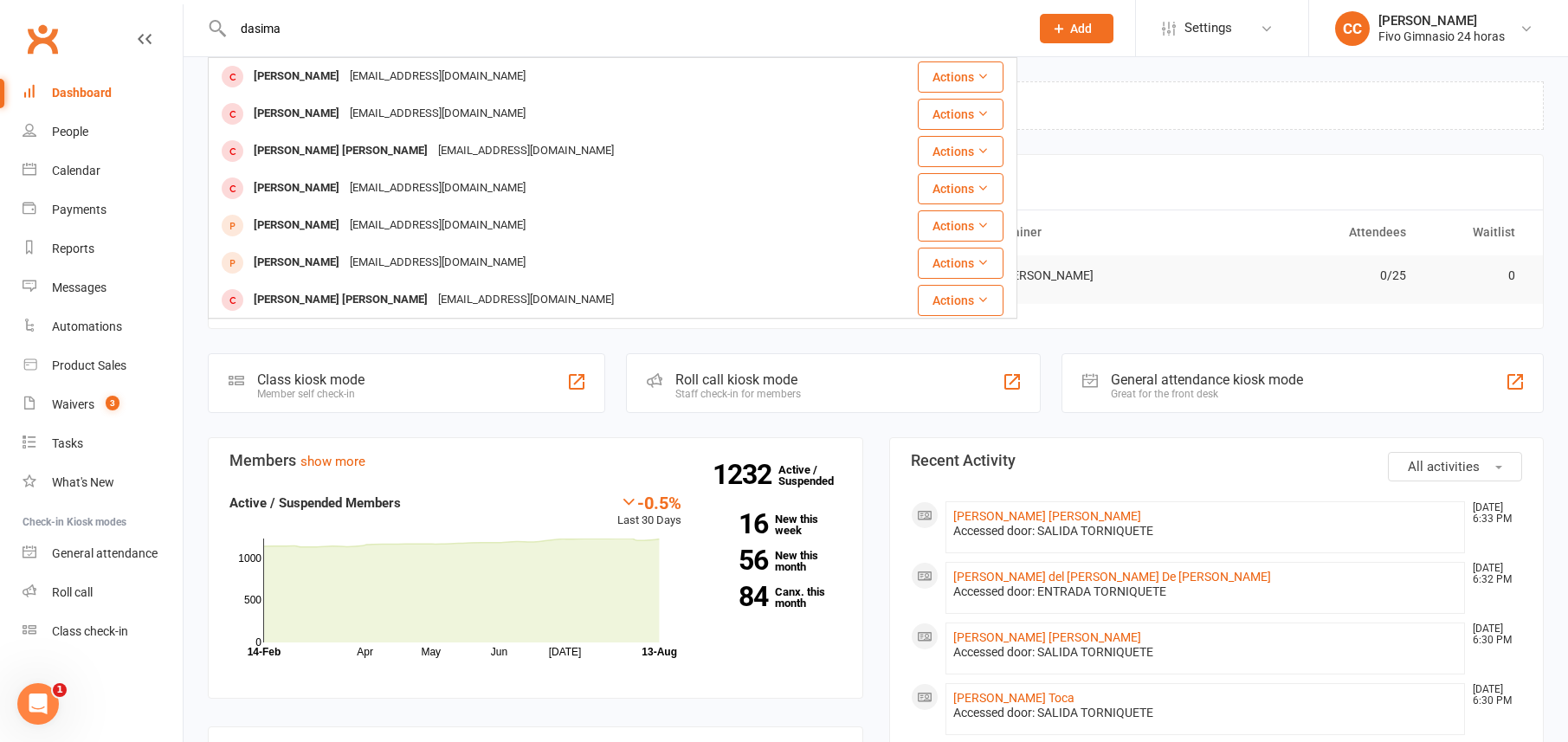
type input "dasima"
click at [570, 500] on div "-0.5% Last 30 Days Active / Suspended Members Apr May Jun [DATE] Month [DATE]-A…" at bounding box center [455, 576] width 452 height 167
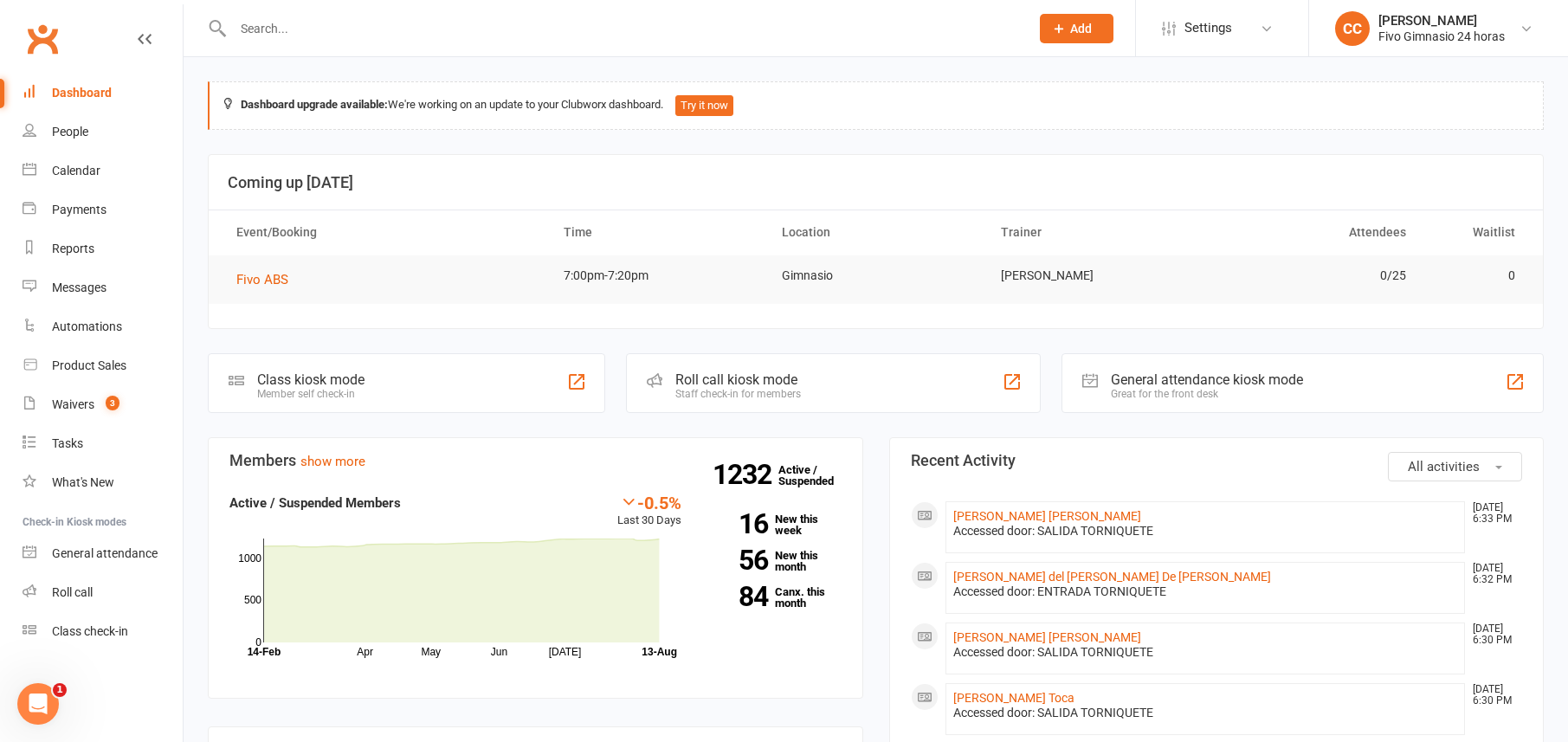
click at [694, 15] on div at bounding box center [613, 28] width 810 height 57
click at [697, 28] on input "text" at bounding box center [623, 29] width 790 height 24
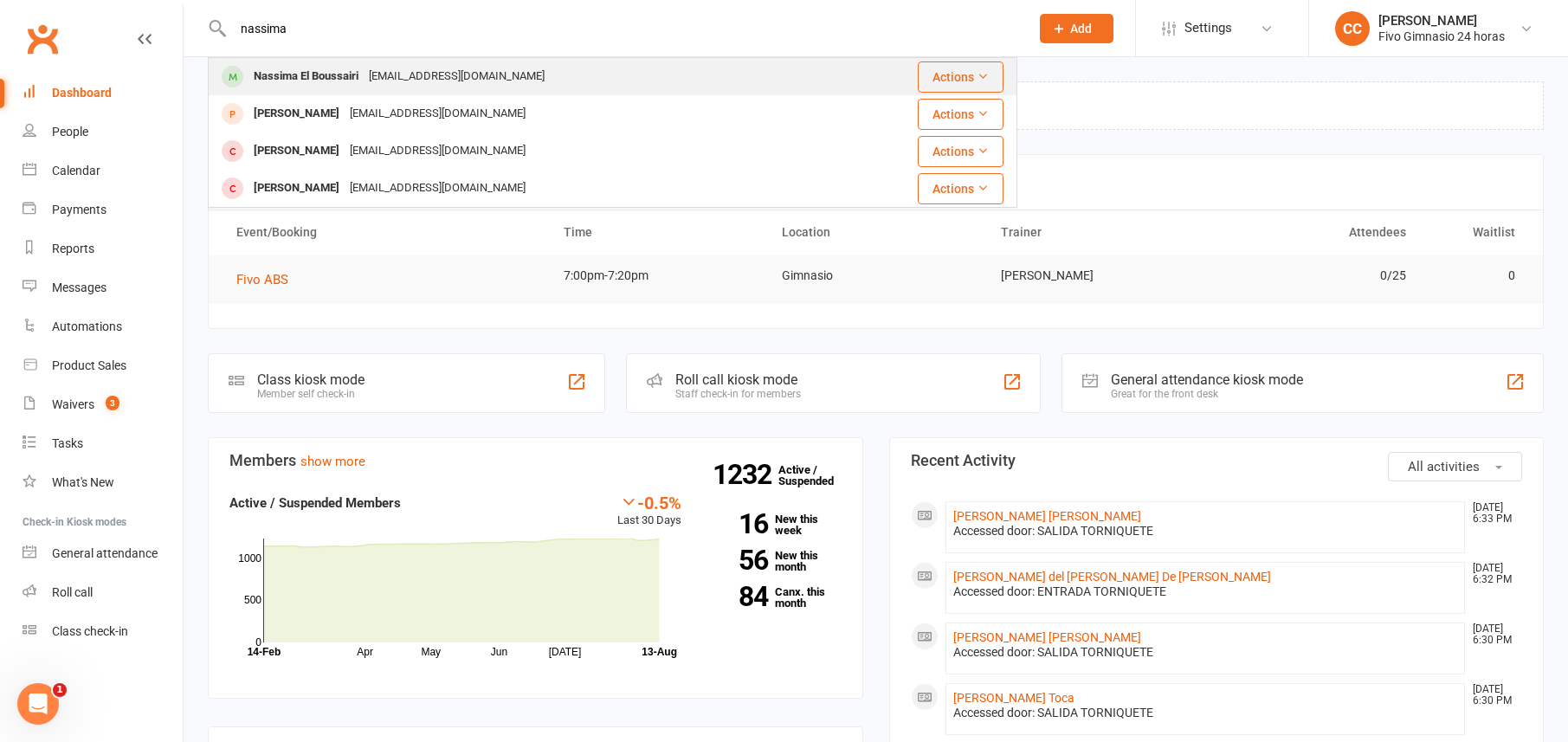
type input "nassima"
click at [470, 70] on div "[EMAIL_ADDRESS][DOMAIN_NAME]" at bounding box center [456, 76] width 186 height 25
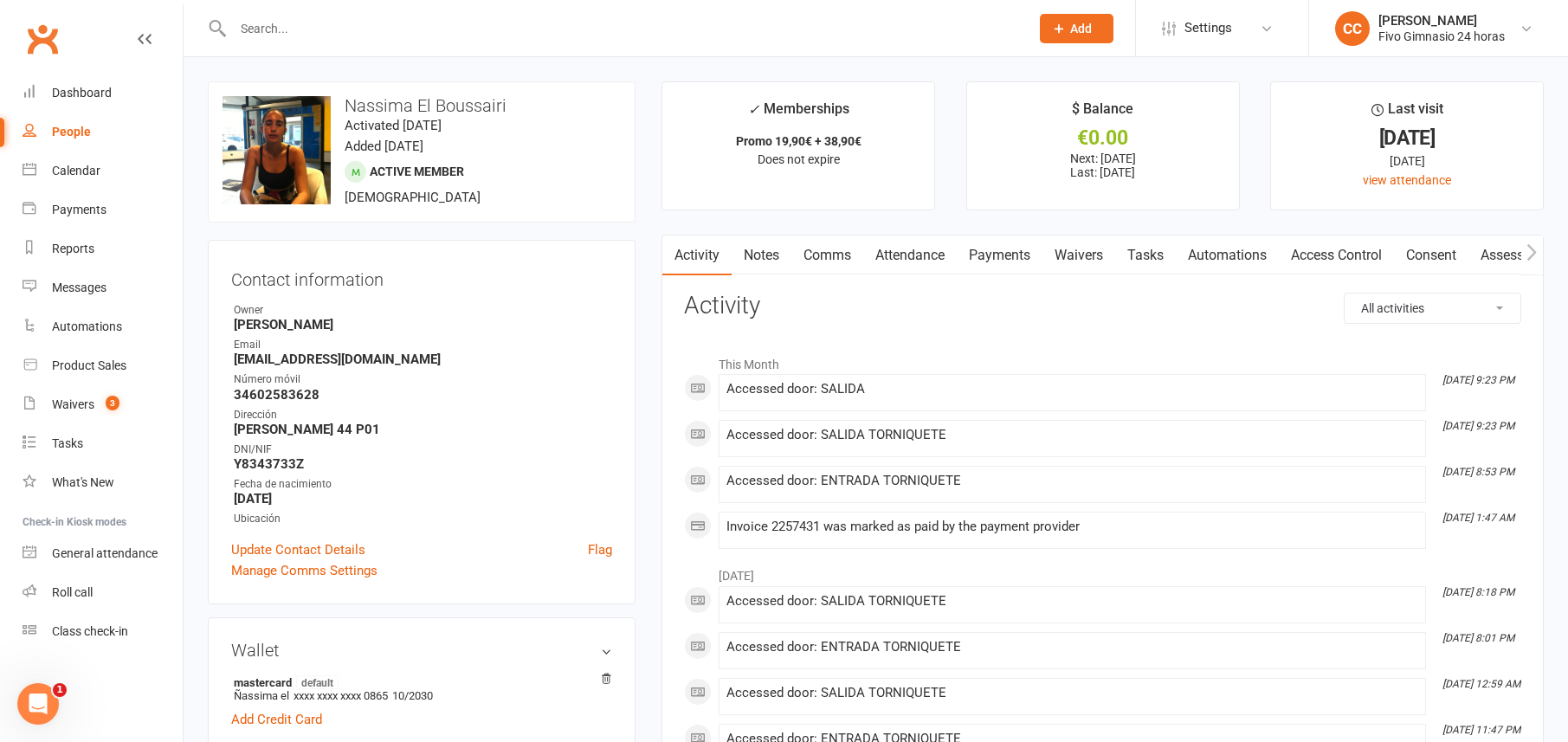
click at [1018, 261] on link "Payments" at bounding box center [999, 255] width 86 height 40
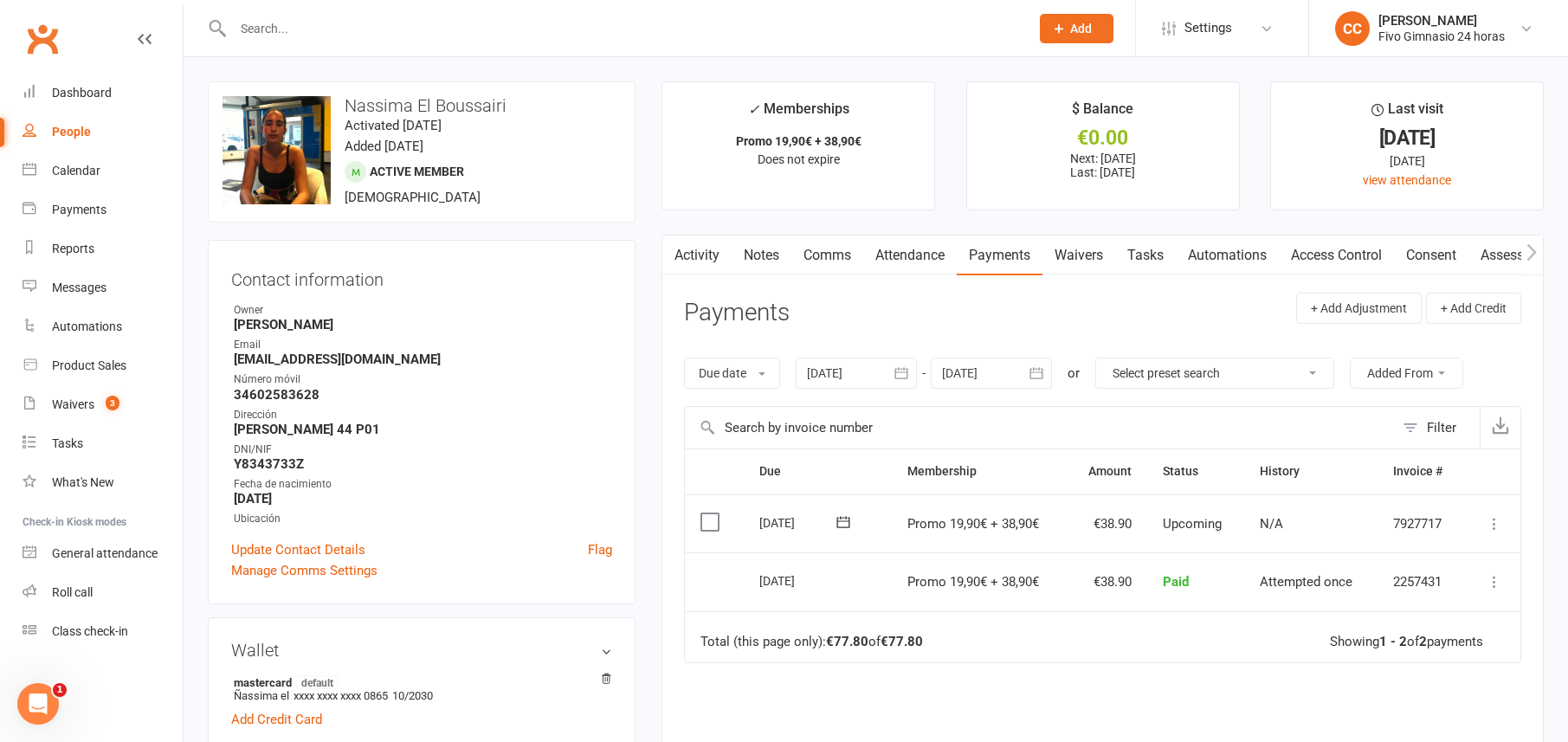
click at [1341, 259] on link "Access Control" at bounding box center [1337, 255] width 115 height 40
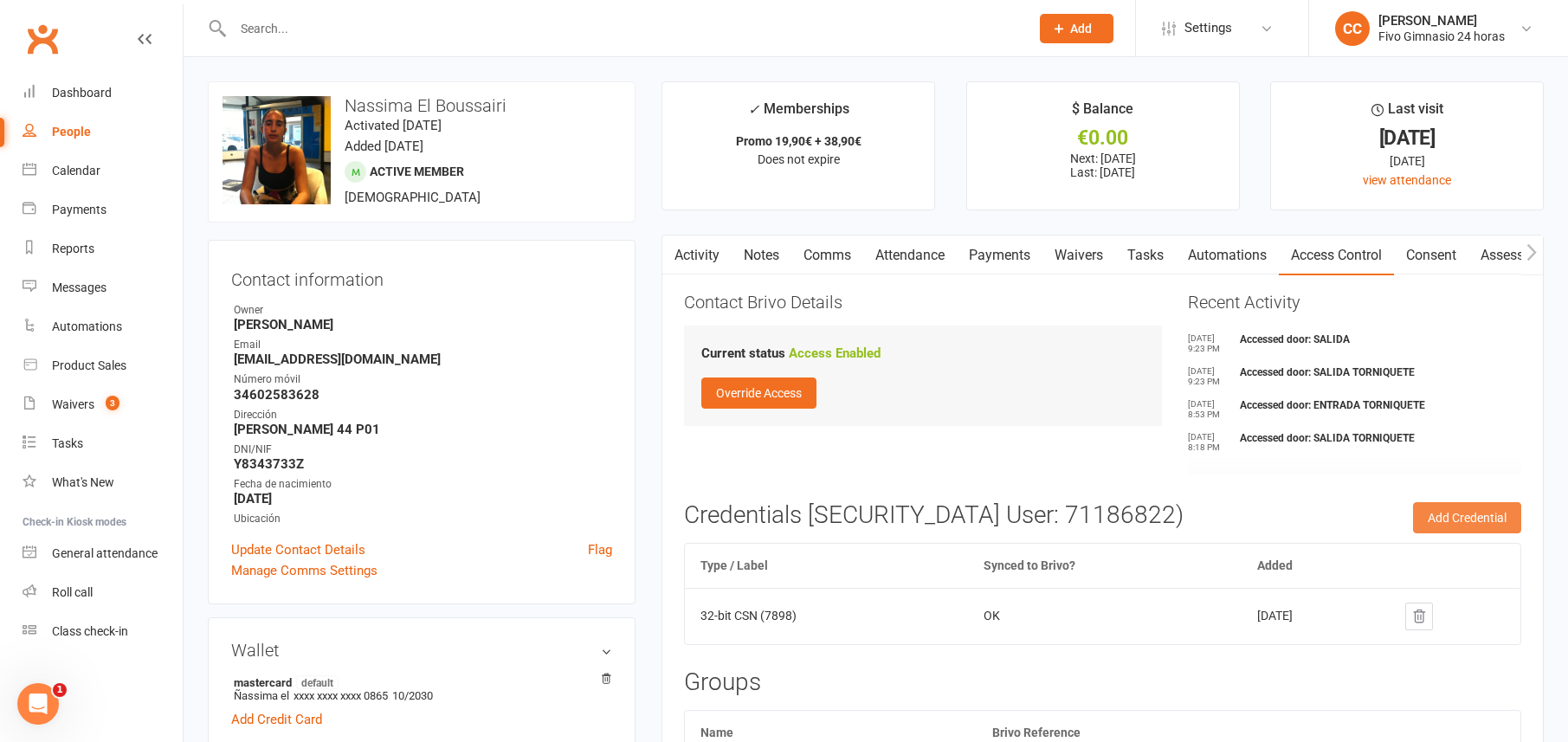
click at [1464, 513] on button "Add Credential" at bounding box center [1467, 518] width 108 height 32
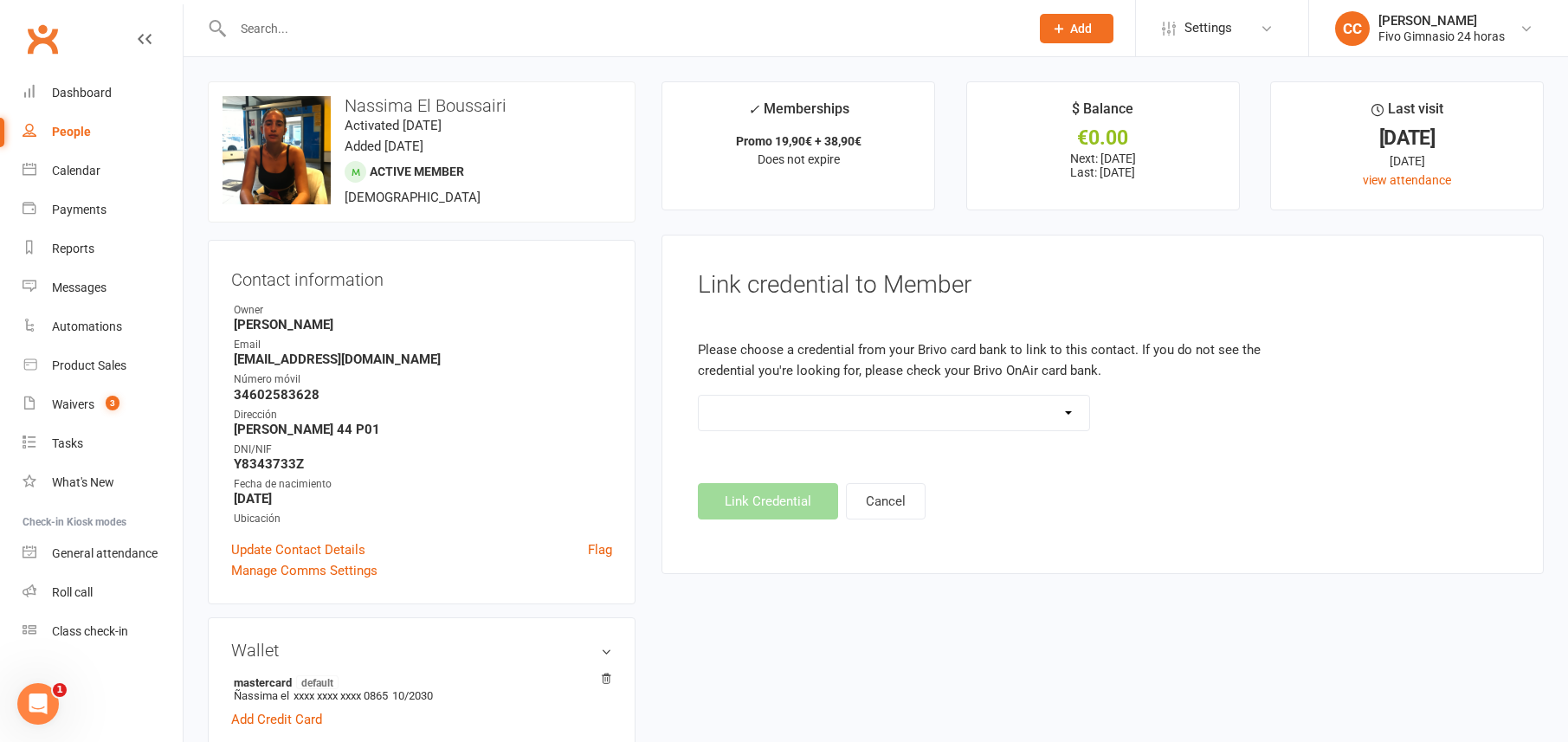
click at [955, 399] on select "Standard 26 Bit (54268) Standard 26 Bit (54269) Standard 26 Bit (54270) Standar…" at bounding box center [893, 413] width 389 height 34
select select "8756"
click at [784, 506] on button "Link Credential" at bounding box center [768, 501] width 140 height 36
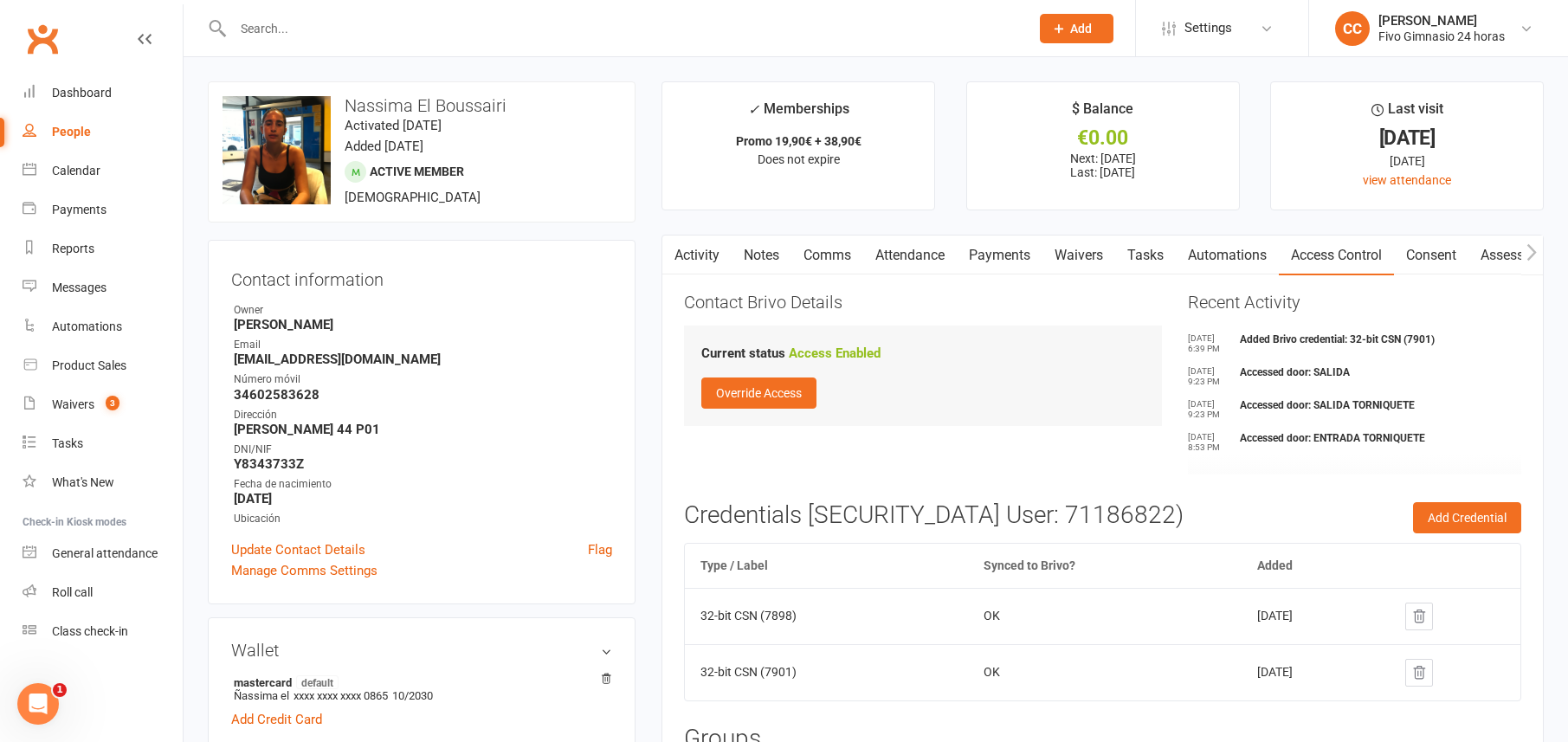
click at [1427, 611] on icon at bounding box center [1419, 616] width 16 height 16
click at [93, 82] on link "Dashboard" at bounding box center [102, 93] width 160 height 39
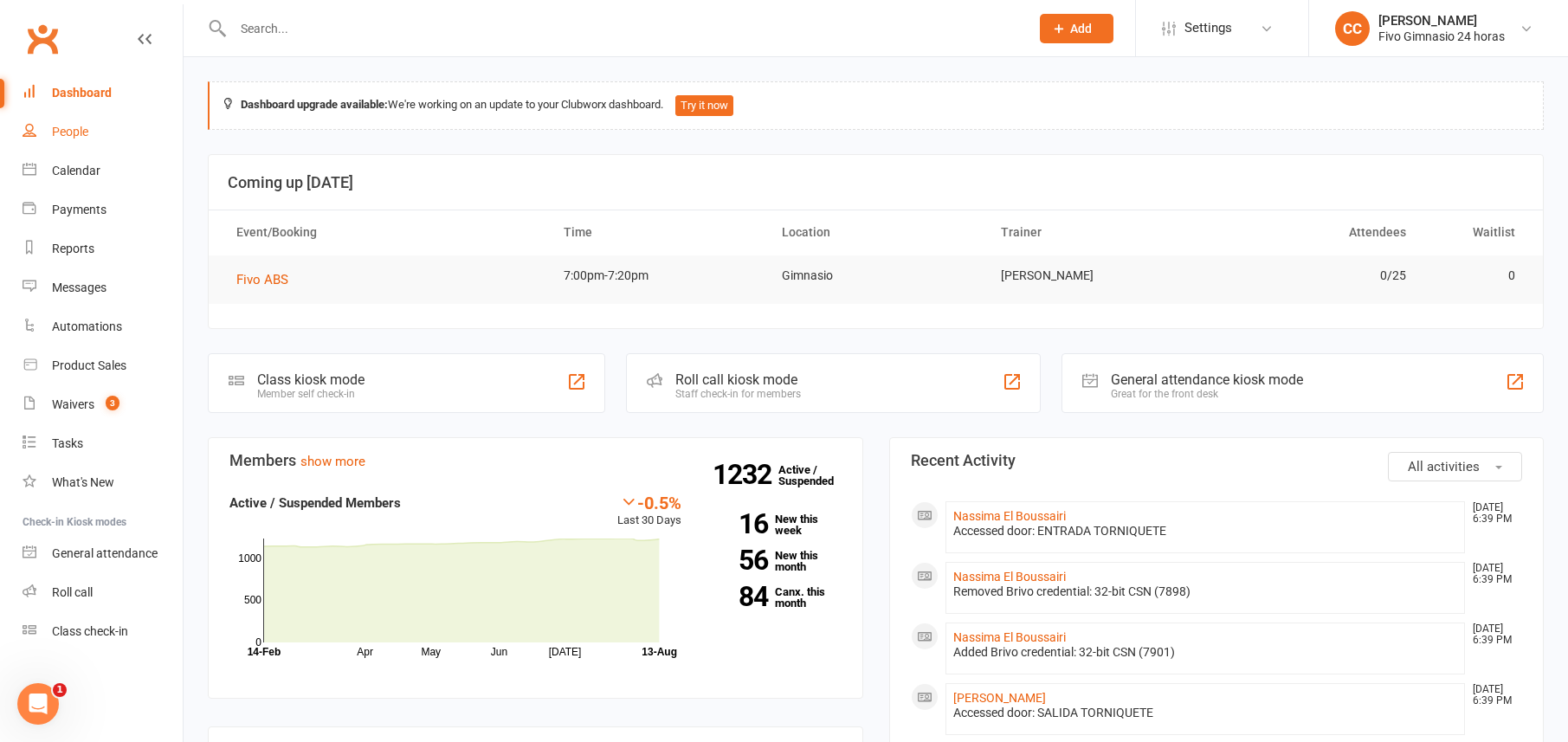
click at [87, 139] on link "People" at bounding box center [102, 132] width 160 height 39
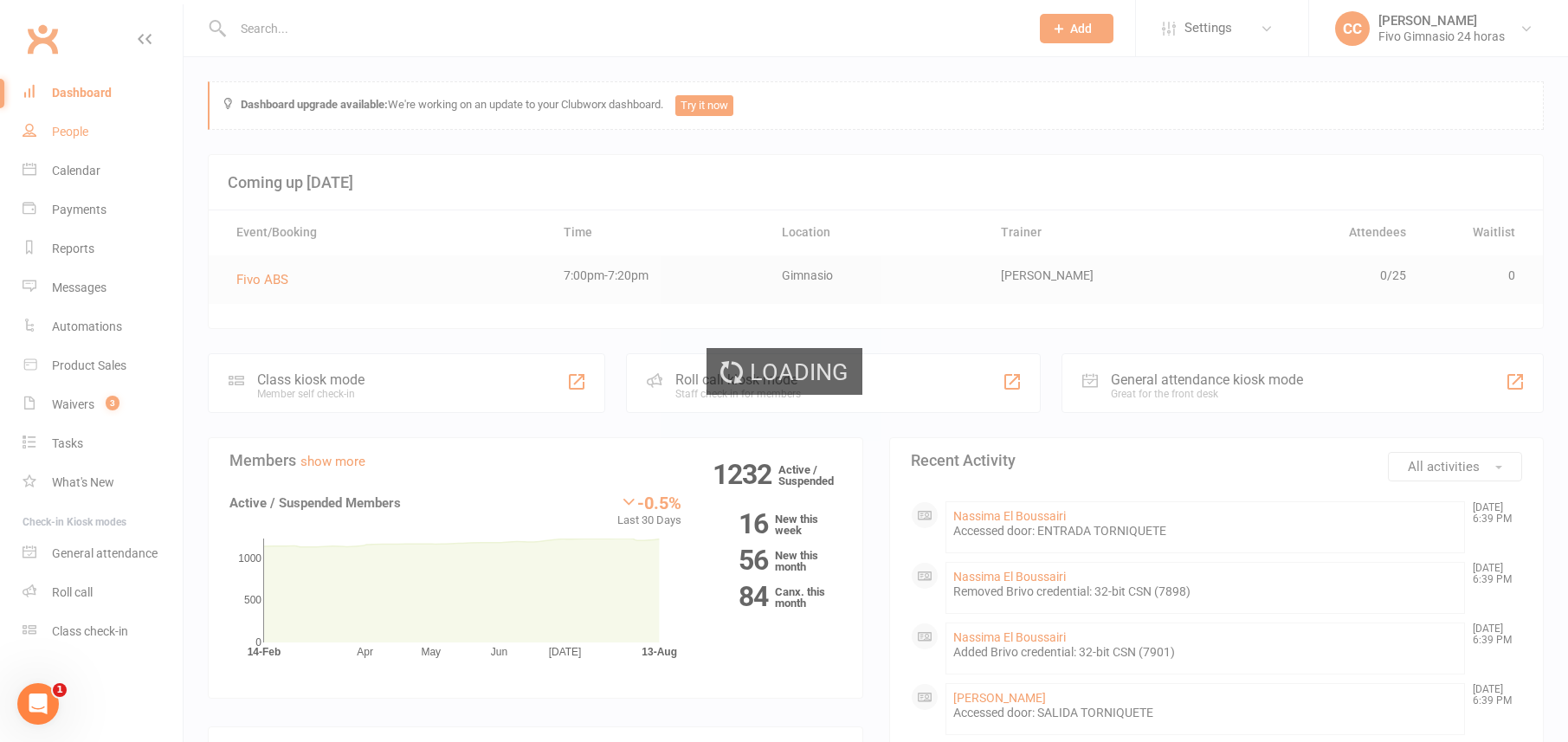
select select "100"
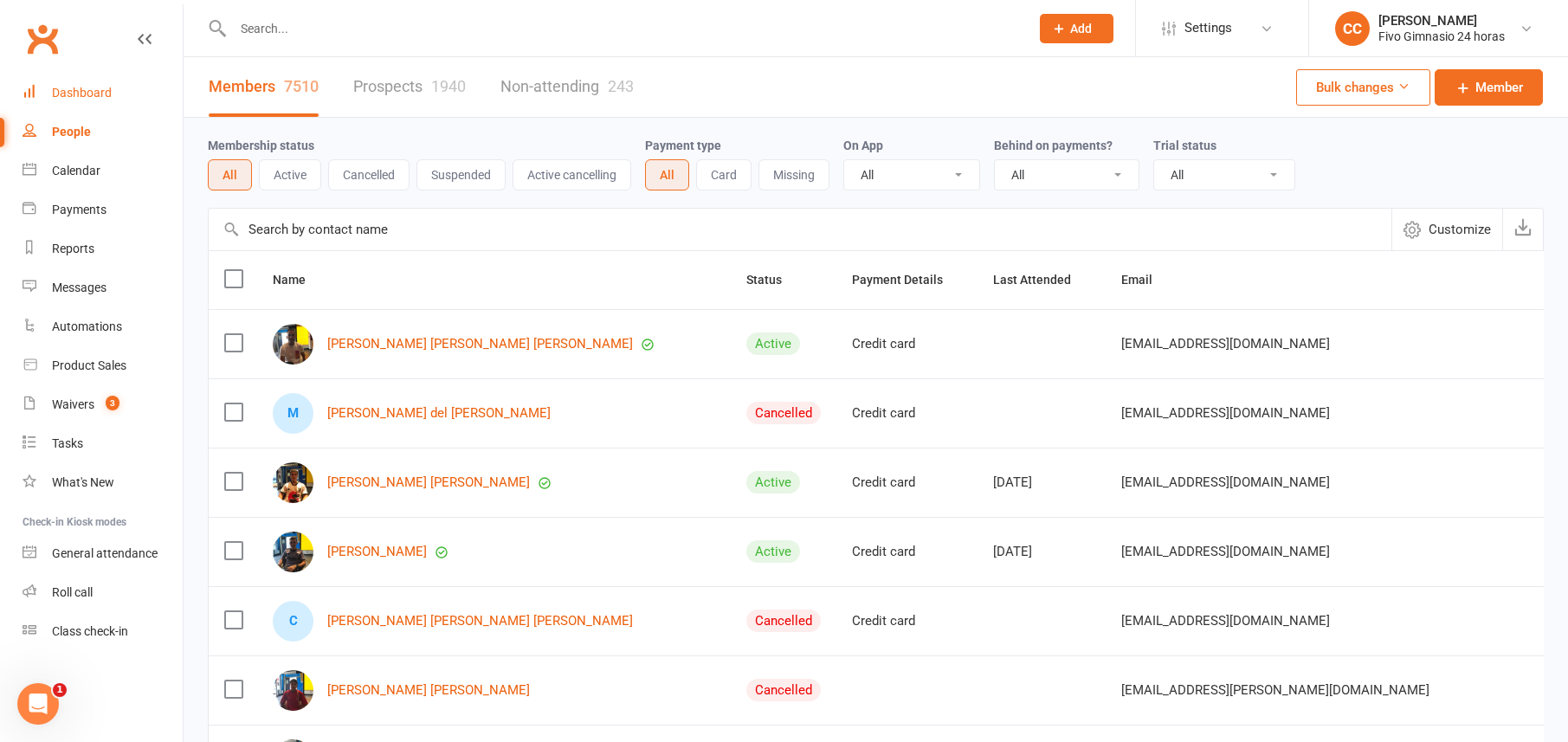
click at [59, 82] on link "Dashboard" at bounding box center [102, 93] width 160 height 39
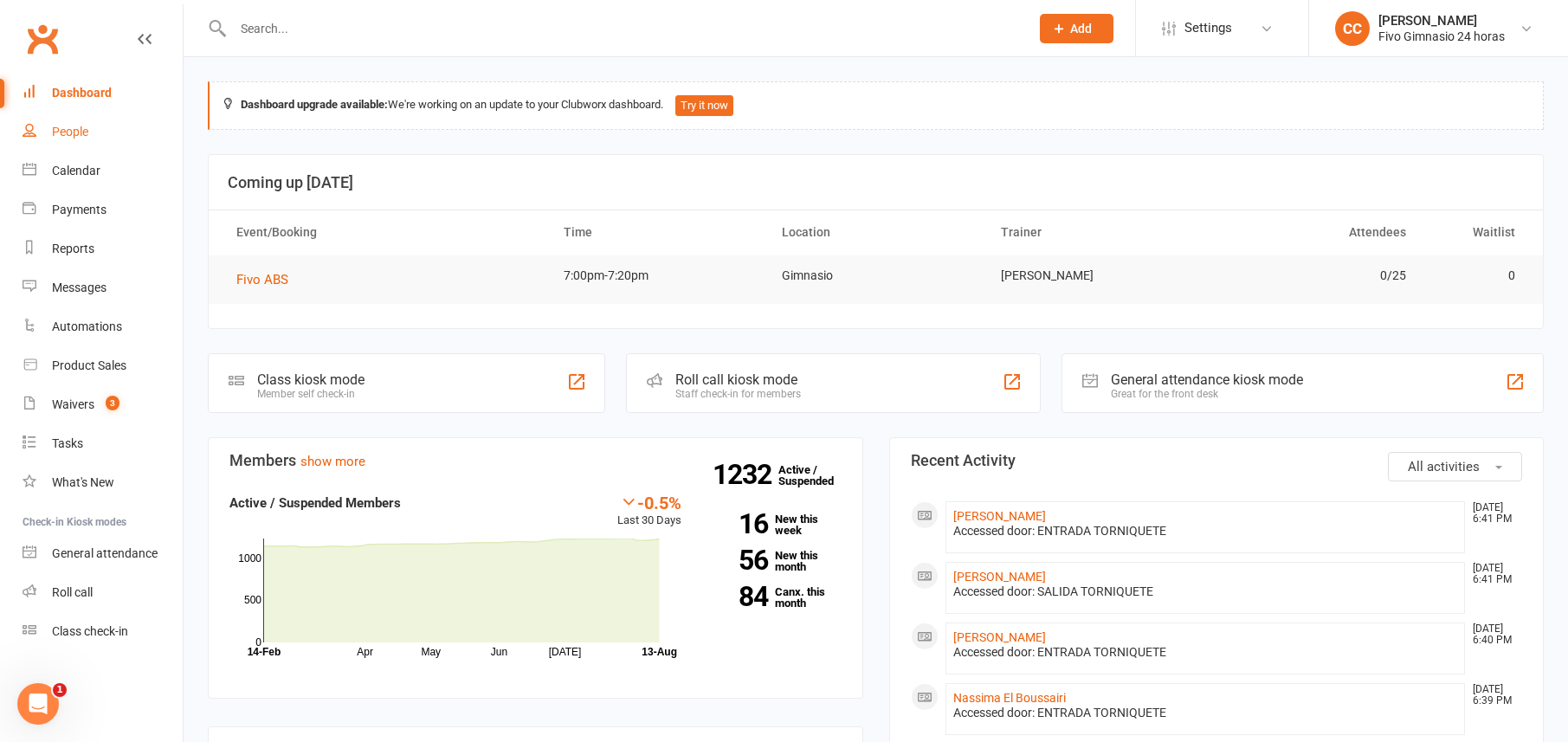
click at [69, 138] on div "People" at bounding box center [70, 131] width 36 height 14
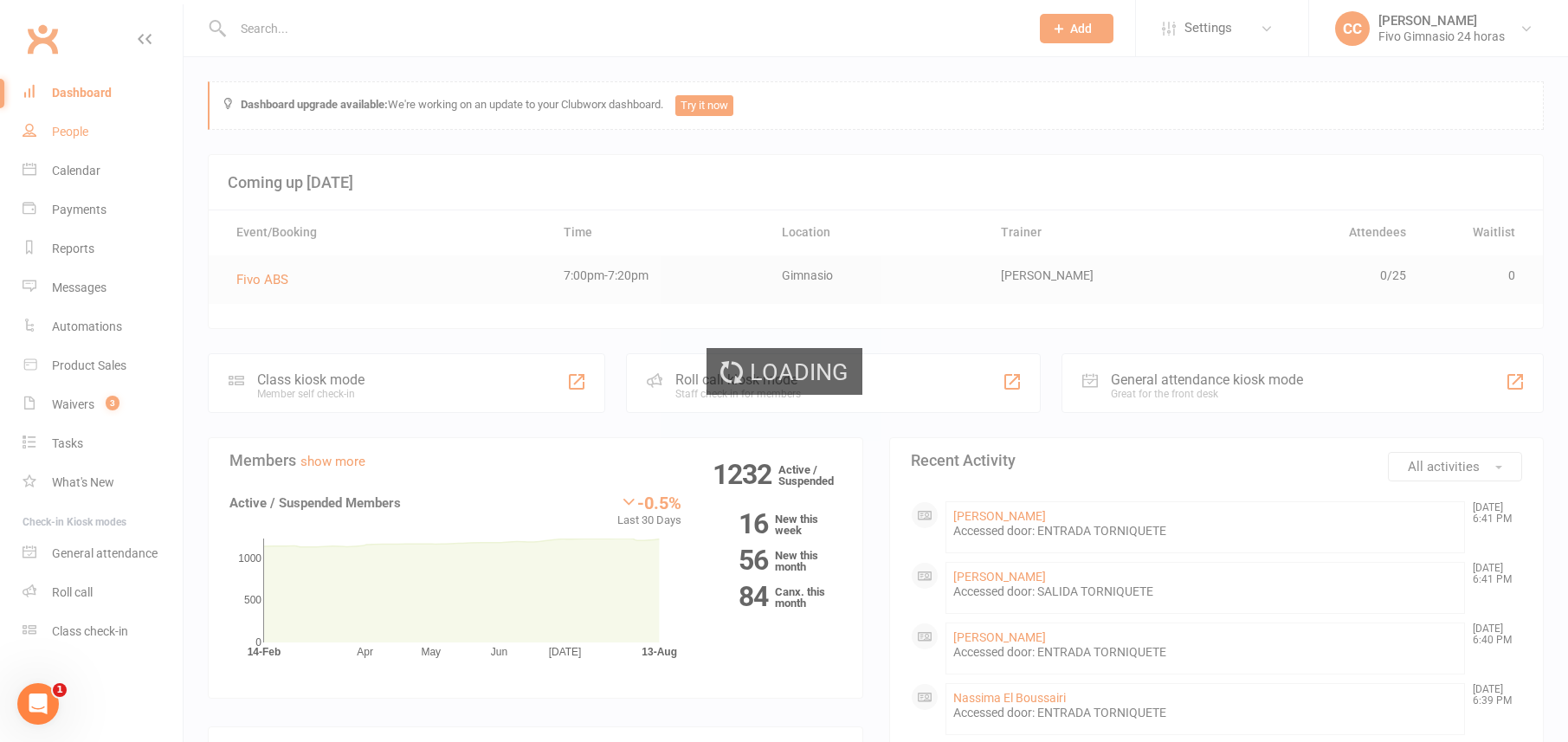
select select "100"
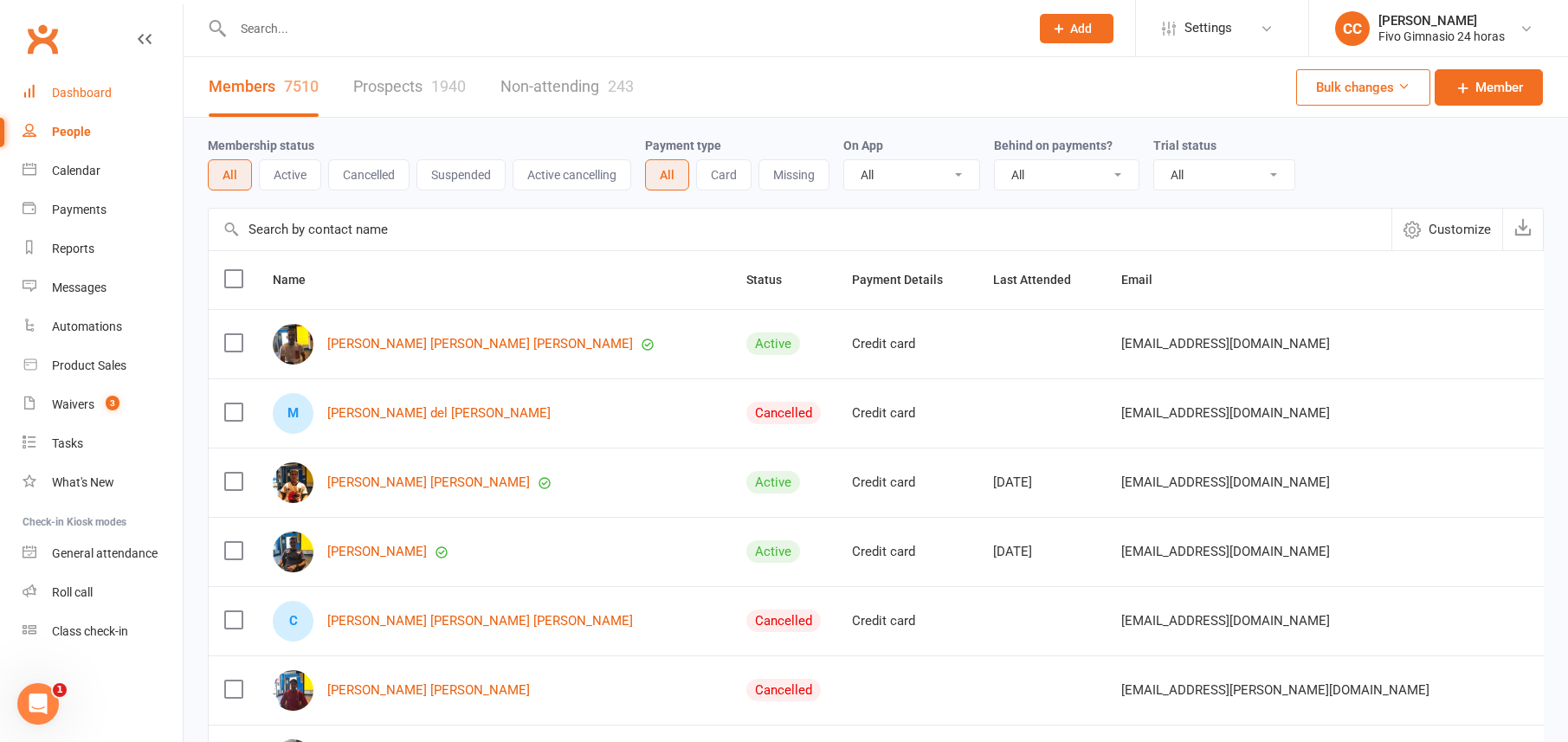
click at [121, 86] on link "Dashboard" at bounding box center [102, 93] width 160 height 39
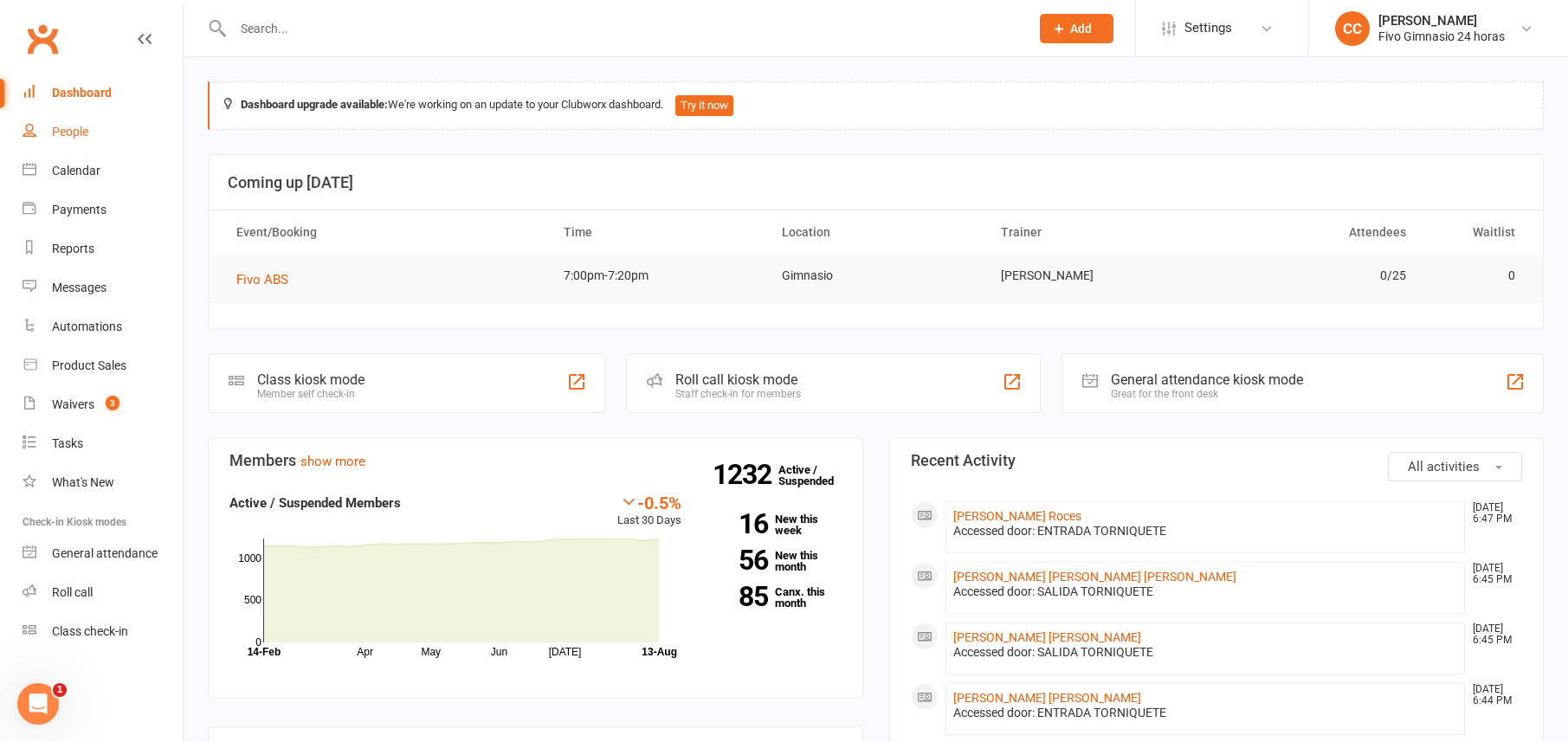
click at [87, 147] on link "People" at bounding box center [102, 132] width 160 height 39
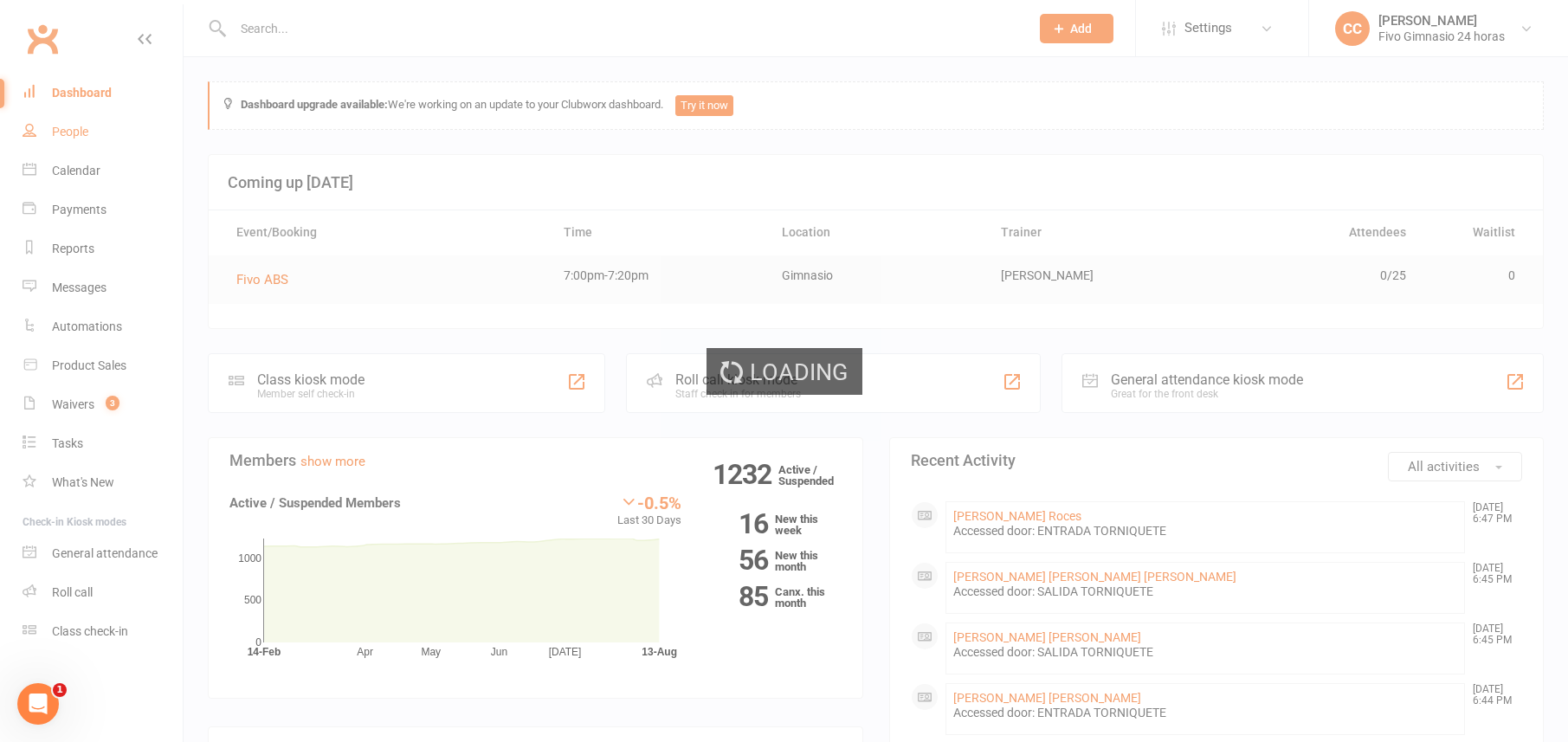
select select "100"
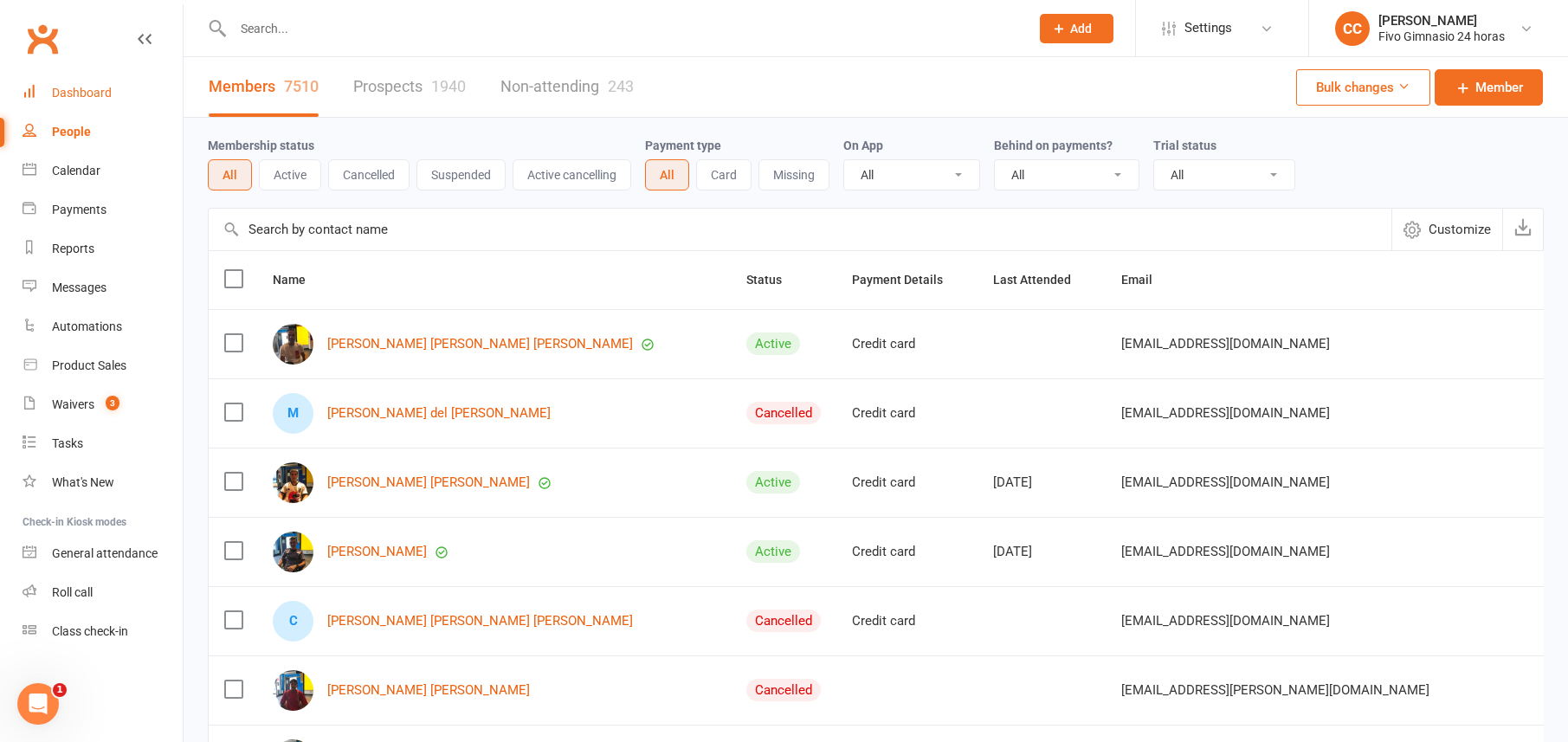
click at [62, 101] on link "Dashboard" at bounding box center [102, 93] width 160 height 39
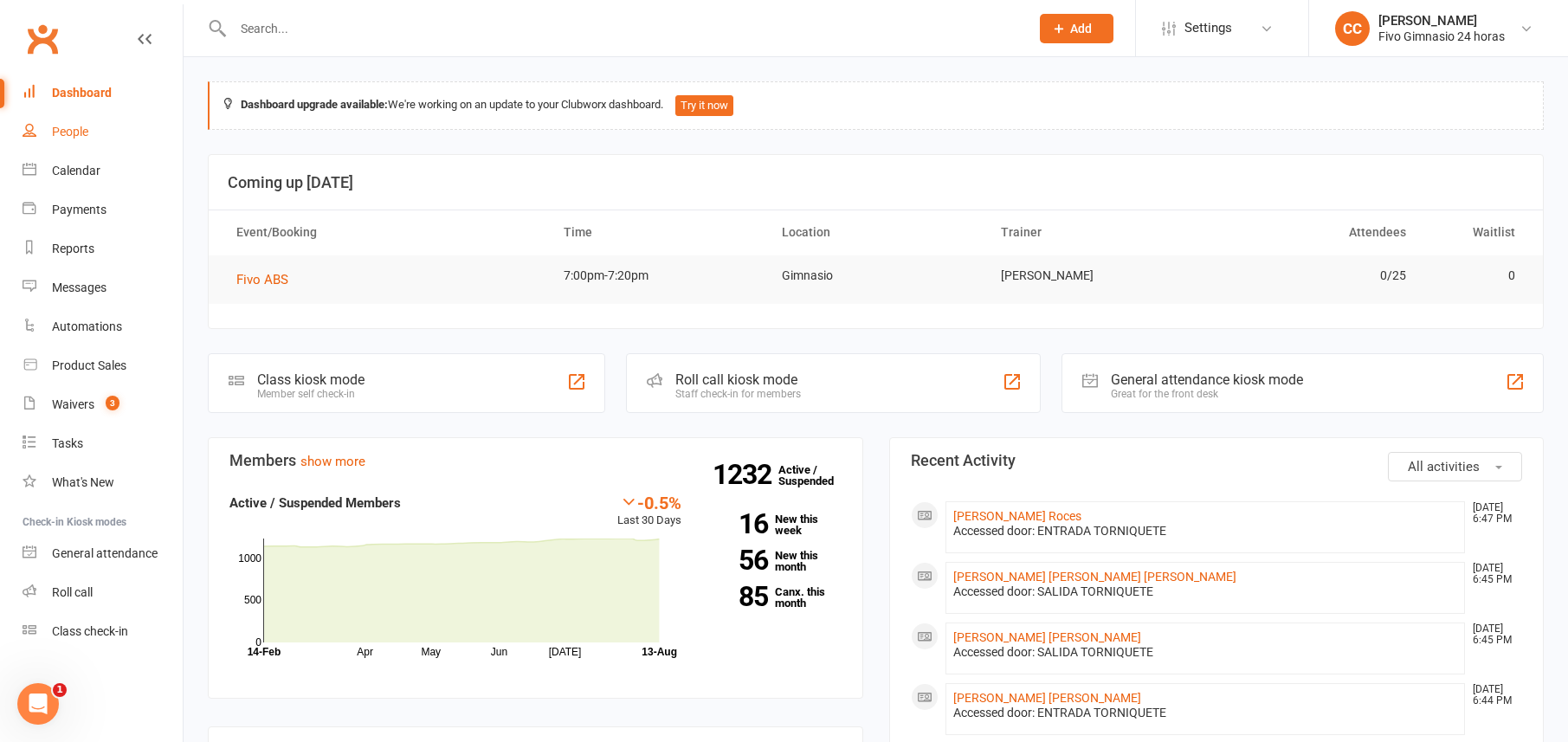
click at [89, 126] on link "People" at bounding box center [102, 132] width 160 height 39
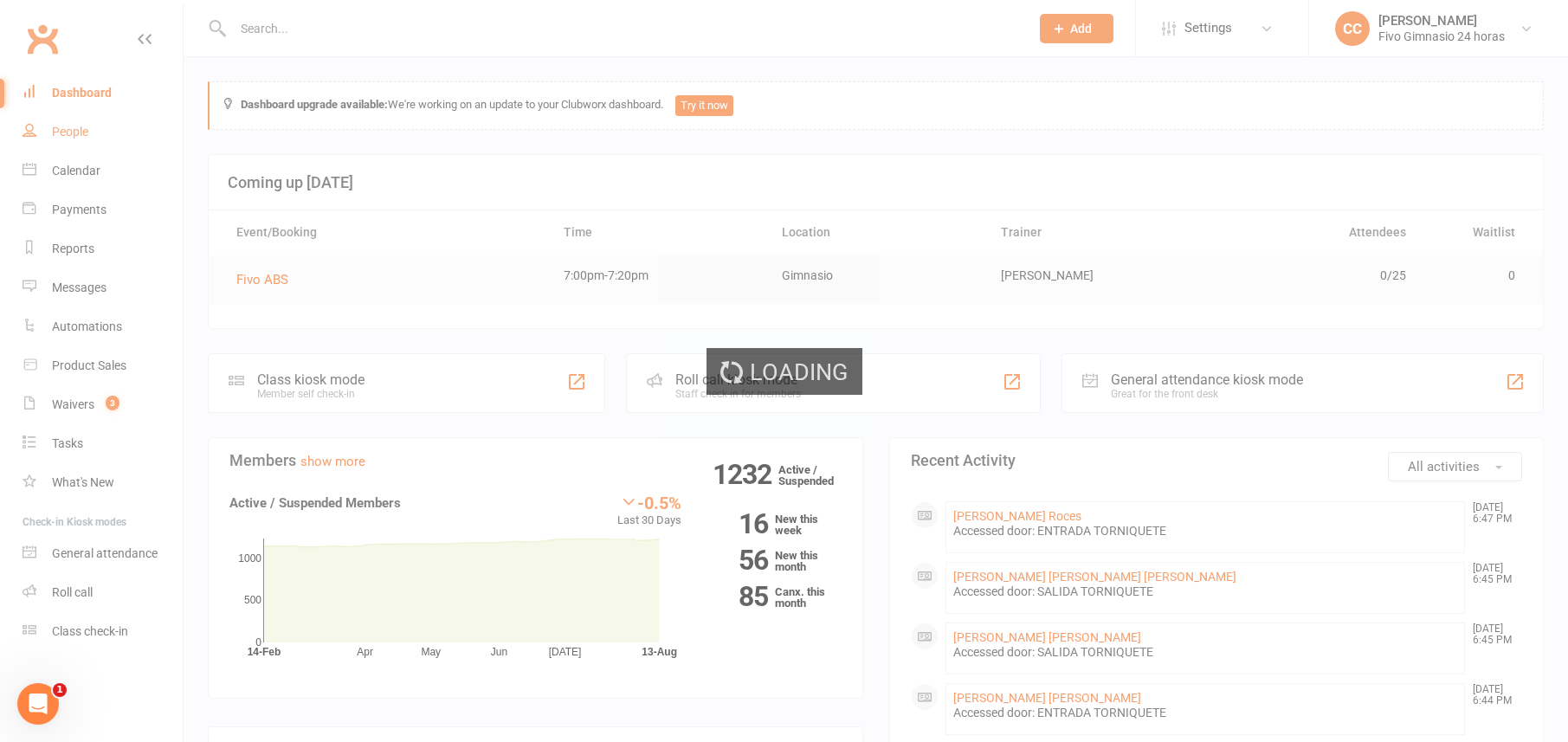
select select "100"
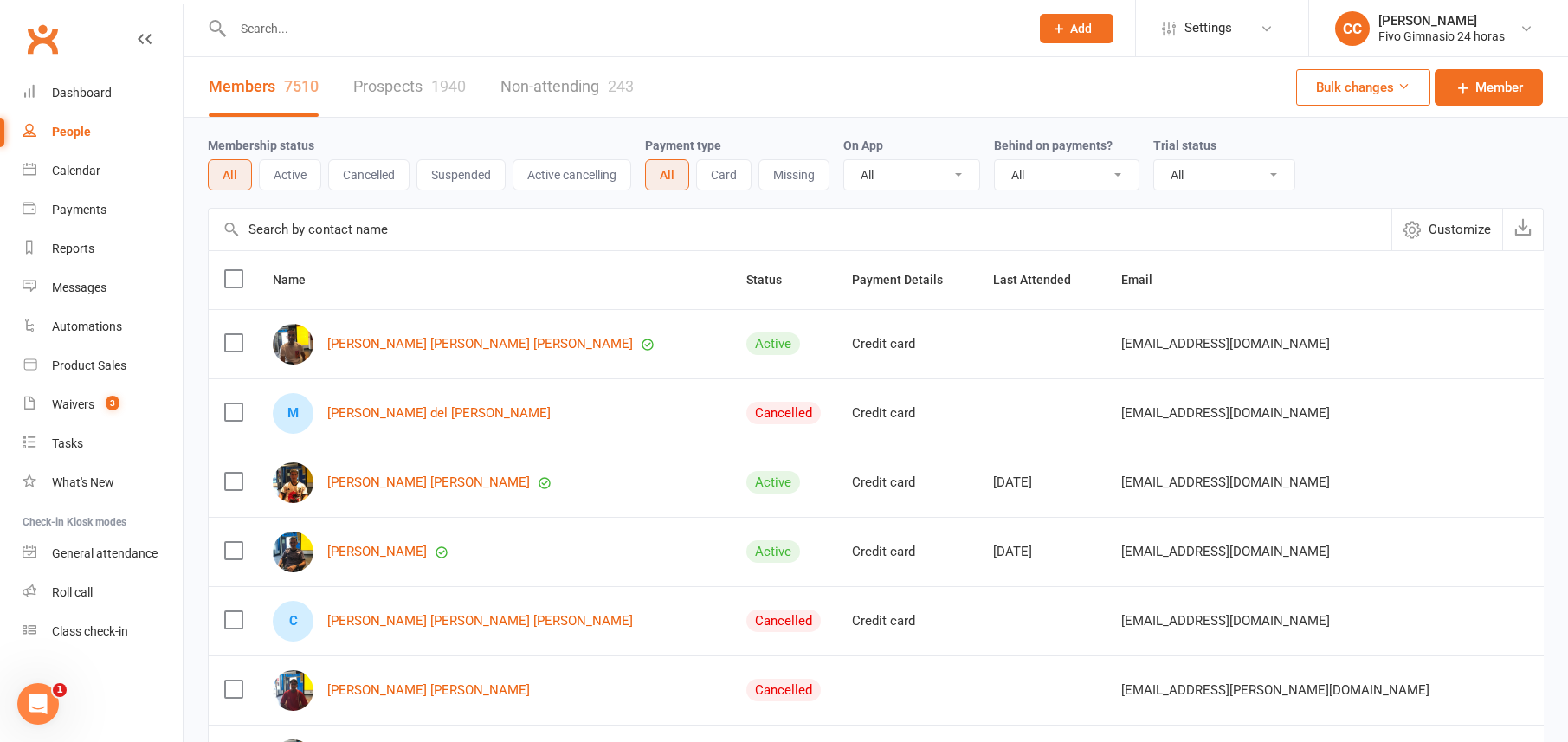
click at [112, 70] on div "Clubworx" at bounding box center [91, 49] width 183 height 64
drag, startPoint x: 100, startPoint y: 88, endPoint x: 114, endPoint y: 60, distance: 31.3
click at [99, 88] on div "Dashboard" at bounding box center [82, 92] width 59 height 14
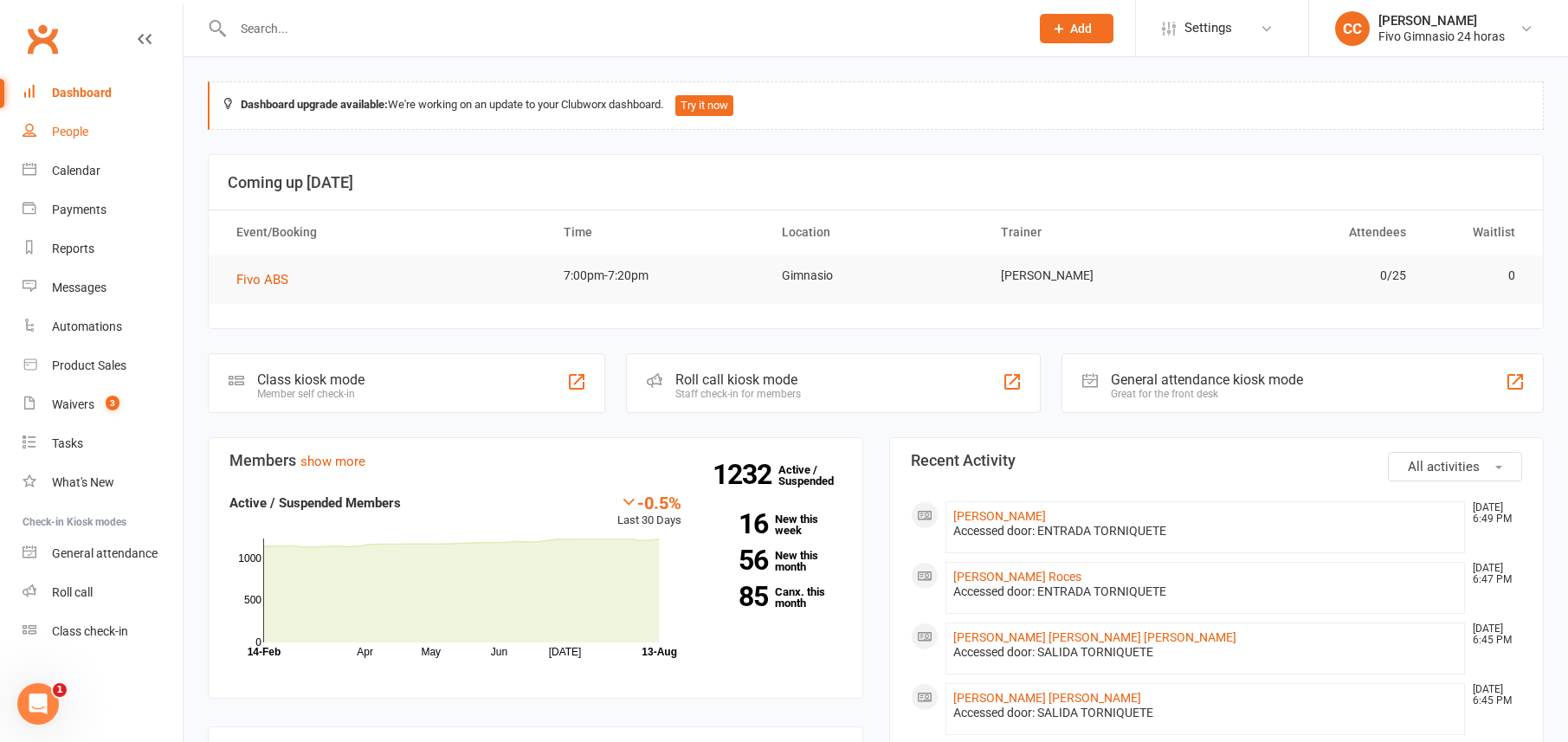
click at [69, 138] on div "People" at bounding box center [70, 131] width 36 height 14
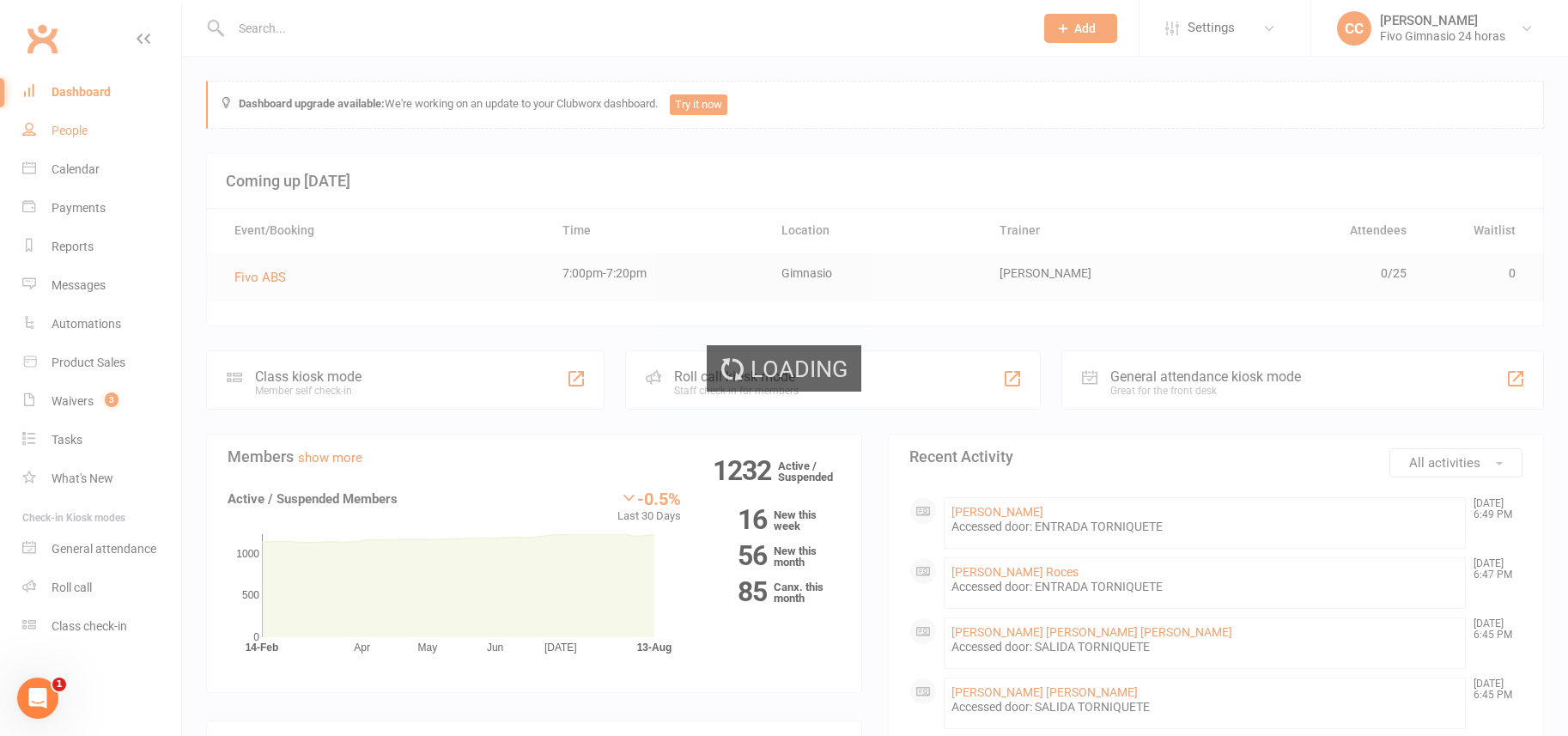
select select "100"
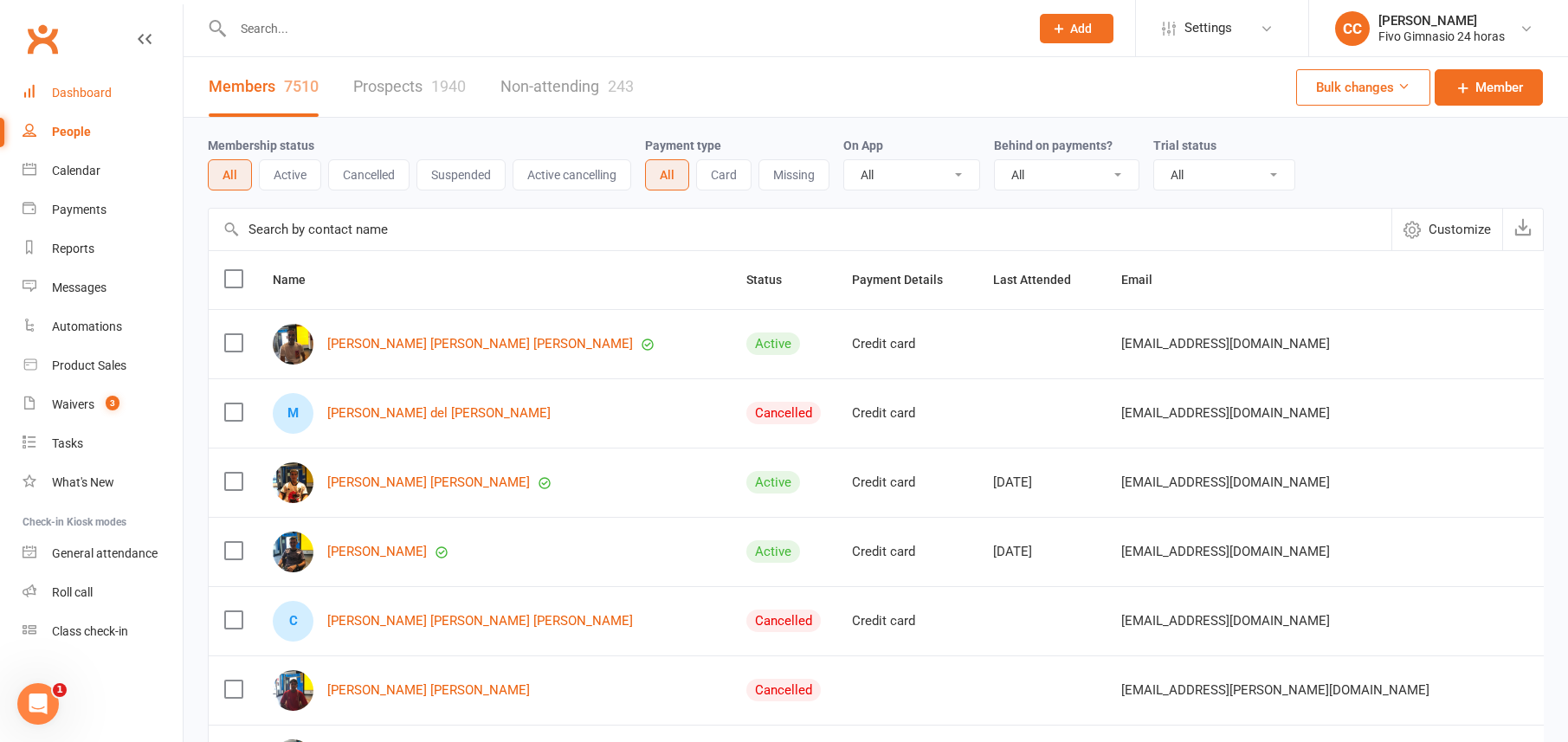
click at [50, 108] on link "Dashboard" at bounding box center [102, 93] width 160 height 39
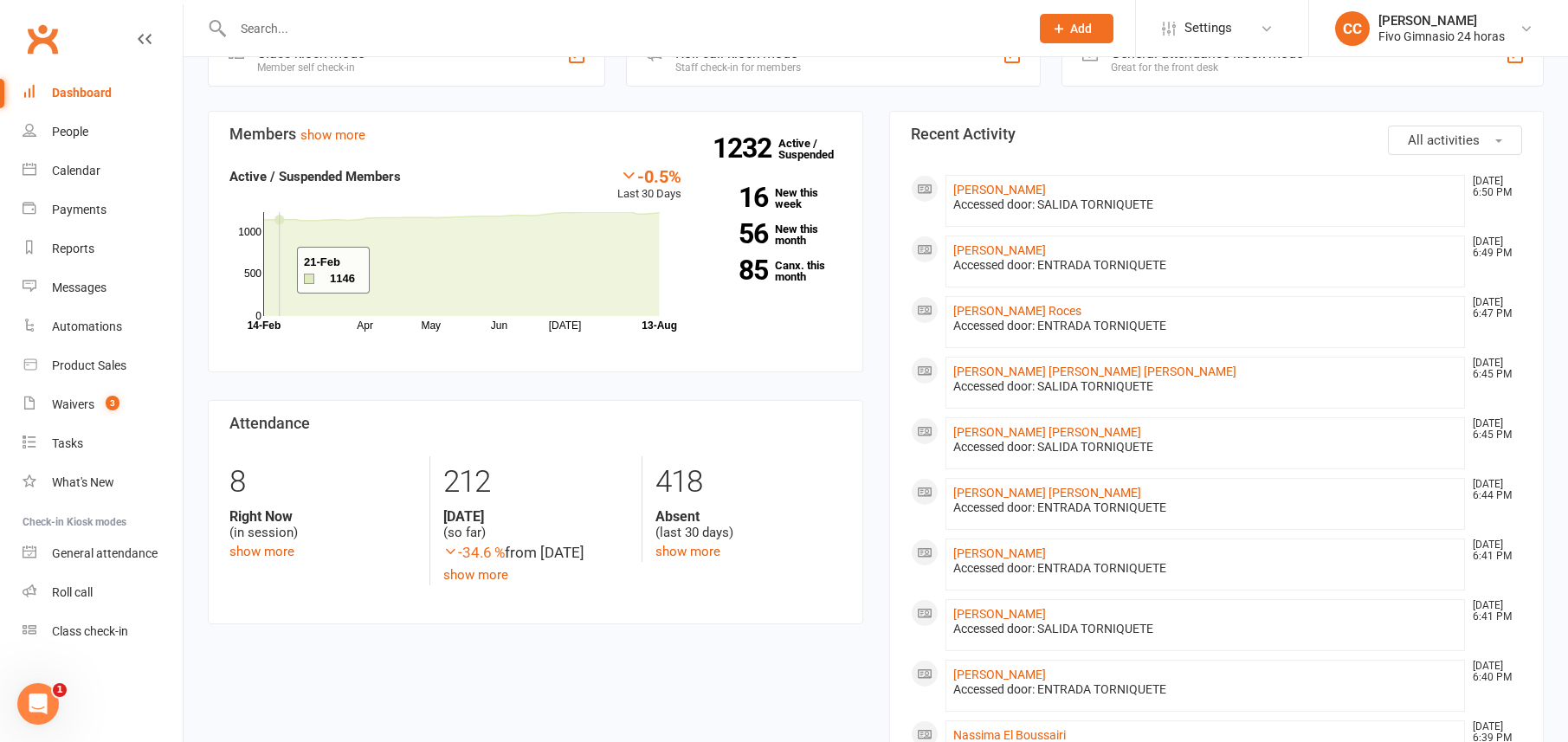
scroll to position [327, 0]
drag, startPoint x: 85, startPoint y: 123, endPoint x: 103, endPoint y: 87, distance: 40.2
click at [85, 124] on link "People" at bounding box center [102, 132] width 160 height 39
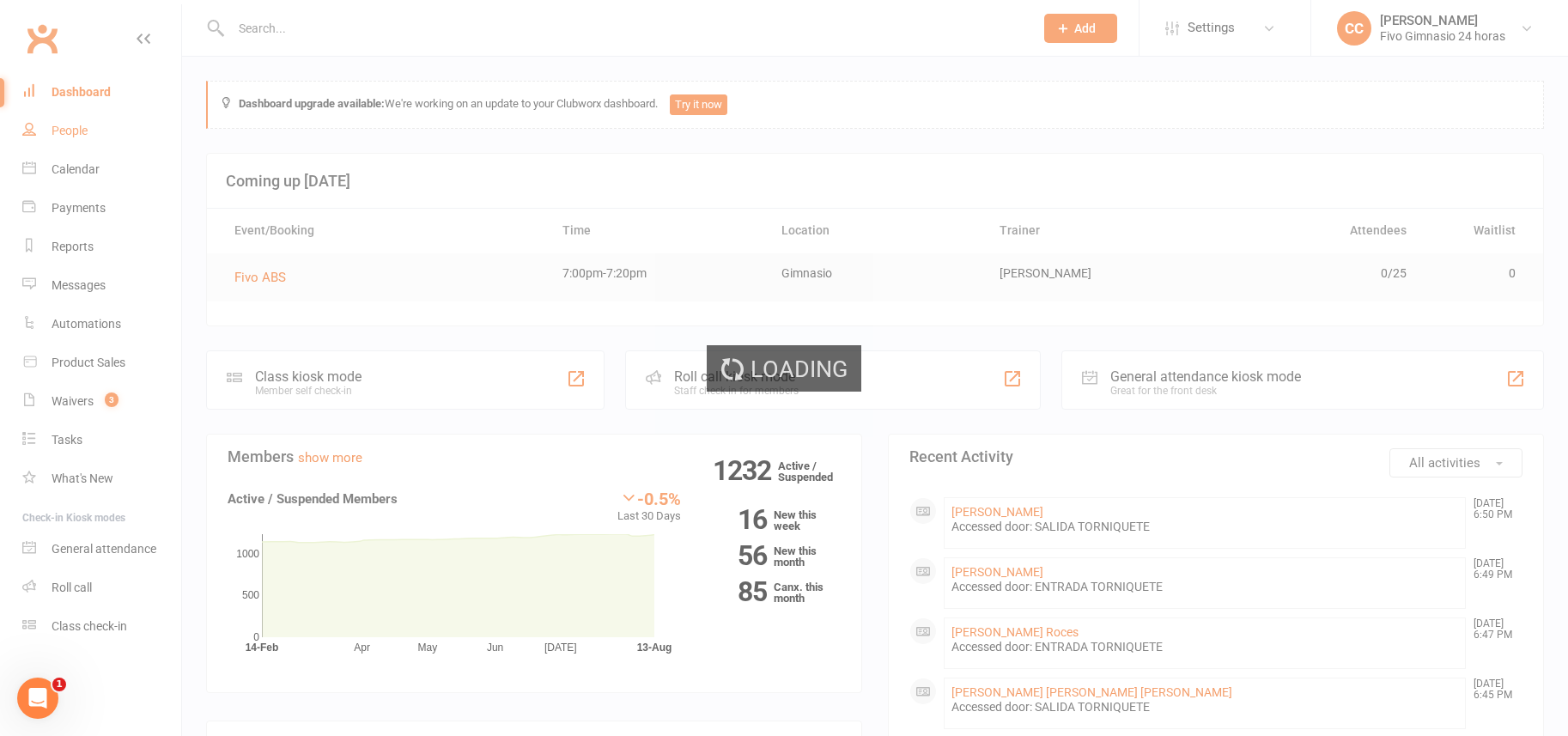
select select "100"
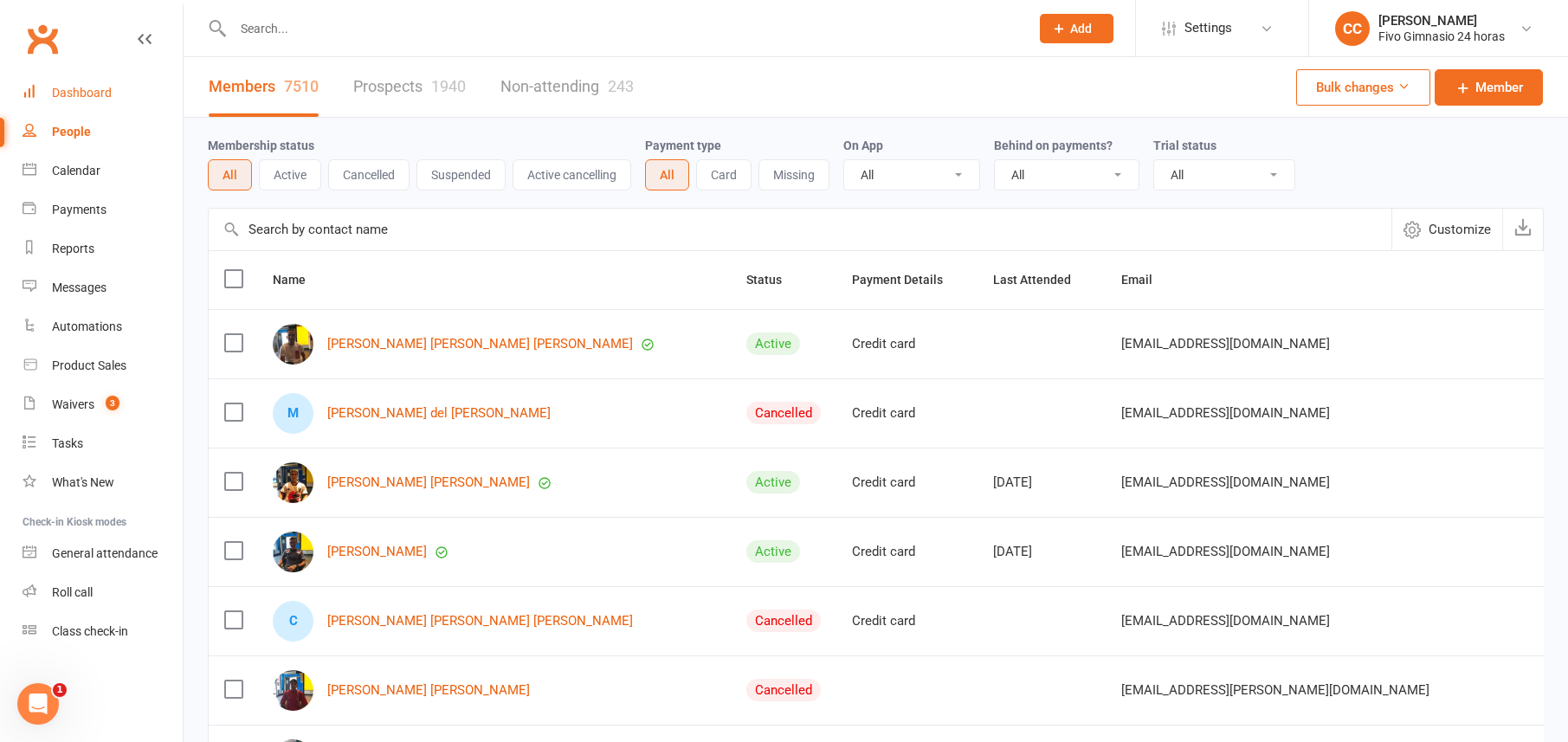
click at [82, 90] on div "Dashboard" at bounding box center [82, 92] width 59 height 14
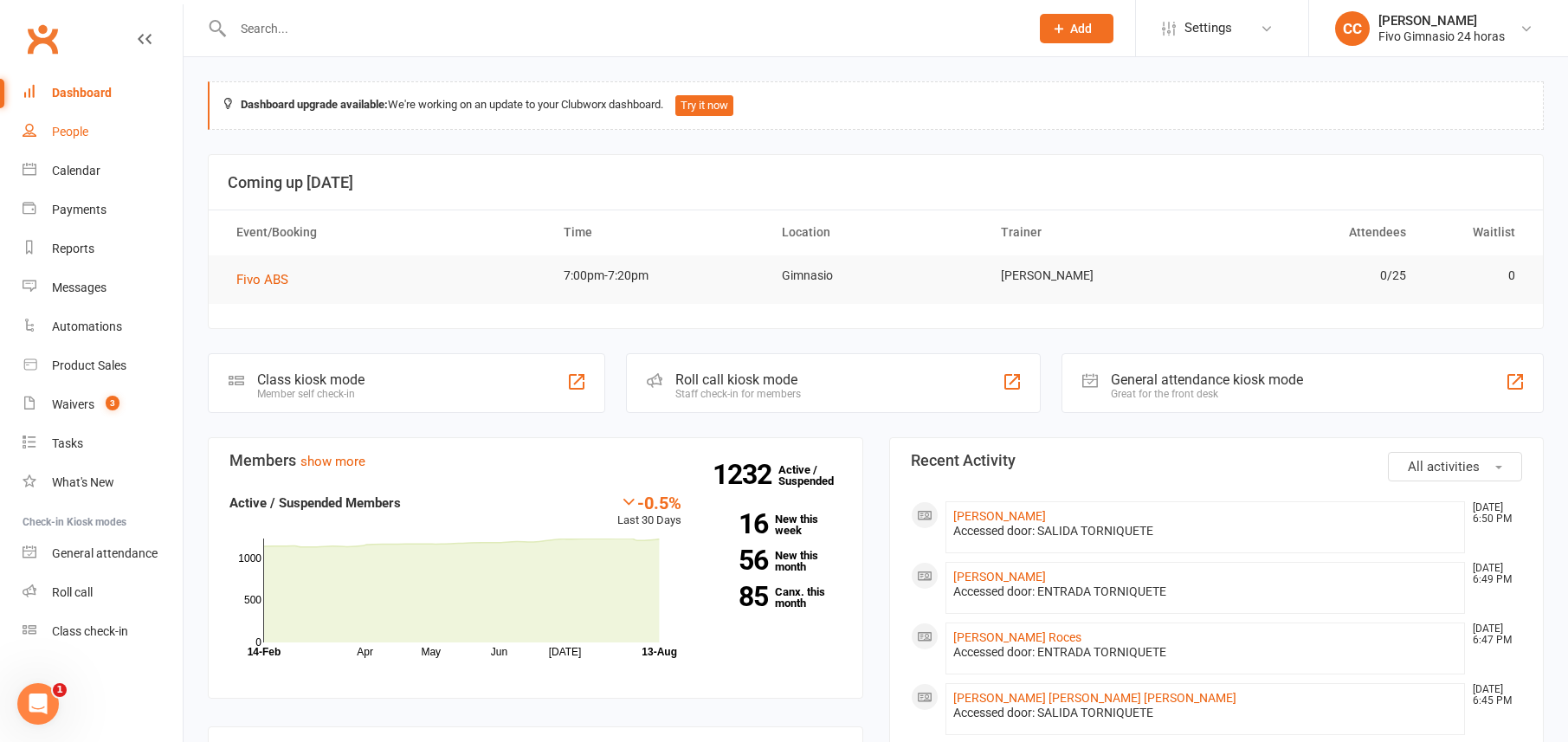
click at [70, 137] on div "People" at bounding box center [70, 131] width 36 height 14
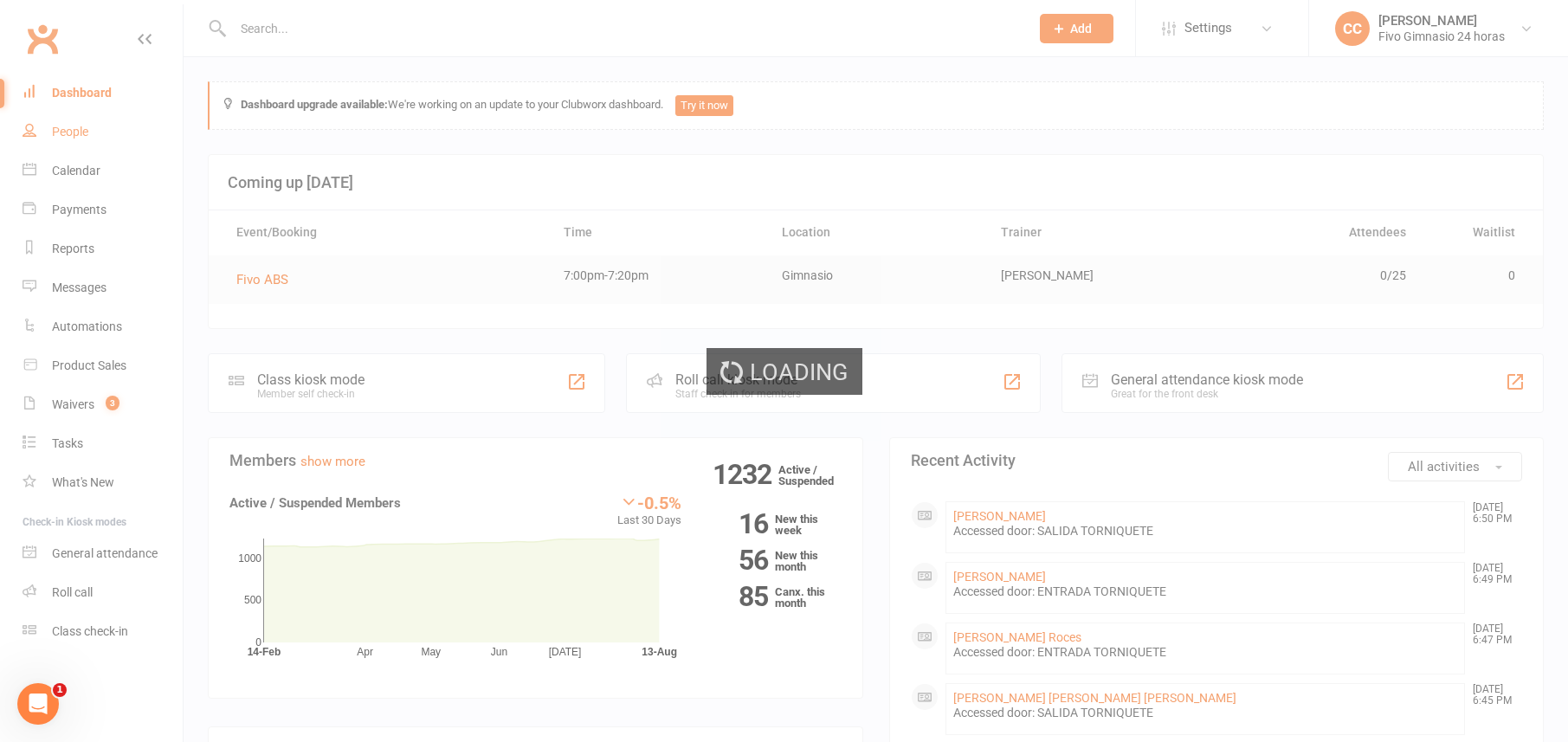
select select "100"
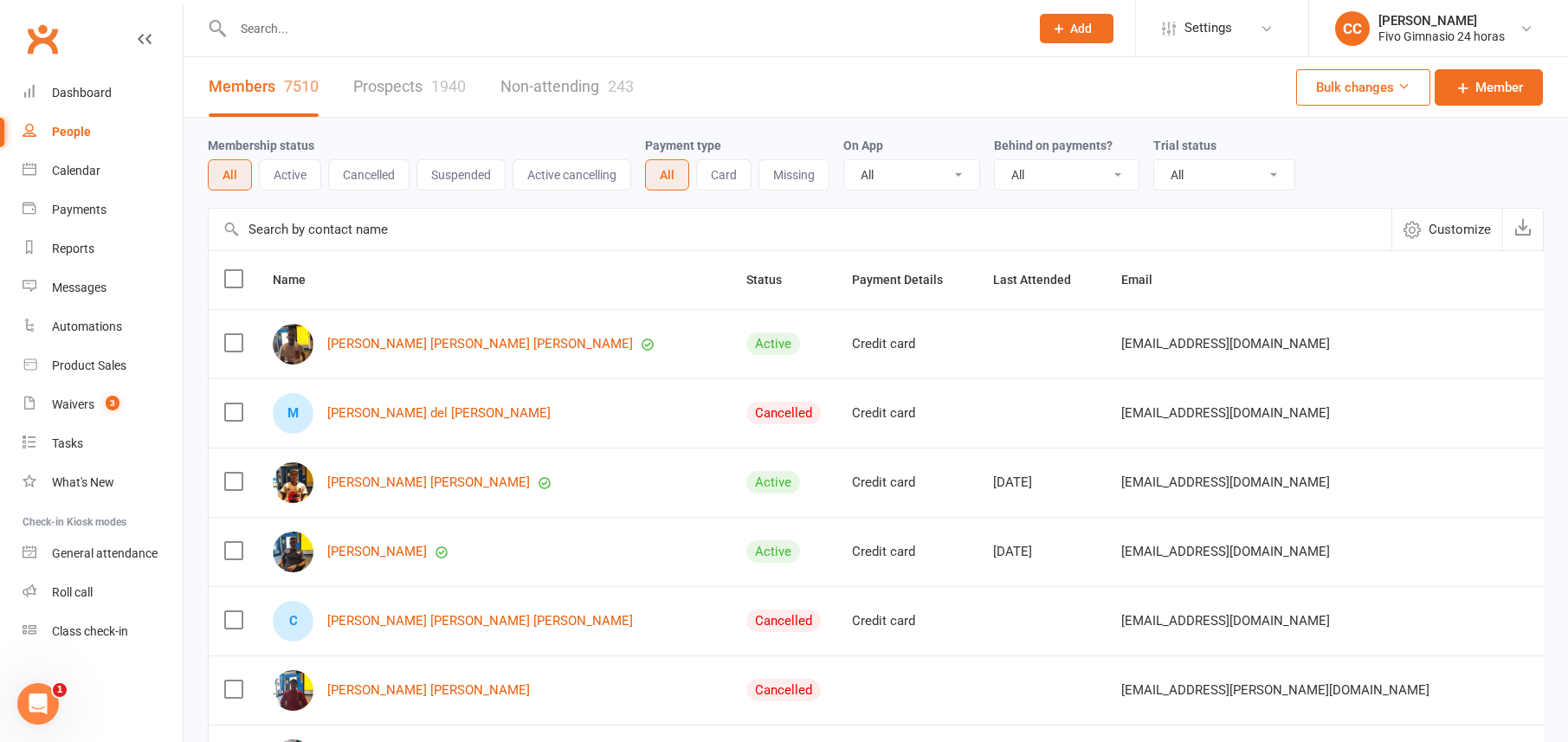
click at [262, 32] on input "text" at bounding box center [623, 29] width 790 height 24
click at [107, 97] on div "Dashboard" at bounding box center [82, 92] width 59 height 14
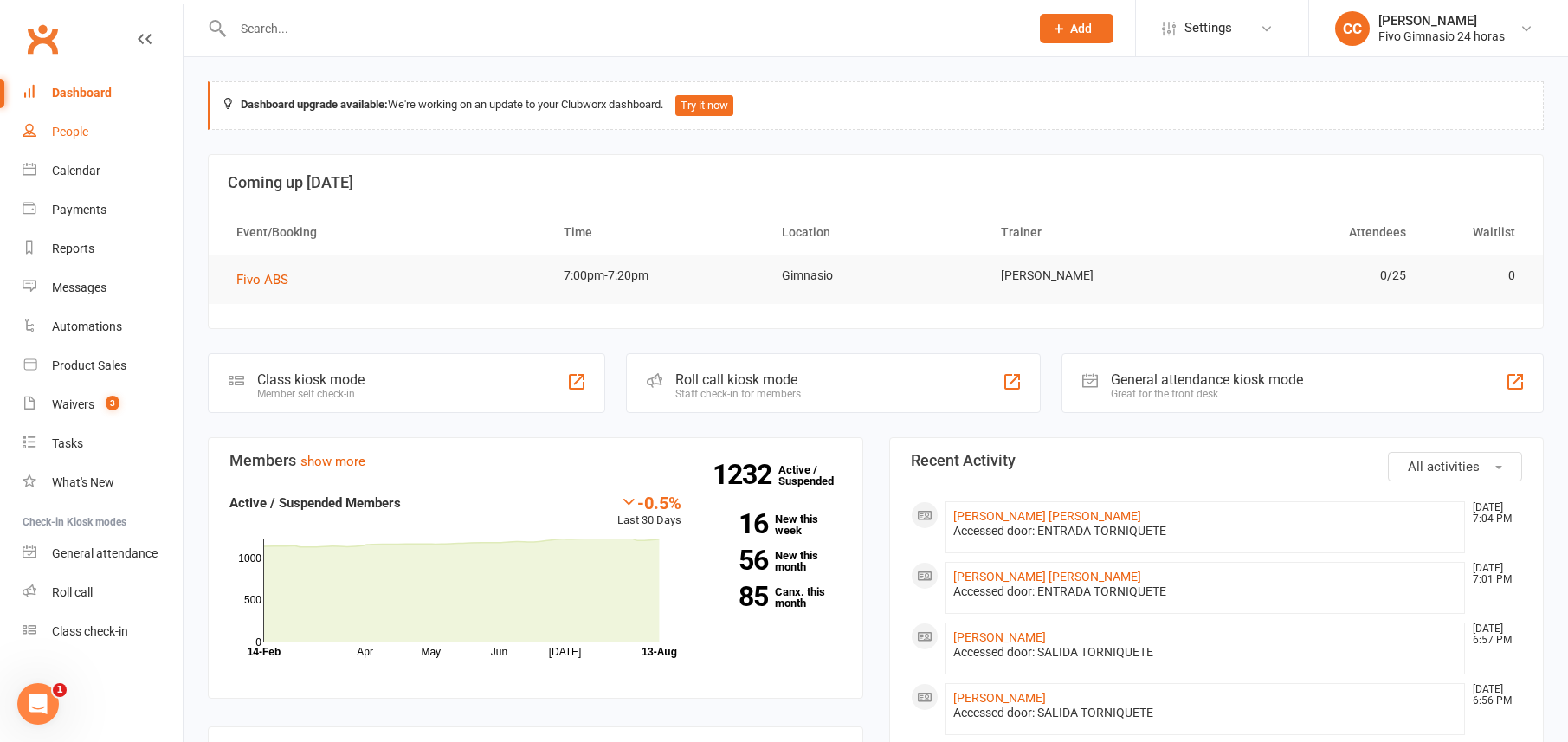
click at [99, 126] on link "People" at bounding box center [102, 132] width 160 height 39
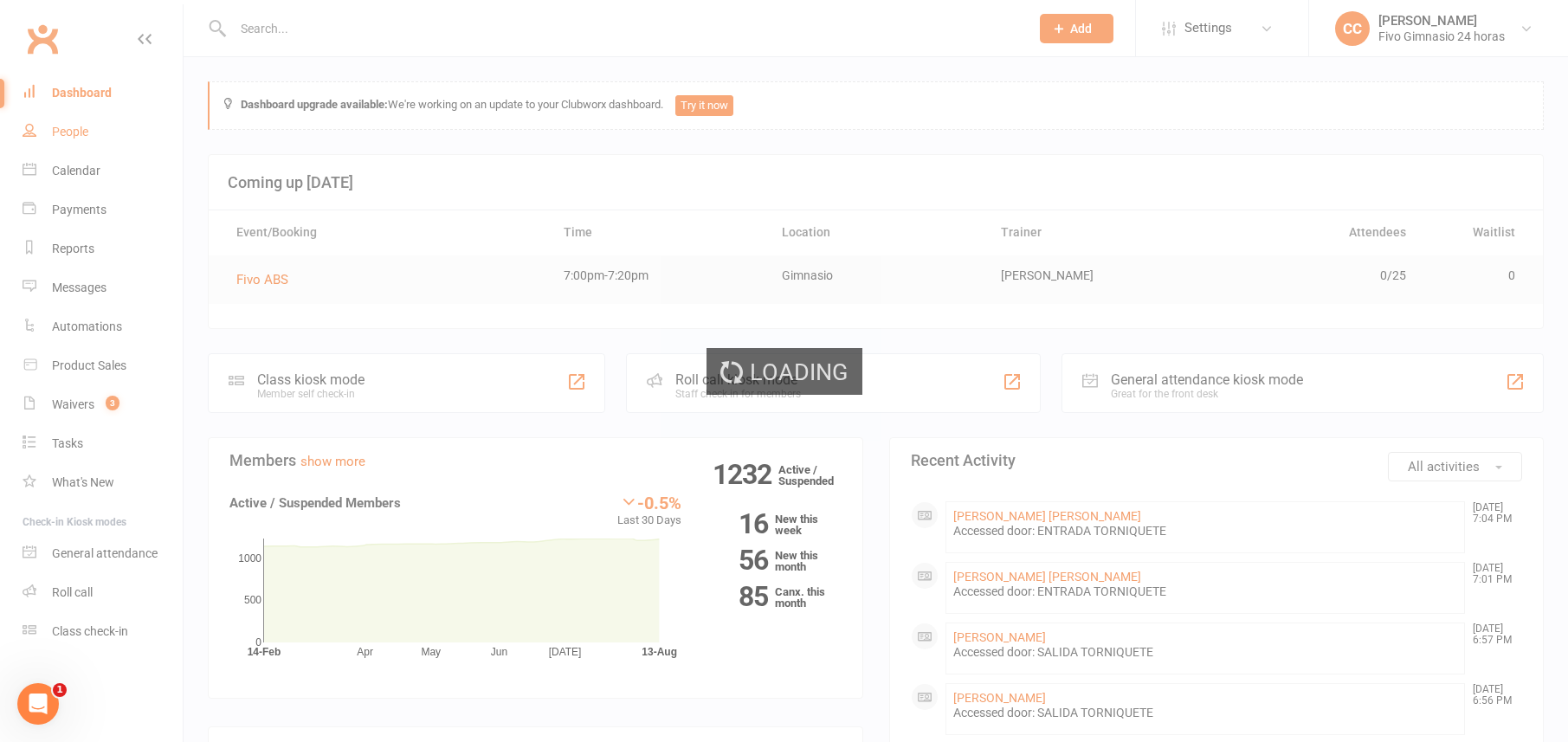
select select "100"
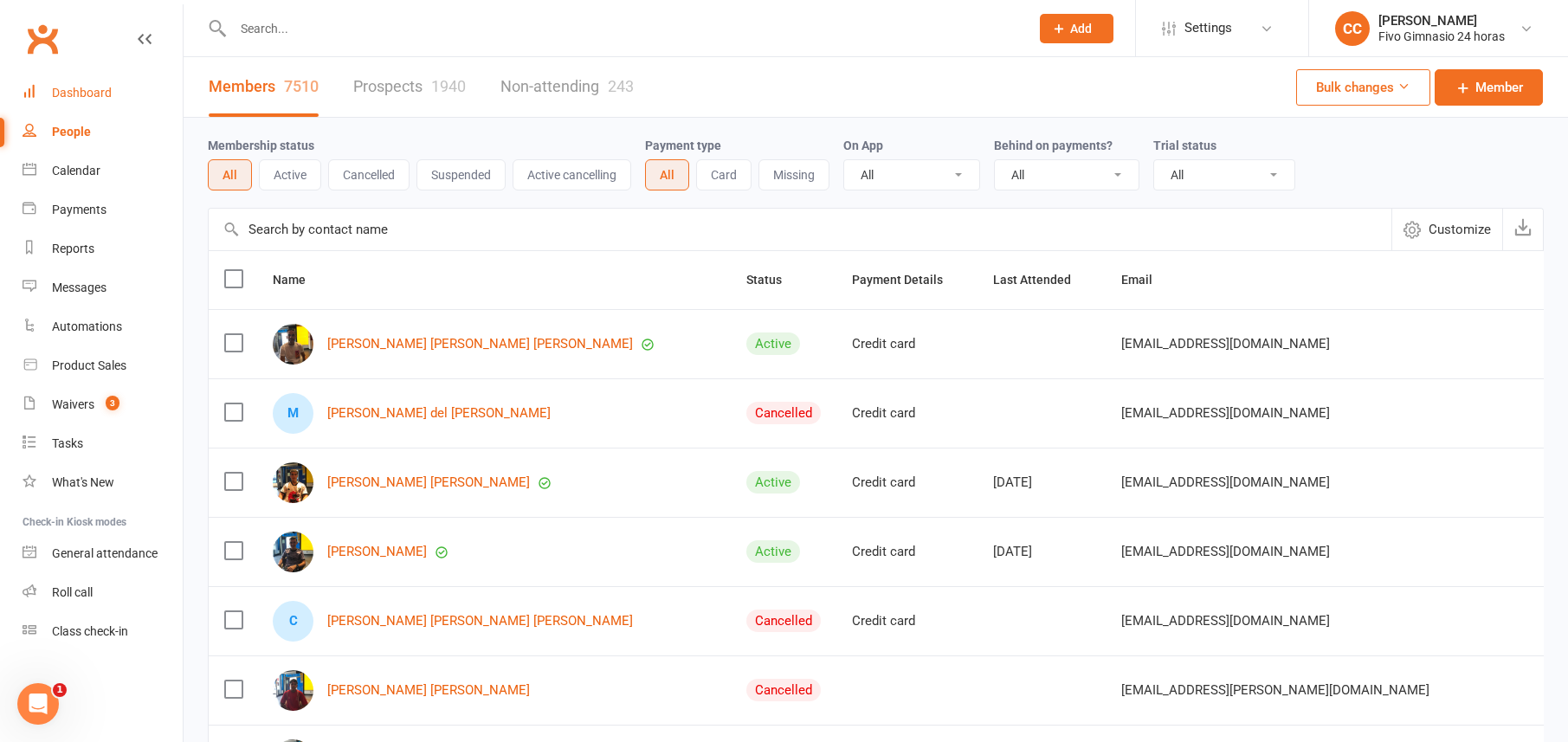
click at [104, 86] on div "Dashboard" at bounding box center [82, 92] width 59 height 14
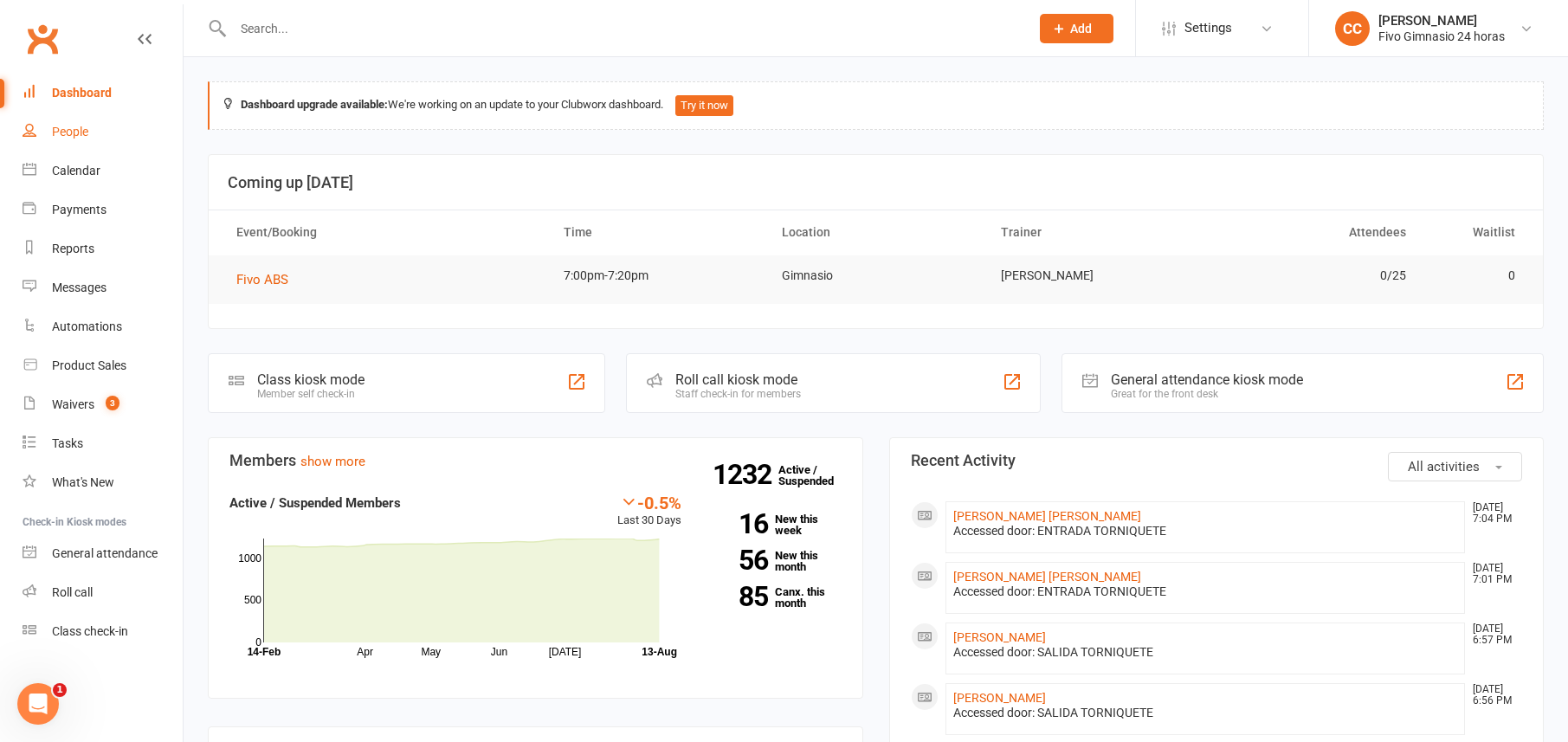
click at [73, 129] on div "People" at bounding box center [70, 131] width 36 height 14
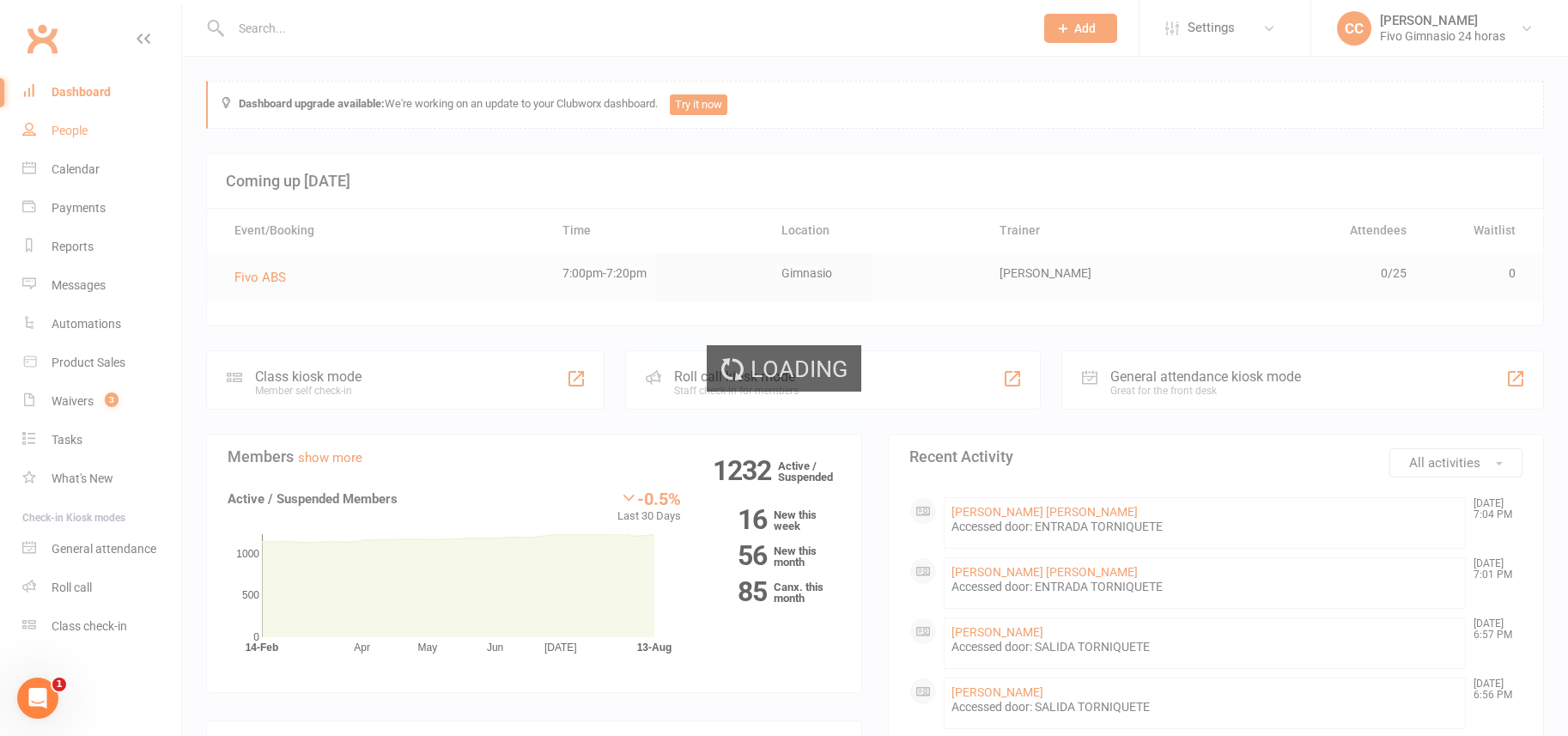
select select "100"
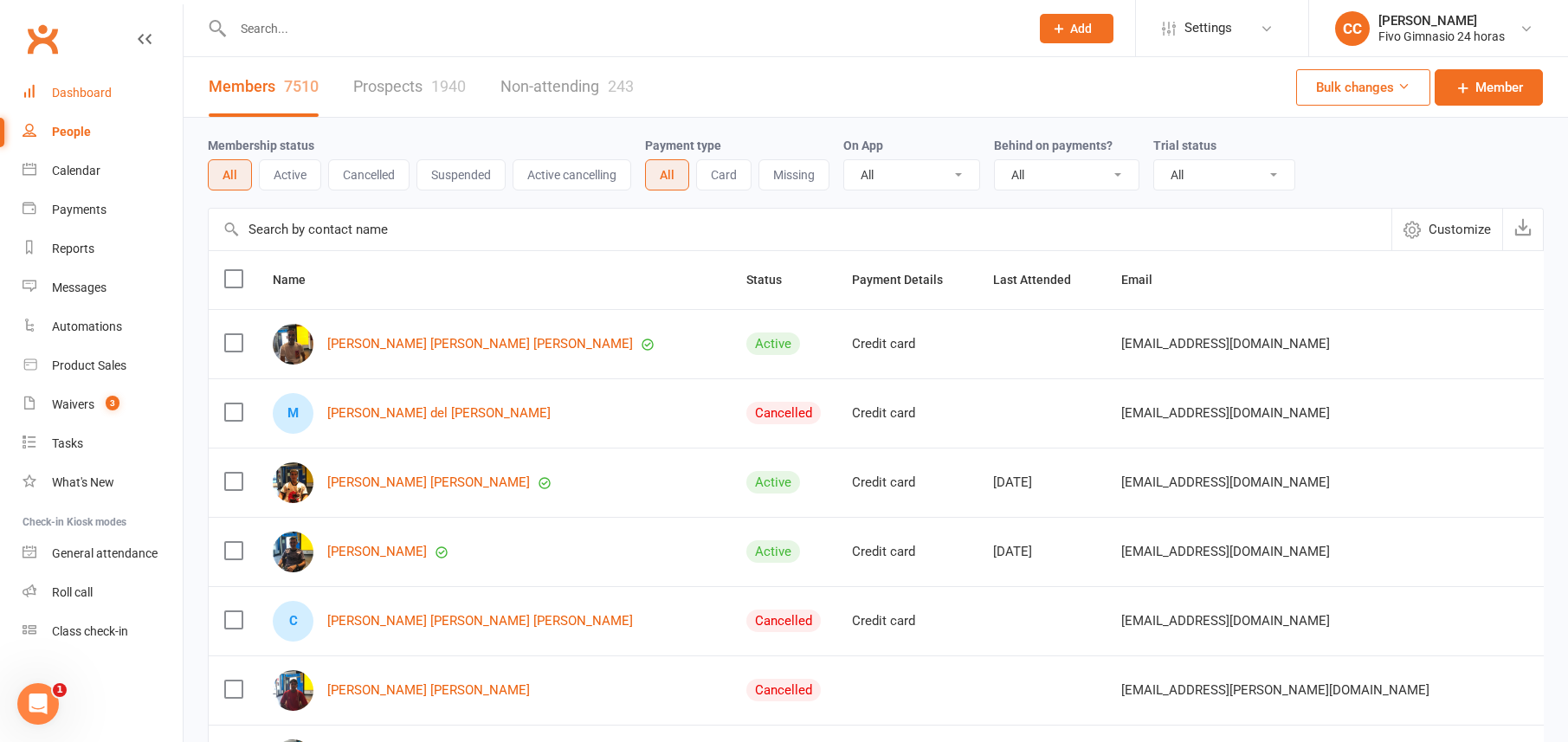
click at [65, 81] on link "Dashboard" at bounding box center [102, 93] width 160 height 39
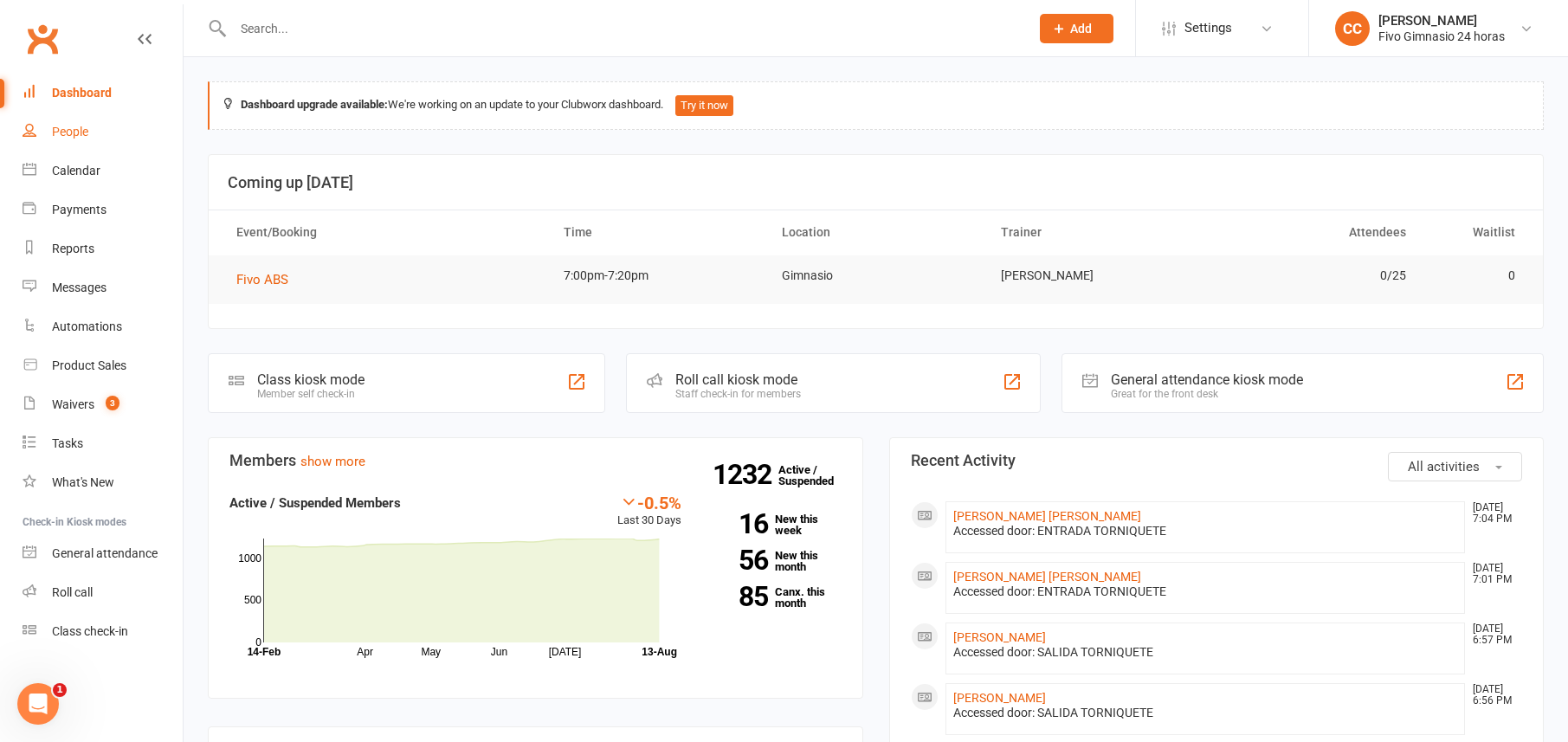
click at [72, 137] on div "People" at bounding box center [70, 131] width 36 height 14
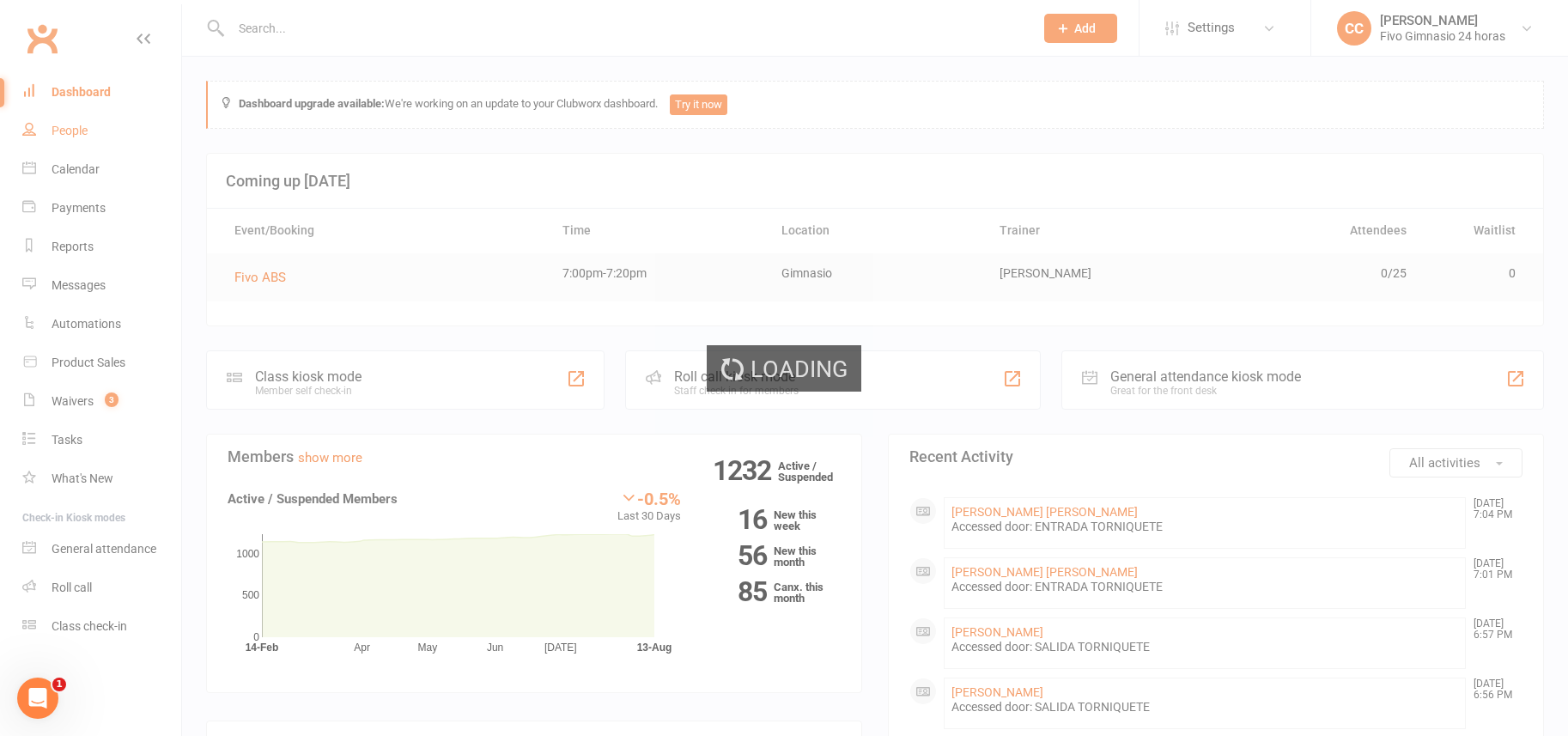
select select "100"
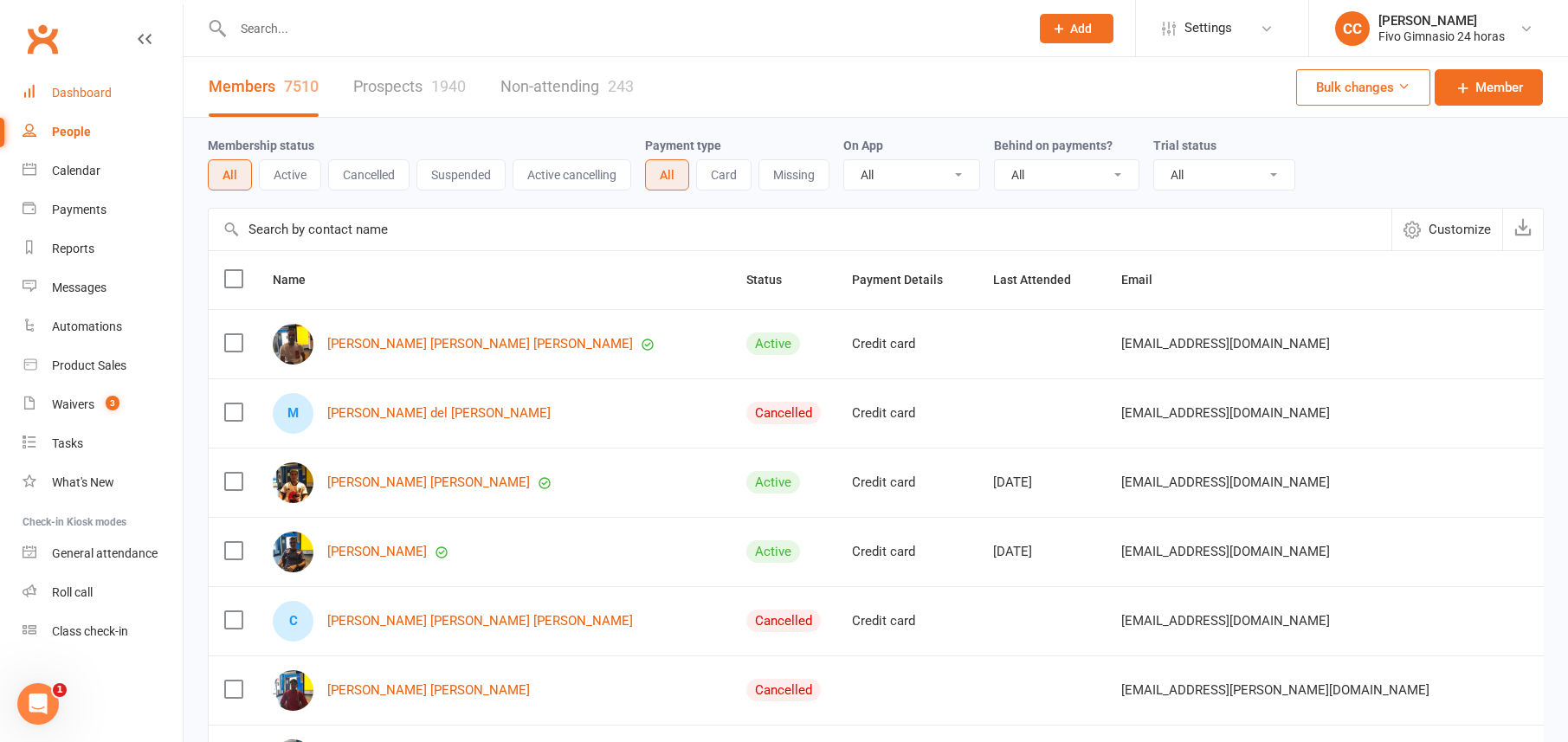
click at [77, 89] on div "Dashboard" at bounding box center [82, 92] width 59 height 14
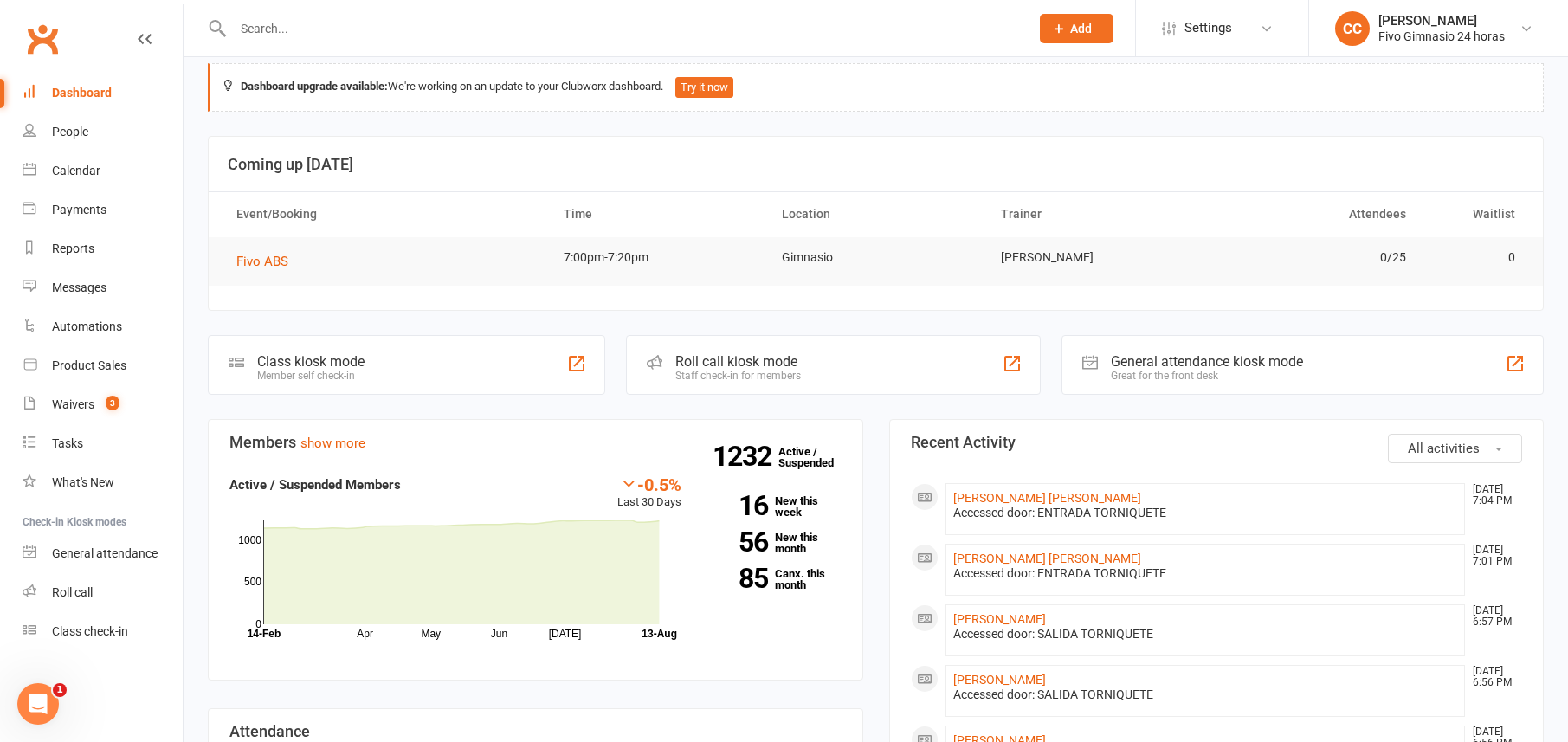
scroll to position [19, 0]
click at [85, 138] on div "People" at bounding box center [70, 131] width 36 height 14
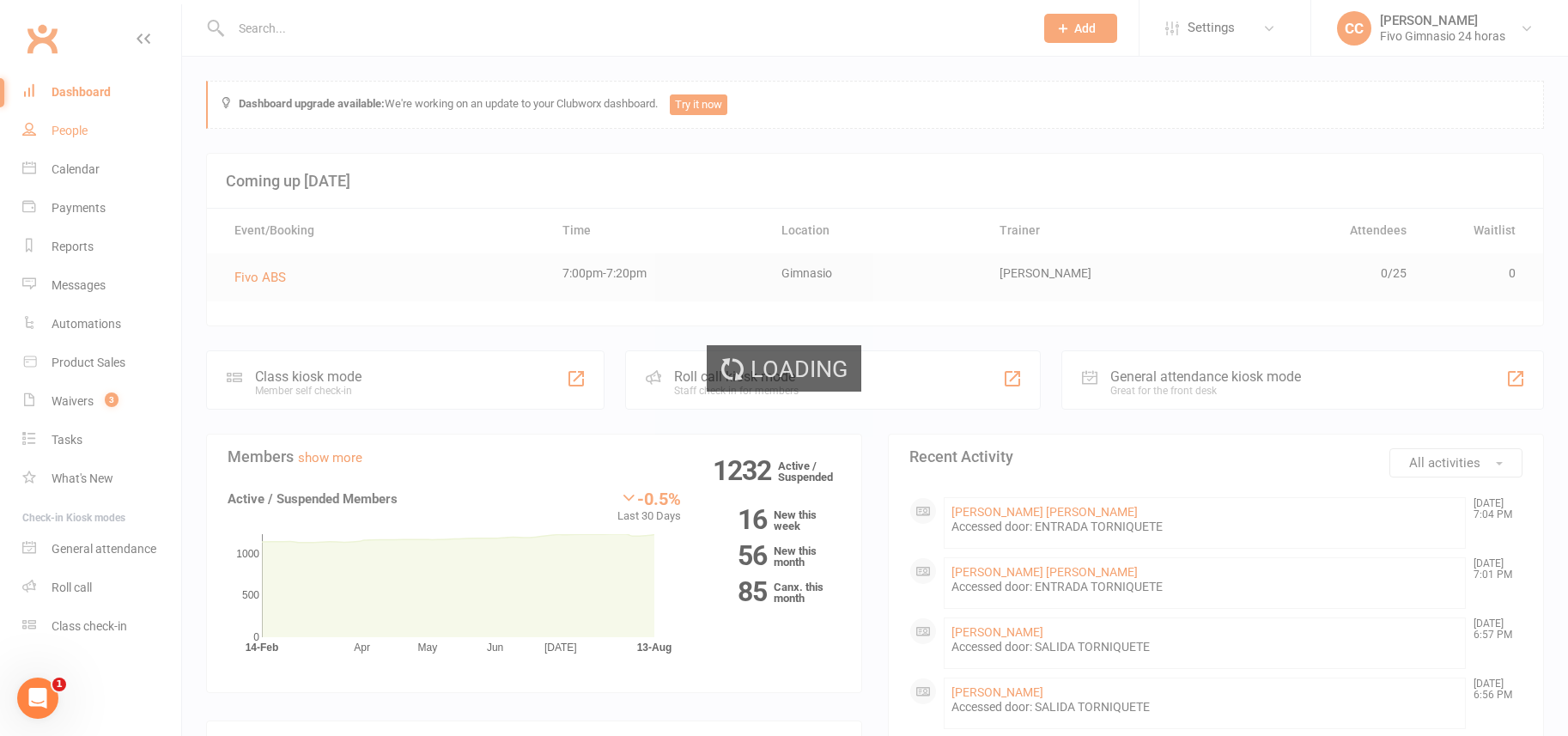
select select "100"
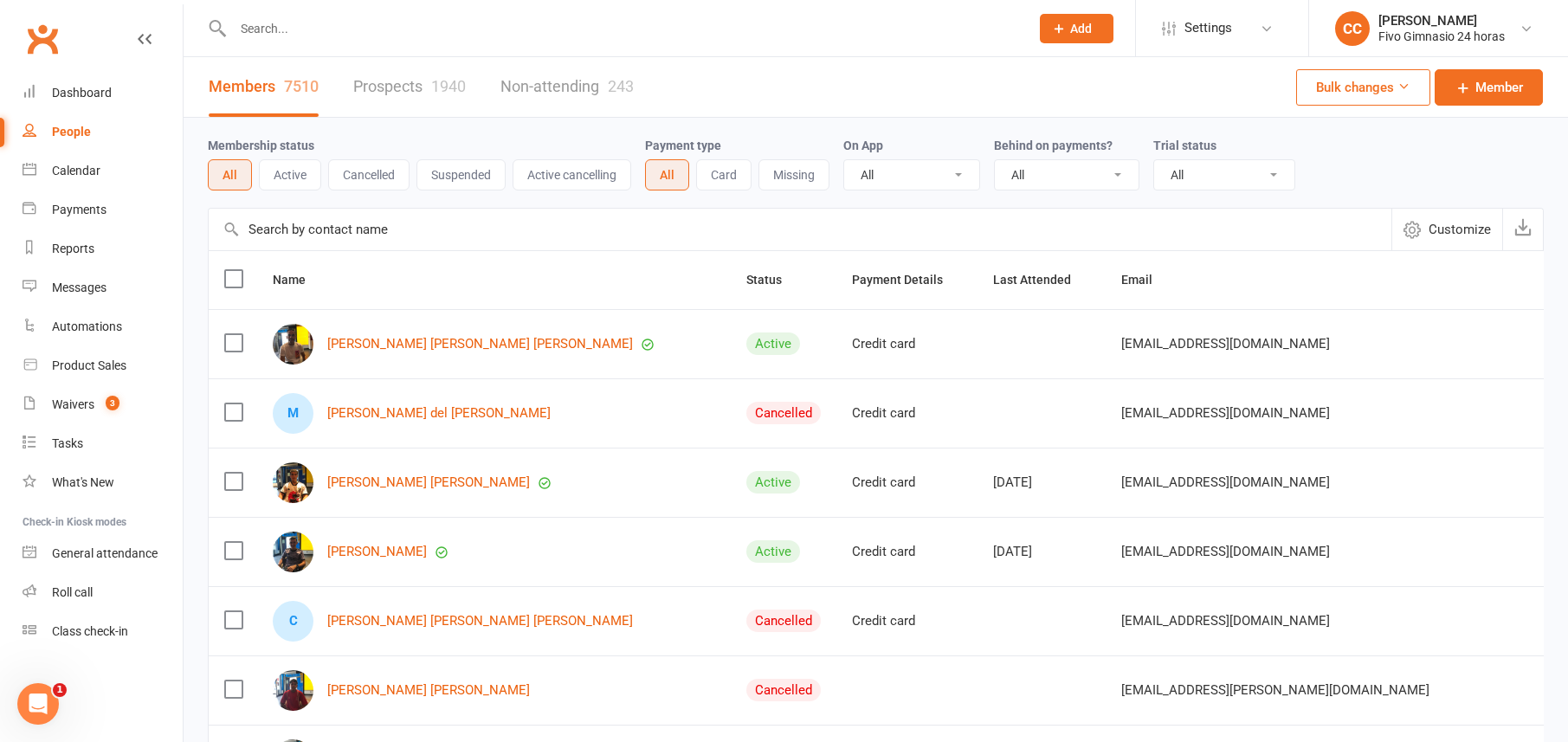
click at [1058, 23] on icon at bounding box center [1059, 28] width 16 height 16
click at [1001, 128] on link "Member" at bounding box center [1059, 117] width 154 height 40
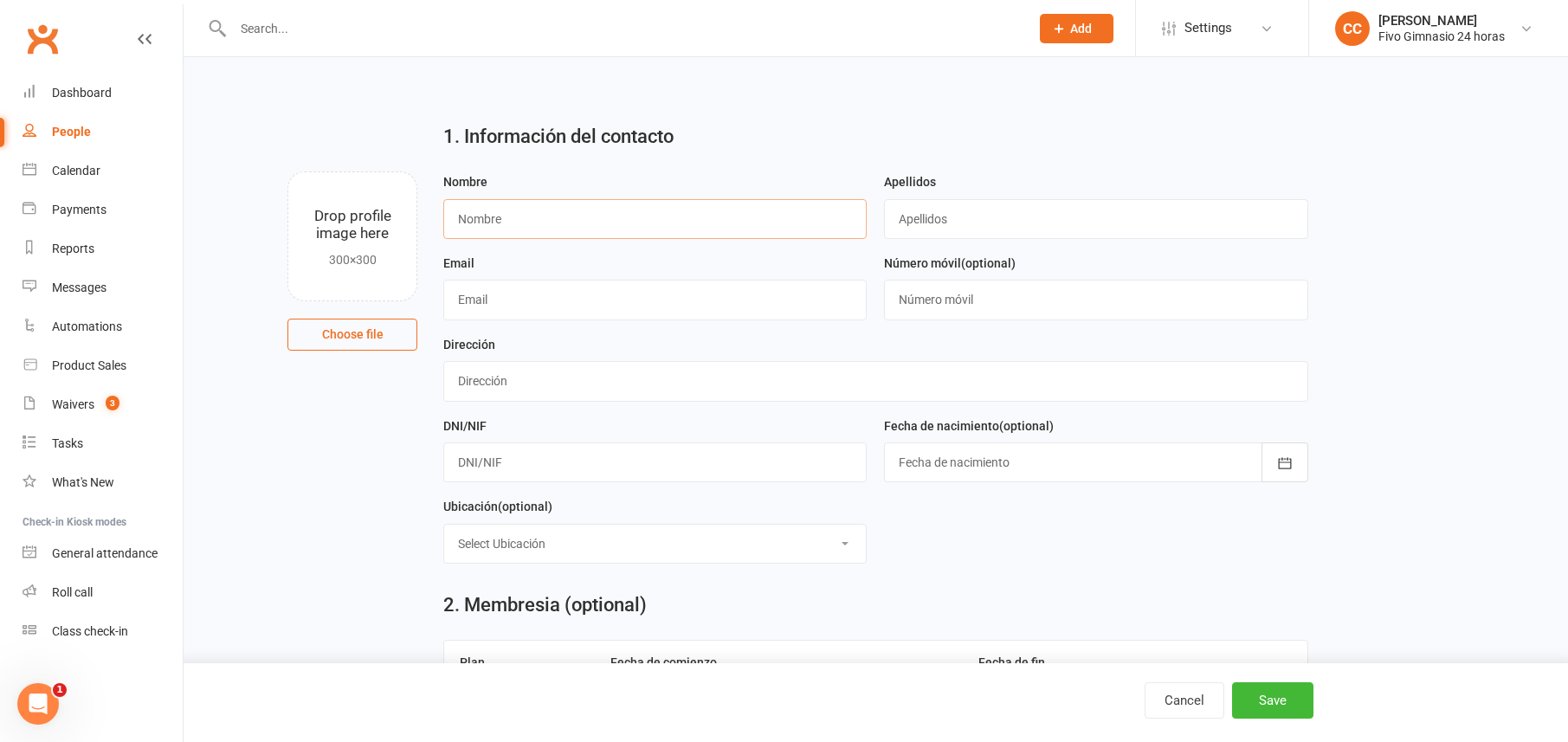
click at [529, 218] on input "text" at bounding box center [655, 219] width 424 height 40
type input "Ana Luisa"
type input "Roa Sanchez"
click at [452, 380] on input "text" at bounding box center [876, 380] width 865 height 40
type input "C Tabaibal 49"
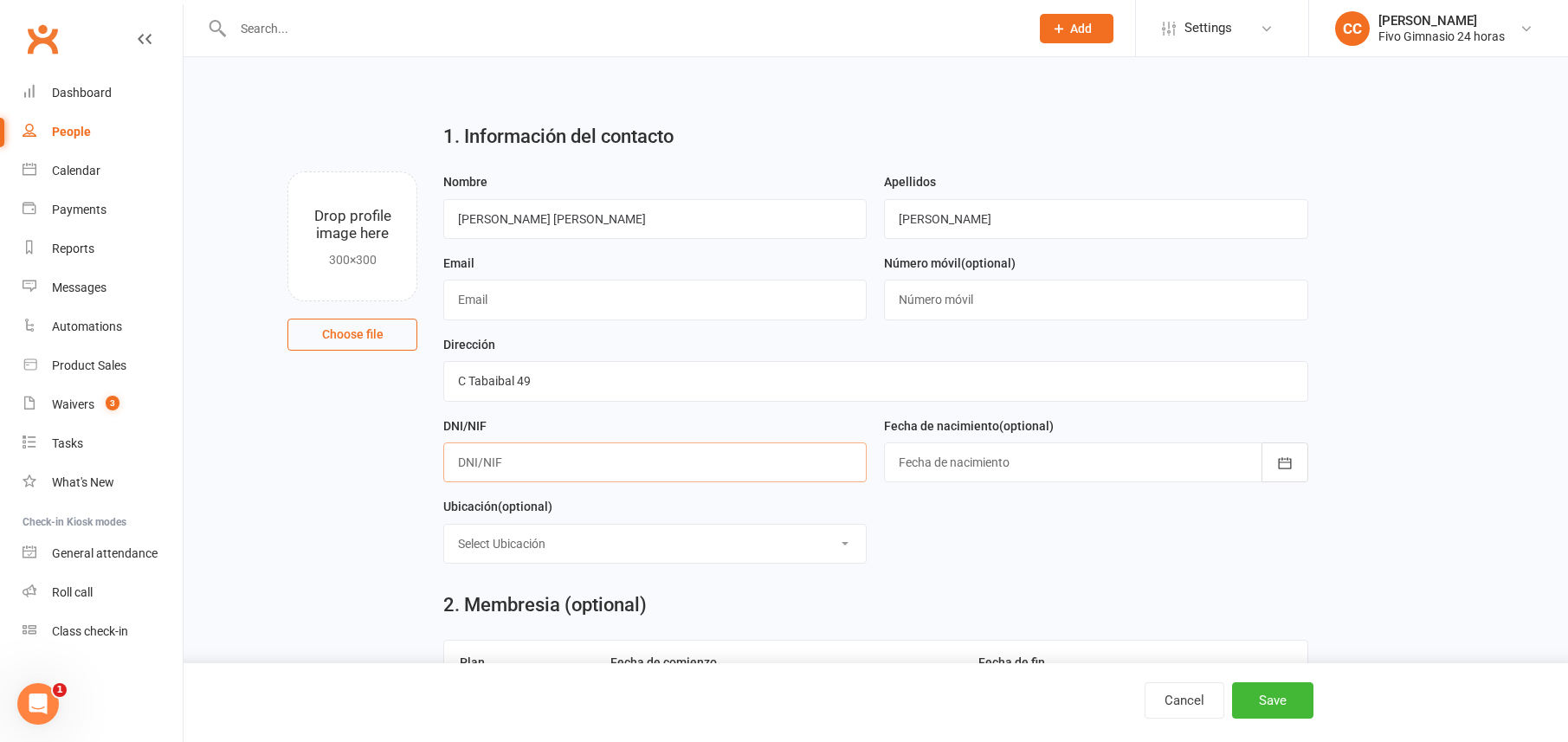
click at [607, 467] on input "text" at bounding box center [655, 462] width 424 height 40
type input "12849037H"
click at [942, 470] on div at bounding box center [1096, 462] width 424 height 40
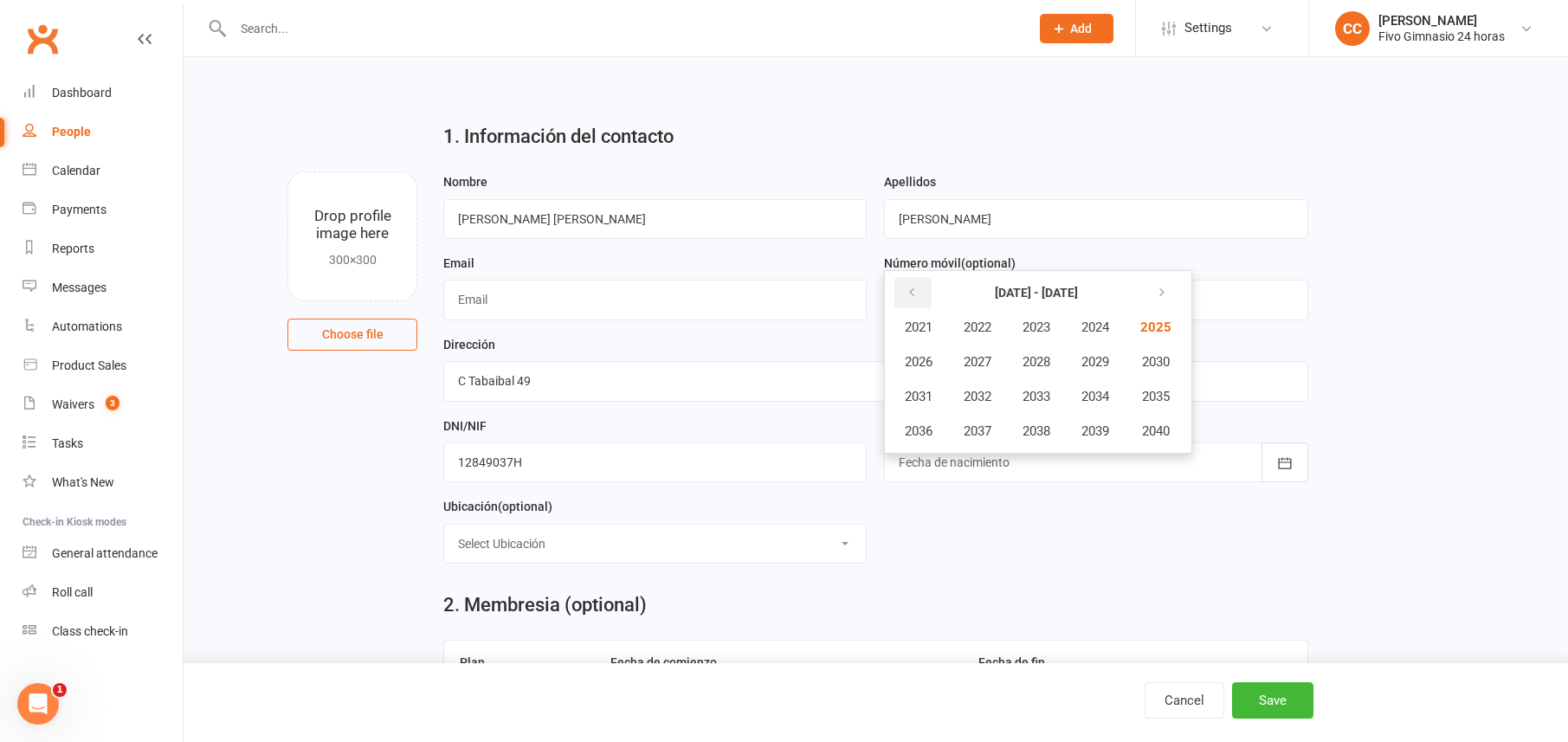
click at [896, 282] on button "button" at bounding box center [913, 293] width 37 height 32
click at [1168, 361] on span "1990" at bounding box center [1154, 362] width 28 height 16
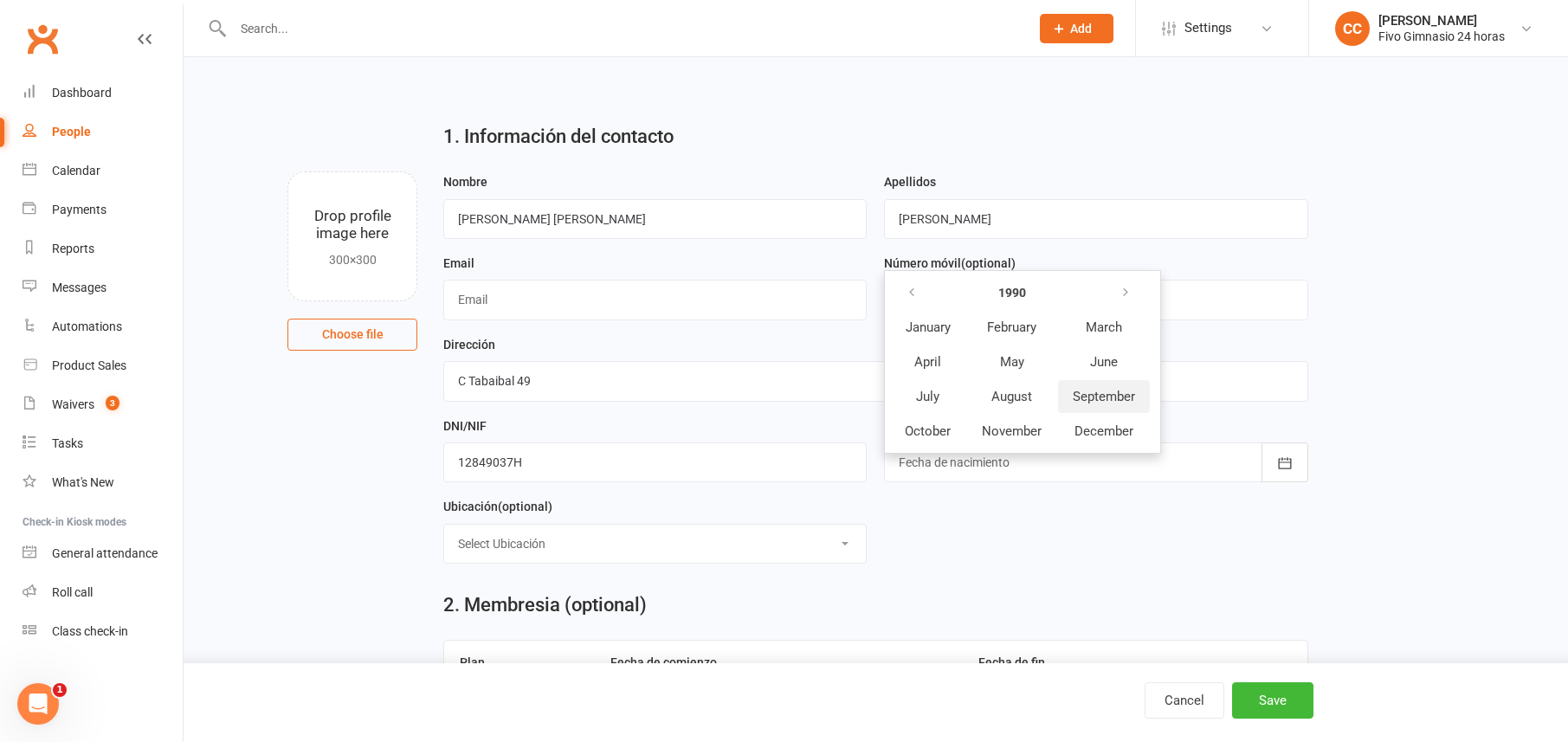
click at [1095, 397] on span "September" at bounding box center [1103, 396] width 62 height 16
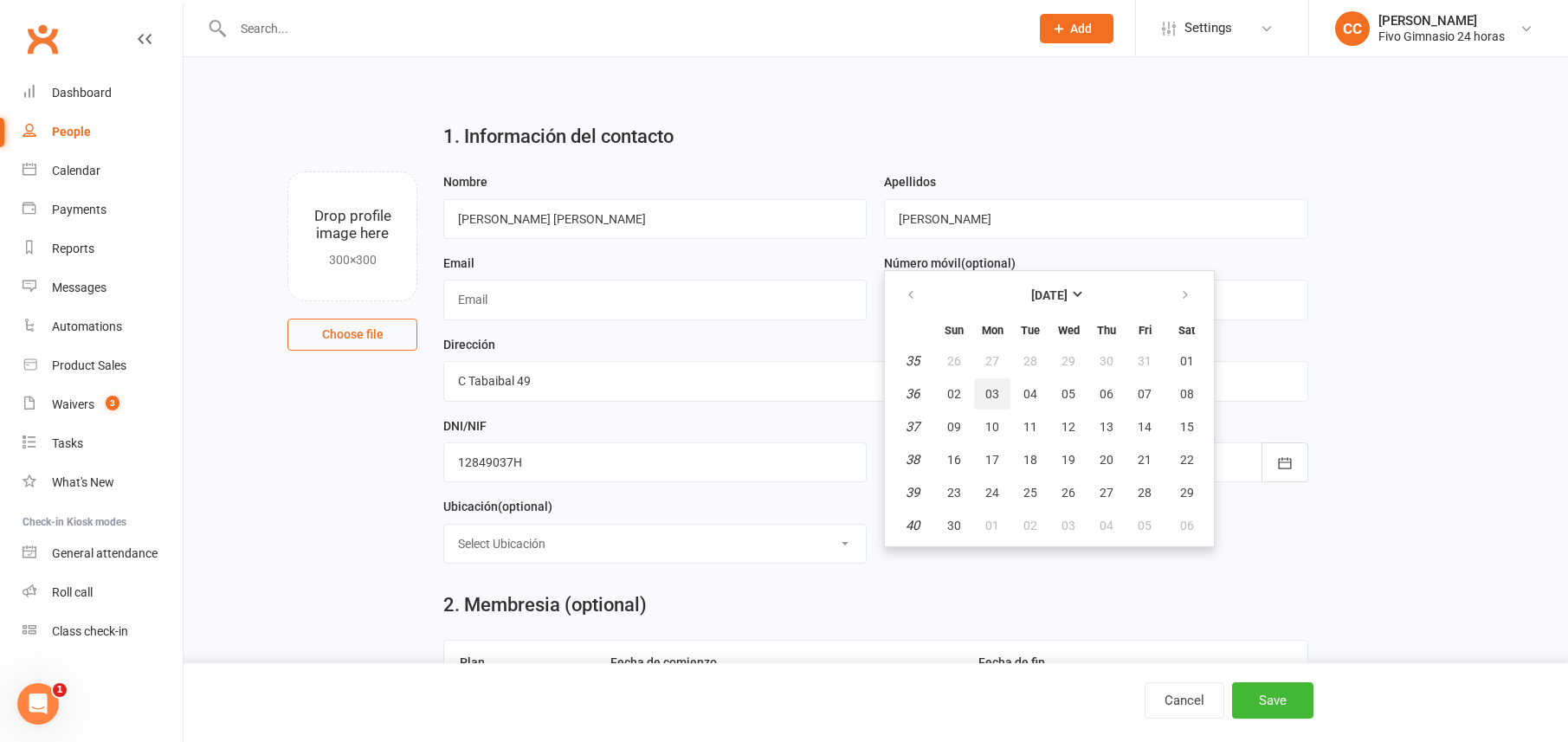
click at [1004, 399] on button "03" at bounding box center [992, 394] width 36 height 32
type input "03 Sep 1990"
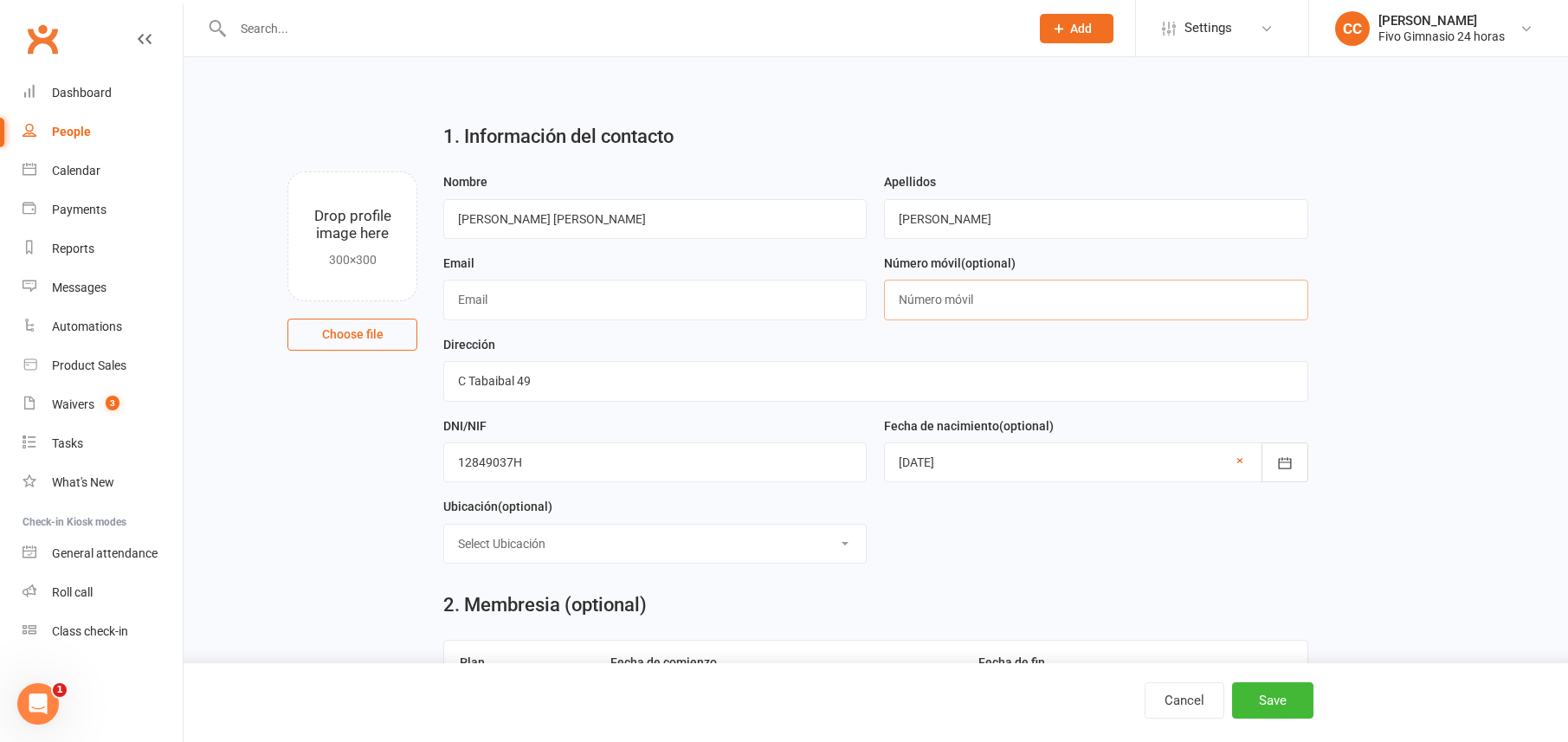
click at [1029, 311] on input "text" at bounding box center [1096, 299] width 424 height 40
type input "34686008496"
click at [812, 287] on input "text" at bounding box center [655, 299] width 424 height 40
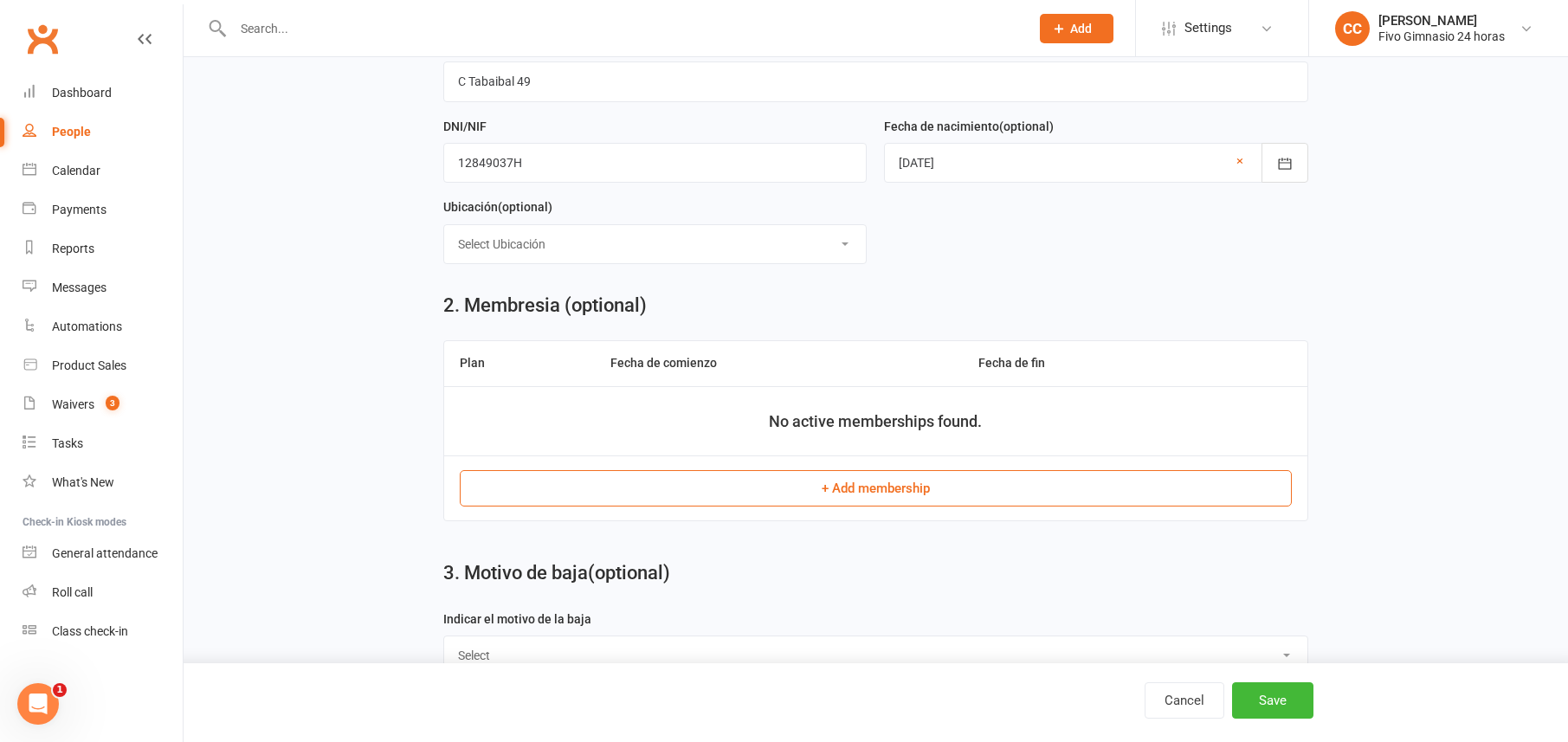
scroll to position [769, 0]
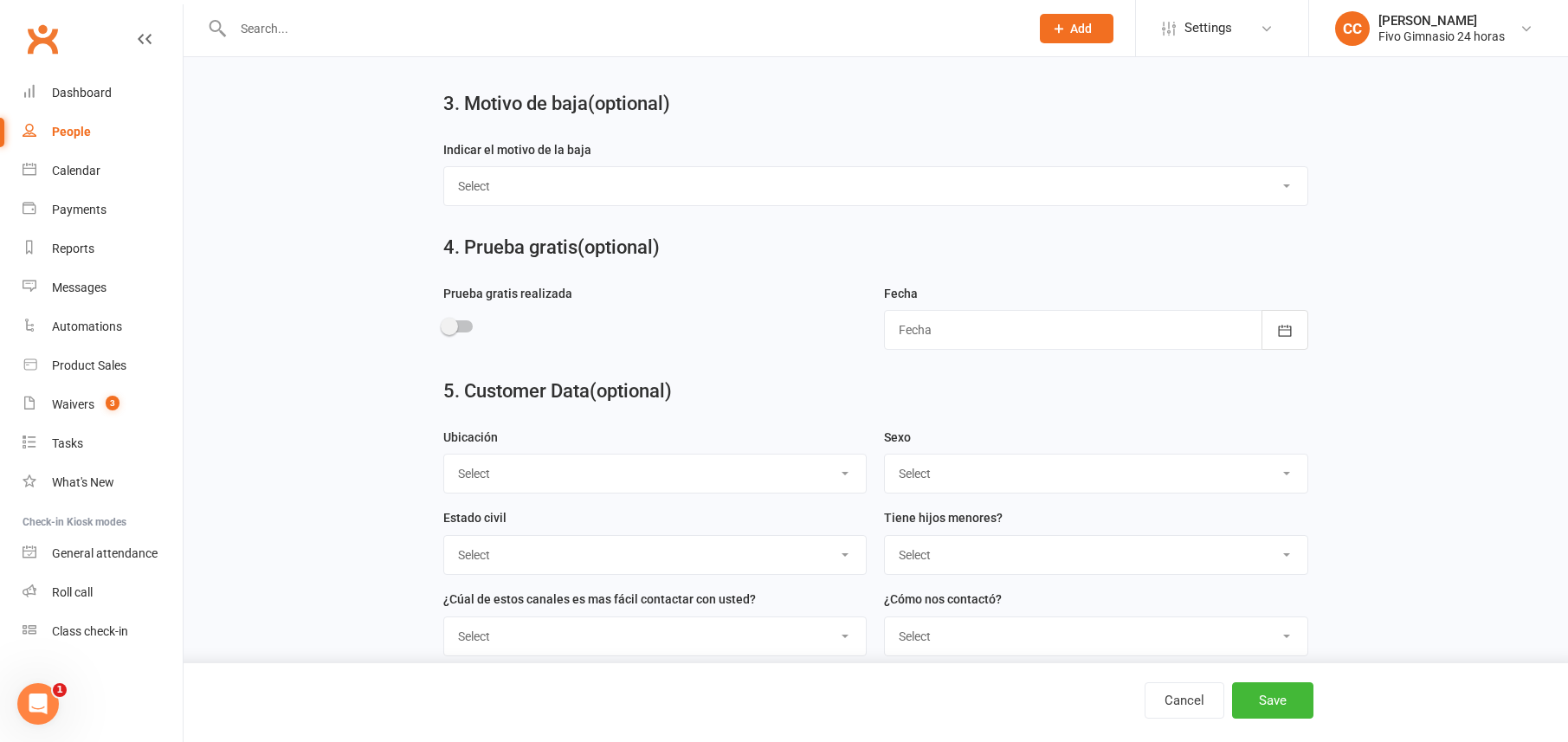
type input "anaroa065@gmail.com"
click at [930, 473] on select "Select Masculino Femenino" at bounding box center [1096, 473] width 422 height 38
select select "Femenino"
drag, startPoint x: 1268, startPoint y: 695, endPoint x: 1249, endPoint y: 676, distance: 26.9
click at [1268, 695] on button "Save" at bounding box center [1273, 700] width 82 height 36
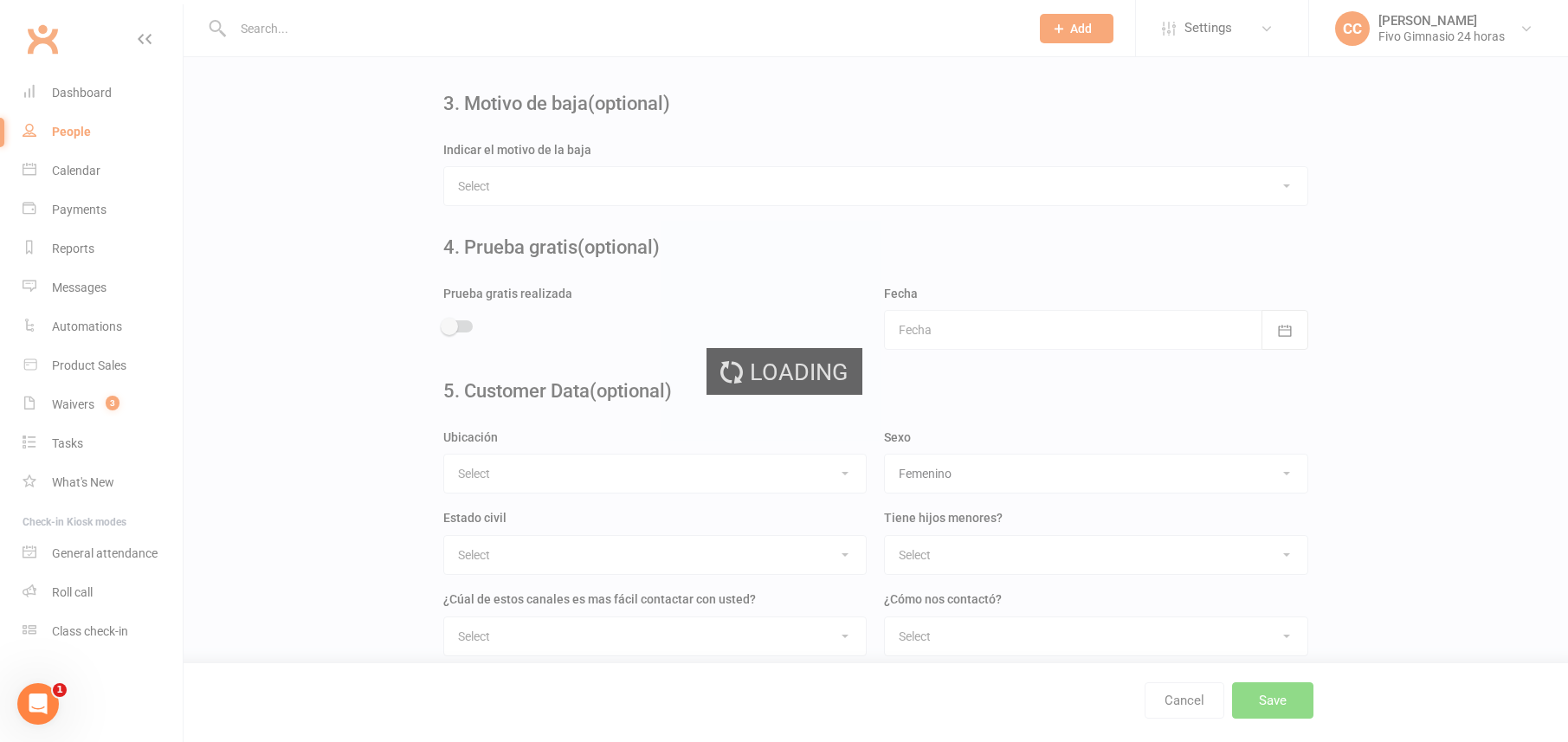
scroll to position [0, 0]
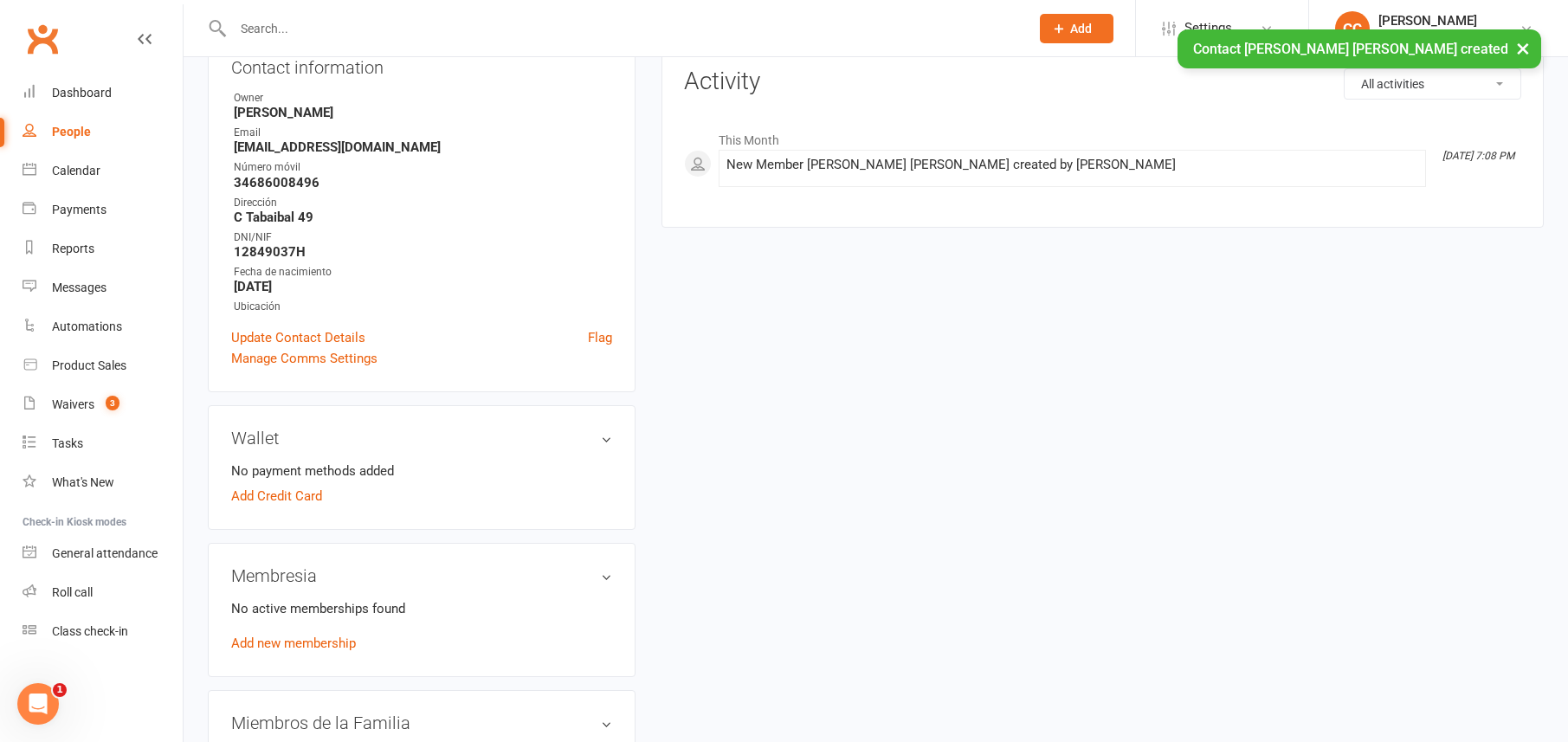
scroll to position [260, 0]
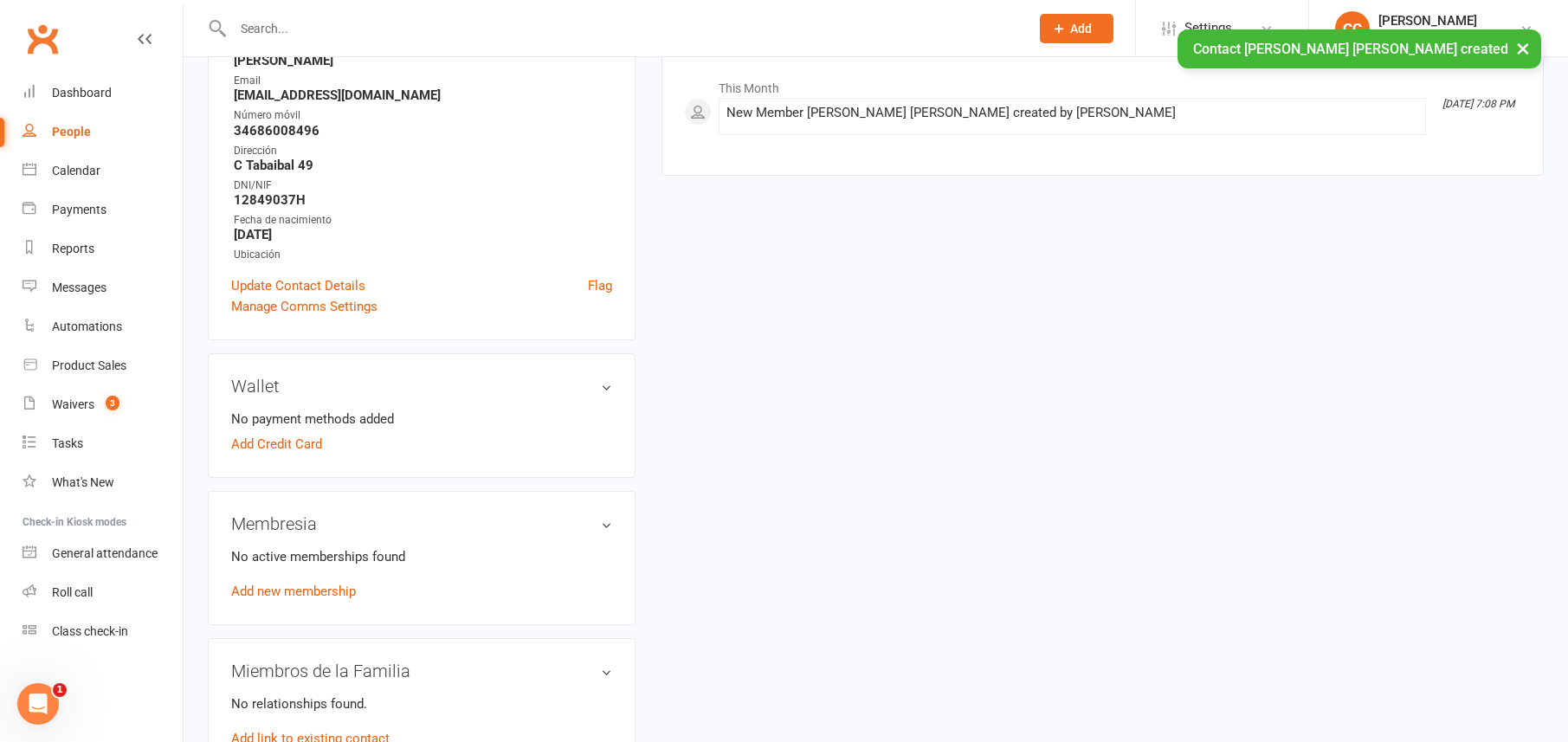
click at [251, 595] on link "Add new membership" at bounding box center [294, 591] width 125 height 16
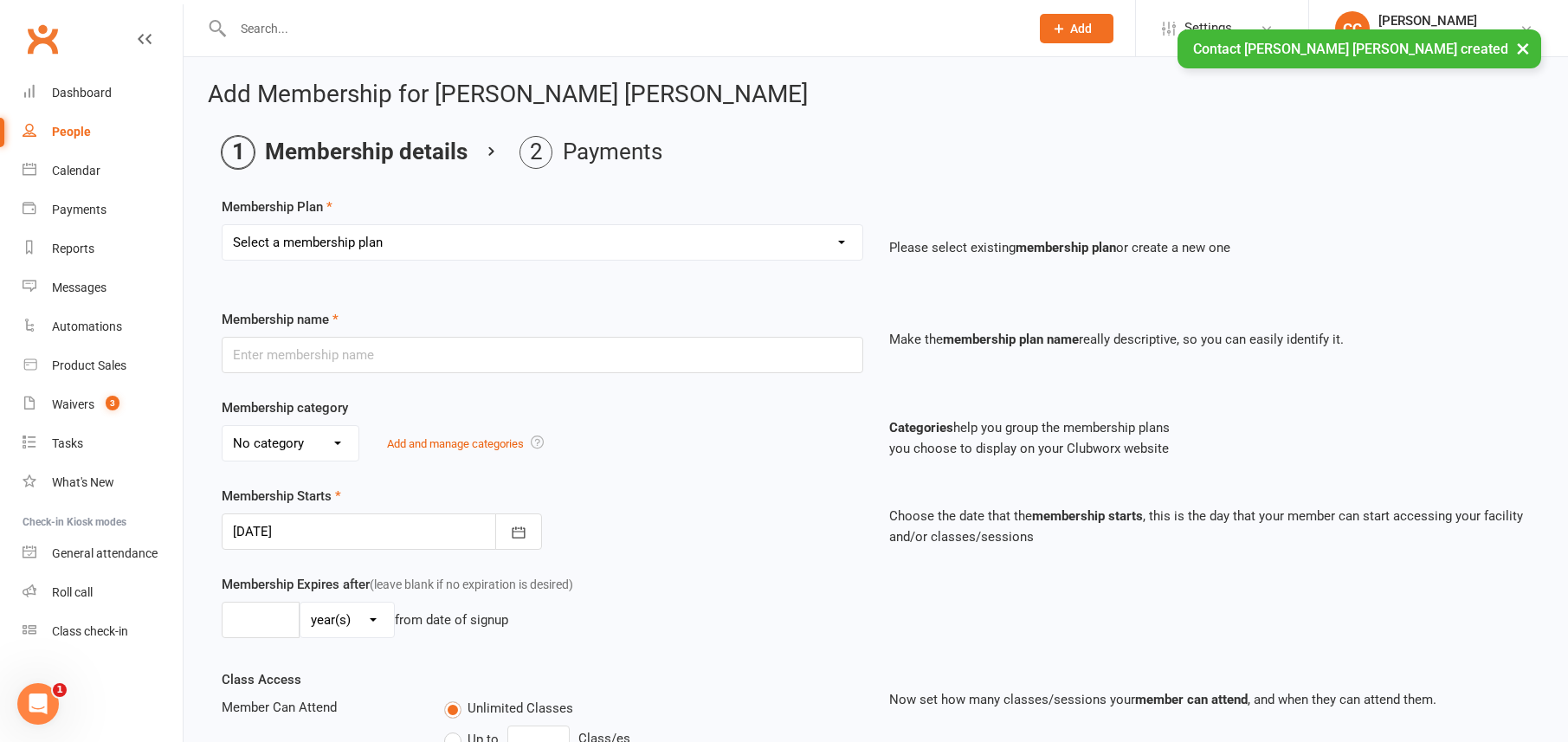
click at [346, 234] on select "Select a membership plan Cuota familiar Cuota estudiante 10 pases full Anual Se…" at bounding box center [542, 242] width 639 height 34
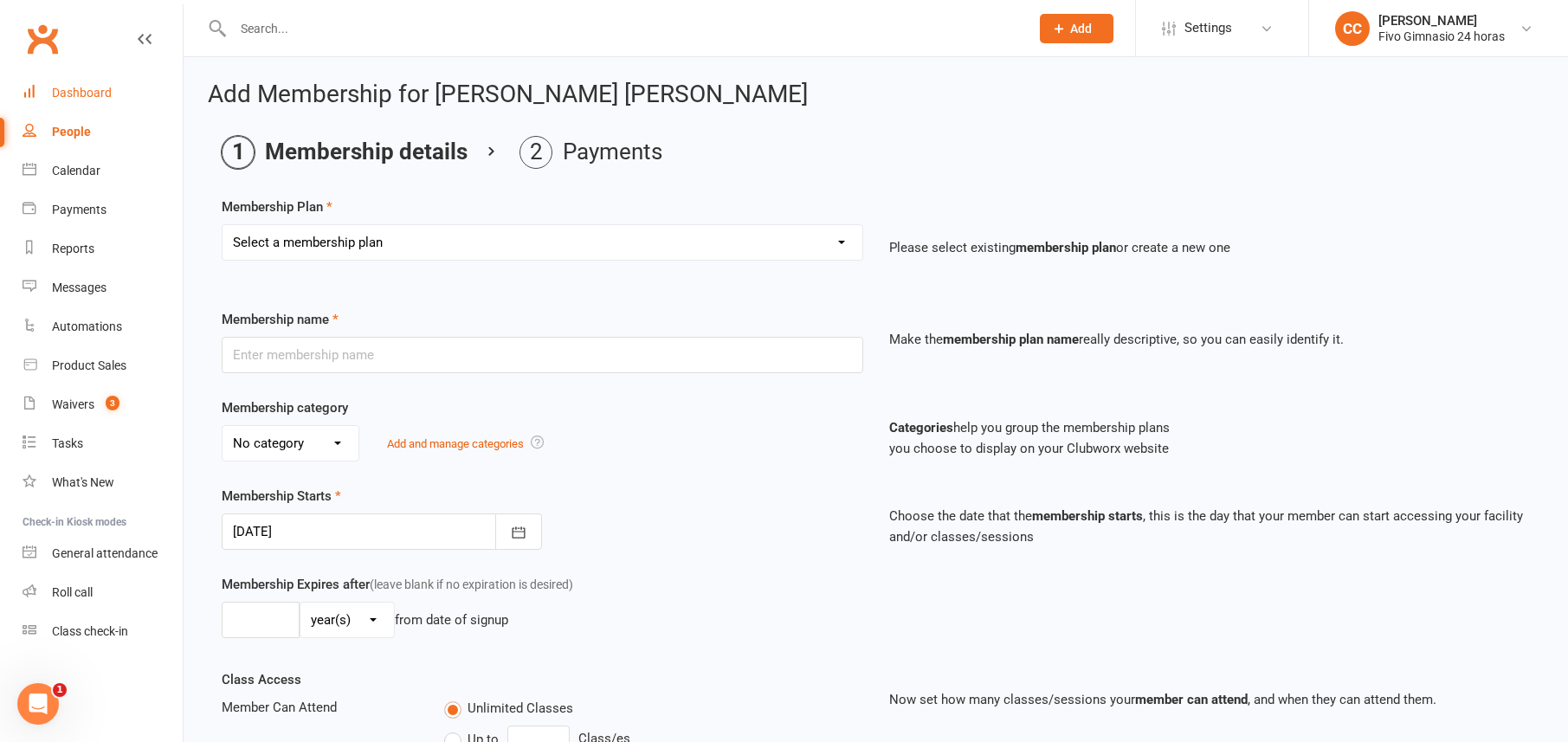
click at [113, 83] on link "Dashboard" at bounding box center [102, 93] width 160 height 39
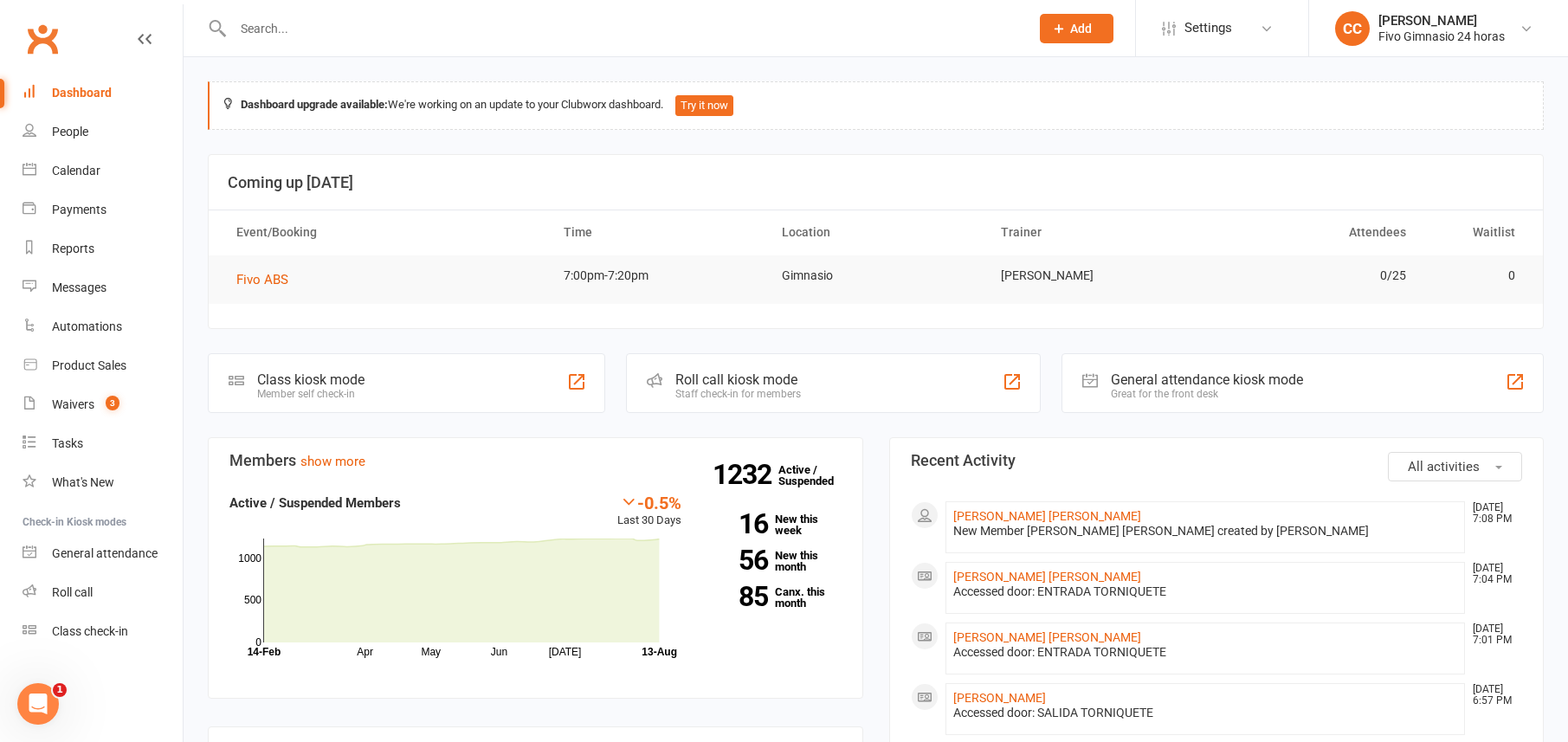
click at [18, 121] on li "People" at bounding box center [91, 132] width 183 height 39
click at [54, 131] on div "People" at bounding box center [70, 131] width 36 height 14
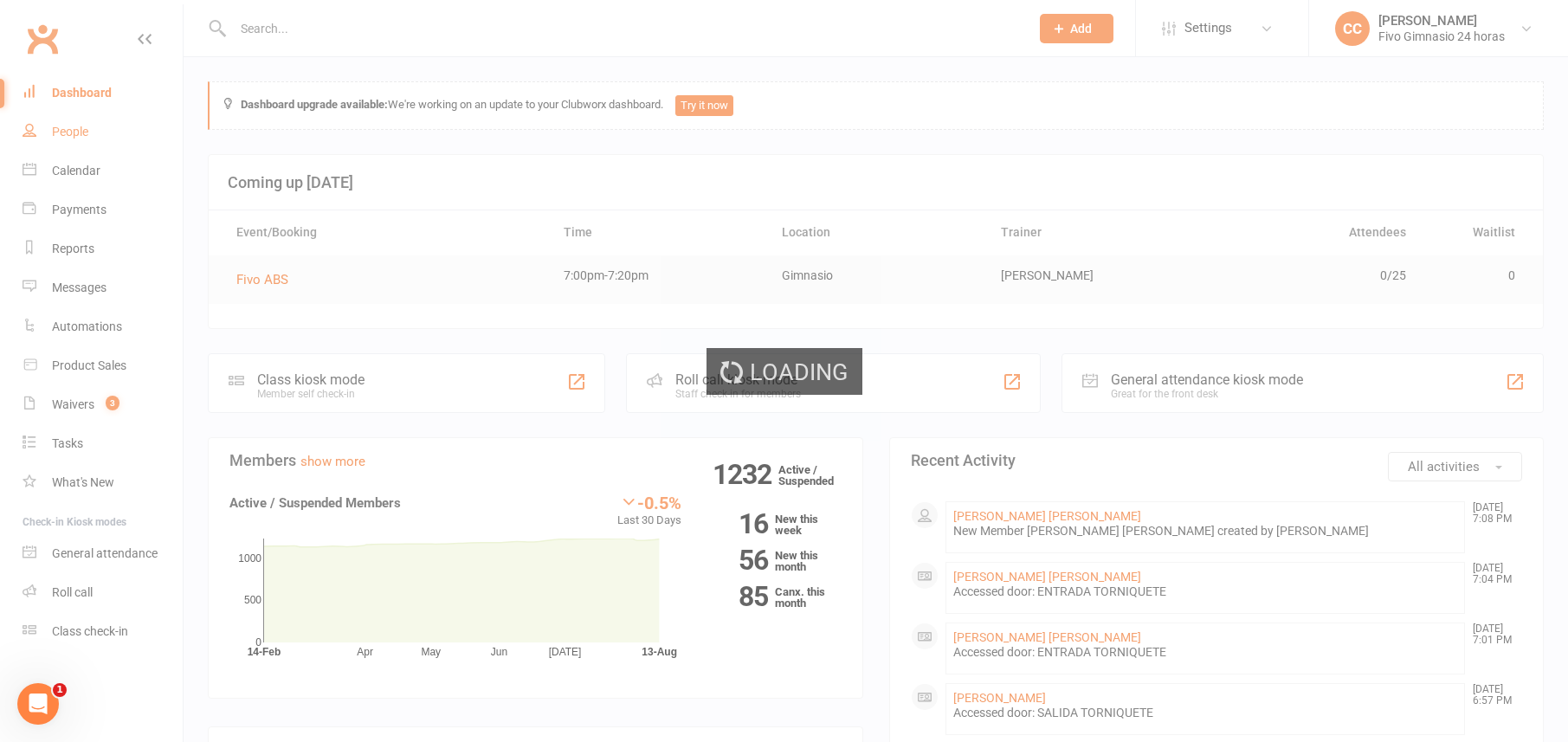
select select "100"
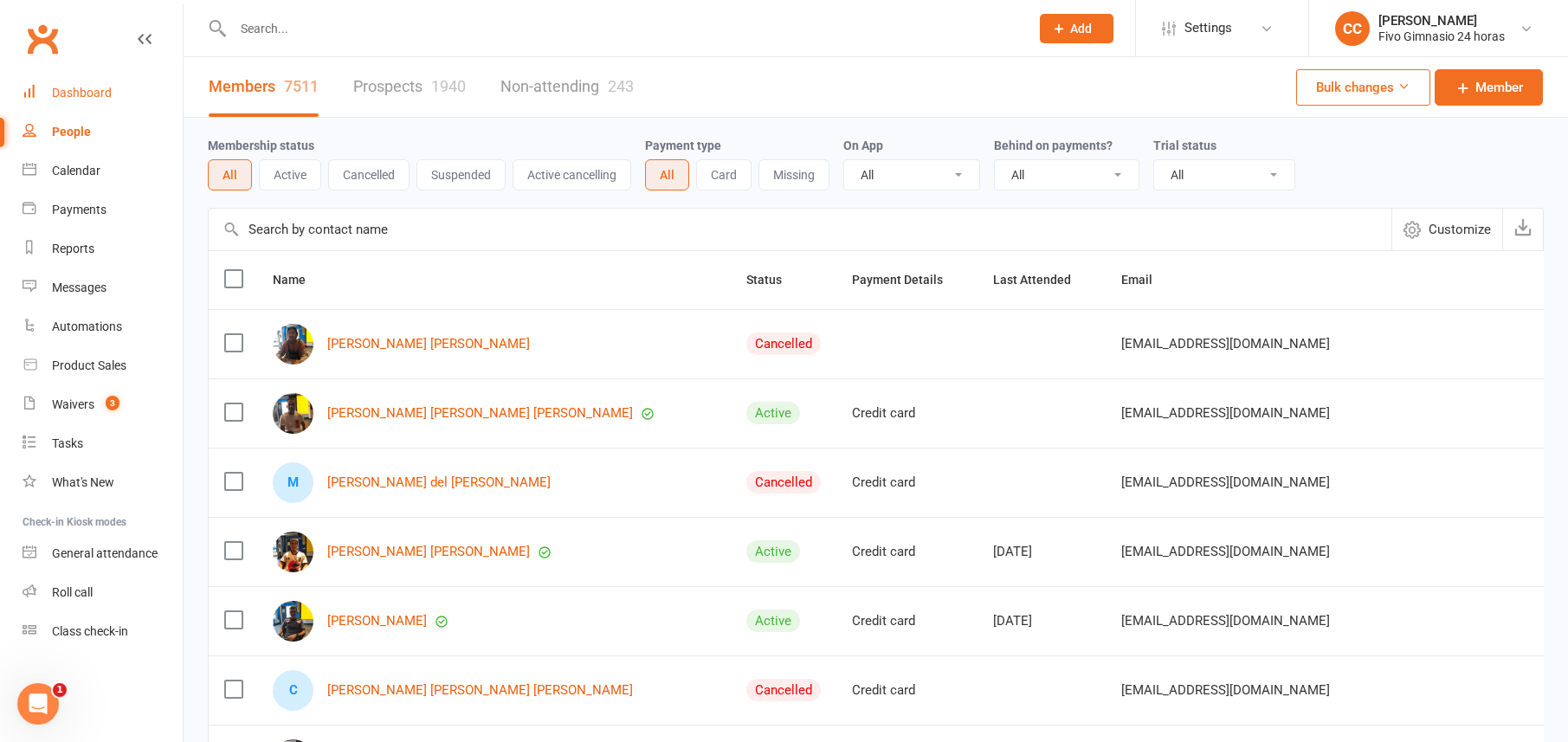
click at [89, 97] on div "Dashboard" at bounding box center [82, 92] width 59 height 14
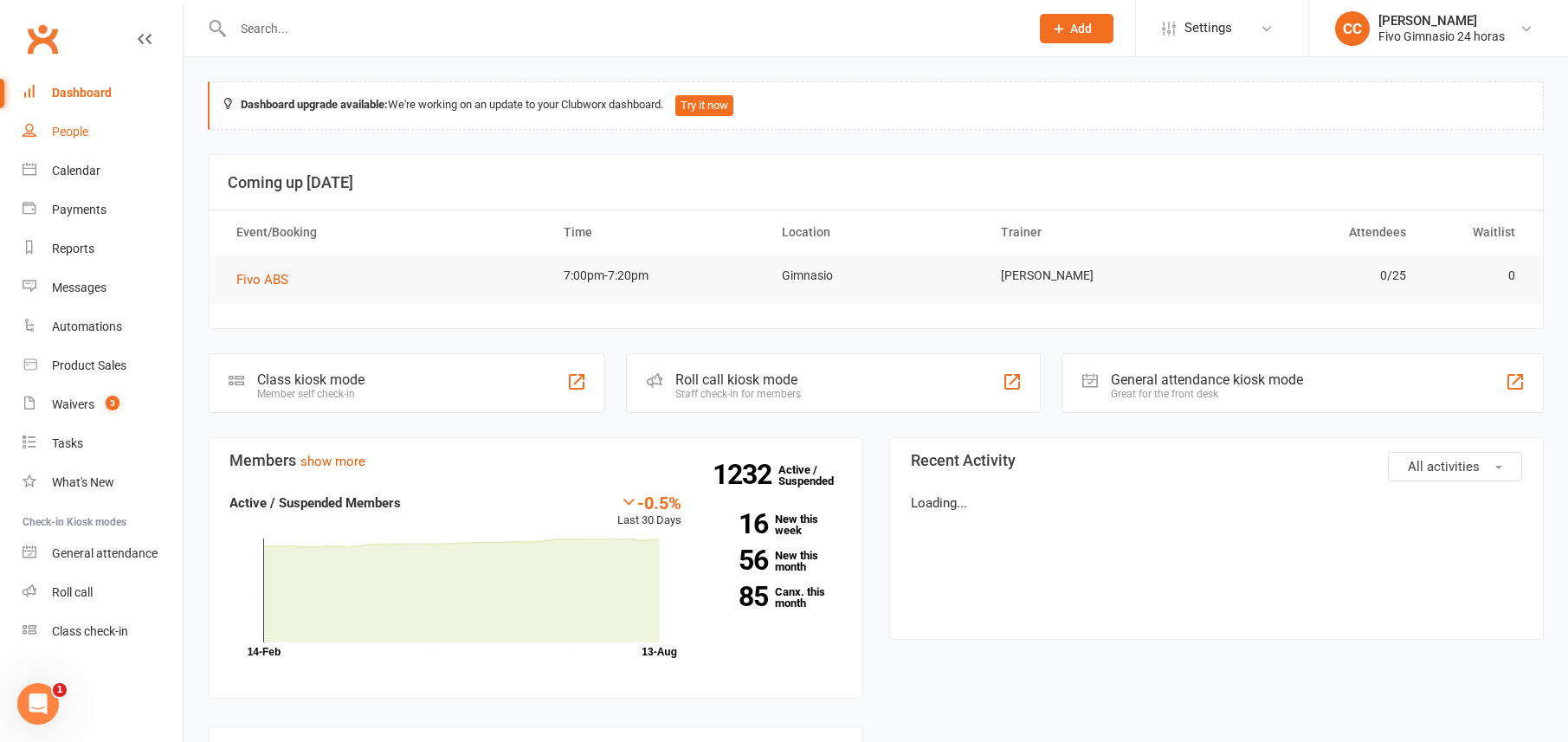
click at [94, 126] on link "People" at bounding box center [102, 132] width 160 height 39
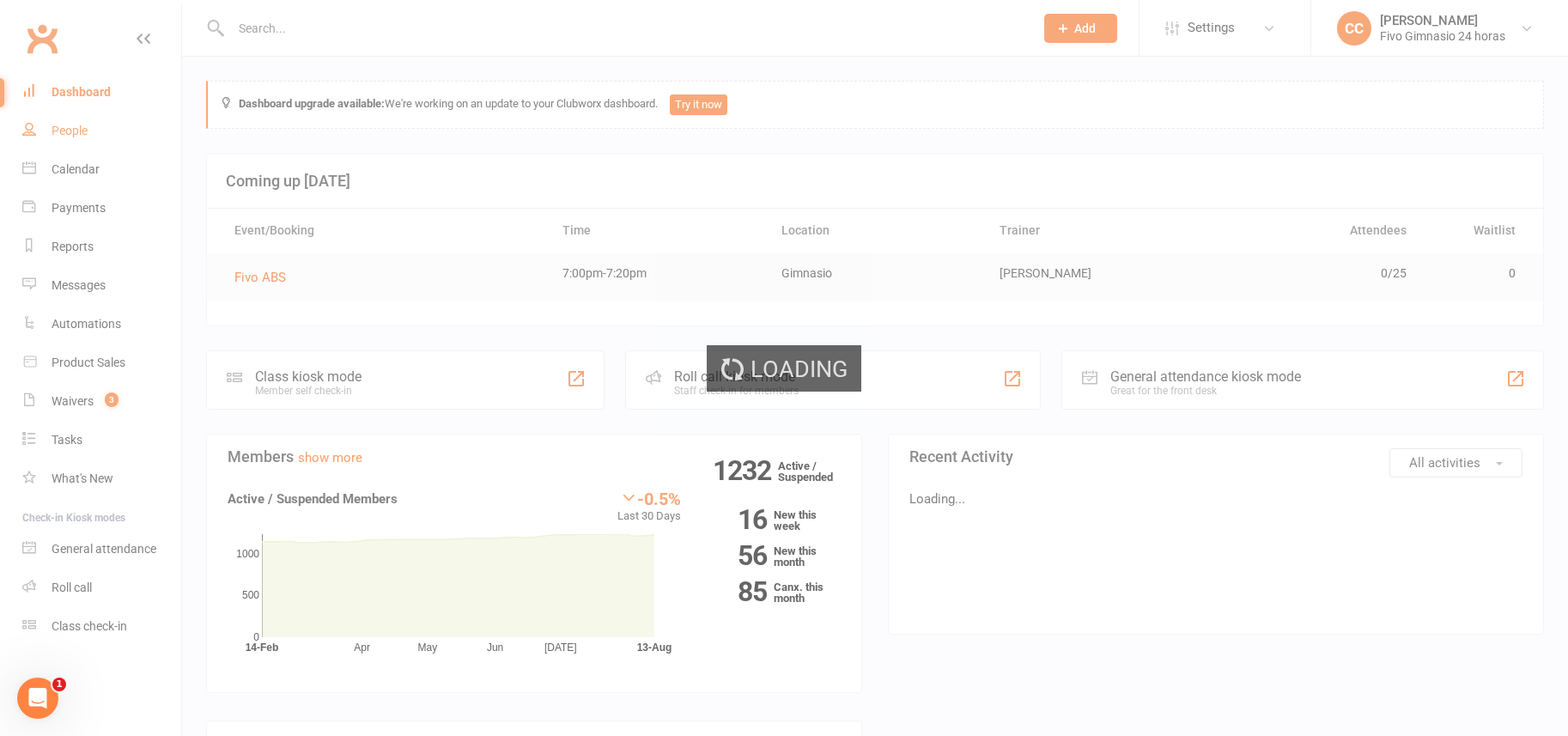
select select "100"
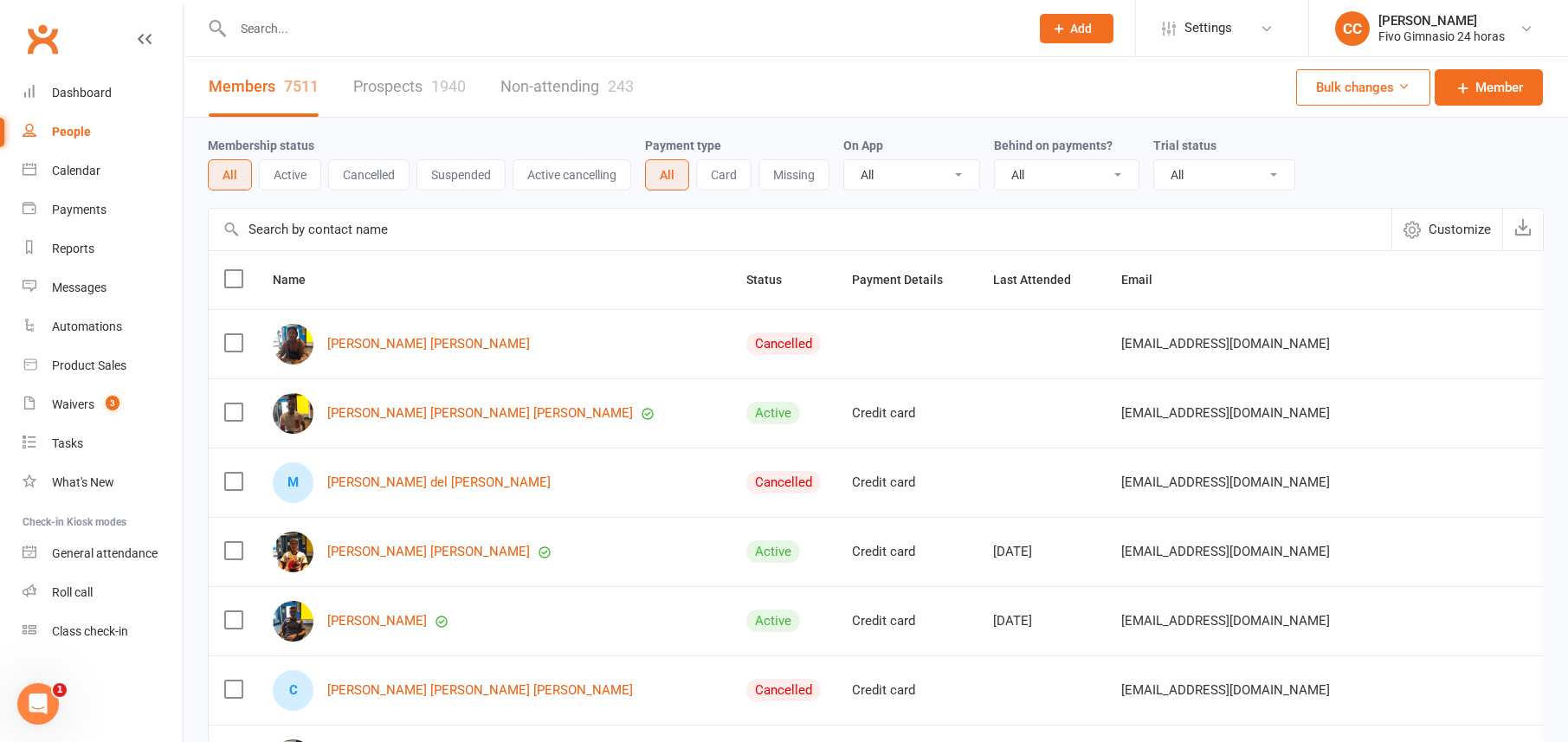
click at [95, 63] on div "Clubworx" at bounding box center [91, 49] width 183 height 64
click at [97, 70] on div "Clubworx" at bounding box center [91, 49] width 183 height 64
click at [100, 100] on link "Dashboard" at bounding box center [102, 93] width 160 height 39
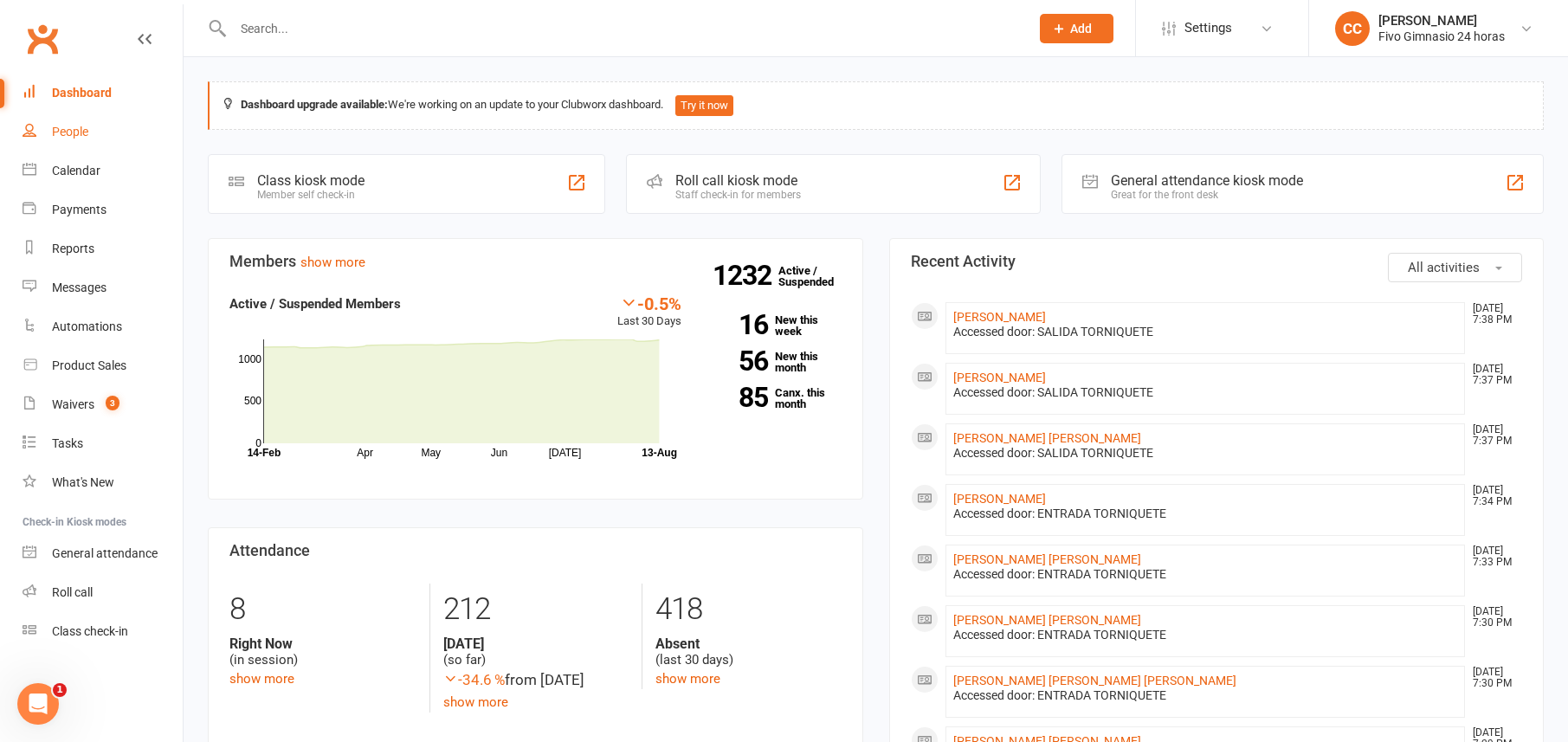
click at [77, 117] on link "People" at bounding box center [102, 132] width 160 height 39
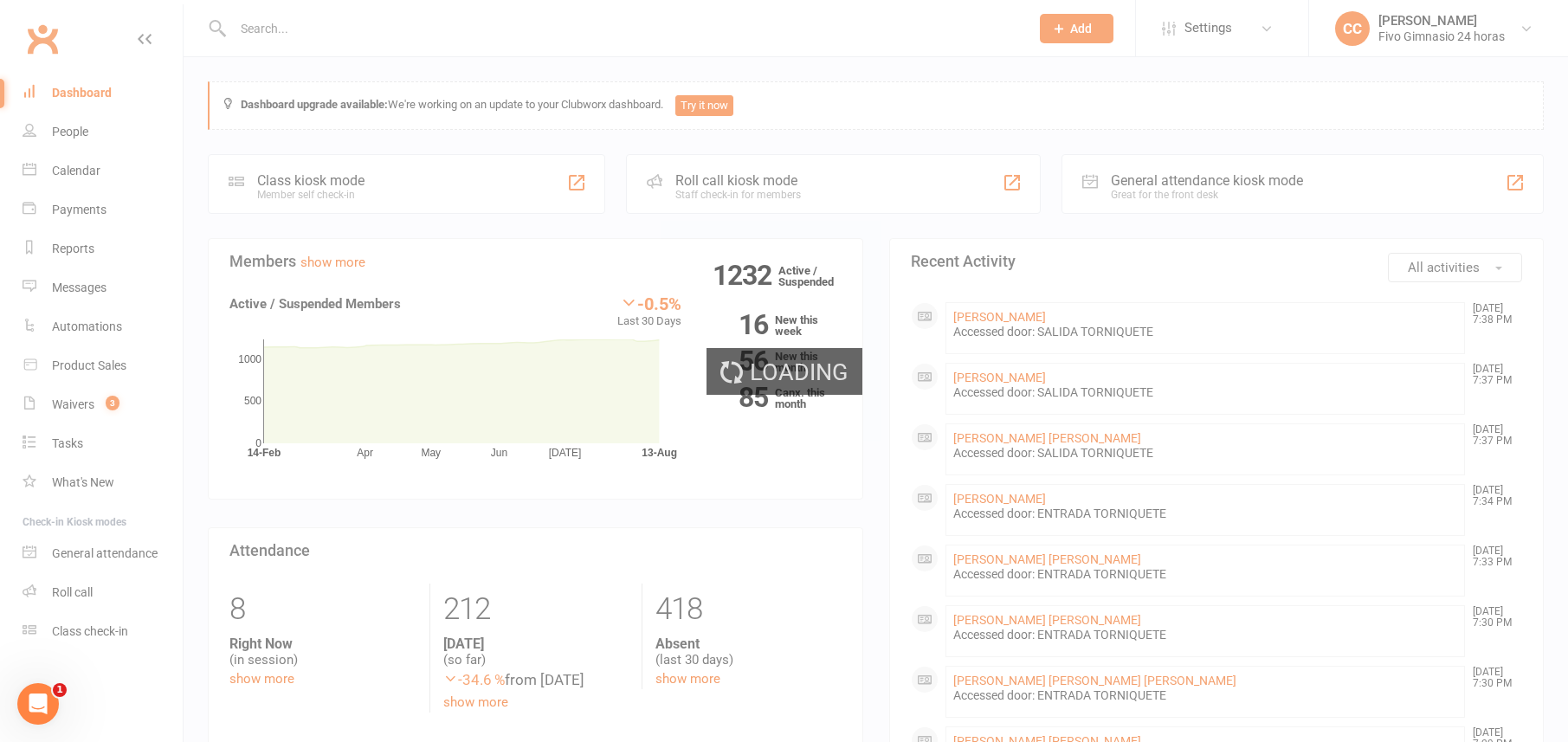
select select "100"
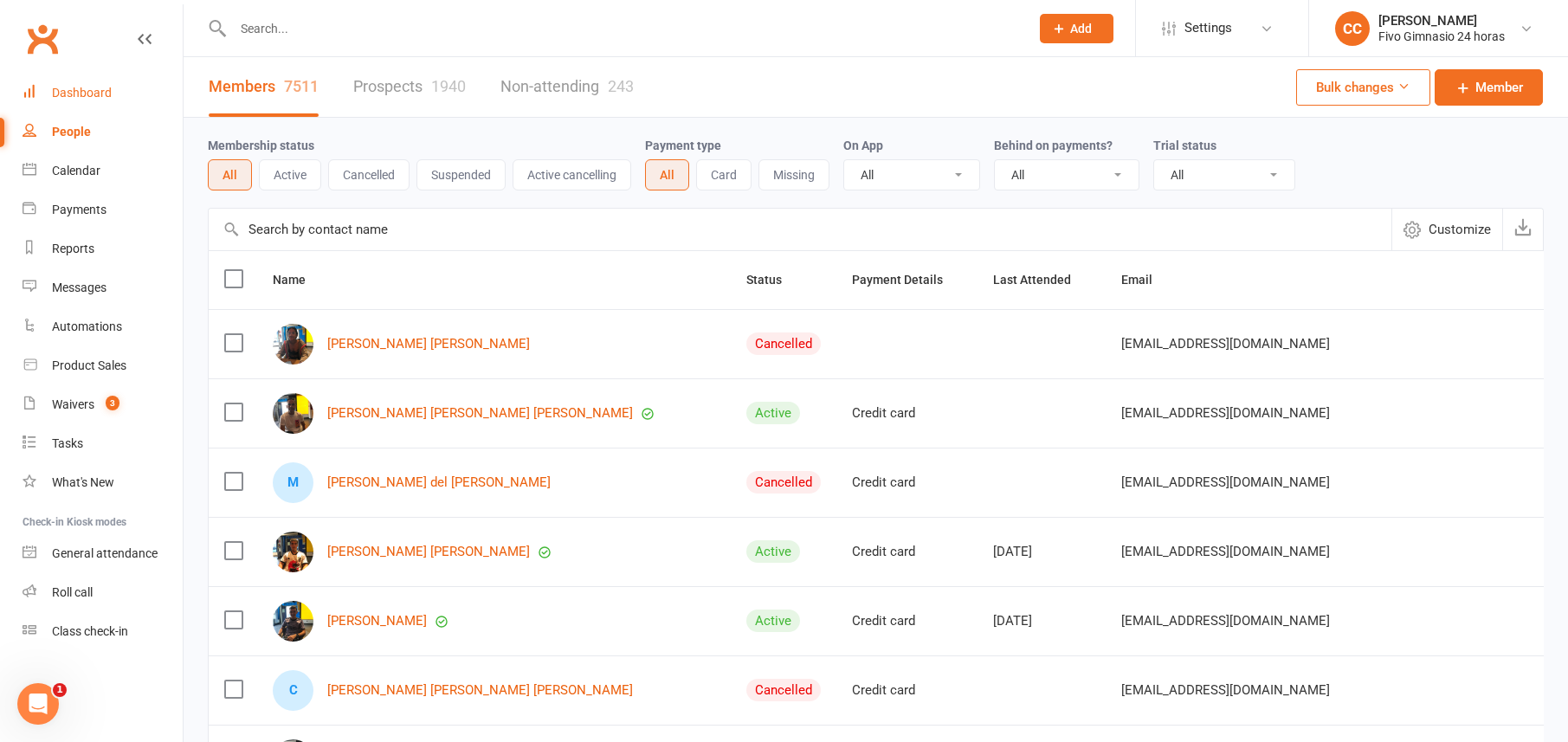
click at [100, 92] on div "Dashboard" at bounding box center [82, 92] width 59 height 14
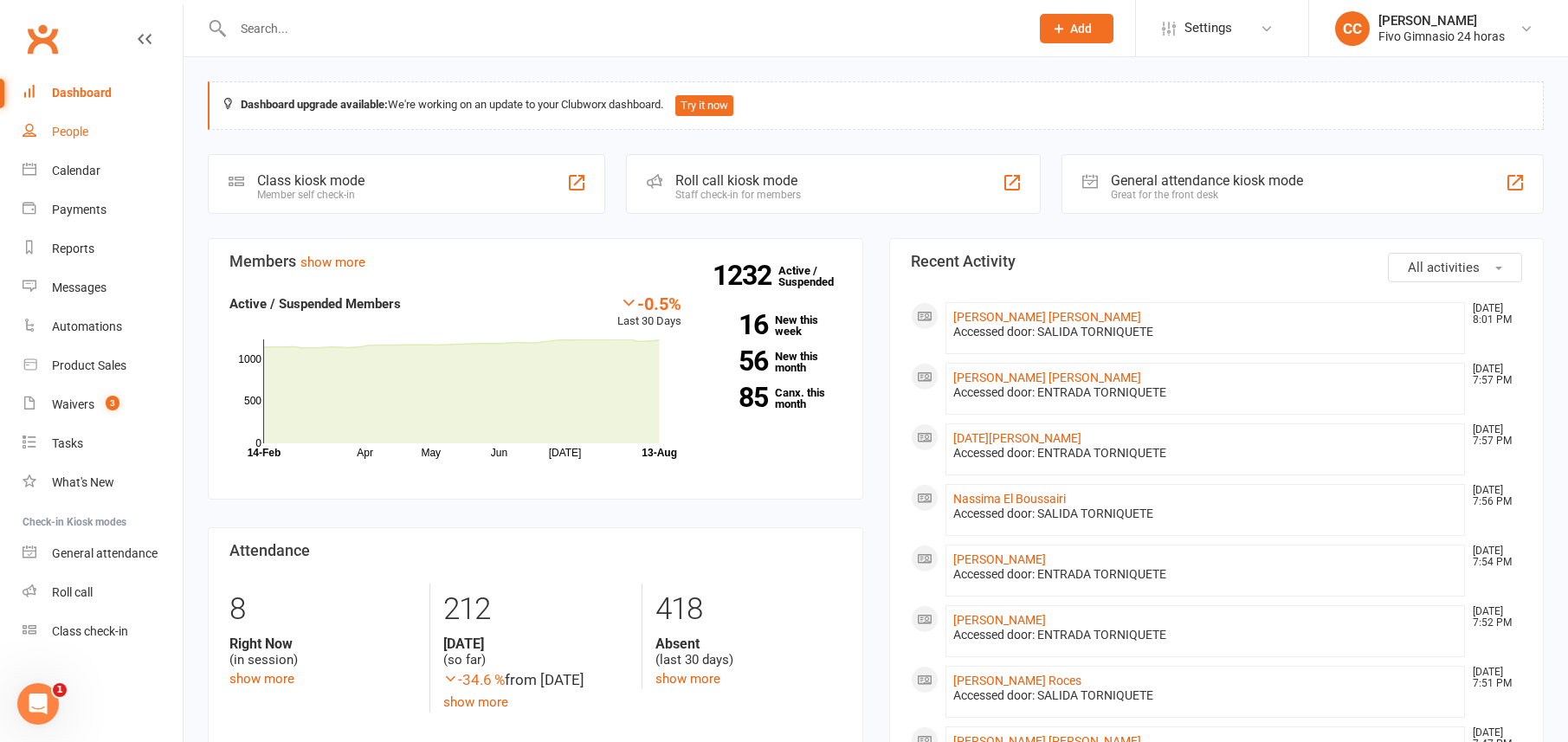
click at [83, 137] on div "People" at bounding box center [70, 131] width 36 height 14
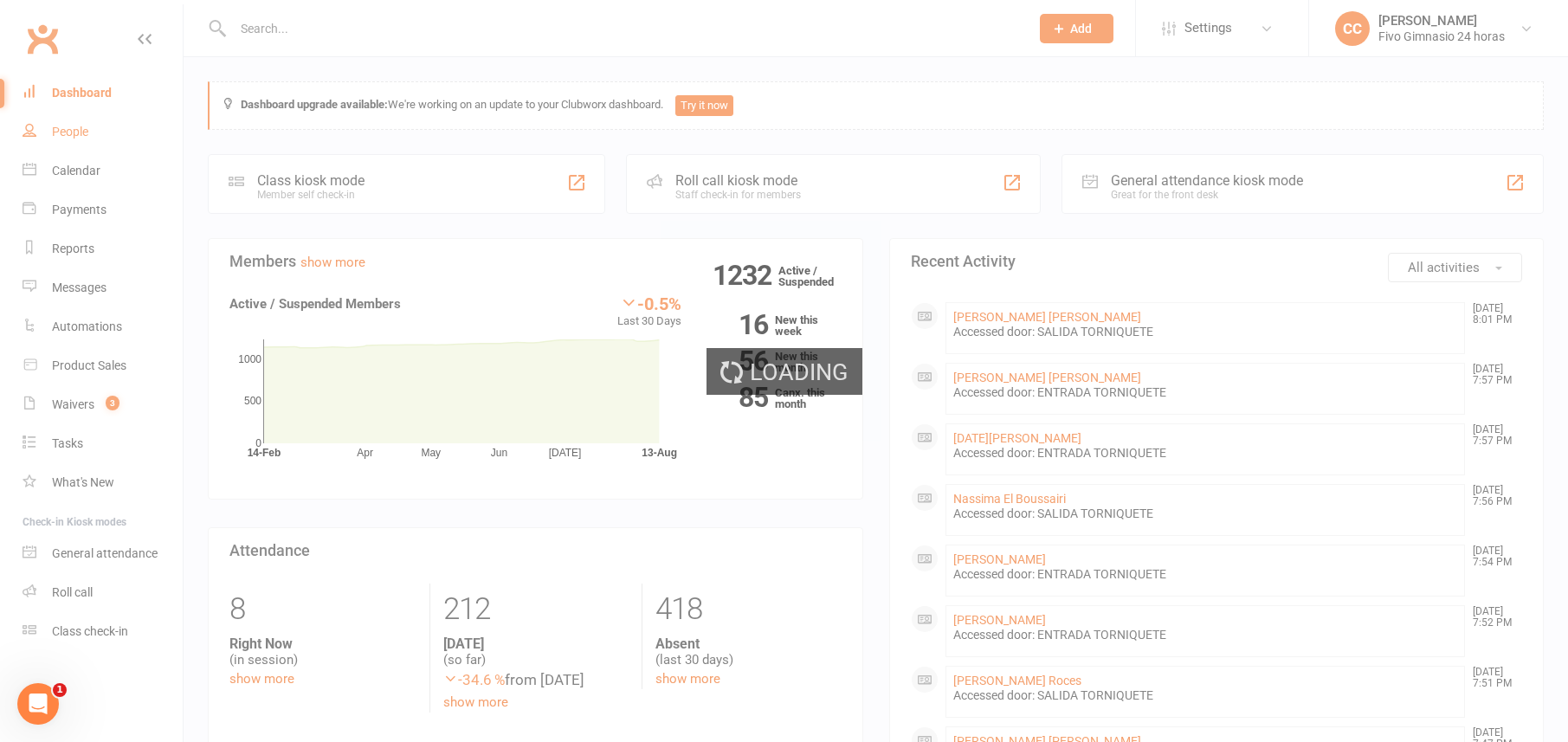
select select "100"
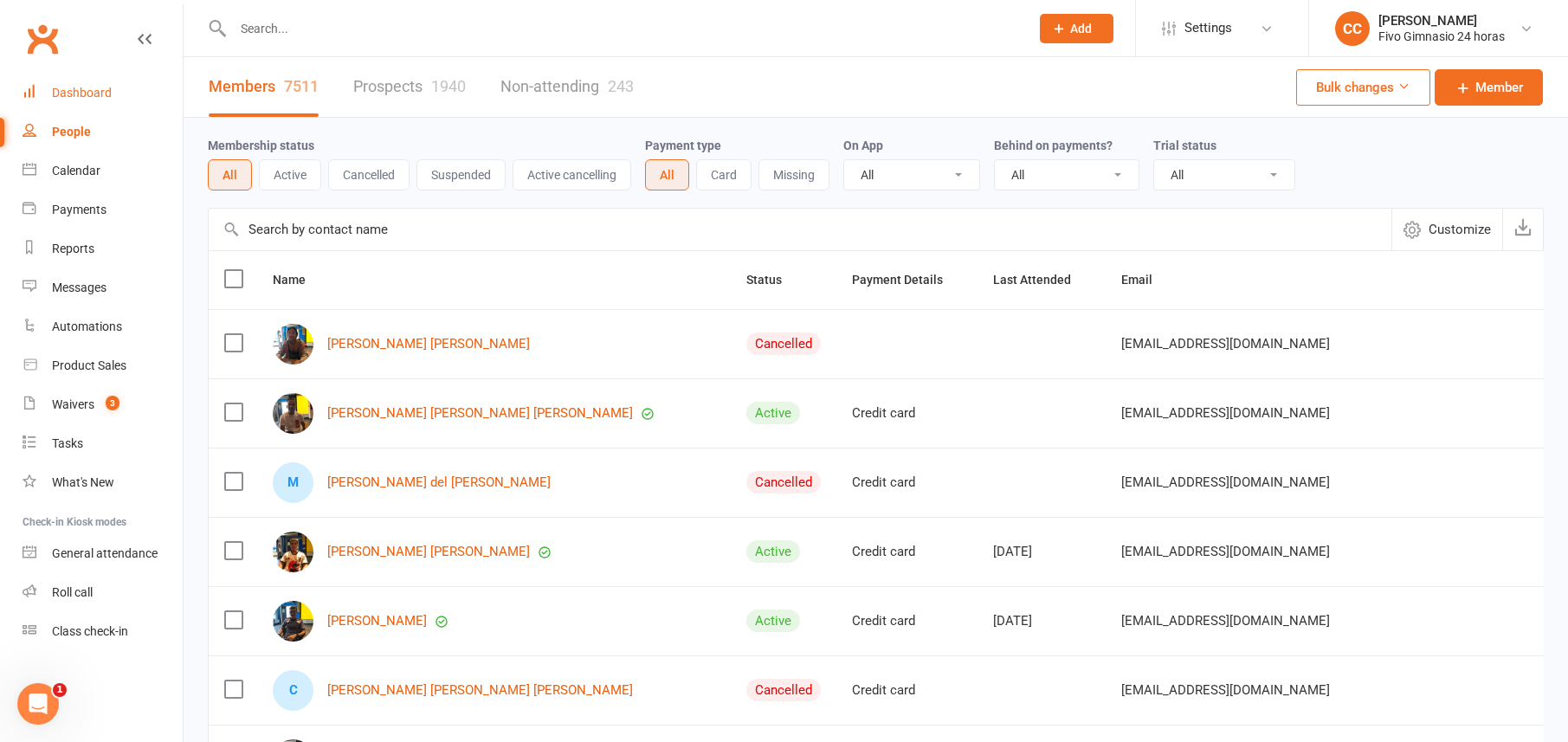
click at [98, 95] on div "Dashboard" at bounding box center [82, 92] width 59 height 14
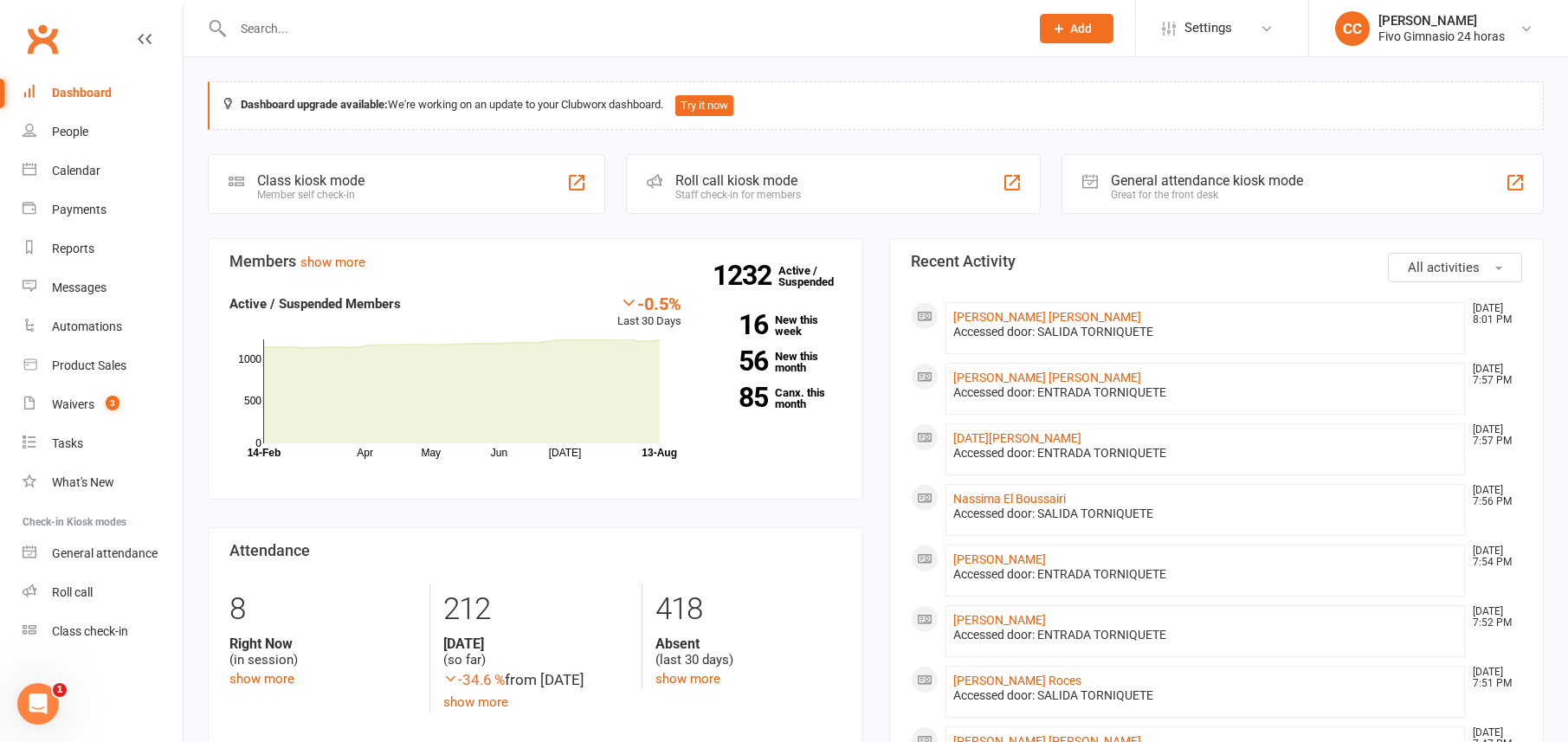
click at [62, 92] on div "Dashboard" at bounding box center [82, 92] width 59 height 14
drag, startPoint x: 73, startPoint y: 134, endPoint x: 75, endPoint y: 125, distance: 9.2
click at [73, 134] on div "People" at bounding box center [70, 131] width 36 height 14
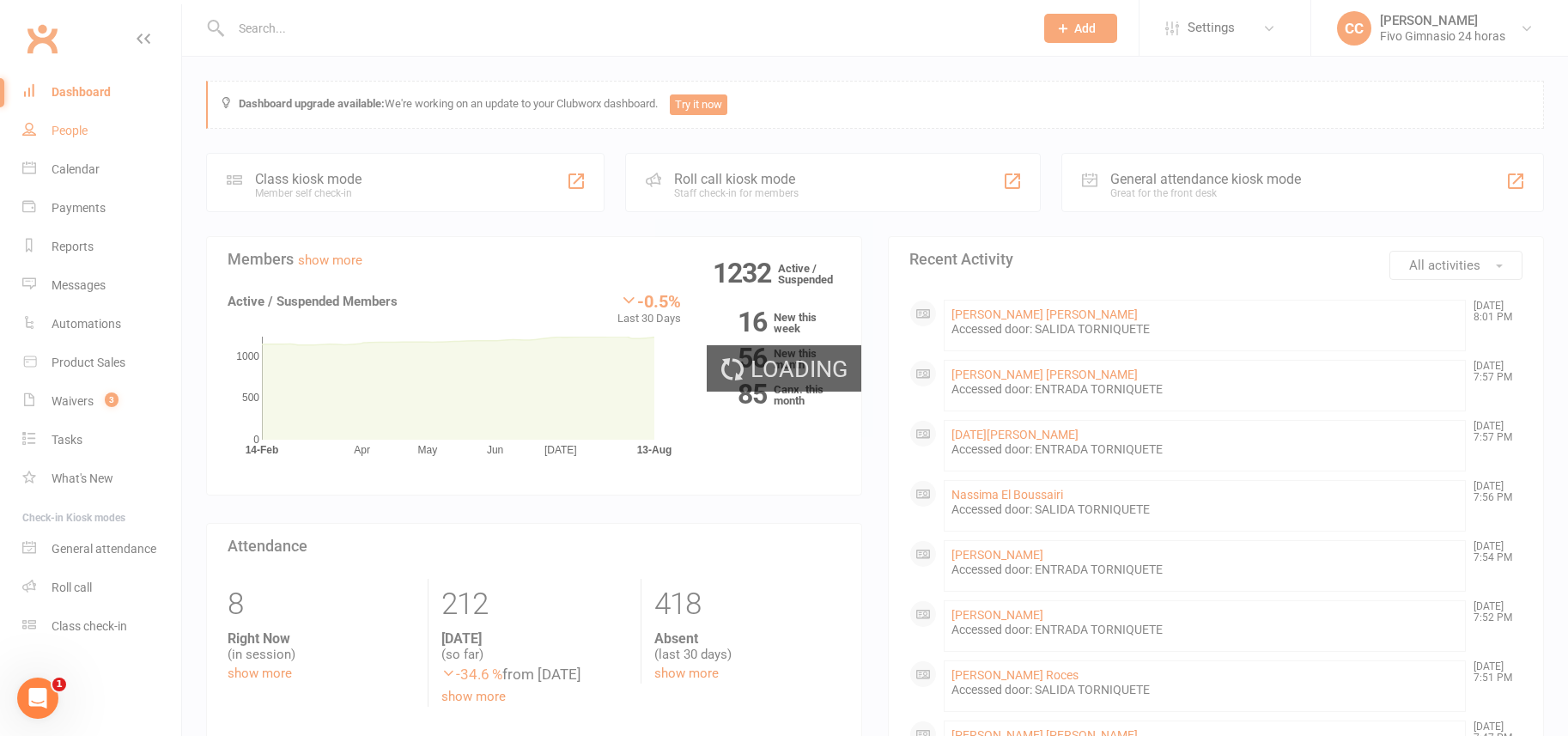
select select "100"
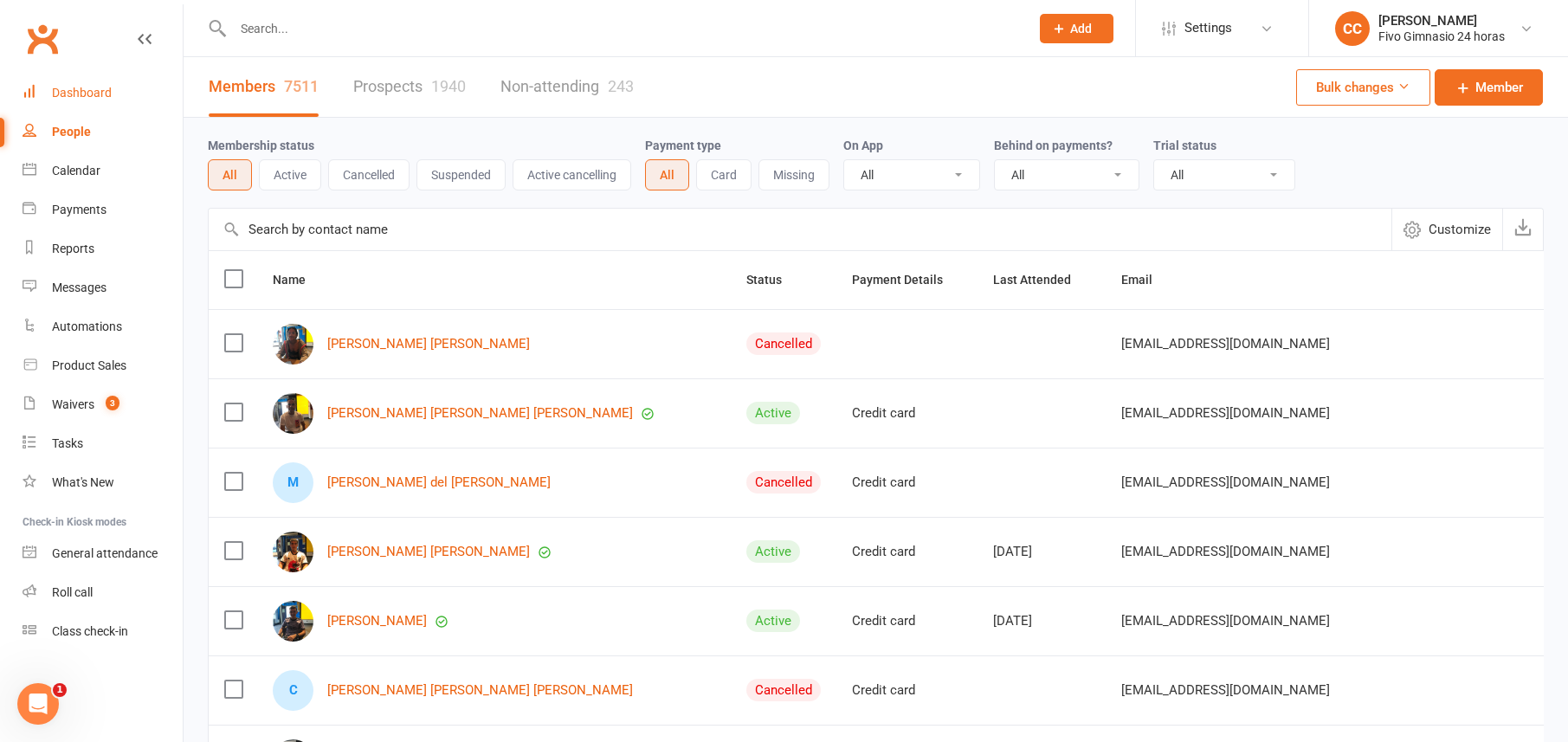
click at [83, 98] on div "Dashboard" at bounding box center [82, 92] width 59 height 14
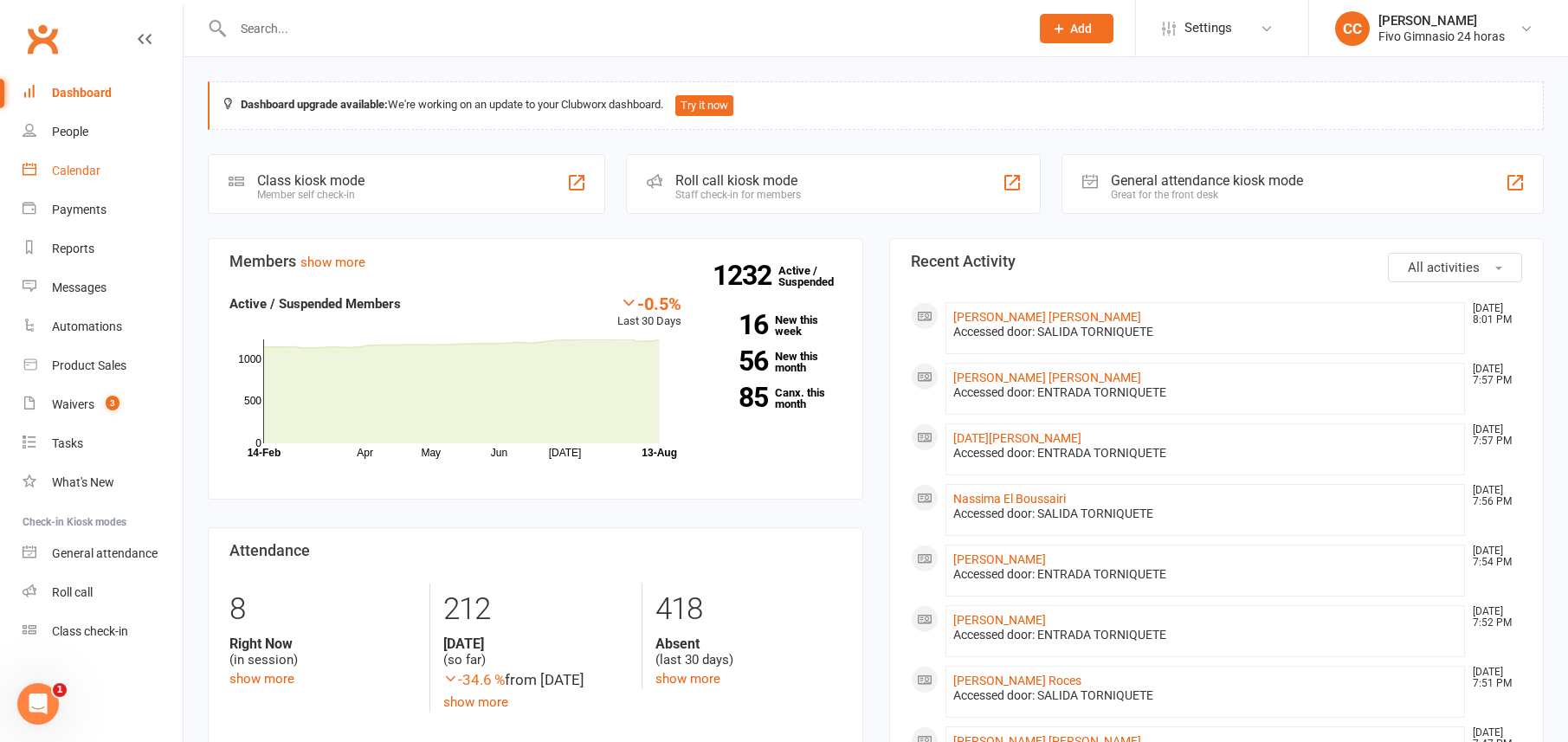
click at [109, 153] on link "Calendar" at bounding box center [102, 171] width 160 height 39
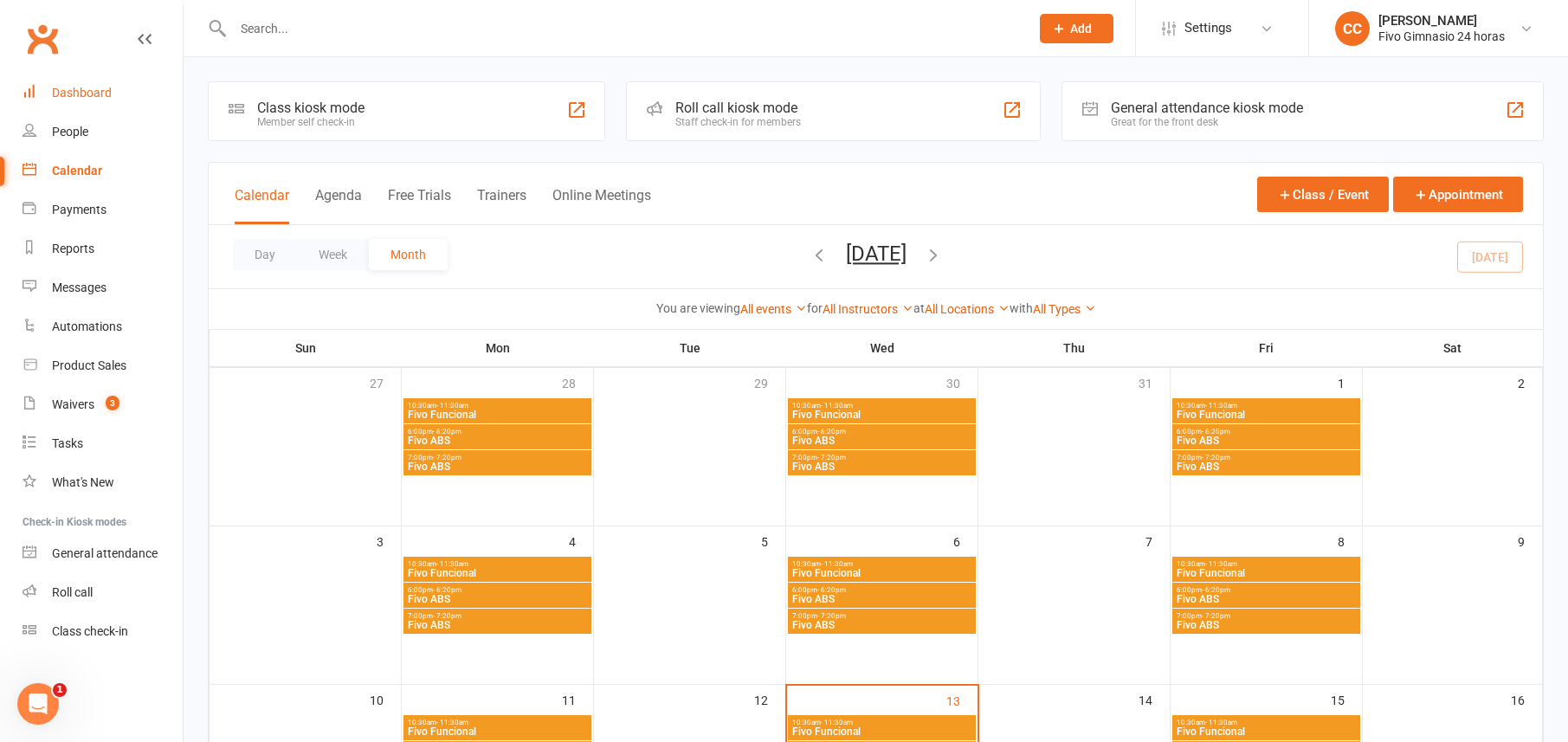
click at [86, 103] on link "Dashboard" at bounding box center [102, 93] width 160 height 39
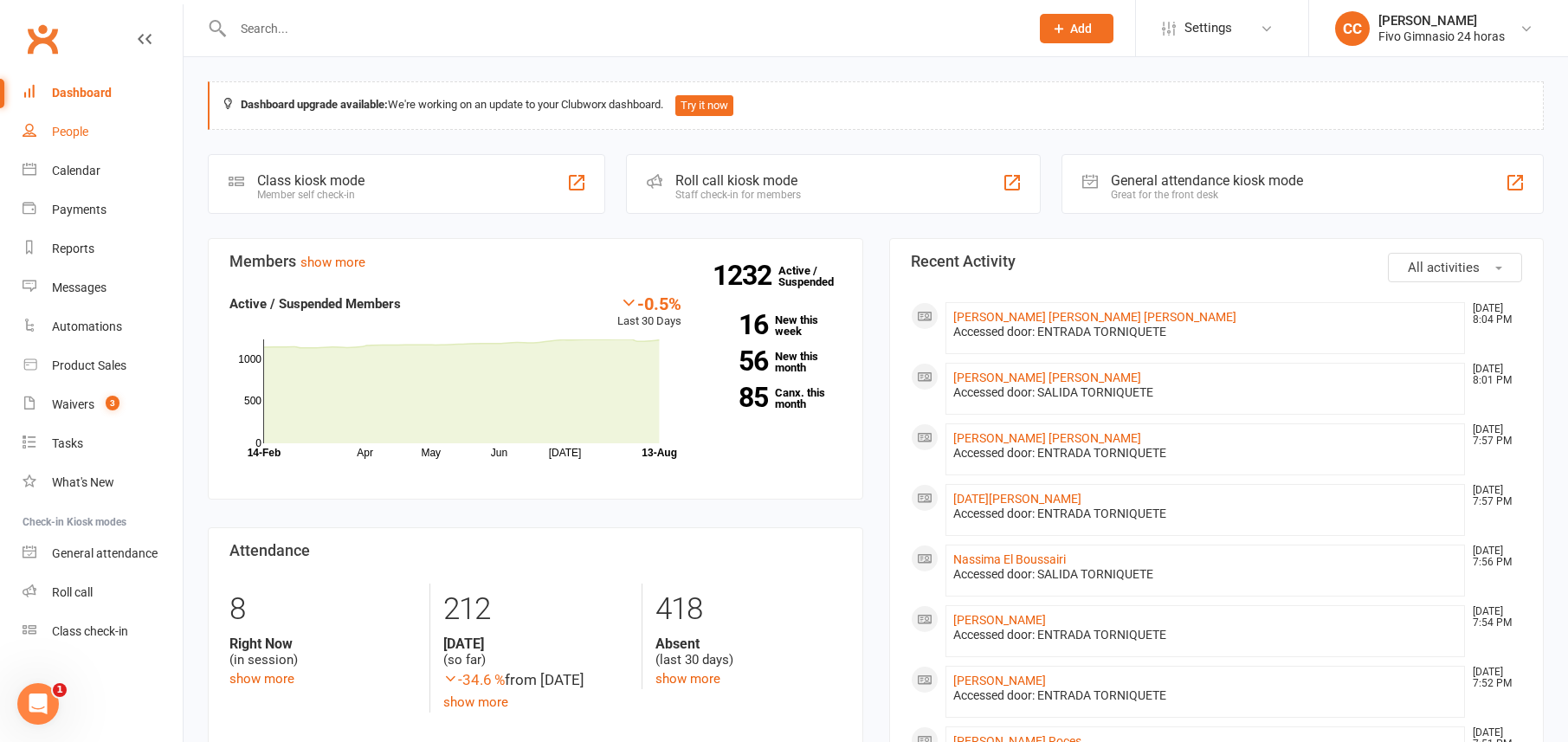
click at [115, 115] on link "People" at bounding box center [102, 132] width 160 height 39
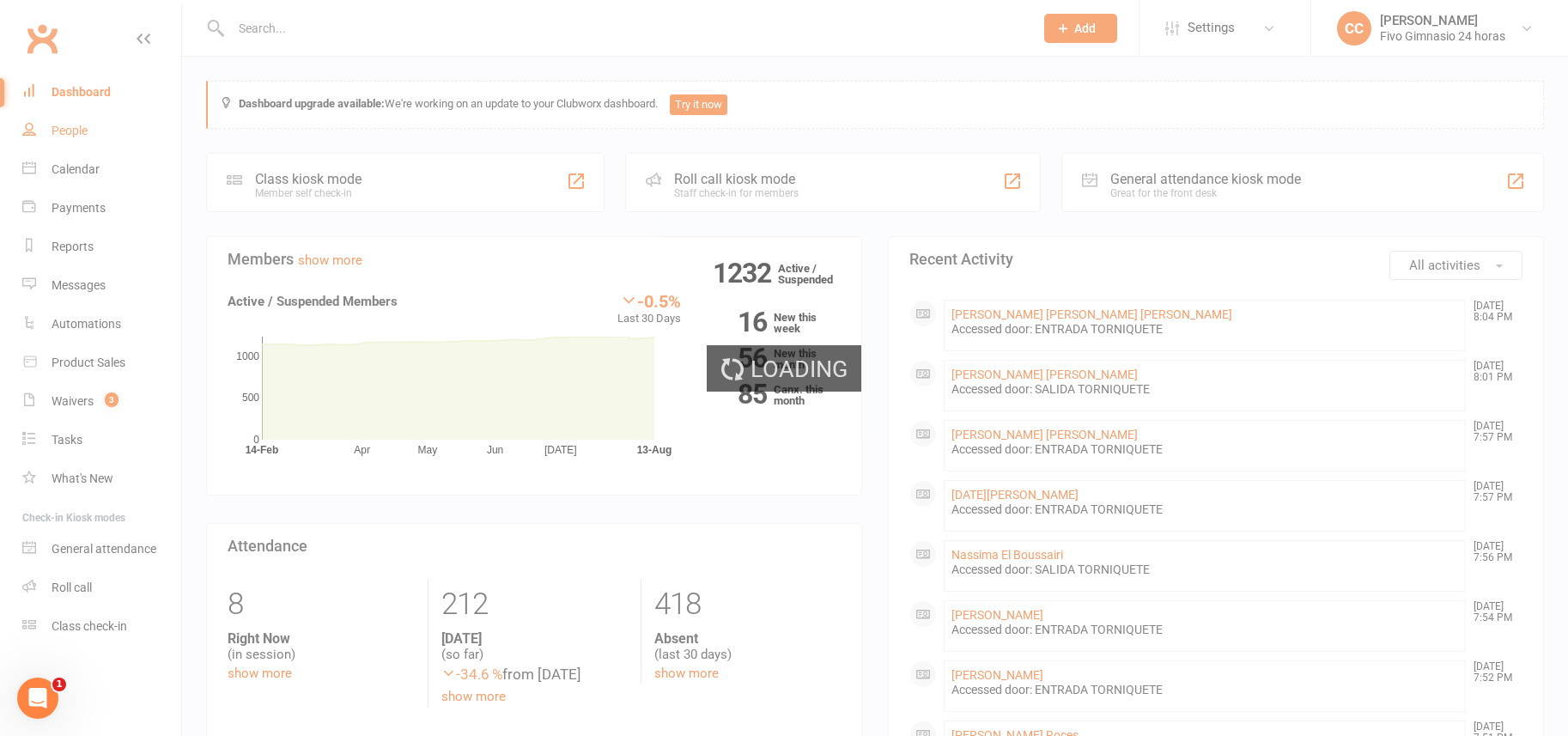
select select "100"
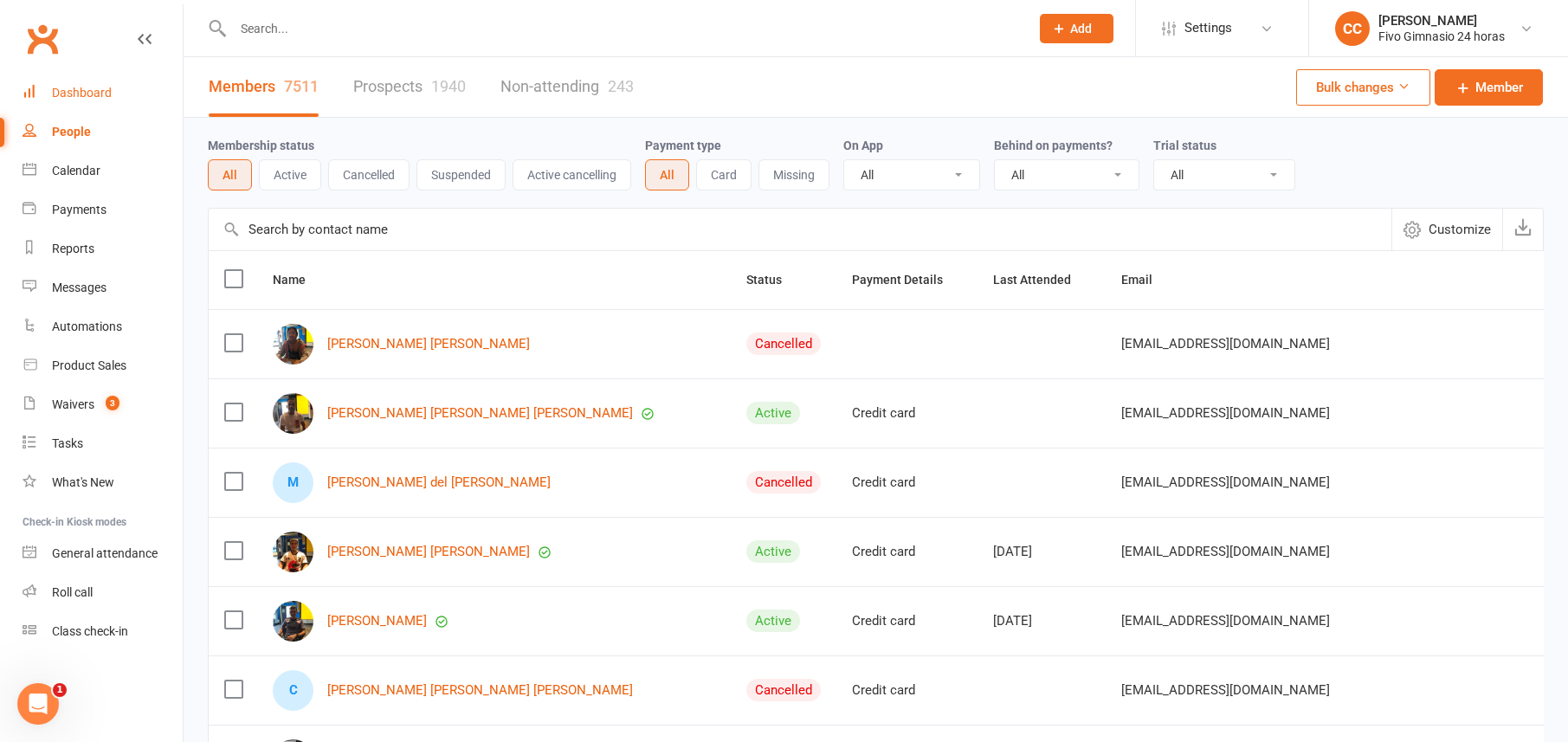
click at [91, 95] on div "Dashboard" at bounding box center [82, 92] width 59 height 14
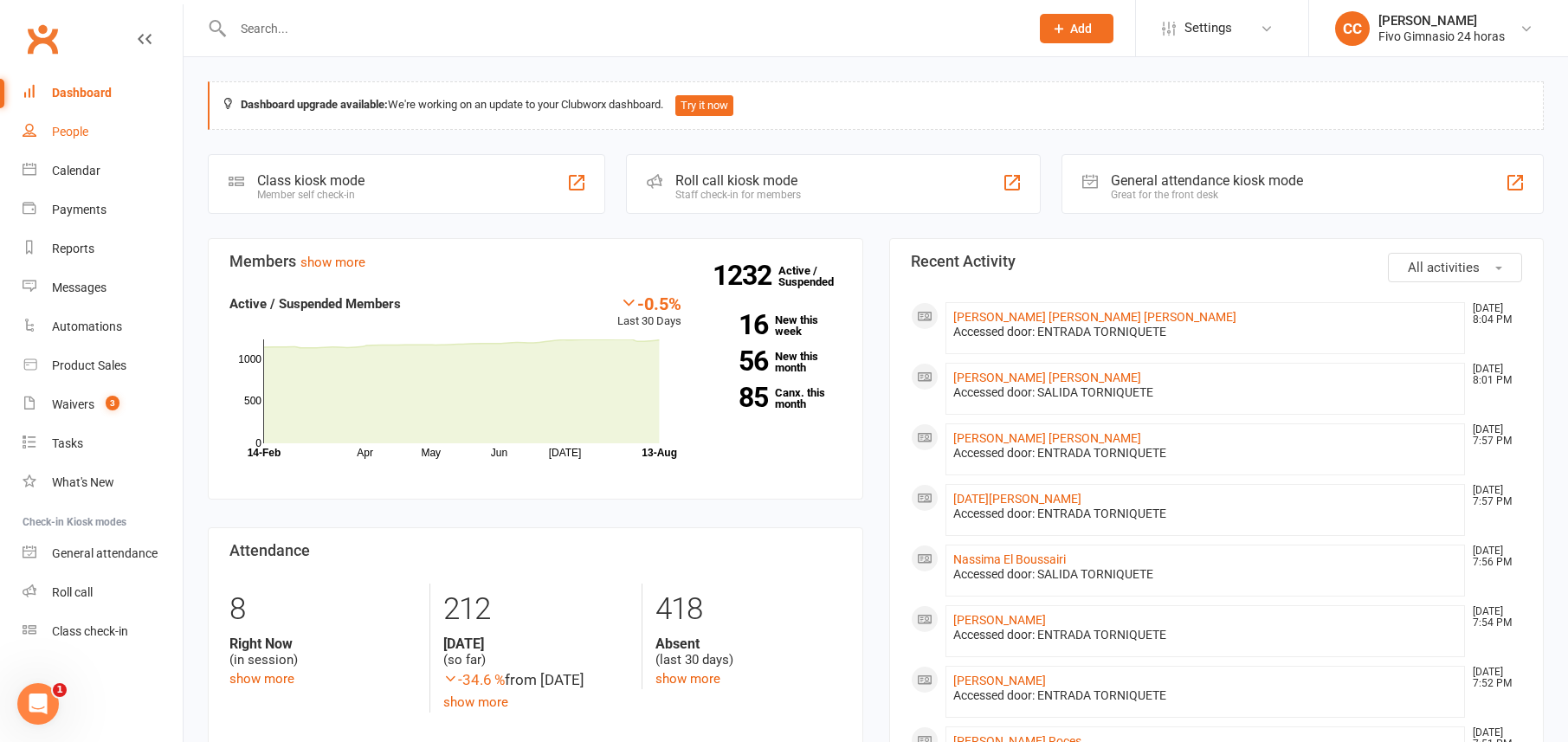
click at [92, 142] on link "People" at bounding box center [102, 132] width 160 height 39
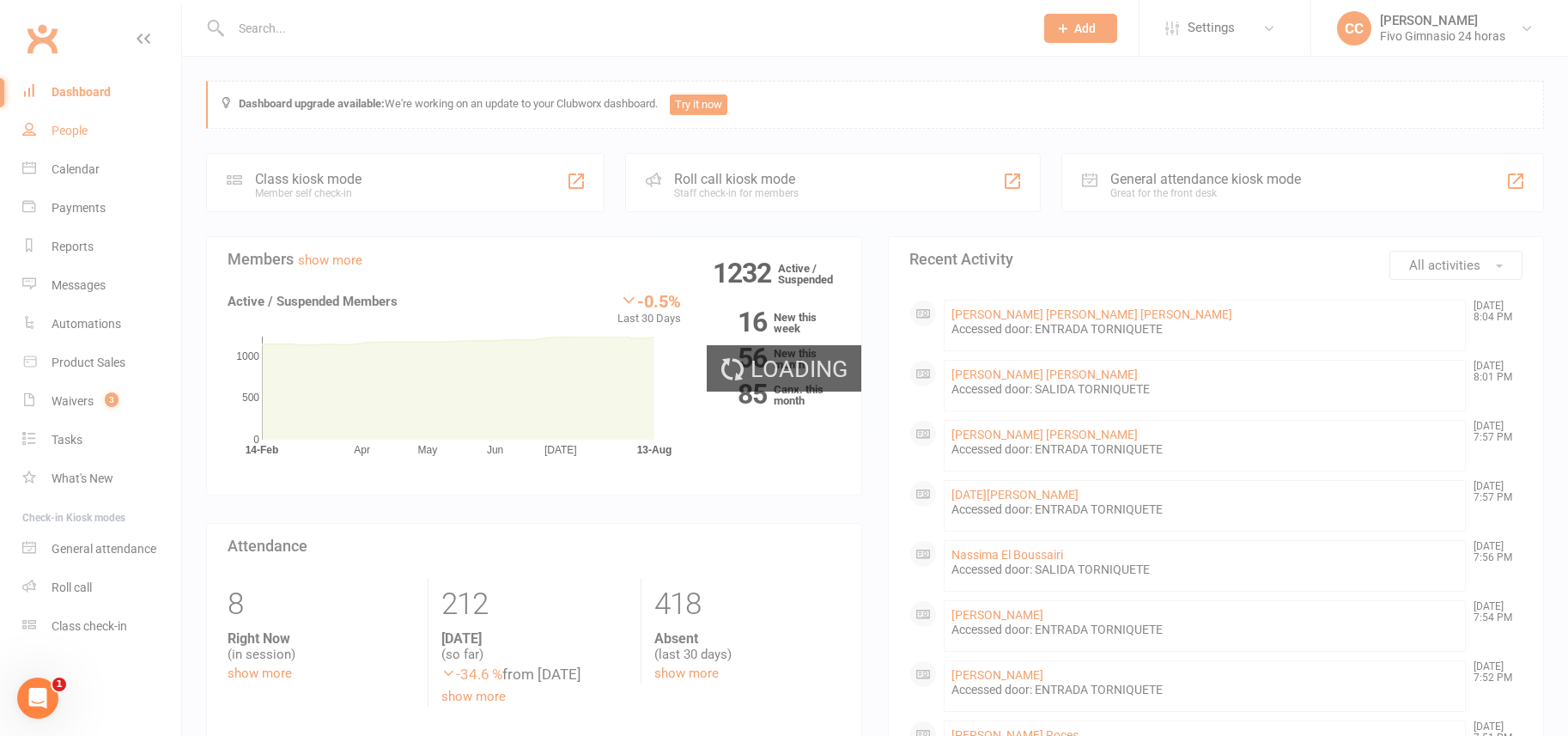
select select "100"
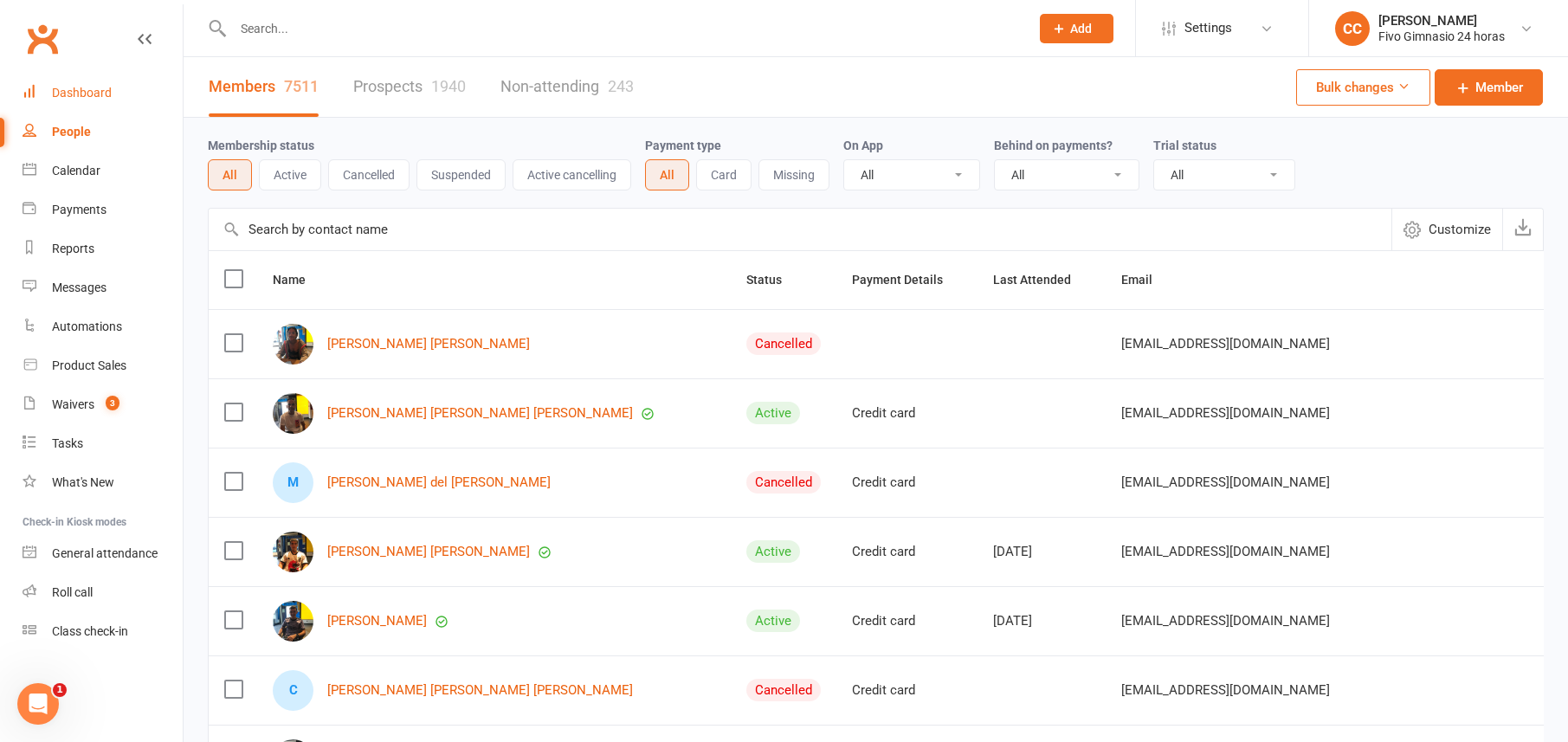
click at [88, 92] on div "Dashboard" at bounding box center [82, 92] width 59 height 14
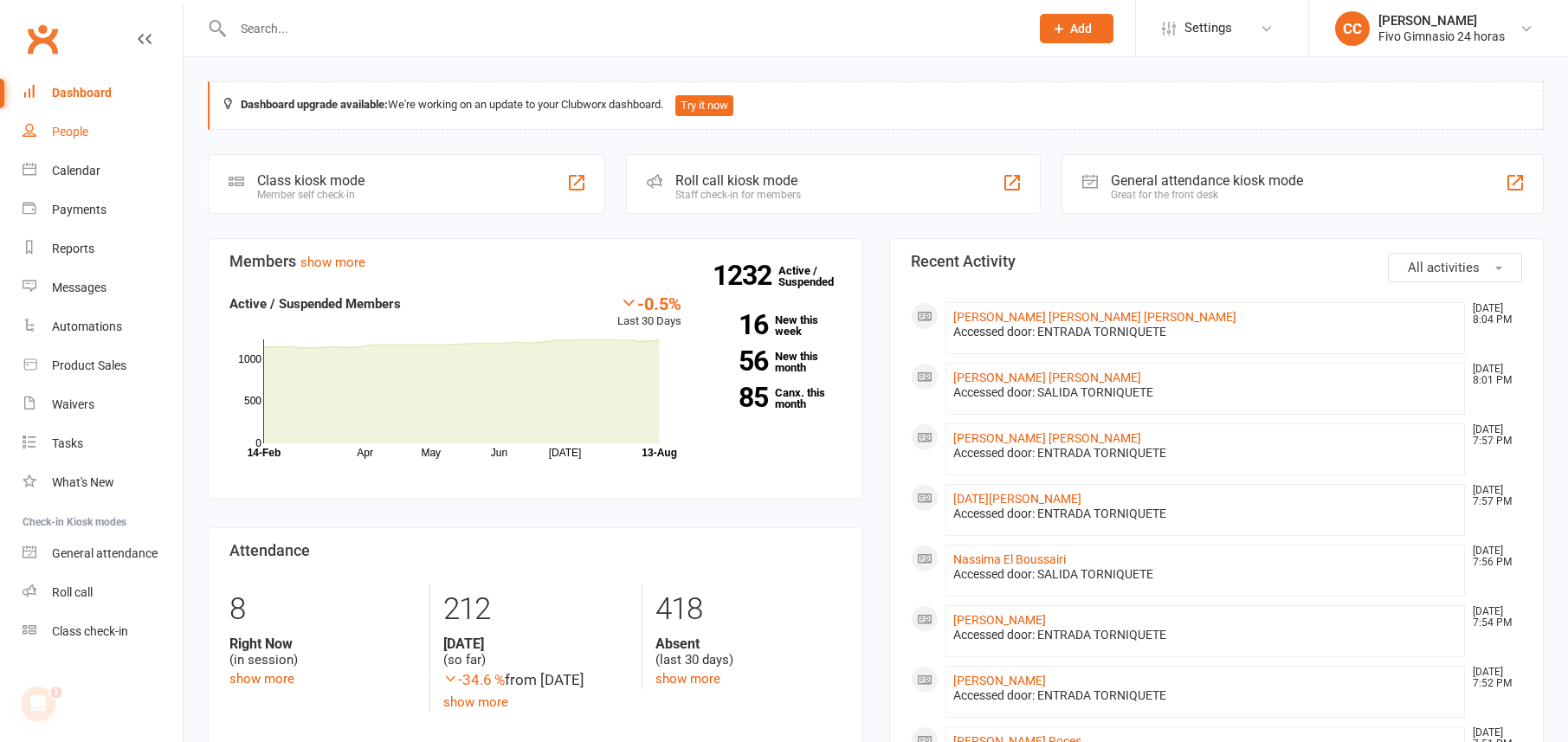
click at [95, 146] on link "People" at bounding box center [102, 132] width 160 height 39
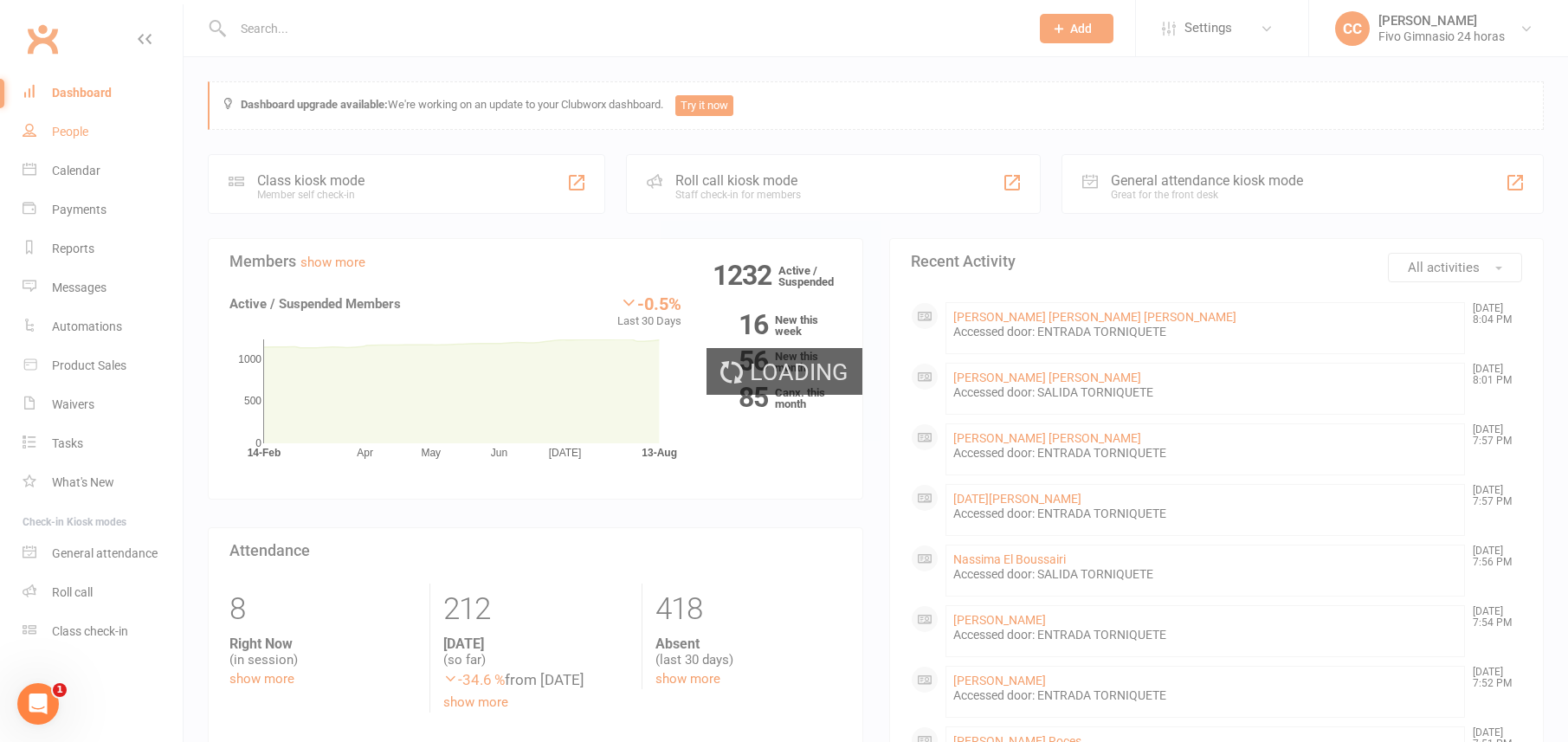
select select "100"
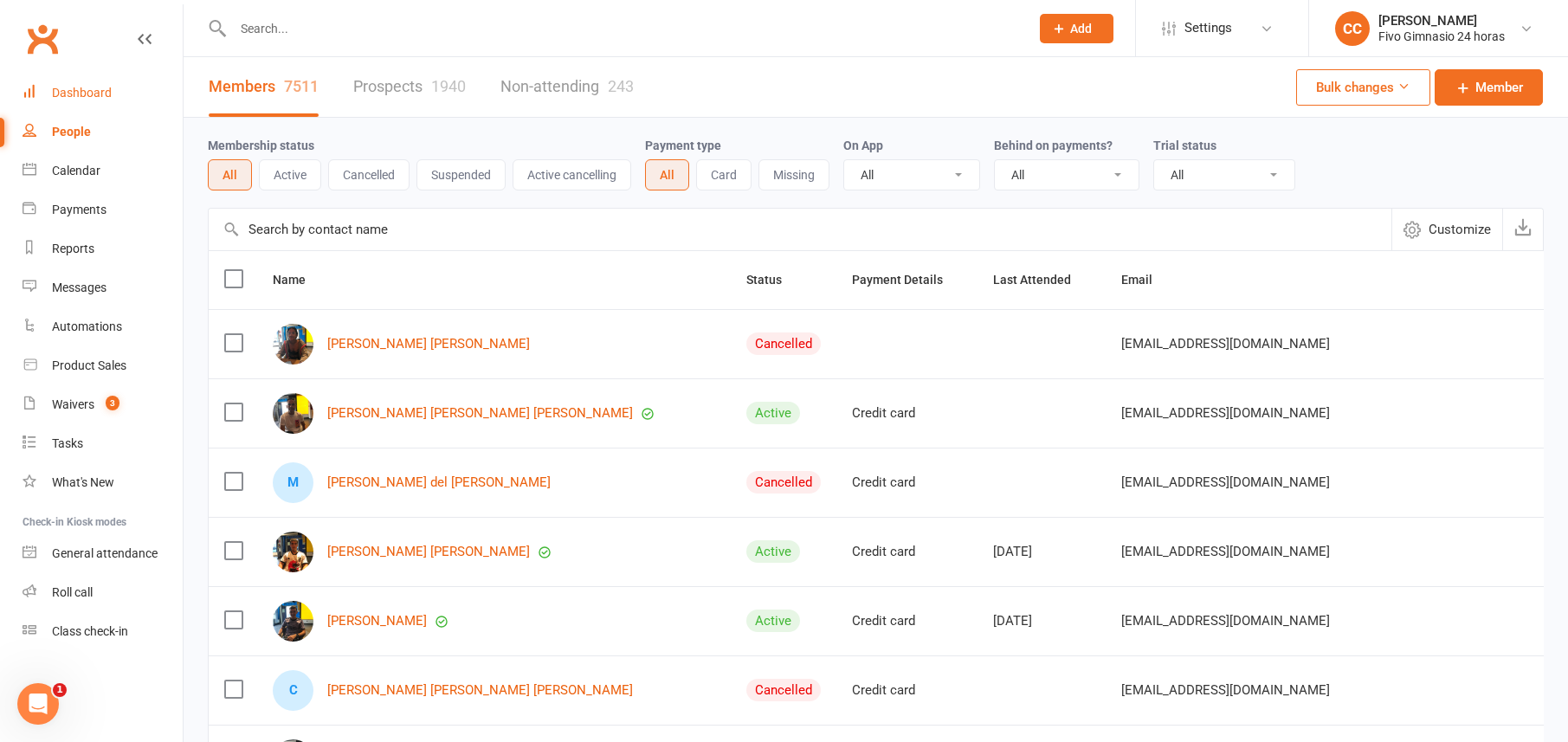
click at [73, 97] on div "Dashboard" at bounding box center [82, 92] width 59 height 14
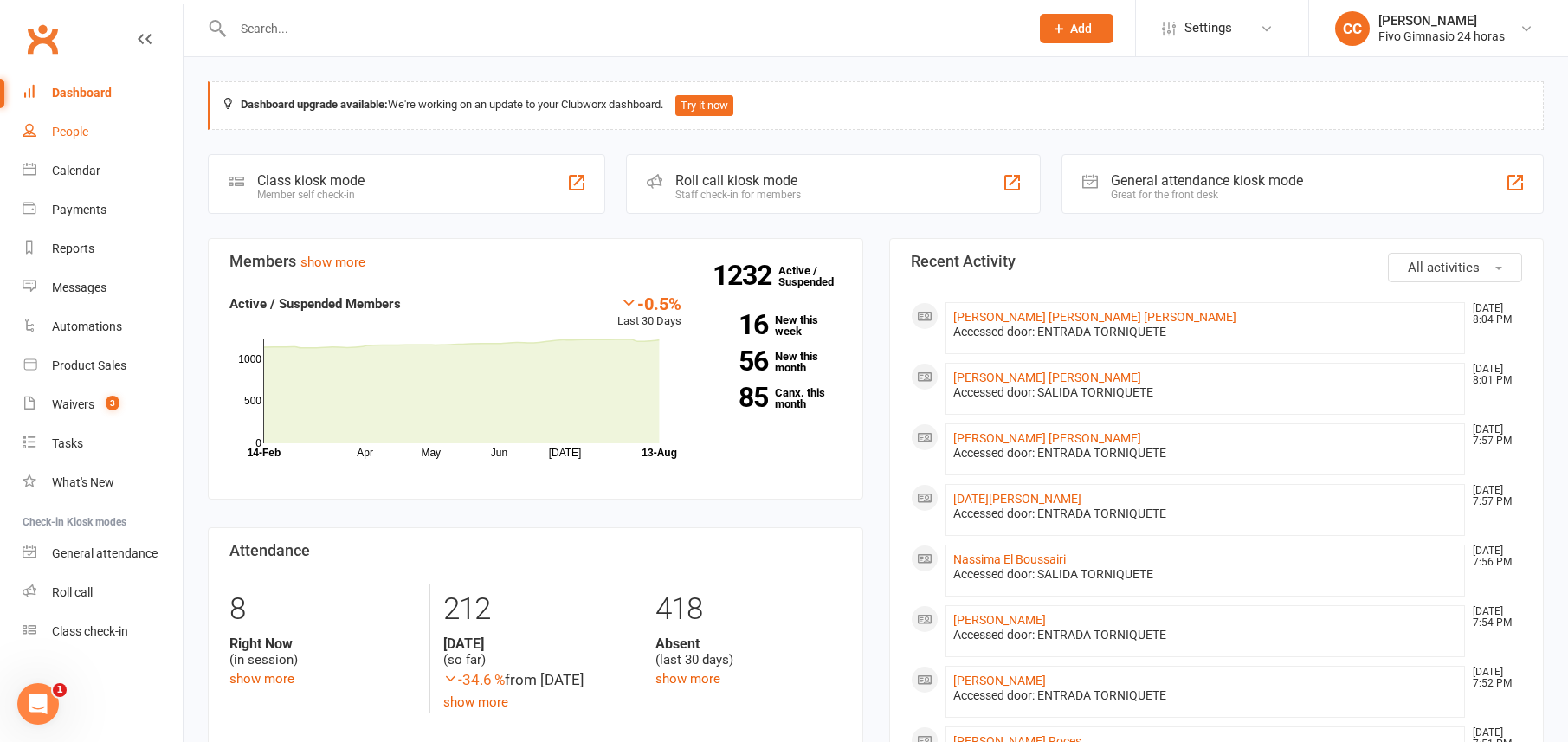
click at [83, 125] on div "People" at bounding box center [70, 131] width 36 height 14
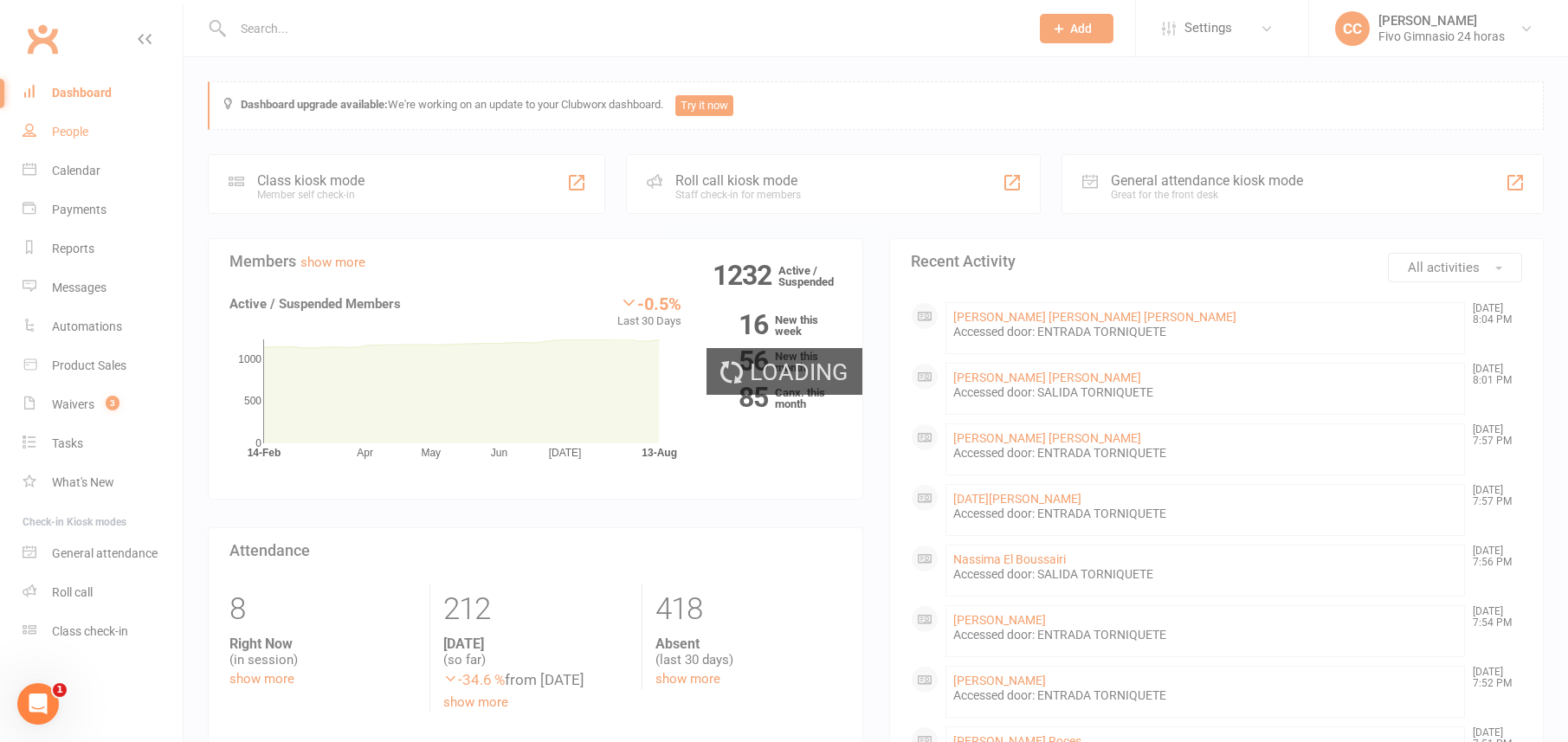
select select "100"
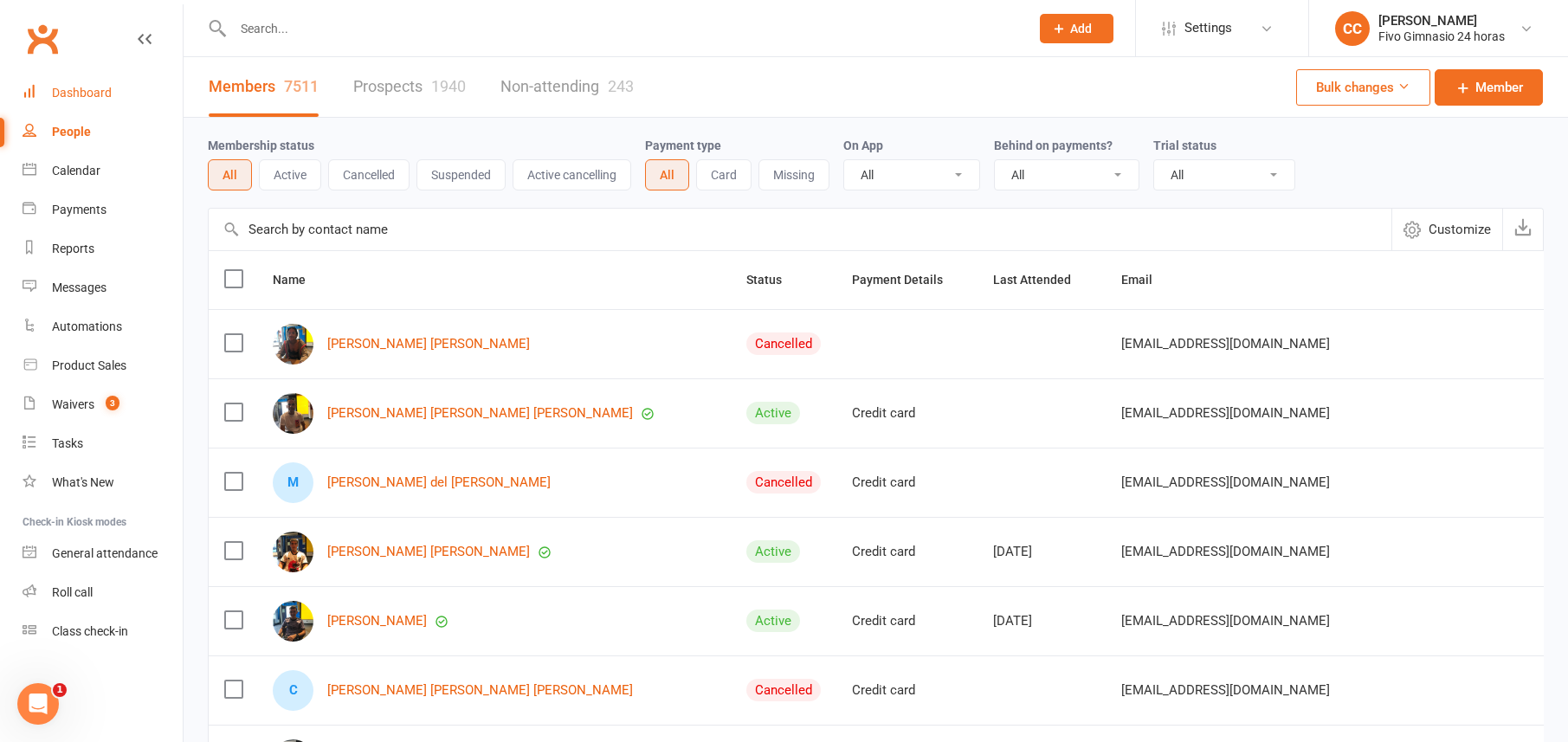
click at [66, 103] on link "Dashboard" at bounding box center [102, 93] width 160 height 39
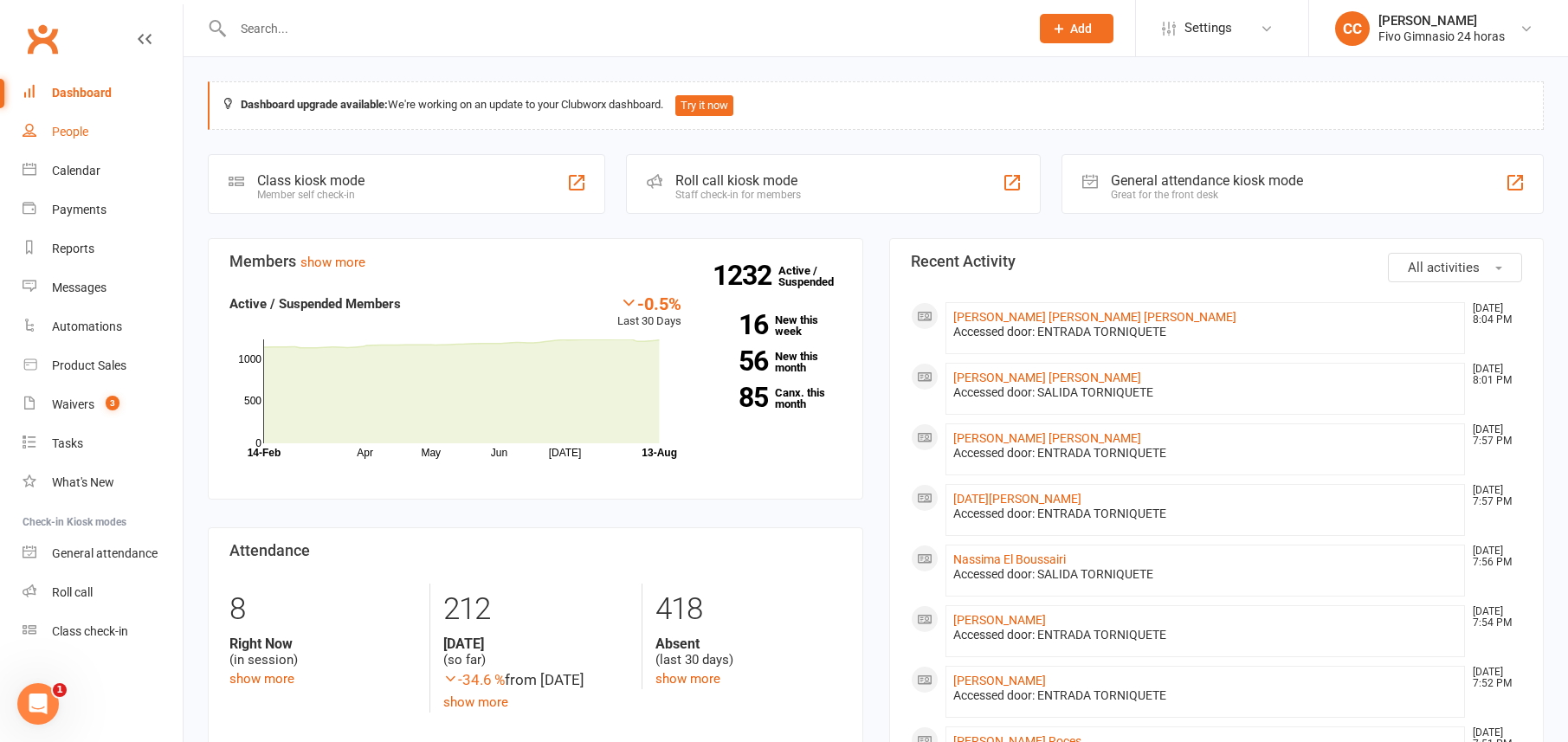
click at [99, 134] on link "People" at bounding box center [102, 132] width 160 height 39
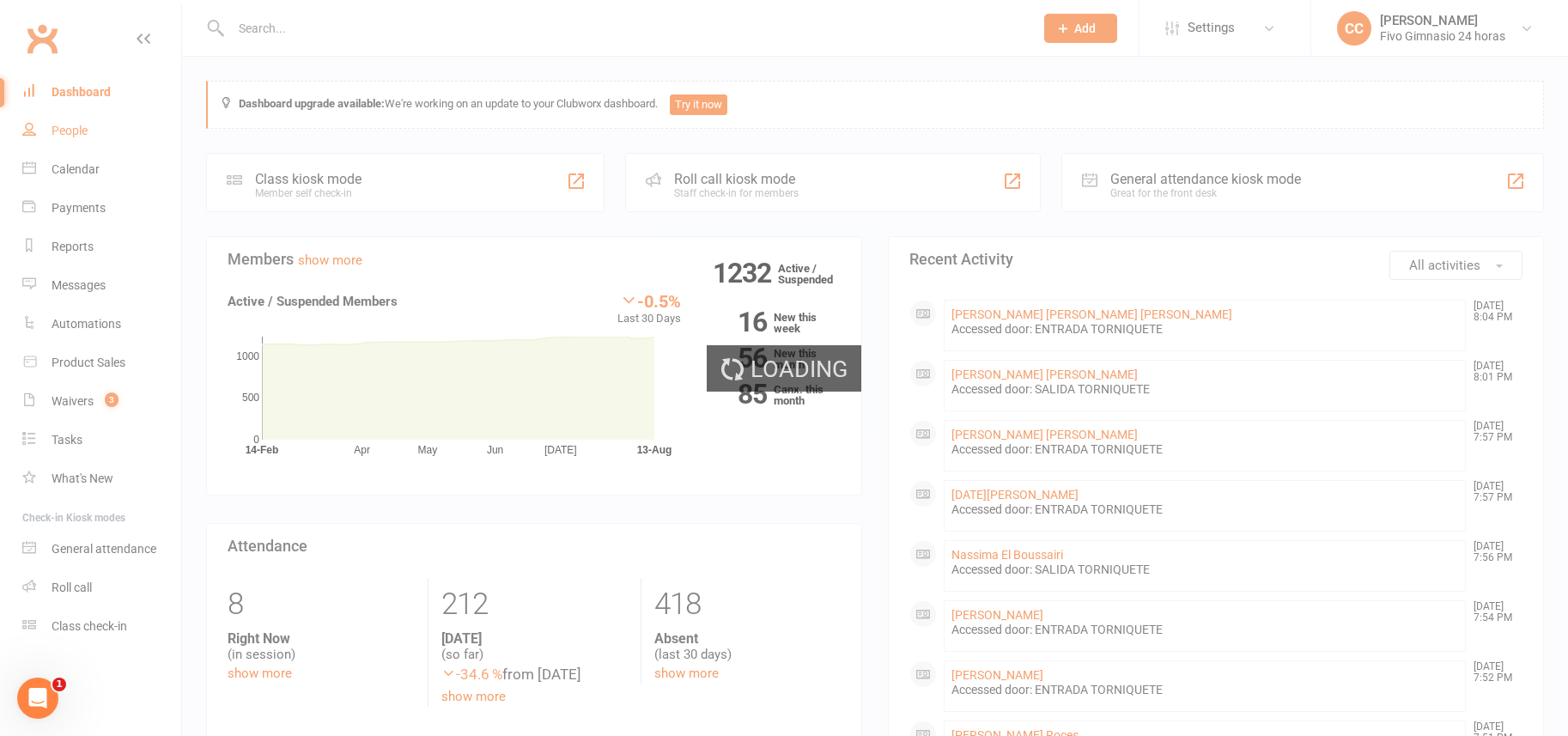
select select "100"
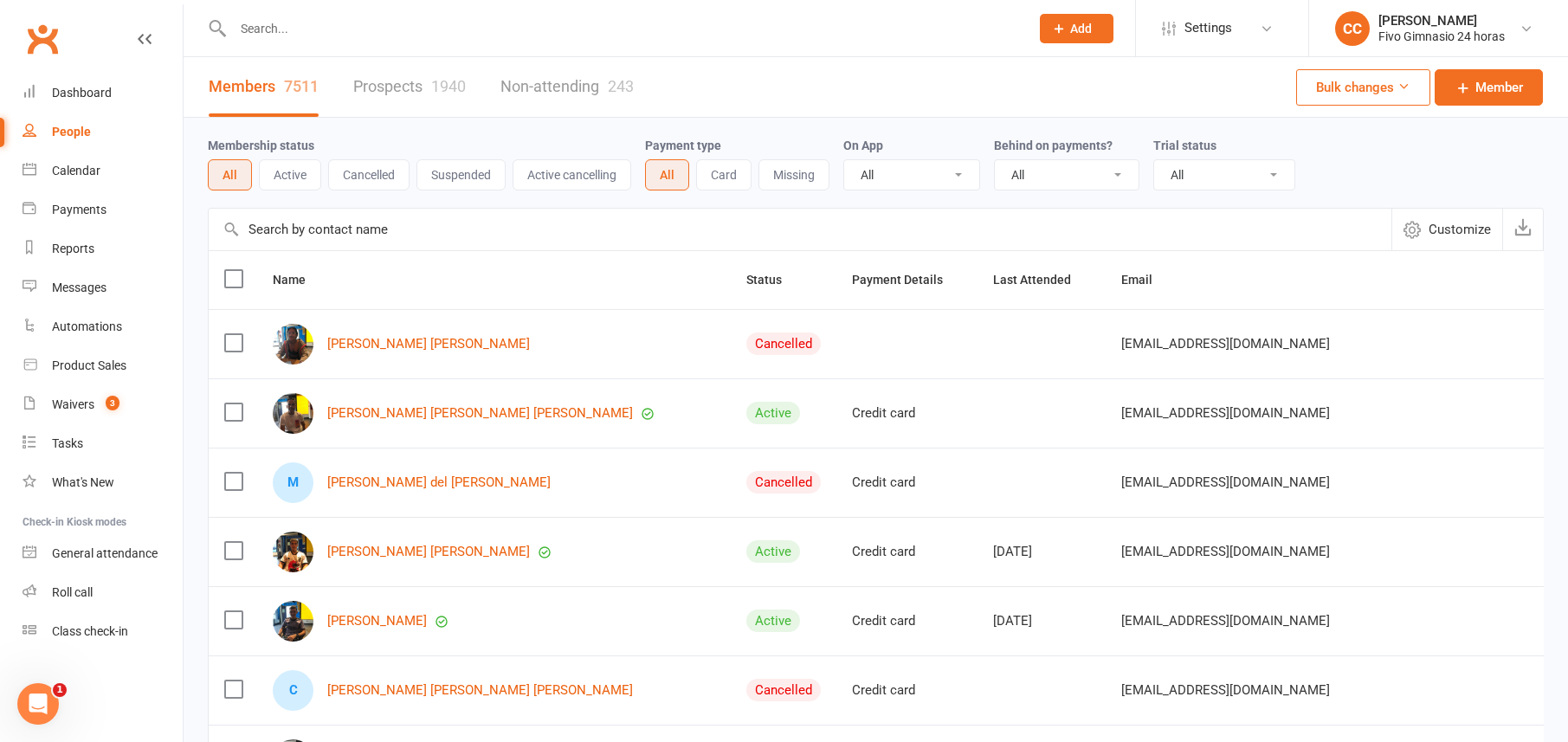
click at [270, 38] on input "text" at bounding box center [623, 29] width 790 height 24
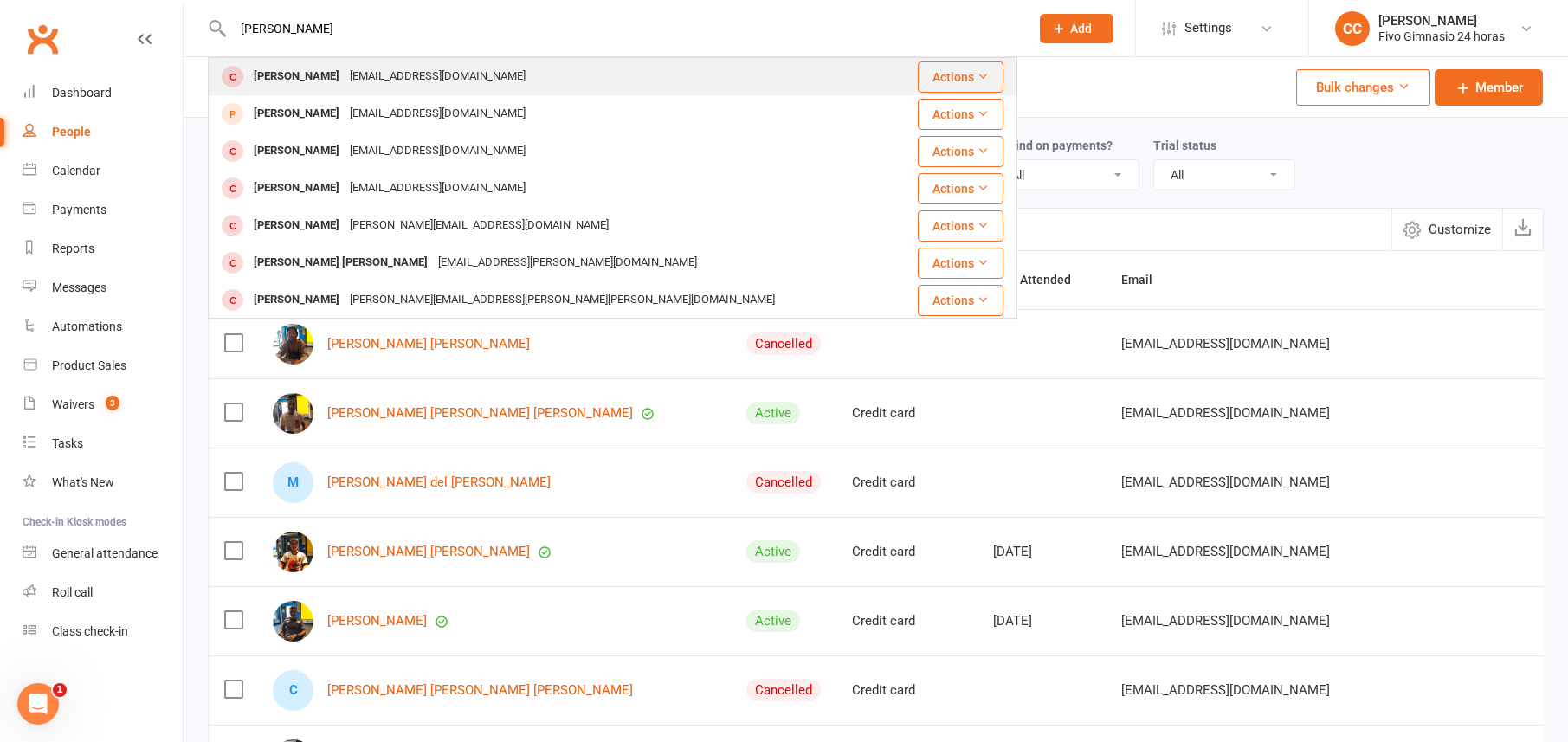
type input "alina ta"
click at [409, 79] on div "[EMAIL_ADDRESS][DOMAIN_NAME]" at bounding box center [438, 76] width 186 height 25
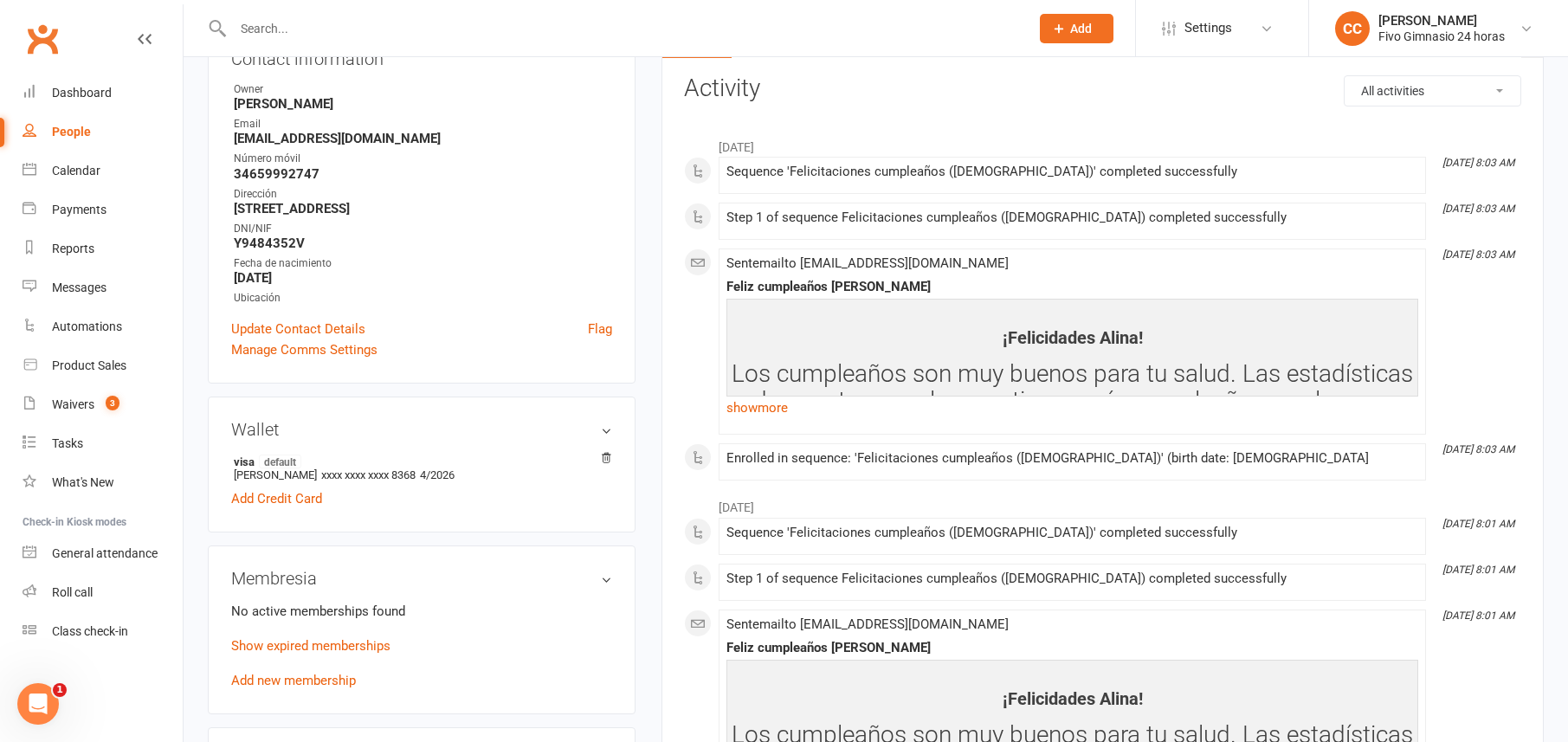
scroll to position [226, 0]
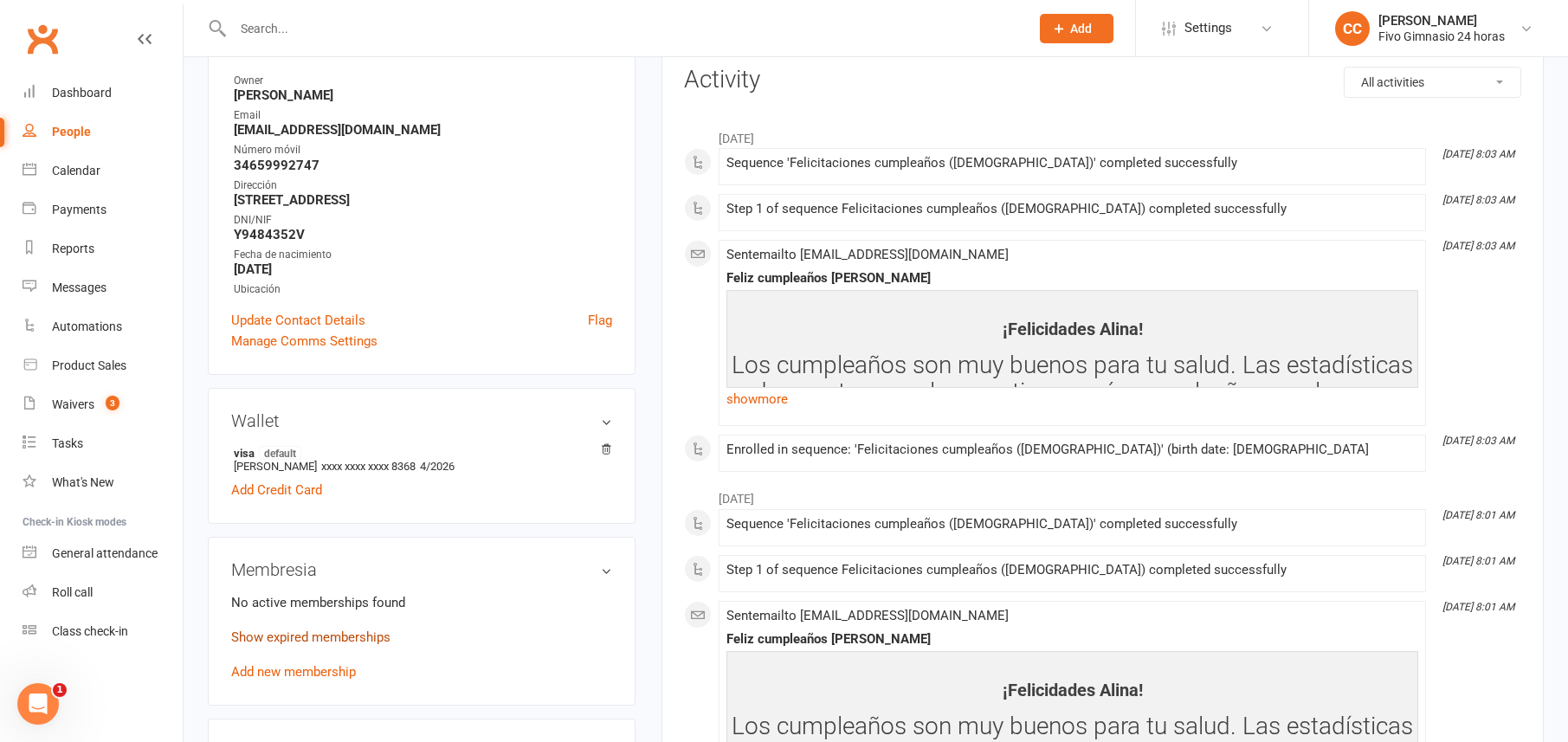
click at [340, 639] on link "Show expired memberships" at bounding box center [310, 637] width 159 height 16
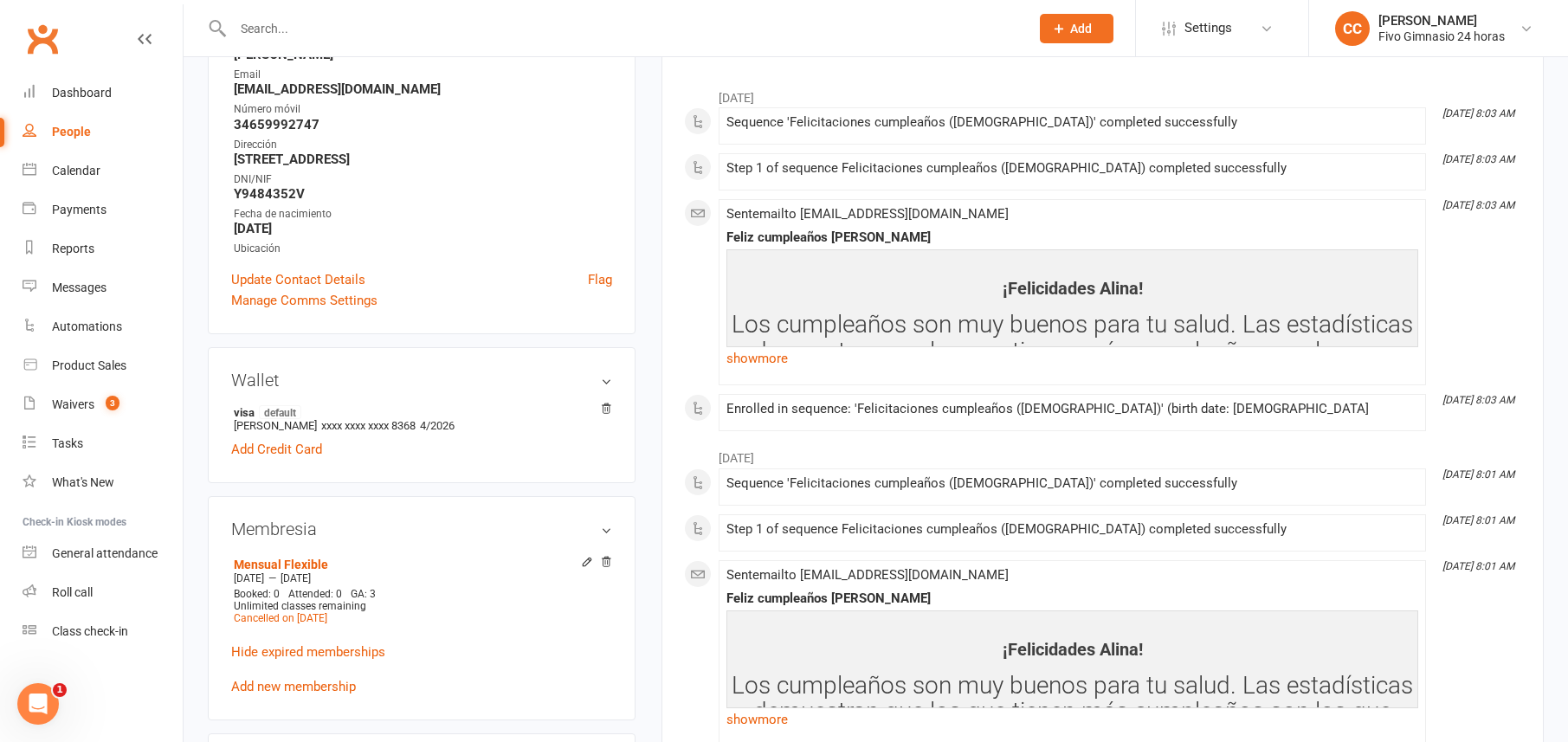
scroll to position [300, 0]
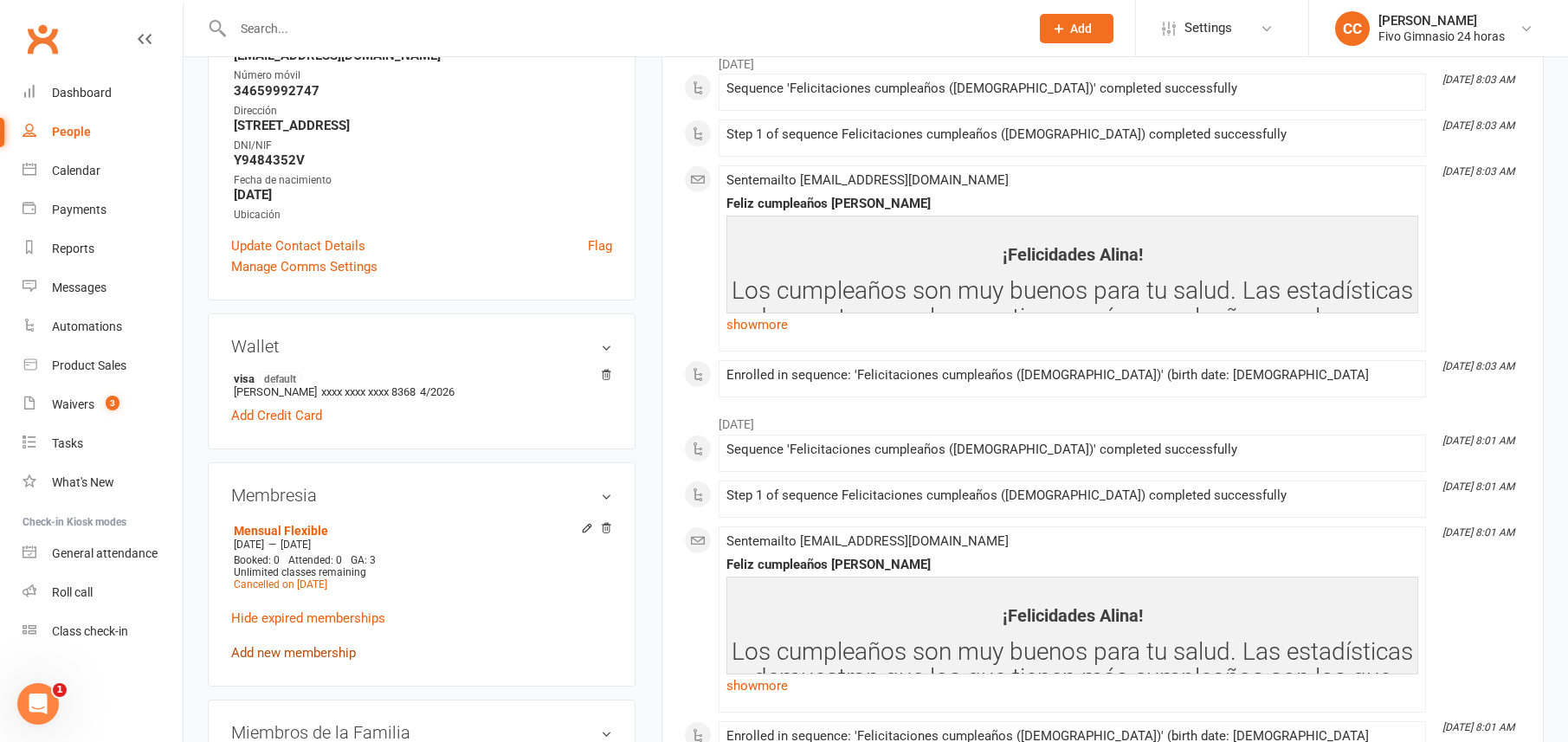
click at [313, 656] on link "Add new membership" at bounding box center [294, 653] width 125 height 16
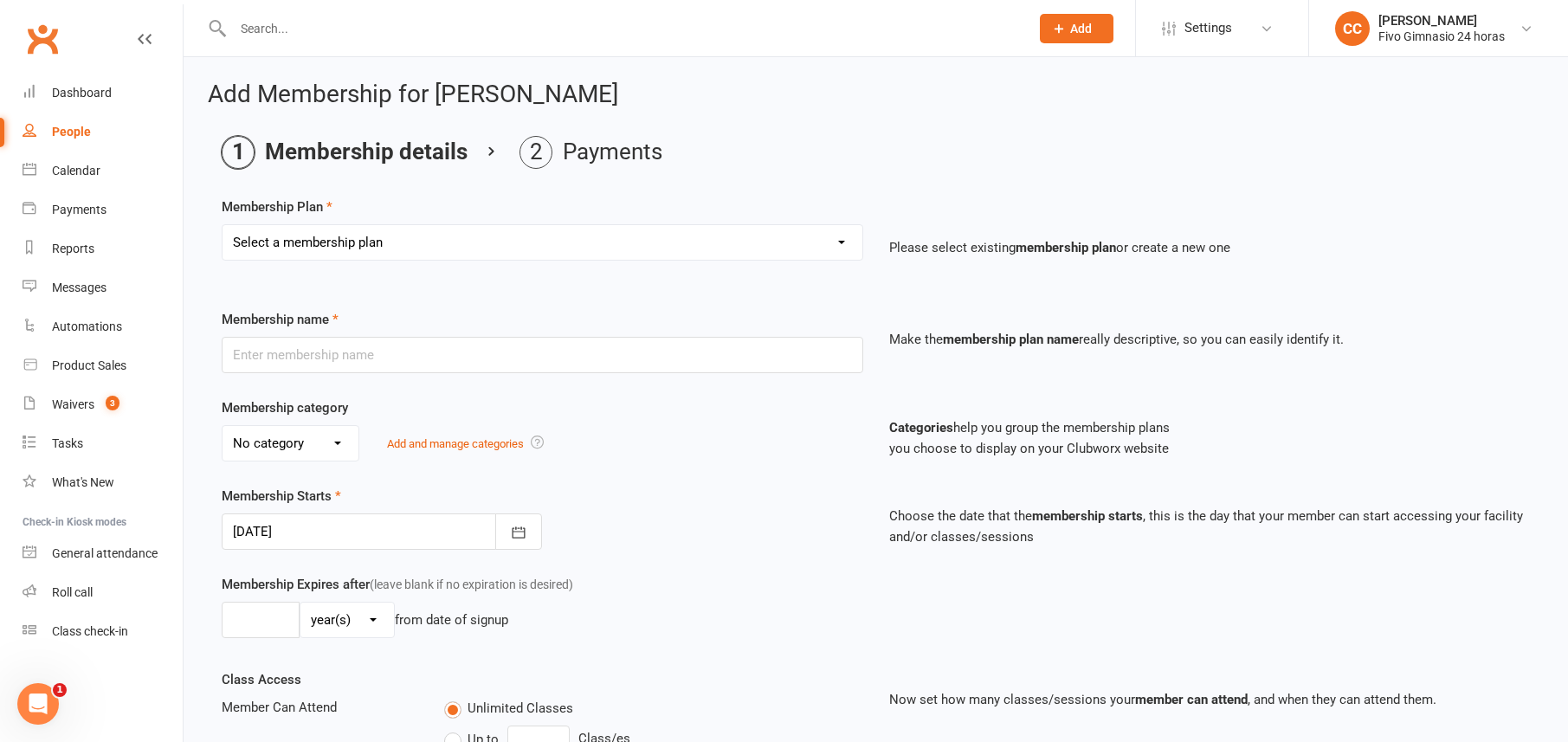
click at [342, 249] on select "Select a membership plan Cuota familiar Cuota estudiante 10 pases full Anual Se…" at bounding box center [542, 242] width 639 height 34
select select "5"
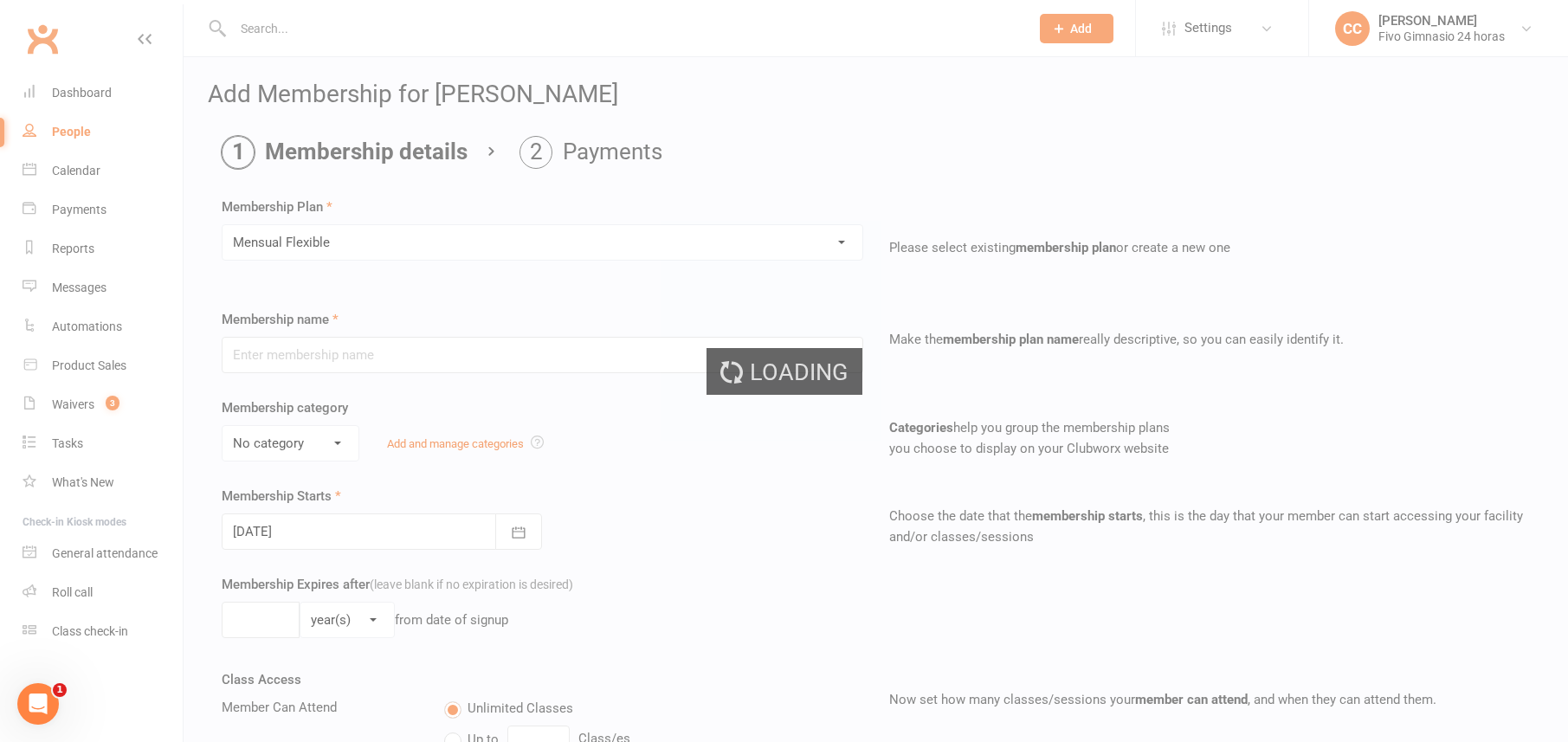
type input "Mensual Flexible"
select select "1"
select select "2"
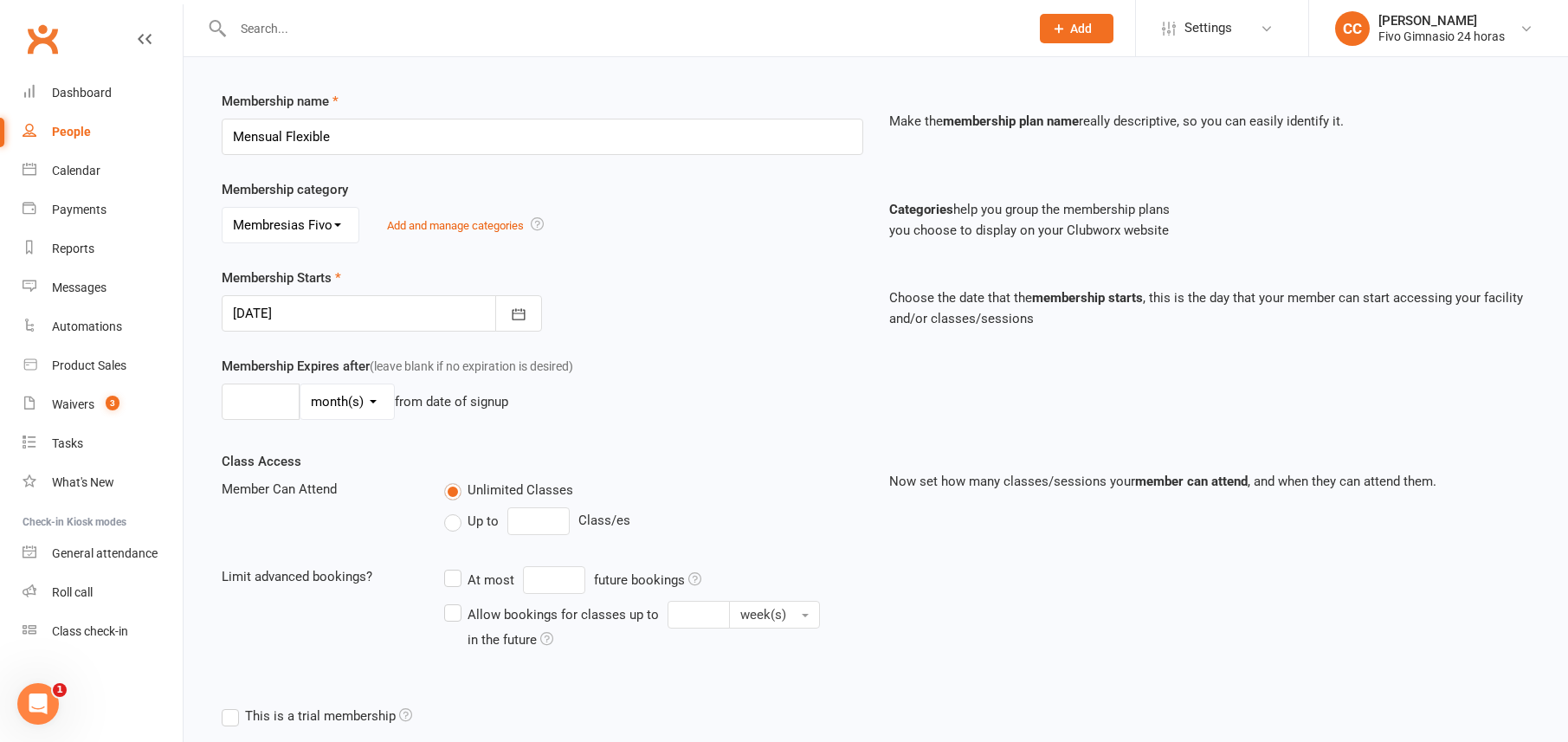
scroll to position [359, 0]
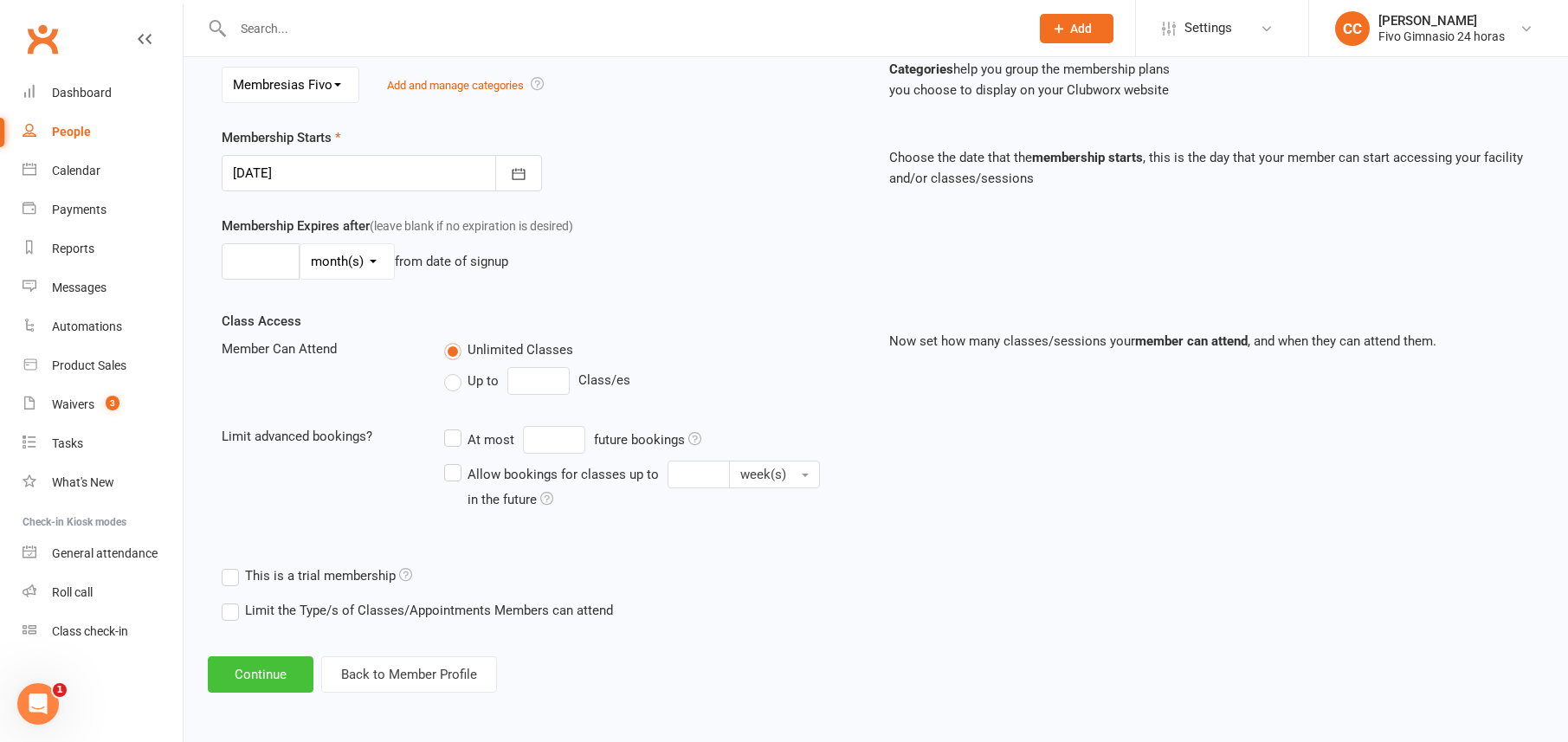
click at [251, 687] on button "Continue" at bounding box center [261, 674] width 106 height 36
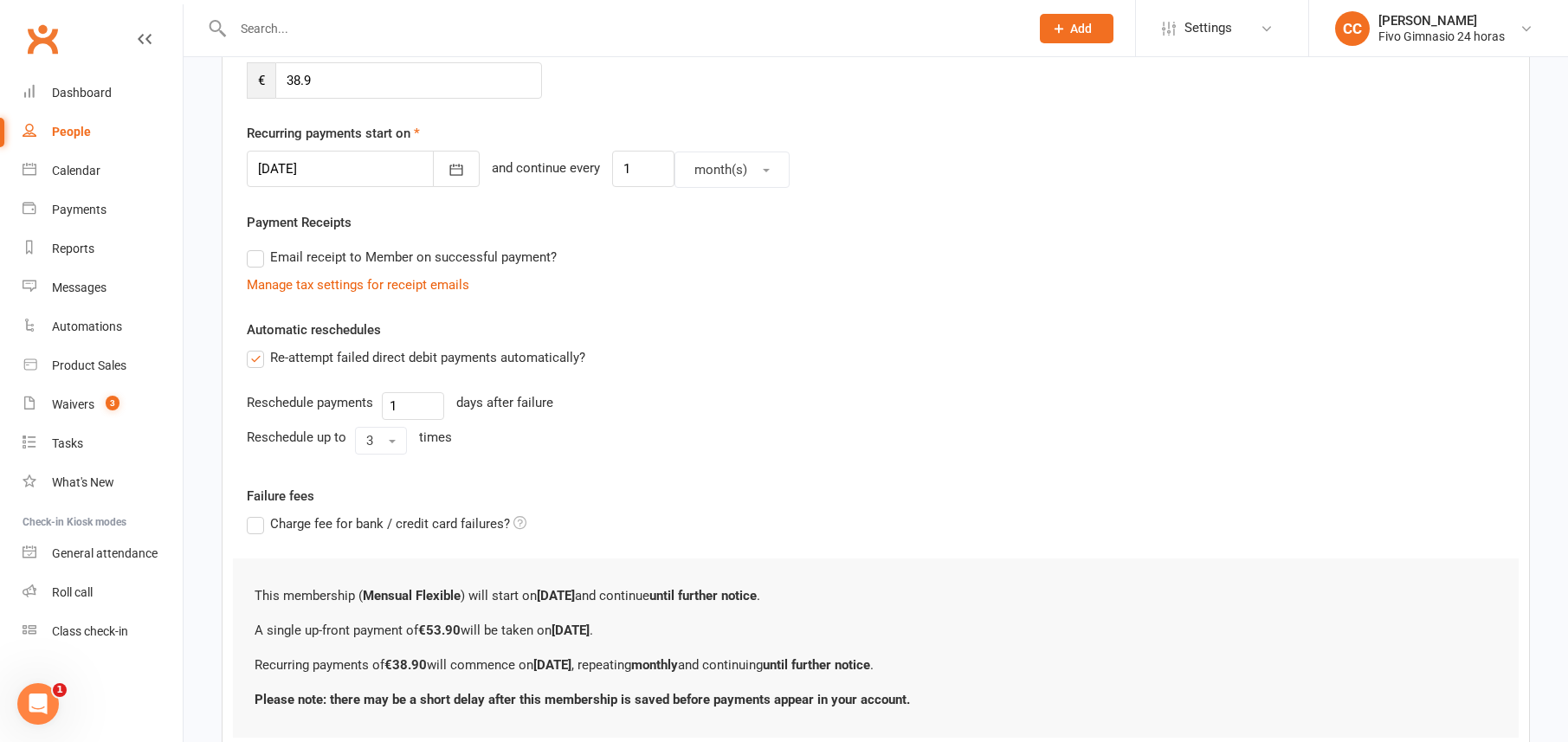
scroll to position [0, 0]
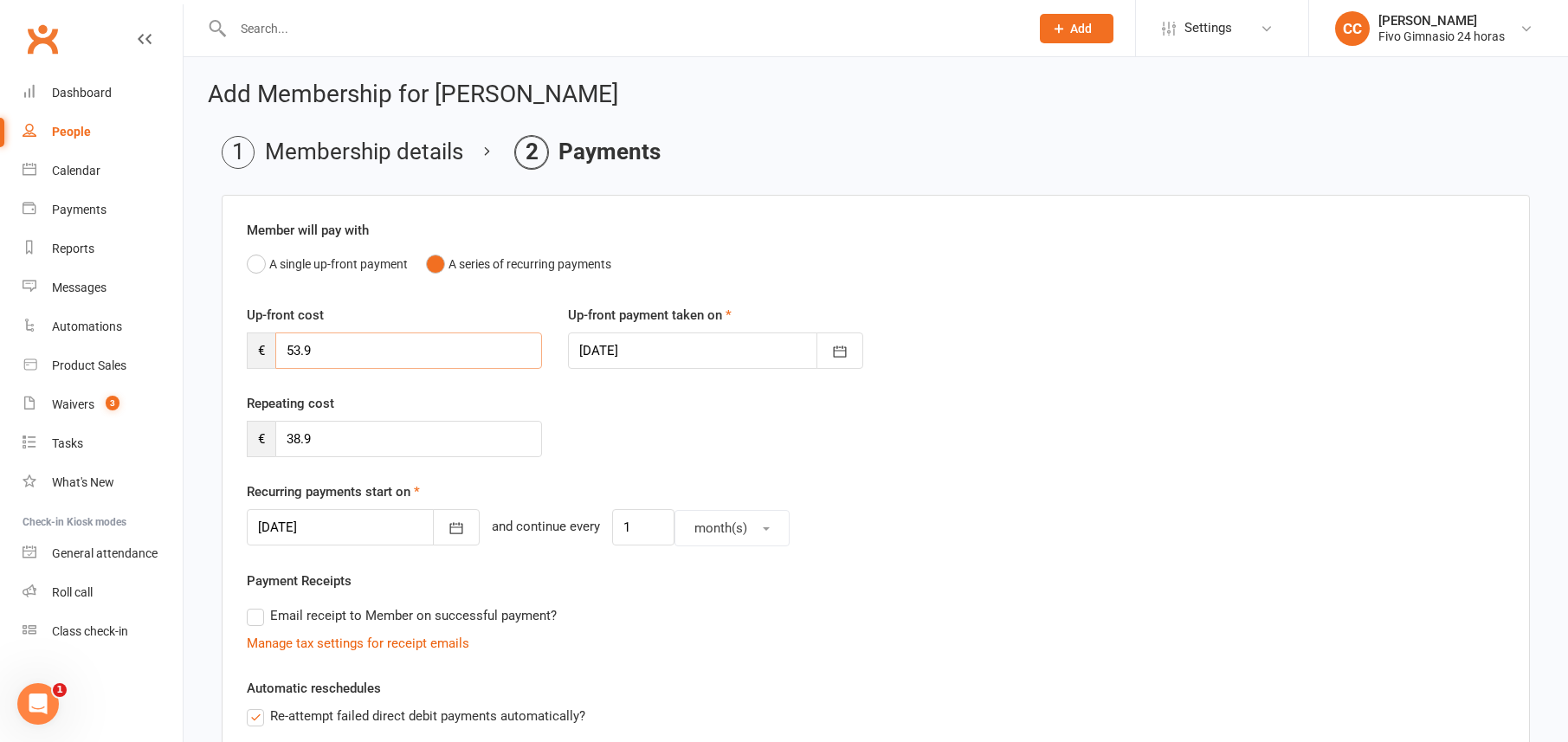
drag, startPoint x: 318, startPoint y: 358, endPoint x: 270, endPoint y: 347, distance: 49.2
click at [270, 347] on div "€ 53.9" at bounding box center [395, 351] width 296 height 36
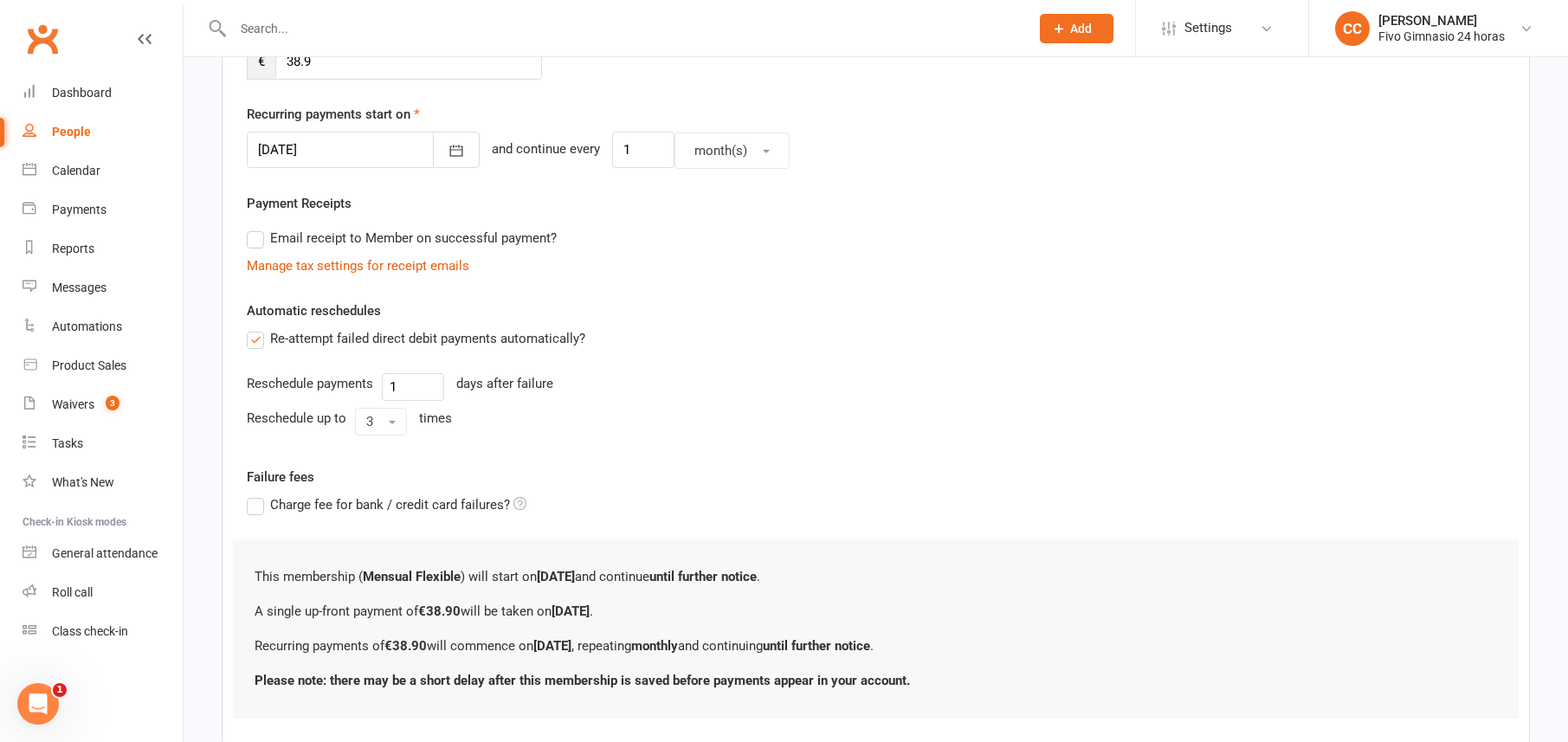
scroll to position [467, 0]
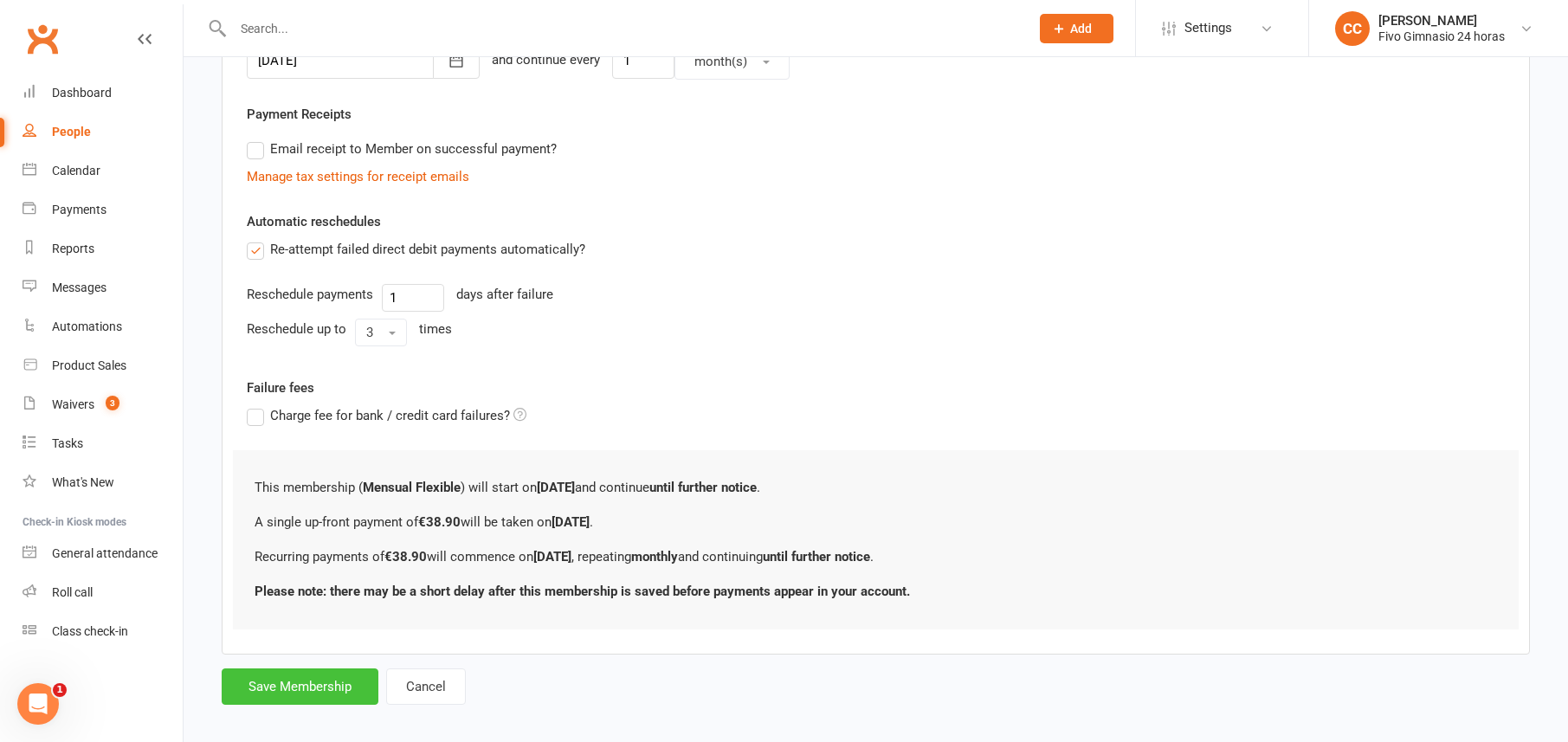
type input "38.90"
click at [283, 691] on button "Save Membership" at bounding box center [299, 686] width 157 height 36
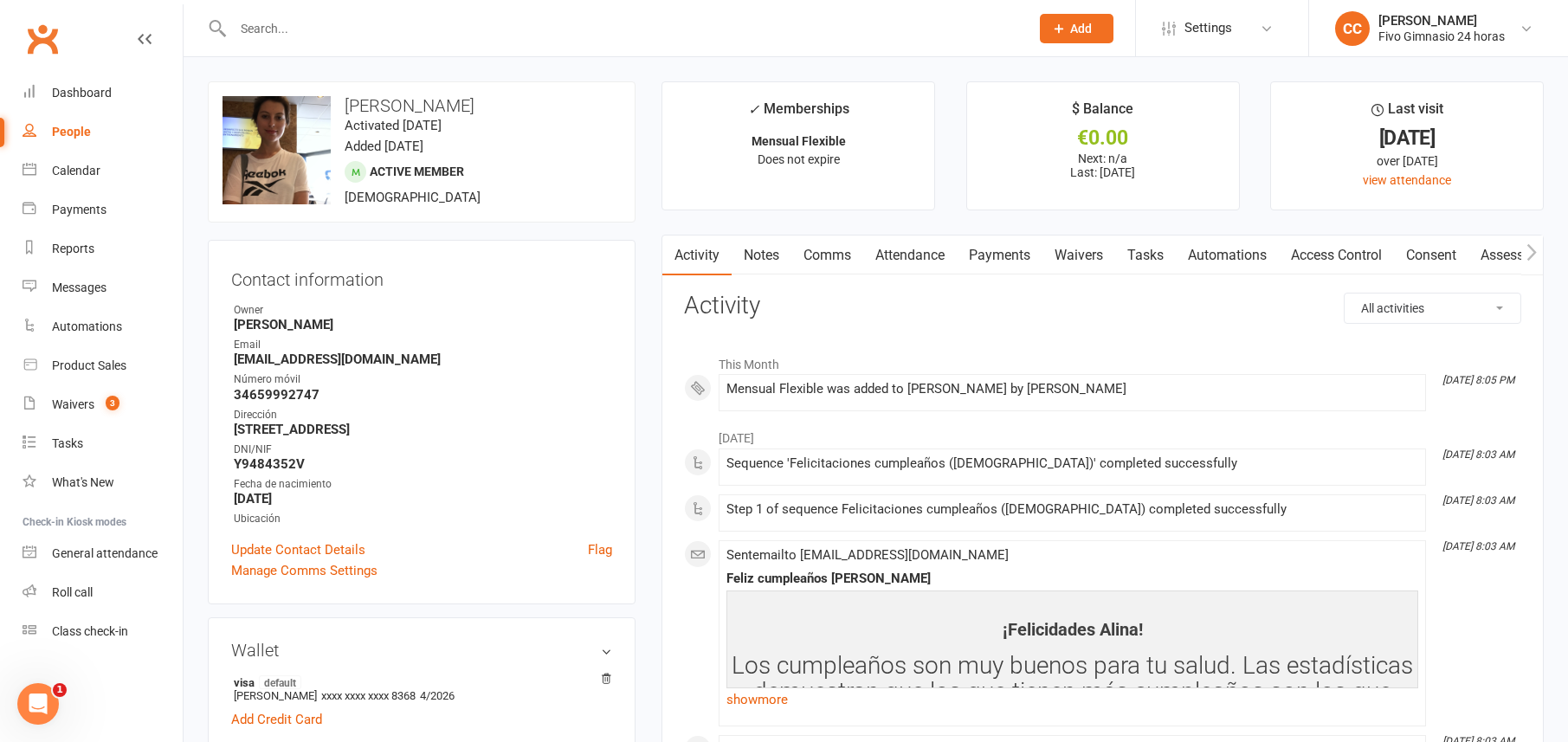
click at [1349, 258] on link "Access Control" at bounding box center [1337, 255] width 115 height 40
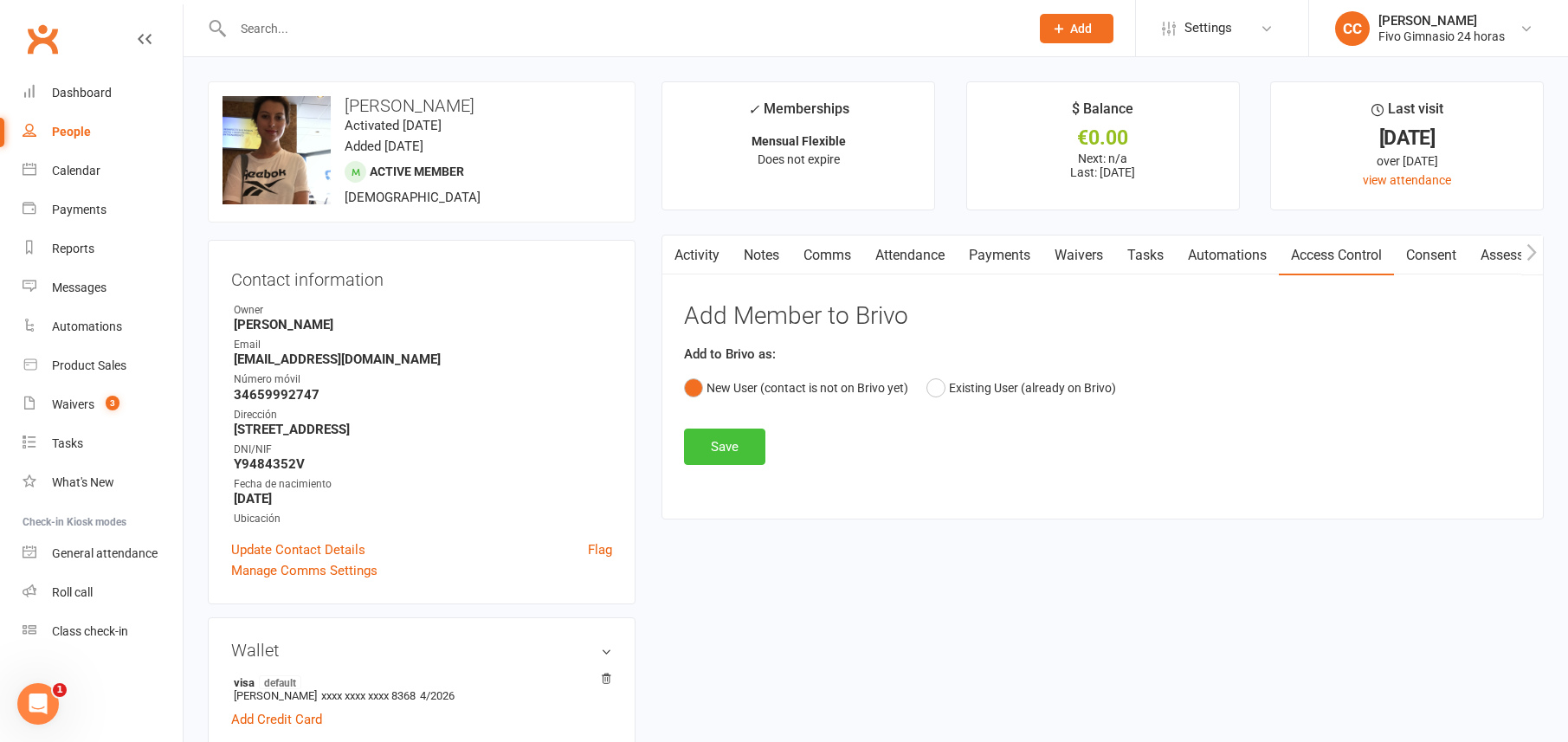
drag, startPoint x: 721, startPoint y: 450, endPoint x: 889, endPoint y: 411, distance: 172.5
click at [721, 445] on button "Save" at bounding box center [725, 446] width 82 height 36
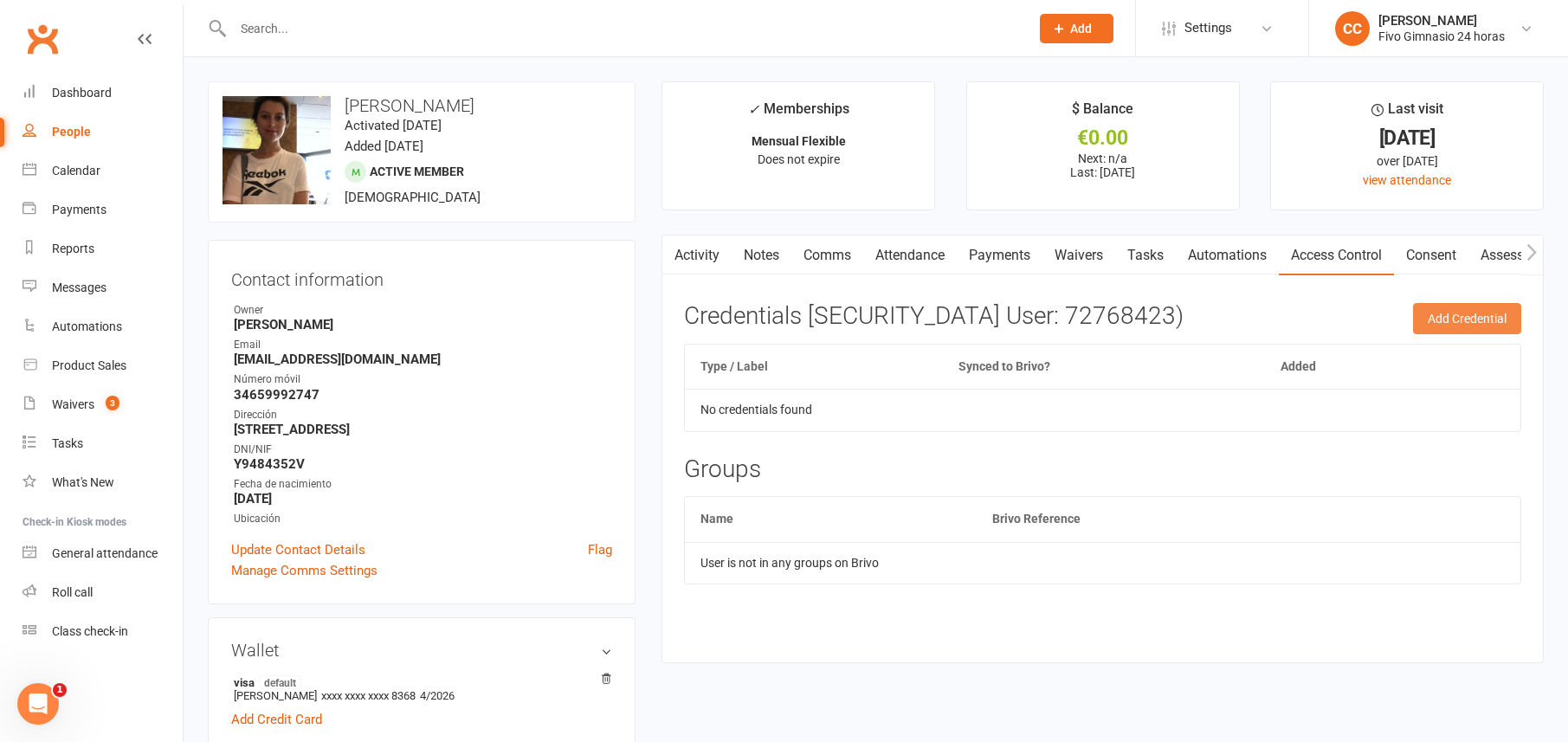
click at [1465, 304] on button "Add Credential" at bounding box center [1467, 319] width 108 height 32
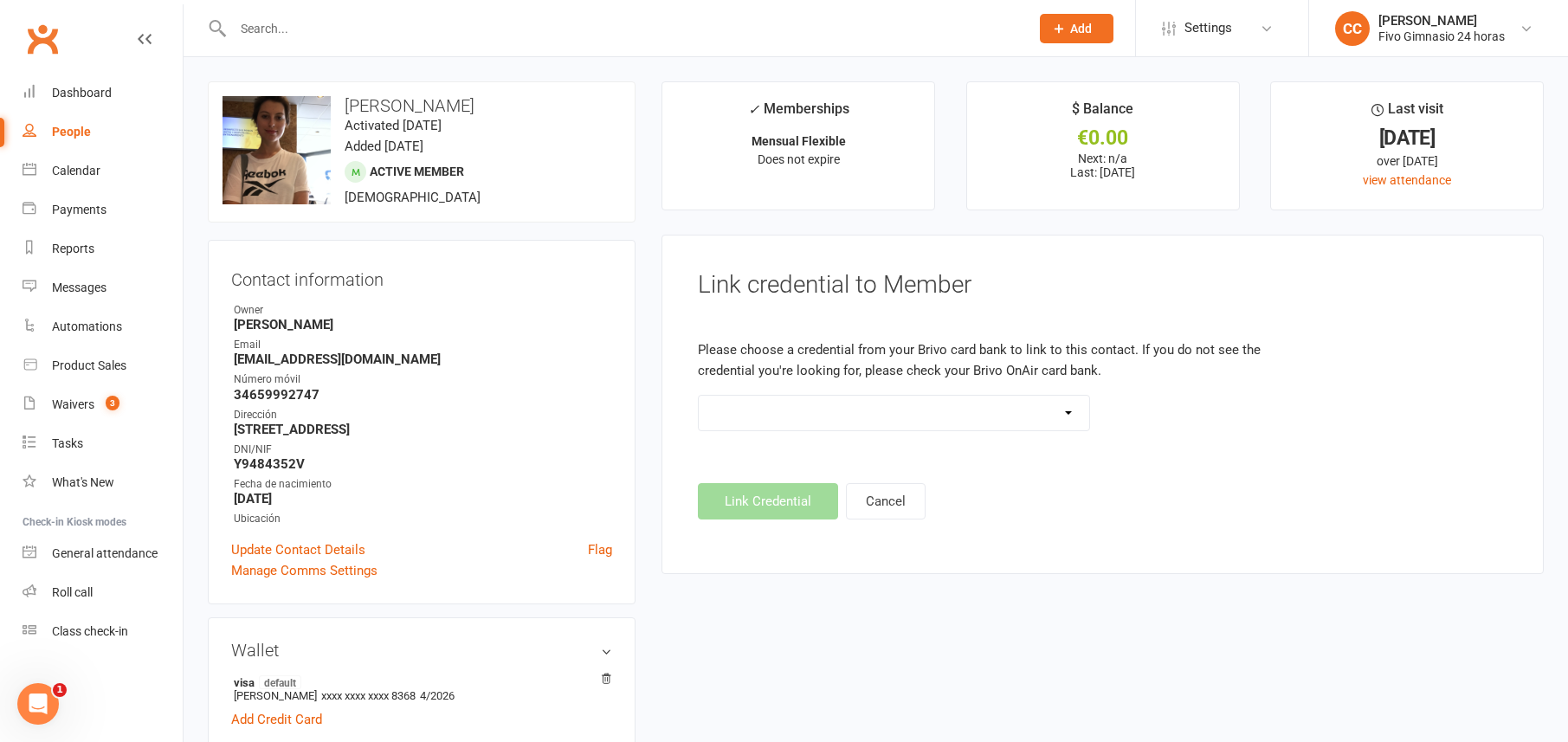
click at [989, 413] on select "Standard 26 Bit (54268) Standard 26 Bit (54269) Standard 26 Bit (54270) Standar…" at bounding box center [893, 413] width 389 height 34
select select "8656"
click at [749, 487] on button "Link Credential" at bounding box center [768, 501] width 140 height 36
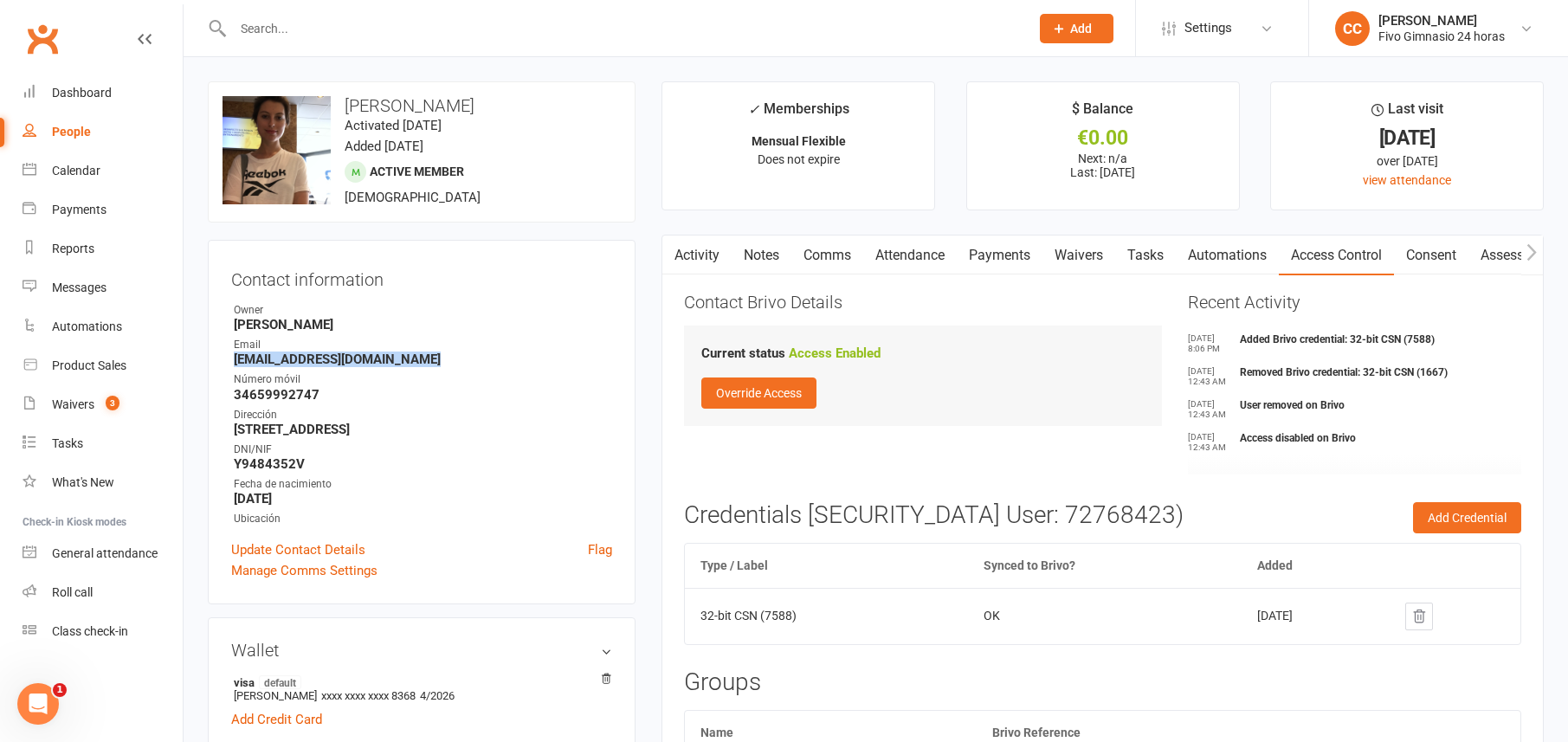
drag, startPoint x: 300, startPoint y: 369, endPoint x: 425, endPoint y: 361, distance: 125.3
click at [425, 361] on div "Contact information Owner Cristina Cabrera Email alinatarnavskaya22@gmail.com N…" at bounding box center [422, 422] width 428 height 364
copy strong "[EMAIL_ADDRESS][DOMAIN_NAME]"
click at [1016, 263] on link "Payments" at bounding box center [999, 255] width 86 height 40
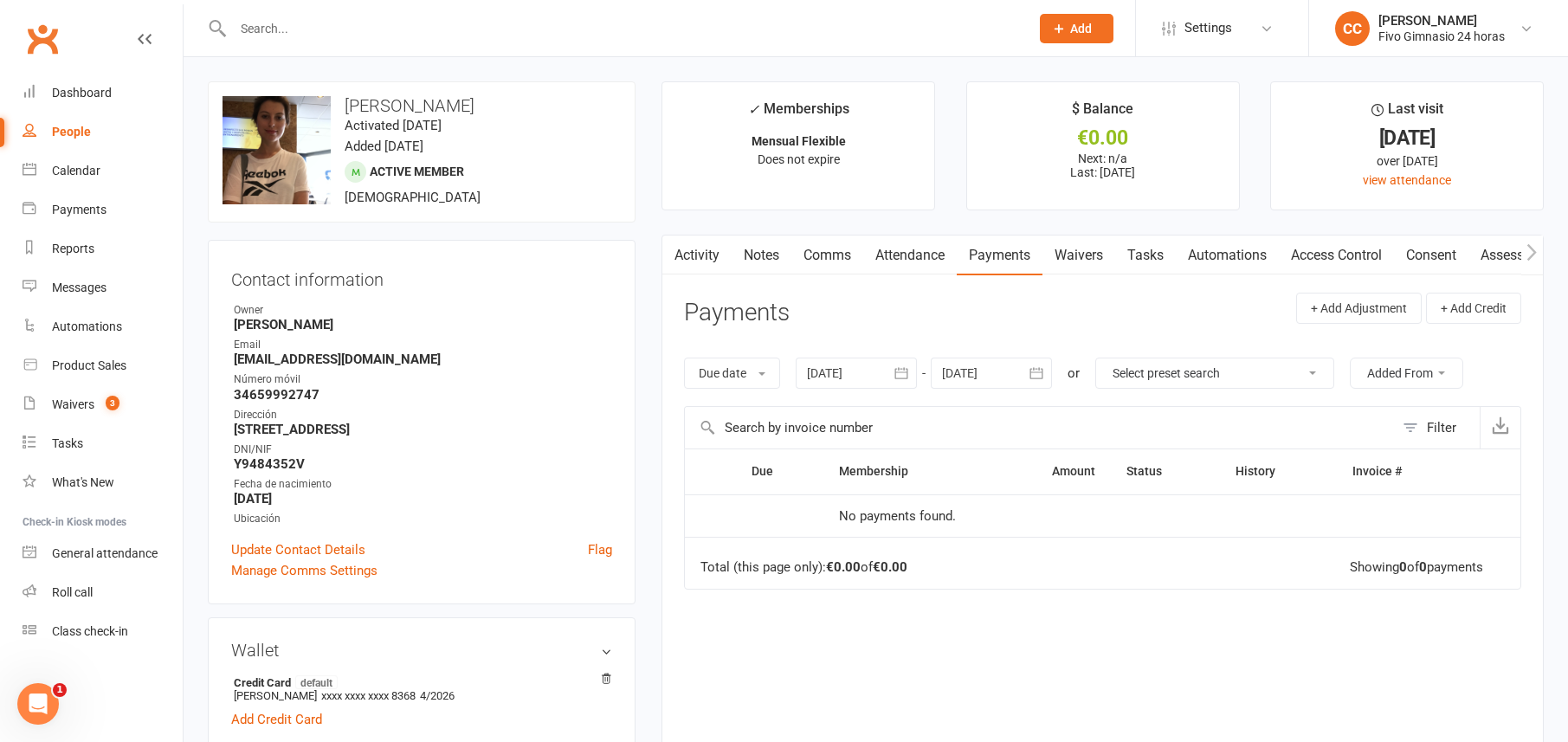
click at [758, 250] on link "Notes" at bounding box center [761, 255] width 59 height 40
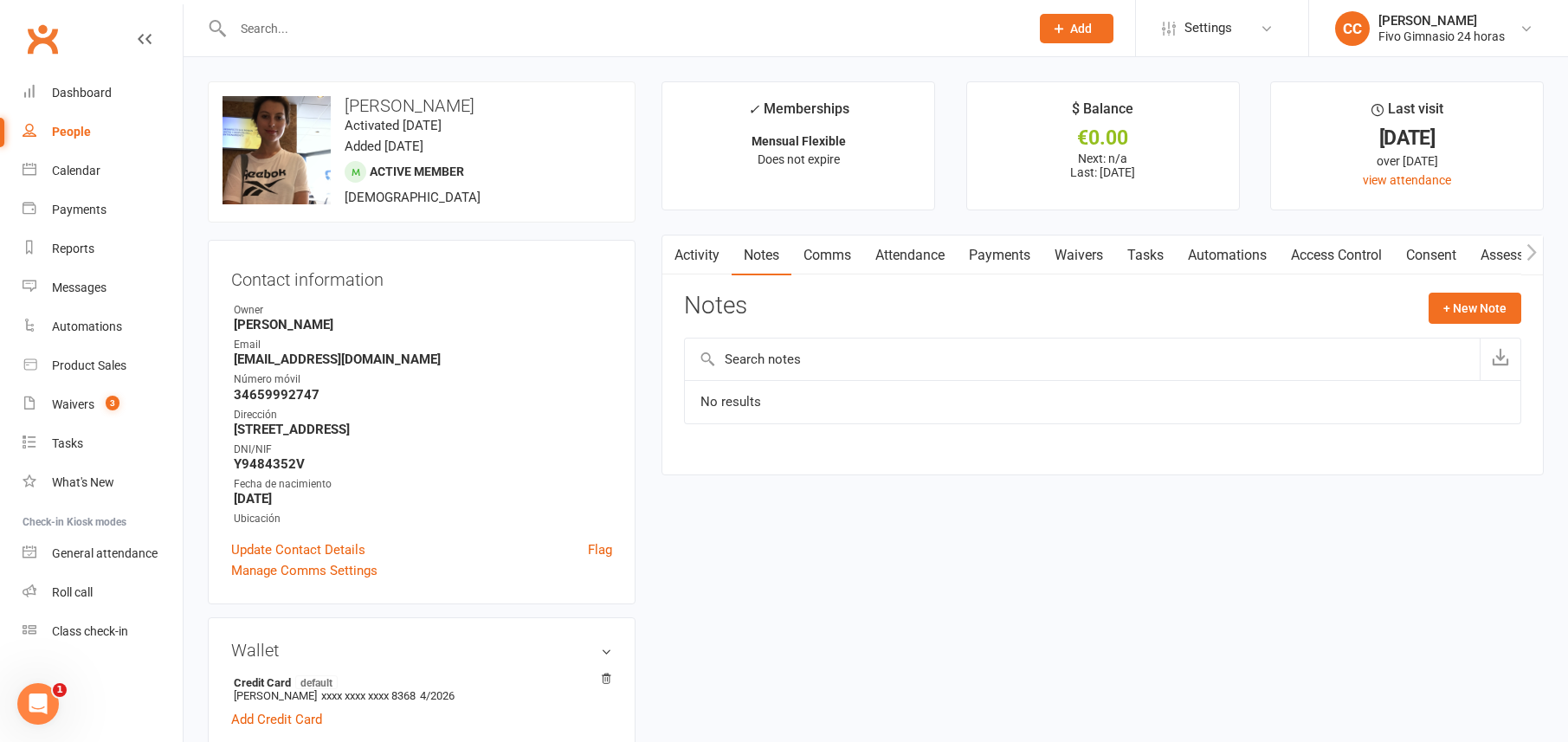
click at [685, 257] on link "Activity" at bounding box center [697, 255] width 70 height 40
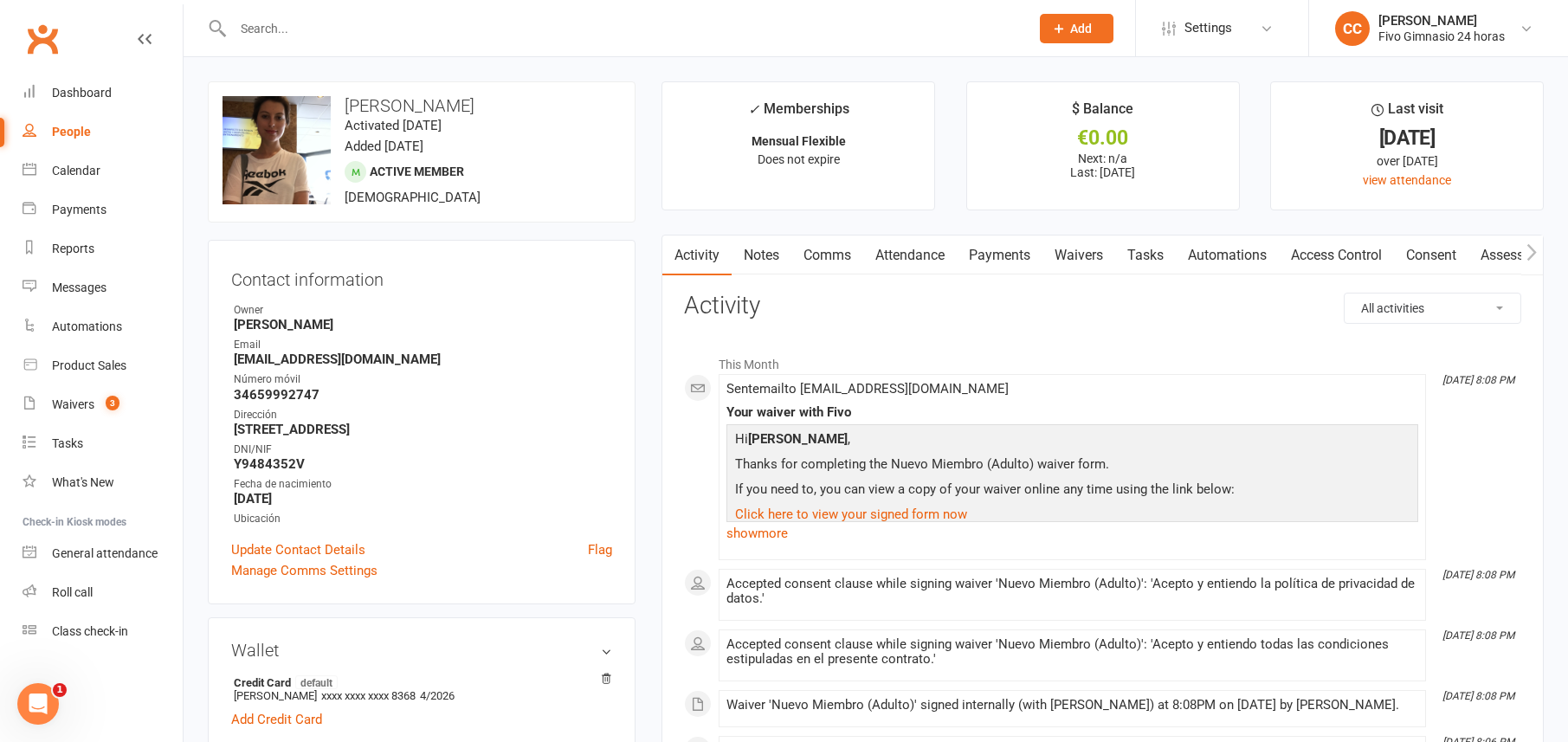
click at [1035, 247] on link "Payments" at bounding box center [999, 255] width 86 height 40
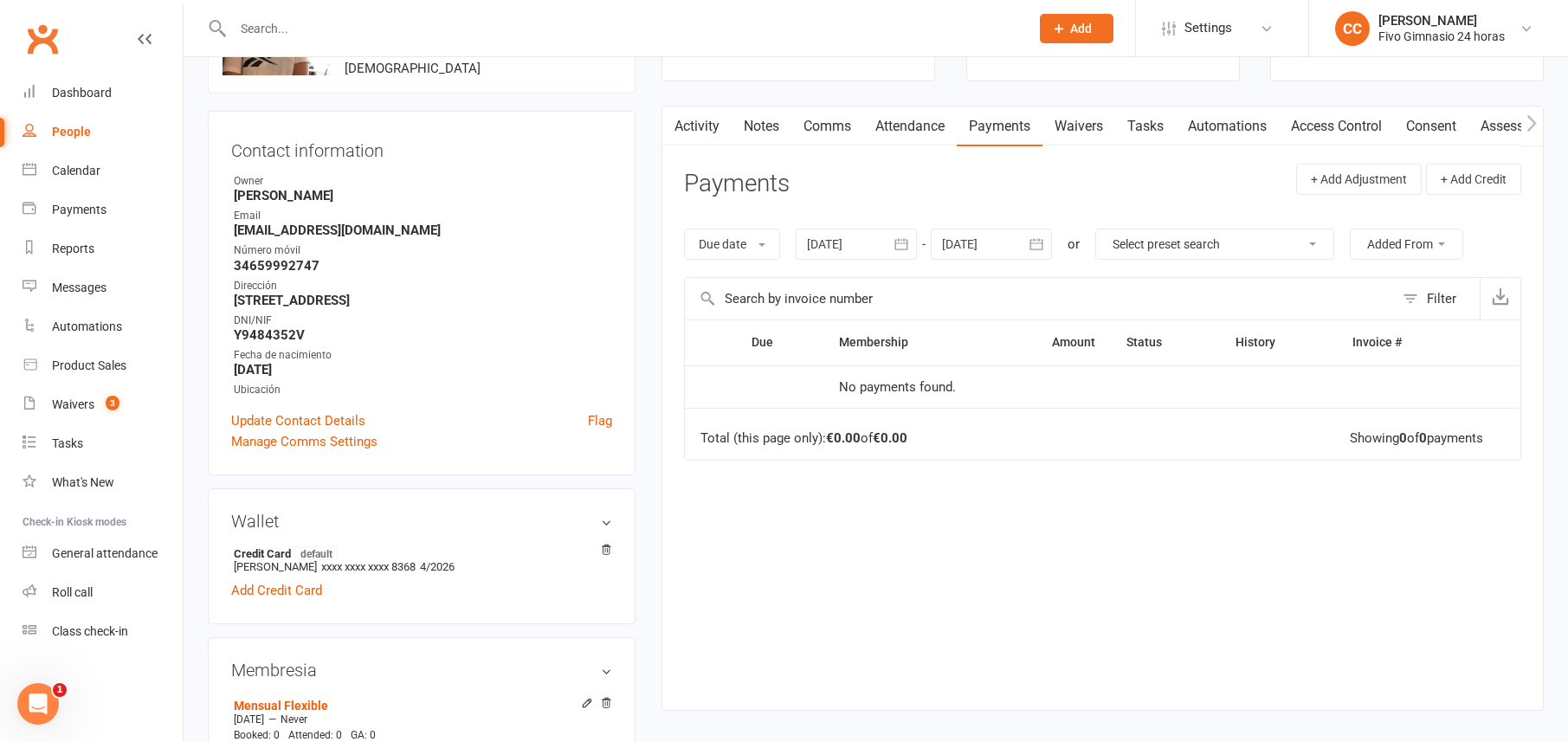
scroll to position [11, 0]
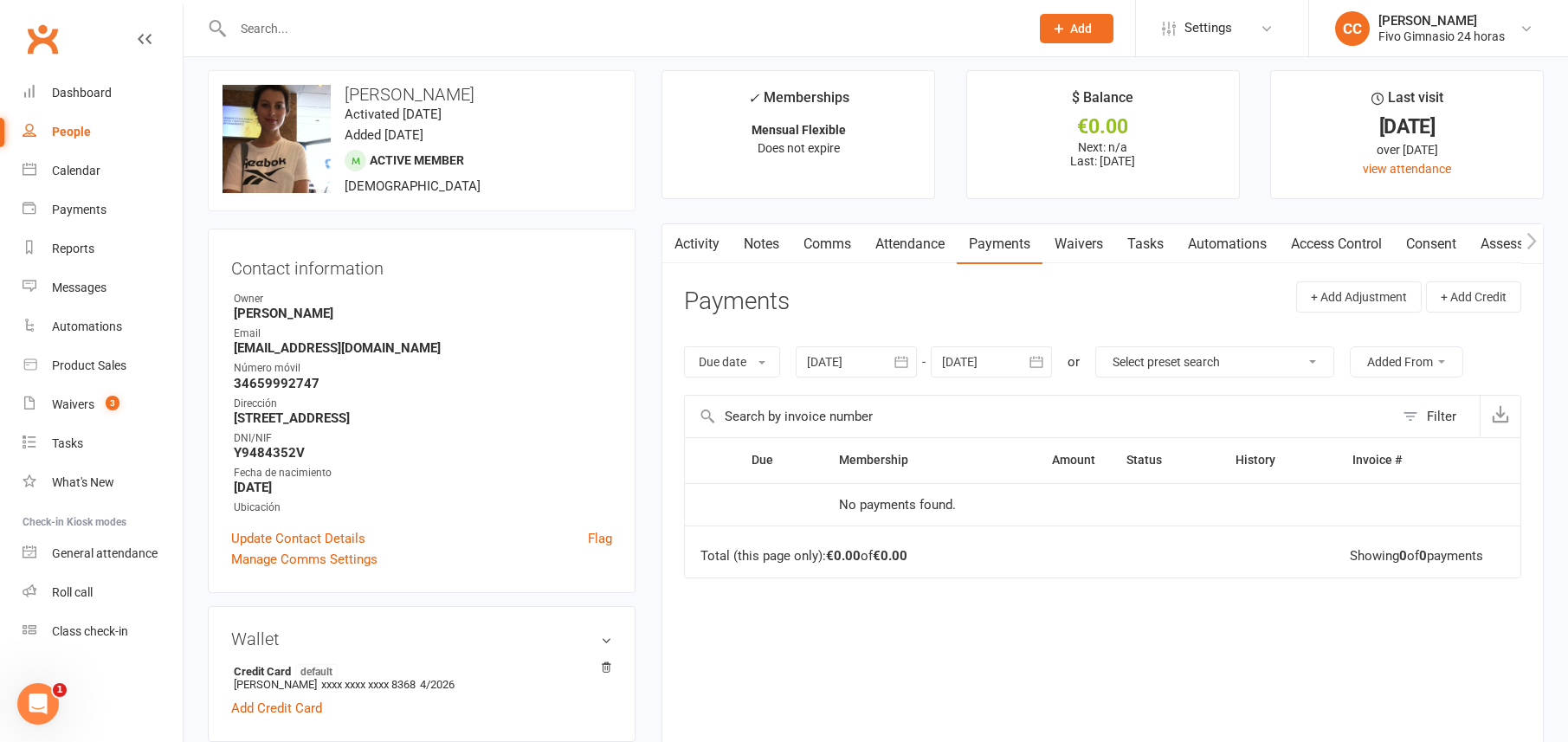
click at [1324, 247] on link "Access Control" at bounding box center [1337, 244] width 115 height 40
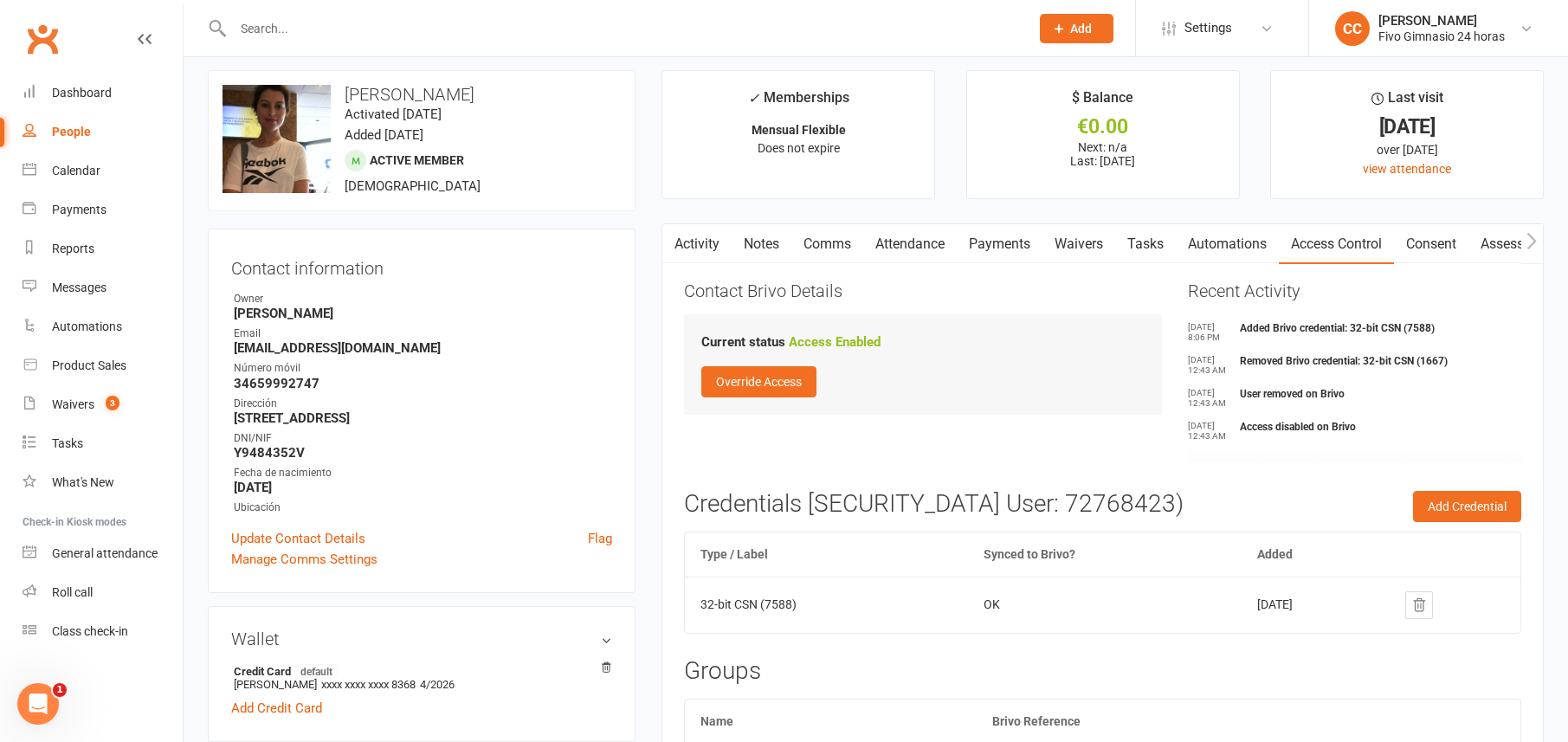
click at [1020, 245] on link "Payments" at bounding box center [999, 244] width 86 height 40
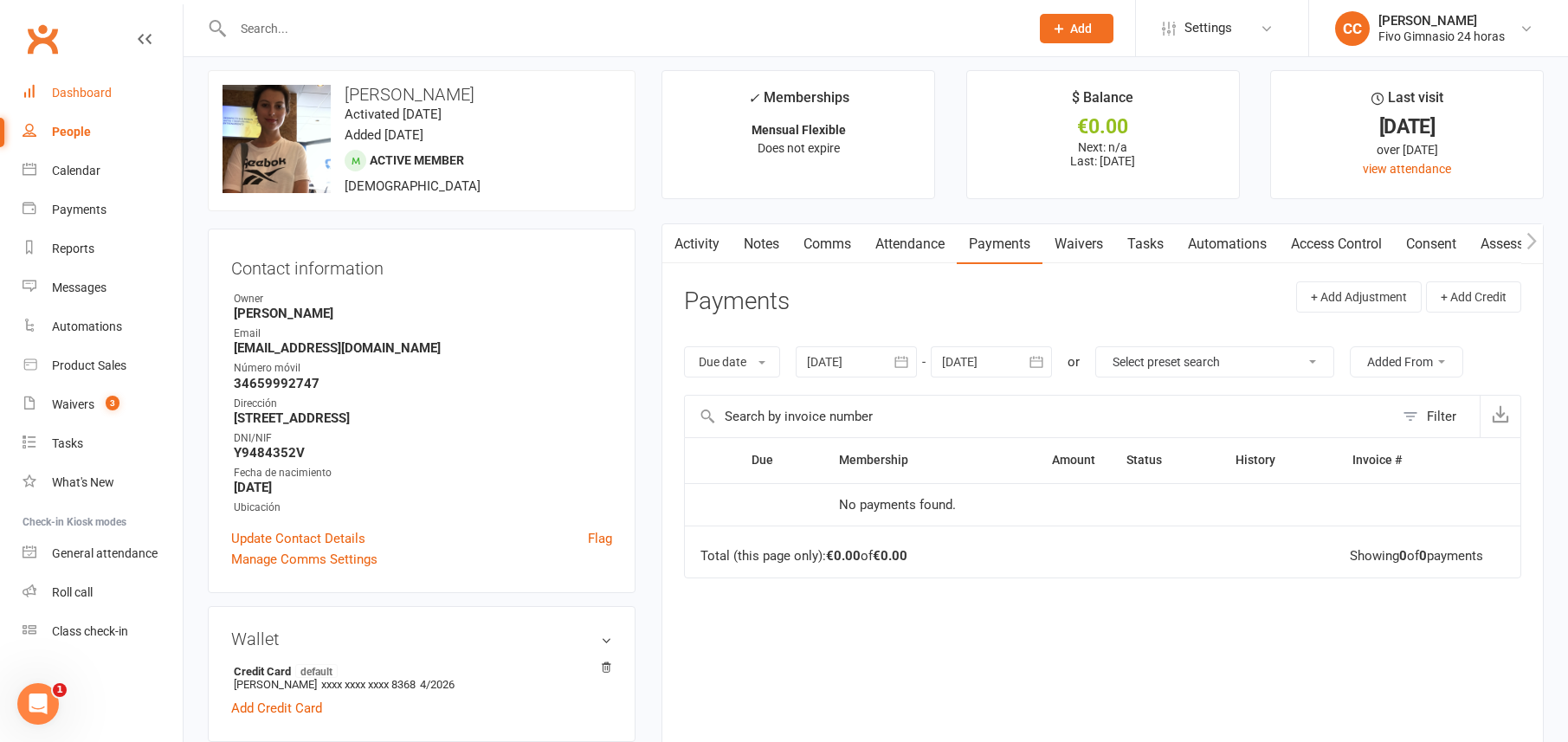
click at [125, 93] on link "Dashboard" at bounding box center [102, 93] width 160 height 39
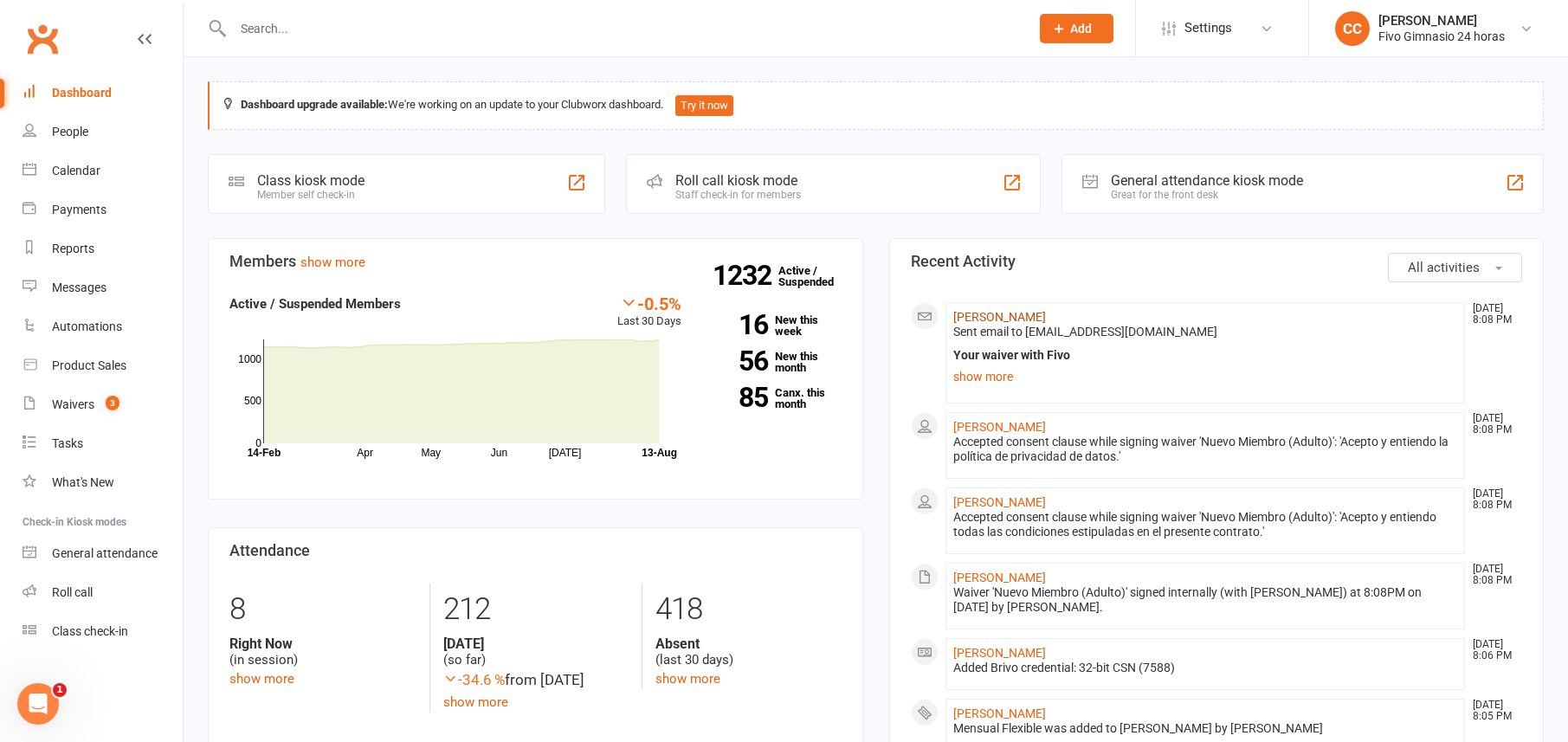
click at [1002, 321] on link "[PERSON_NAME]" at bounding box center [1000, 317] width 93 height 14
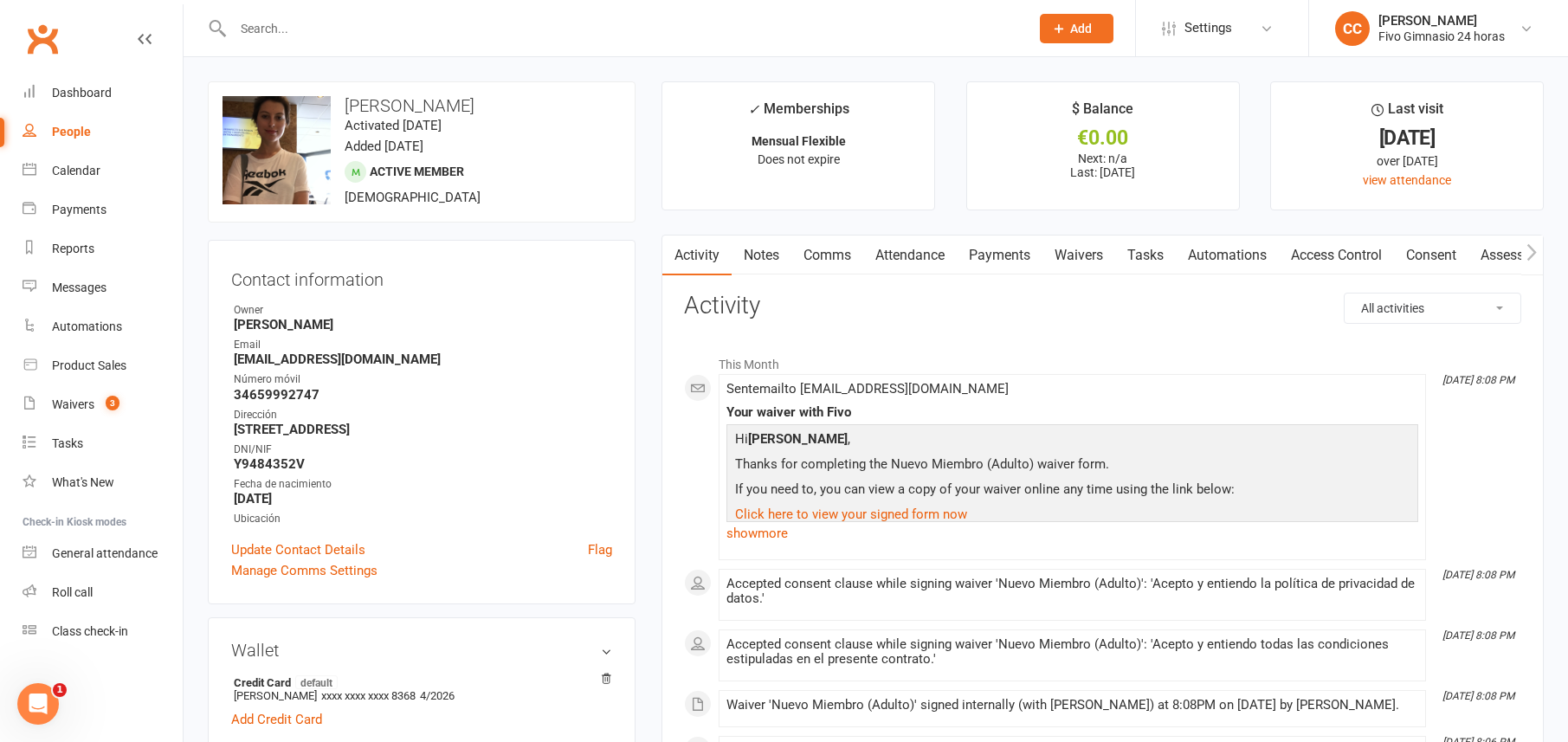
click at [975, 255] on link "Payments" at bounding box center [999, 255] width 86 height 40
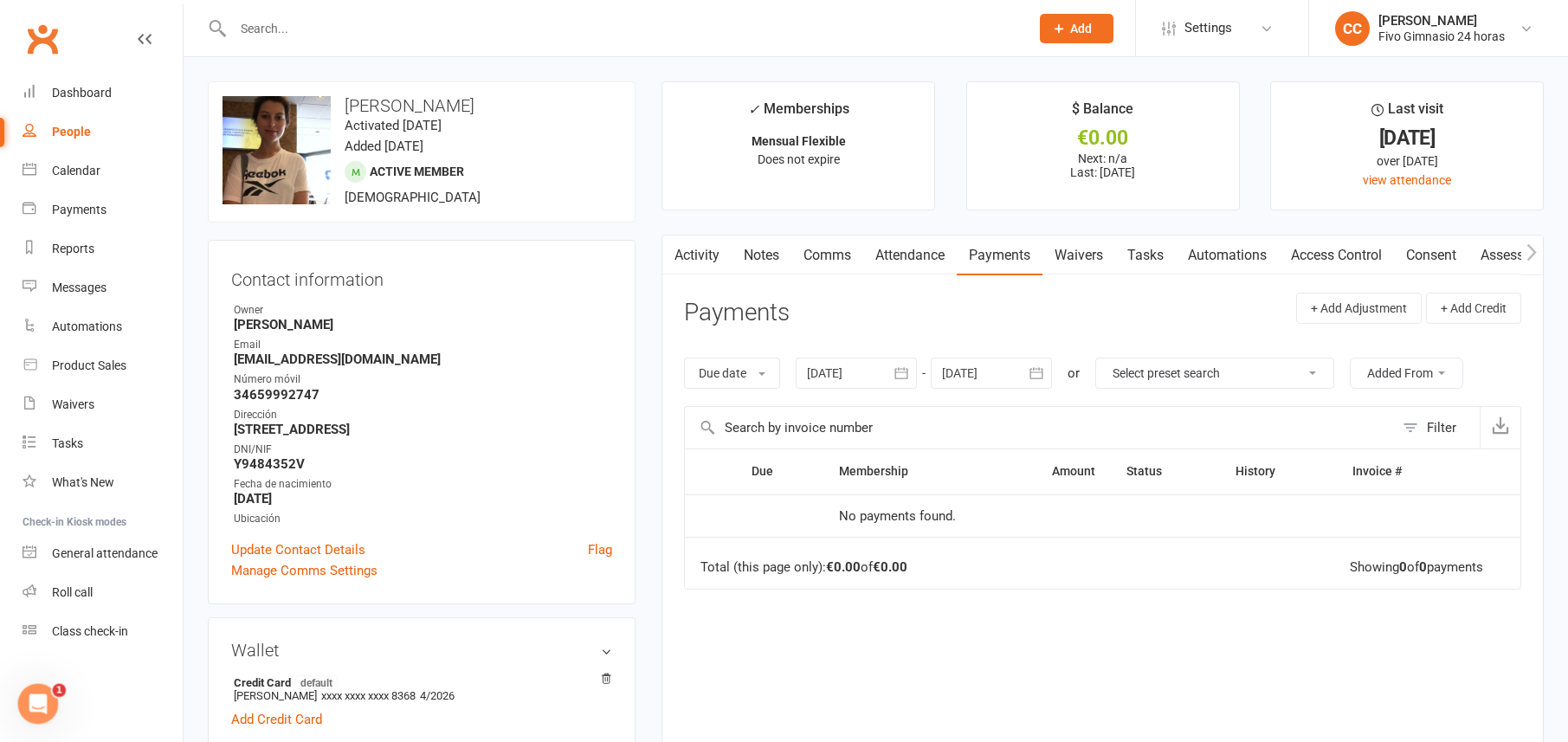
click at [686, 258] on link "Activity" at bounding box center [697, 255] width 70 height 40
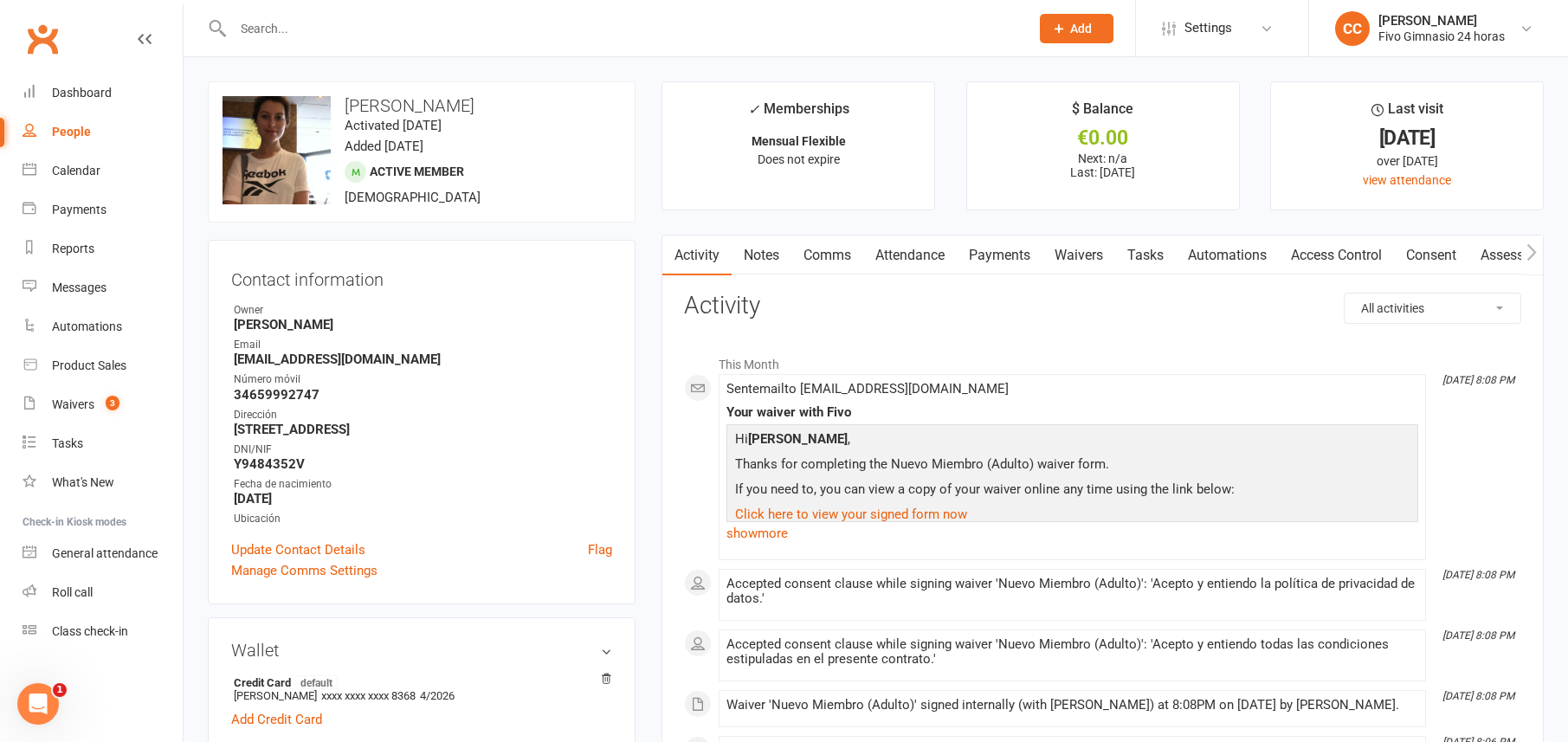
click at [1246, 243] on link "Automations" at bounding box center [1227, 255] width 103 height 40
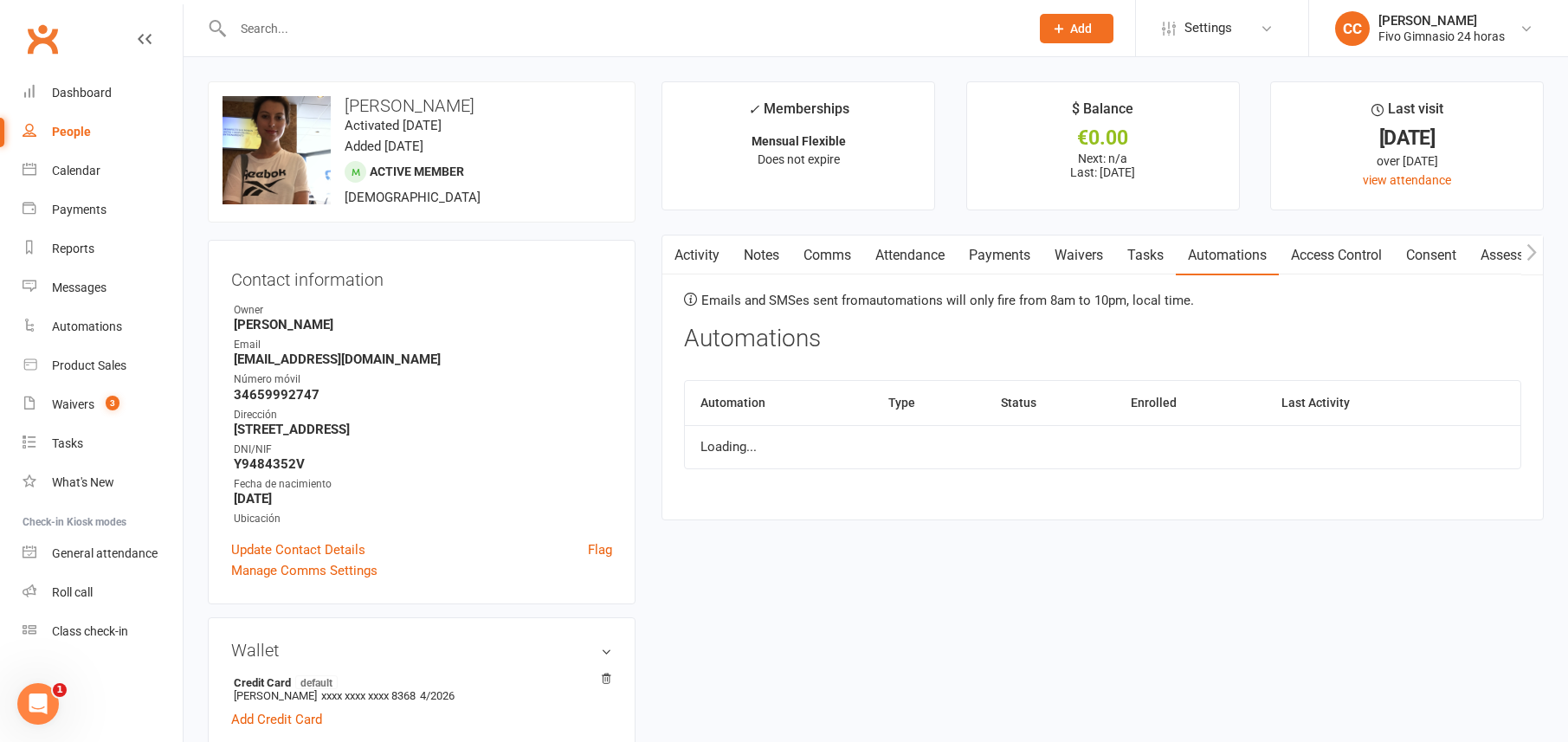
click at [1337, 246] on link "Access Control" at bounding box center [1337, 255] width 115 height 40
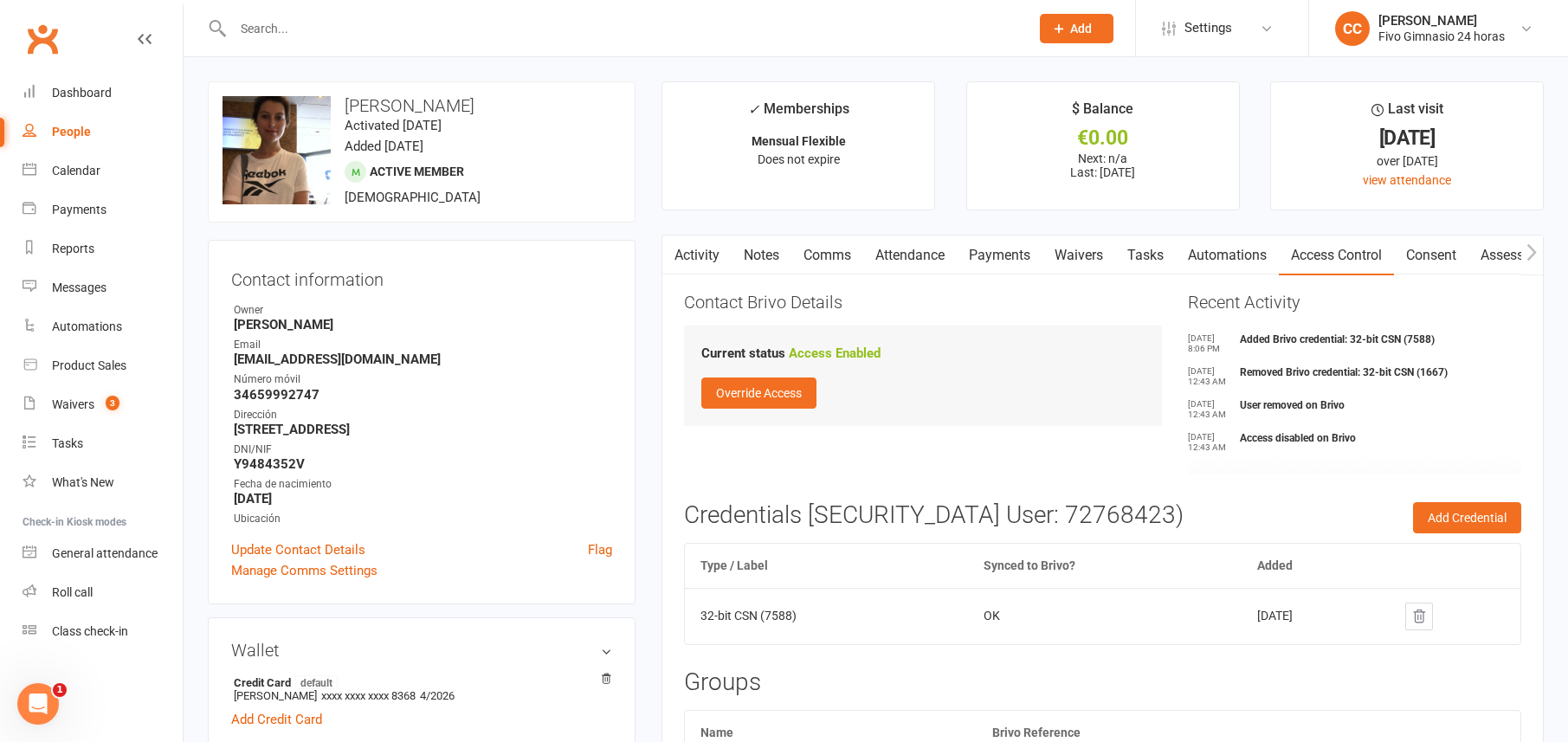
click at [680, 254] on button "button" at bounding box center [673, 255] width 21 height 39
click at [997, 269] on link "Payments" at bounding box center [999, 255] width 86 height 40
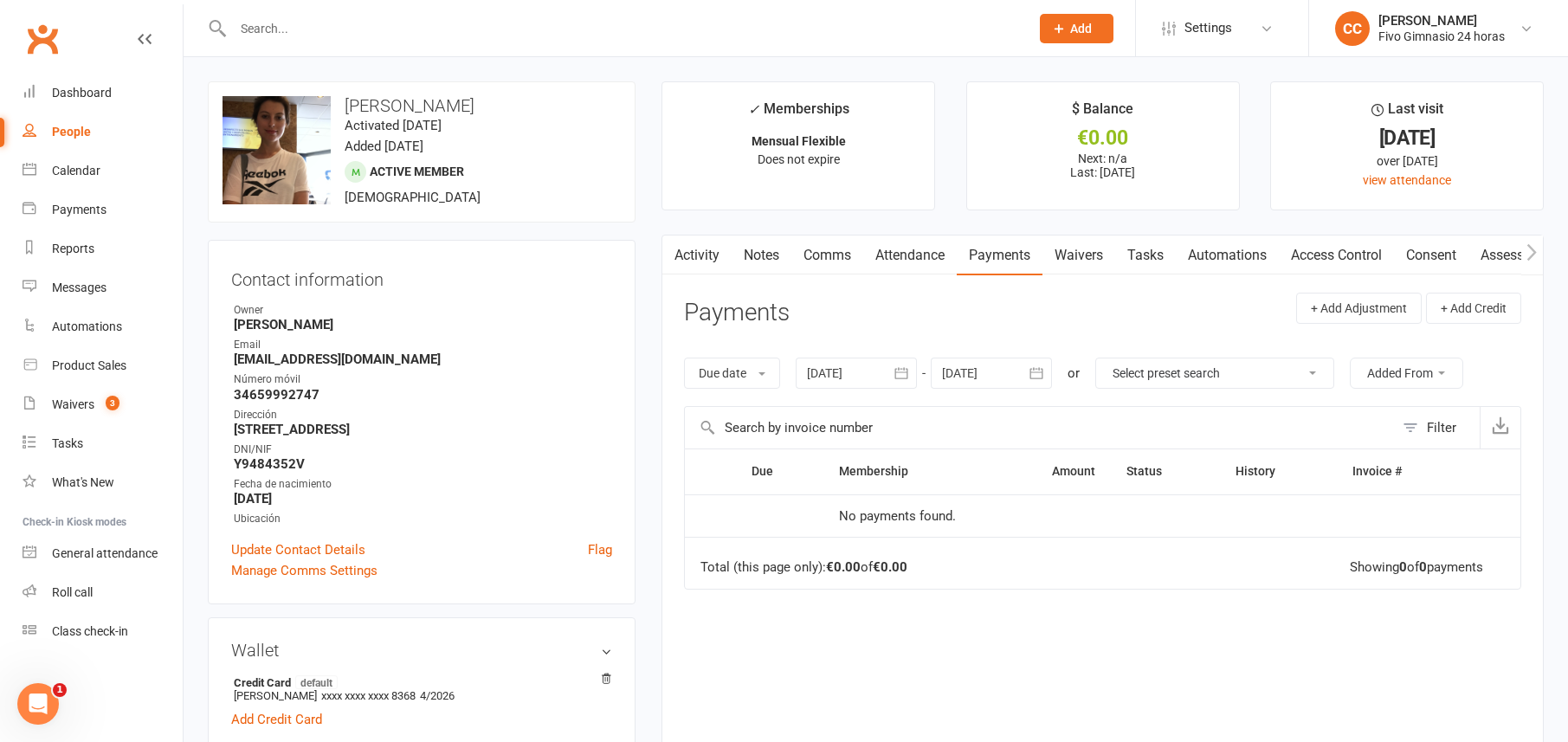
click at [718, 258] on link "Activity" at bounding box center [697, 255] width 70 height 40
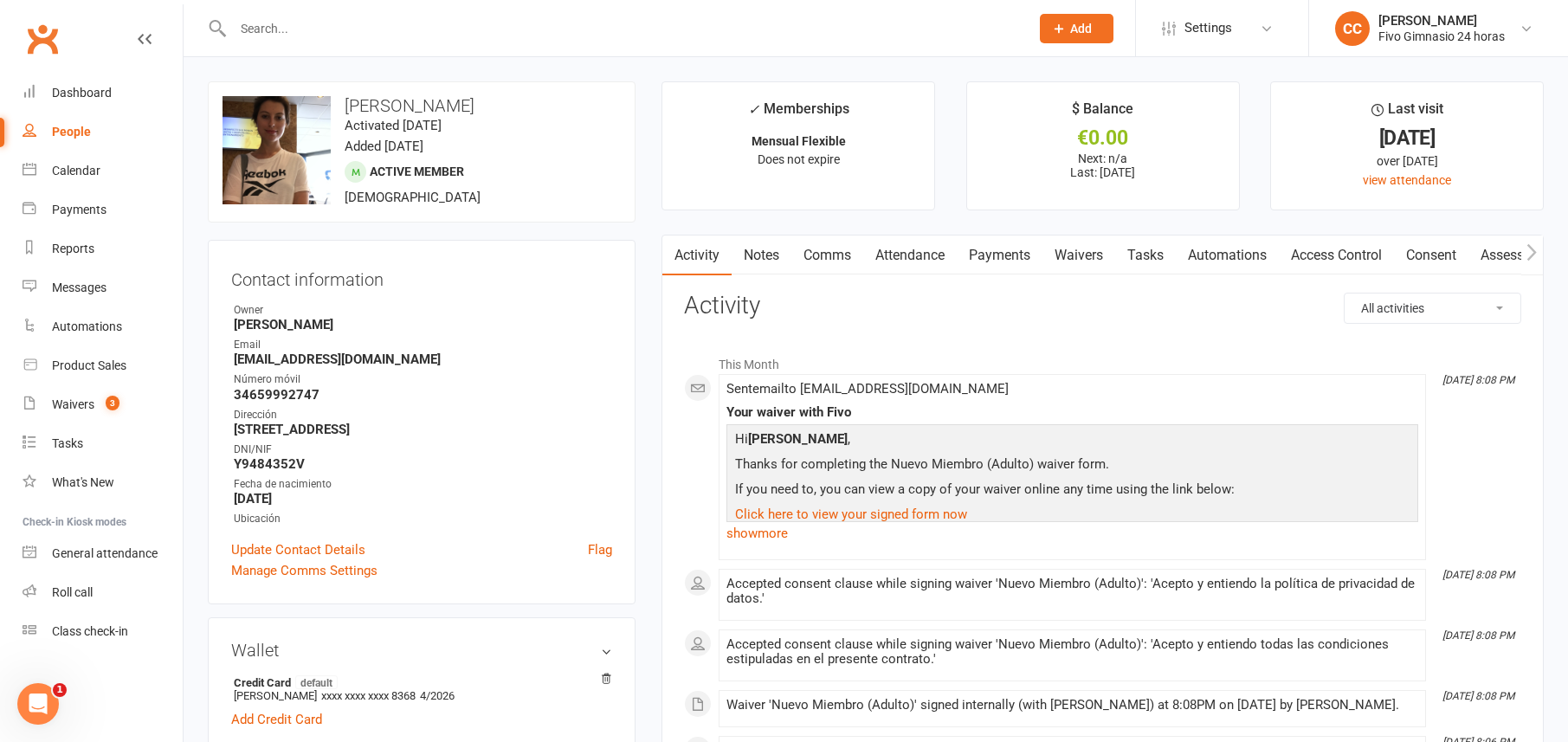
click at [812, 250] on link "Comms" at bounding box center [827, 255] width 72 height 40
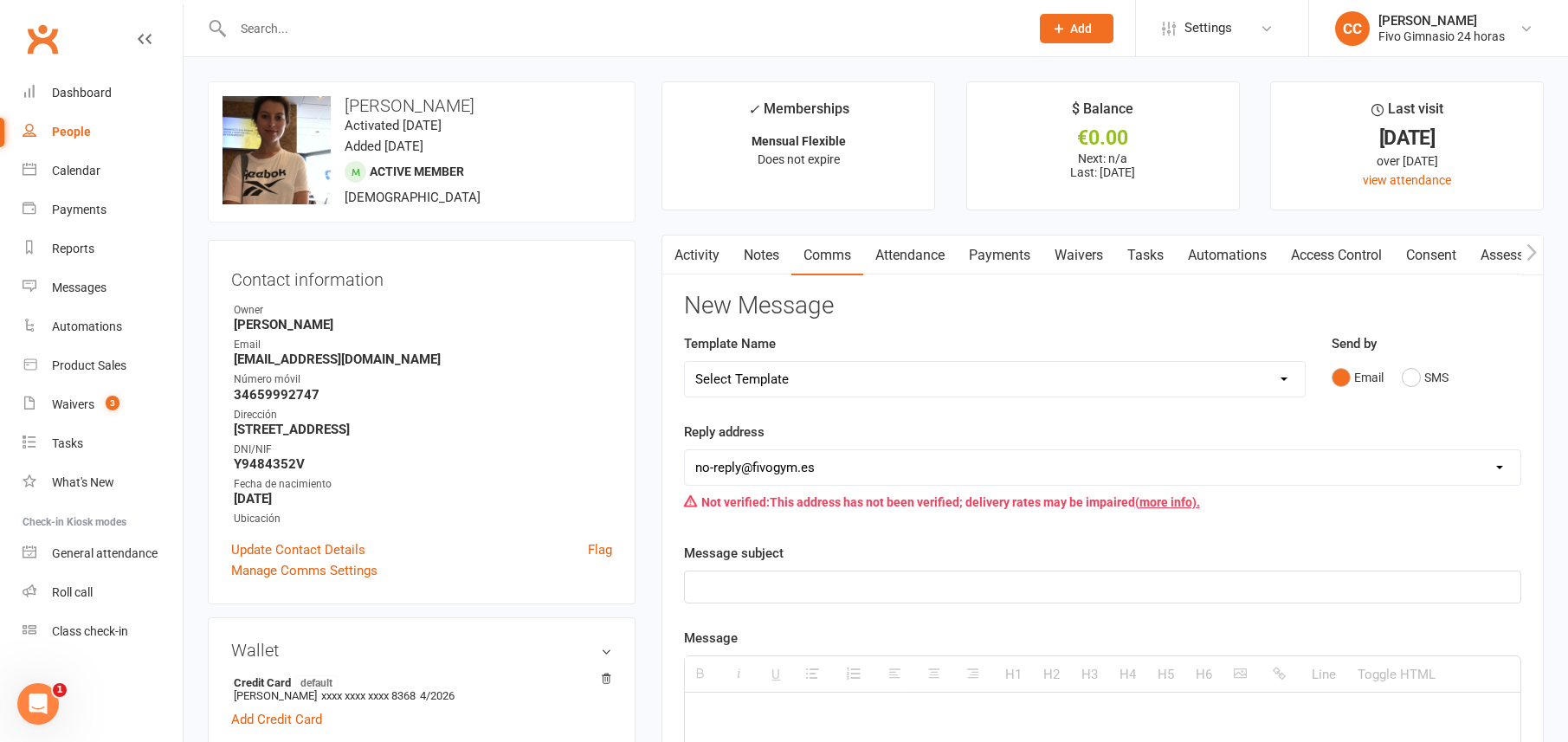
click at [995, 264] on link "Payments" at bounding box center [999, 255] width 86 height 40
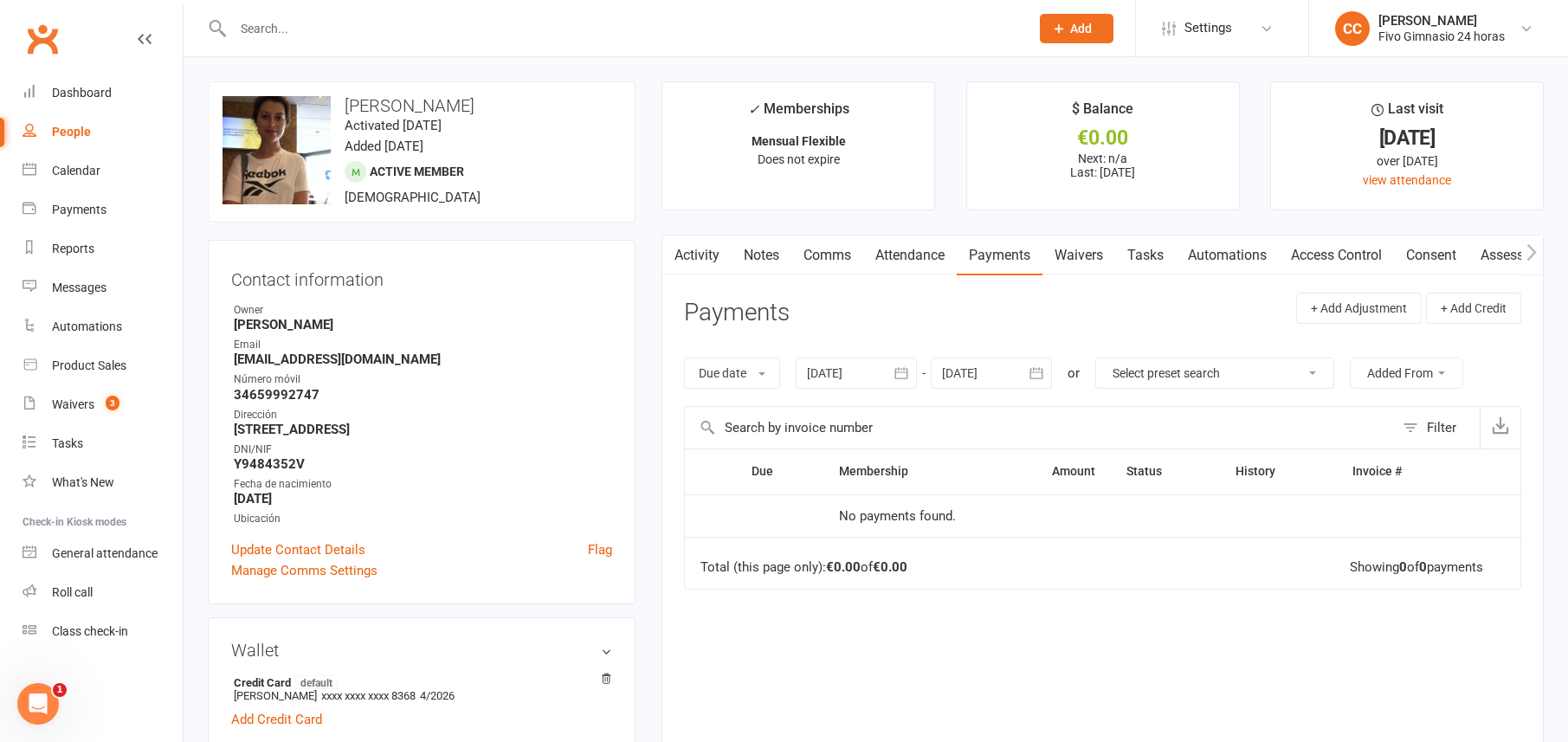
click at [691, 255] on link "Activity" at bounding box center [697, 255] width 70 height 40
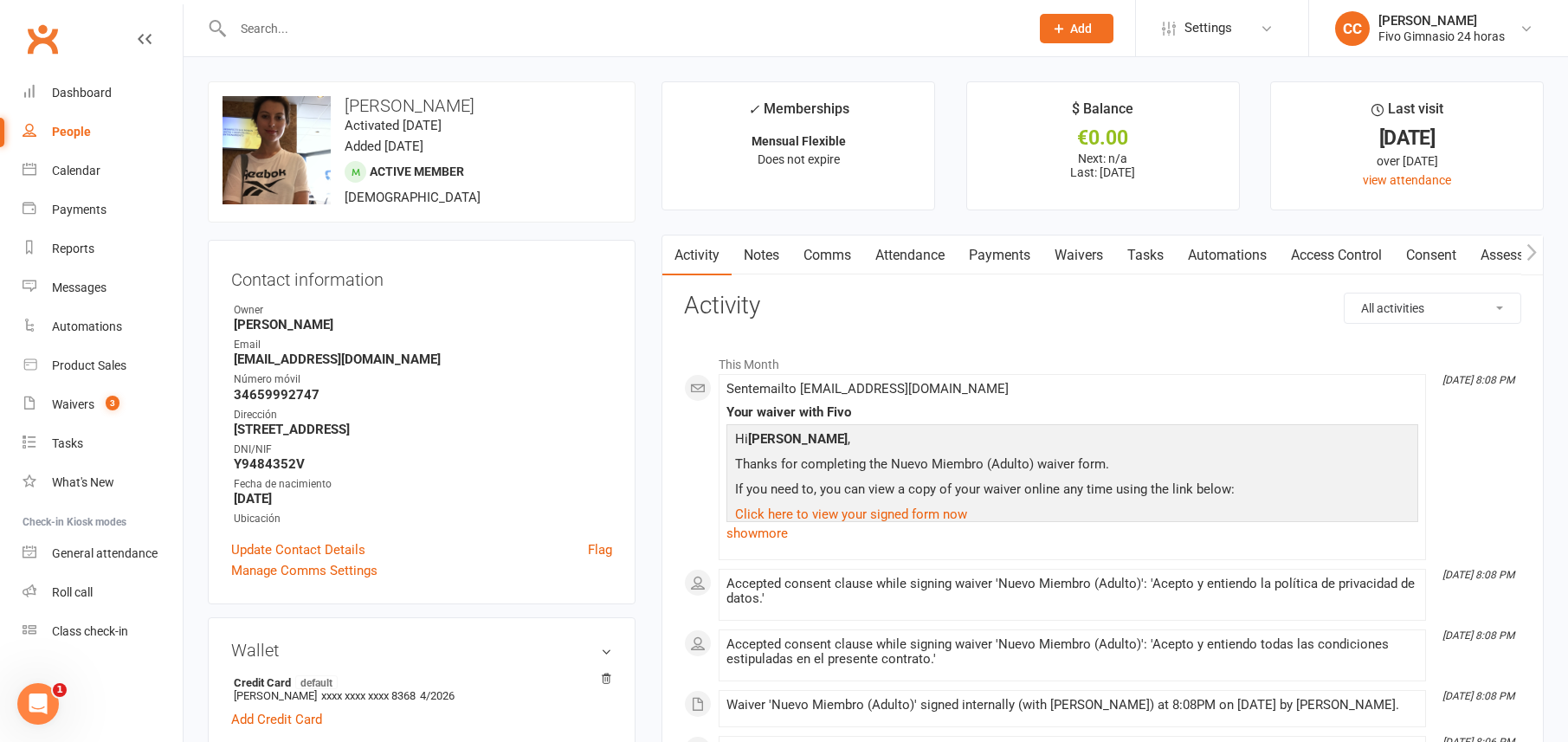
click at [994, 254] on link "Payments" at bounding box center [999, 255] width 86 height 40
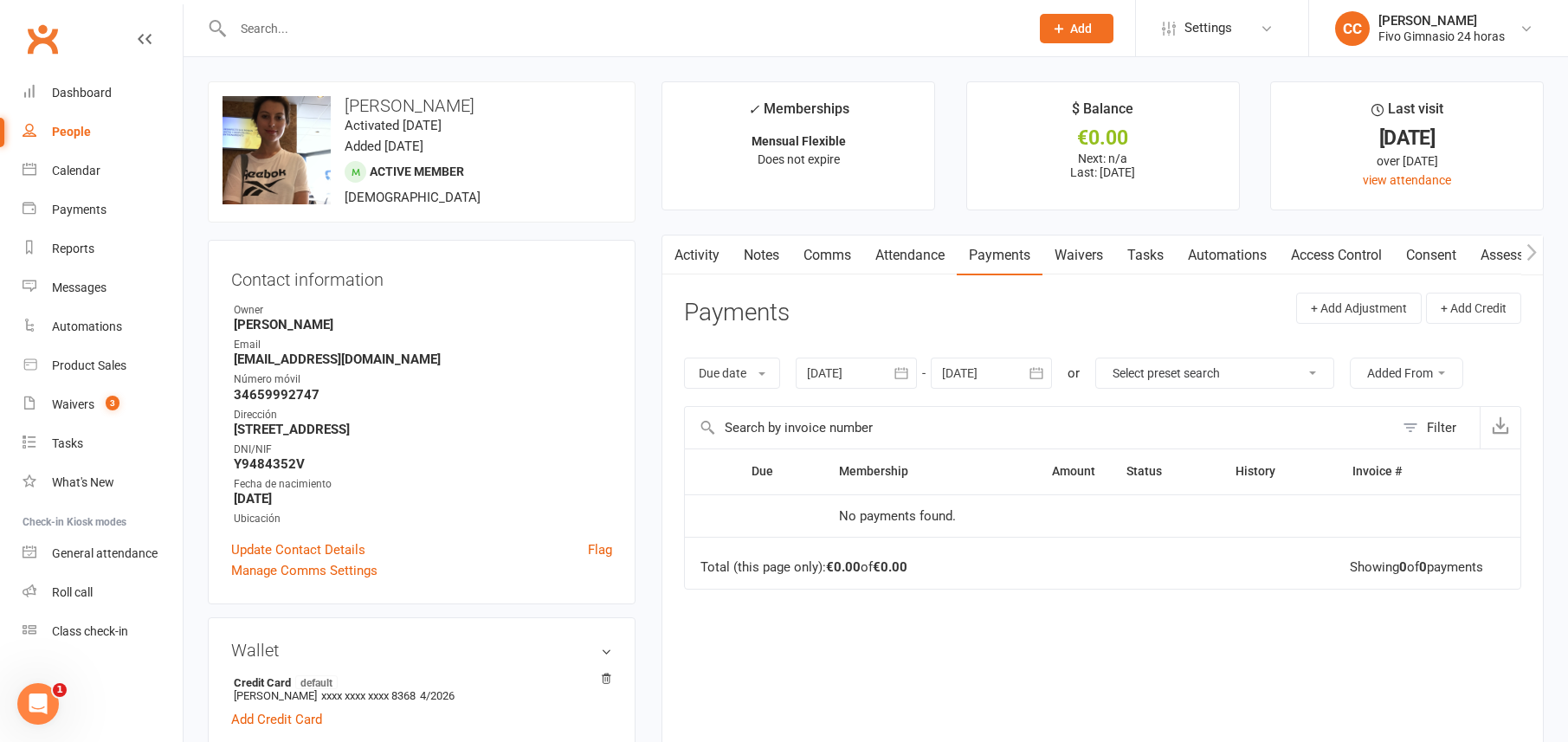
click at [705, 257] on link "Activity" at bounding box center [697, 255] width 70 height 40
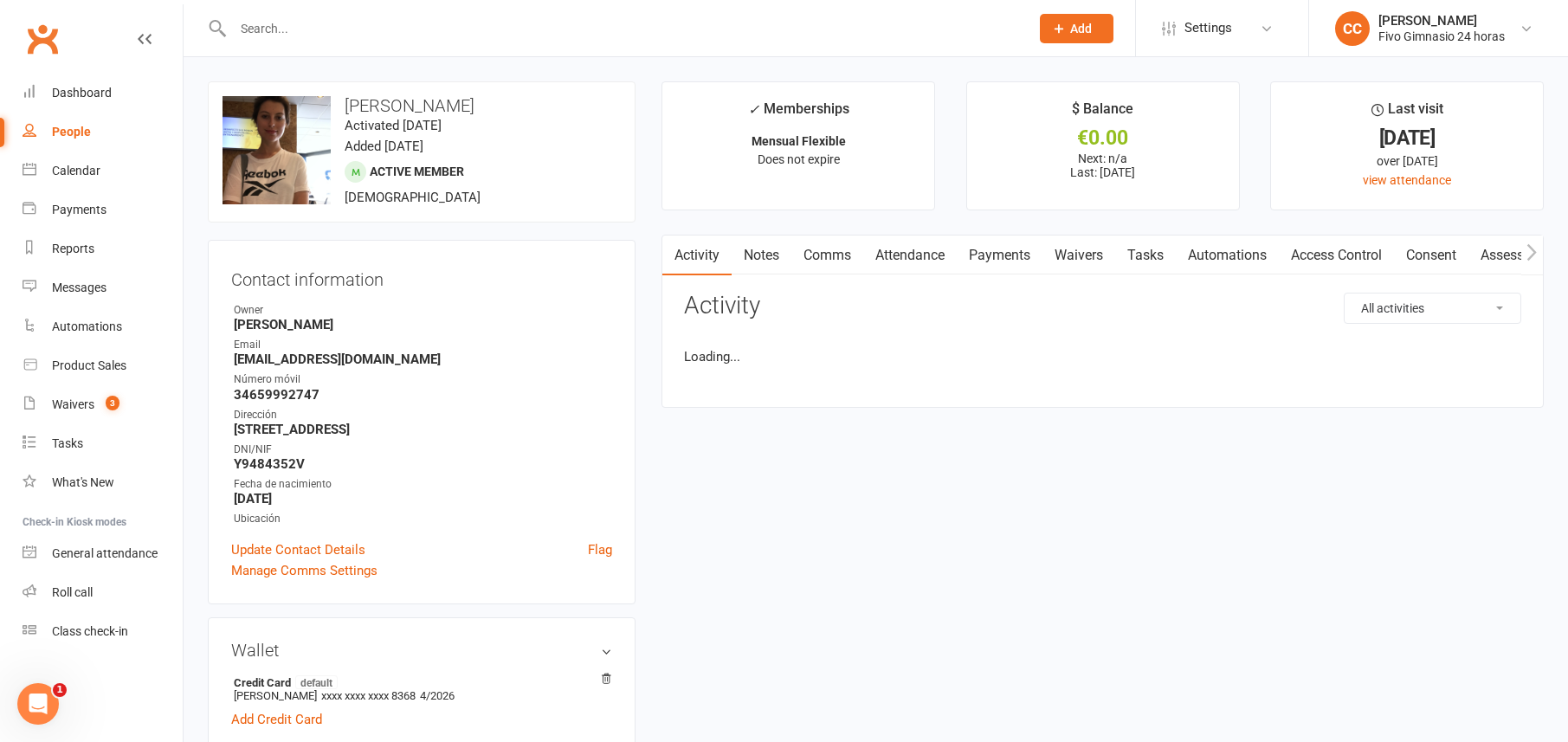
click at [744, 258] on link "Notes" at bounding box center [761, 255] width 59 height 40
click at [794, 263] on link "Comms" at bounding box center [827, 255] width 72 height 40
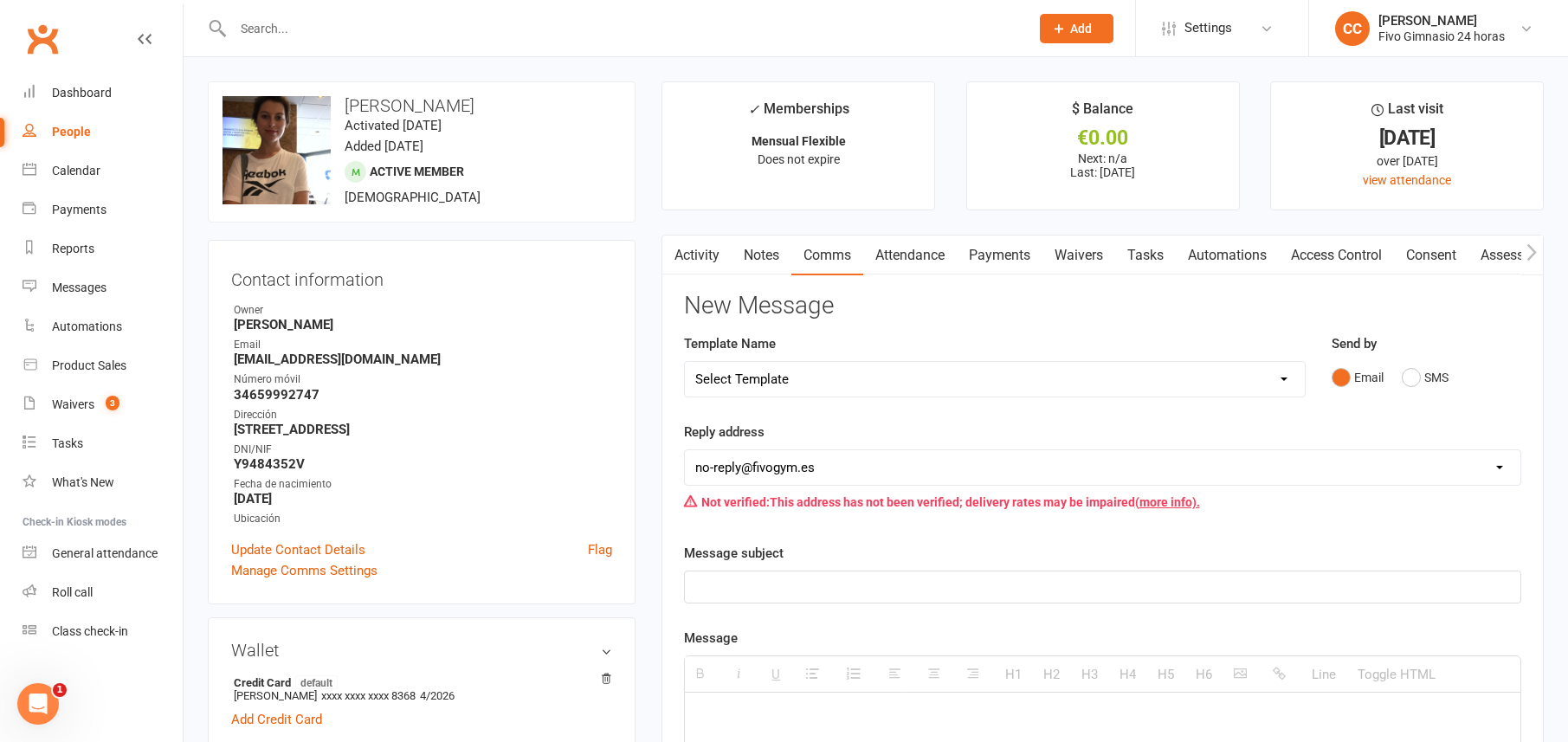
click at [714, 250] on link "Activity" at bounding box center [697, 255] width 70 height 40
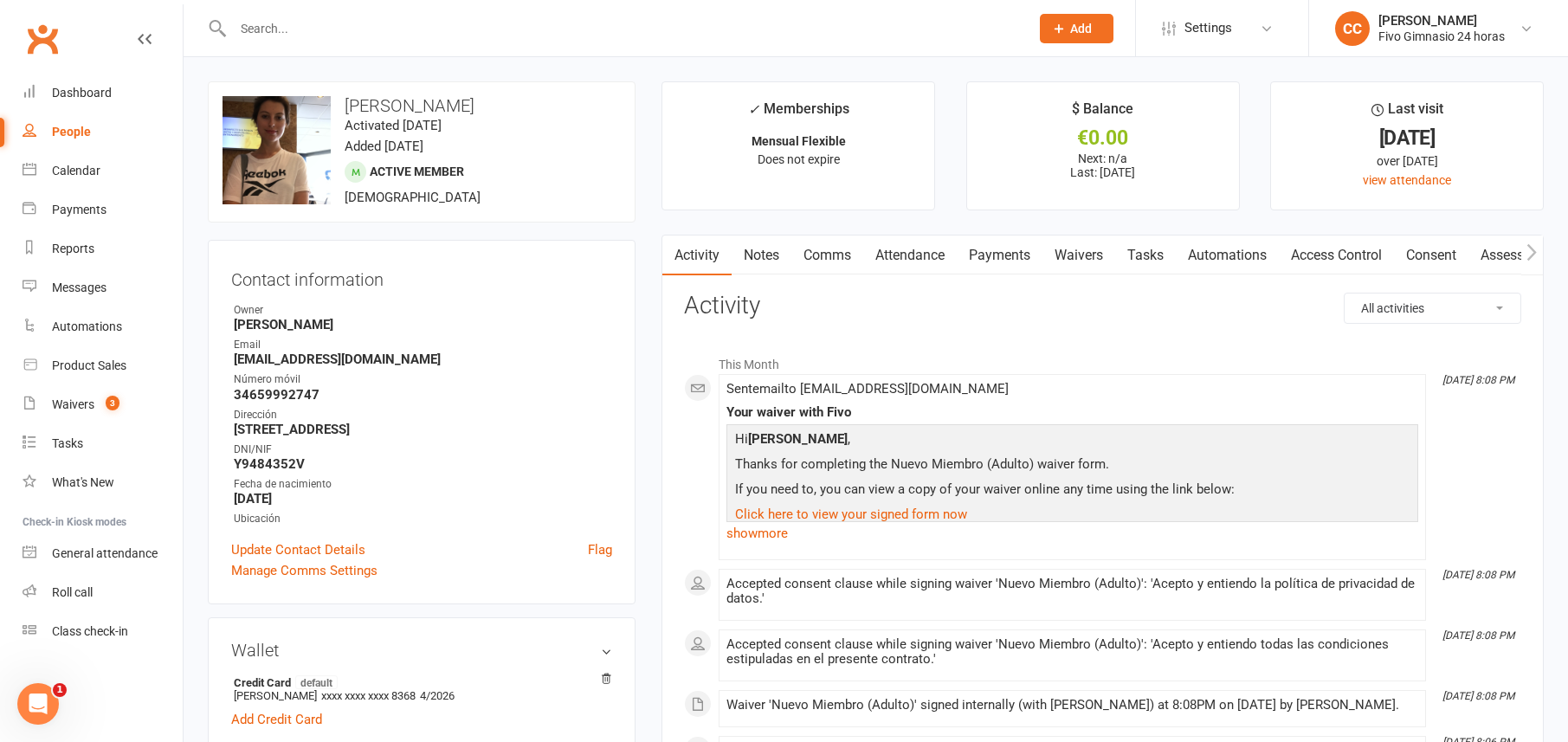
click at [789, 257] on link "Notes" at bounding box center [761, 255] width 59 height 40
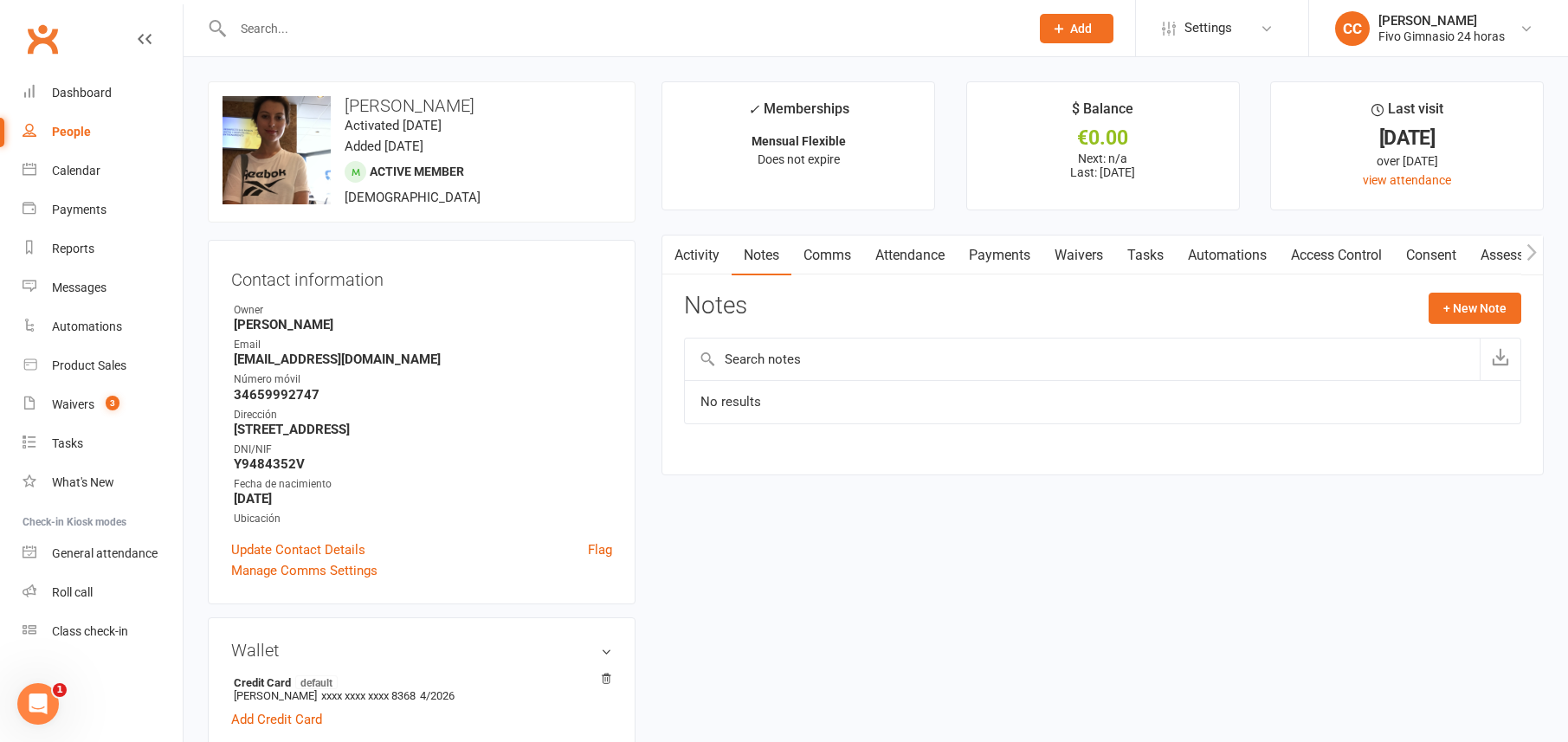
click at [821, 255] on link "Comms" at bounding box center [827, 255] width 72 height 40
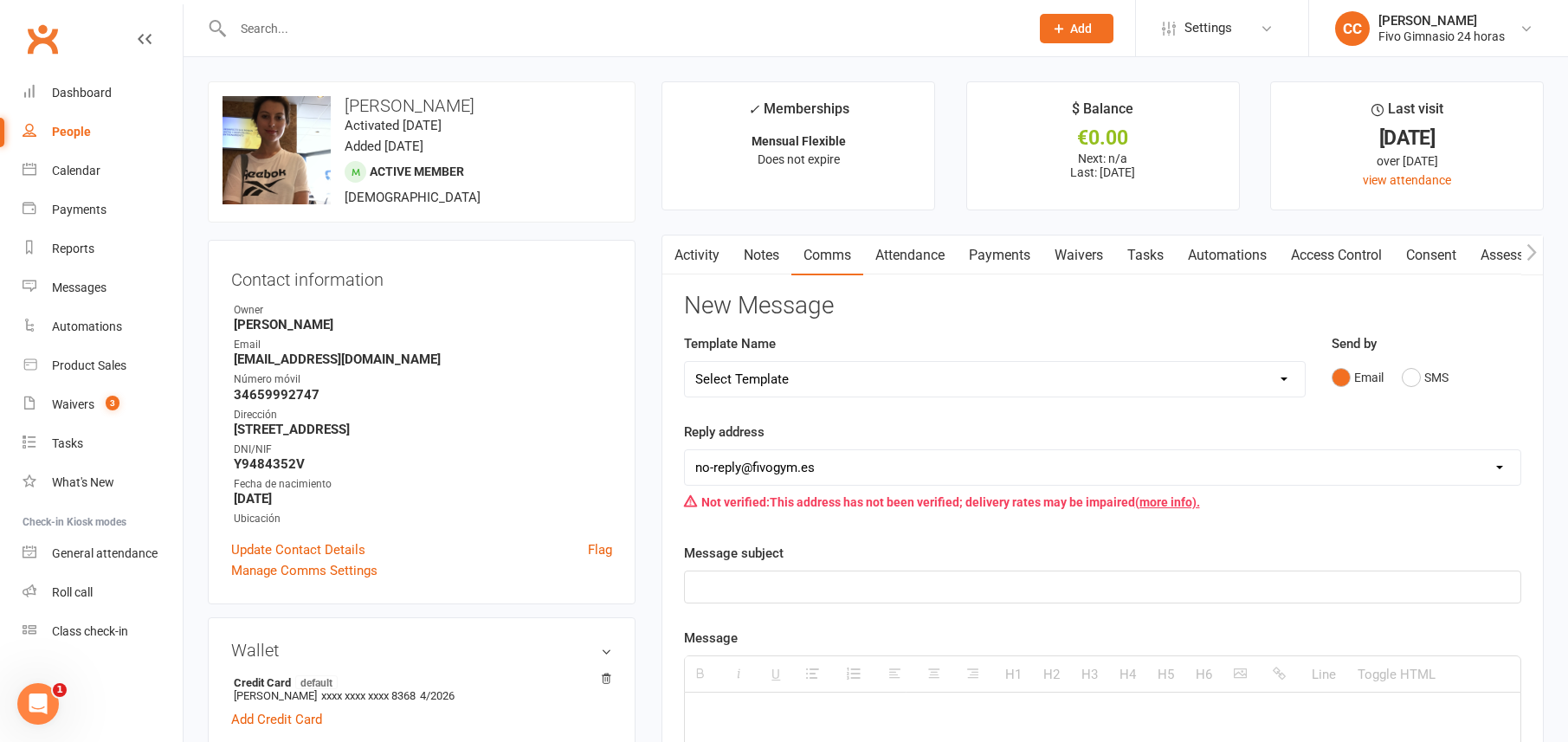
click at [970, 243] on link "Payments" at bounding box center [999, 255] width 86 height 40
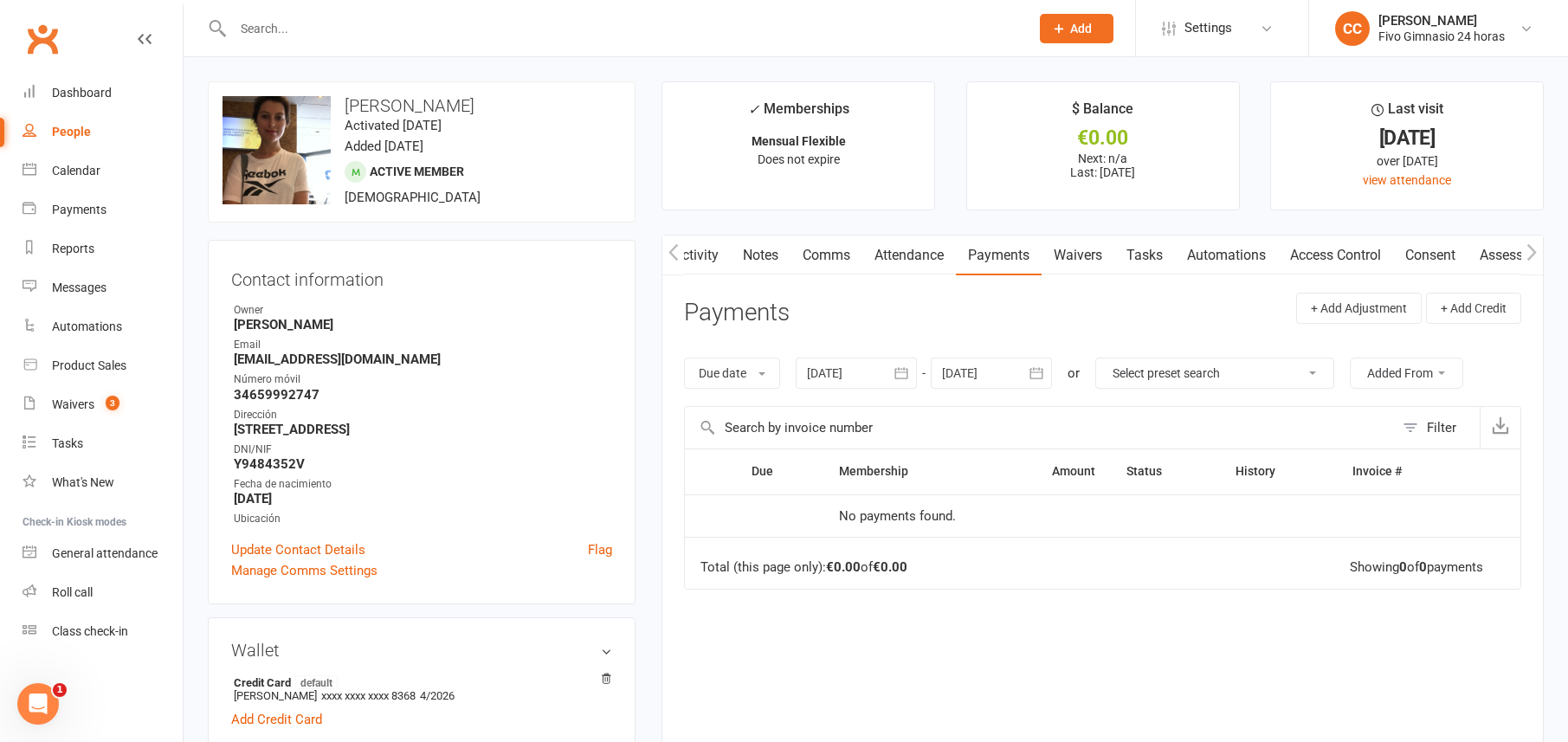
click at [878, 247] on link "Attendance" at bounding box center [909, 255] width 94 height 40
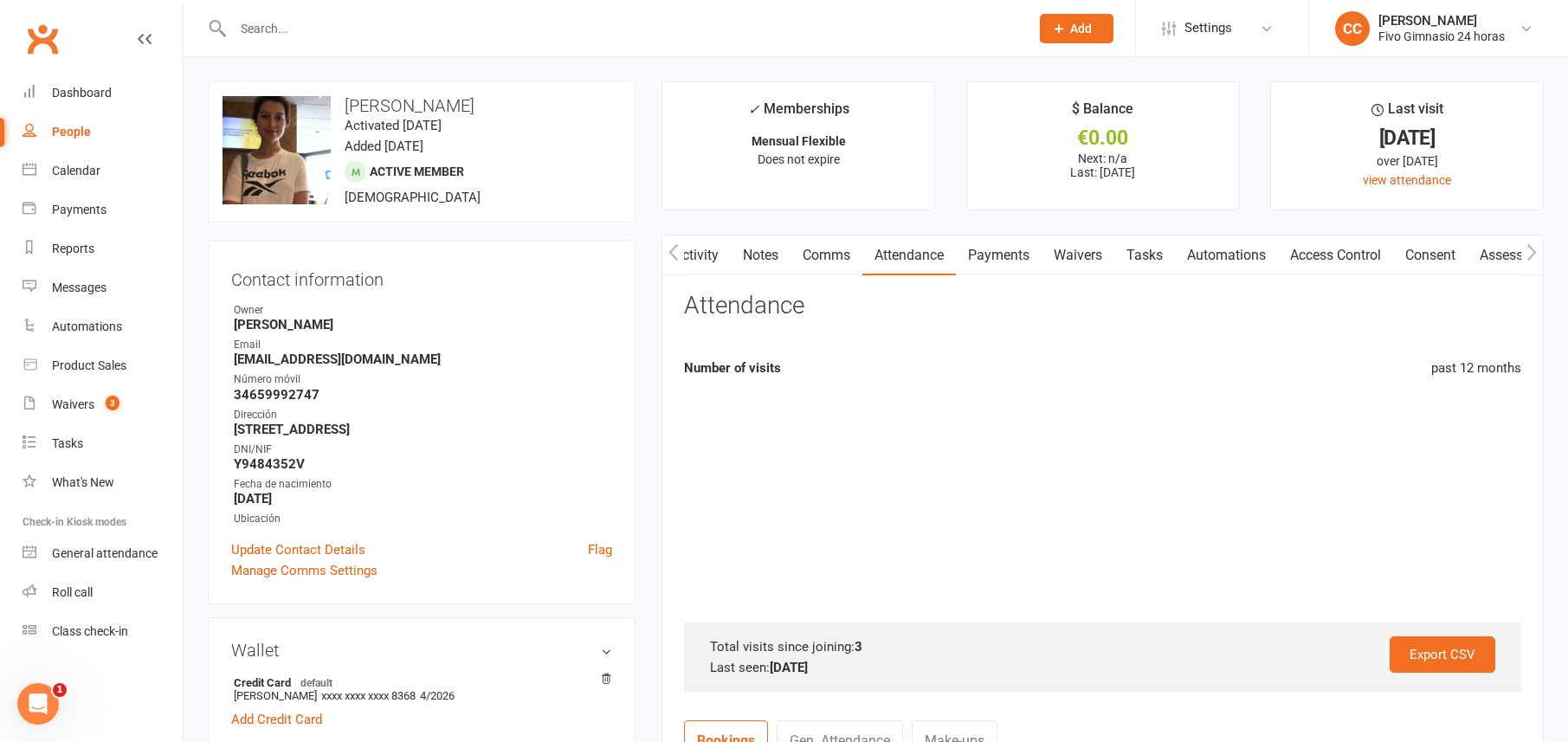
click at [976, 270] on link "Payments" at bounding box center [999, 255] width 86 height 40
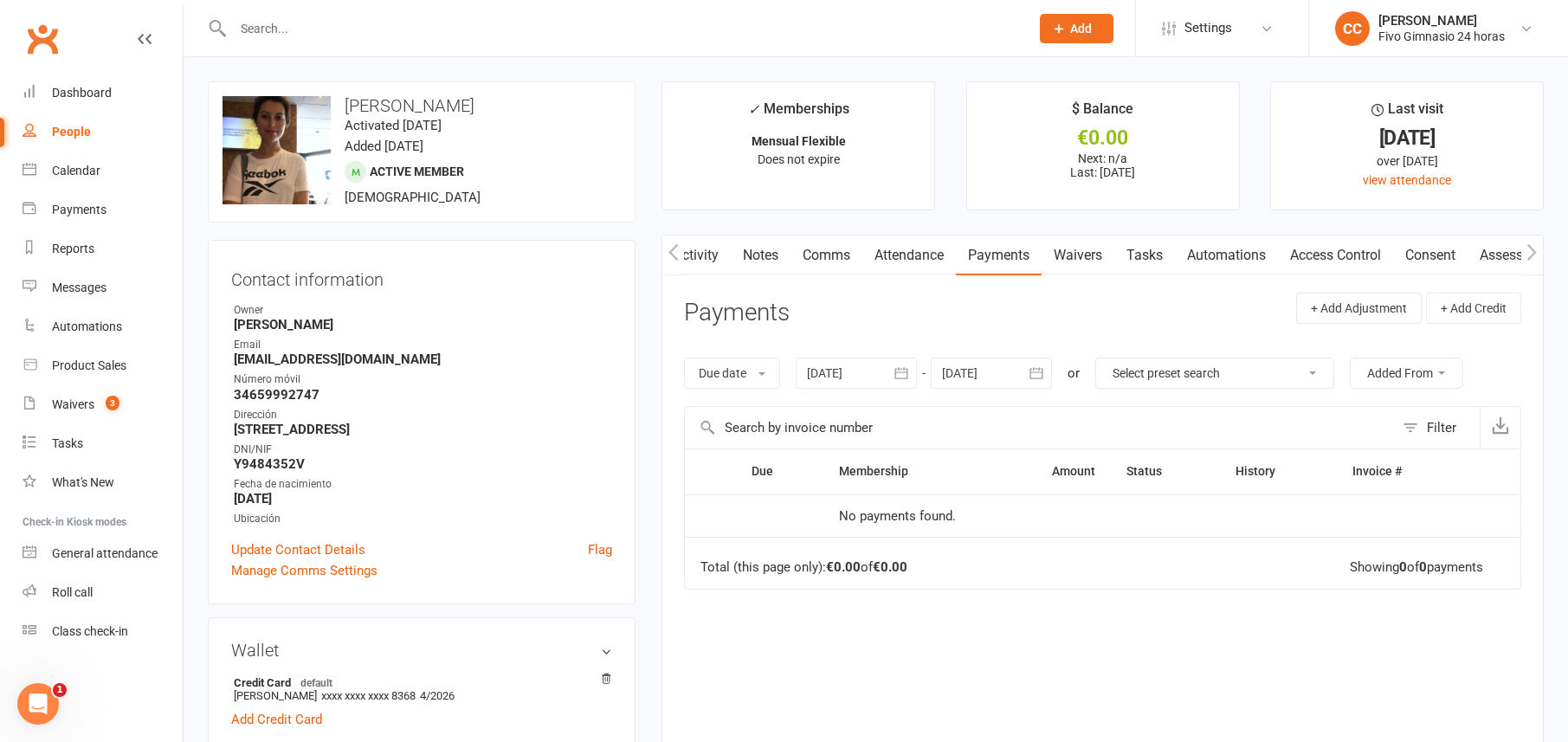
click at [913, 260] on link "Attendance" at bounding box center [909, 255] width 94 height 40
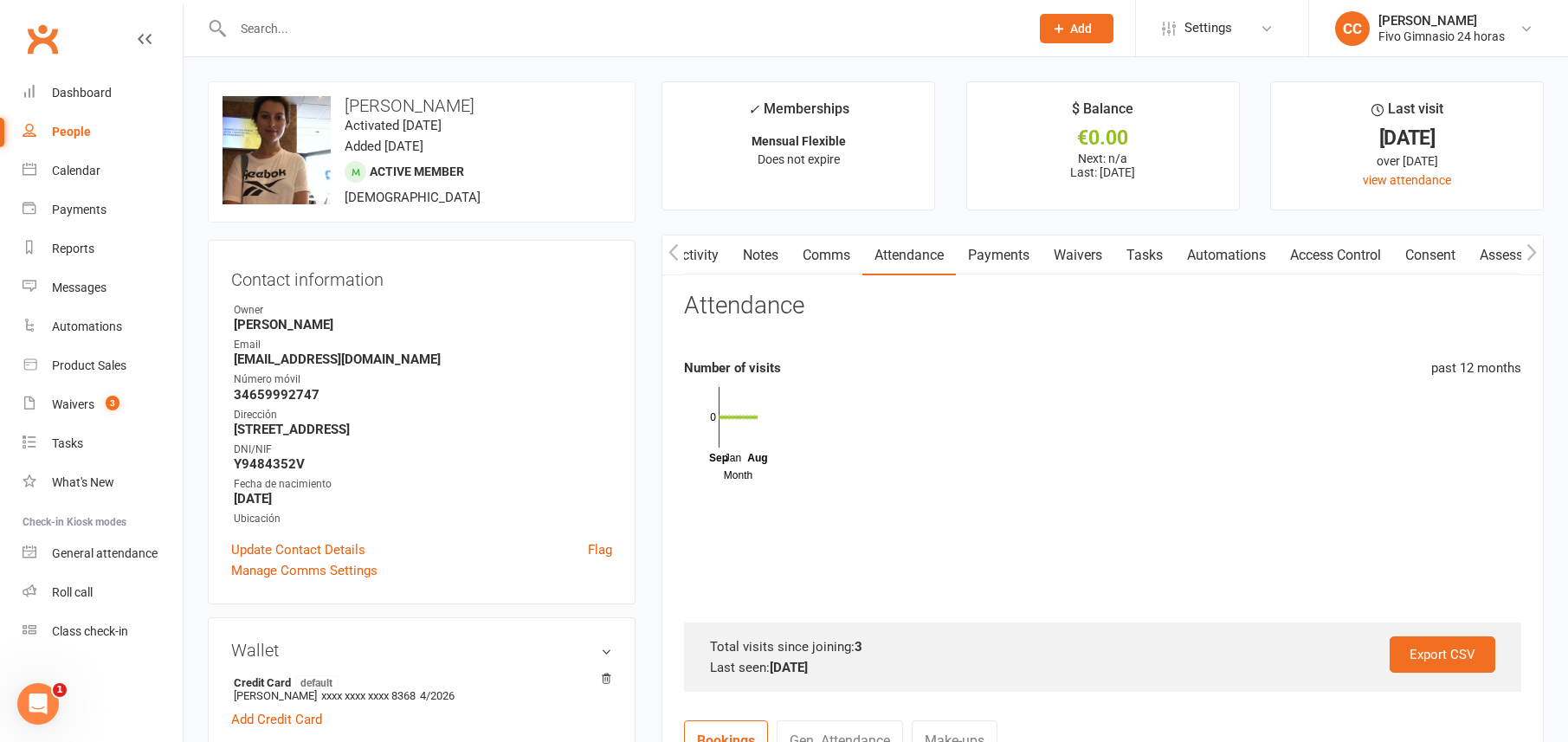
click at [995, 272] on link "Payments" at bounding box center [999, 255] width 86 height 40
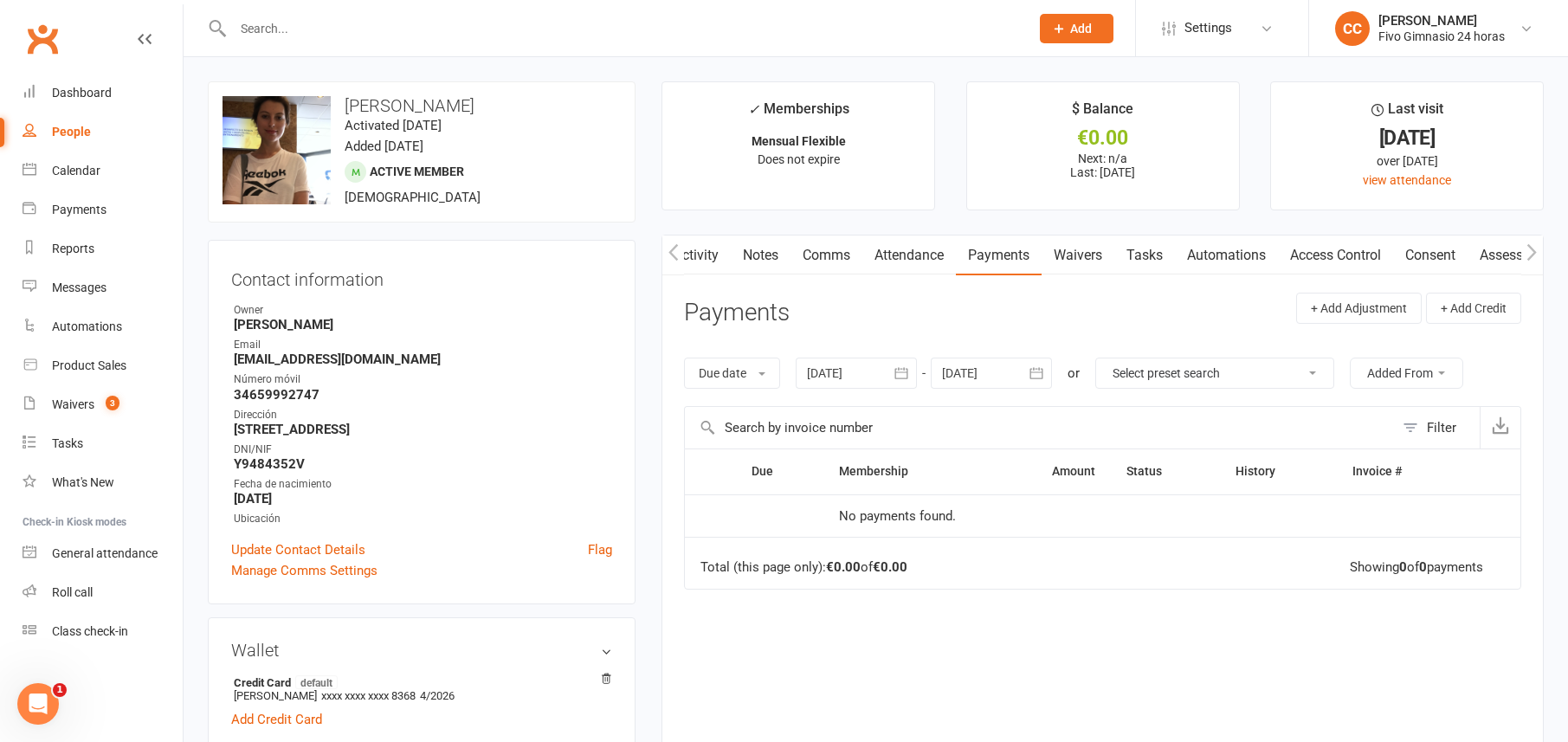
click at [754, 259] on link "Notes" at bounding box center [760, 255] width 59 height 40
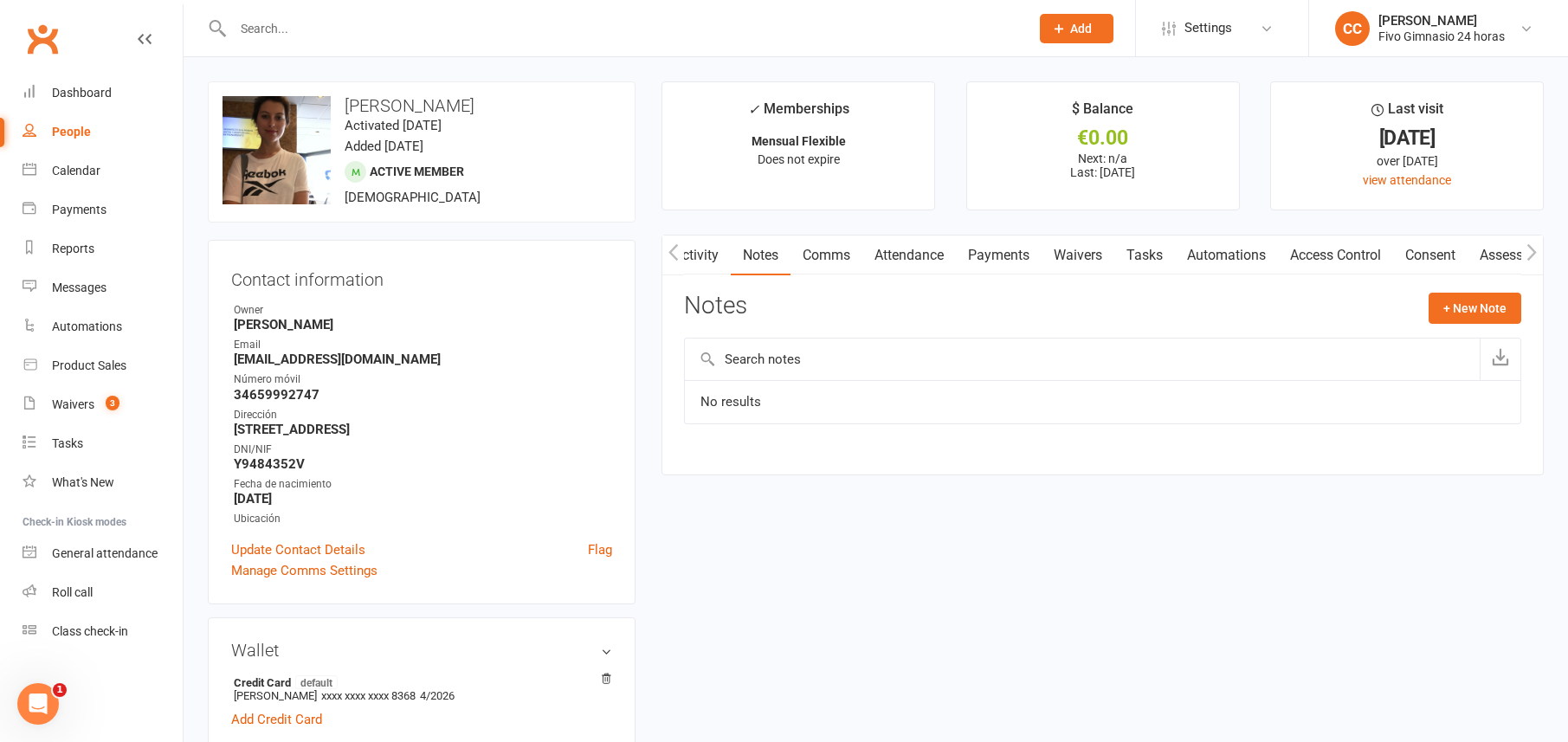
click at [990, 259] on link "Payments" at bounding box center [999, 255] width 86 height 40
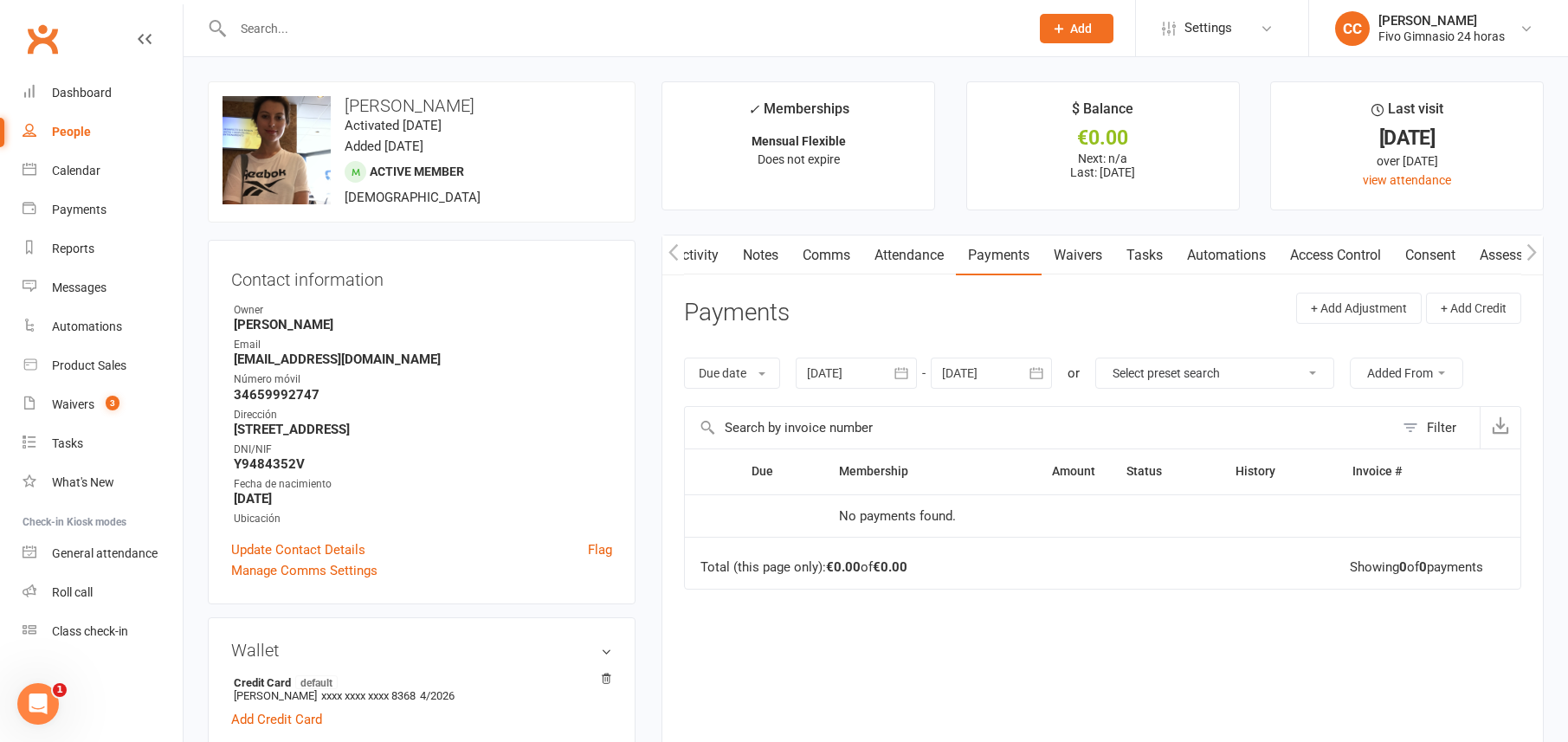
click at [1077, 260] on link "Waivers" at bounding box center [1078, 255] width 72 height 40
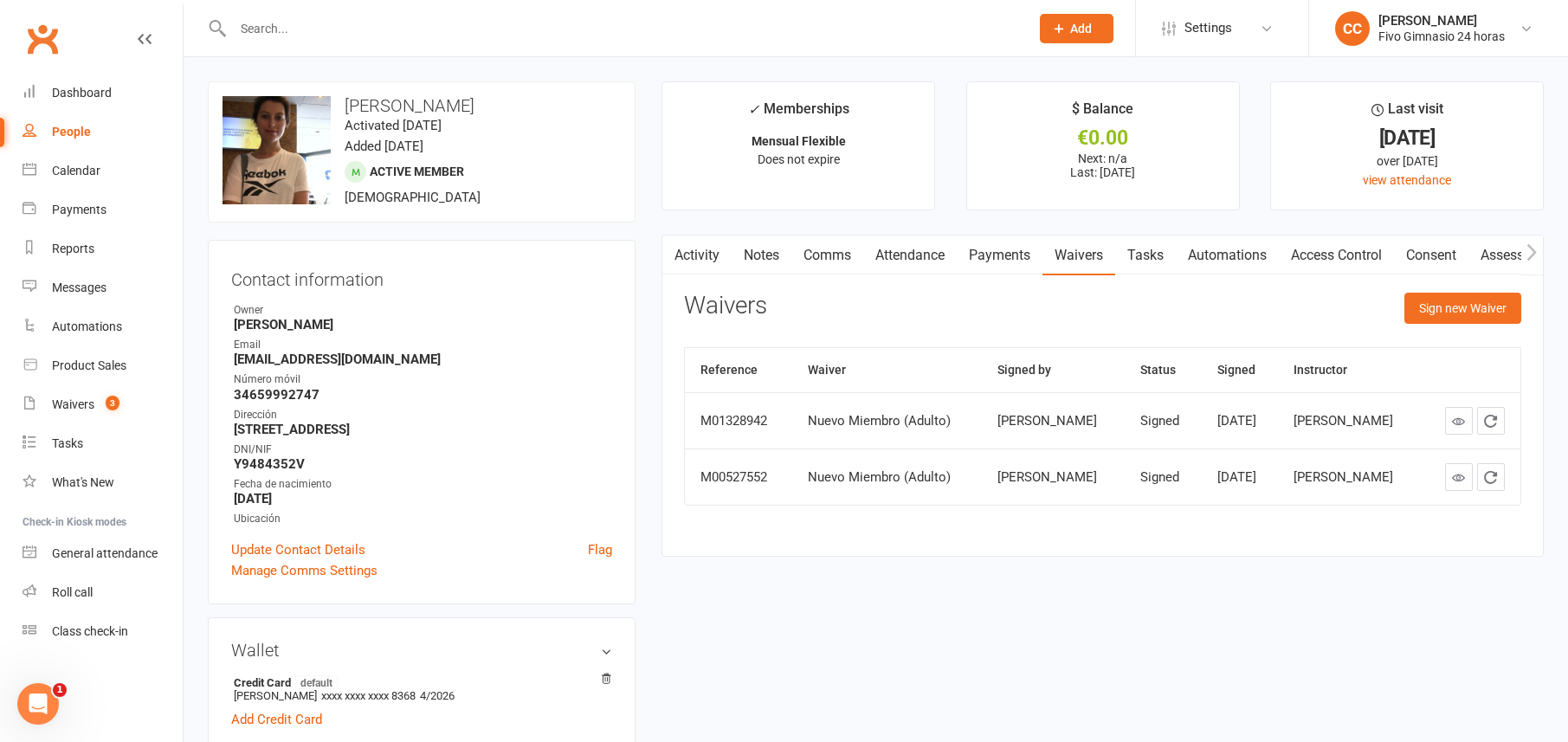
click at [966, 260] on link "Payments" at bounding box center [999, 255] width 86 height 40
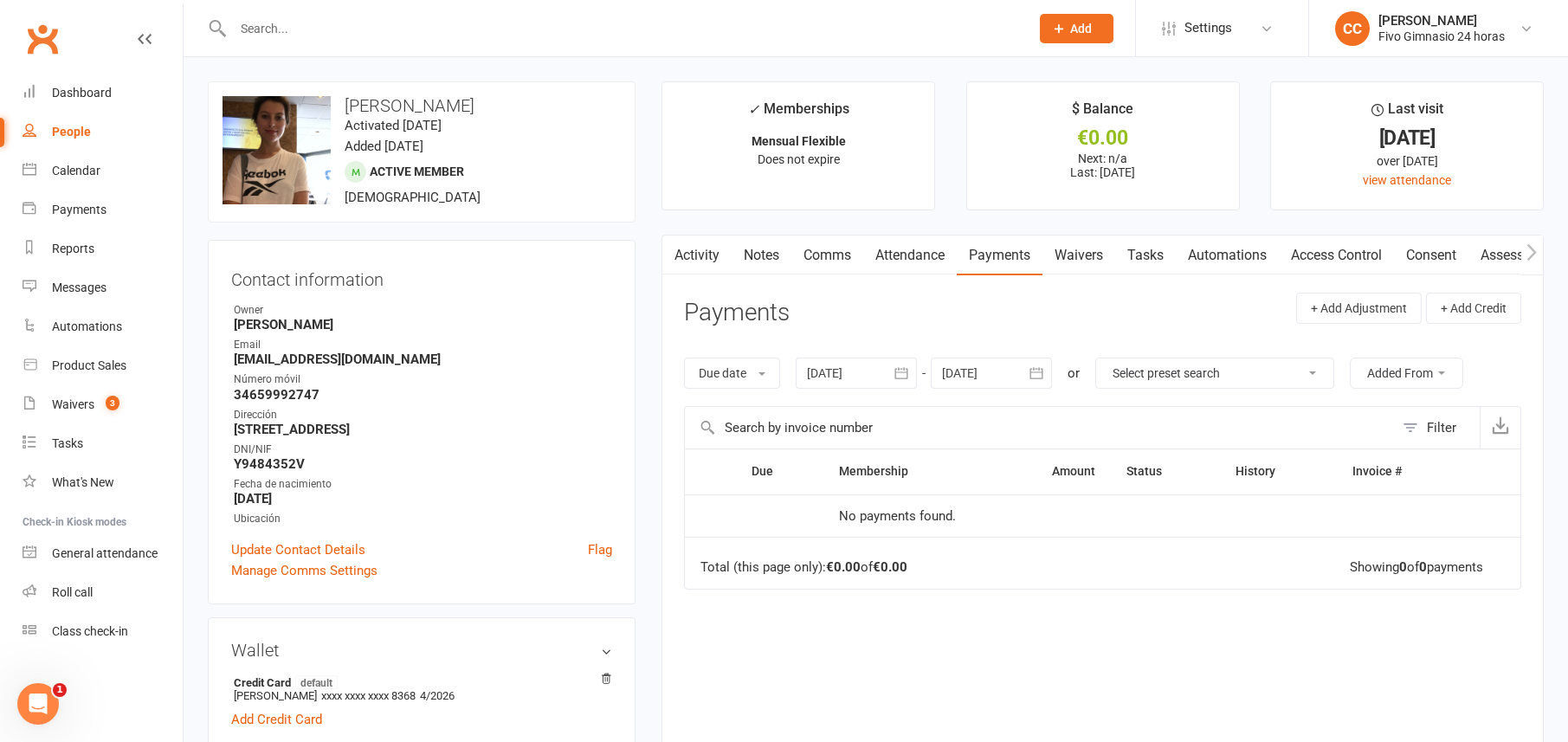
click at [923, 260] on link "Attendance" at bounding box center [910, 255] width 94 height 40
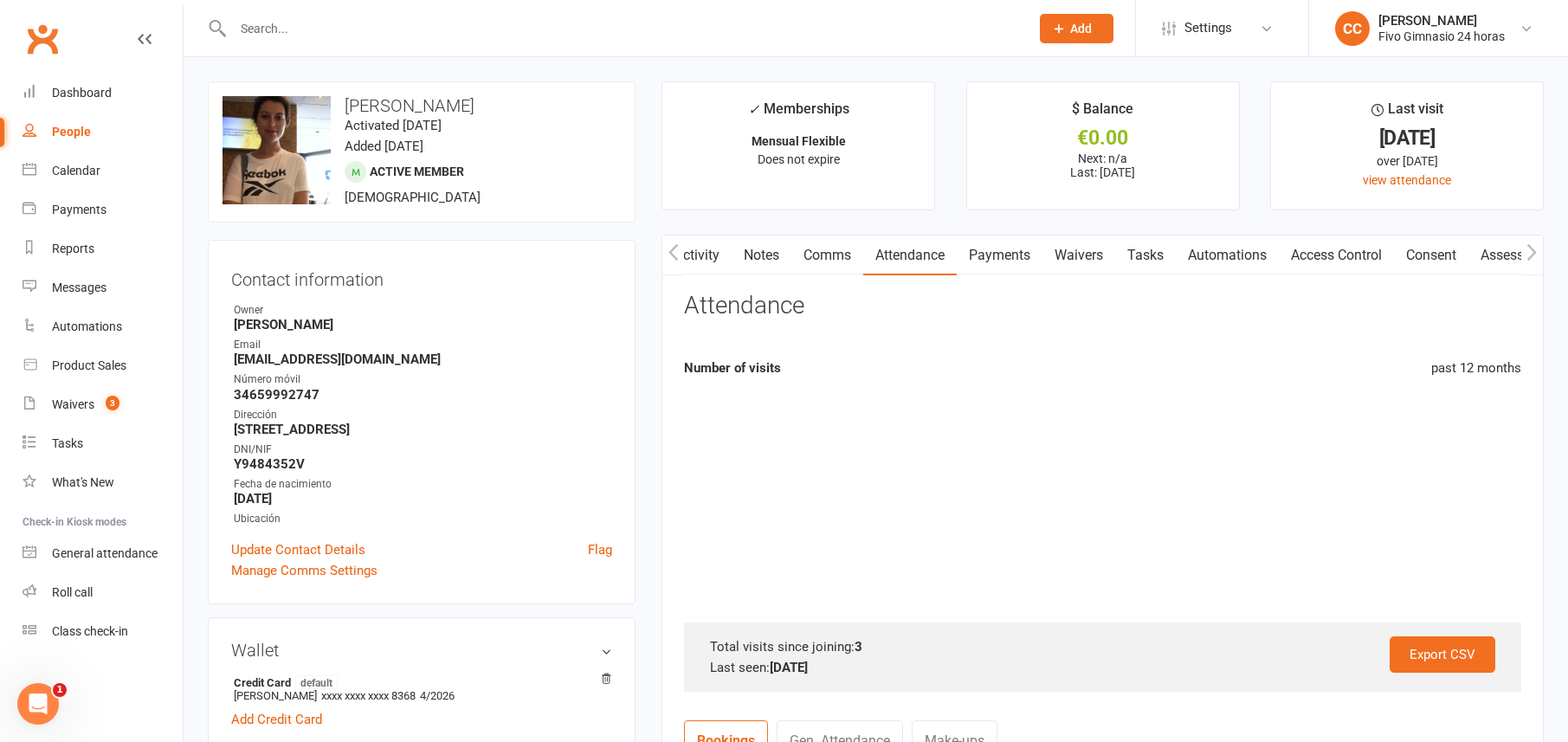
scroll to position [0, 2]
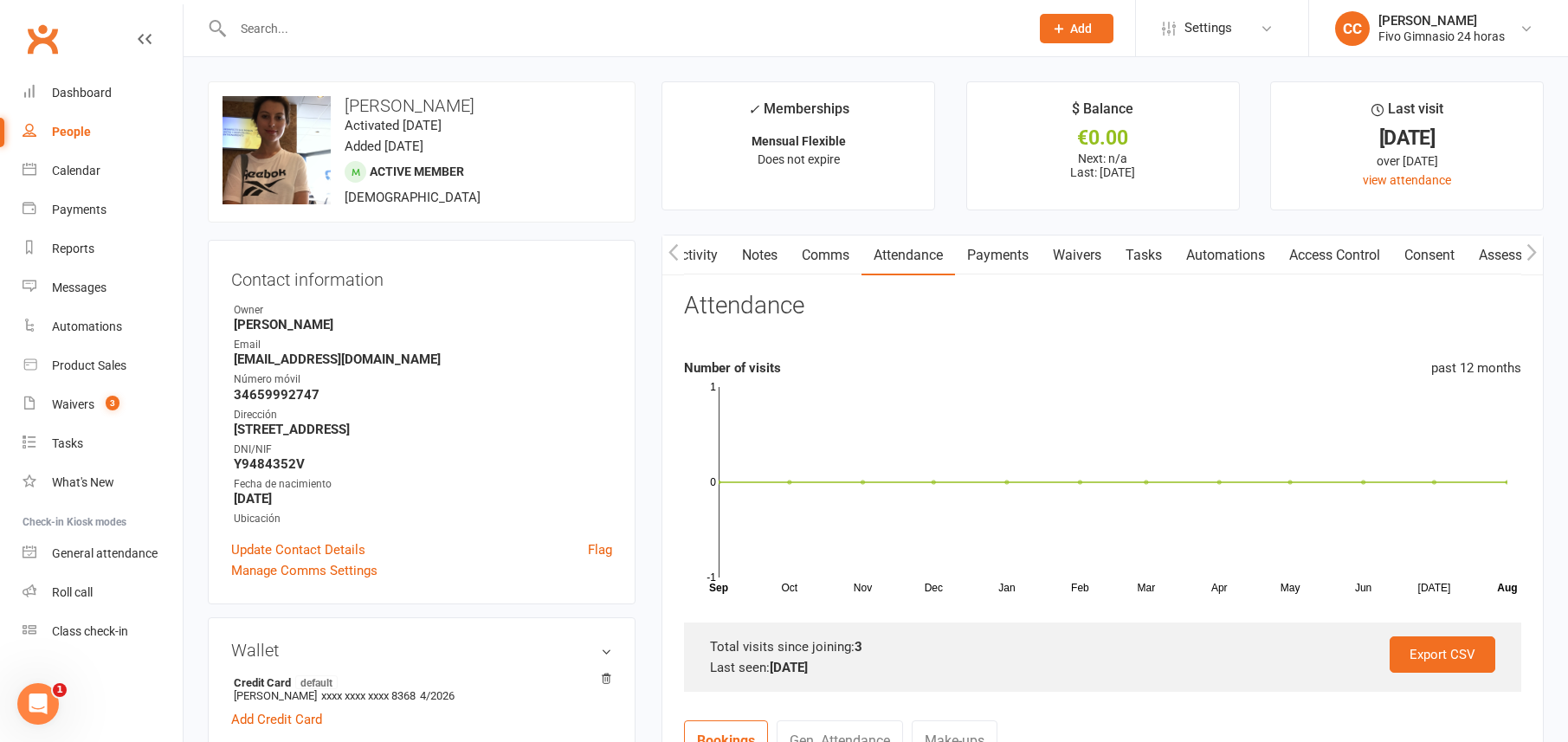
click at [990, 270] on link "Payments" at bounding box center [998, 255] width 86 height 40
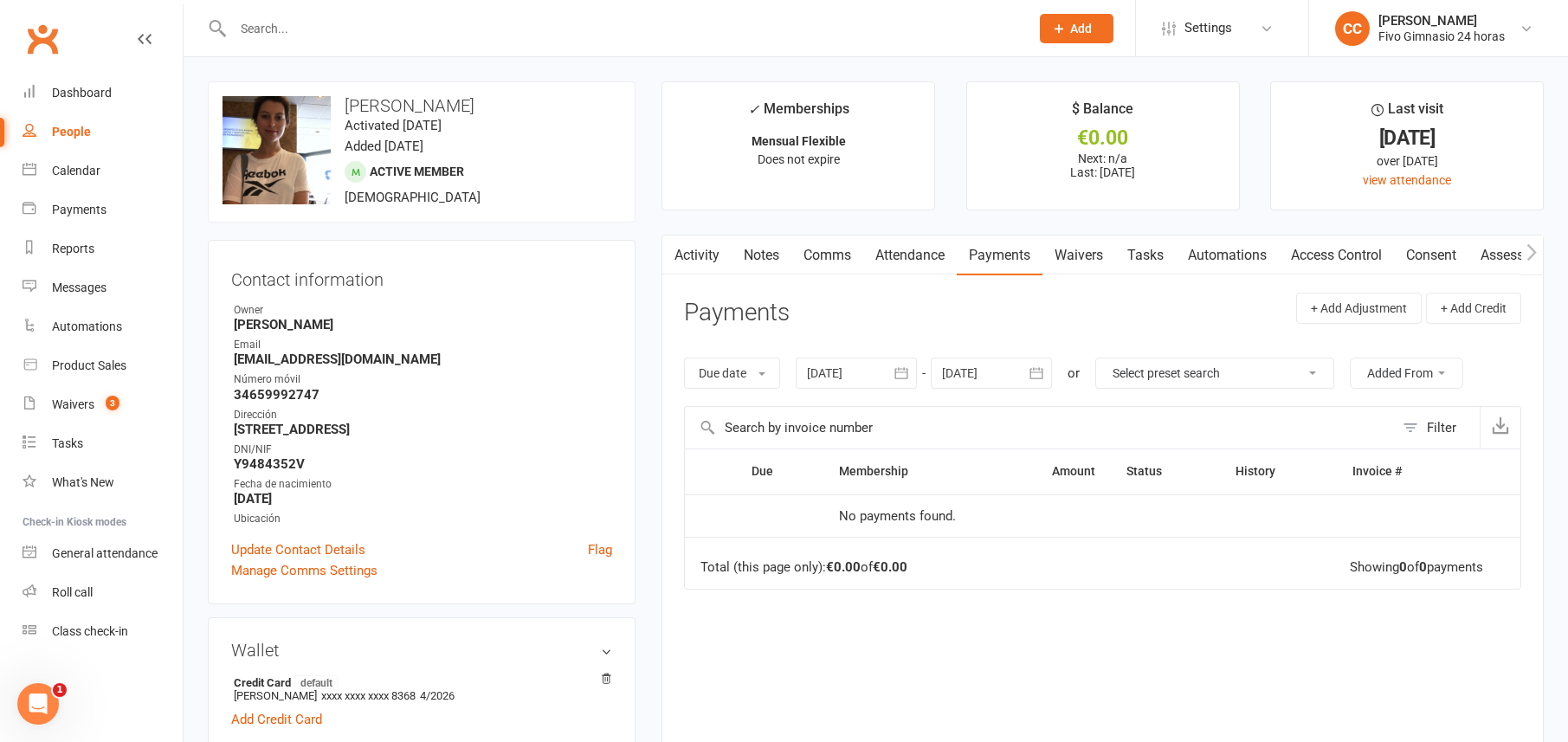
click at [1349, 261] on link "Access Control" at bounding box center [1337, 255] width 115 height 40
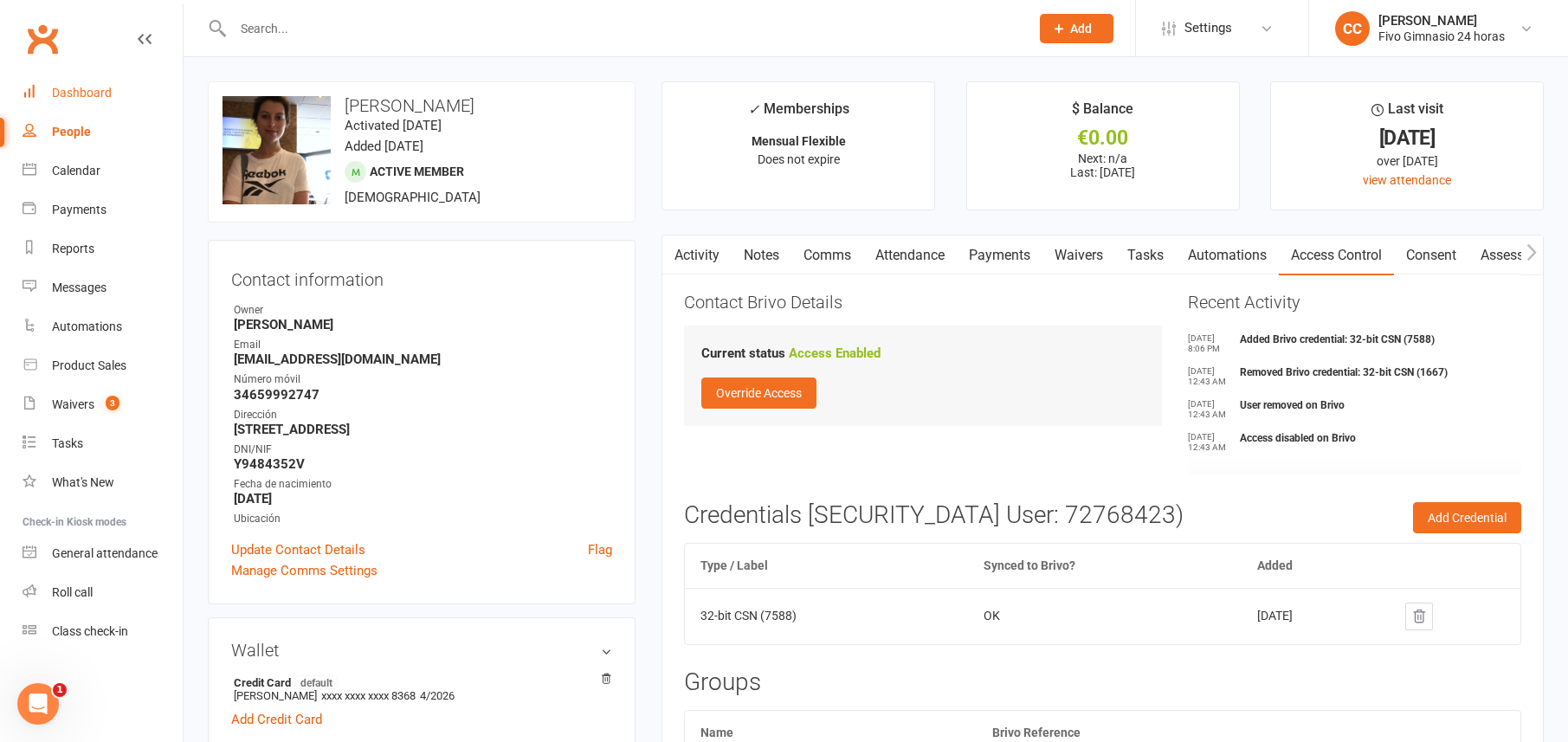
click at [86, 110] on link "Dashboard" at bounding box center [102, 93] width 160 height 39
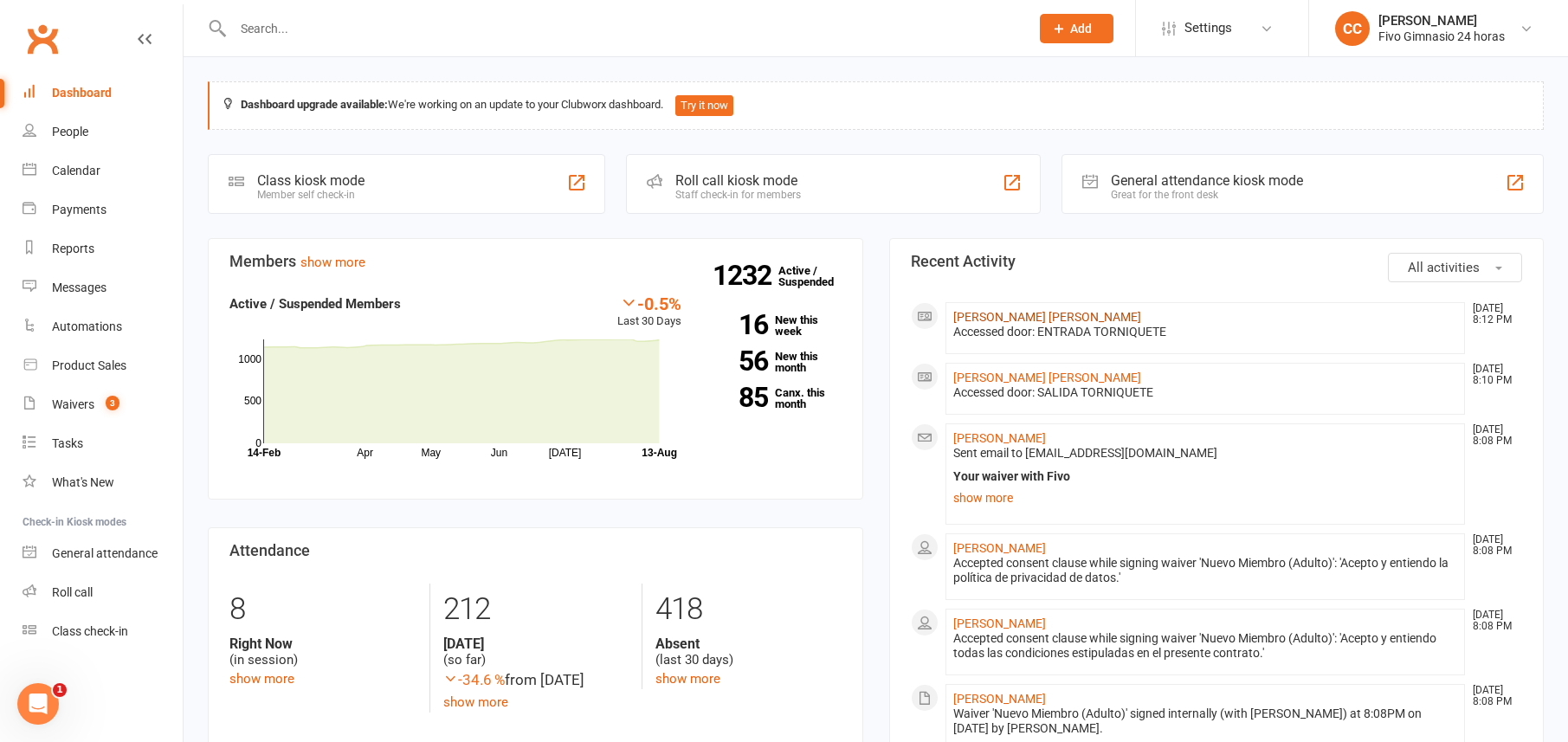
click at [1062, 317] on link "[PERSON_NAME] [PERSON_NAME]" at bounding box center [1048, 317] width 188 height 14
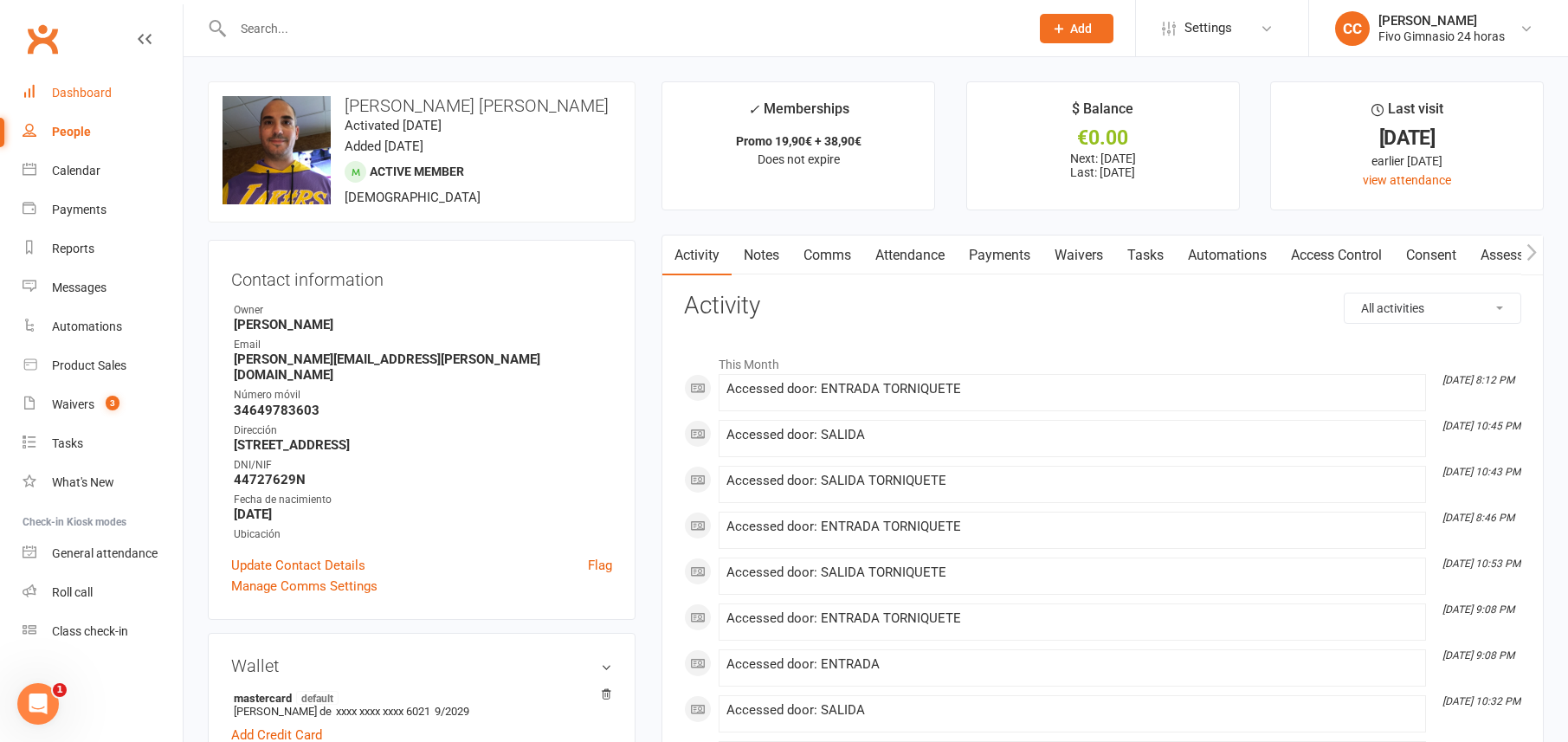
click at [100, 94] on div "Dashboard" at bounding box center [82, 92] width 59 height 14
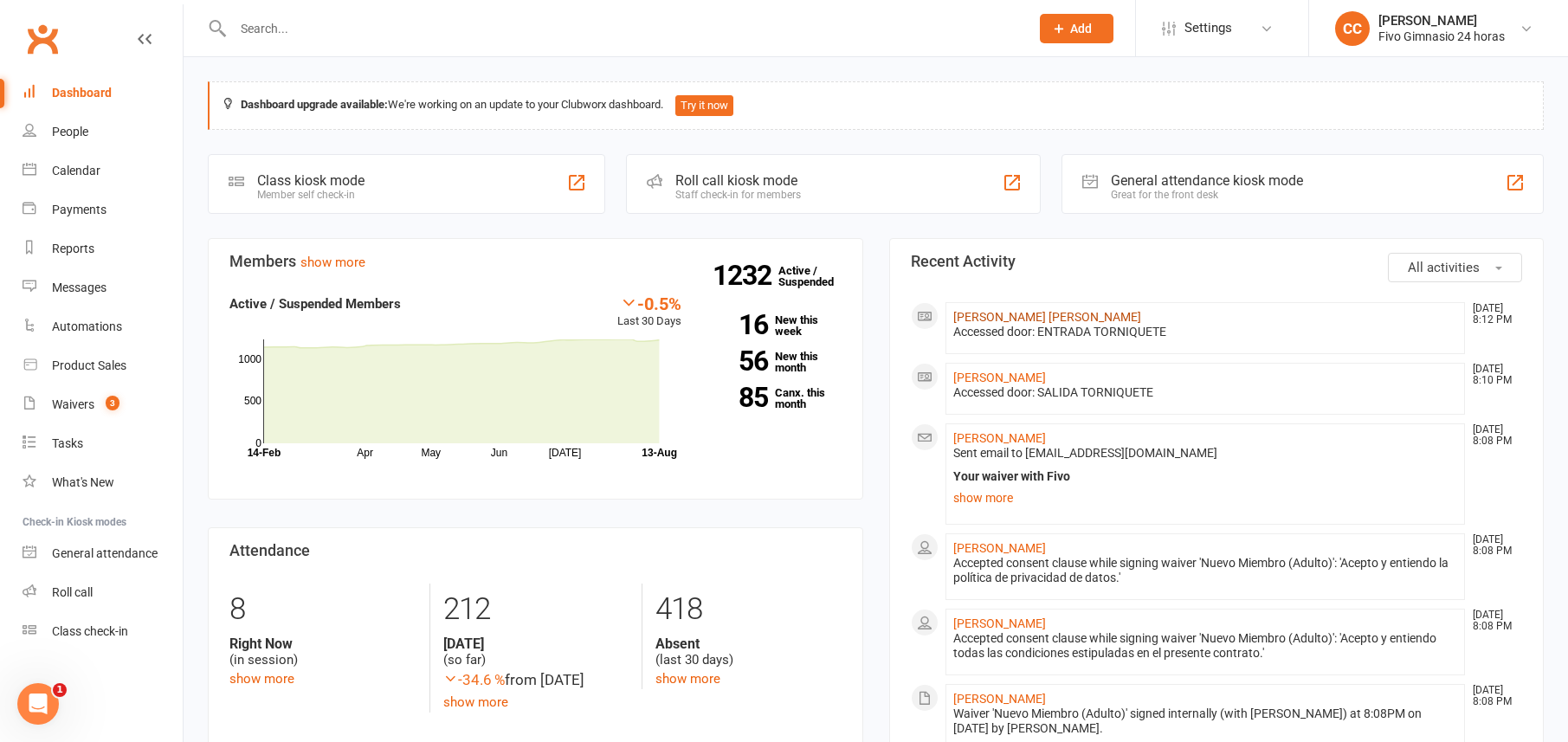
click at [1062, 317] on link "[PERSON_NAME] [PERSON_NAME]" at bounding box center [1048, 317] width 188 height 14
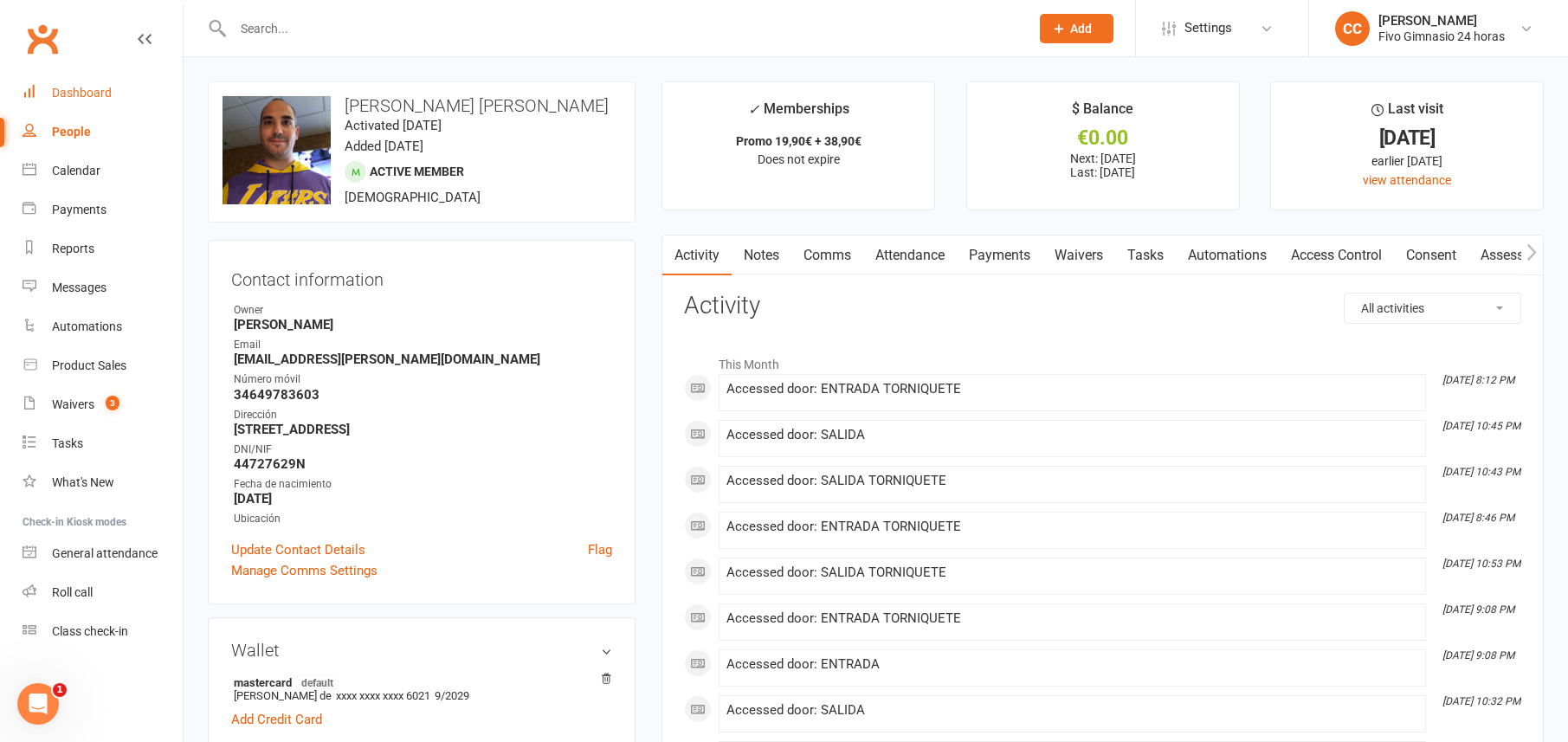
click at [100, 89] on div "Dashboard" at bounding box center [82, 92] width 59 height 14
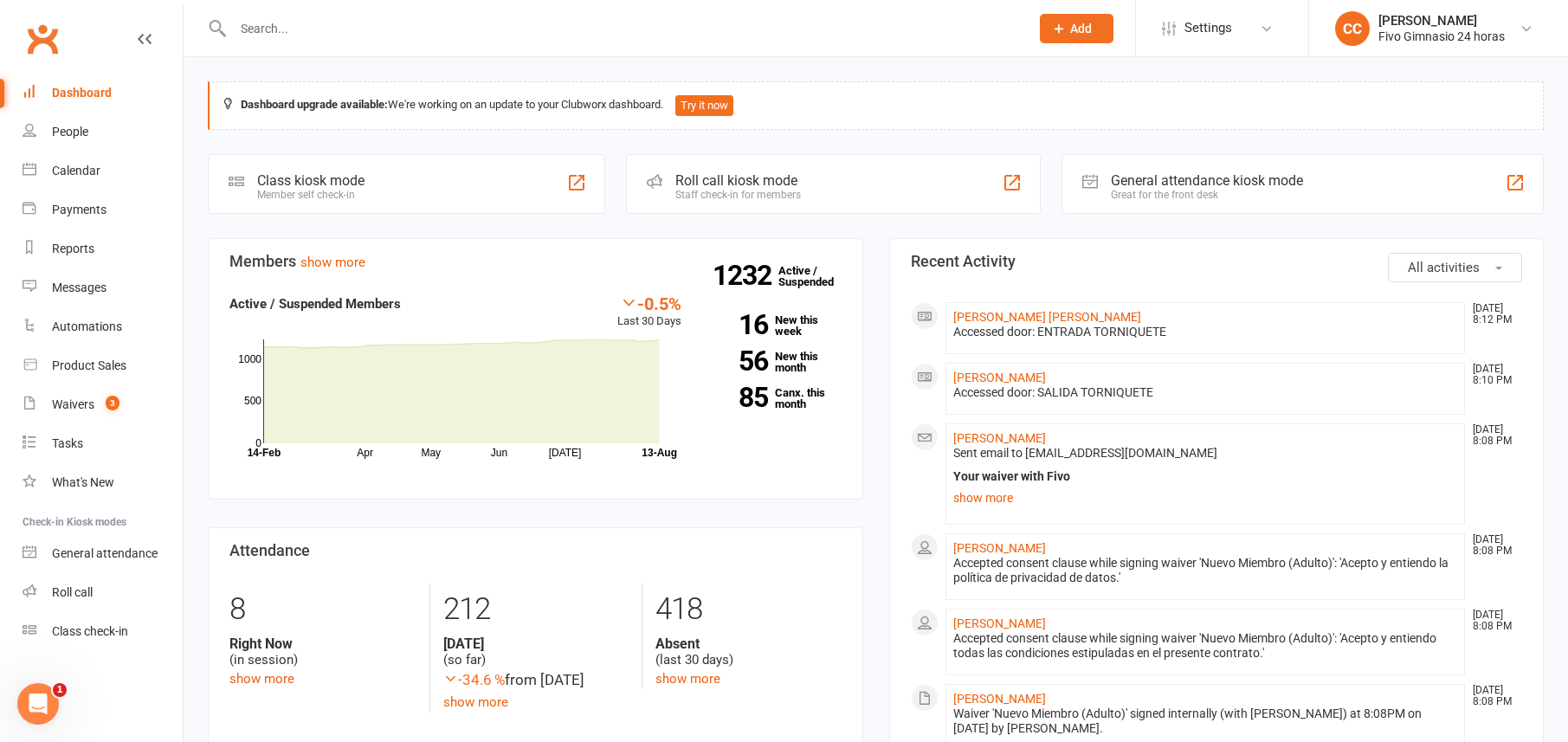
click at [285, 34] on input "text" at bounding box center [623, 29] width 790 height 24
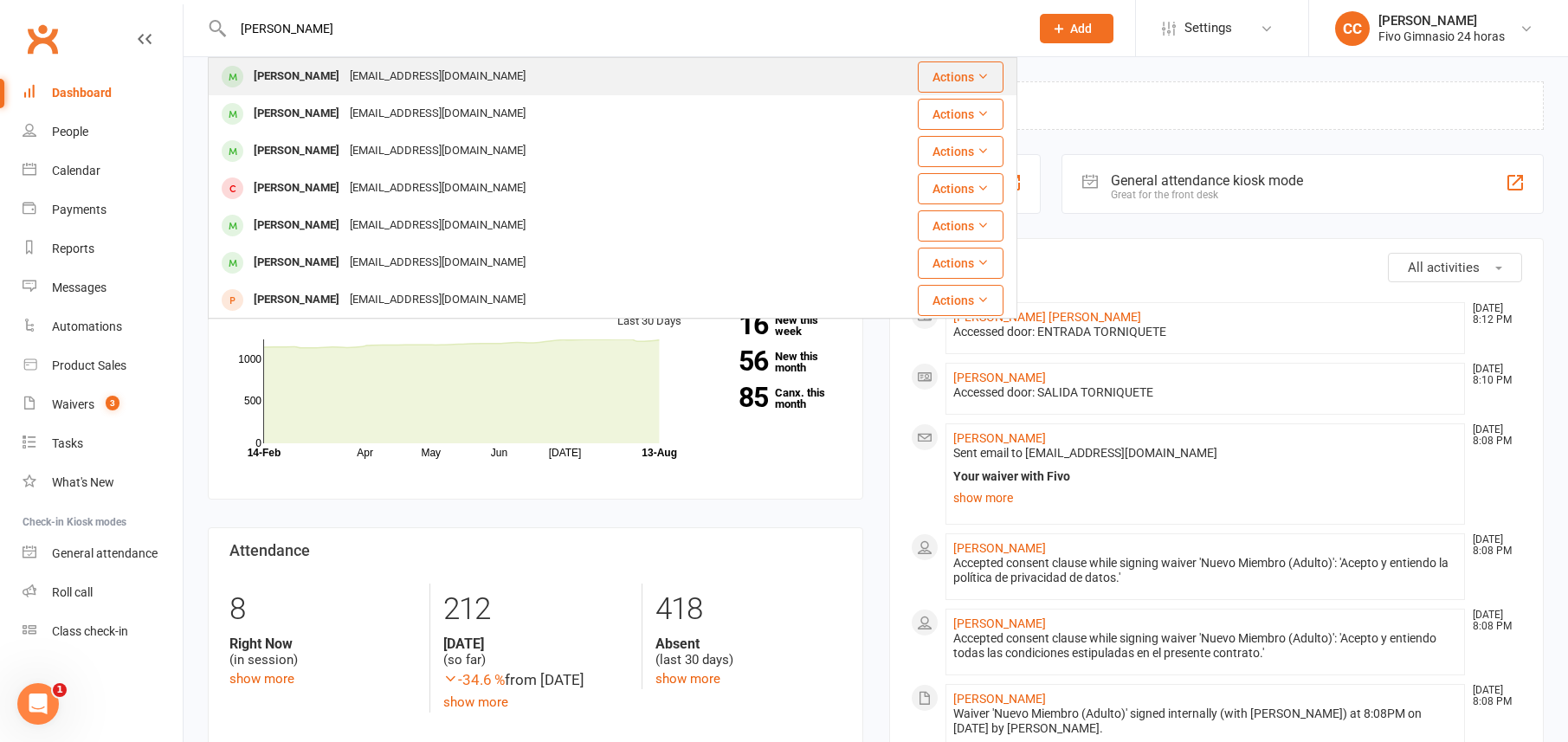
type input "[PERSON_NAME]"
click at [405, 90] on div "[PERSON_NAME] [EMAIL_ADDRESS][DOMAIN_NAME]" at bounding box center [545, 76] width 671 height 35
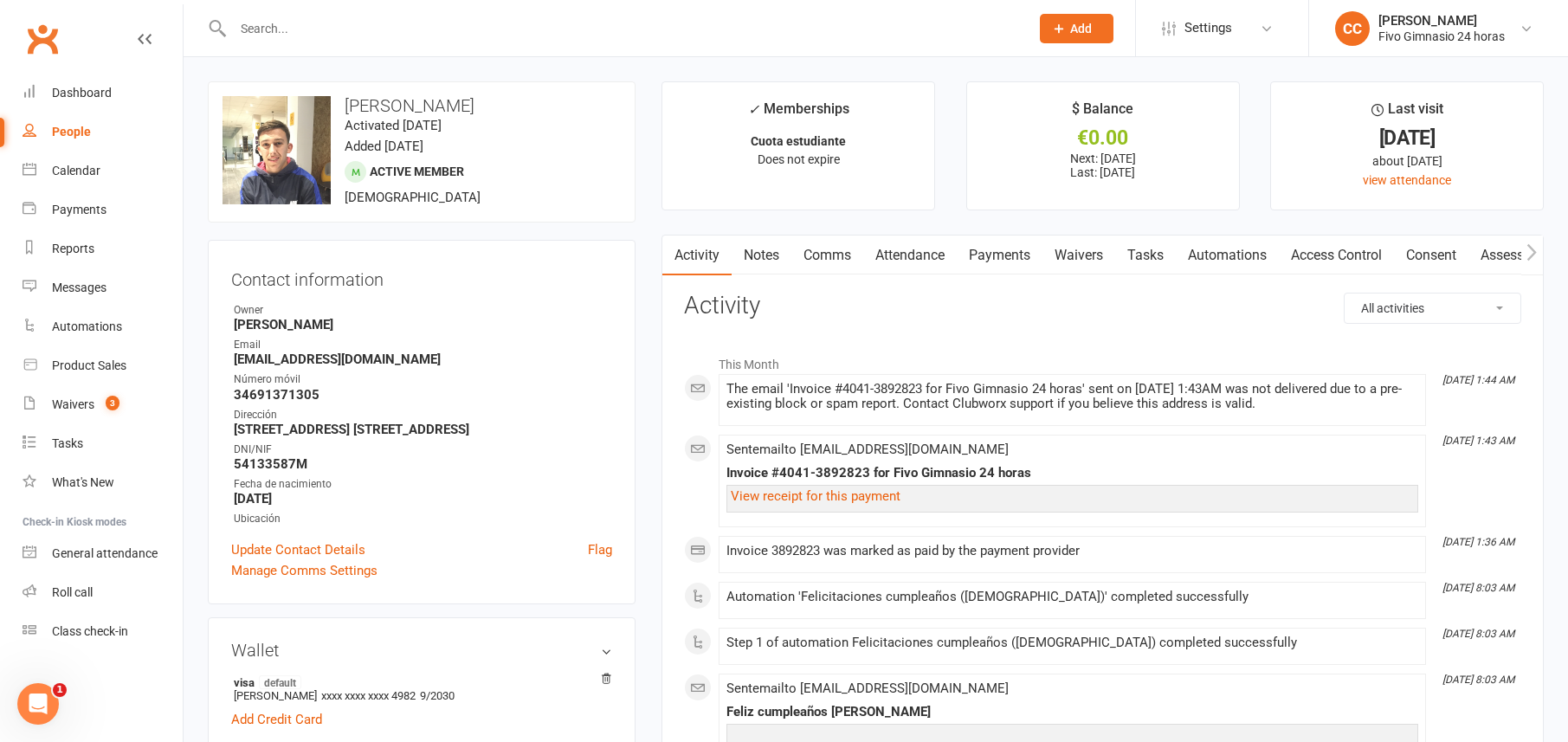
click at [1351, 258] on link "Access Control" at bounding box center [1337, 255] width 115 height 40
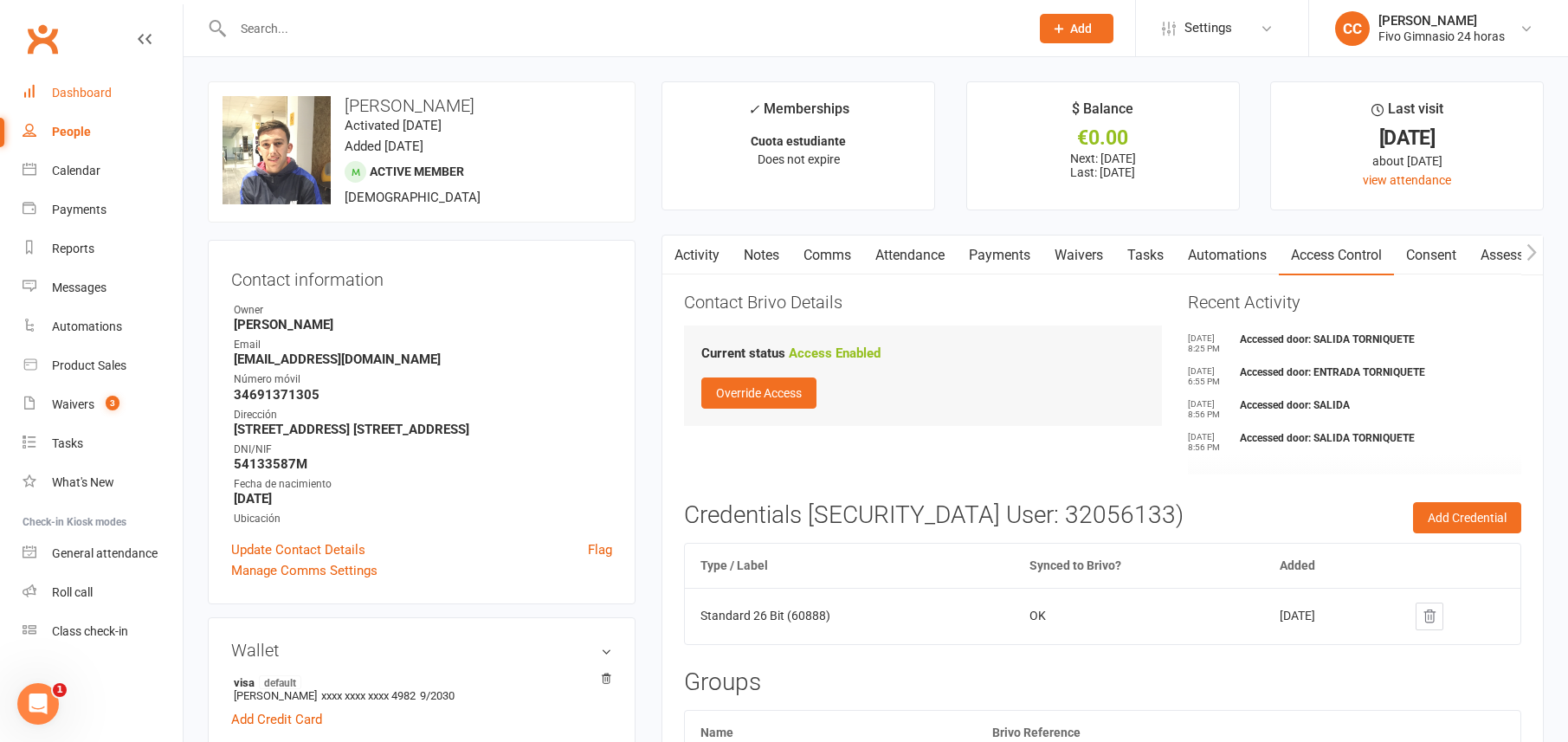
click at [85, 89] on div "Dashboard" at bounding box center [82, 92] width 59 height 14
